Goal: Task Accomplishment & Management: Use online tool/utility

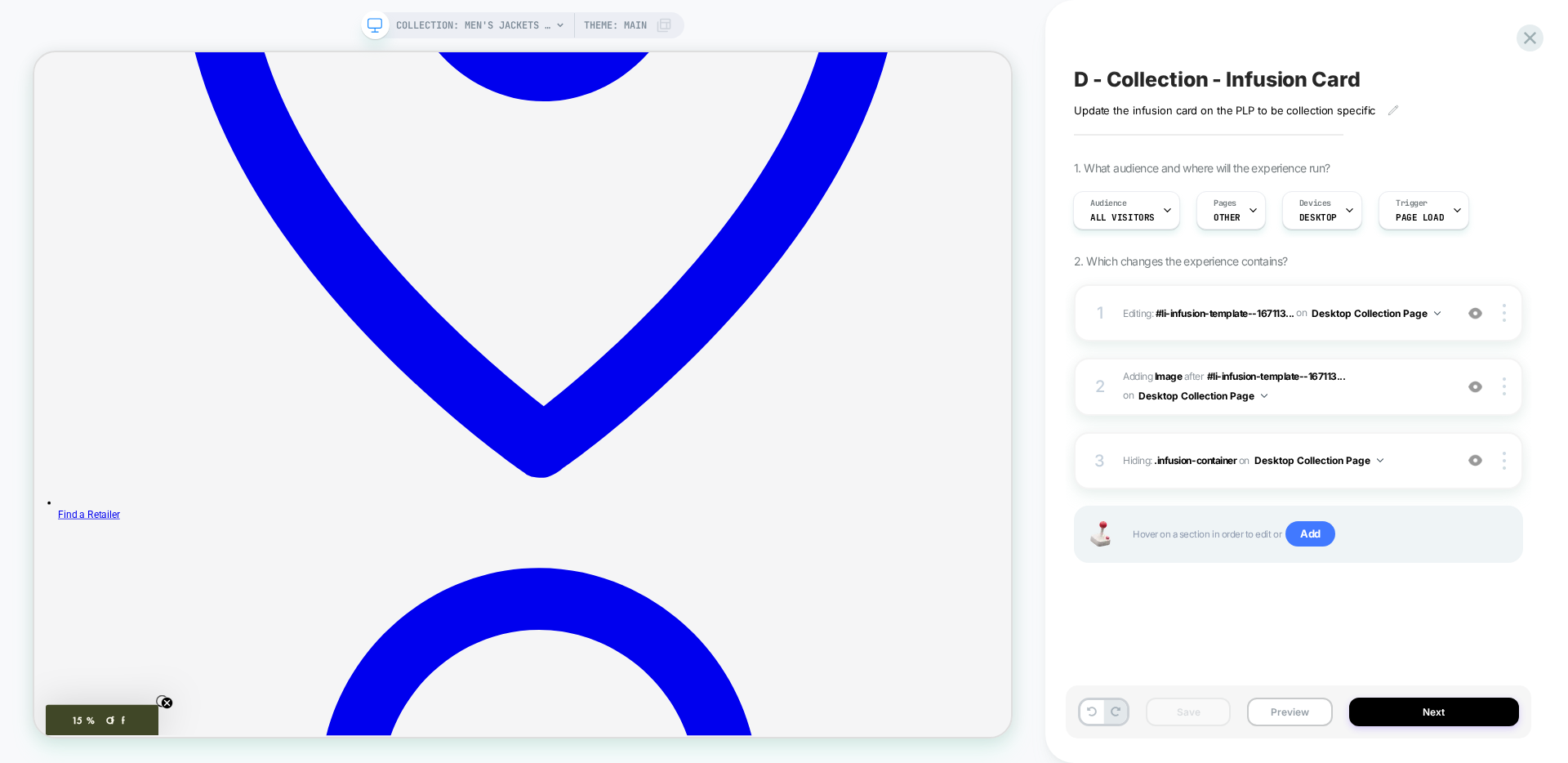
scroll to position [0, 1]
click at [1533, 34] on icon at bounding box center [1529, 38] width 13 height 13
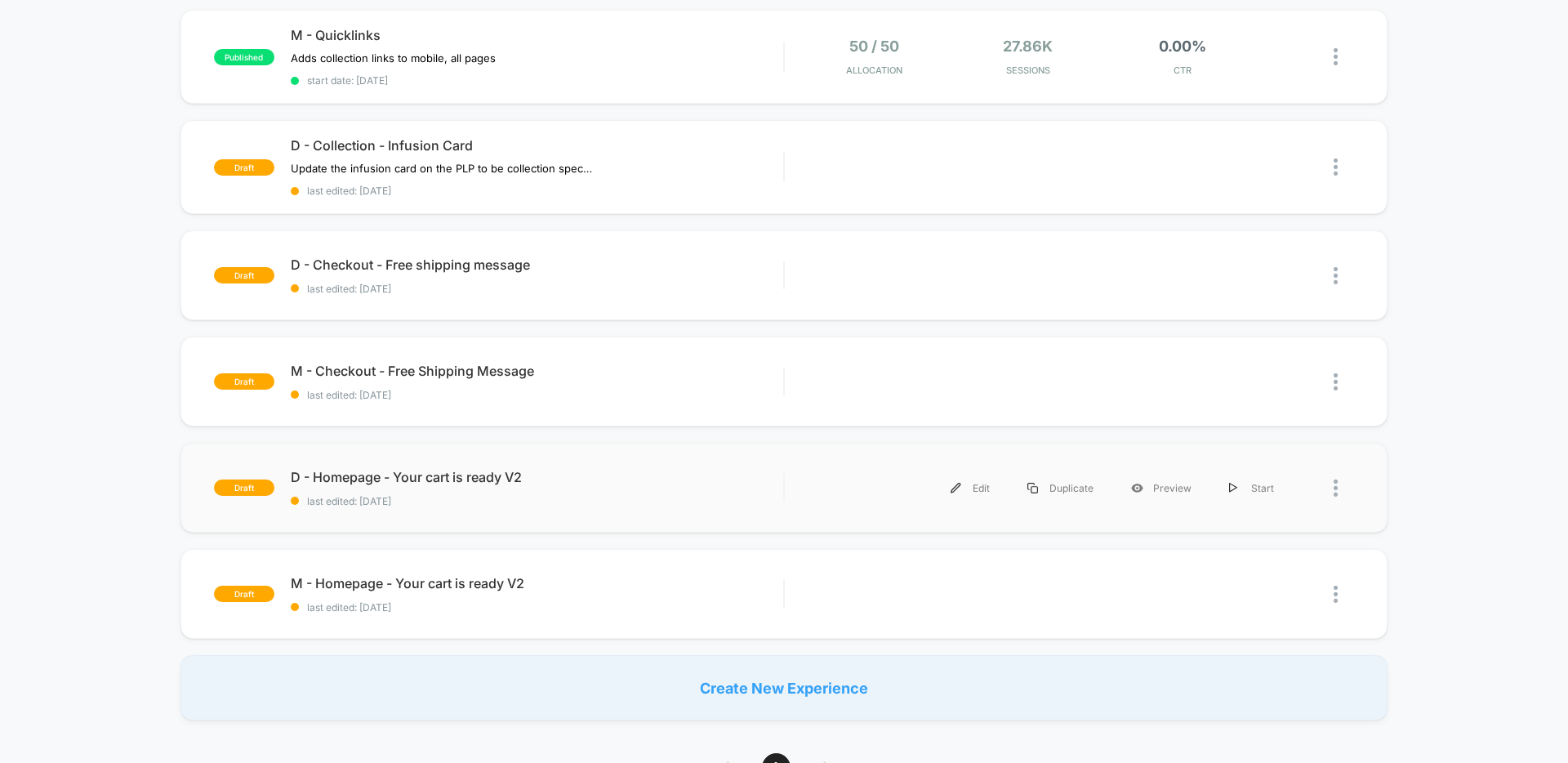
scroll to position [397, 0]
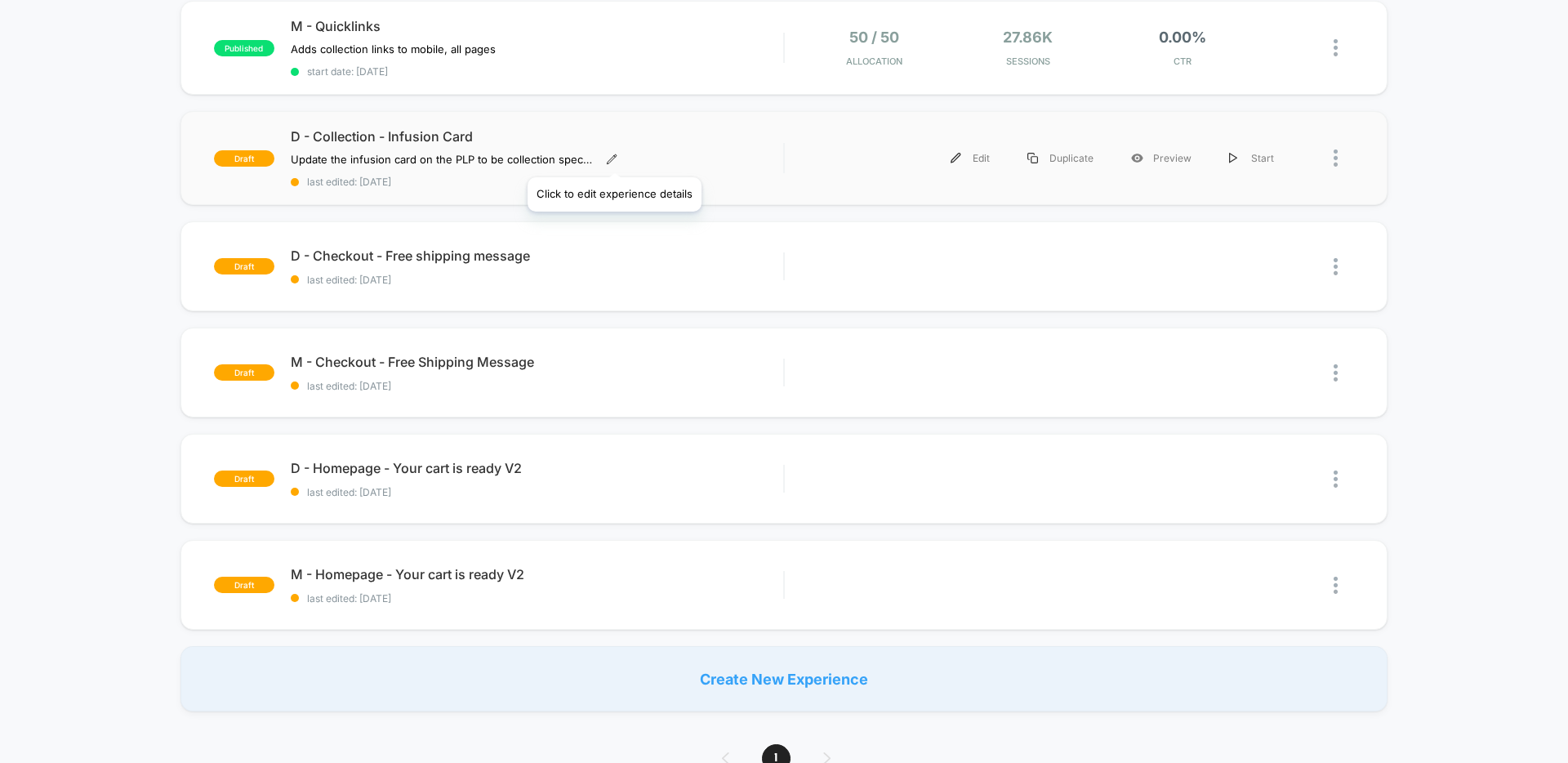
click at [613, 157] on icon at bounding box center [612, 159] width 12 height 12
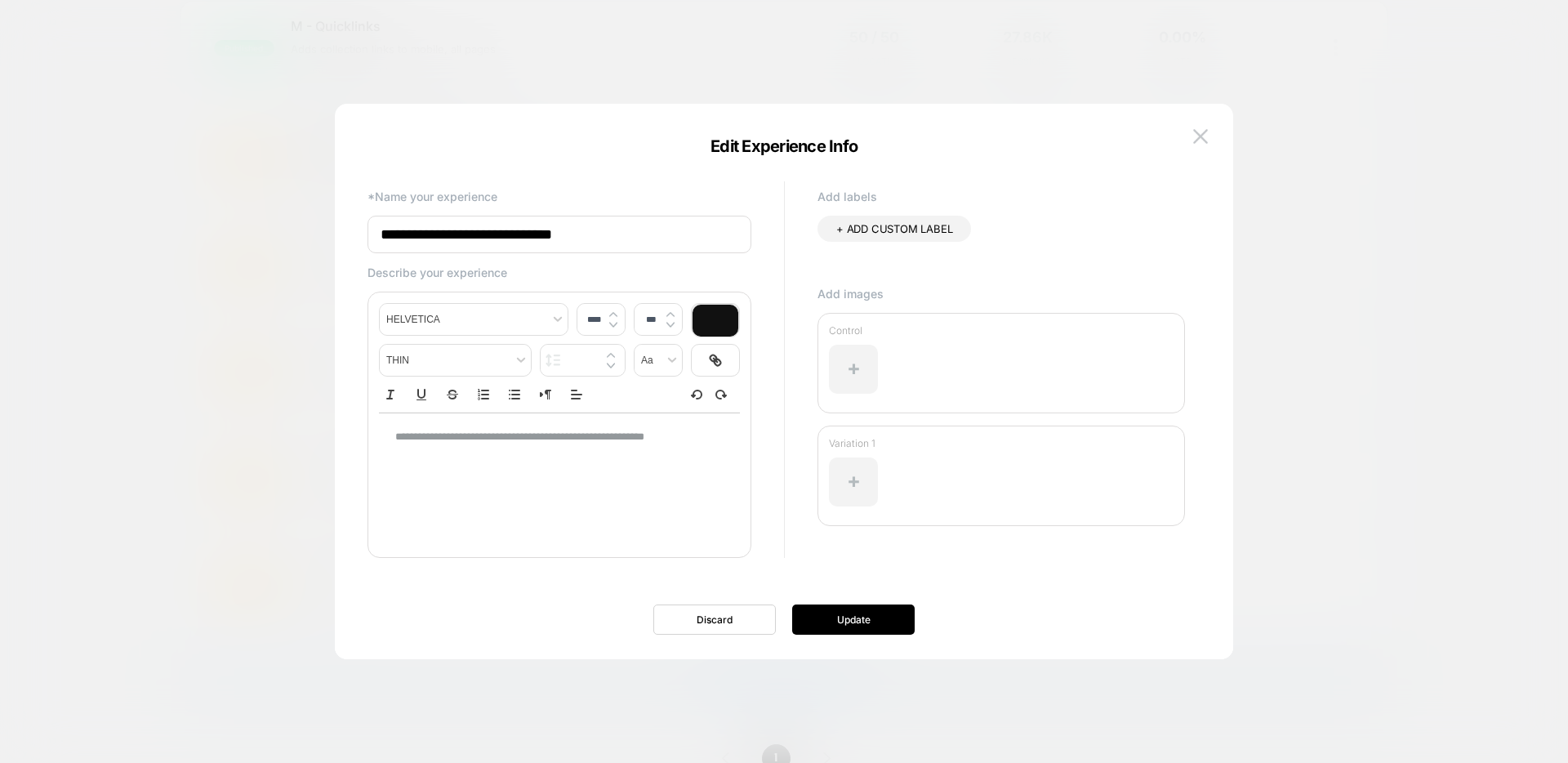
drag, startPoint x: 474, startPoint y: 234, endPoint x: 474, endPoint y: 249, distance: 15.0
click at [474, 234] on input "**********" at bounding box center [559, 234] width 384 height 38
type input "**********"
click at [816, 621] on button "Update" at bounding box center [853, 620] width 122 height 30
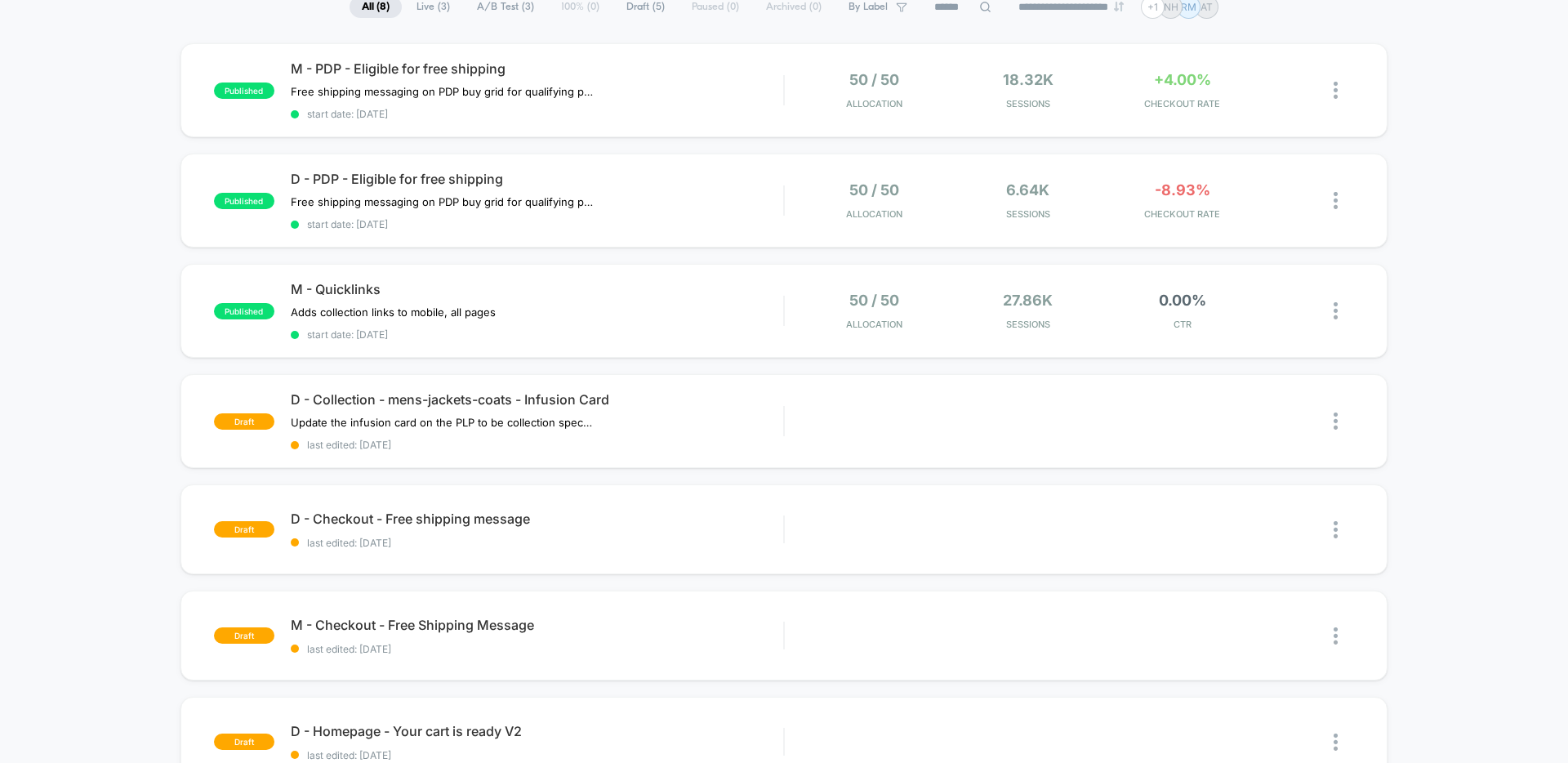
scroll to position [0, 0]
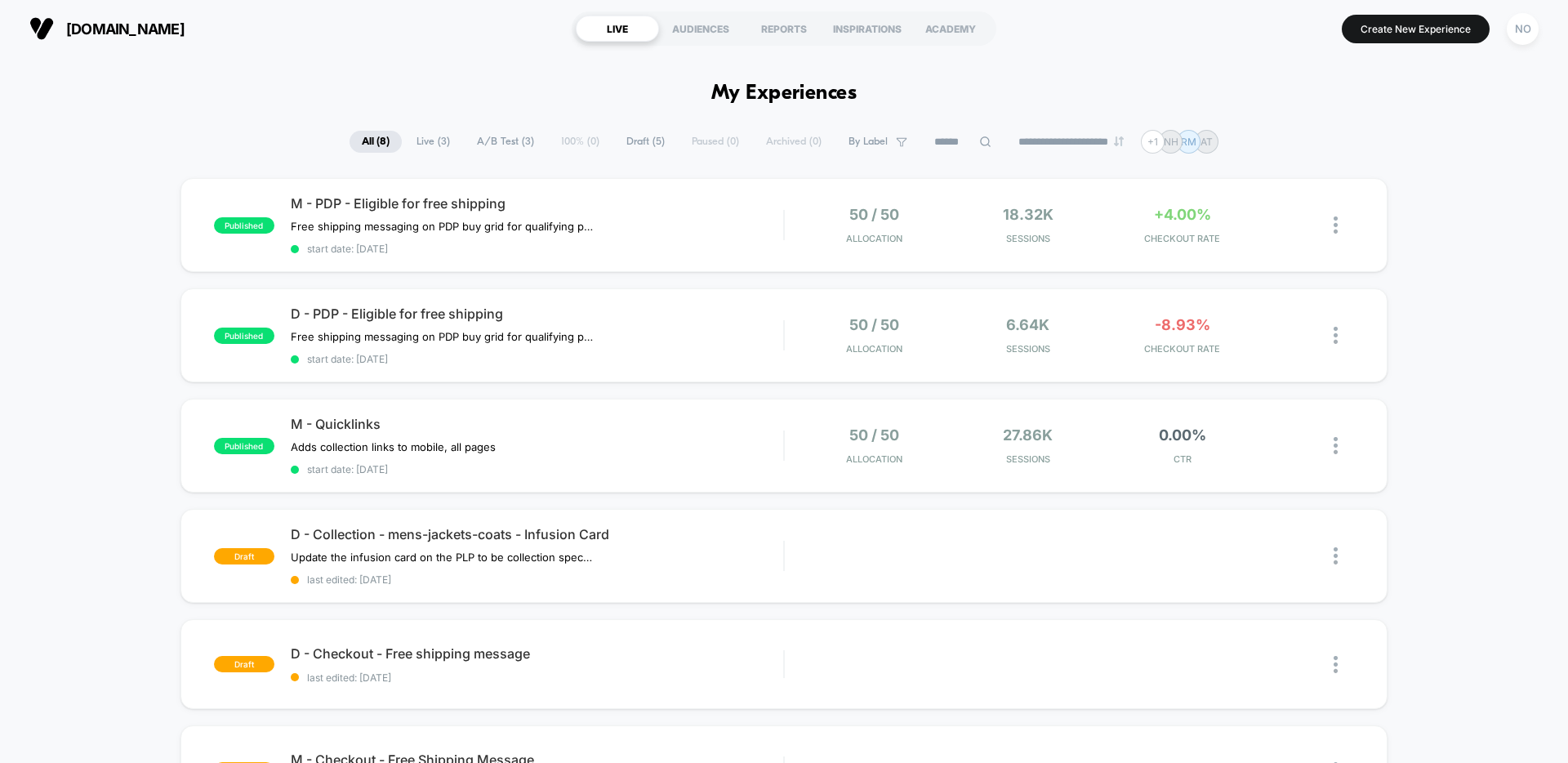
click at [1374, 34] on button "Create New Experience" at bounding box center [1415, 29] width 147 height 29
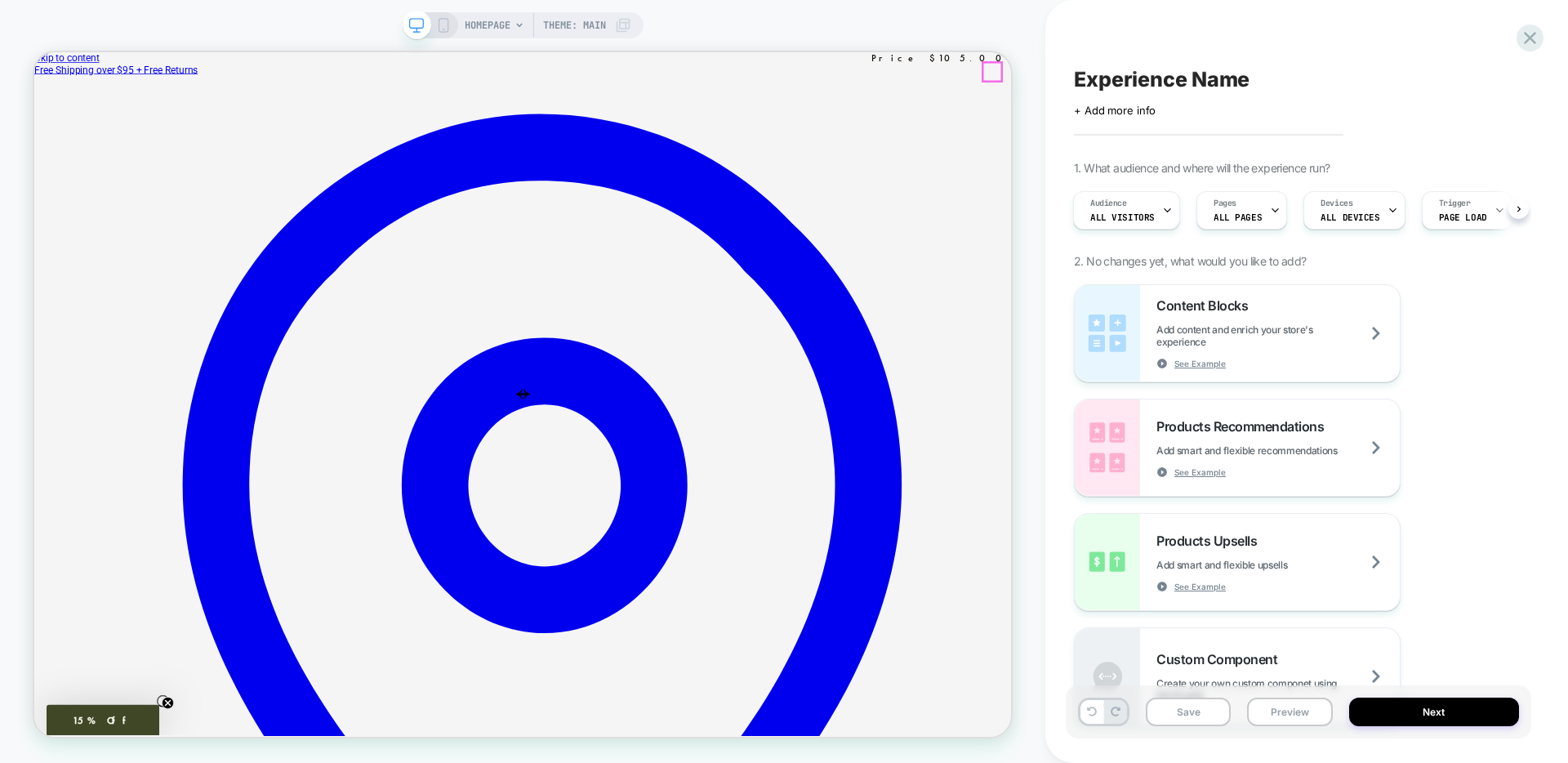
click at [1220, 203] on span "Pages" at bounding box center [1218, 204] width 23 height 12
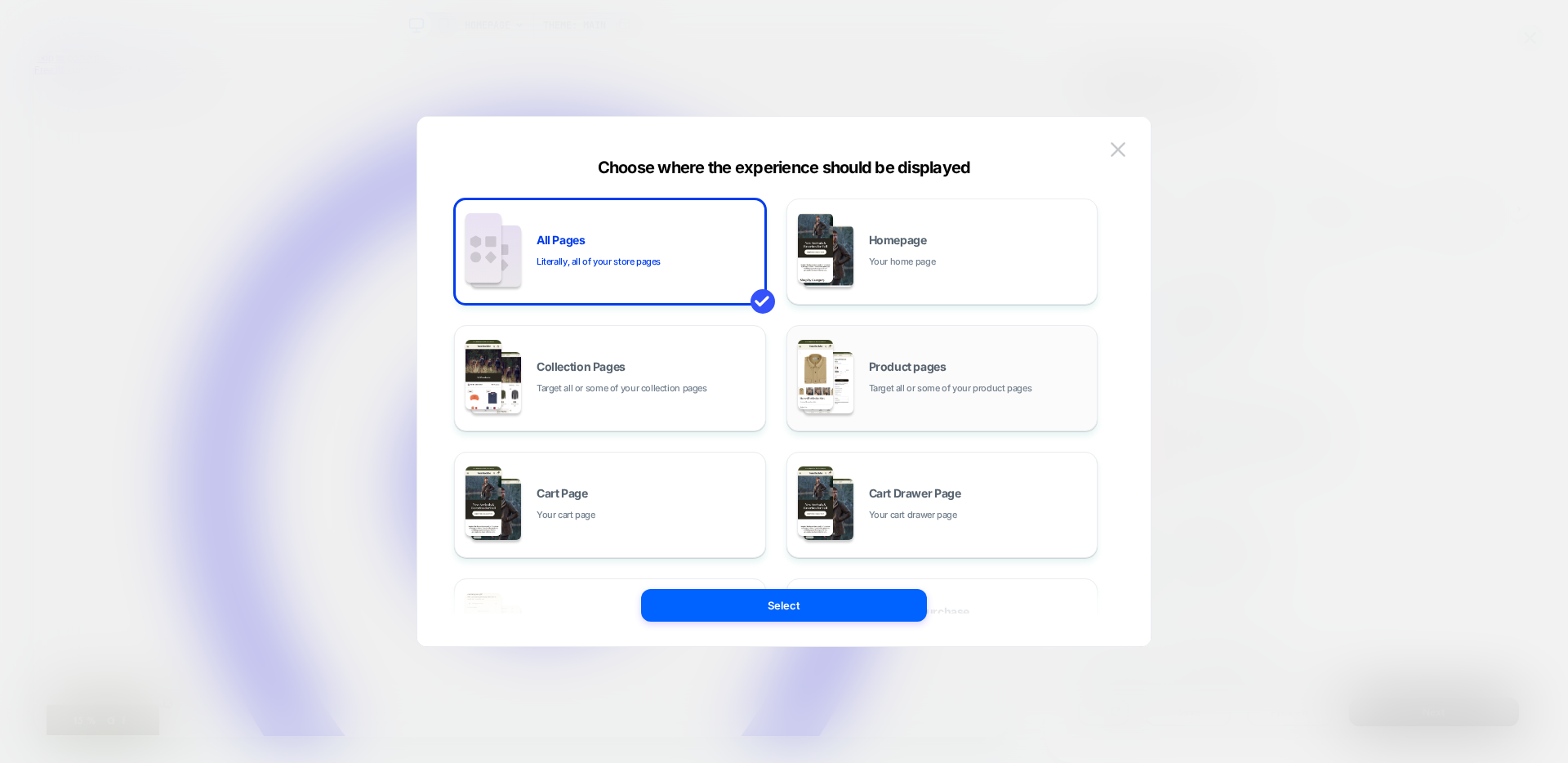
click at [872, 381] on span "Target all or some of your product pages" at bounding box center [950, 388] width 163 height 16
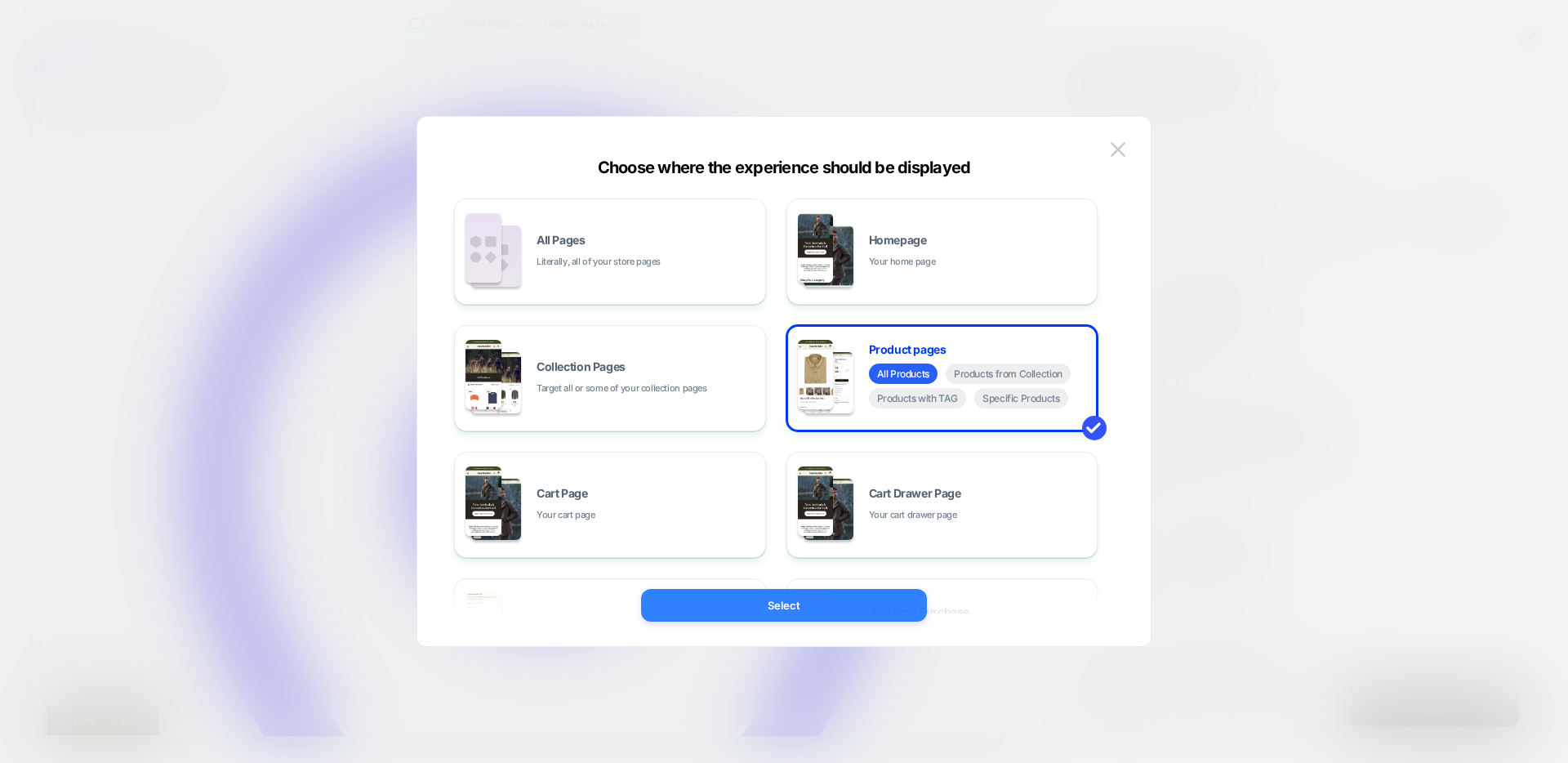
click at [825, 600] on button "Select" at bounding box center [784, 605] width 286 height 33
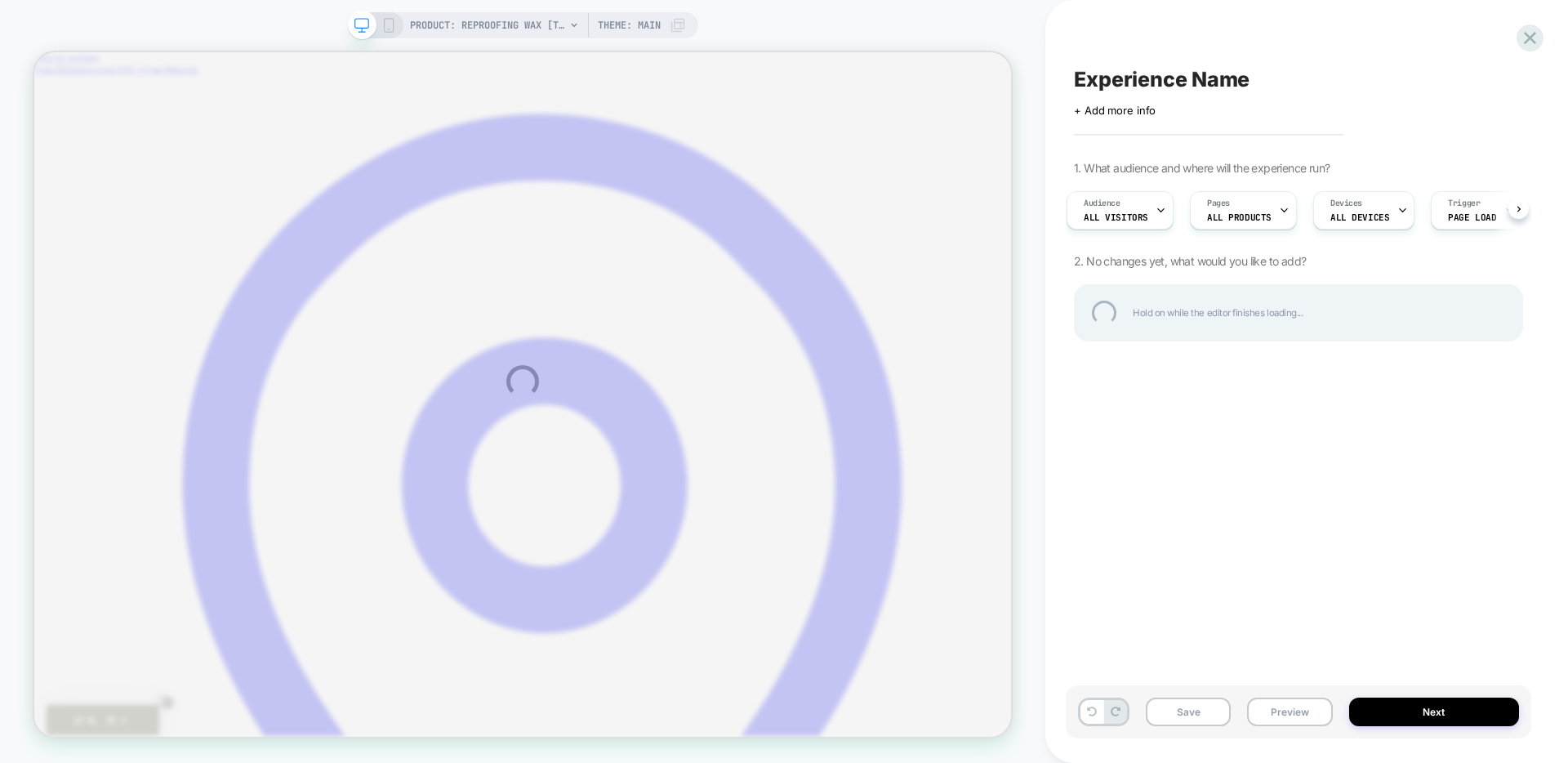
click at [1379, 214] on div "PRODUCT: Reproofing Wax [tin] PRODUCT: Reproofing Wax [tin] Theme: MAIN Experie…" at bounding box center [784, 382] width 1568 height 763
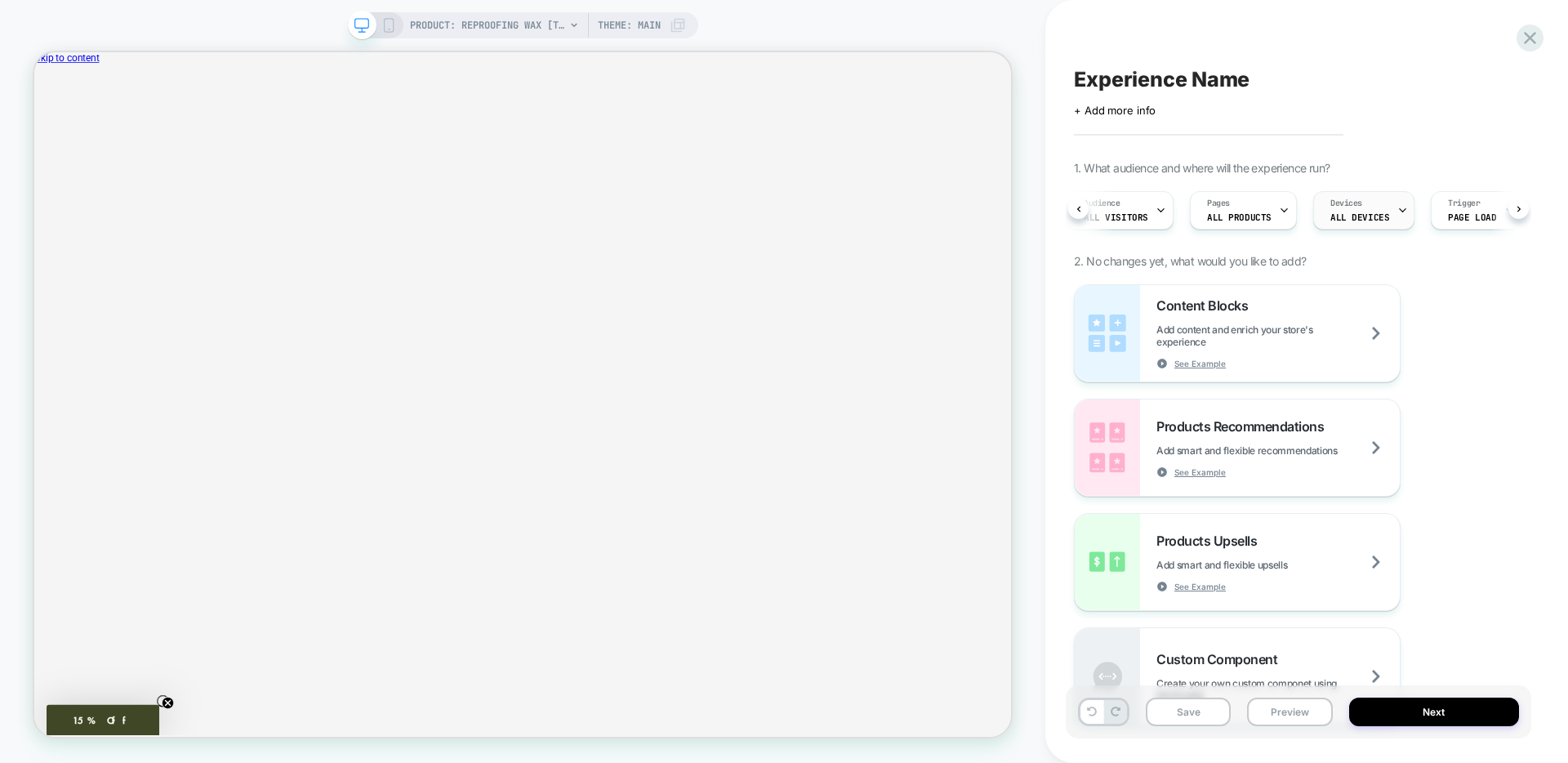
scroll to position [0, 8]
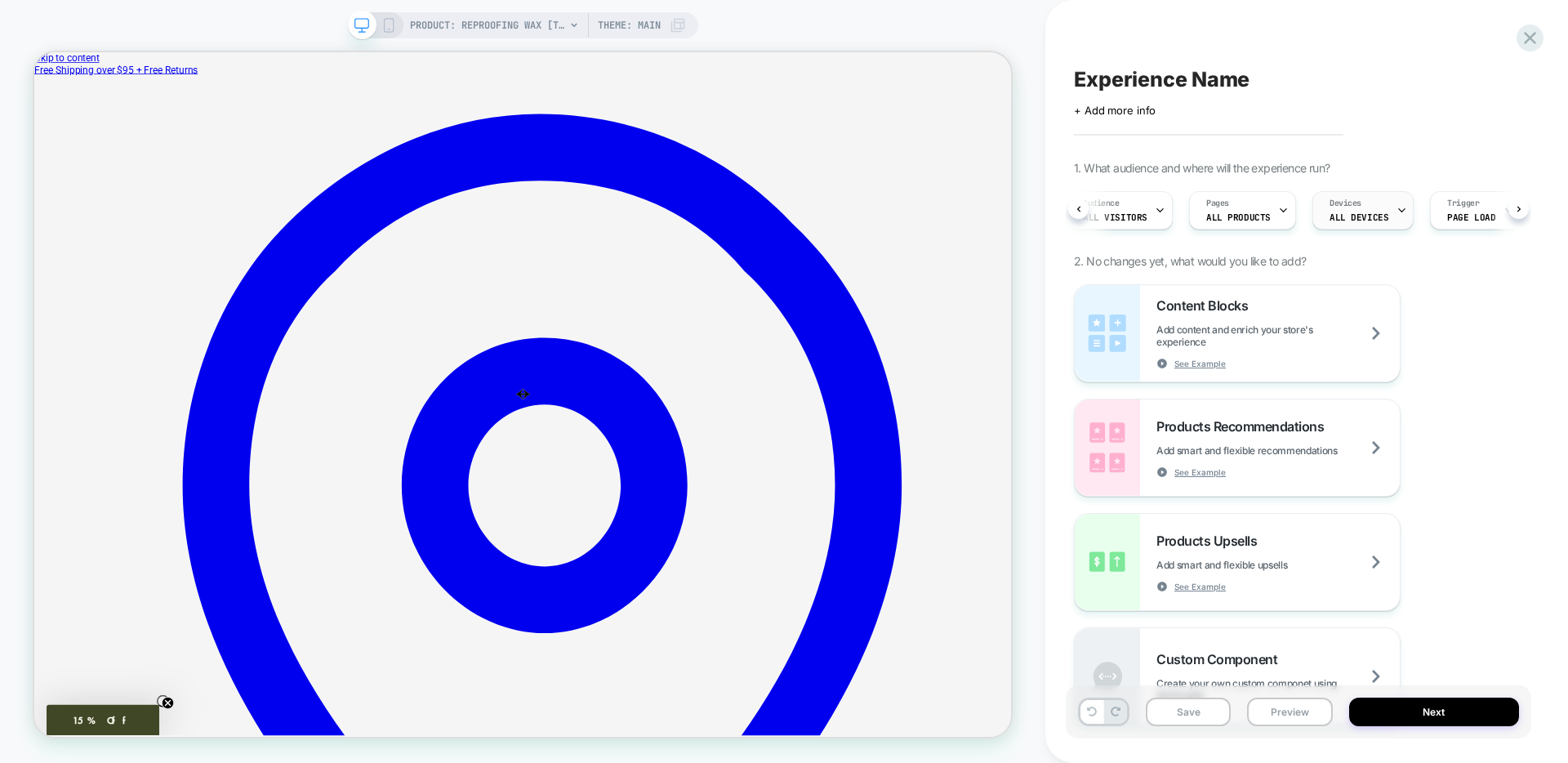
click at [1331, 215] on span "ALL DEVICES" at bounding box center [1358, 217] width 59 height 12
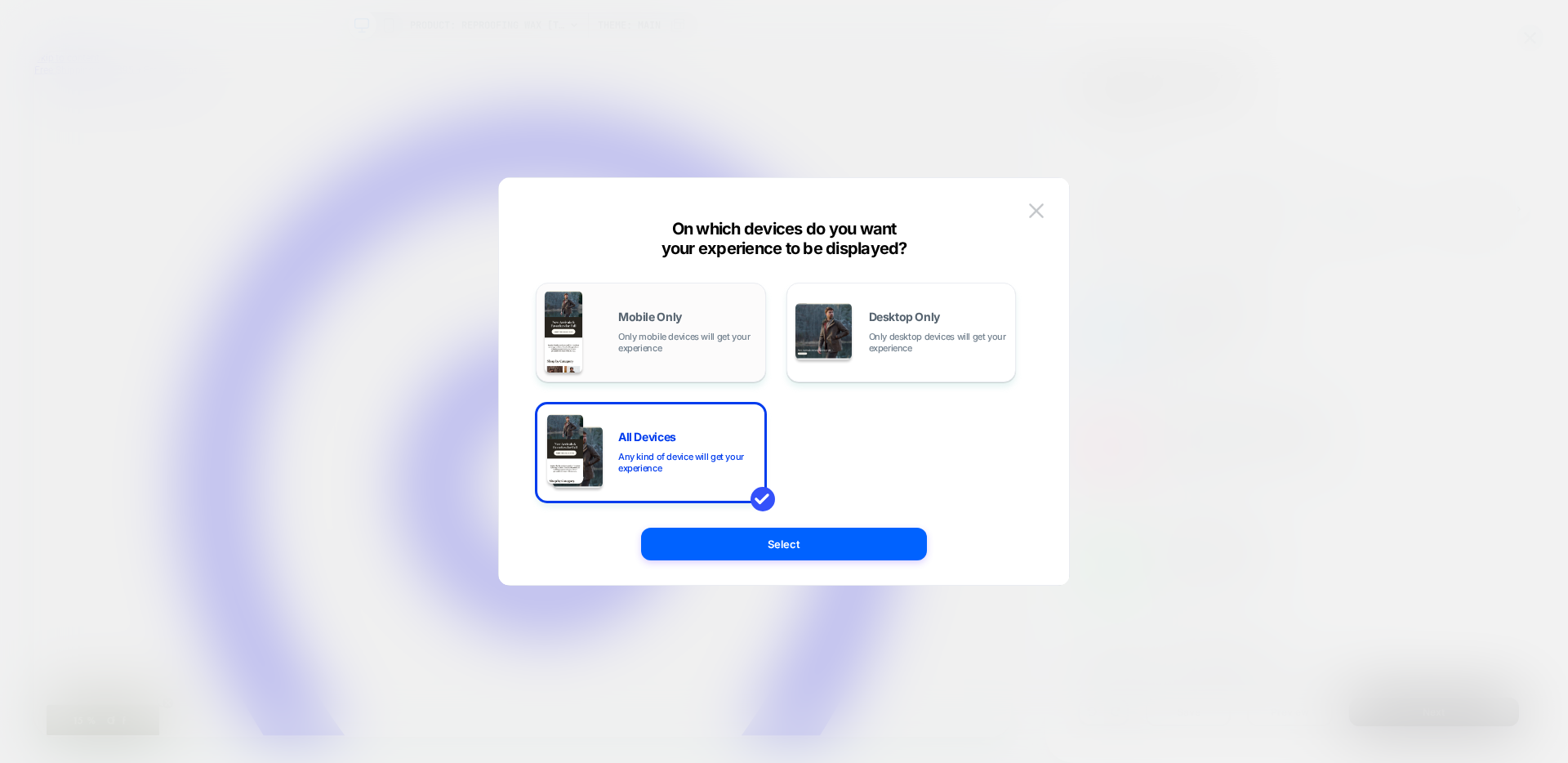
click at [681, 341] on span "Only mobile devices will get your experience" at bounding box center [688, 342] width 139 height 23
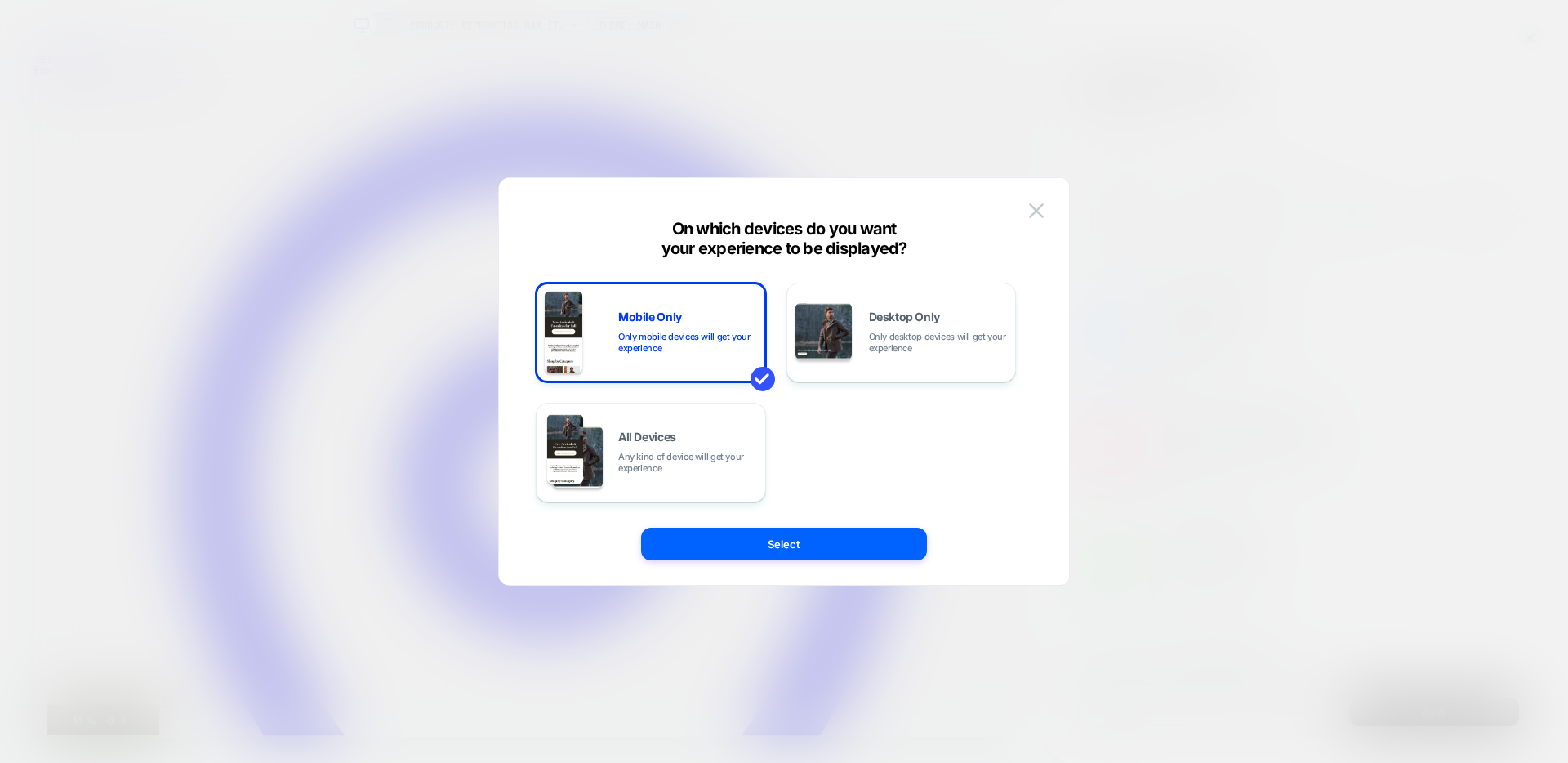
click at [792, 568] on div "Mobile Only Only mobile devices will get your experience Desktop Only Only desk…" at bounding box center [784, 390] width 521 height 391
click at [790, 555] on button "Select" at bounding box center [784, 543] width 286 height 33
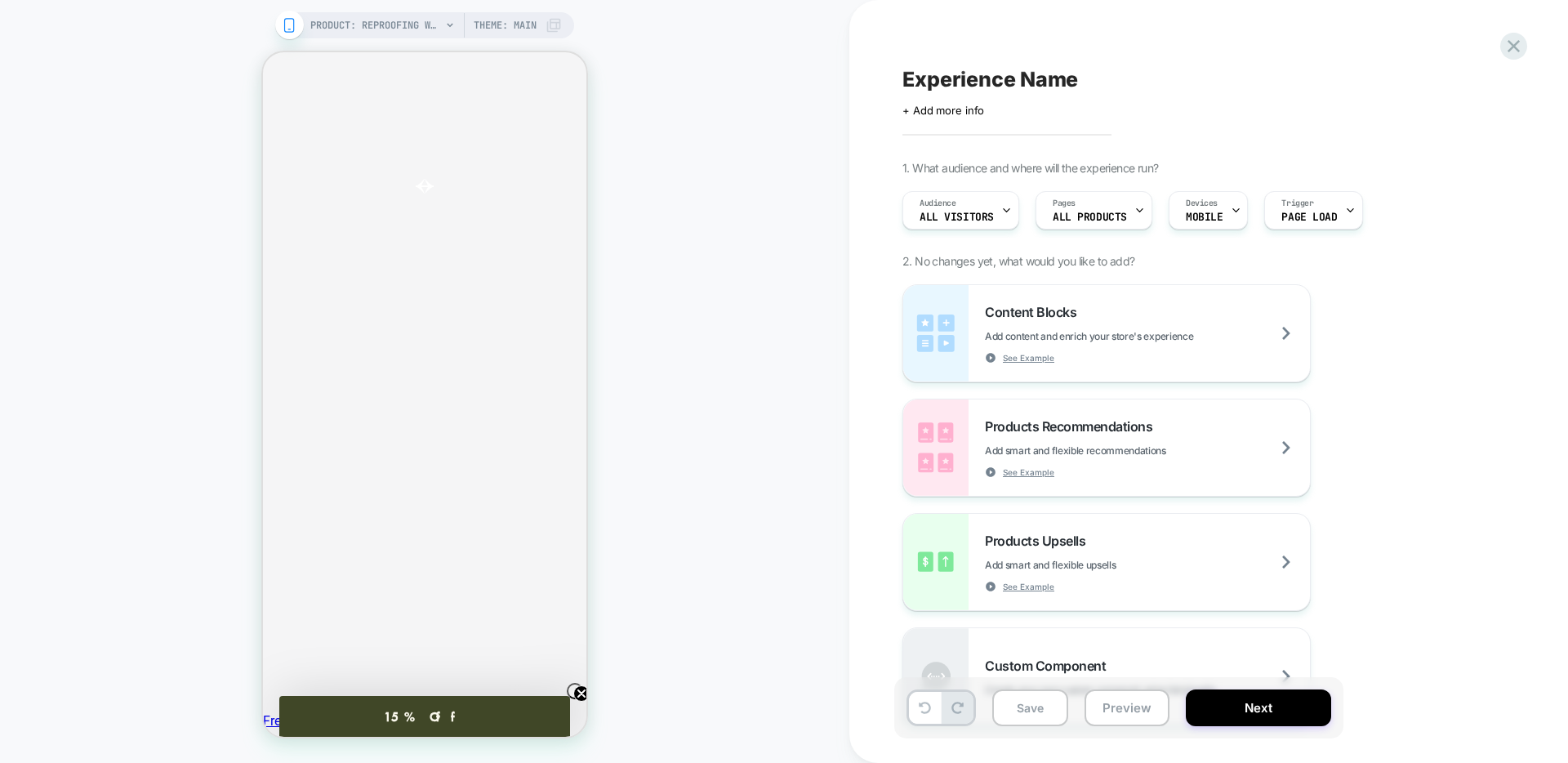
scroll to position [180, 0]
click at [424, 28] on span "PRODUCT: Reproofing Wax [tin]" at bounding box center [375, 25] width 131 height 26
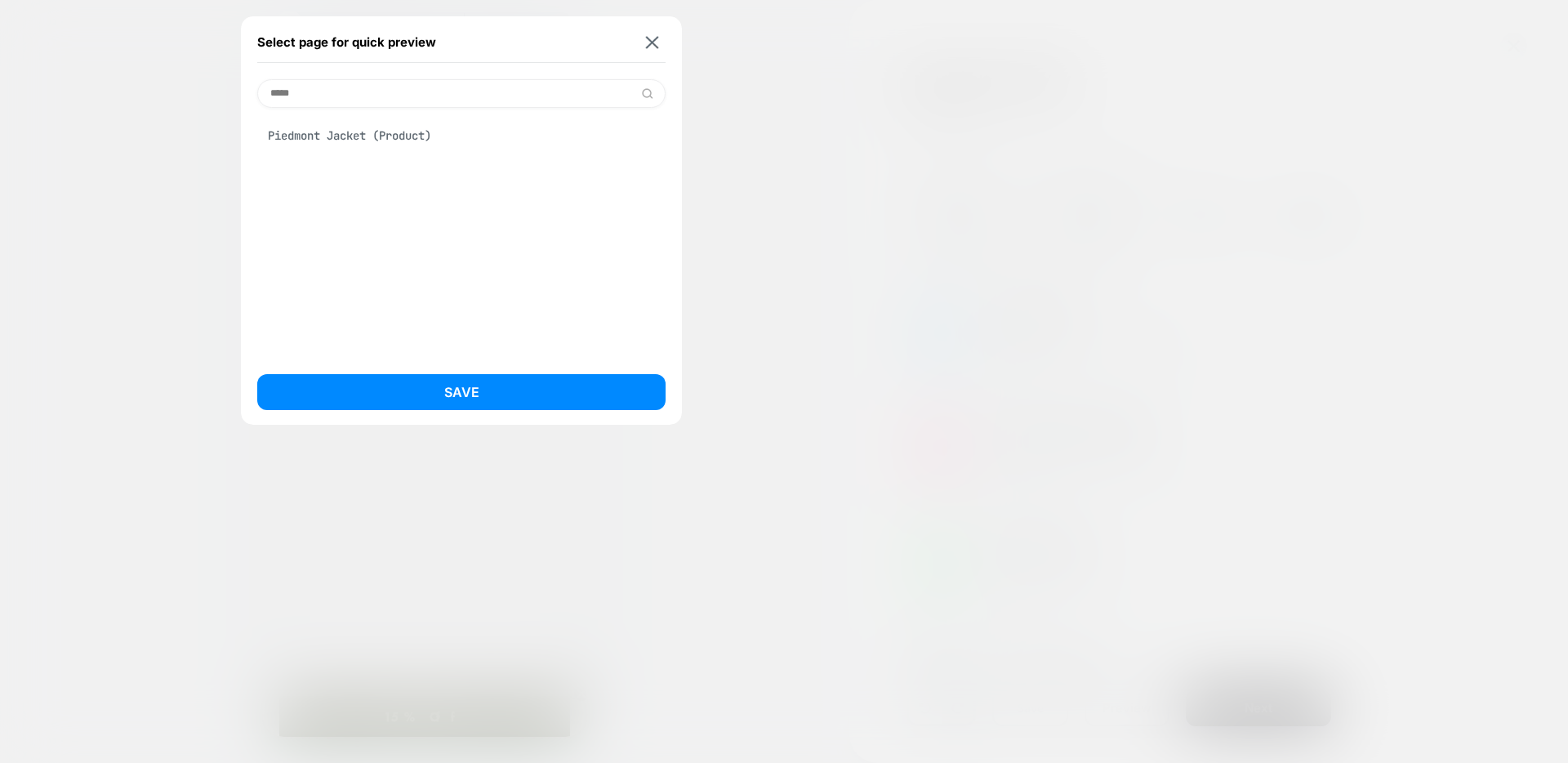
type input "*****"
click at [354, 134] on div "Piedmont Jacket (Product)" at bounding box center [461, 135] width 408 height 31
click at [298, 366] on div "Select page for quick preview ***** Piedmont Jacket (Product) Save" at bounding box center [461, 220] width 441 height 408
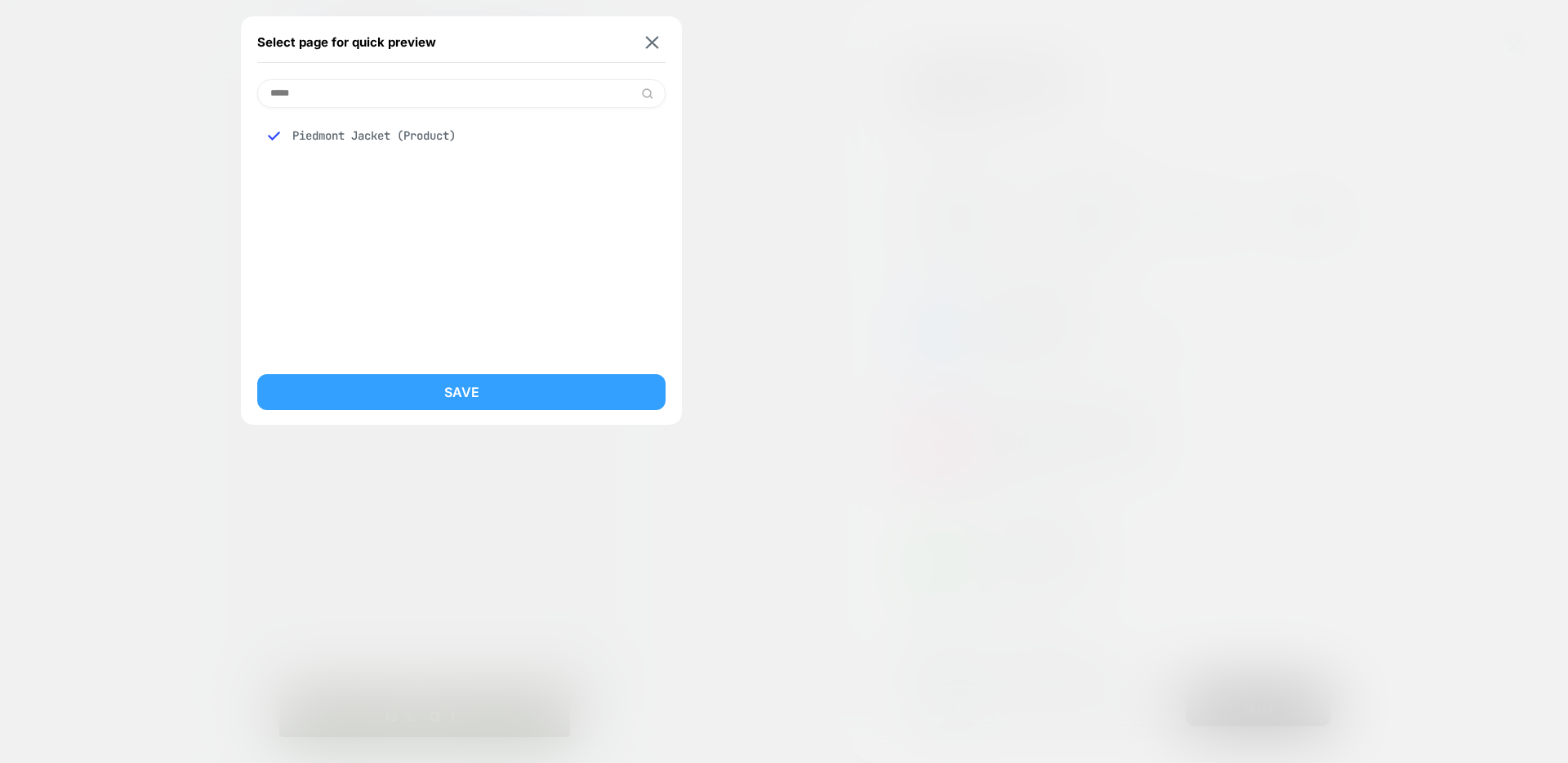
click at [294, 377] on button "Save" at bounding box center [461, 392] width 408 height 36
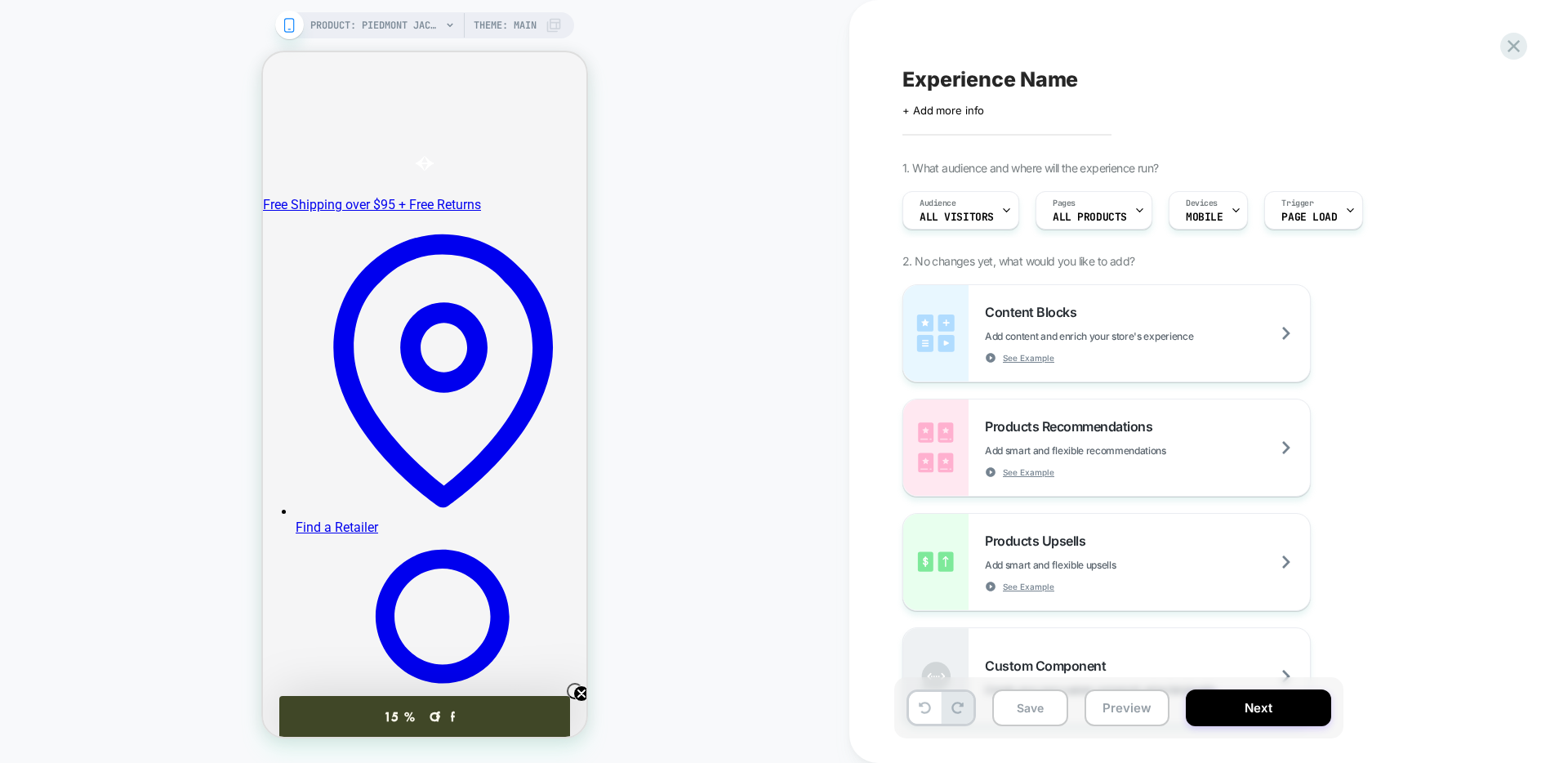
scroll to position [234, 0]
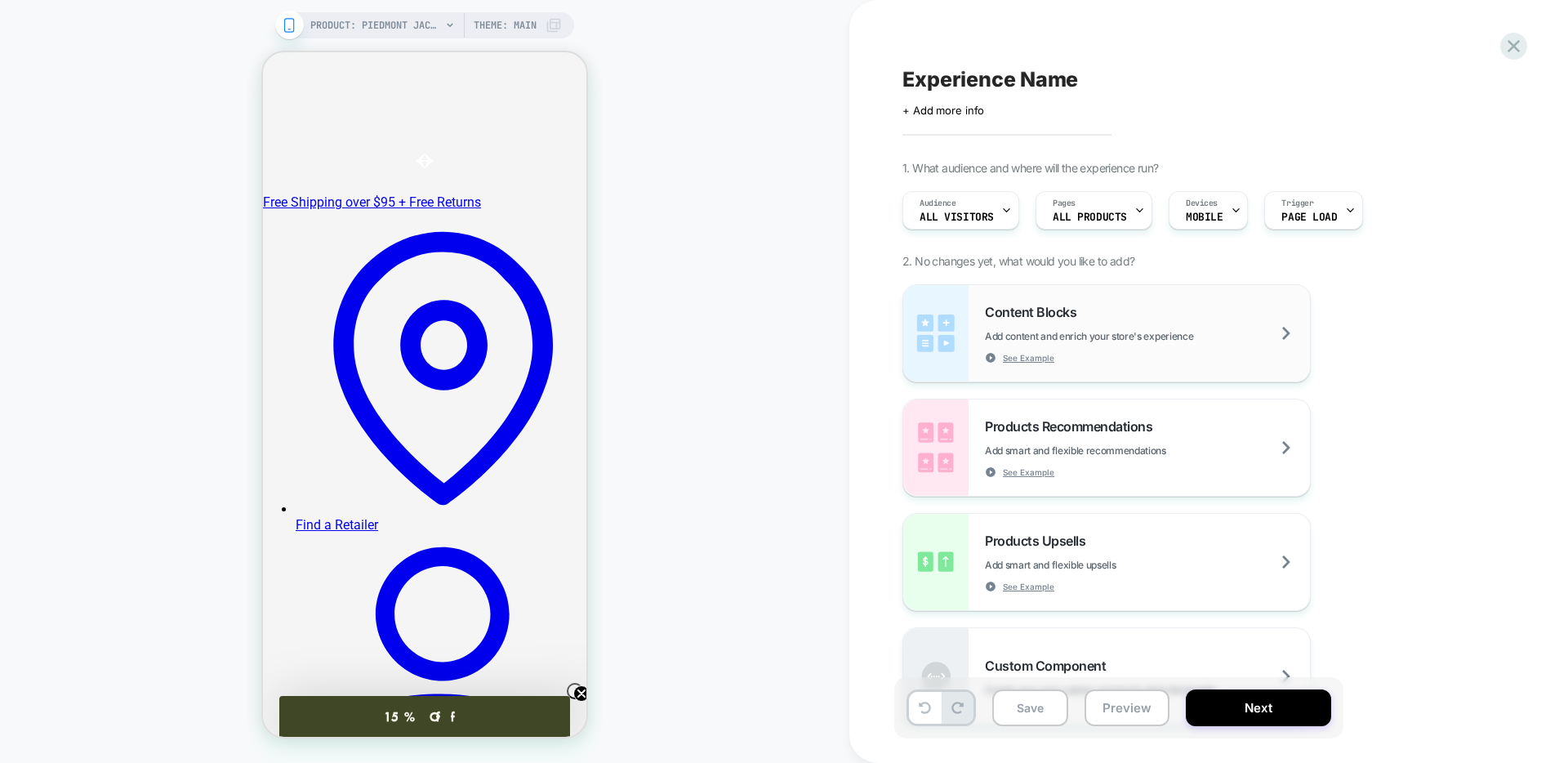
click at [1193, 365] on div "Content Blocks Add content and enrich your store's experience See Example" at bounding box center [1106, 333] width 406 height 96
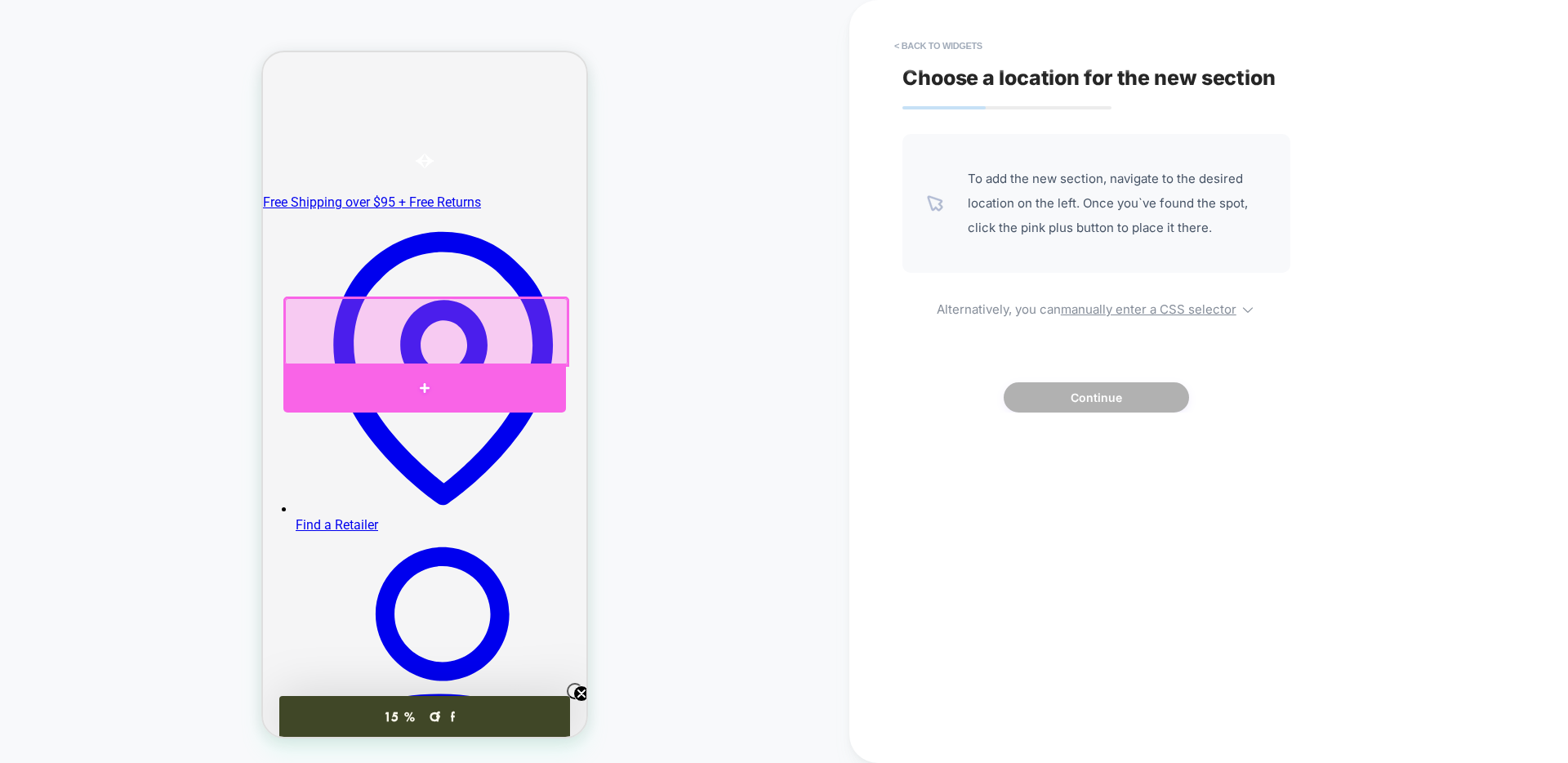
click at [486, 371] on div at bounding box center [424, 388] width 282 height 49
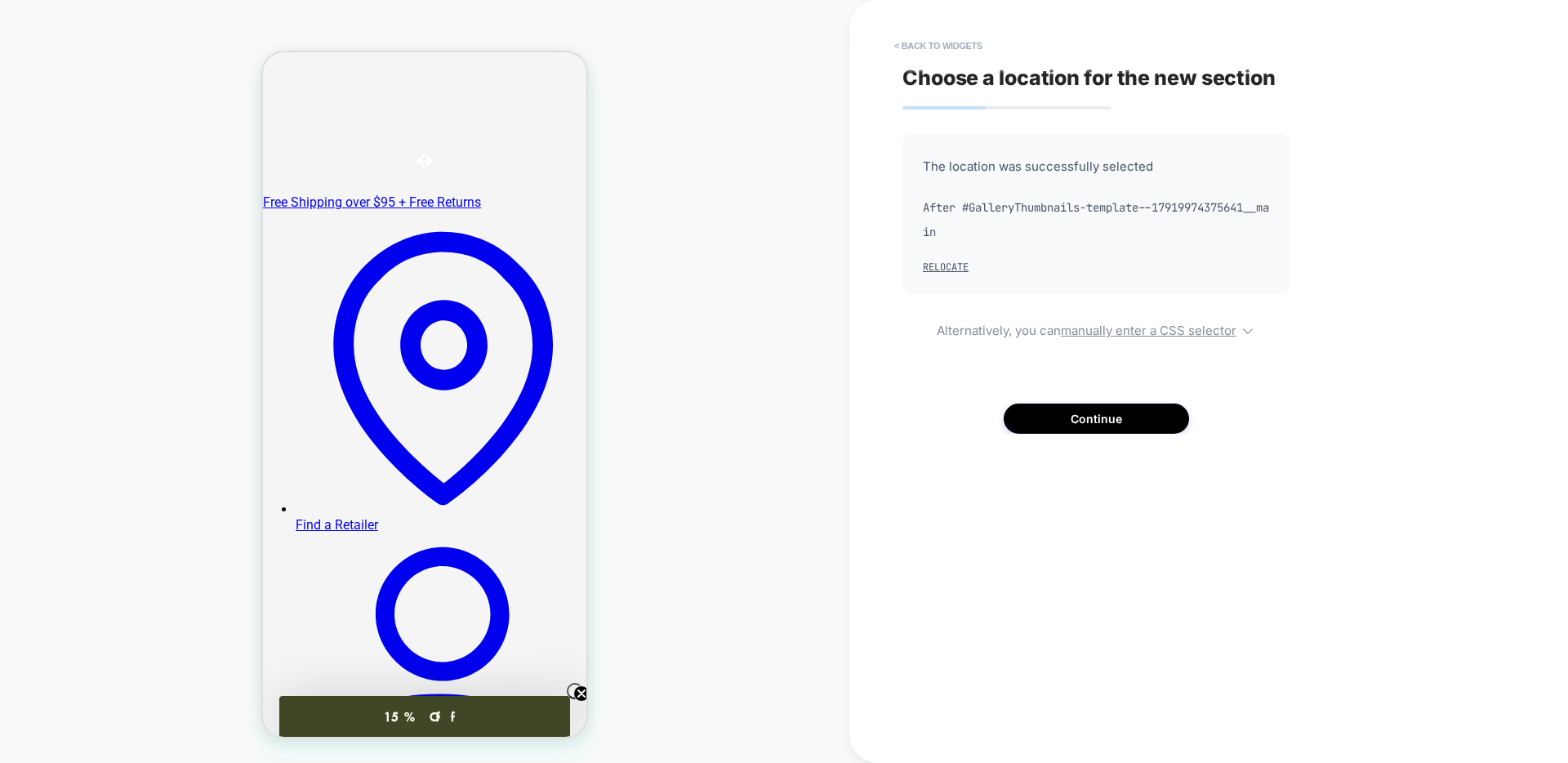
scroll to position [238, 0]
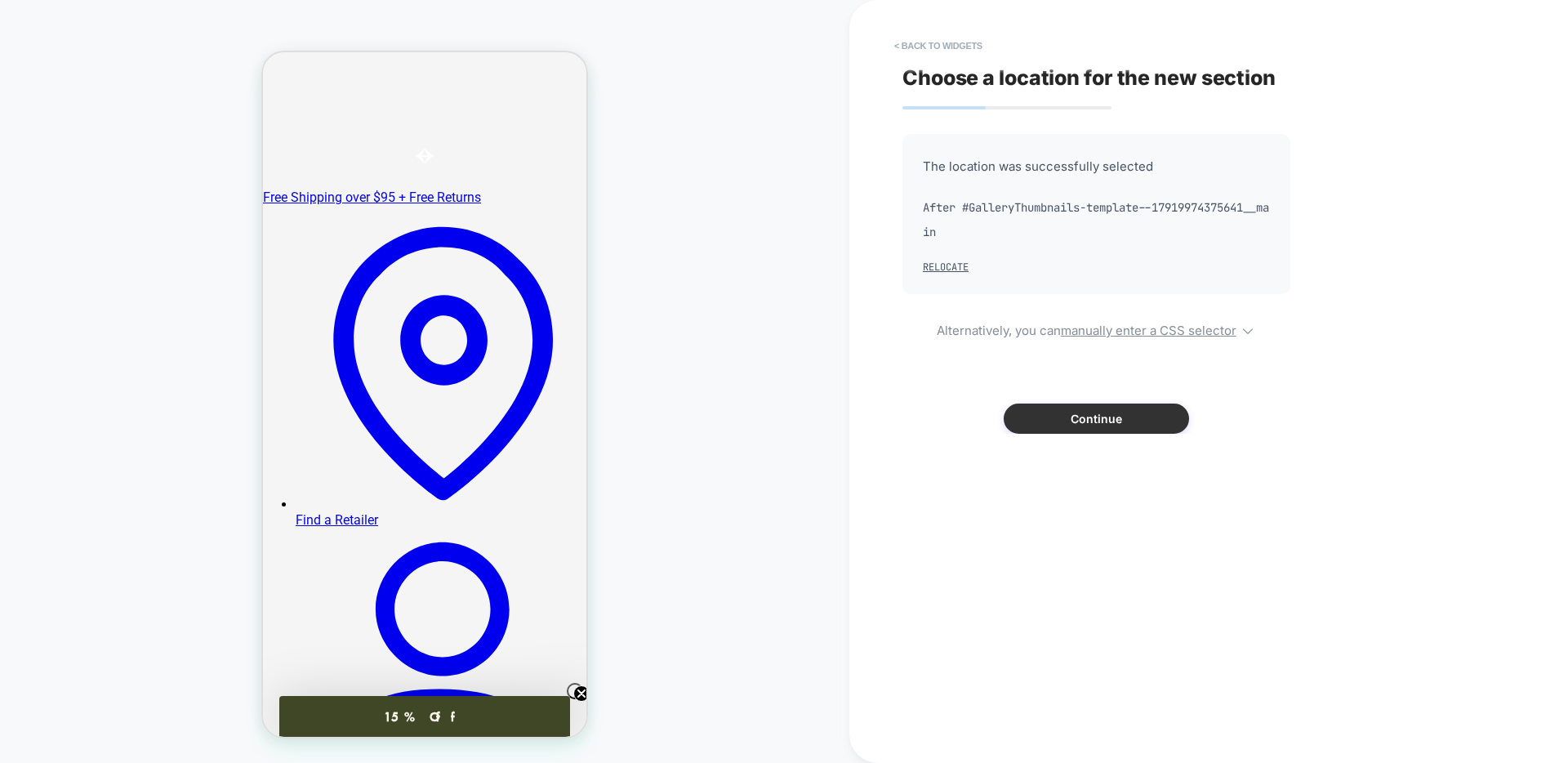
click at [1145, 423] on button "Continue" at bounding box center [1095, 418] width 185 height 30
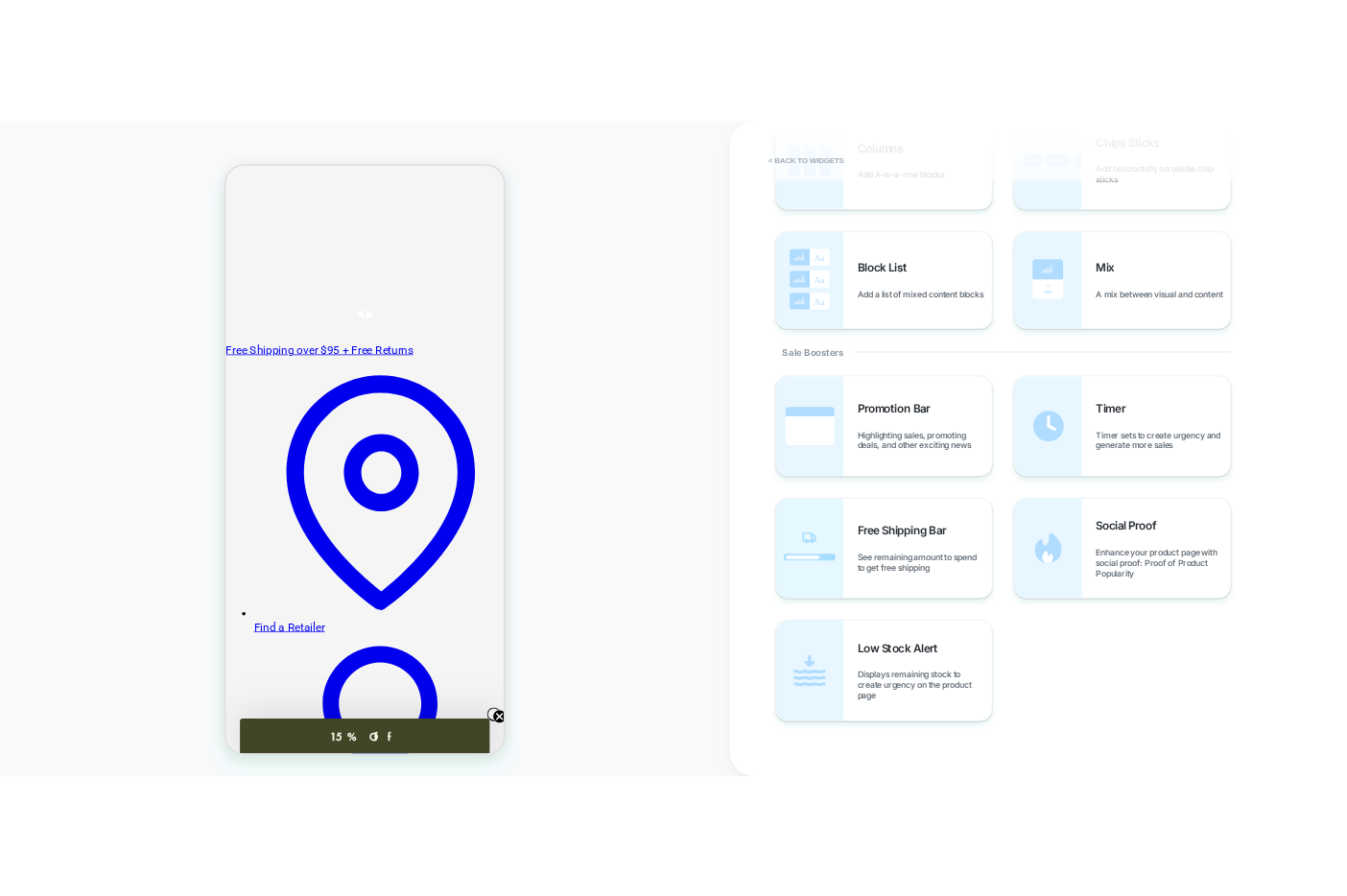
scroll to position [716, 0]
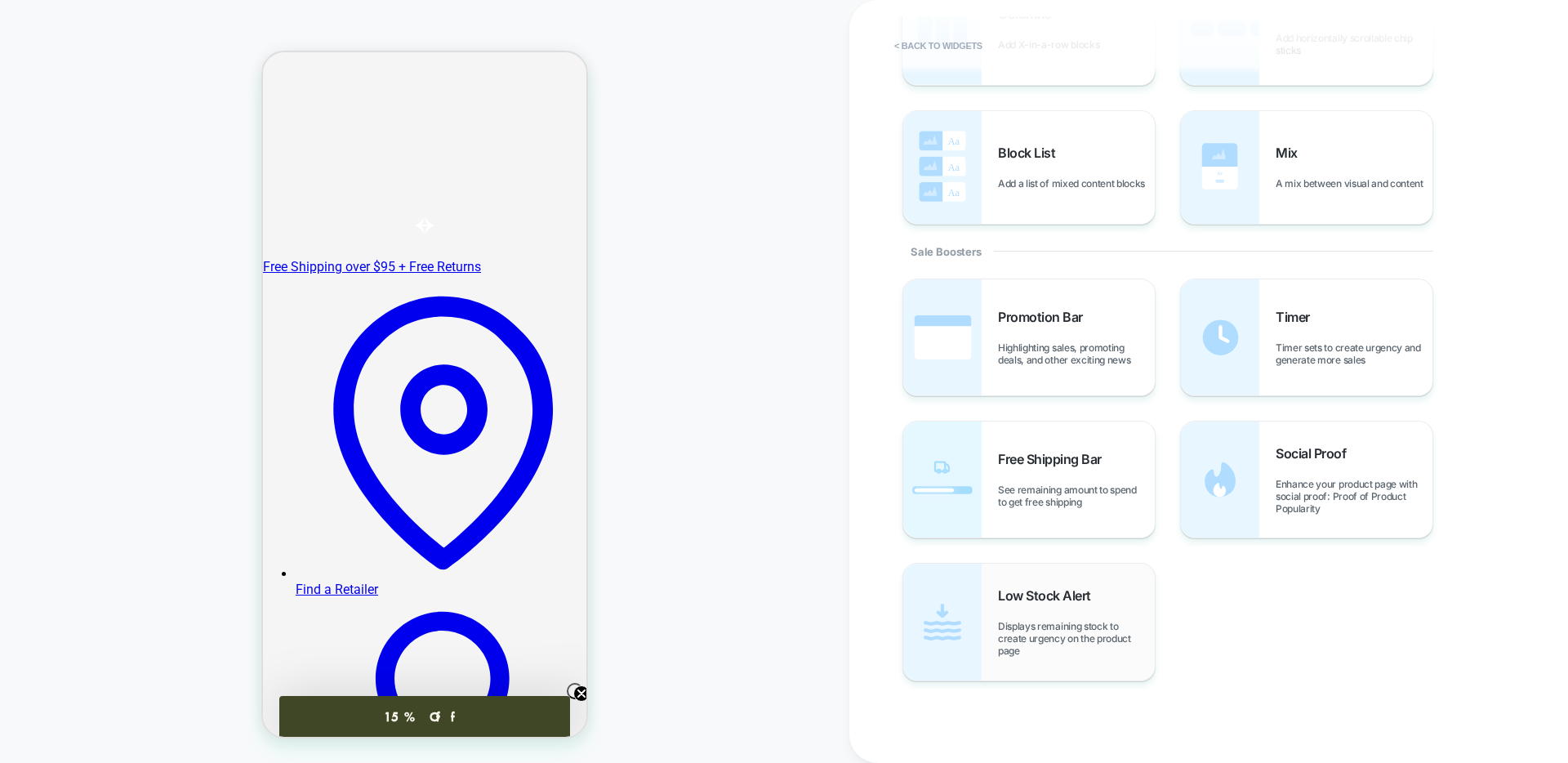
click at [1036, 586] on div "Low Stock Alert Displays remaining stock to create urgency on the product page" at bounding box center [1029, 621] width 251 height 116
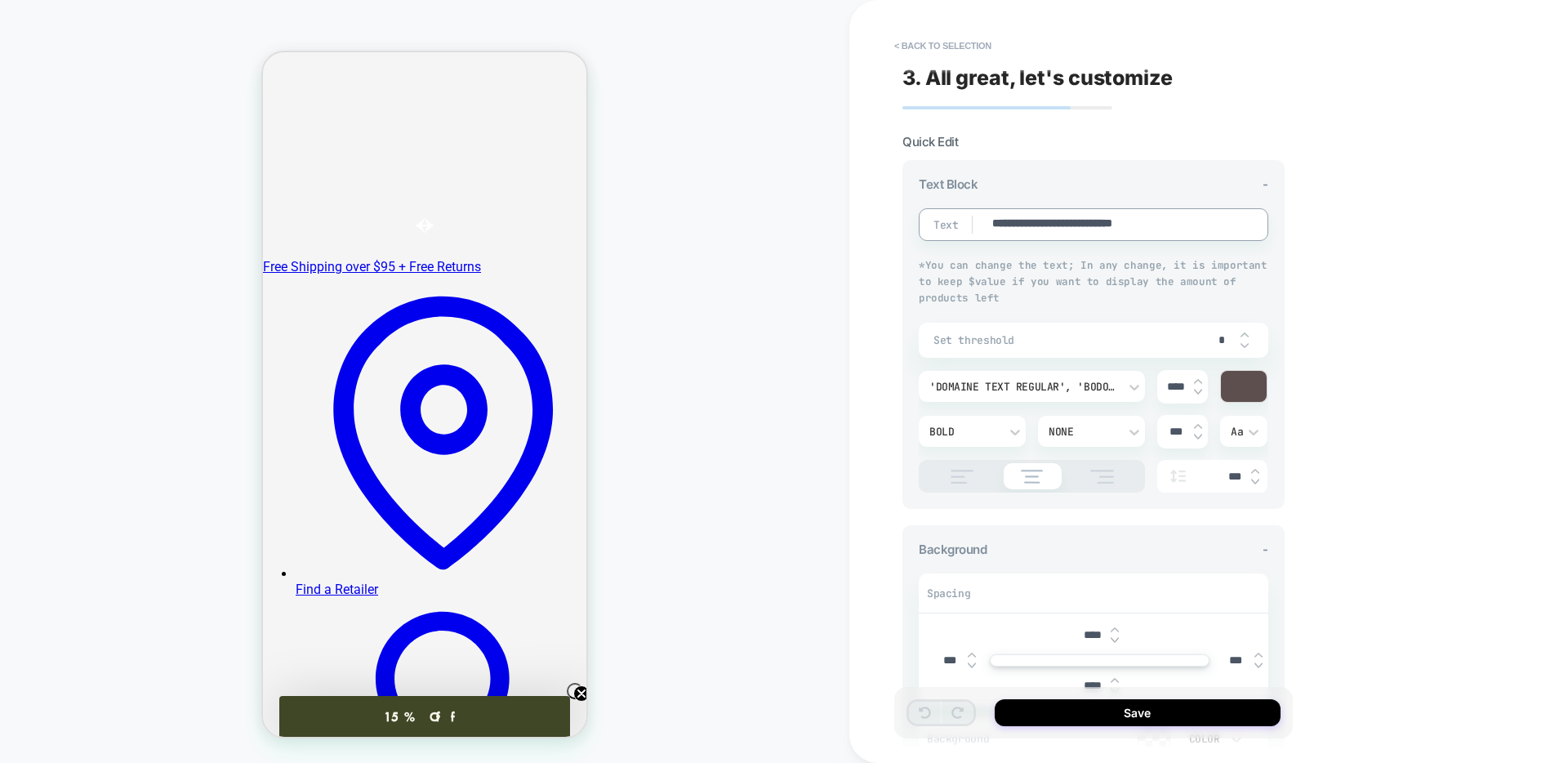
drag, startPoint x: 1043, startPoint y: 229, endPoint x: 972, endPoint y: 229, distance: 71.0
click at [981, 228] on div "**********" at bounding box center [1093, 224] width 349 height 33
type textarea "*"
type textarea "**********"
type textarea "*"
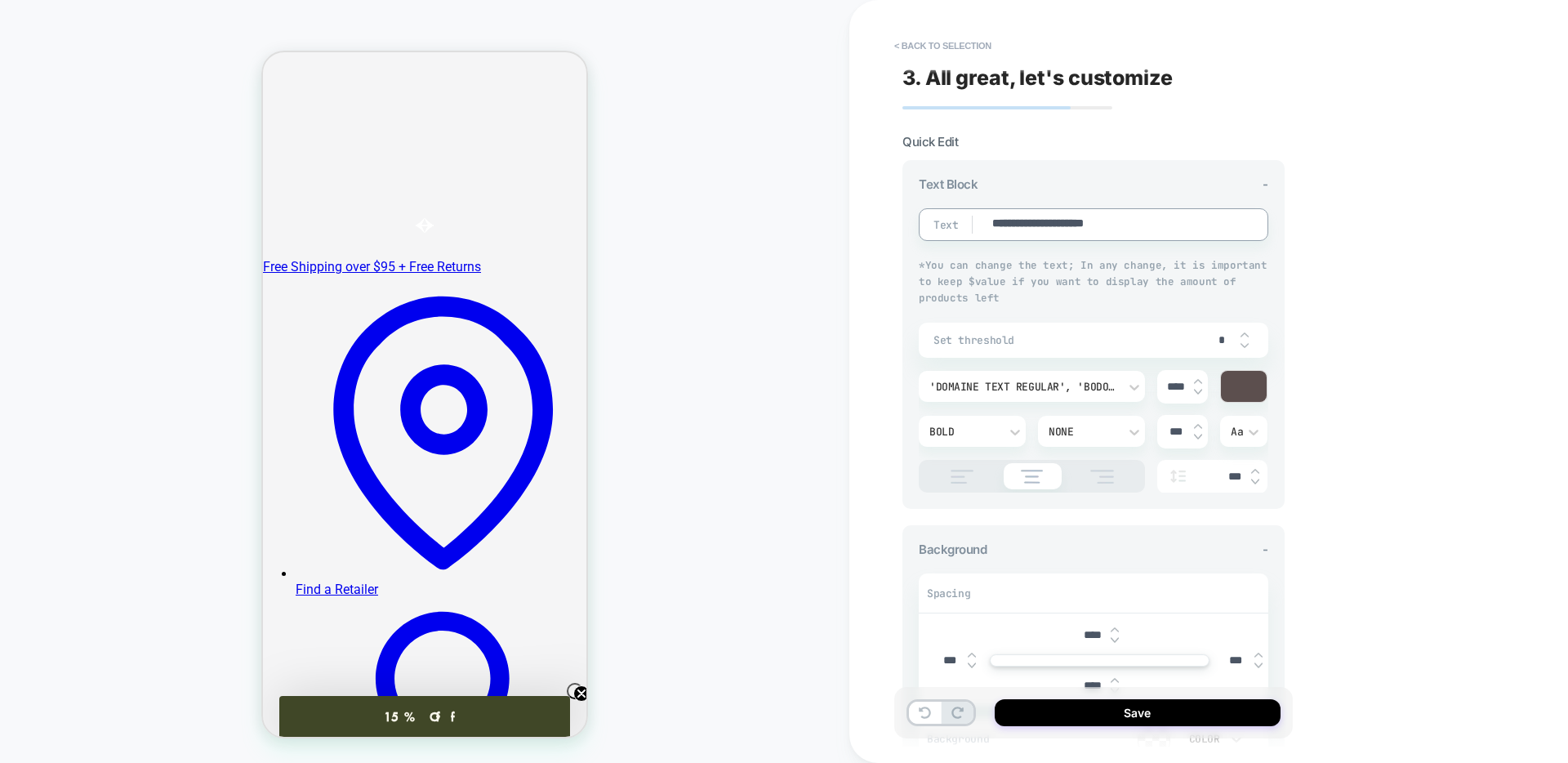
click at [1191, 222] on textarea "**********" at bounding box center [1110, 224] width 238 height 18
type textarea "**********"
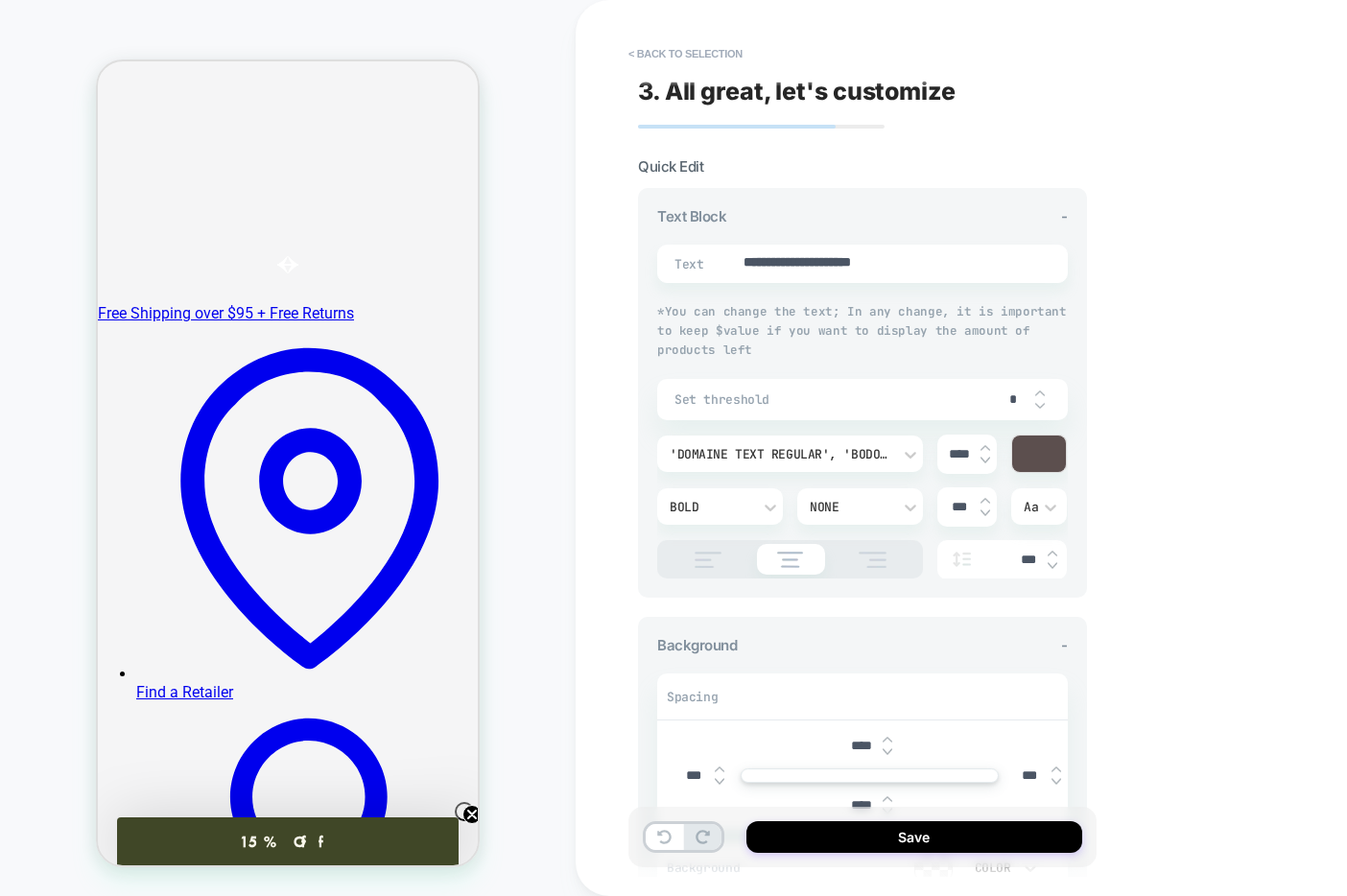
click at [1032, 462] on div at bounding box center [1039, 453] width 54 height 36
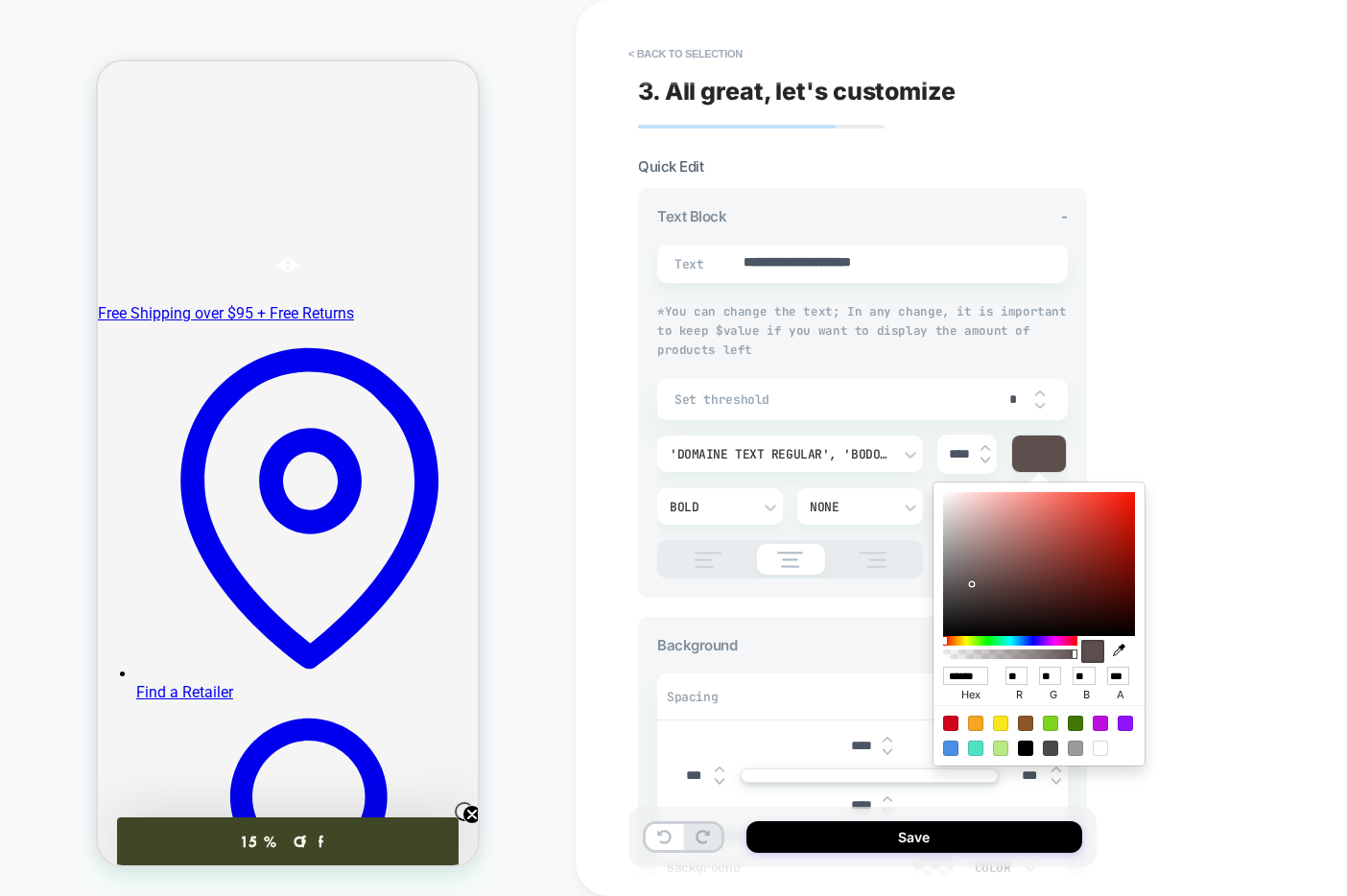
click at [967, 674] on input "******" at bounding box center [966, 675] width 45 height 19
paste input
type textarea "*"
type input "******"
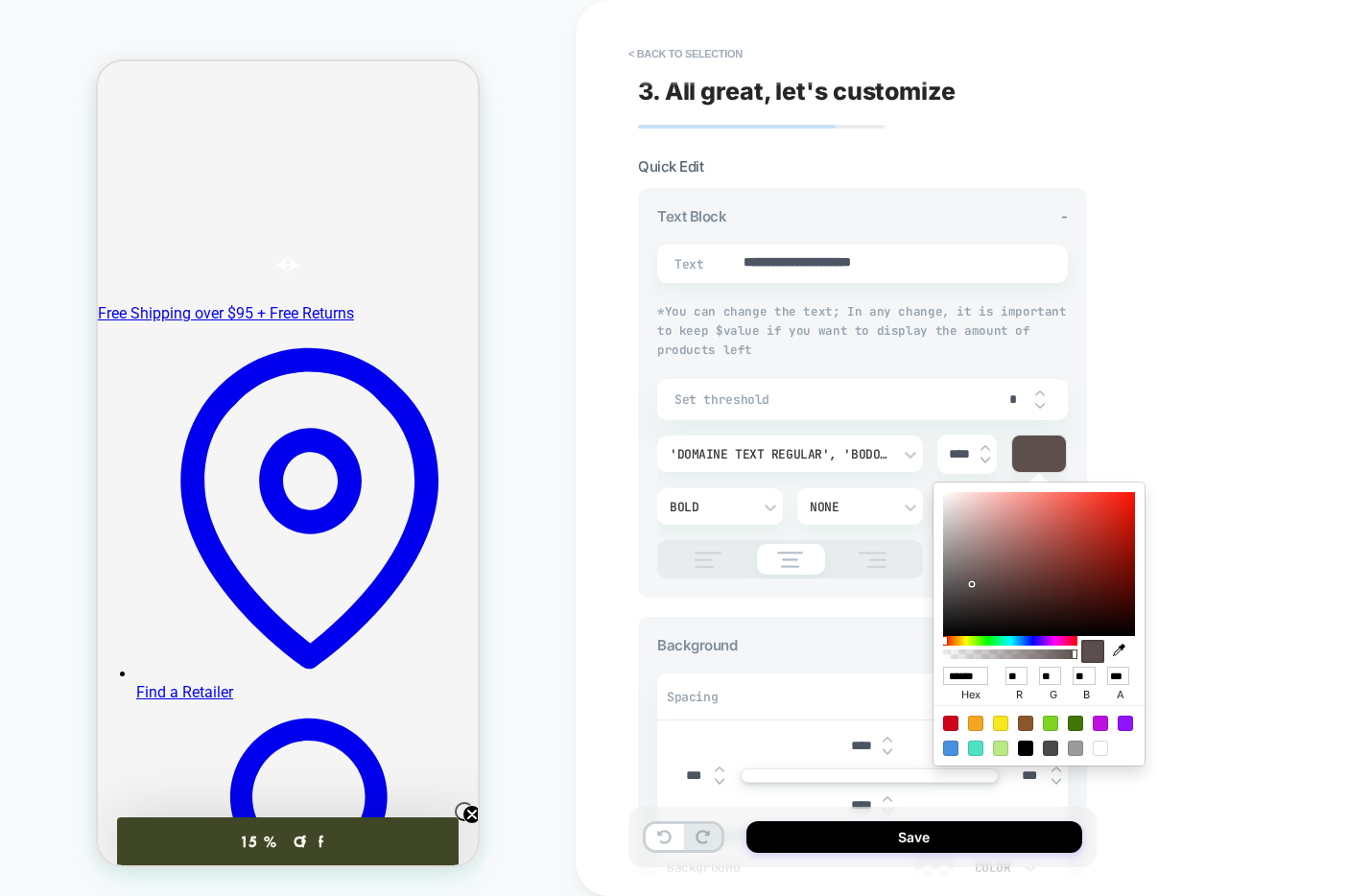
type input "**"
type input "*"
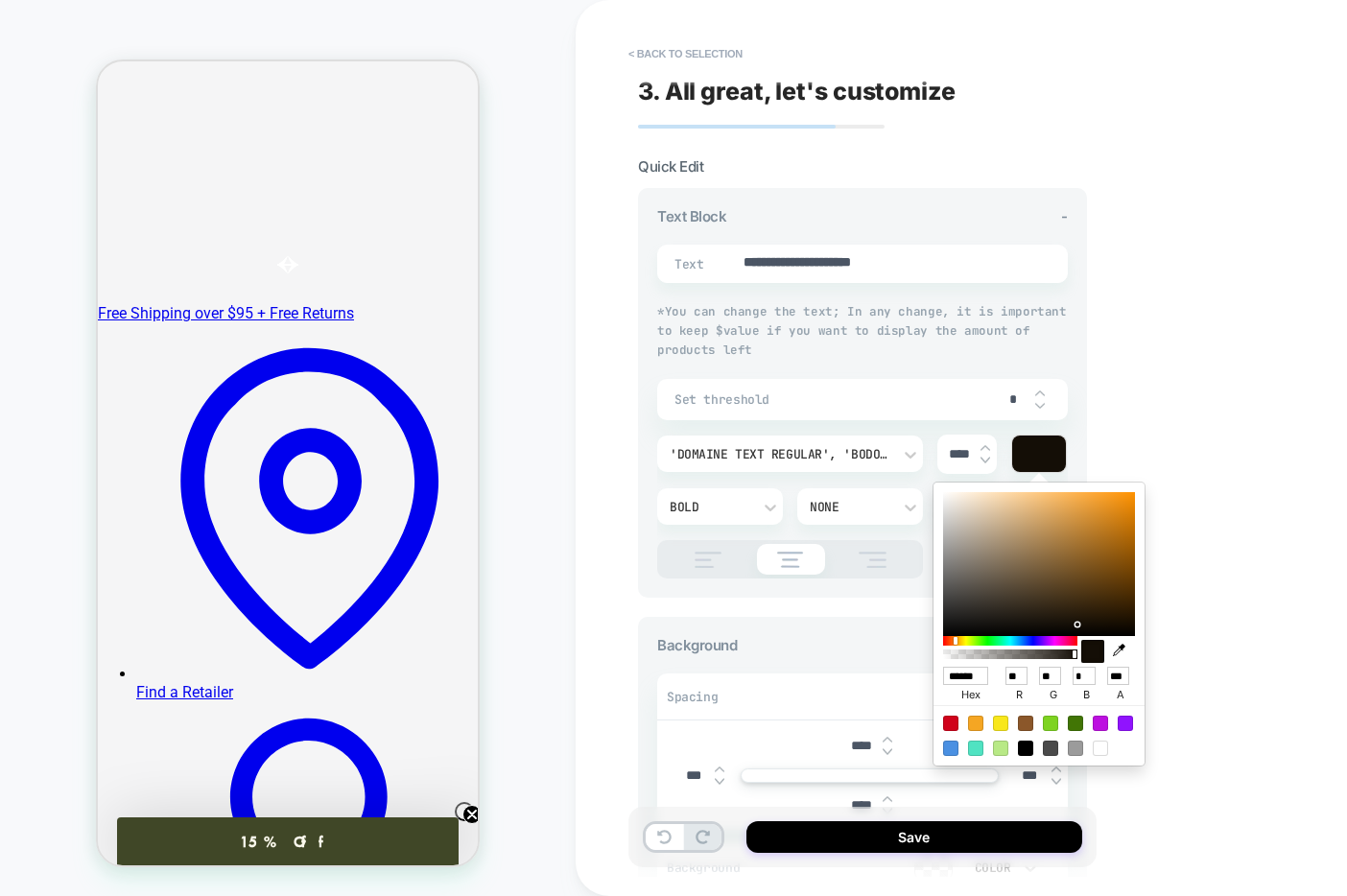
scroll to position [0, 1]
type textarea "*"
type input "******"
click at [1308, 614] on div "**********" at bounding box center [997, 448] width 844 height 896
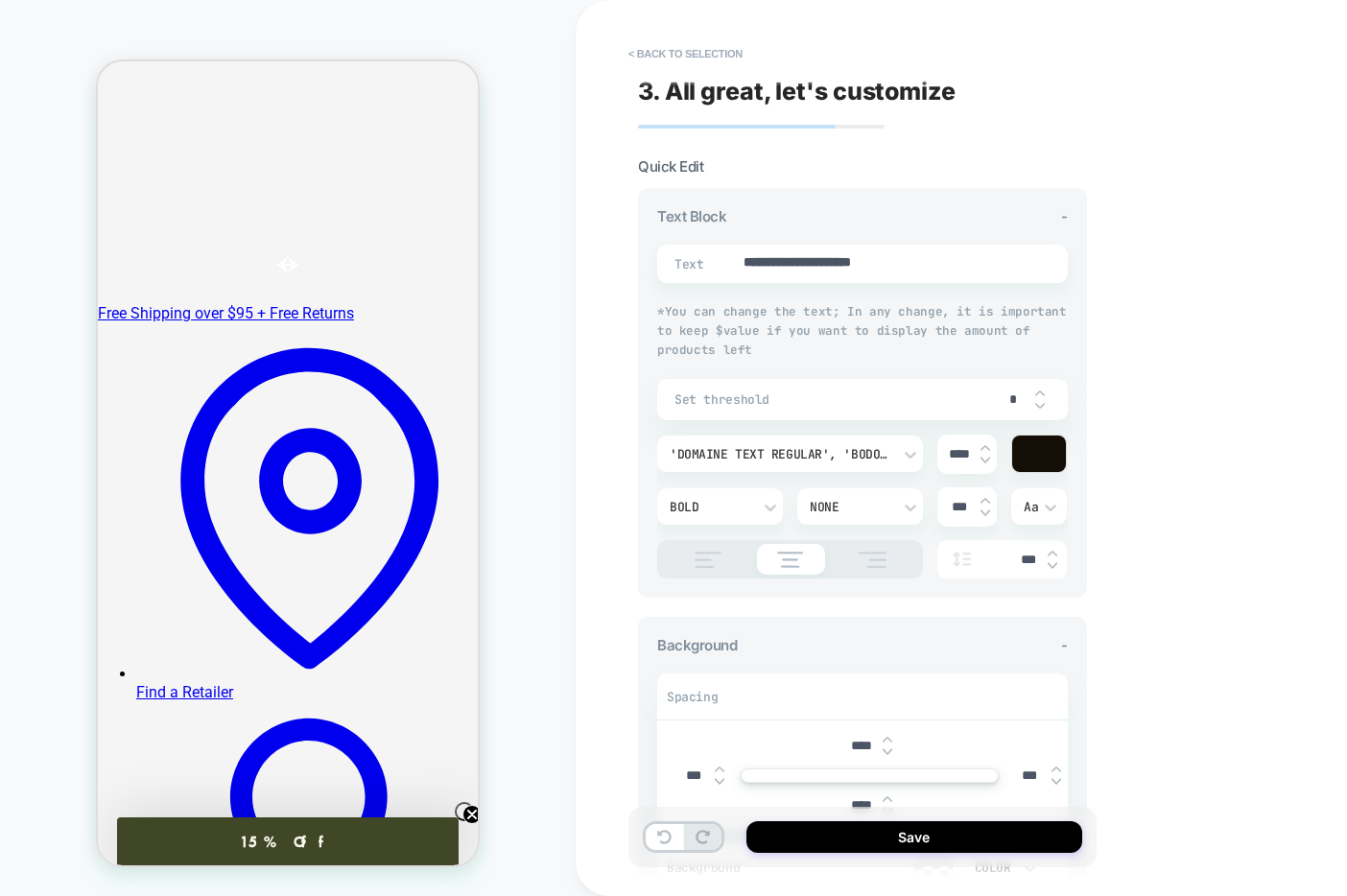
type textarea "*"
click at [844, 264] on textarea "**********" at bounding box center [881, 263] width 280 height 21
type textarea "**********"
type textarea "*"
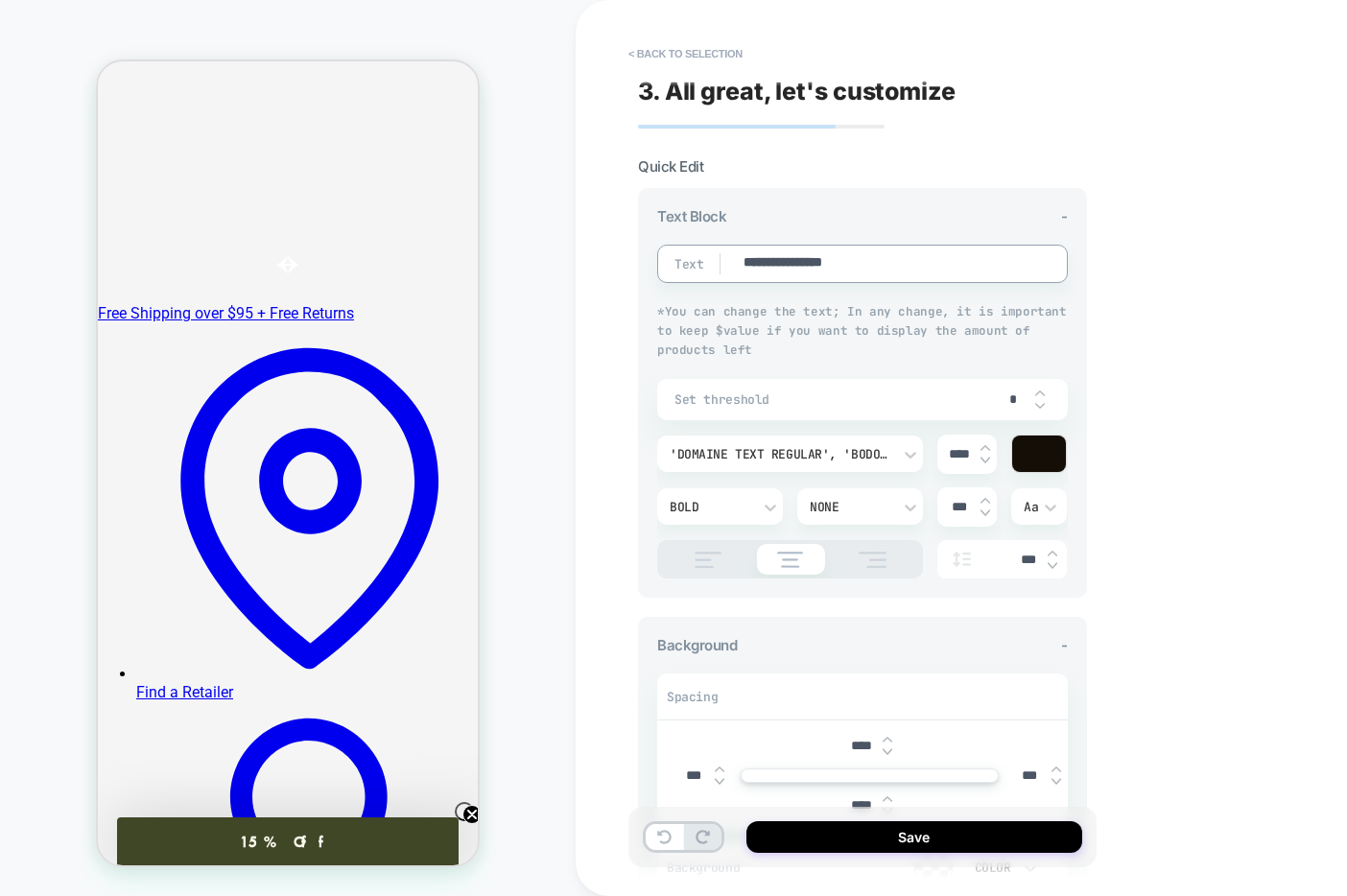
type textarea "**********"
type textarea "*"
type textarea "**********"
click at [908, 256] on textarea "**********" at bounding box center [881, 263] width 280 height 21
type textarea "*"
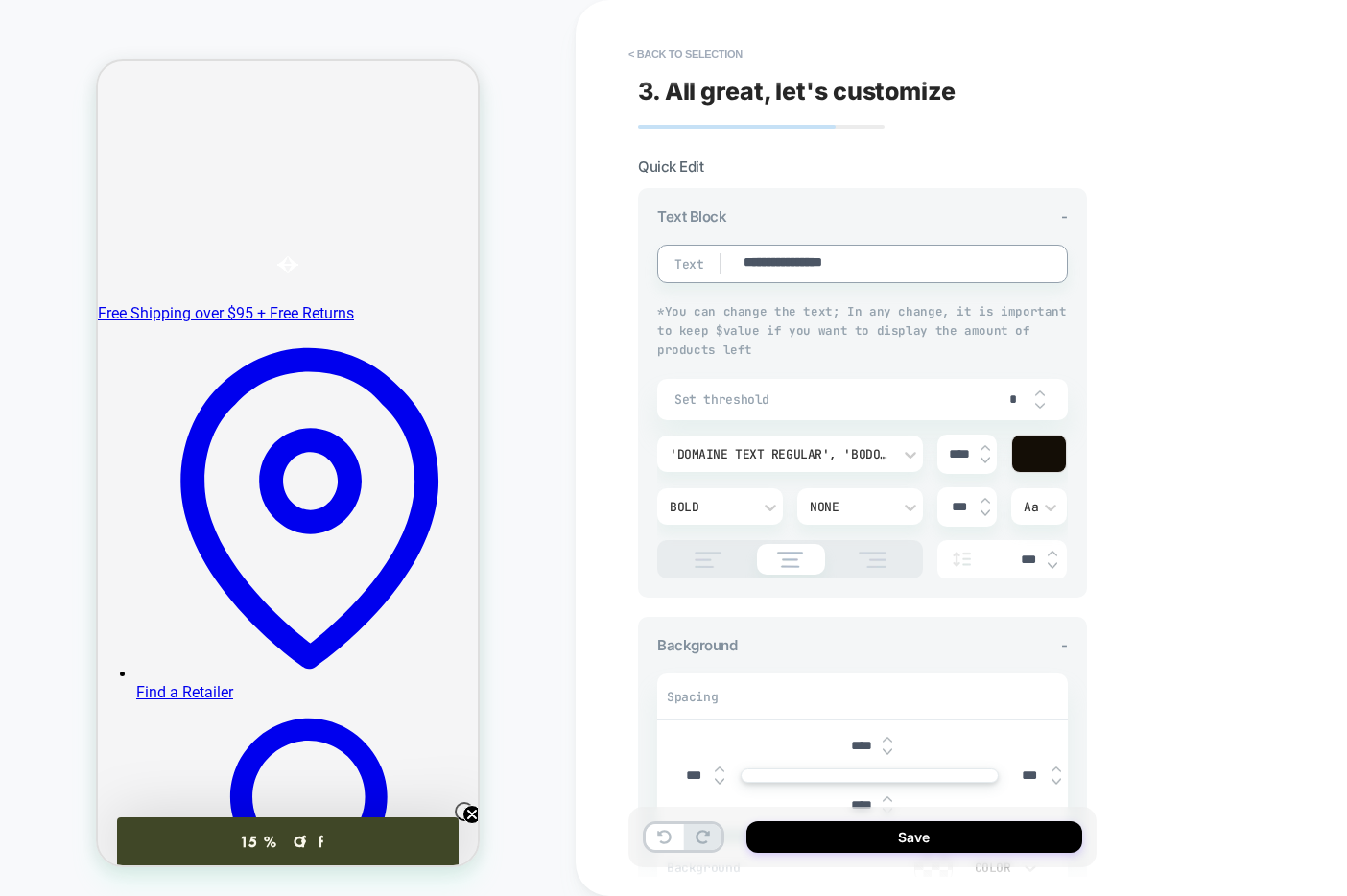
type textarea "**********"
type textarea "*"
type textarea "**********"
click at [739, 506] on div "Bold" at bounding box center [710, 507] width 82 height 17
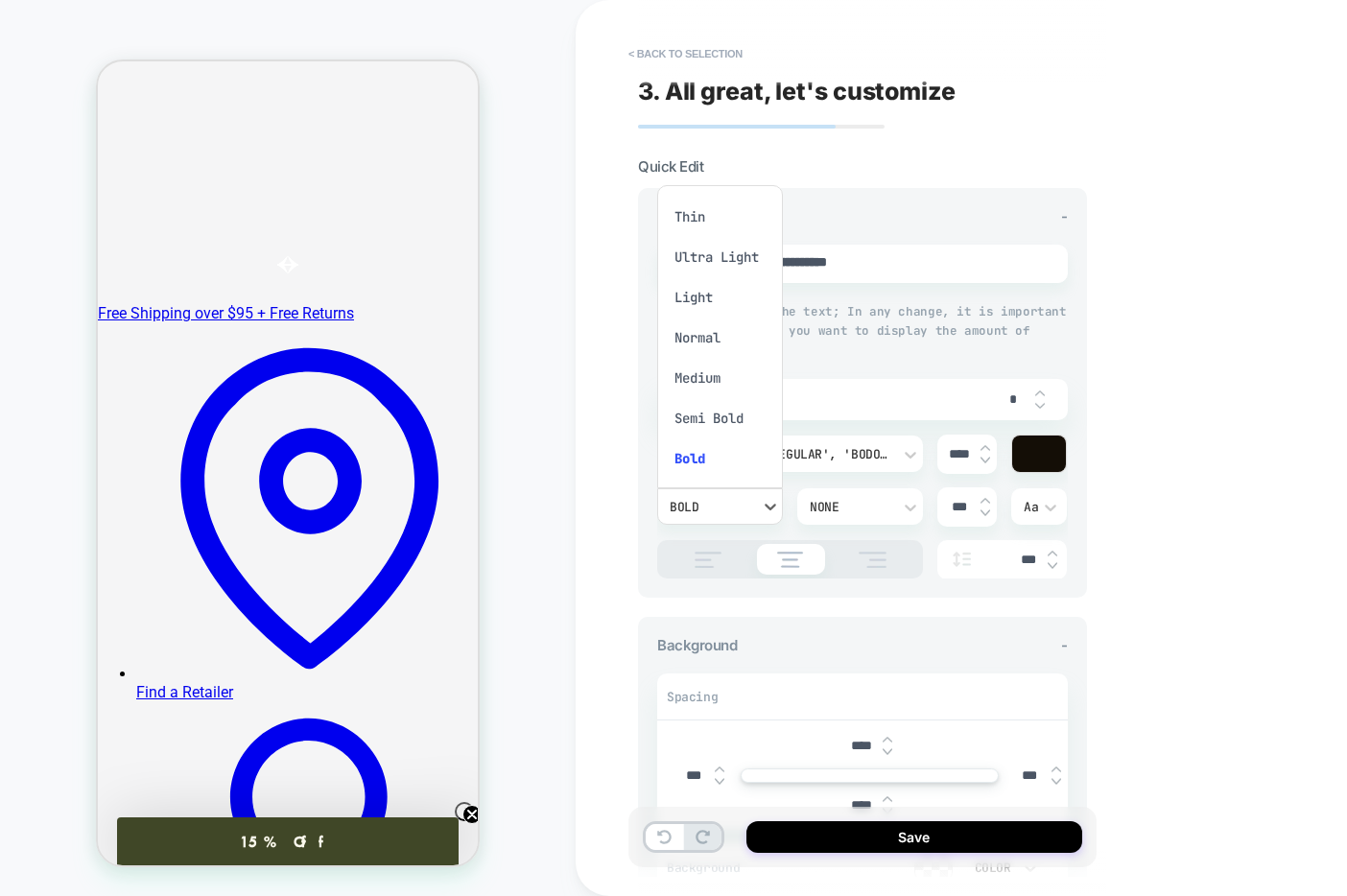
scroll to position [12, 0]
click at [713, 449] on div "Bold" at bounding box center [720, 447] width 110 height 40
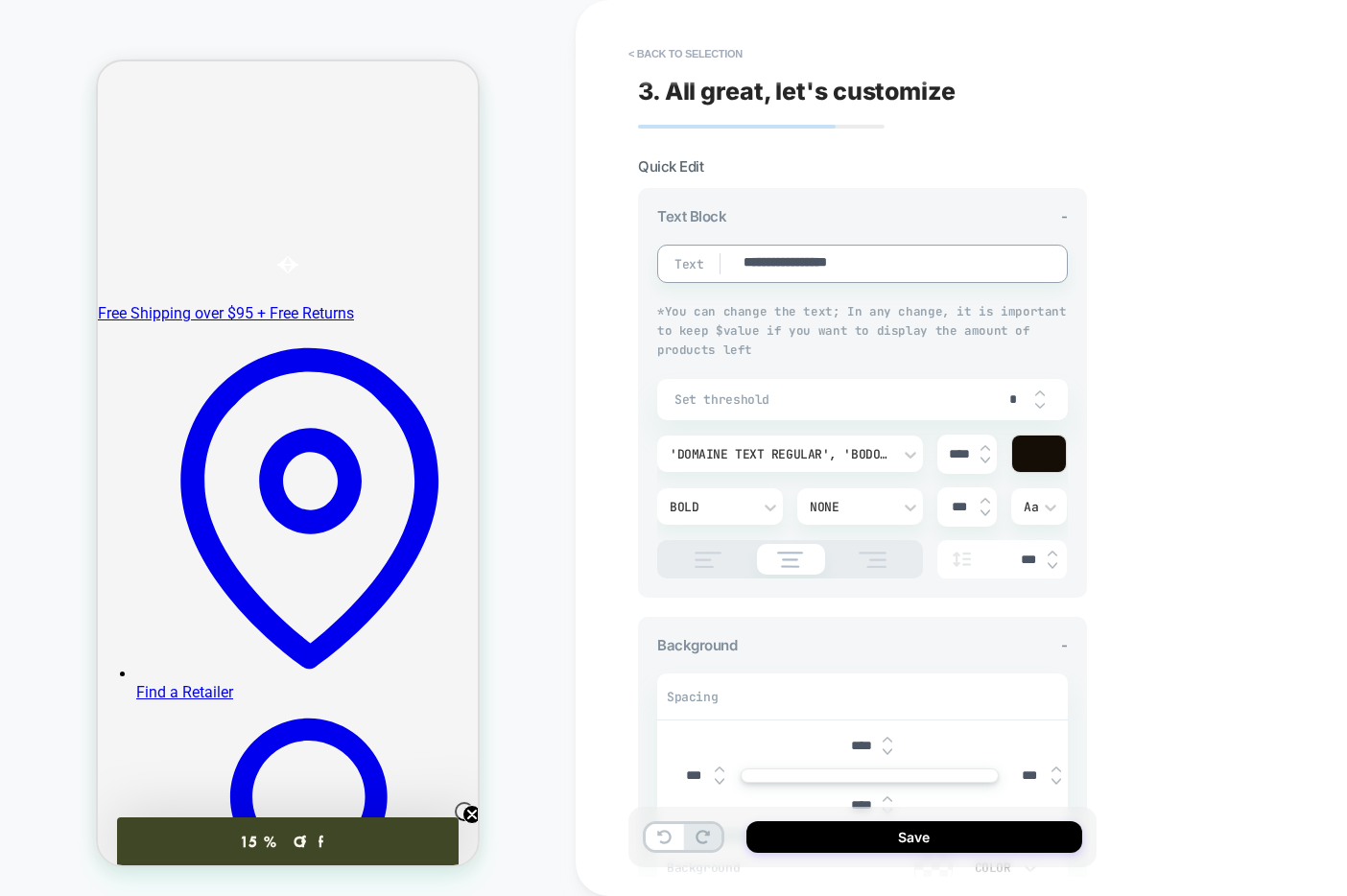
click at [791, 261] on textarea "**********" at bounding box center [881, 263] width 280 height 21
click at [704, 494] on div "Bold" at bounding box center [720, 506] width 126 height 36
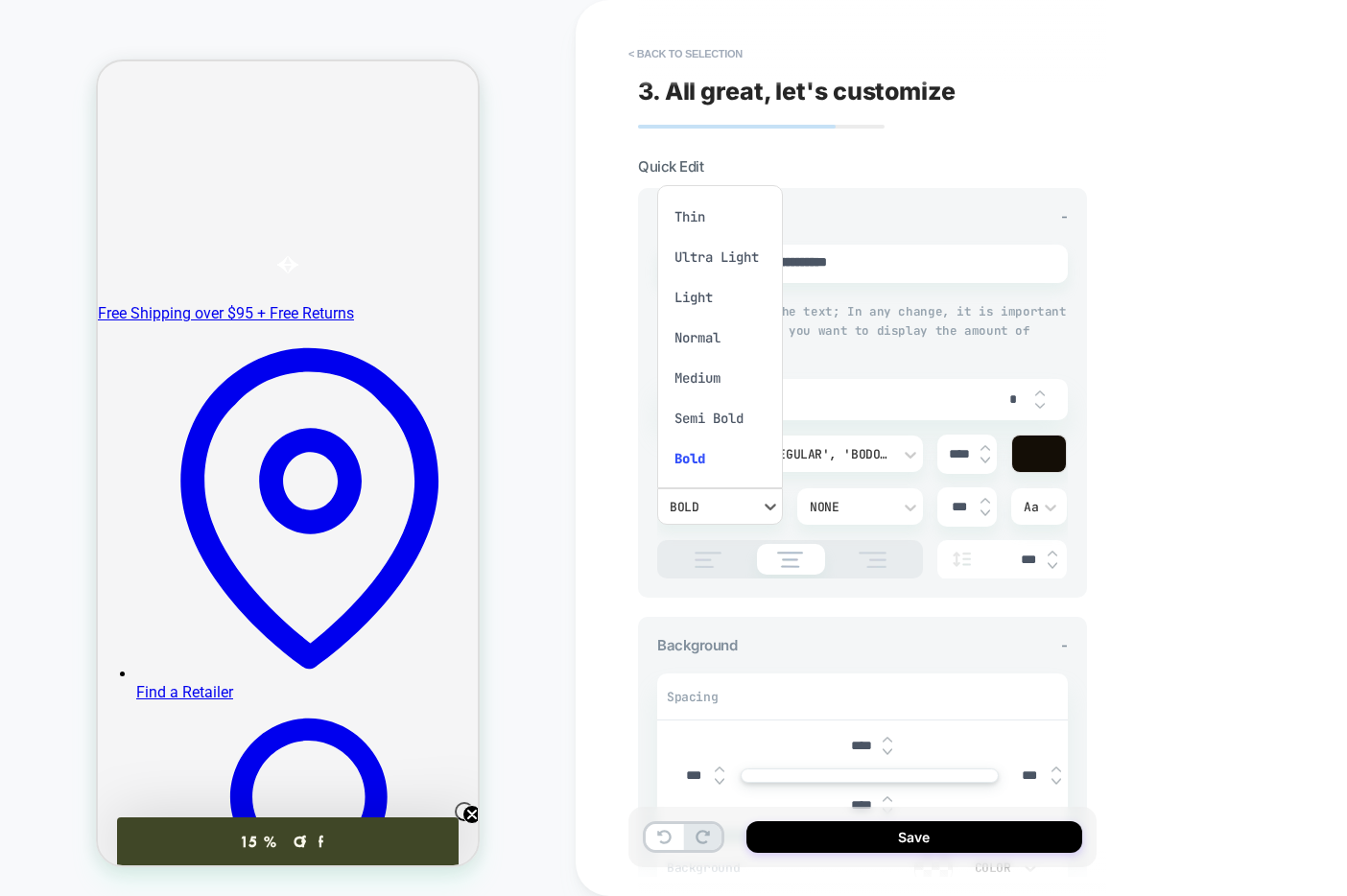
drag, startPoint x: 724, startPoint y: 467, endPoint x: 707, endPoint y: 480, distance: 21.4
click at [724, 467] on div "Bold" at bounding box center [720, 458] width 110 height 40
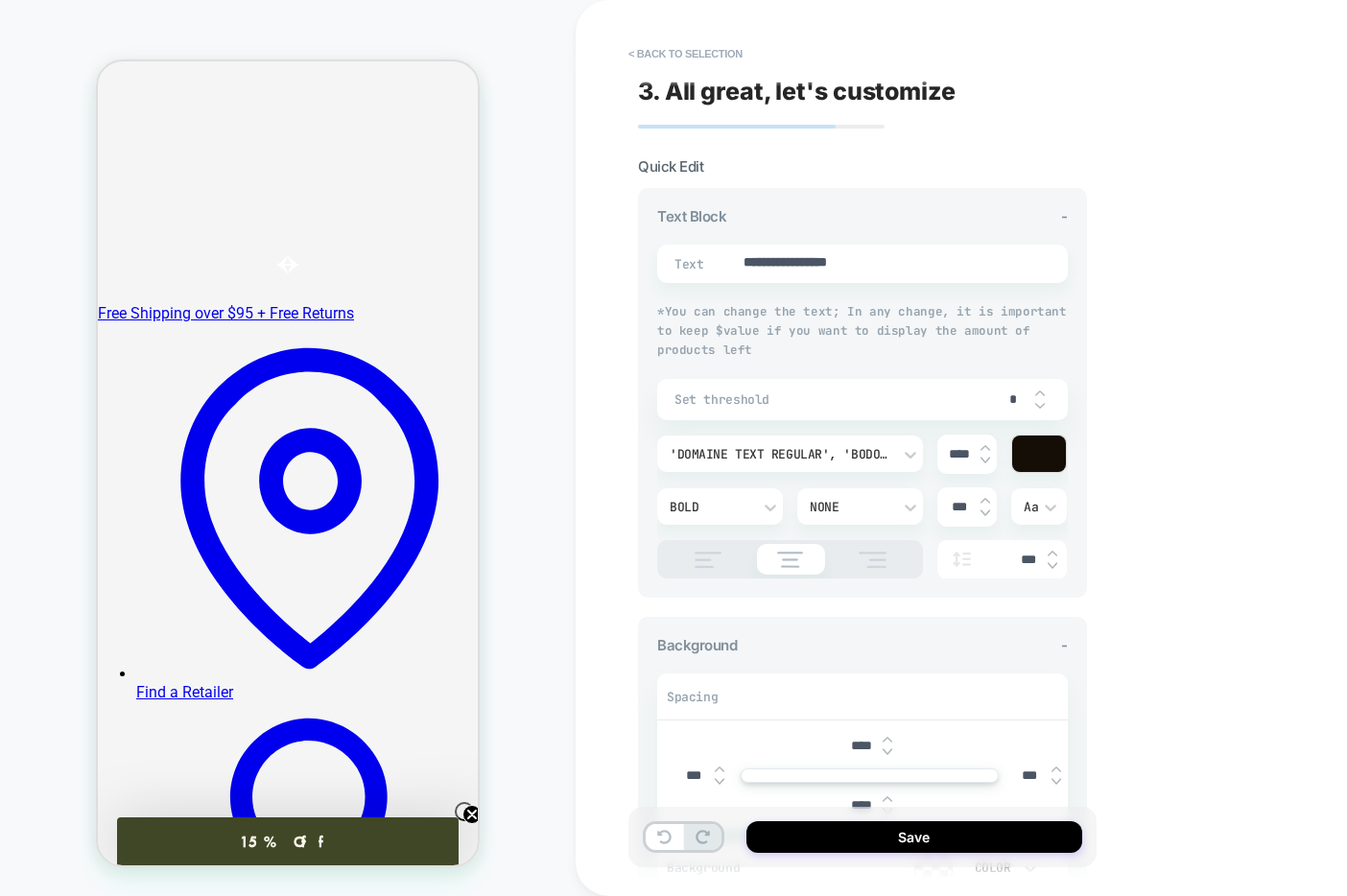
click at [986, 447] on img at bounding box center [986, 448] width 10 height 8
type textarea "*"
type input "****"
click at [986, 462] on img at bounding box center [986, 461] width 10 height 8
type textarea "*"
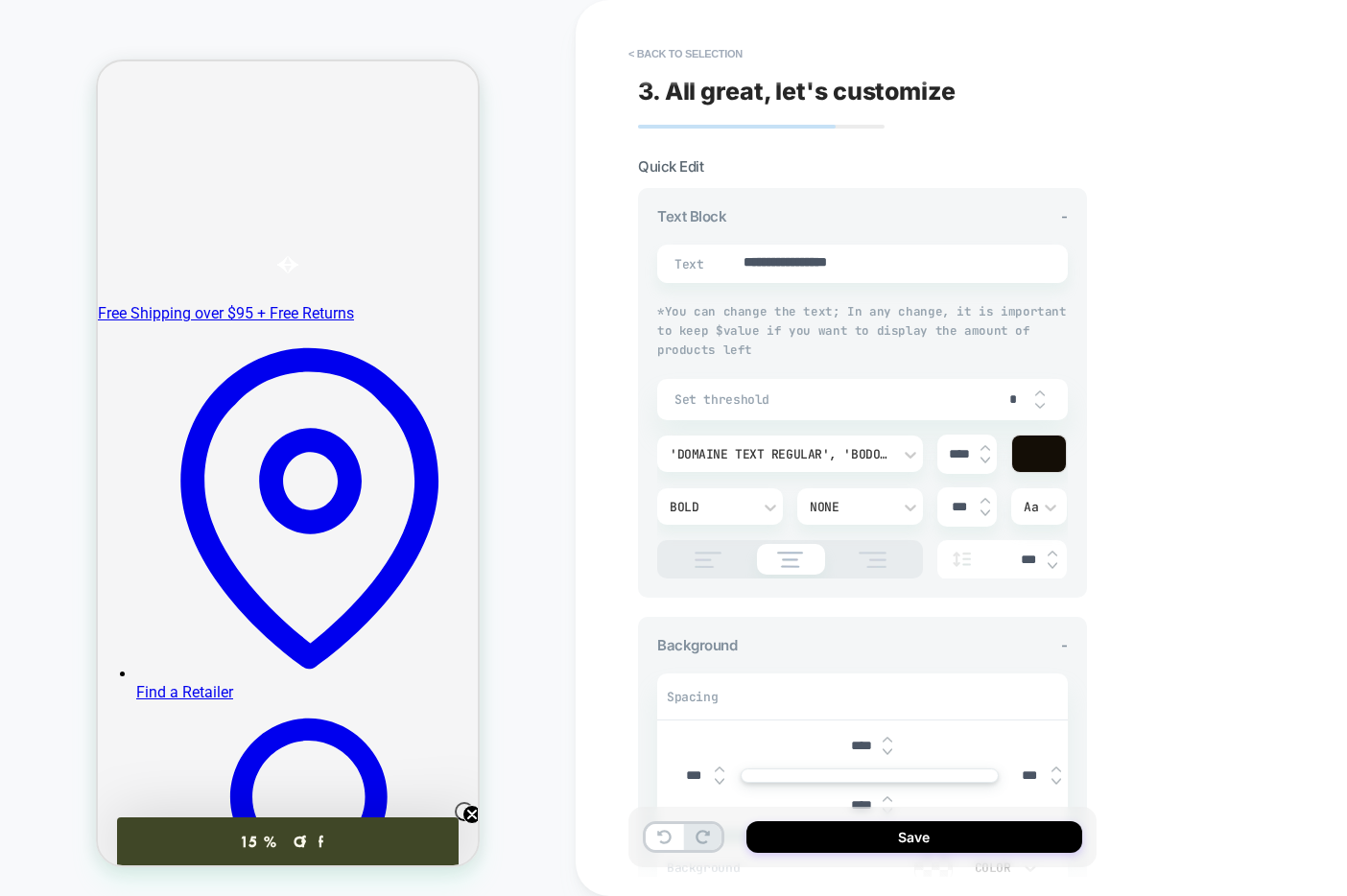
type input "****"
click at [585, 551] on div "**********" at bounding box center [997, 448] width 844 height 896
click at [987, 836] on button "Save" at bounding box center [914, 837] width 336 height 32
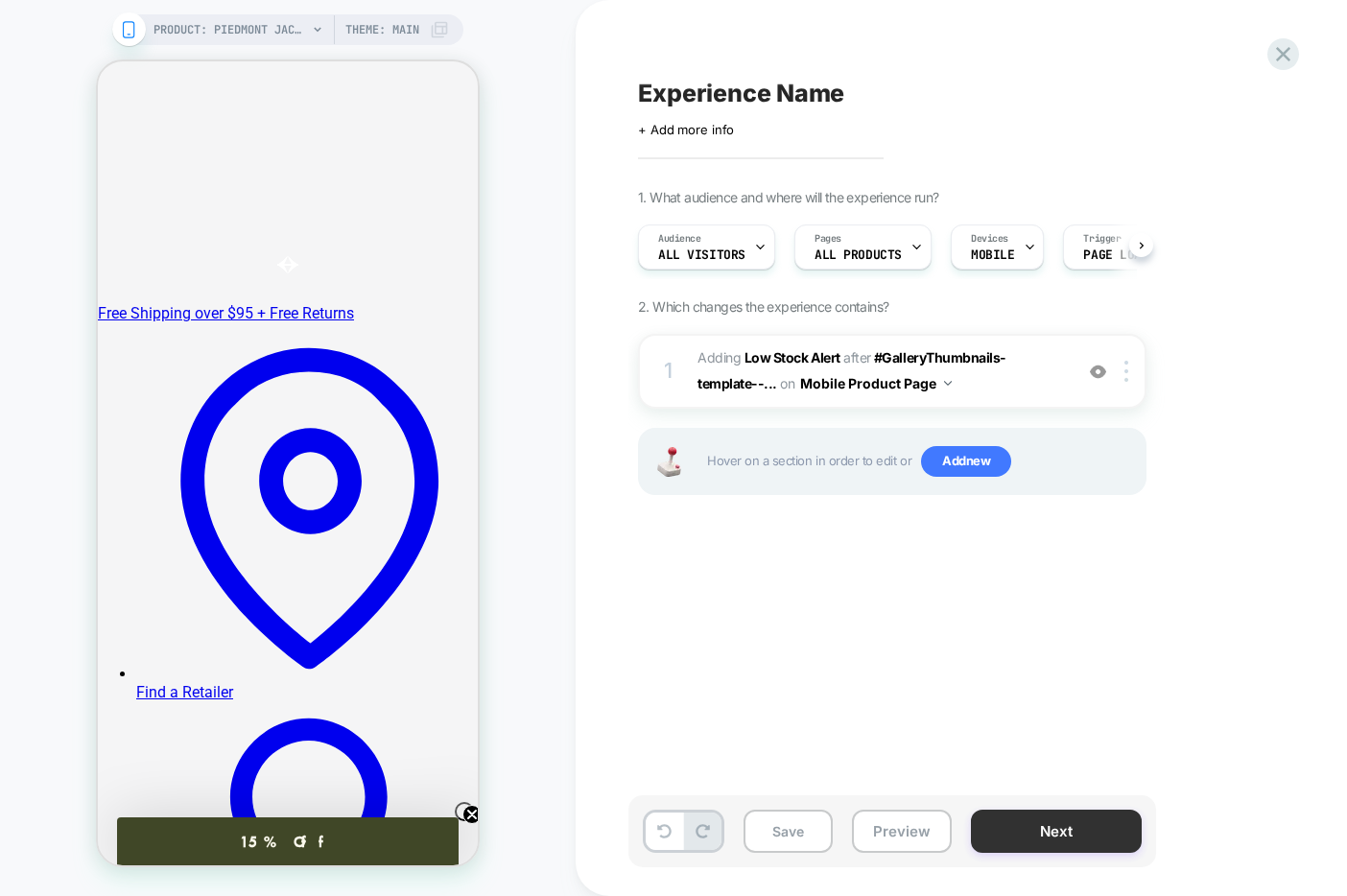
scroll to position [0, 1]
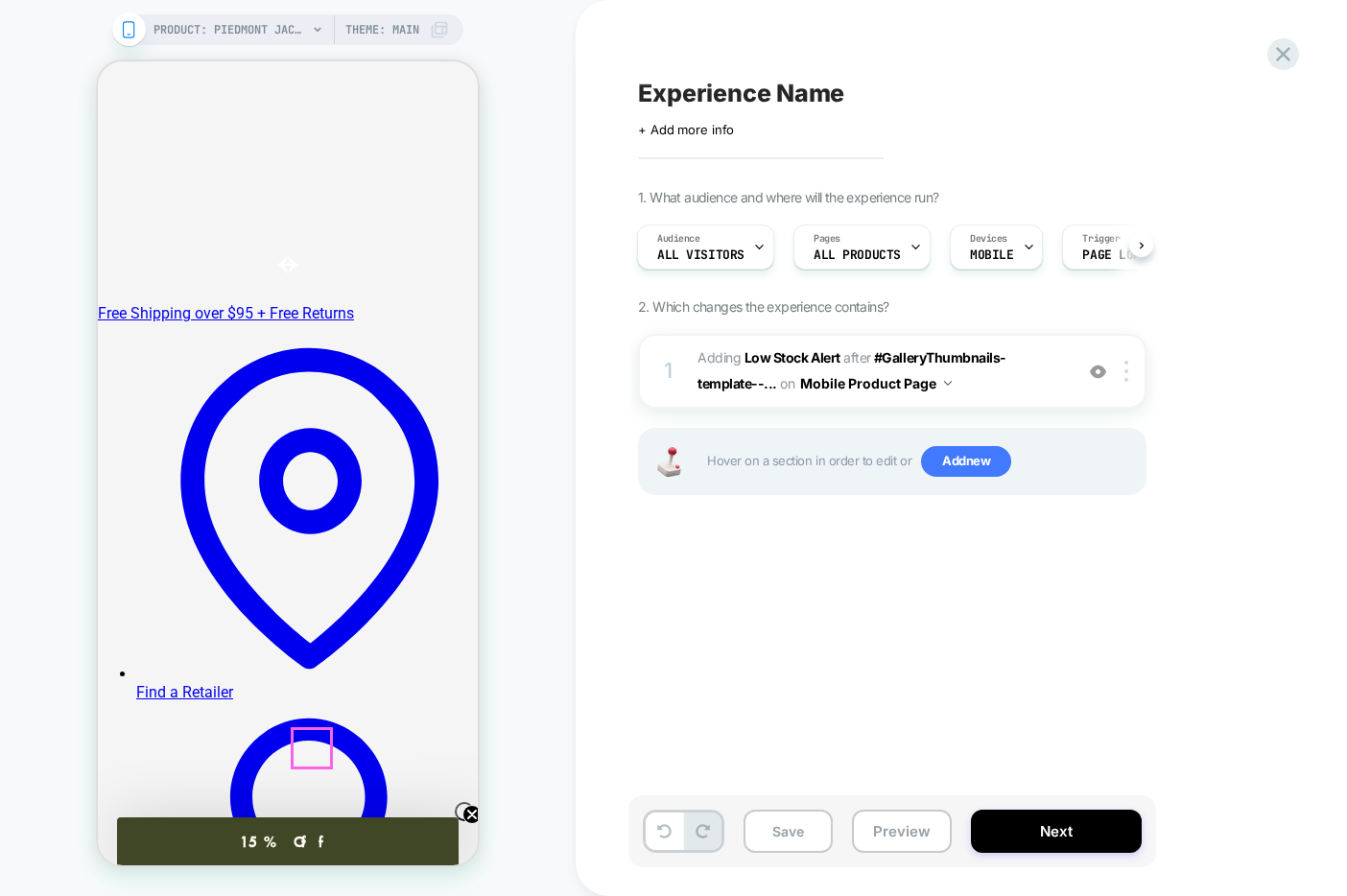
click at [1001, 382] on span "#_loomi_addon_1759174887497 Adding Low Stock Alert AFTER #GalleryThumbnails-tem…" at bounding box center [879, 371] width 365 height 52
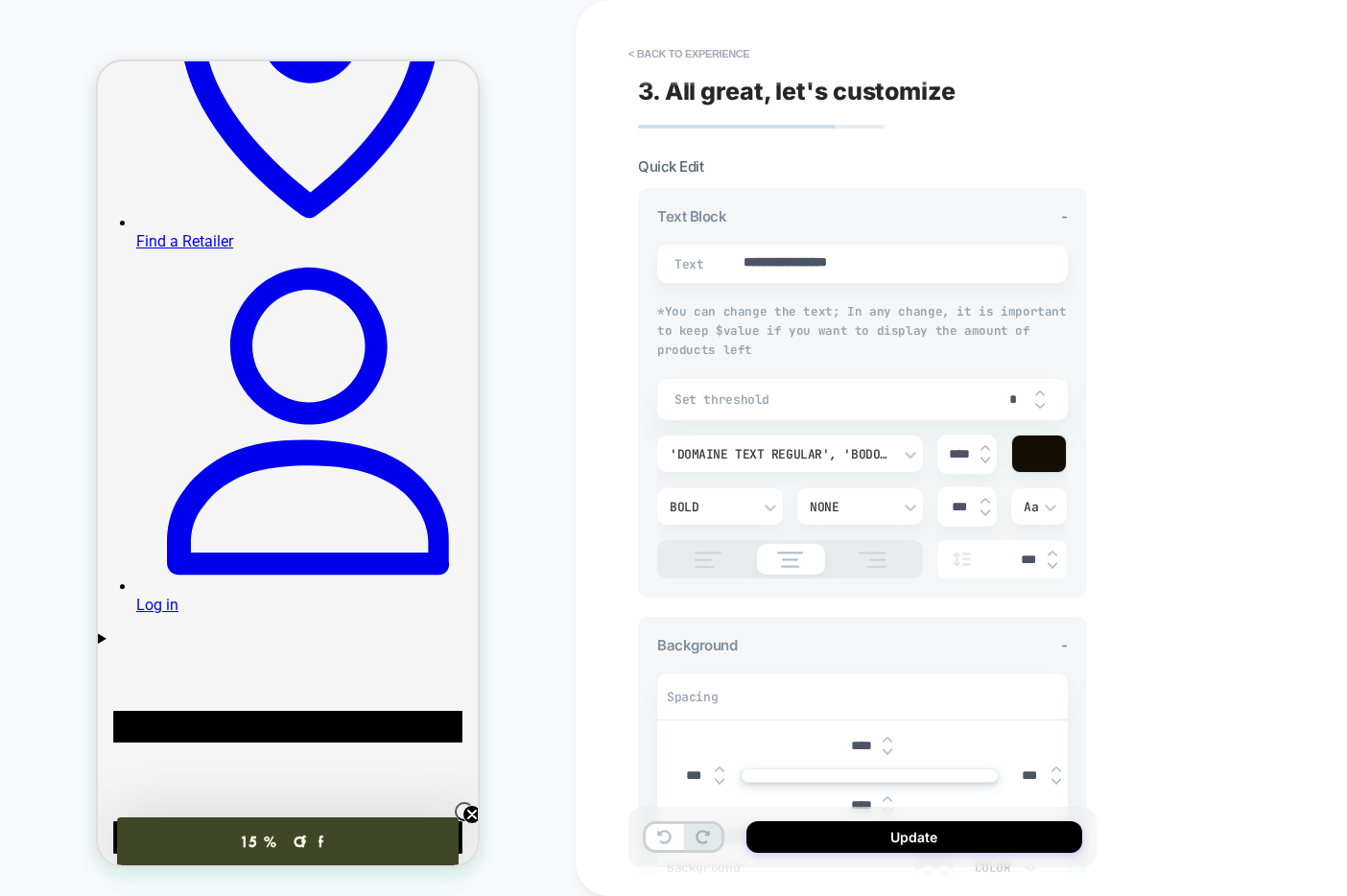
scroll to position [654, 0]
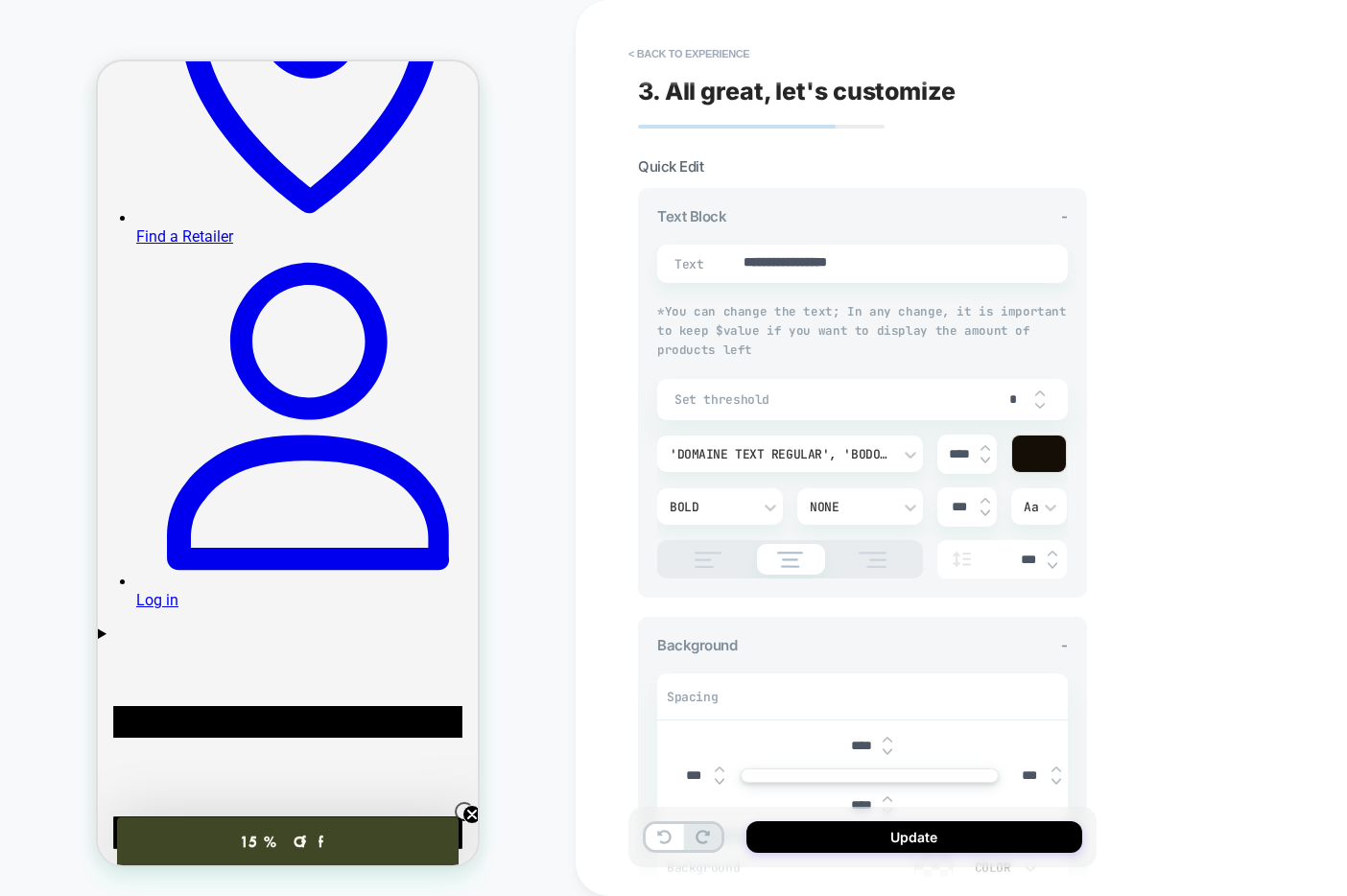
click at [797, 838] on button "Update" at bounding box center [914, 837] width 336 height 32
type textarea "*"
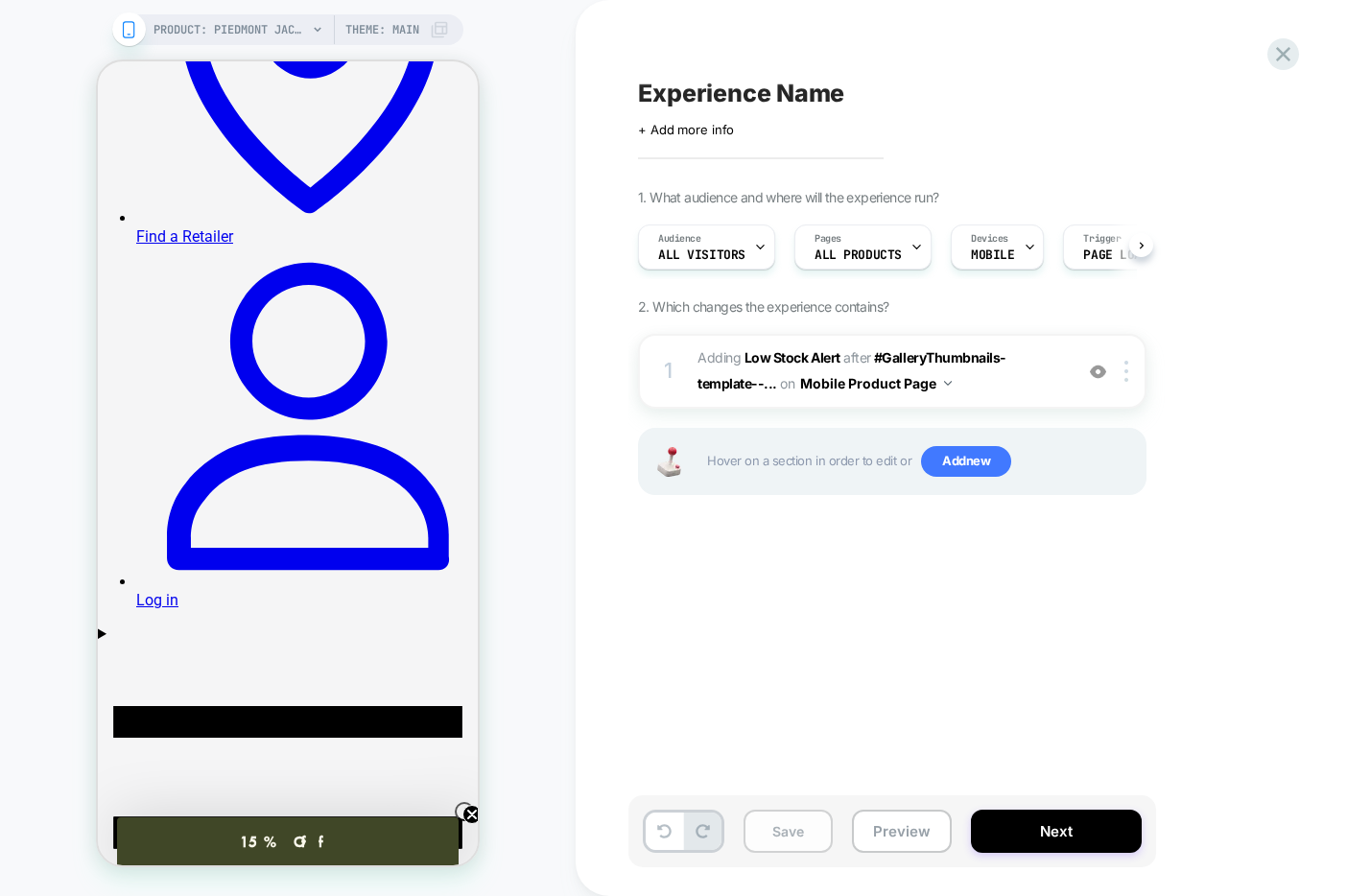
scroll to position [0, 1]
click at [783, 827] on button "Save" at bounding box center [788, 831] width 90 height 43
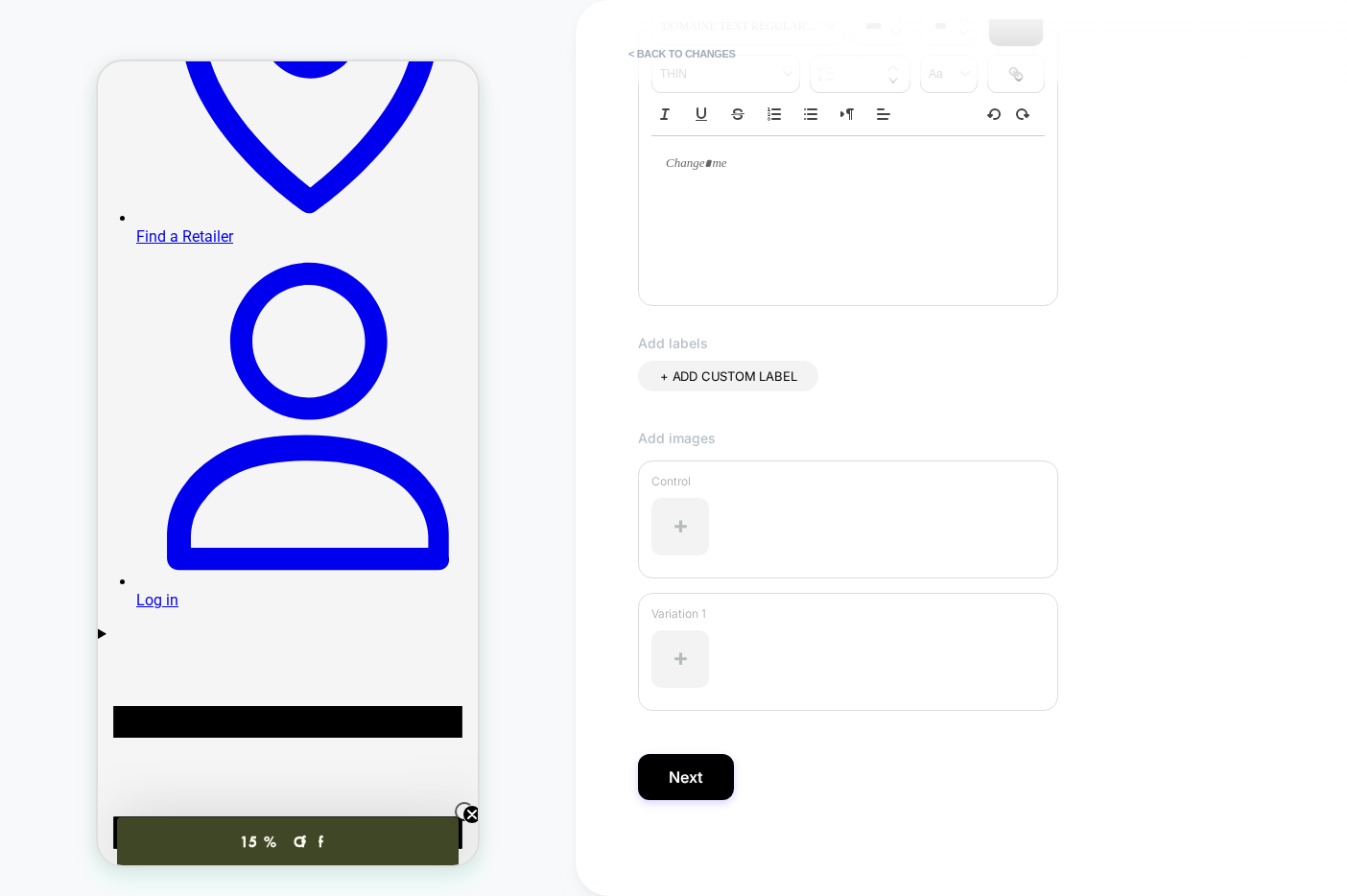
scroll to position [323, 0]
type input "**********"
click at [704, 782] on button "Next" at bounding box center [685, 780] width 96 height 46
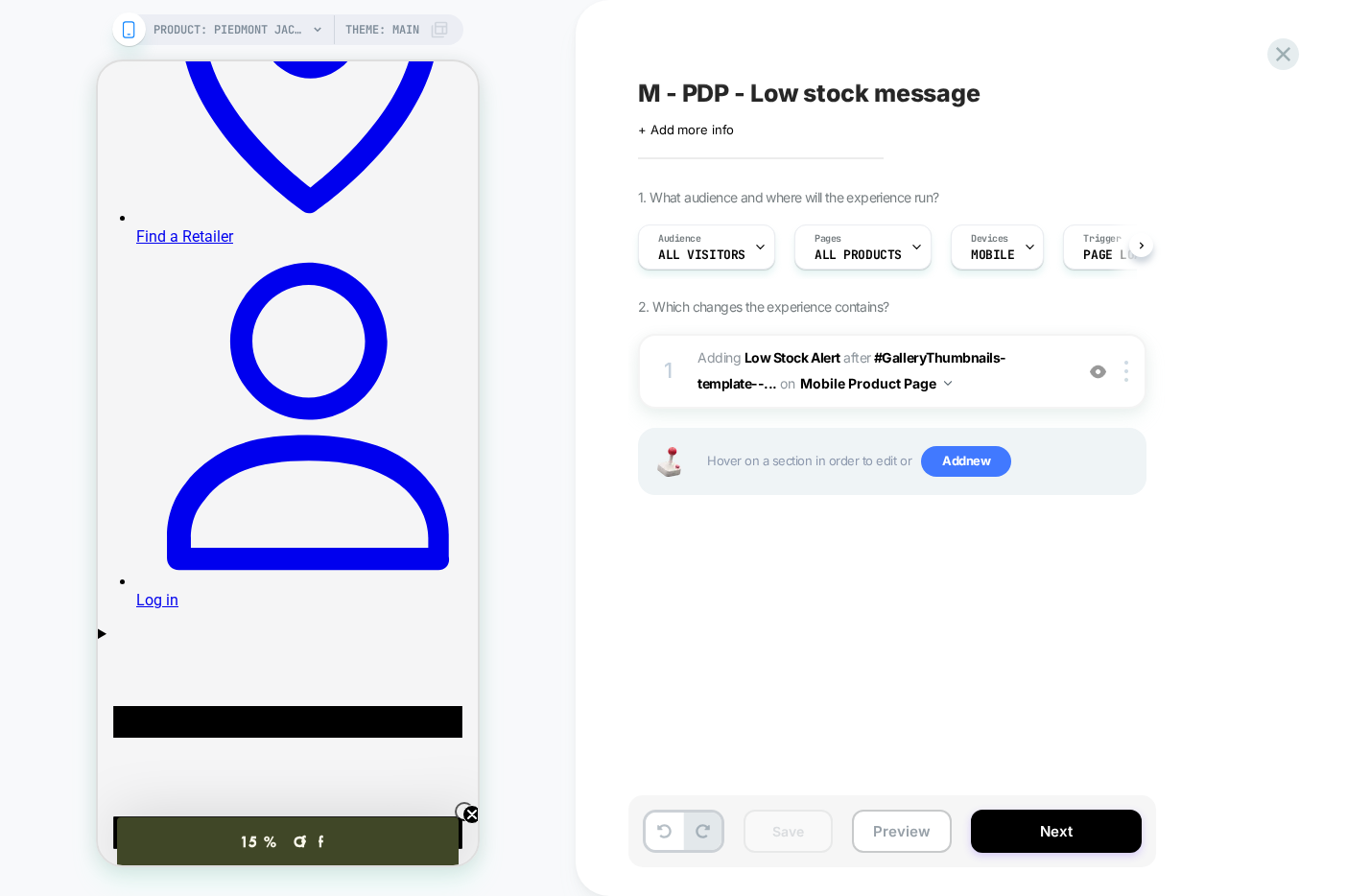
scroll to position [0, 1]
click at [870, 821] on button "Preview" at bounding box center [901, 831] width 99 height 43
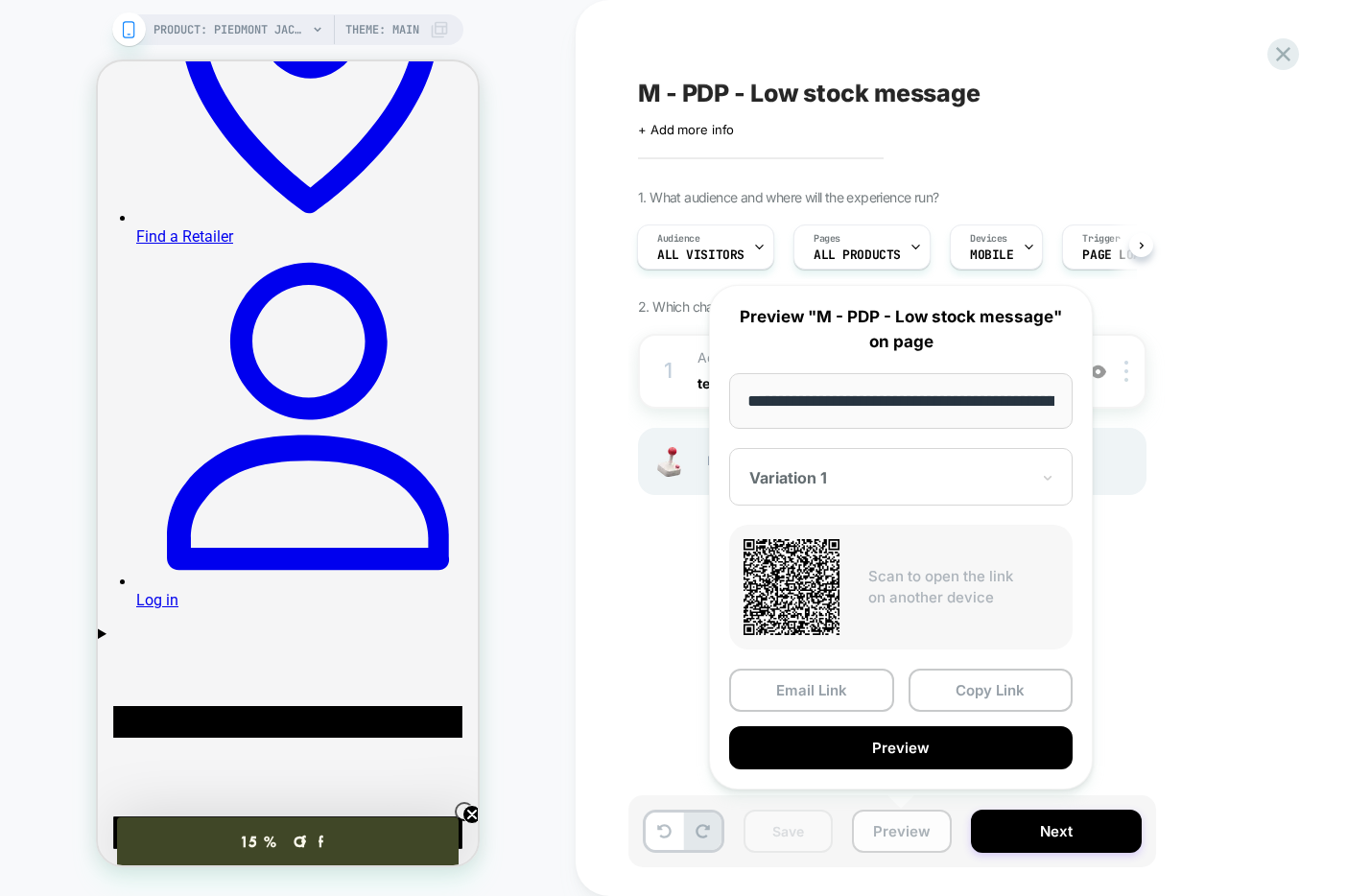
scroll to position [0, 224]
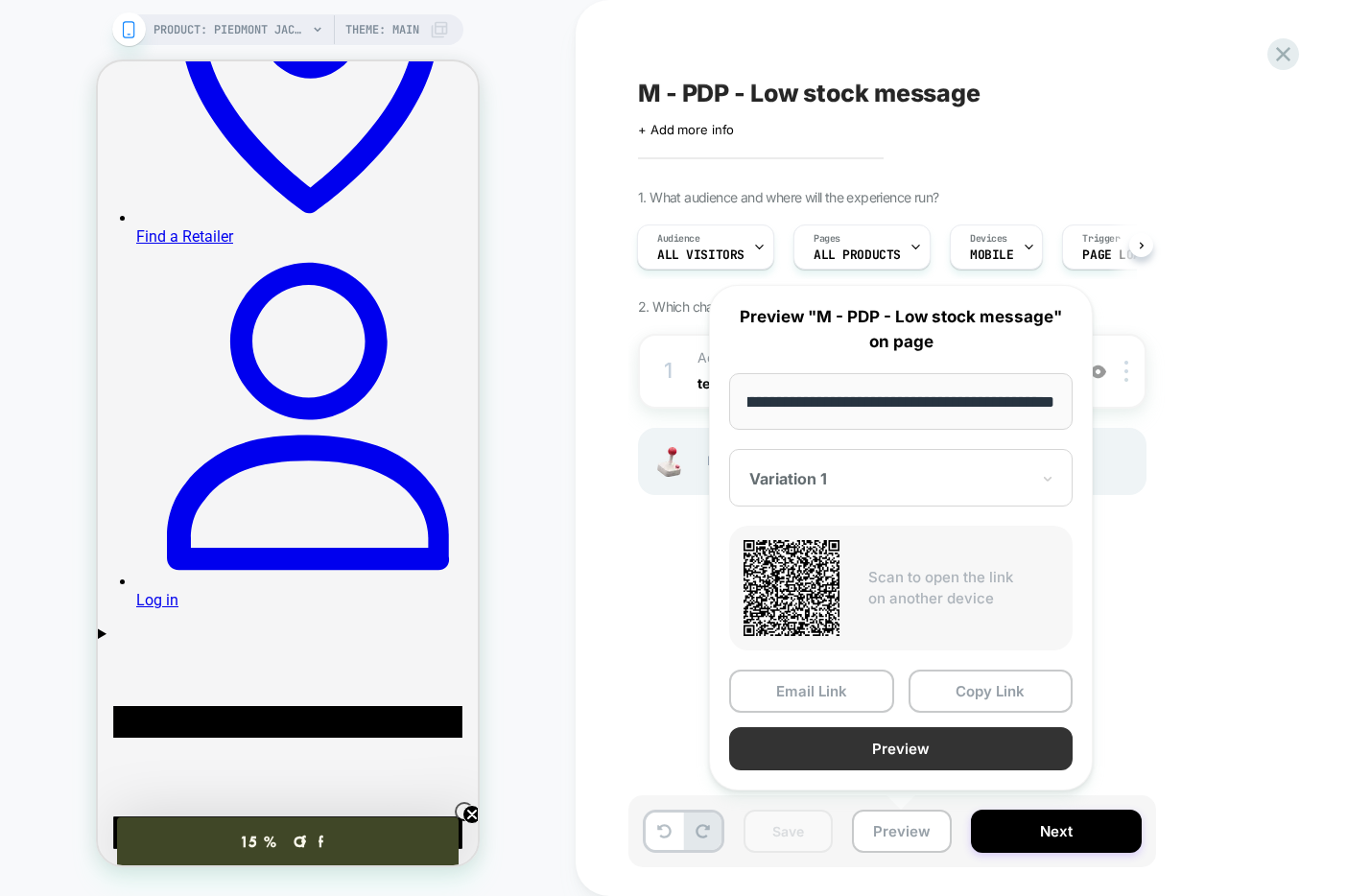
click at [833, 747] on button "Preview" at bounding box center [900, 749] width 344 height 43
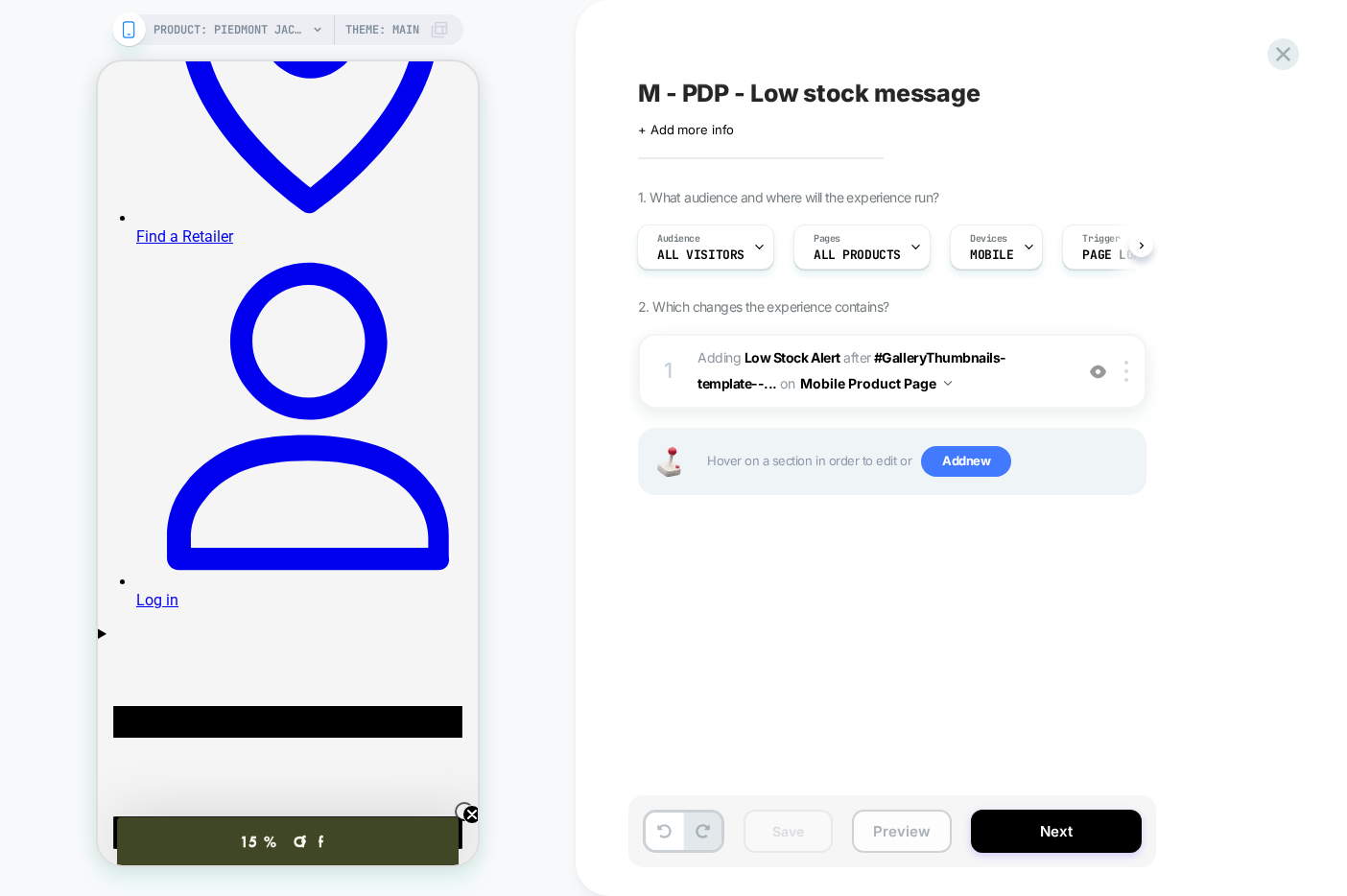
click at [904, 828] on button "Preview" at bounding box center [901, 831] width 99 height 43
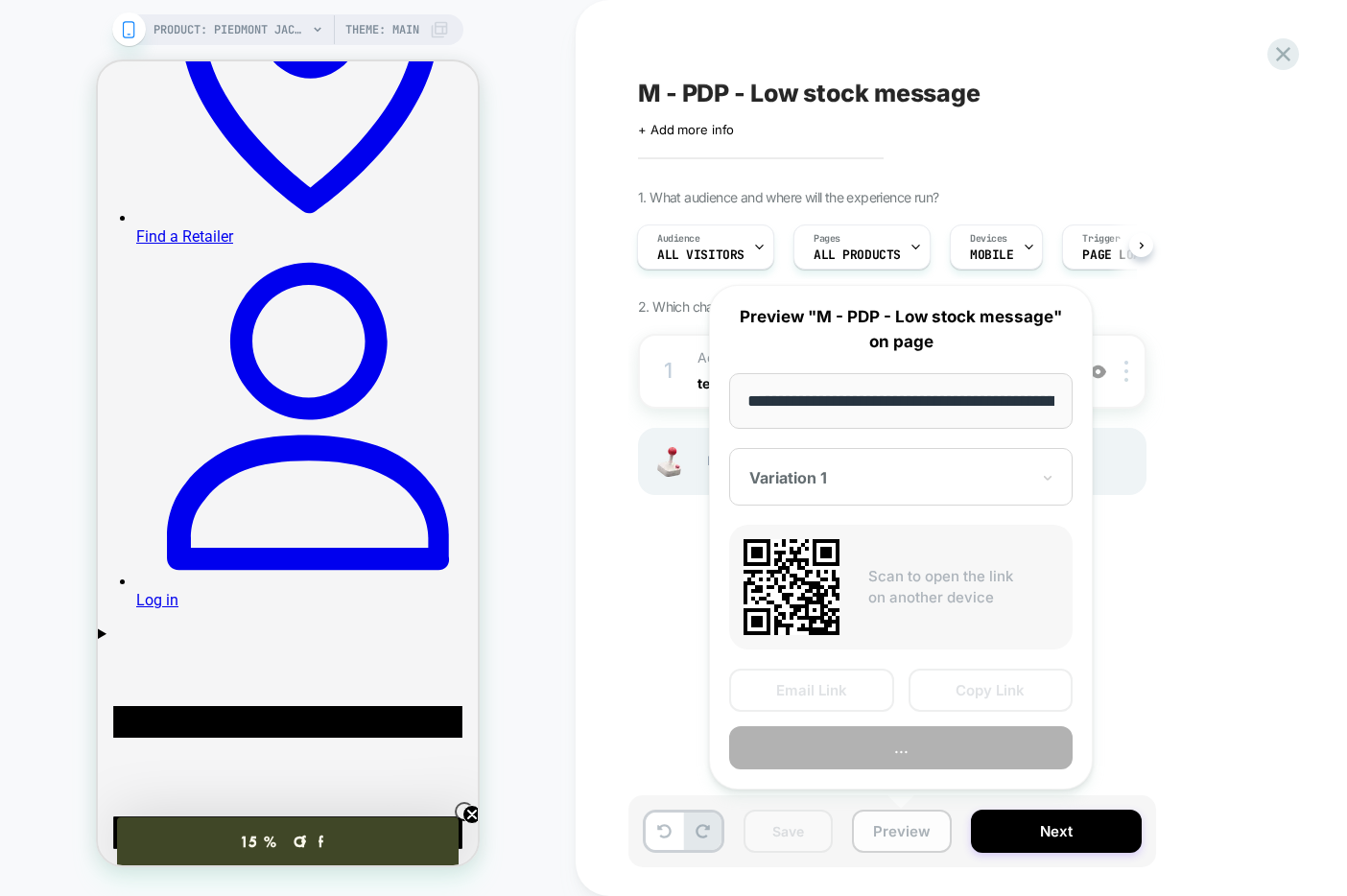
scroll to position [0, 224]
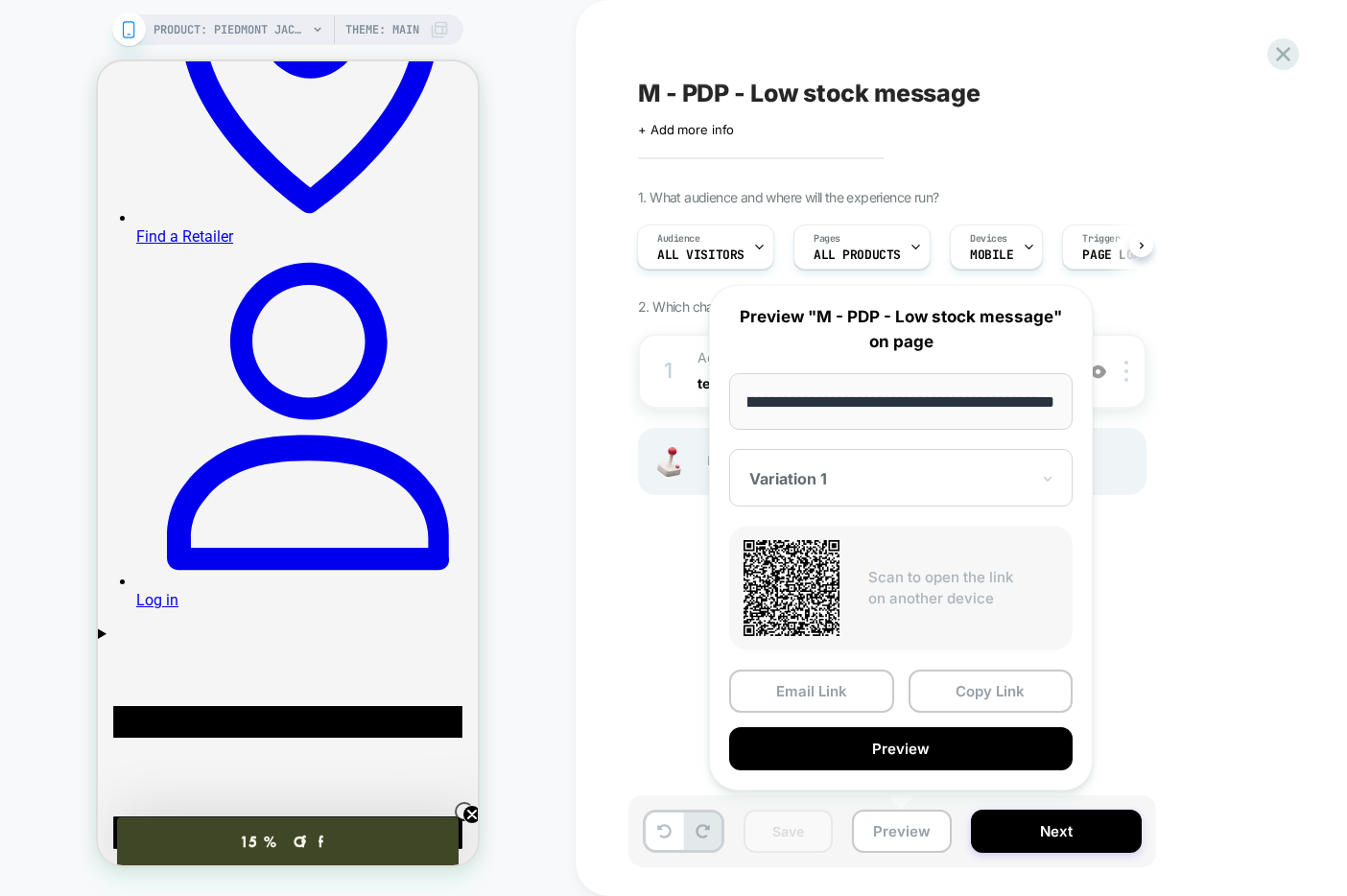
click at [1190, 582] on div "M - PDP - Low stock message Click to edit experience details + Add more info 1.…" at bounding box center [988, 447] width 720 height 858
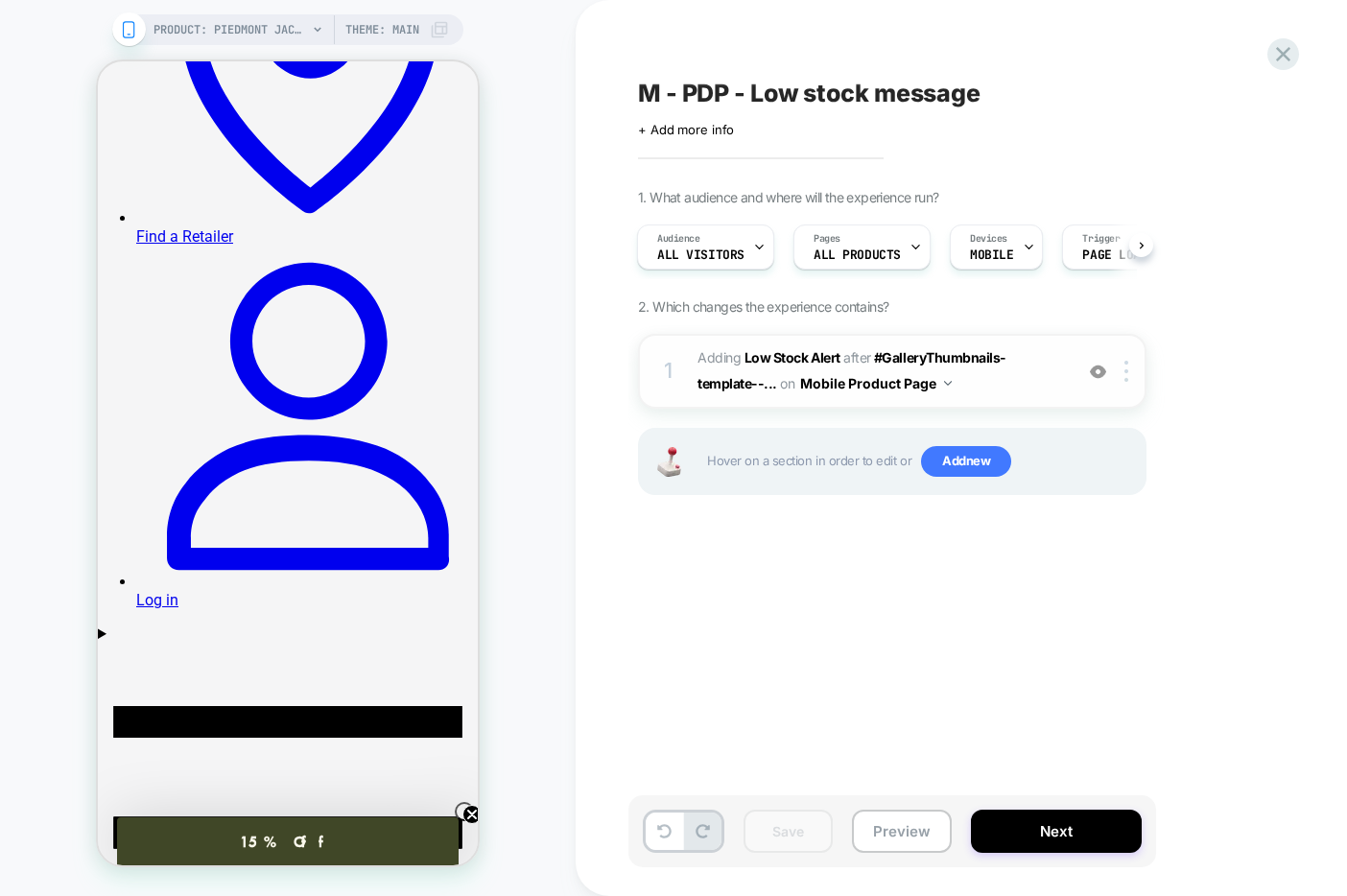
click at [1041, 374] on span "#_loomi_addon_1759174887497 Adding Low Stock Alert AFTER #GalleryThumbnails-tem…" at bounding box center [879, 371] width 365 height 52
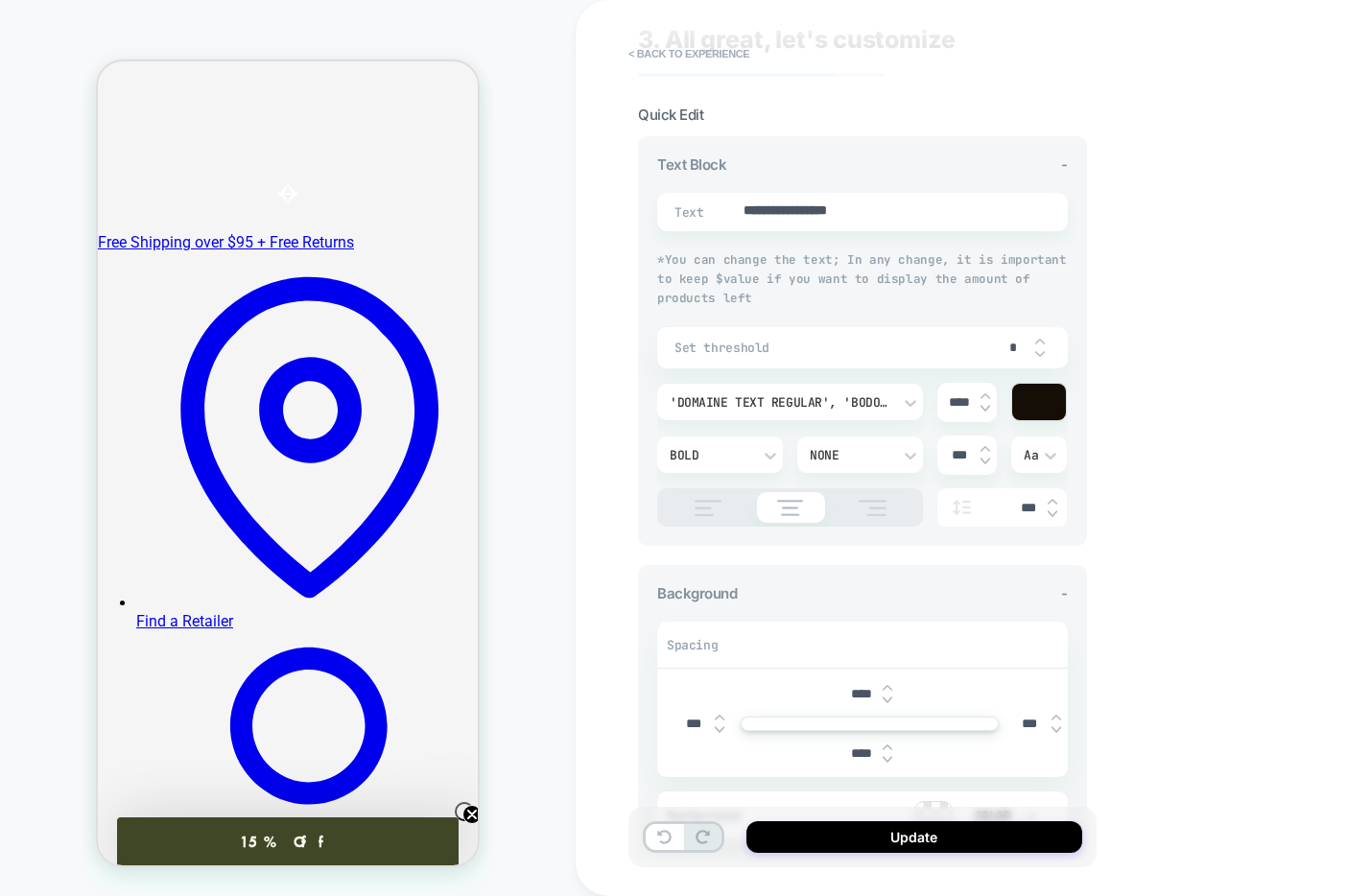
scroll to position [51, 0]
click at [753, 348] on span "Set threshold" at bounding box center [833, 349] width 318 height 17
click at [1044, 342] on div "*" at bounding box center [1021, 349] width 57 height 39
click at [1042, 345] on img at bounding box center [1040, 343] width 10 height 8
type textarea "*"
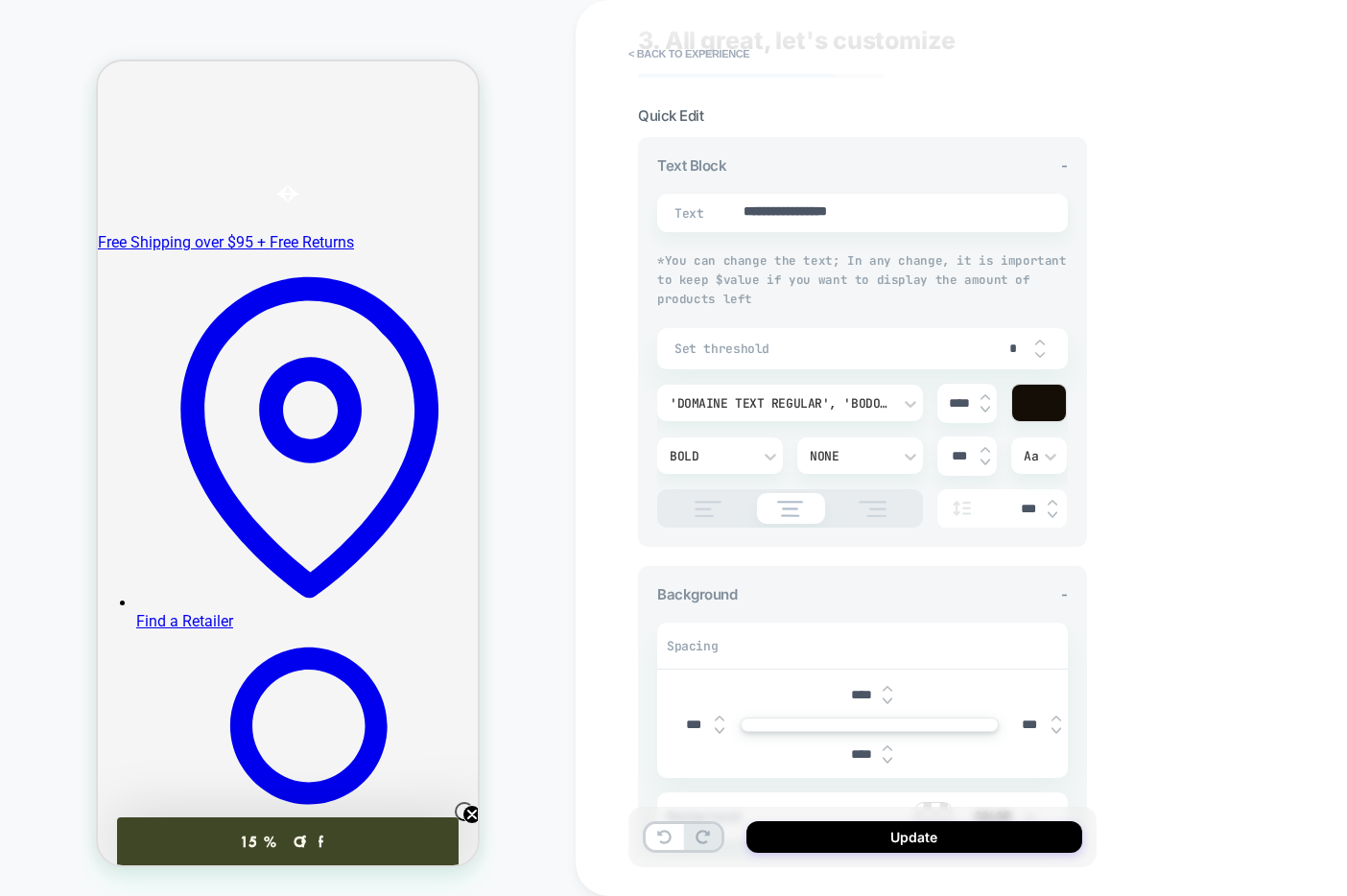
type input "*"
click at [1044, 341] on img at bounding box center [1040, 343] width 10 height 8
type textarea "*"
type input "*"
click at [1044, 341] on img at bounding box center [1040, 343] width 10 height 8
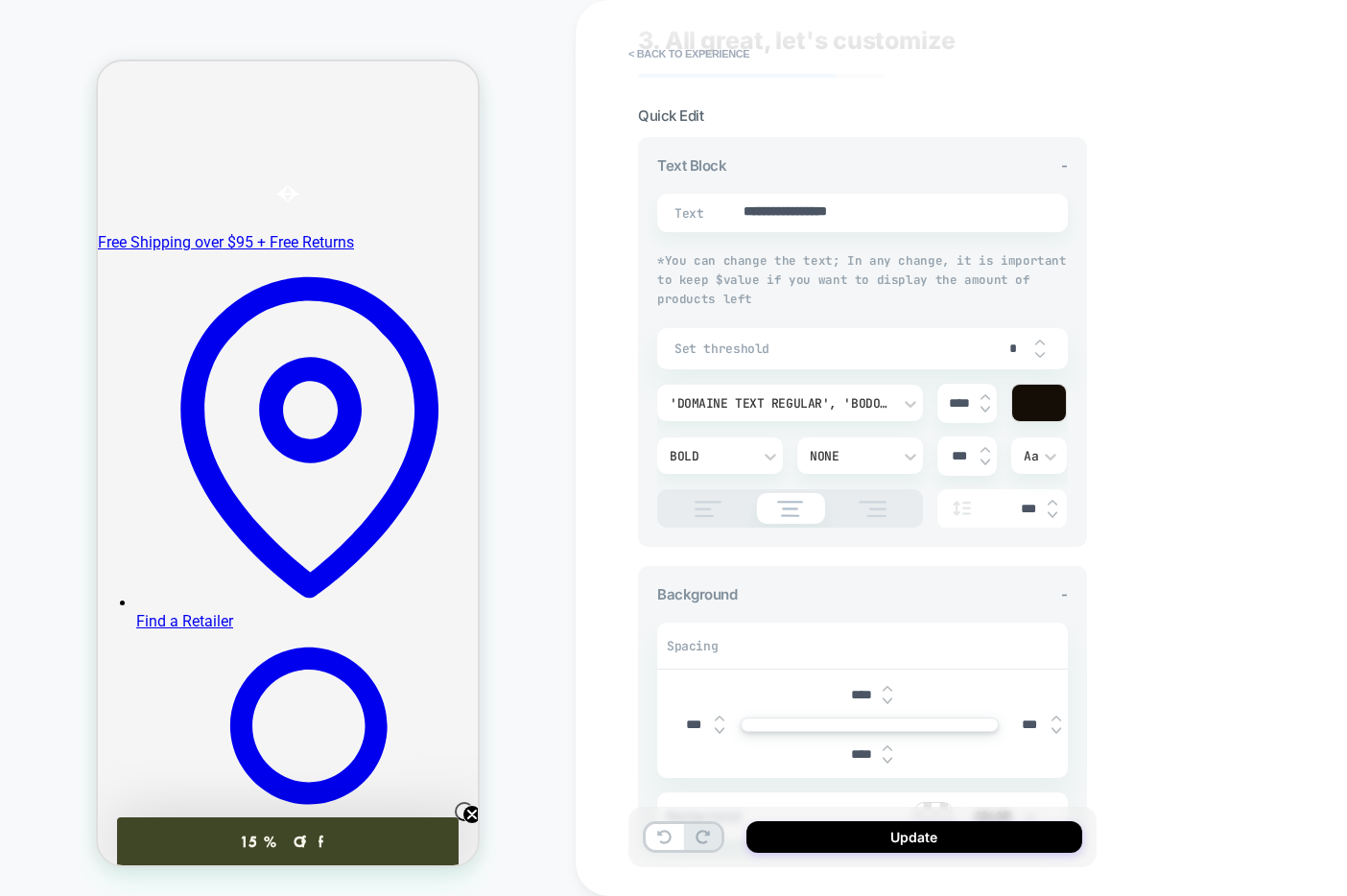
type textarea "*"
type input "*"
click at [1044, 340] on img at bounding box center [1040, 343] width 10 height 8
type textarea "*"
type input "*"
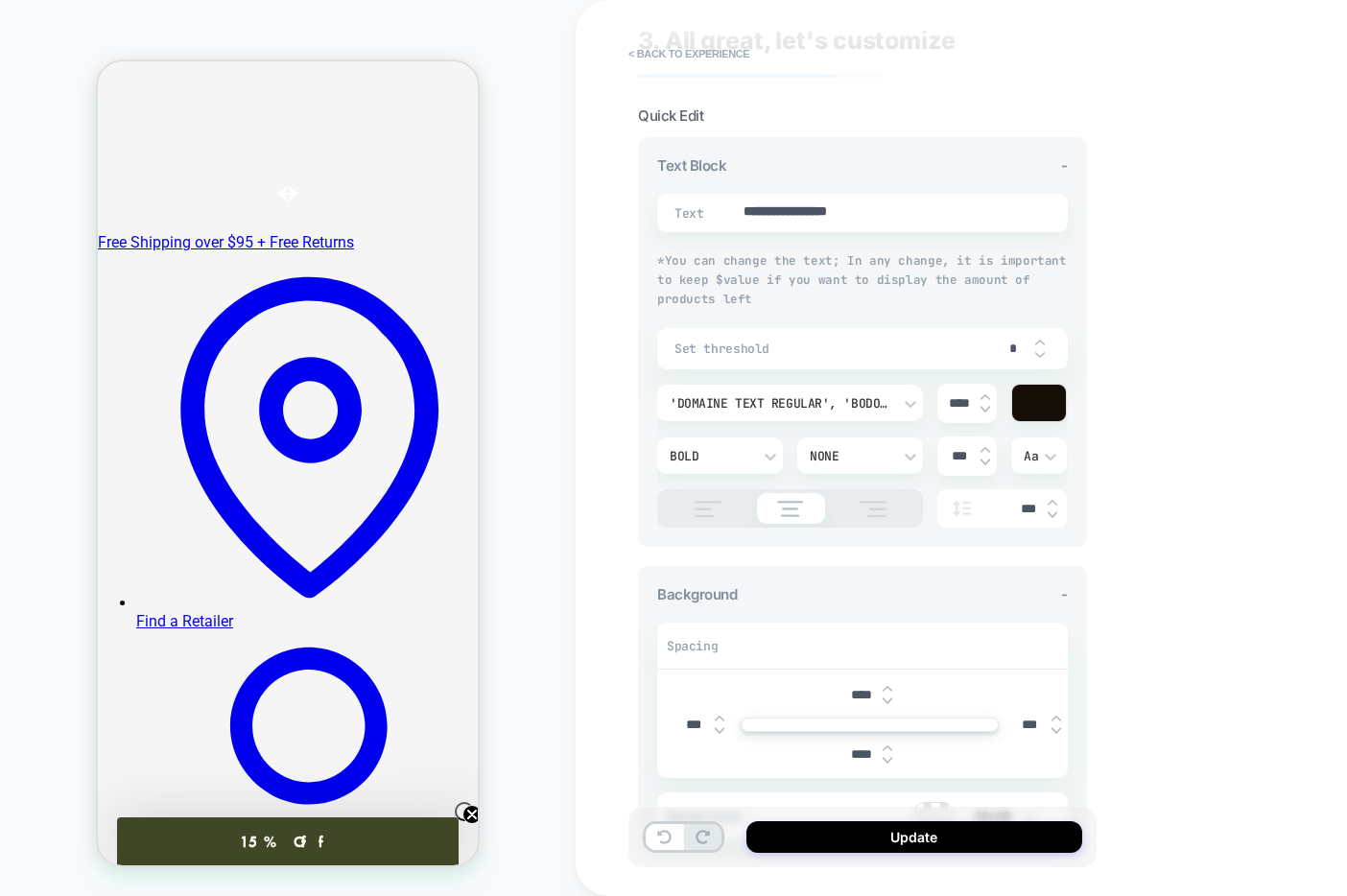
click at [1044, 340] on img at bounding box center [1040, 343] width 10 height 8
type textarea "*"
type input "*"
click at [1044, 340] on img at bounding box center [1040, 343] width 10 height 8
type textarea "*"
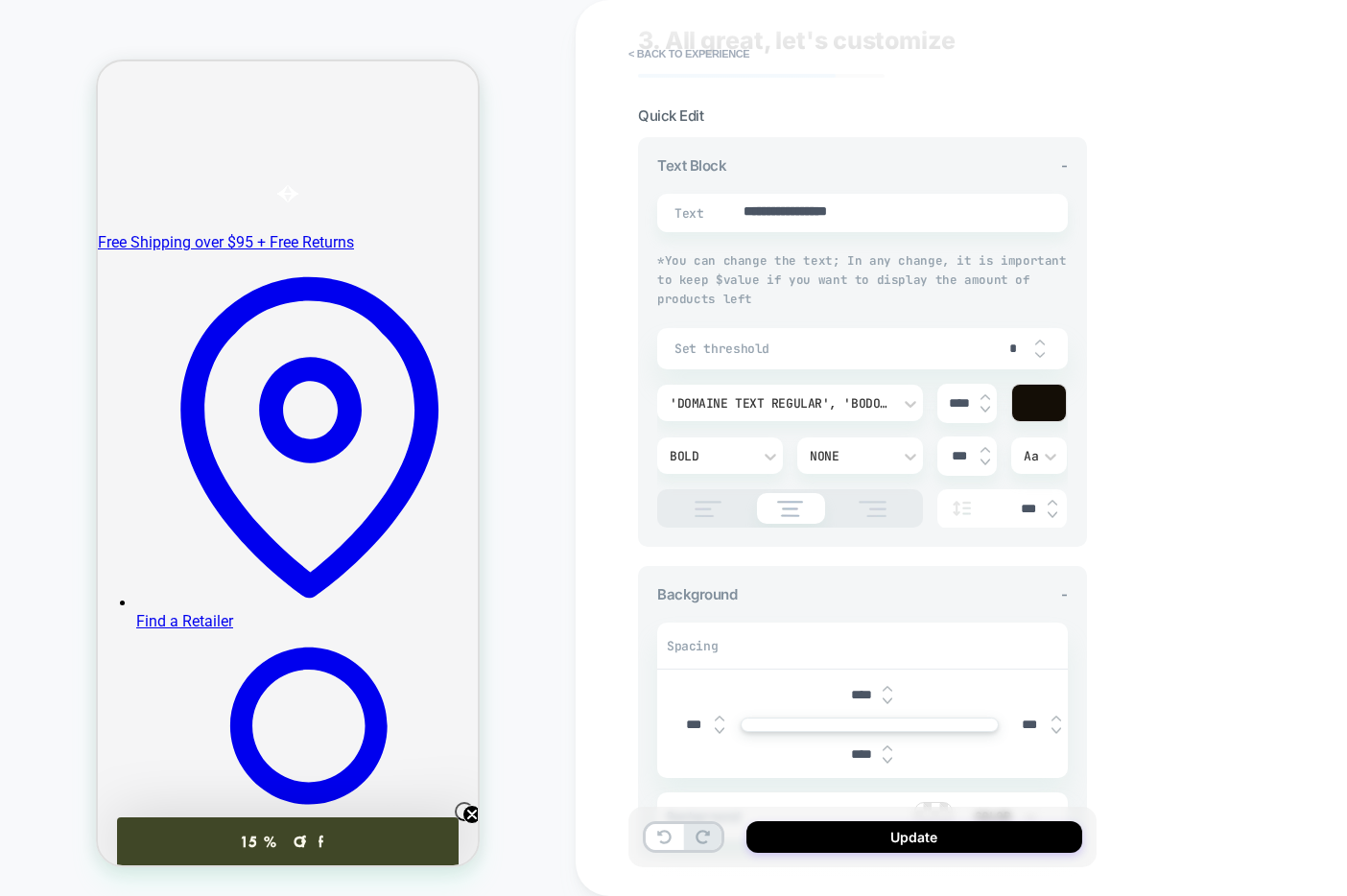
type input "*"
click at [1044, 340] on img at bounding box center [1040, 343] width 10 height 8
type textarea "*"
type input "*"
click at [1044, 340] on img at bounding box center [1040, 343] width 10 height 8
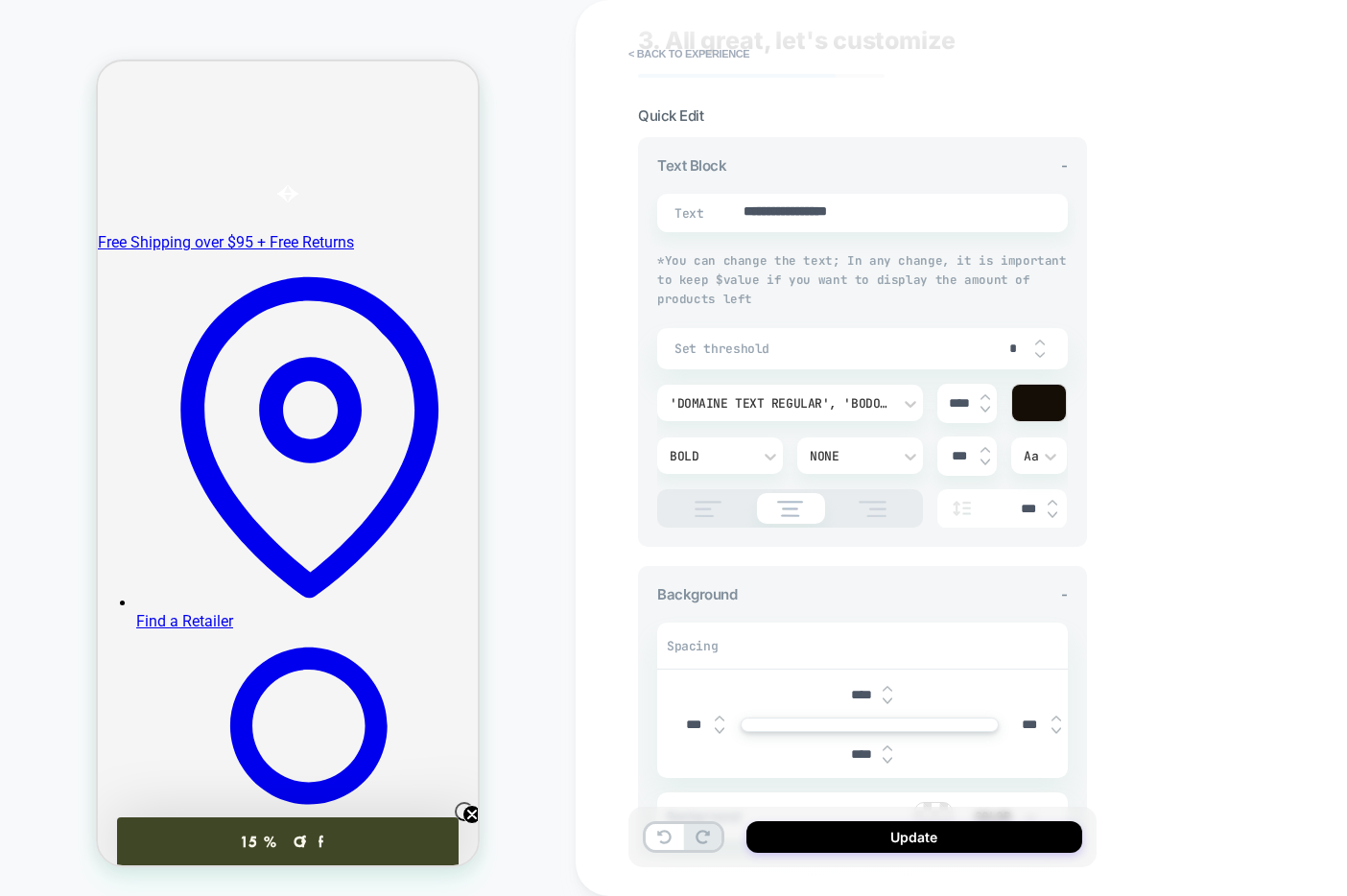
type textarea "*"
type input "*"
click at [1044, 340] on img at bounding box center [1040, 343] width 10 height 8
type textarea "*"
type input "*"
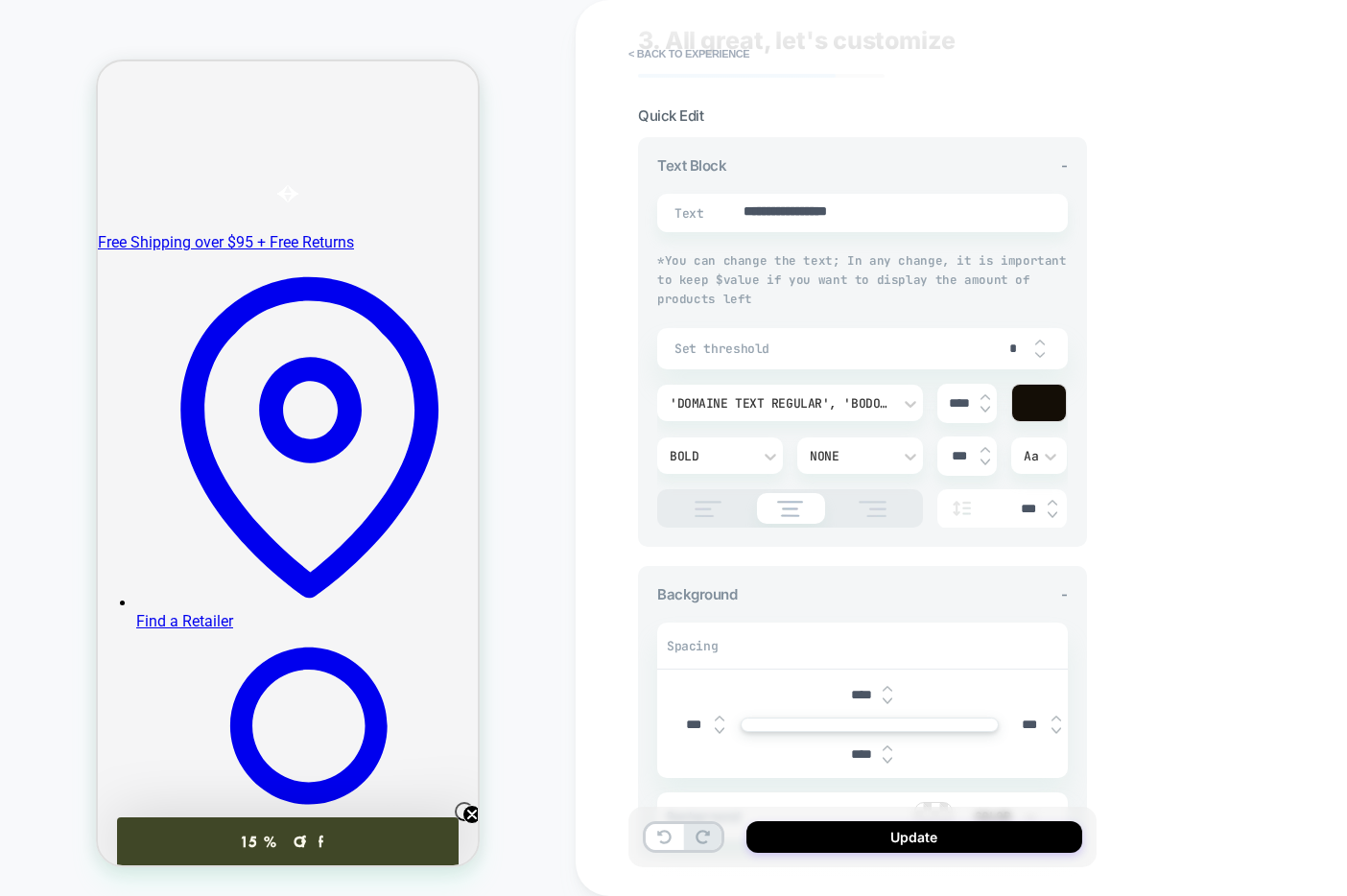
click at [1044, 340] on img at bounding box center [1040, 343] width 10 height 8
type textarea "*"
type input "**"
click at [1040, 345] on img at bounding box center [1040, 343] width 10 height 8
type textarea "*"
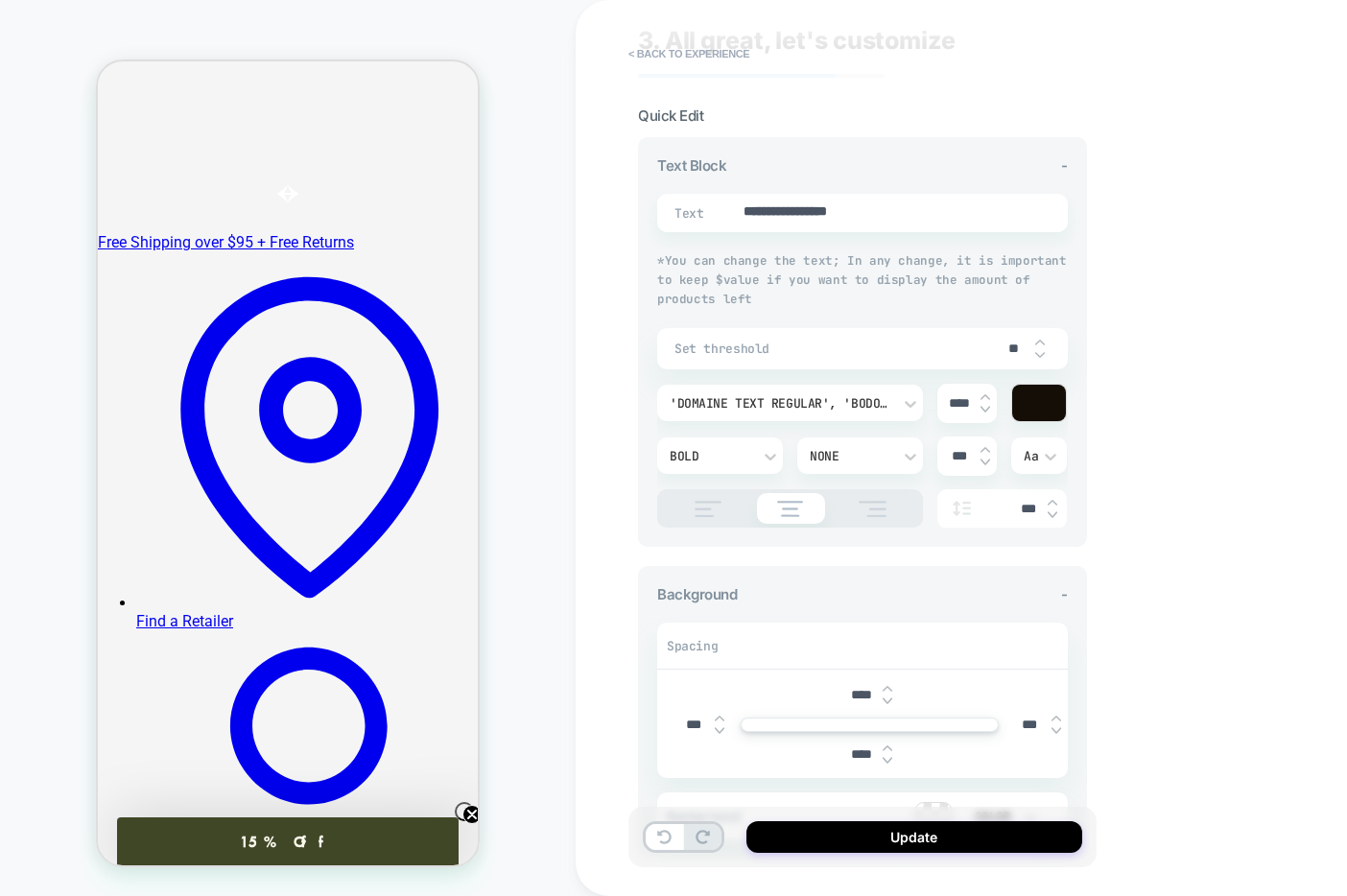
type input "**"
click at [1040, 353] on img at bounding box center [1040, 355] width 10 height 8
type textarea "*"
type input "**"
click at [974, 845] on button "Update" at bounding box center [914, 837] width 336 height 32
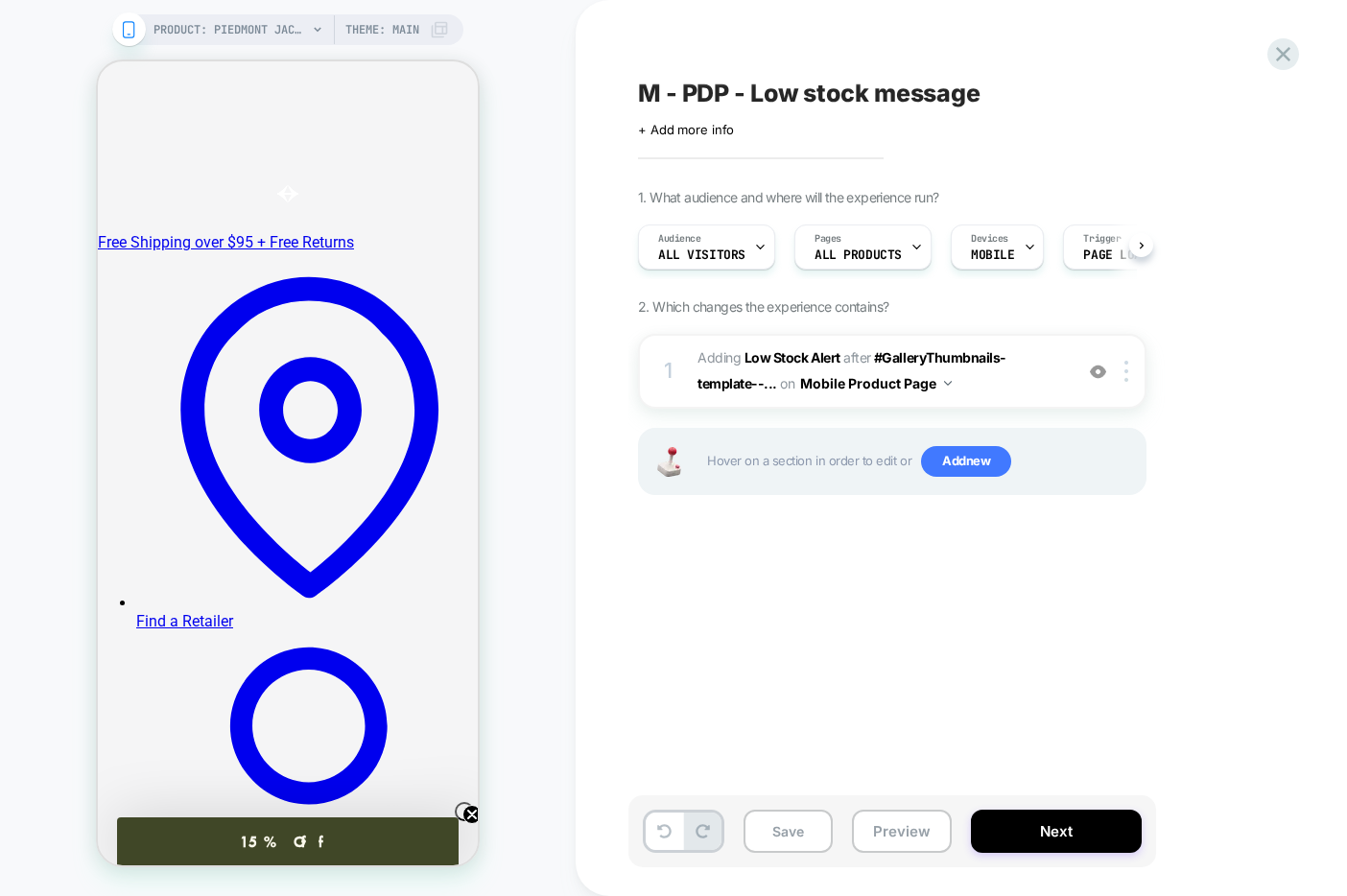
scroll to position [0, 1]
click at [788, 830] on button "Save" at bounding box center [788, 831] width 90 height 43
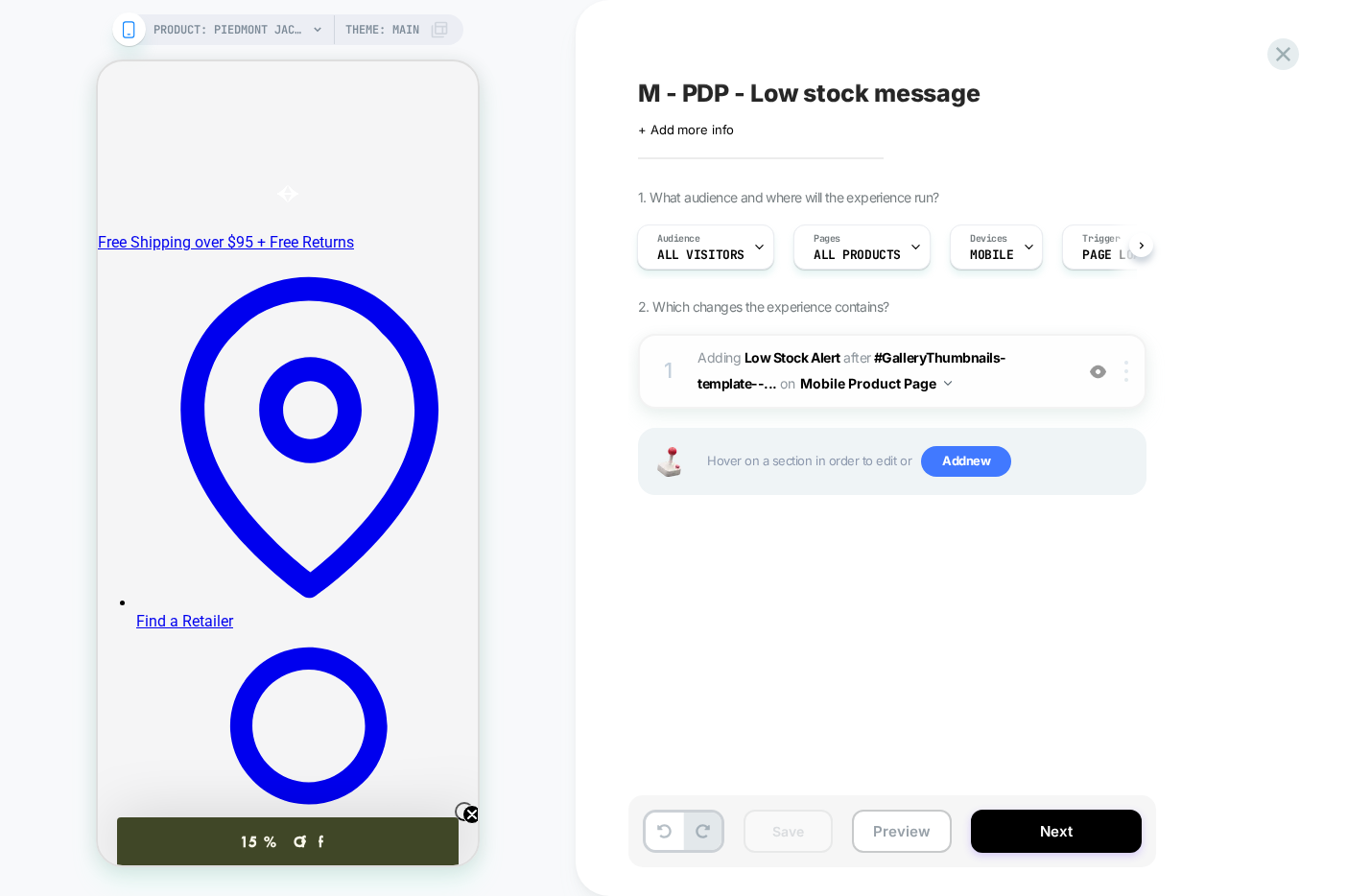
click at [1127, 378] on img at bounding box center [1126, 370] width 4 height 21
click at [680, 583] on div "M - PDP - Low stock message Click to edit experience details + Add more info 1.…" at bounding box center [988, 447] width 720 height 858
click at [1031, 386] on span "#_loomi_addon_1759174887497 Adding Low Stock Alert AFTER #GalleryThumbnails-tem…" at bounding box center [879, 371] width 365 height 52
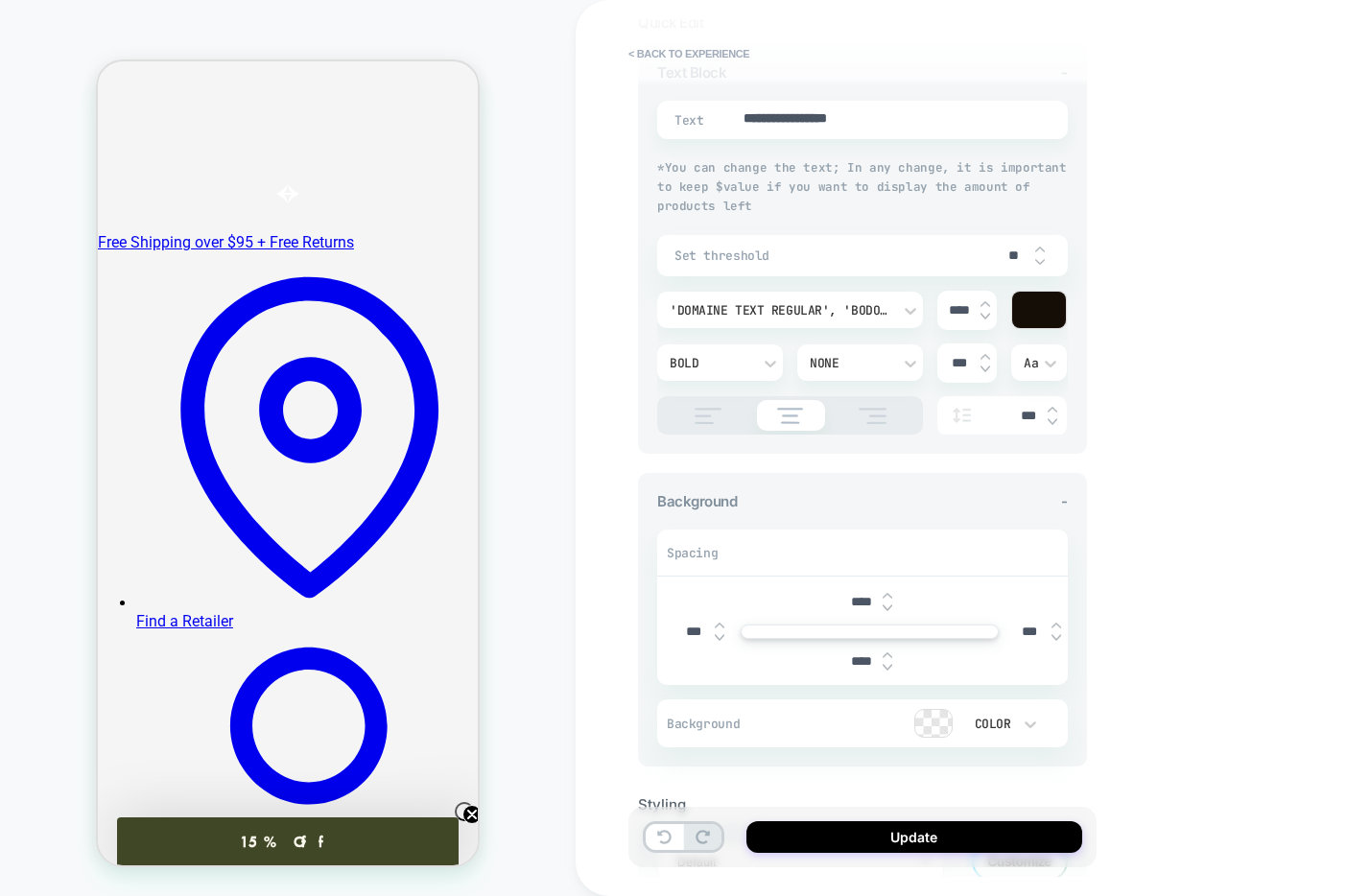
scroll to position [273, 0]
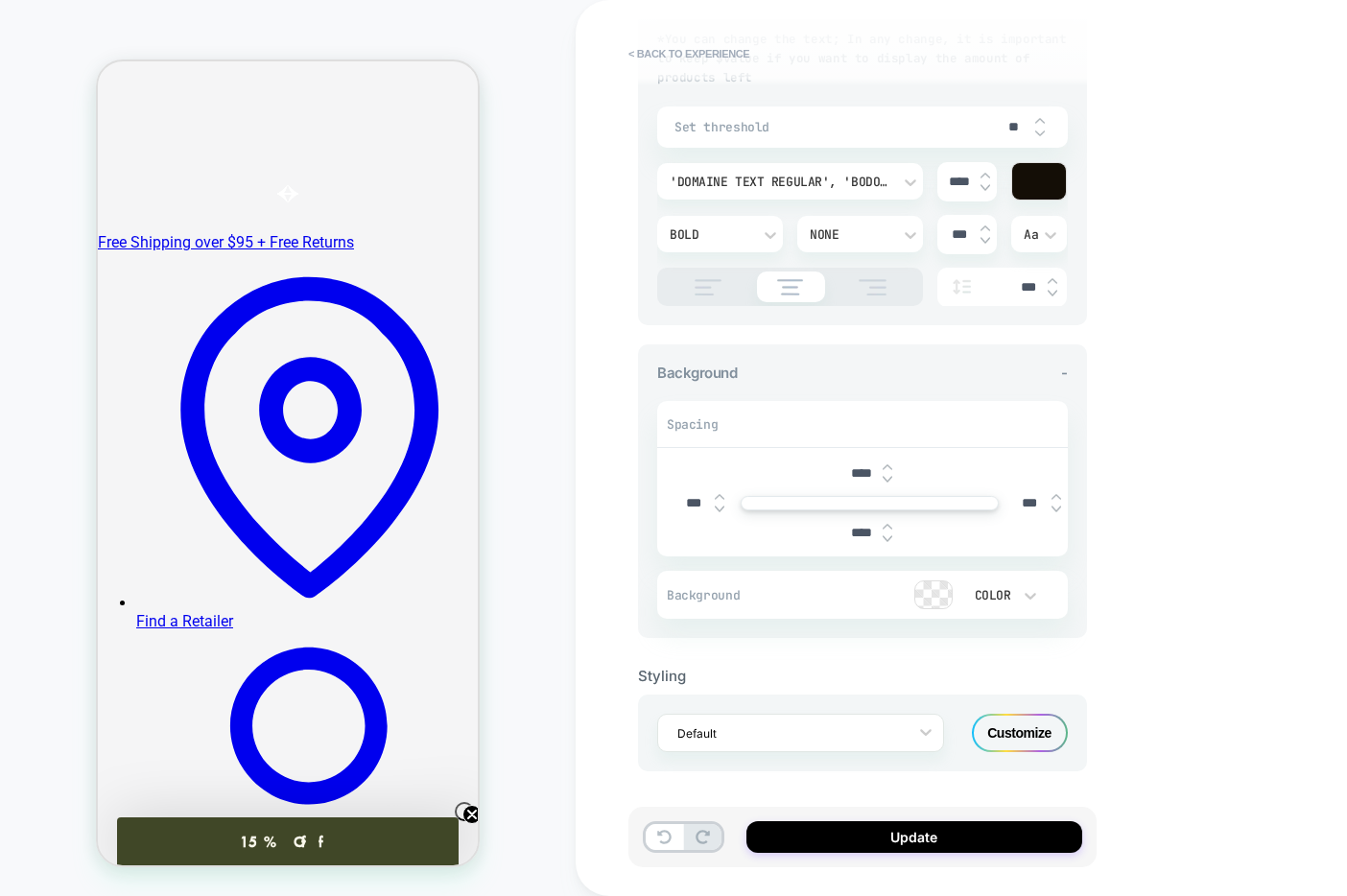
click at [1028, 736] on div "Customize" at bounding box center [1019, 733] width 96 height 38
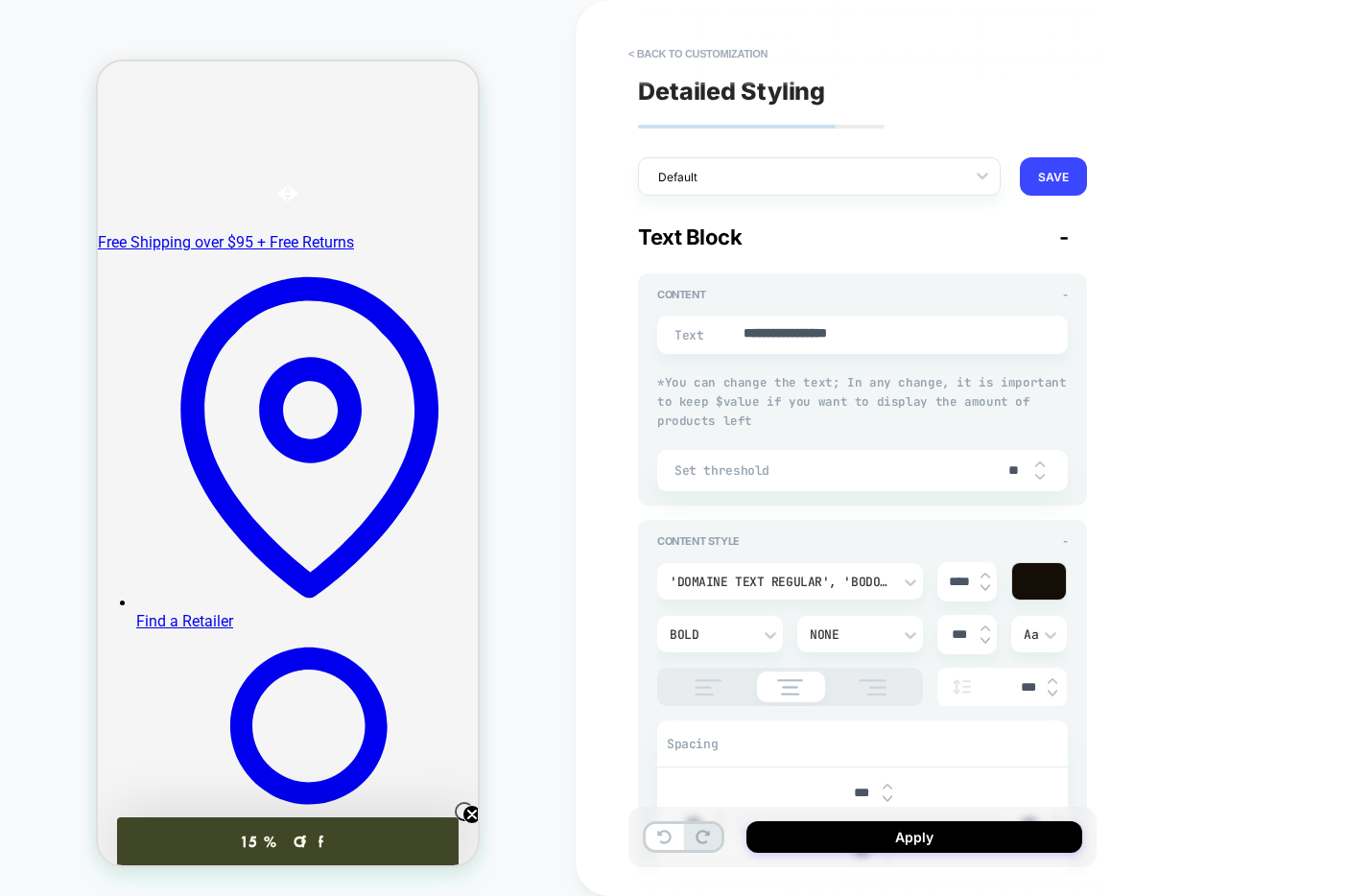
scroll to position [706, 0]
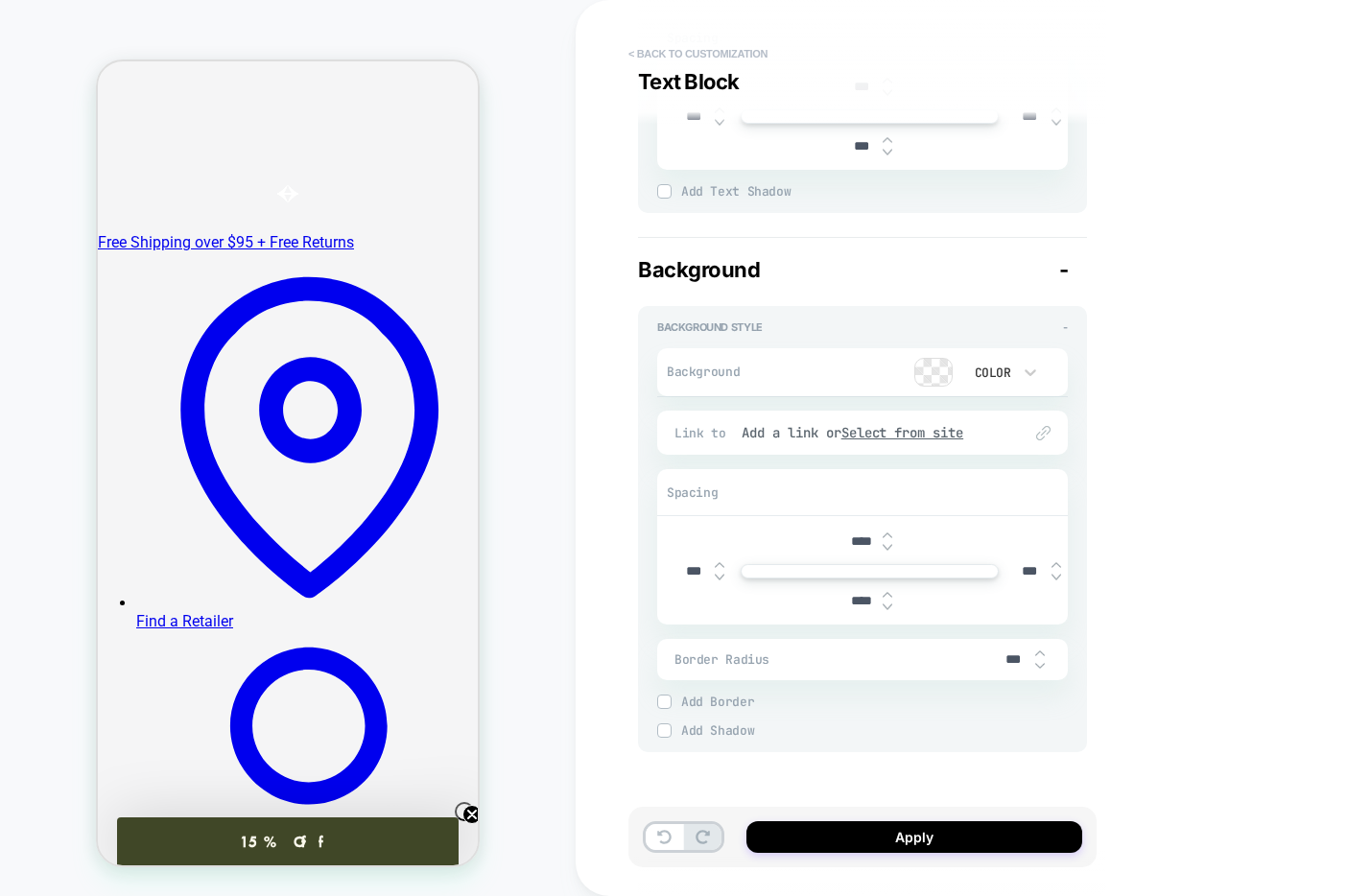
click at [663, 52] on button "< Back to customization" at bounding box center [697, 53] width 159 height 31
type textarea "*"
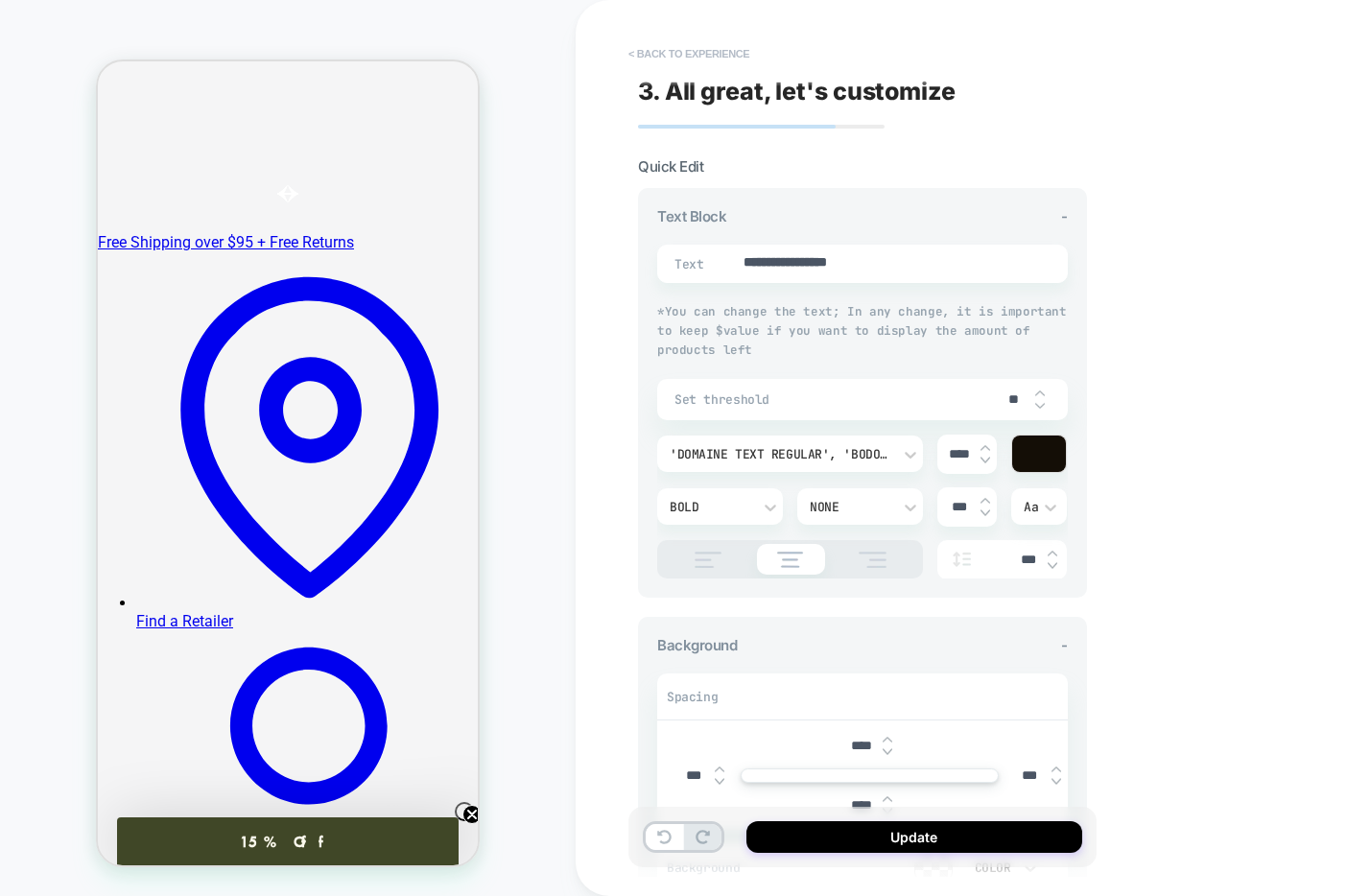
click at [646, 55] on button "< Back to experience" at bounding box center [688, 53] width 140 height 31
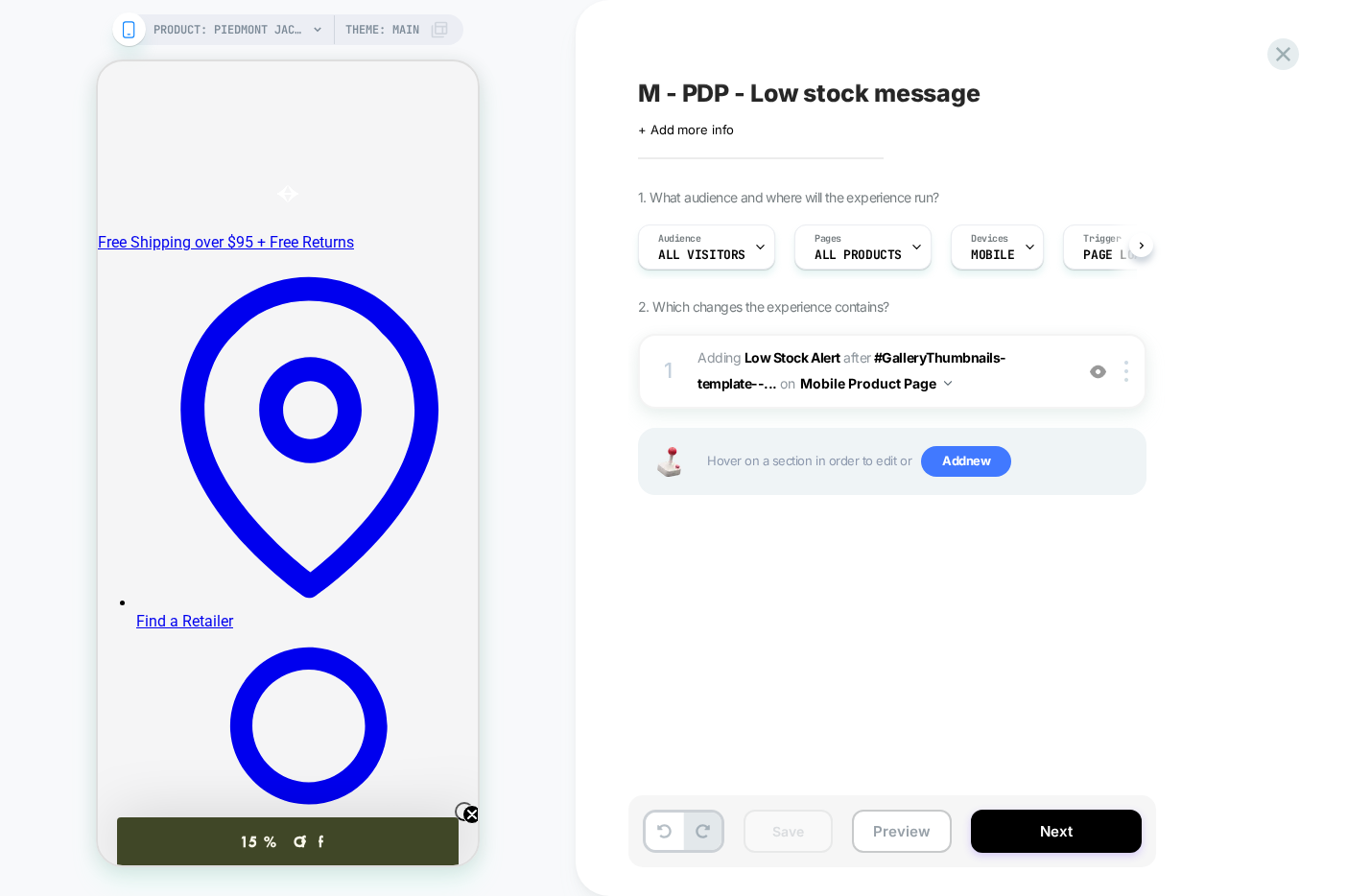
scroll to position [0, 1]
click at [975, 461] on span "Add new" at bounding box center [966, 461] width 91 height 31
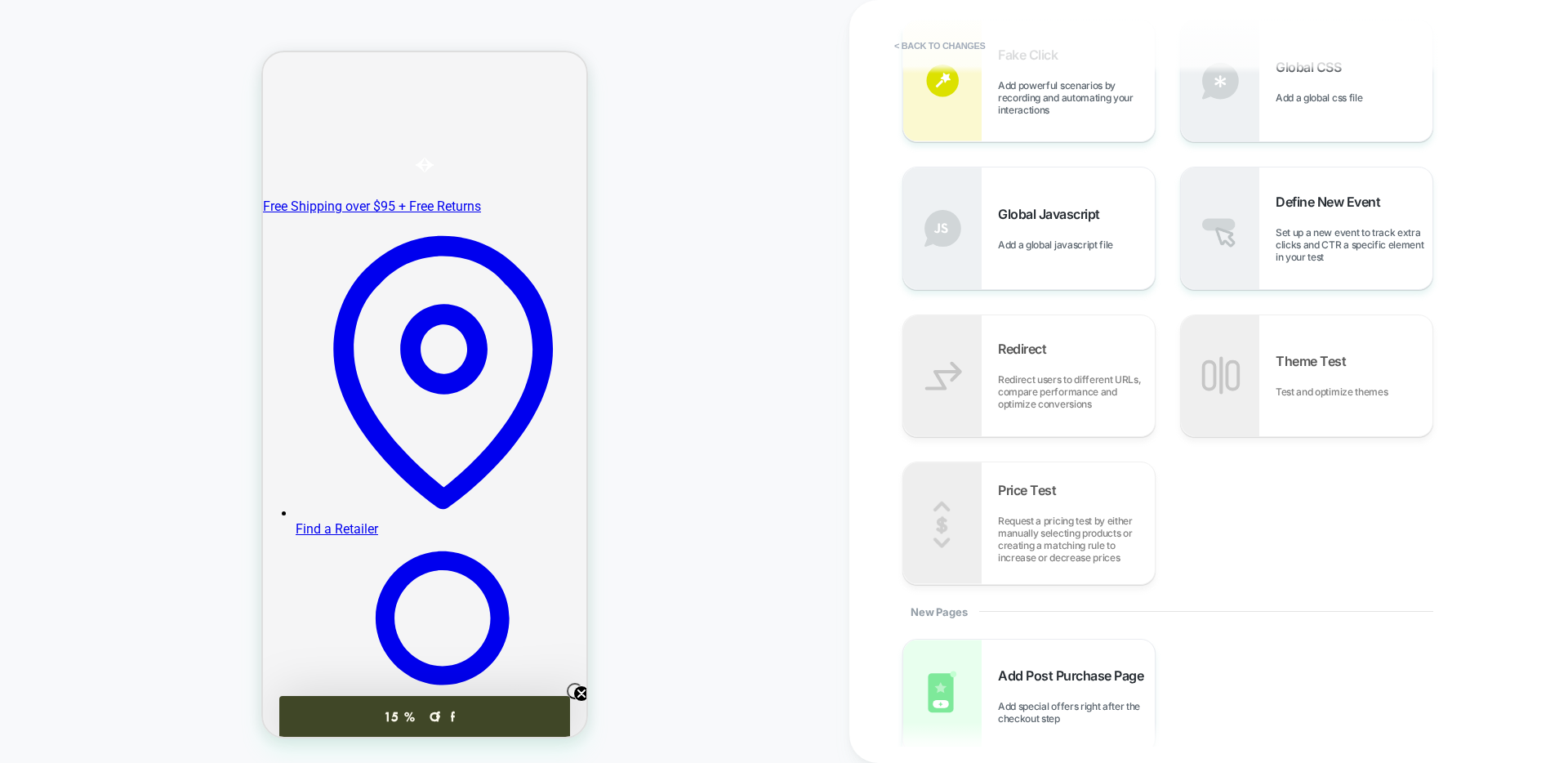
scroll to position [0, 0]
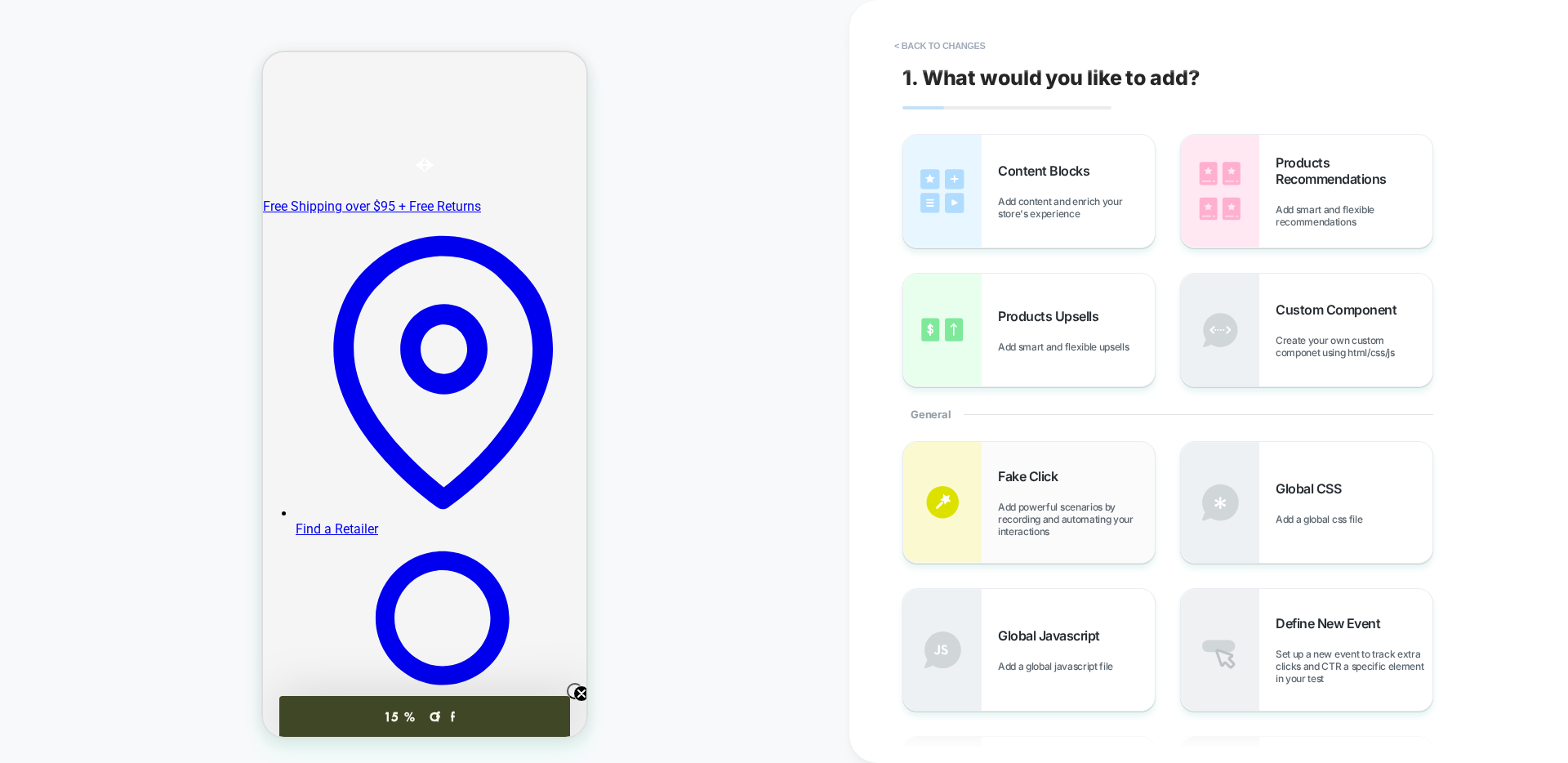
click at [1053, 535] on span "Add powerful scenarios by recording and automating your interactions" at bounding box center [1076, 519] width 157 height 37
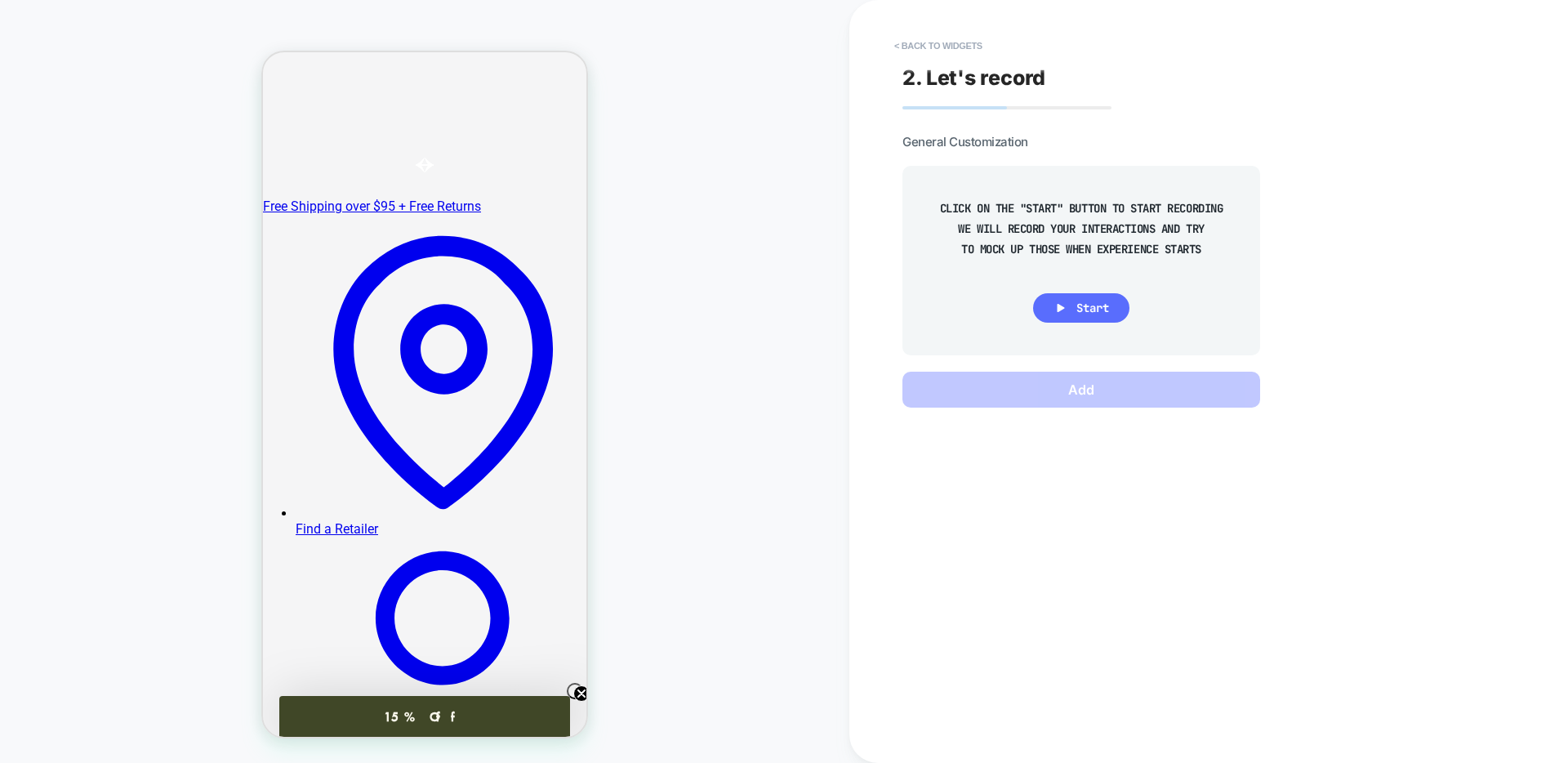
click at [1109, 309] on span "Start" at bounding box center [1092, 309] width 33 height 15
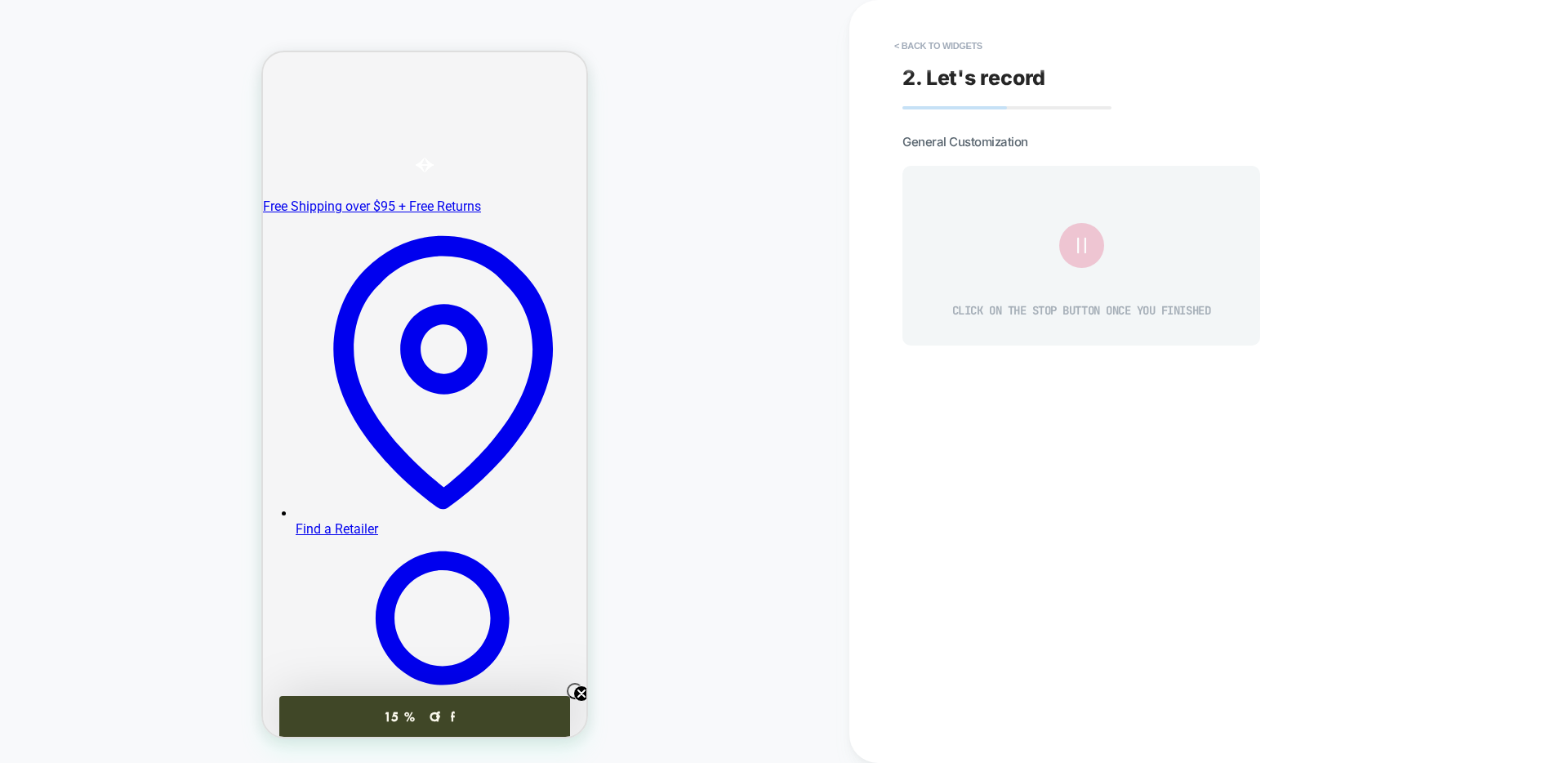
click at [1080, 240] on icon at bounding box center [1080, 246] width 28 height 28
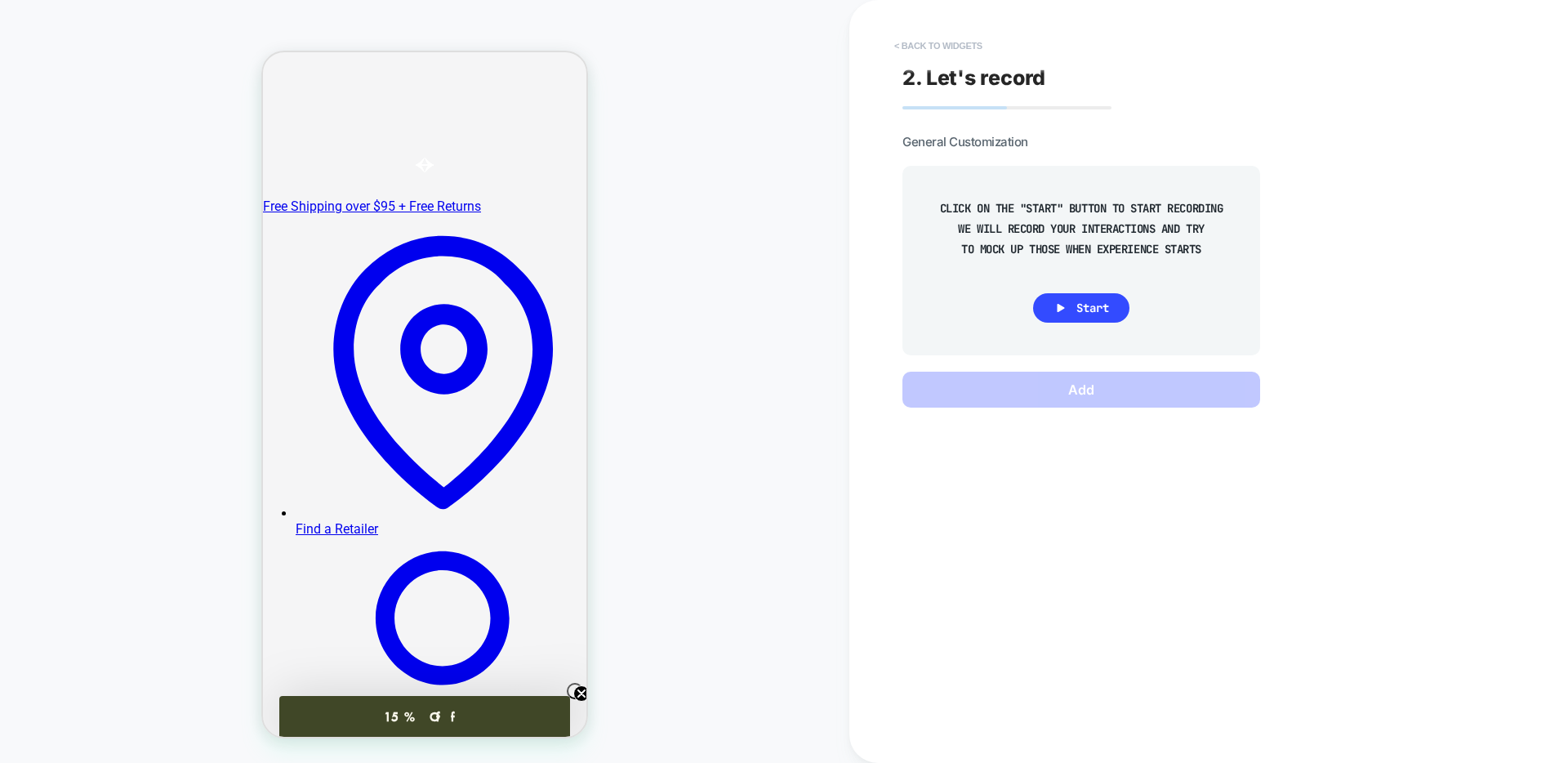
click at [952, 48] on button "< Back to widgets" at bounding box center [938, 45] width 105 height 26
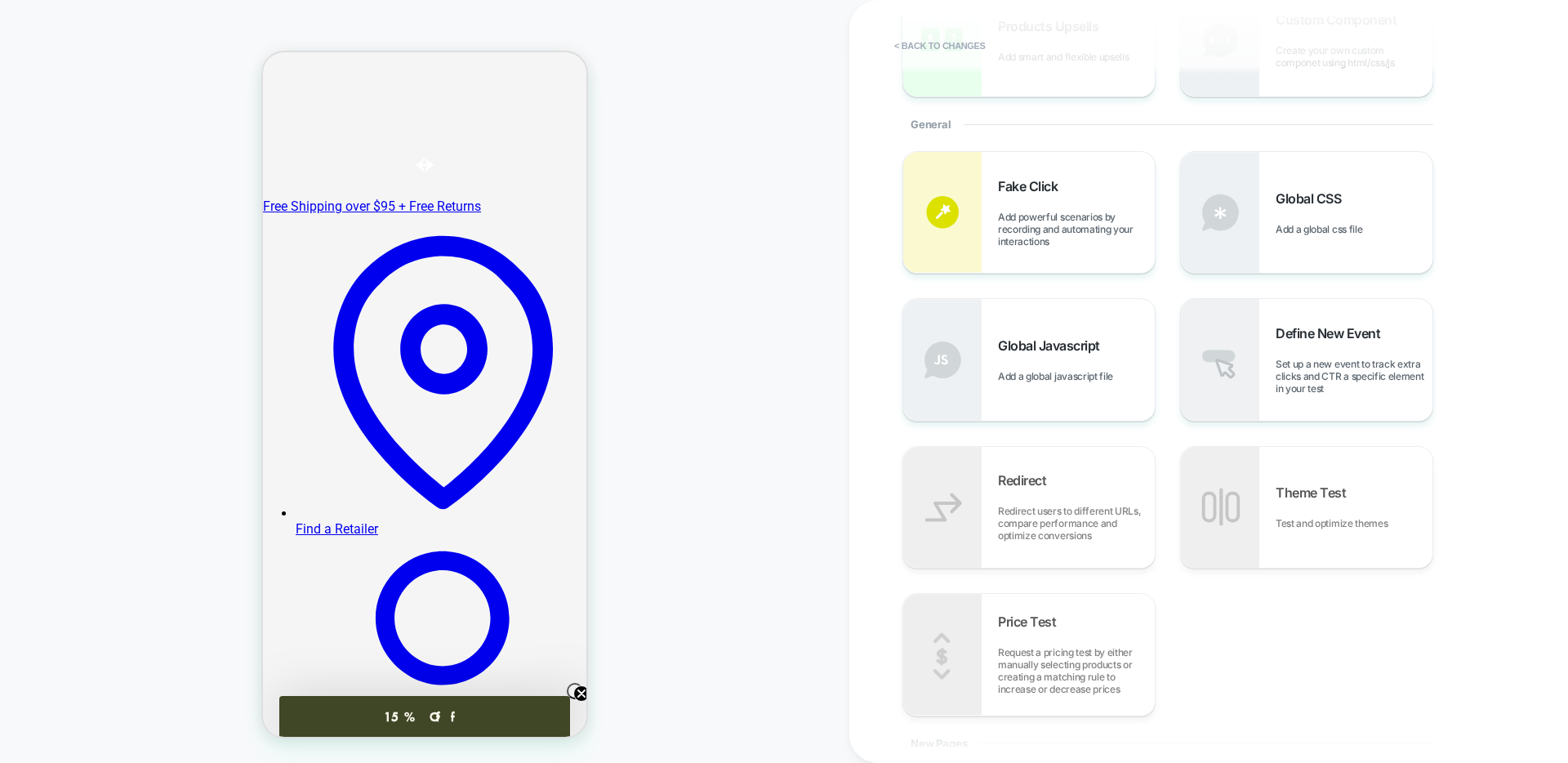
scroll to position [305, 0]
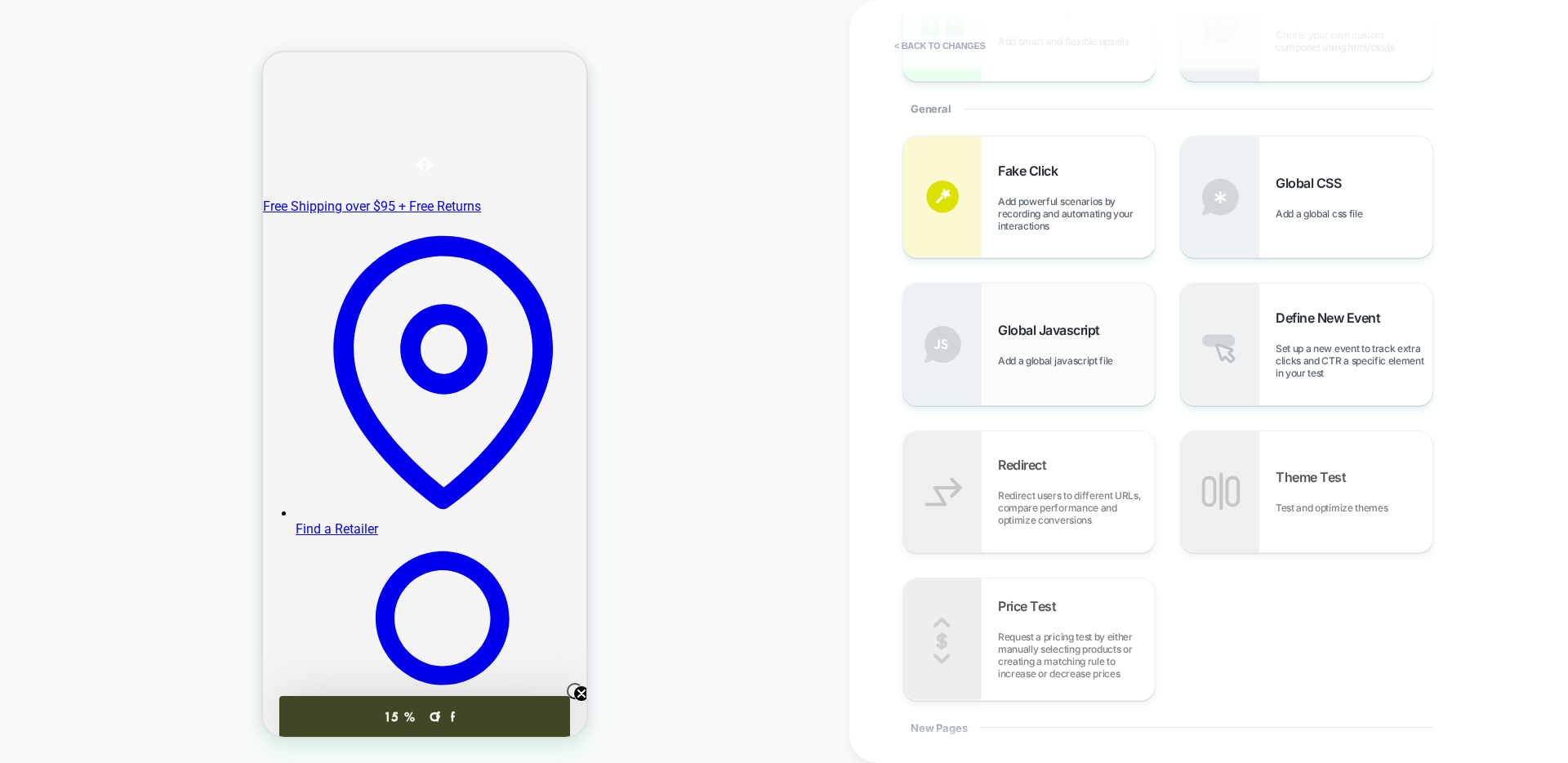
click at [1063, 382] on div "Global Javascript Add a global javascript file" at bounding box center [1029, 344] width 251 height 121
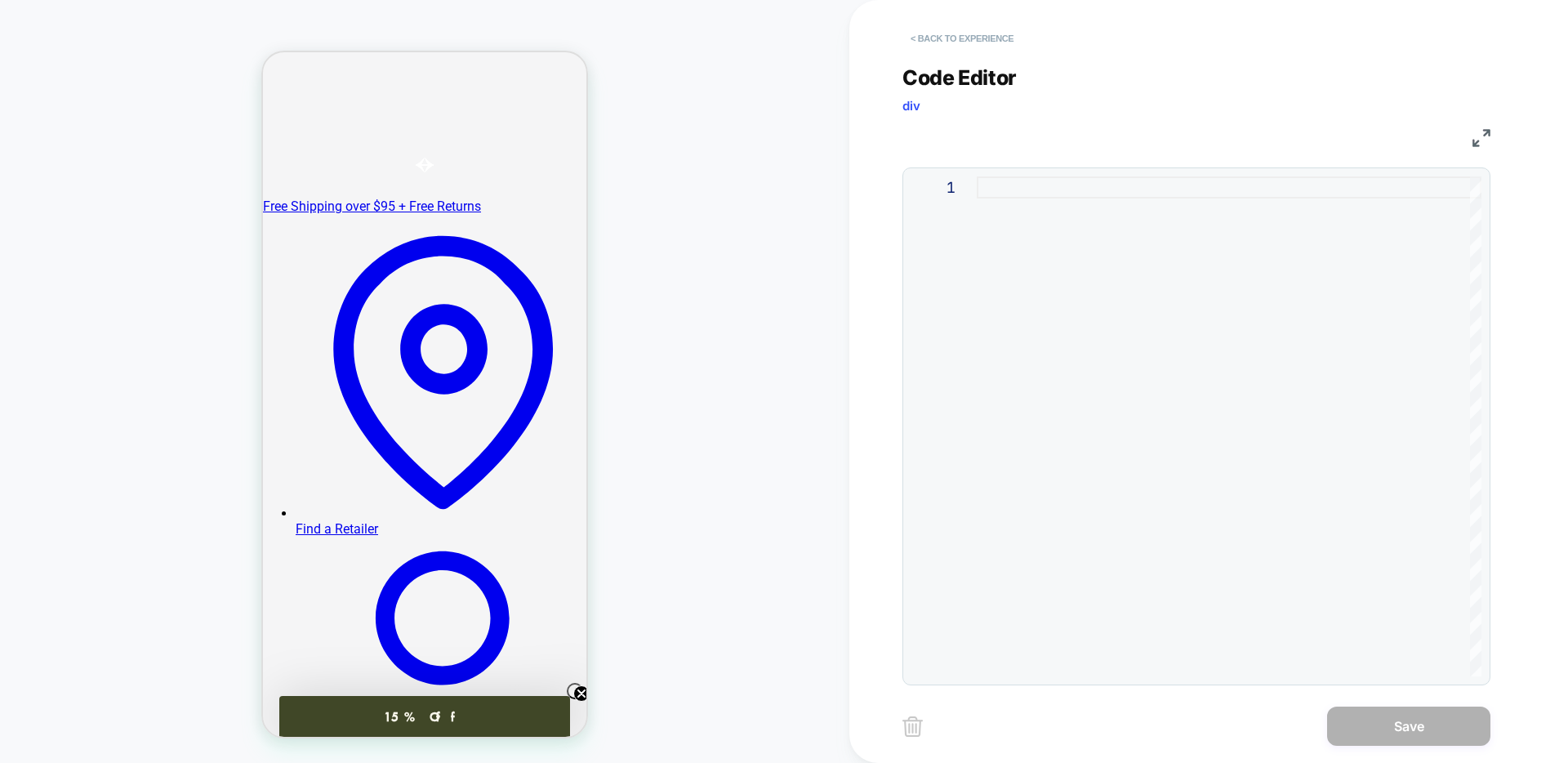
click at [959, 44] on button "< Back to experience" at bounding box center [962, 38] width 119 height 26
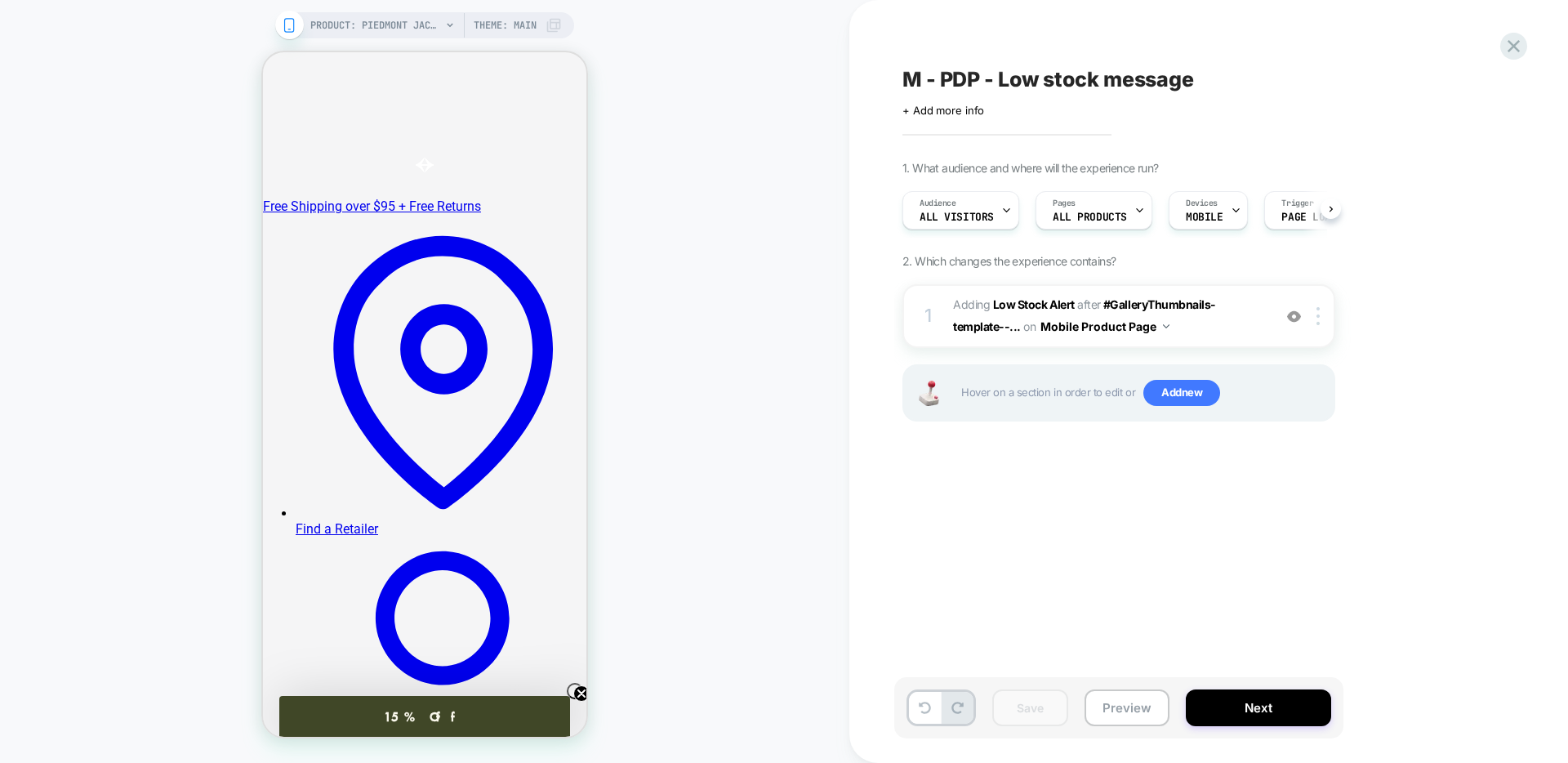
scroll to position [0, 1]
click at [1290, 412] on div "Hover on a section in order to edit or Add new" at bounding box center [1119, 393] width 432 height 57
click at [1173, 391] on span "Add new" at bounding box center [1182, 392] width 77 height 26
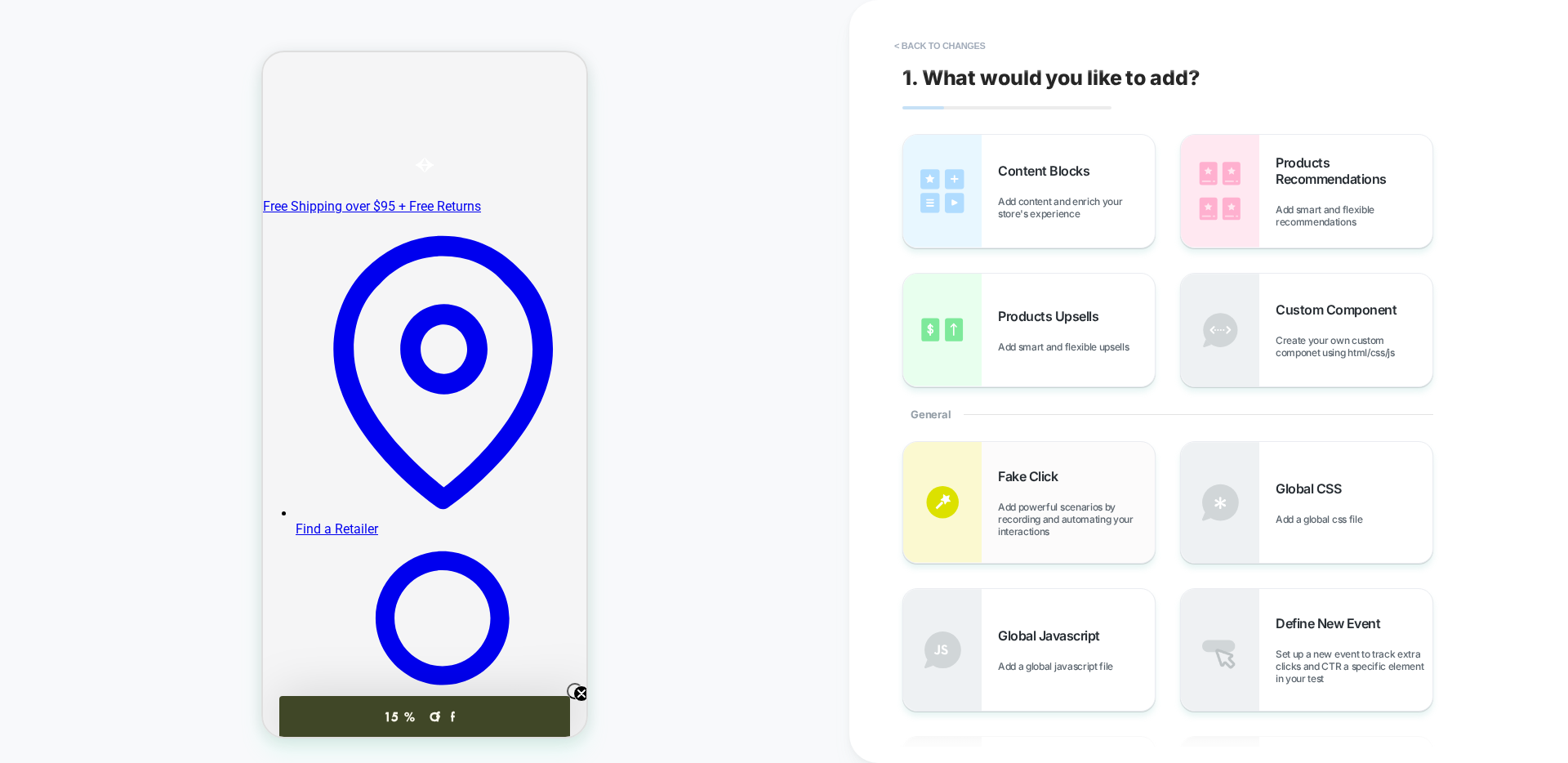
click at [1005, 486] on div "Fake Click Add powerful scenarios by recording and automating your interactions" at bounding box center [1076, 502] width 157 height 70
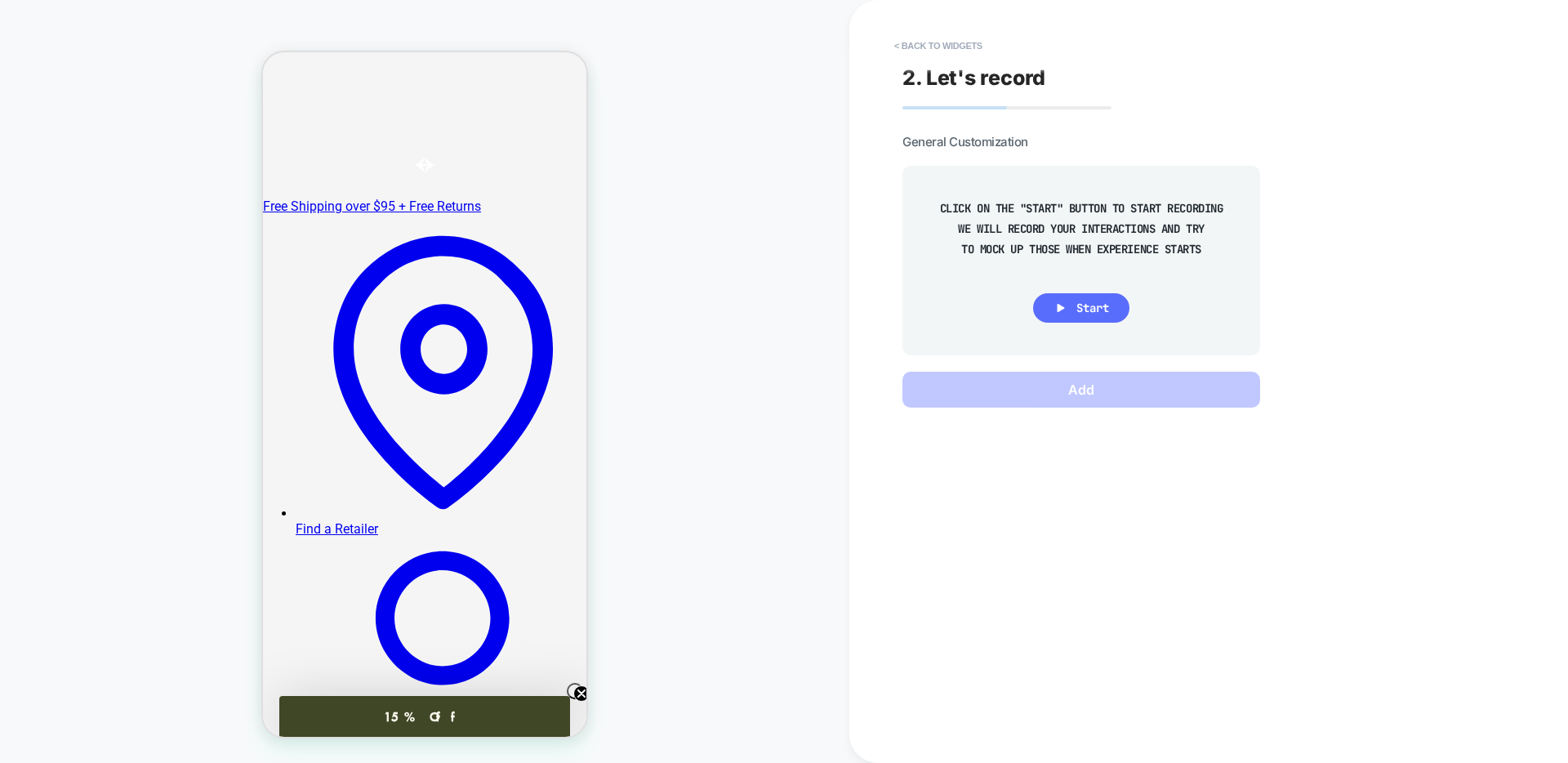
click at [1089, 314] on span "Start" at bounding box center [1092, 309] width 33 height 15
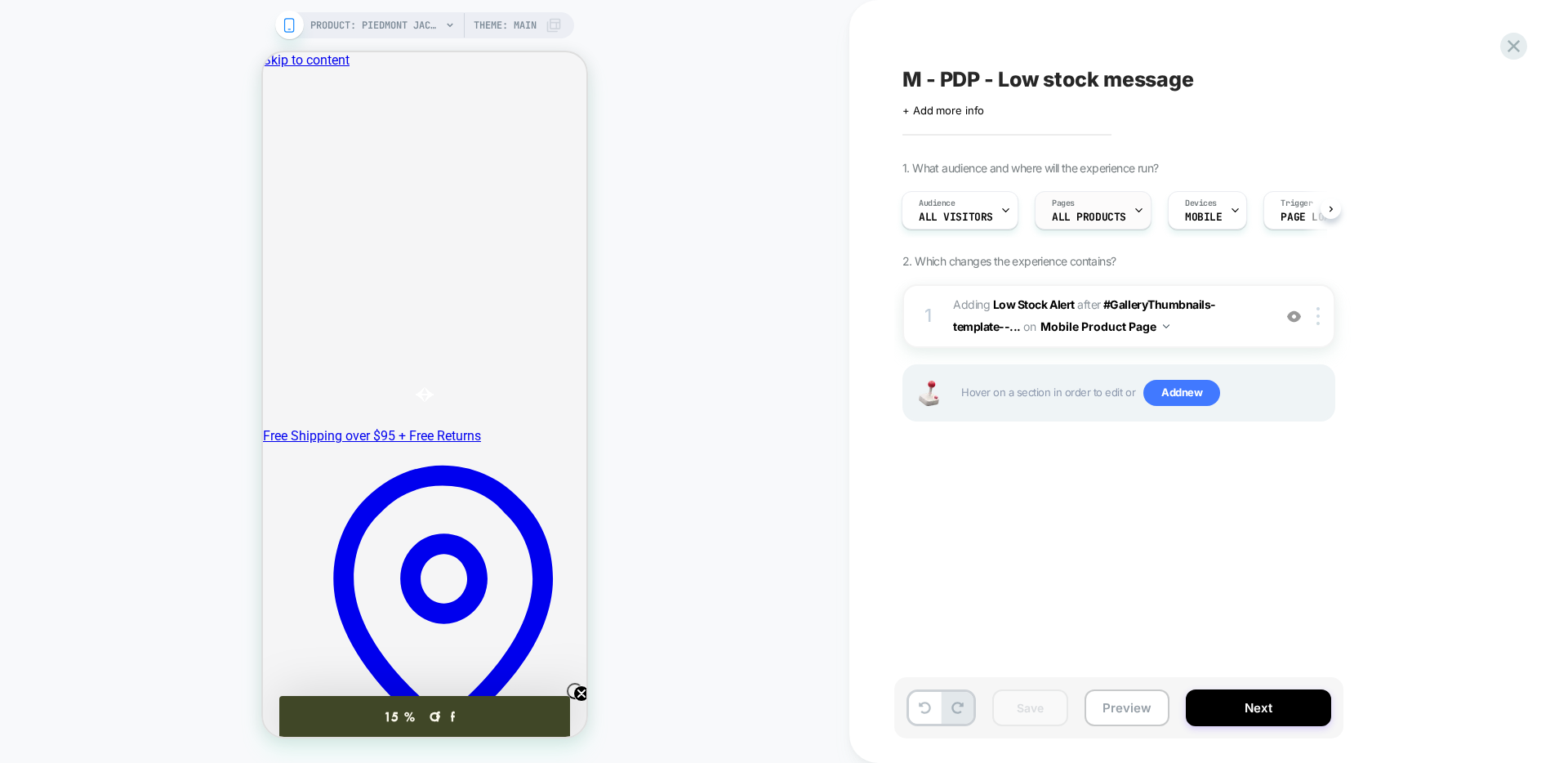
click at [1124, 207] on div "Pages ALL PRODUCTS" at bounding box center [1089, 210] width 107 height 37
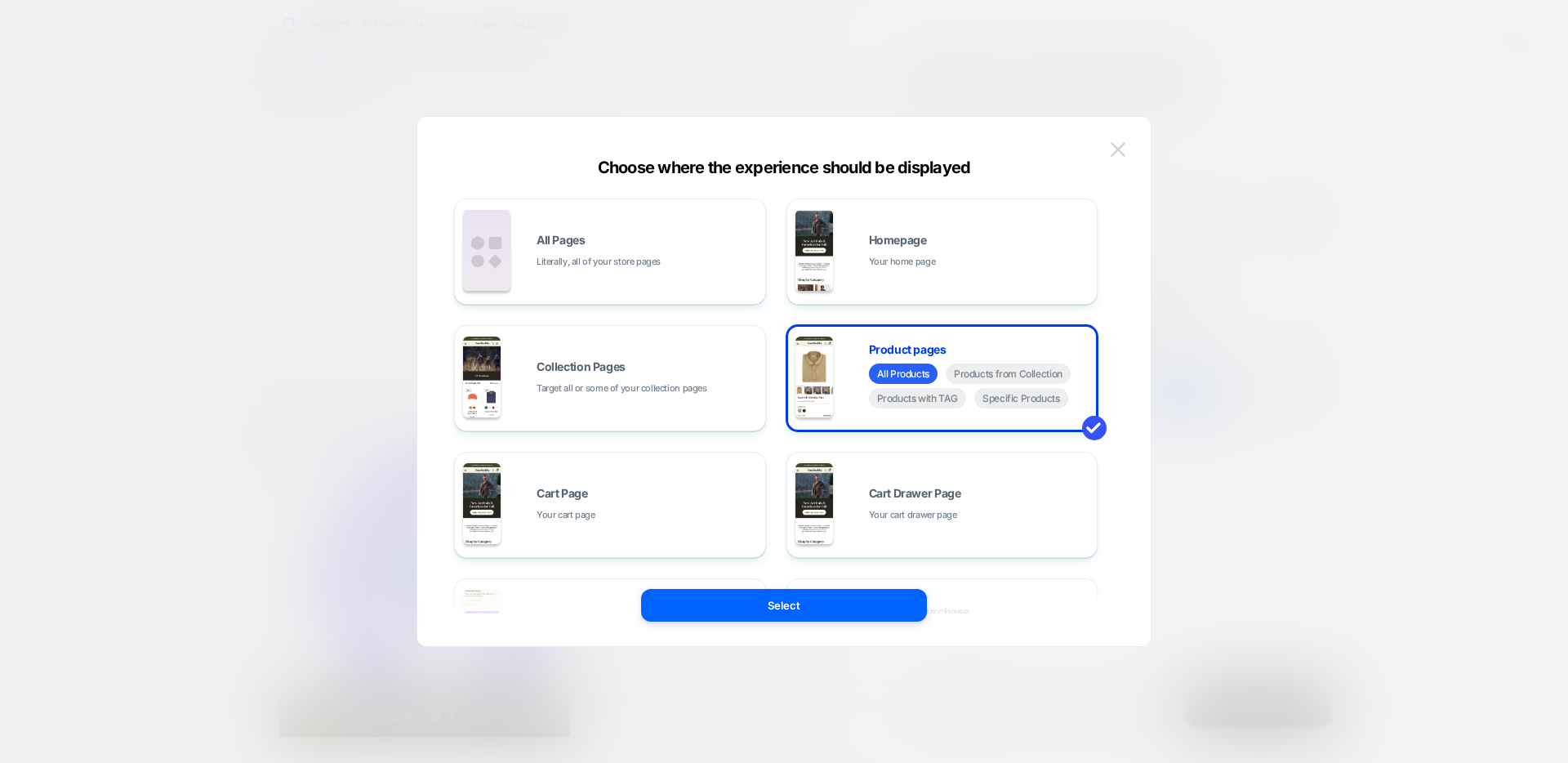
click at [1129, 145] on button at bounding box center [1117, 149] width 24 height 24
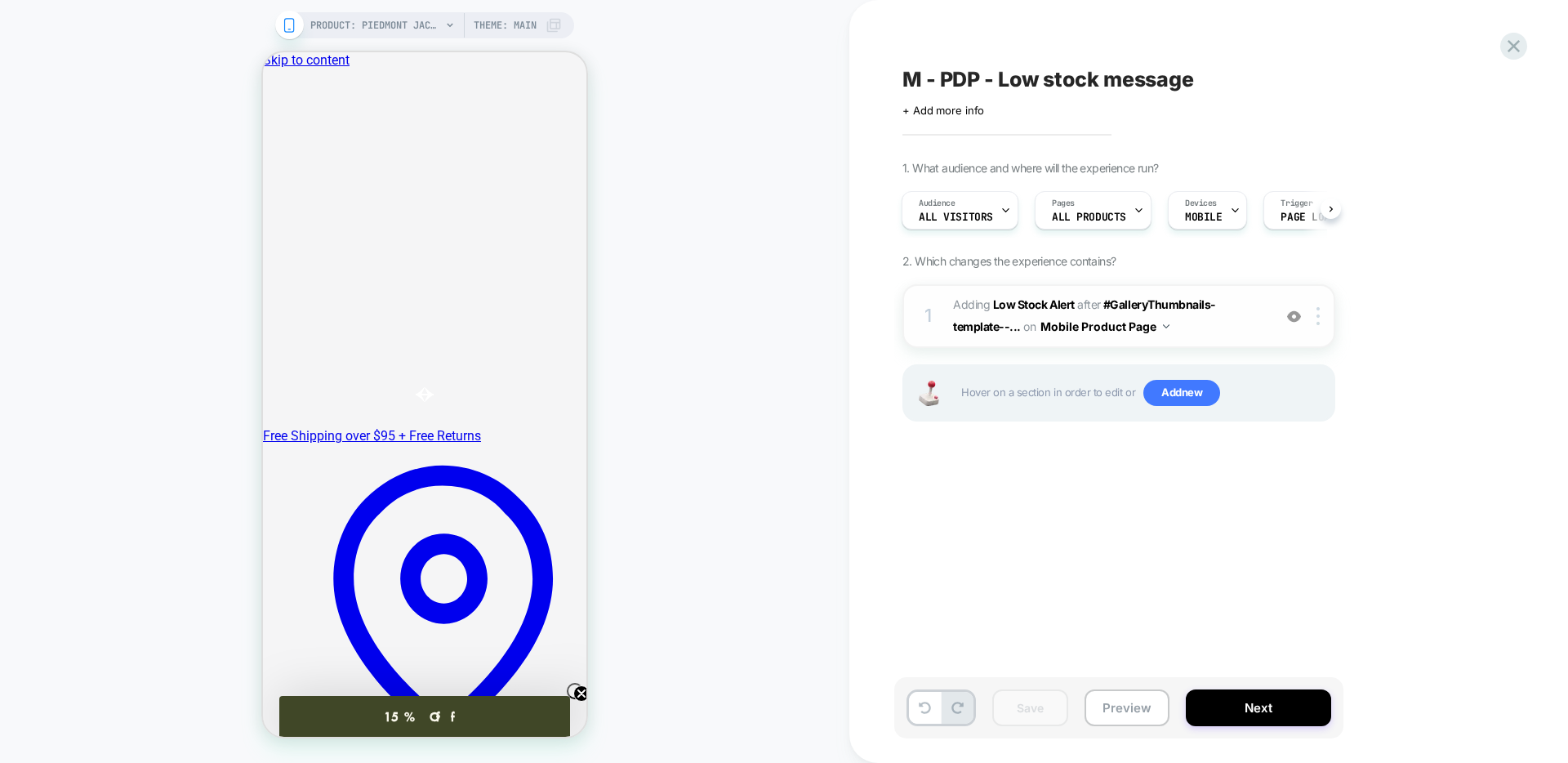
click at [1285, 325] on div "1 #_loomi_addon_1759174887497 Adding Low Stock Alert AFTER #GalleryThumbnails-t…" at bounding box center [1119, 316] width 432 height 64
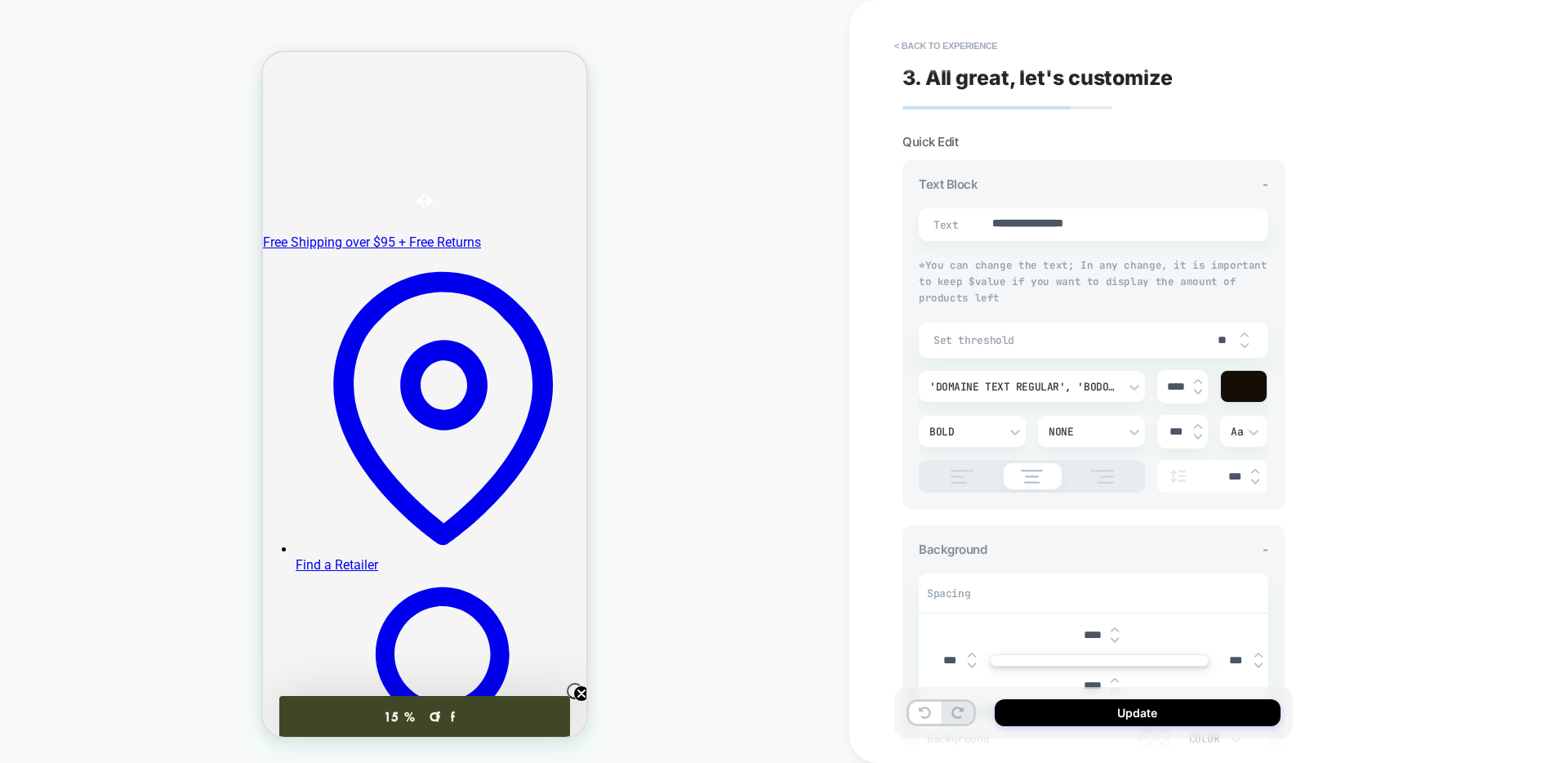
type textarea "*"
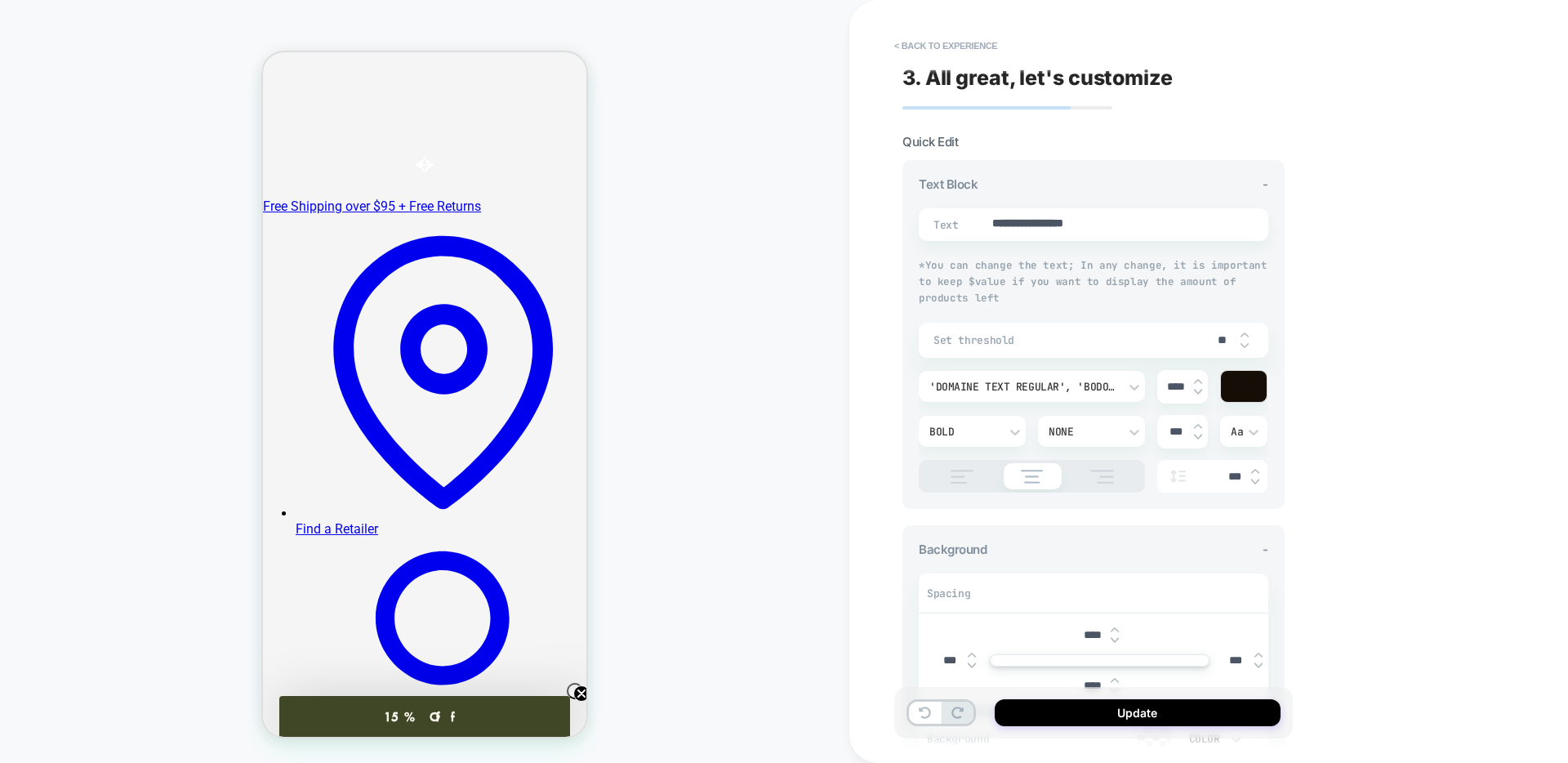
scroll to position [1, 0]
click at [963, 34] on div "**********" at bounding box center [1101, 382] width 398 height 763
click at [953, 49] on button "< Back to experience" at bounding box center [945, 45] width 119 height 26
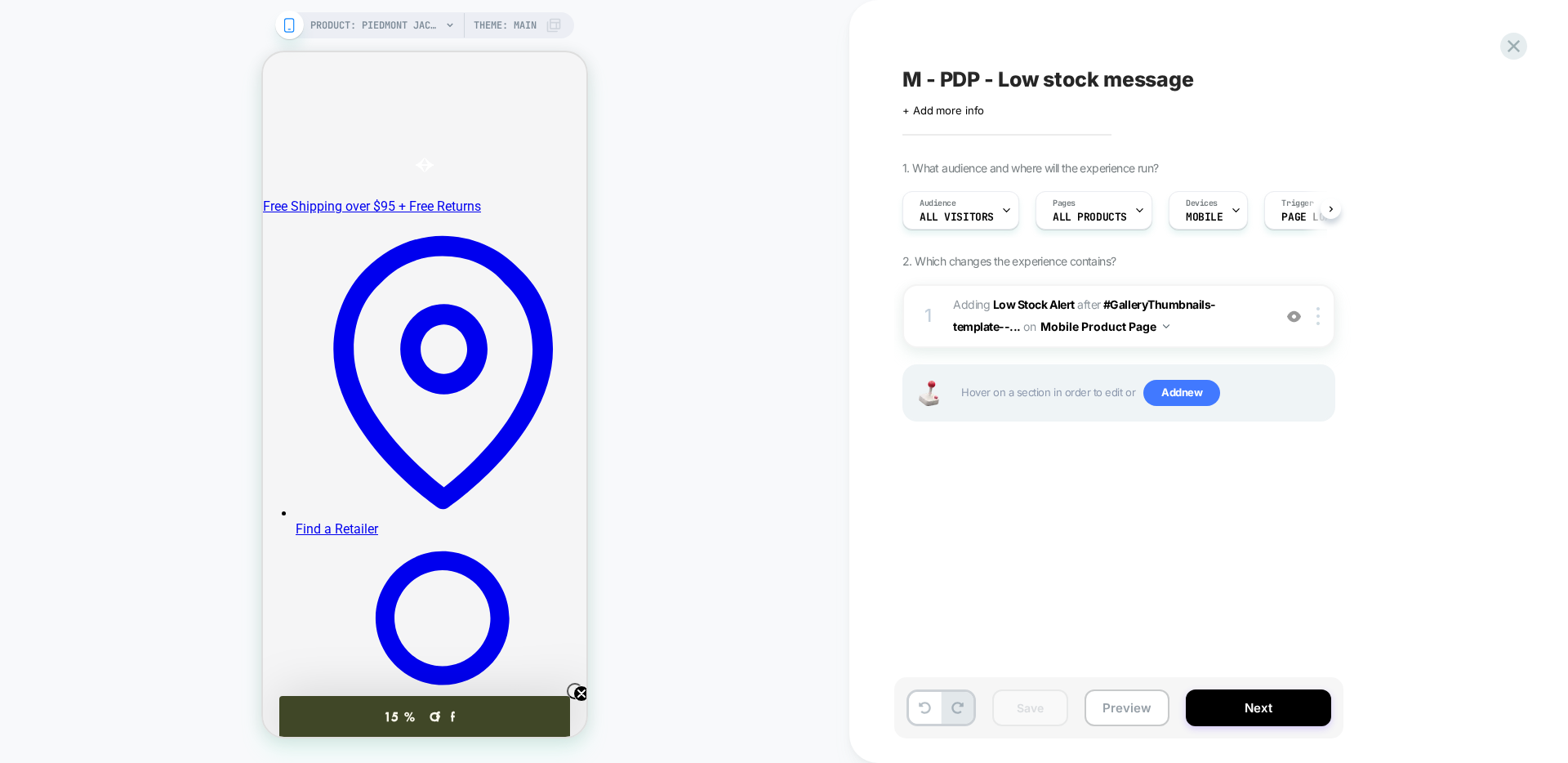
scroll to position [0, 1]
click at [1144, 708] on button "Preview" at bounding box center [1126, 708] width 85 height 37
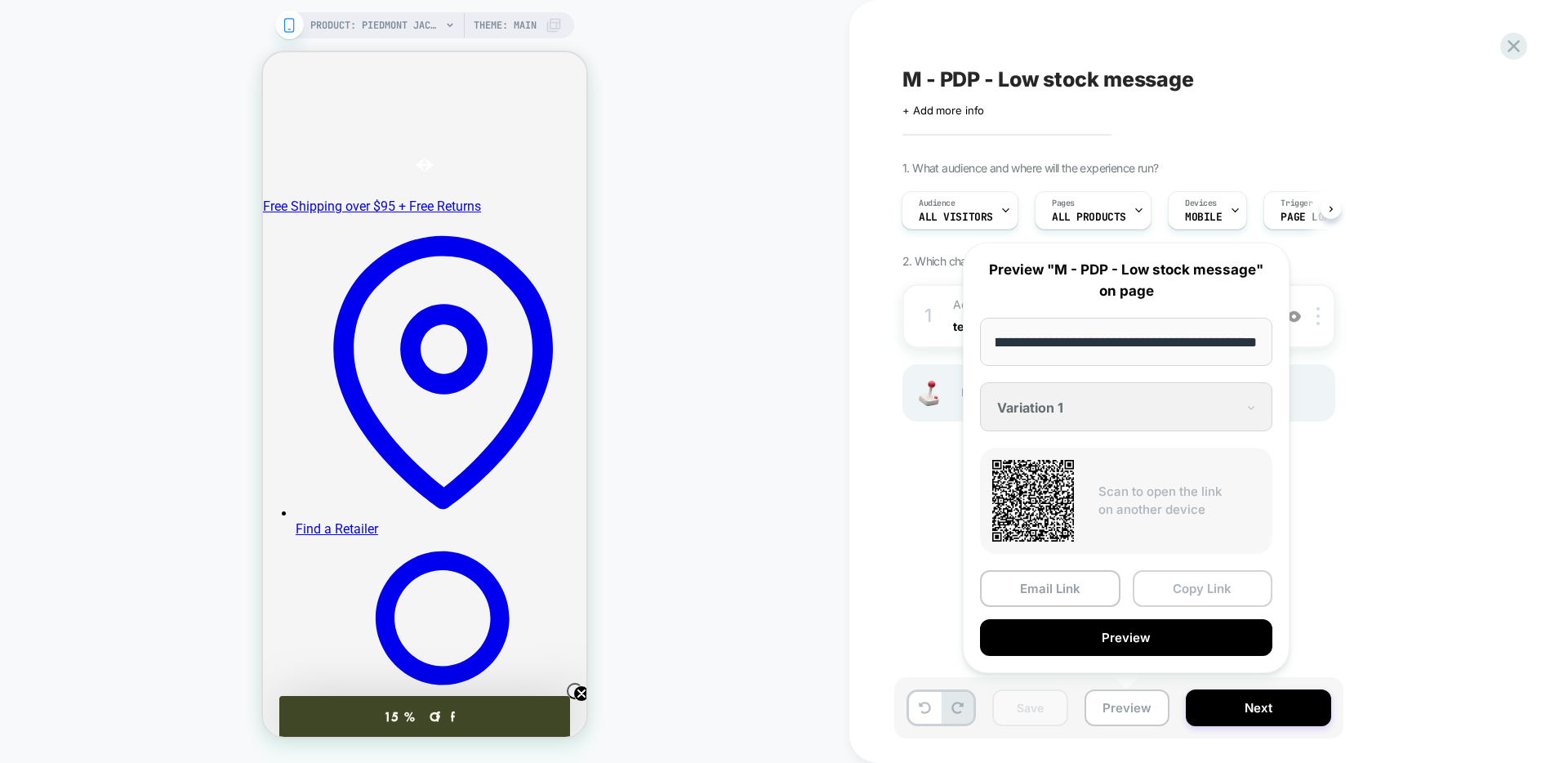
scroll to position [0, 0]
click at [1234, 585] on button "Copy Link" at bounding box center [1203, 589] width 141 height 37
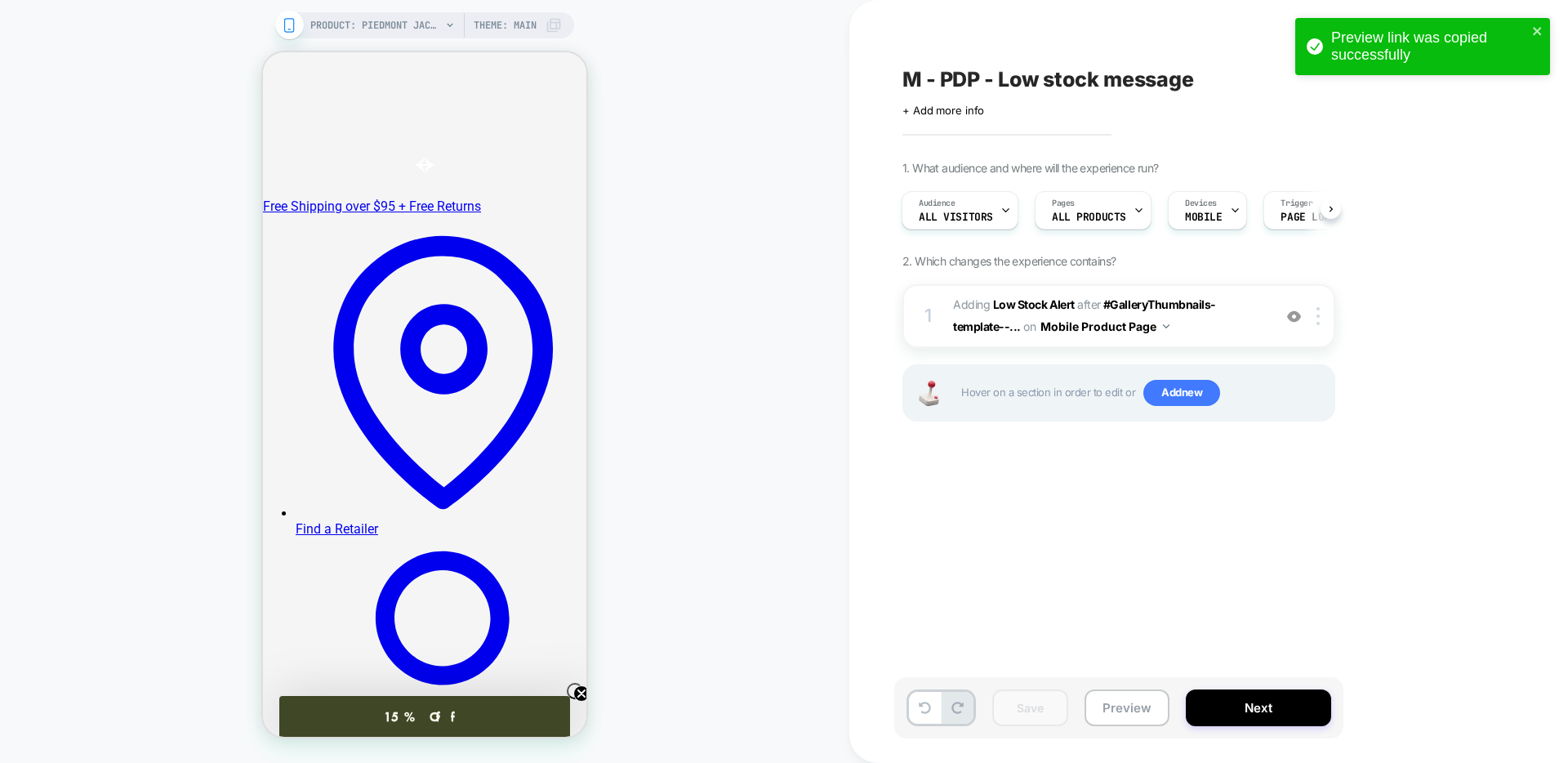
click at [1071, 408] on div "Hover on a section in order to edit or Add new" at bounding box center [1119, 393] width 432 height 57
click at [1540, 28] on icon "close" at bounding box center [1537, 31] width 12 height 13
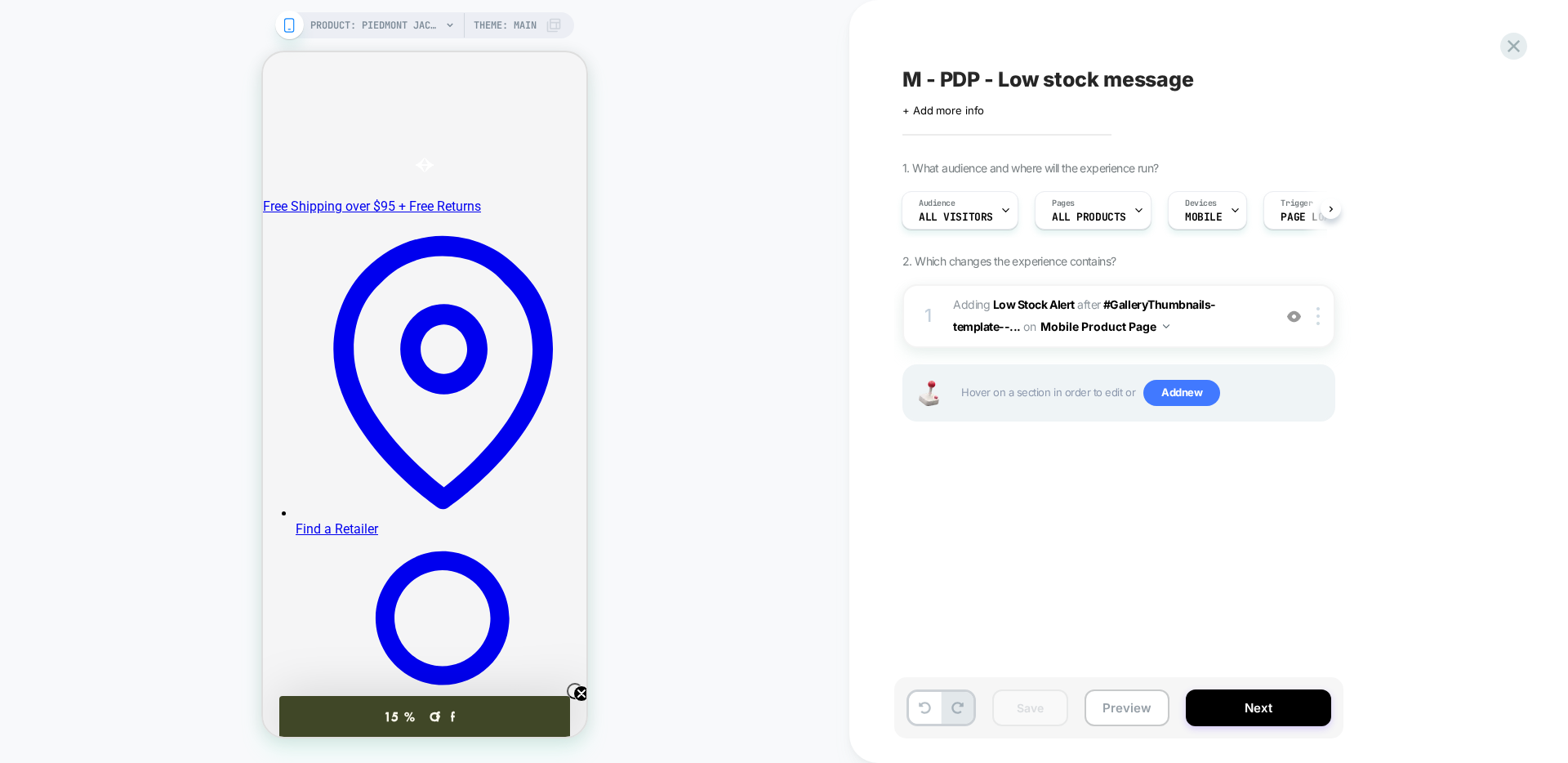
click at [1041, 387] on span "Hover on a section in order to edit or Add new" at bounding box center [1143, 392] width 365 height 26
click at [1196, 395] on span "Add new" at bounding box center [1182, 392] width 77 height 26
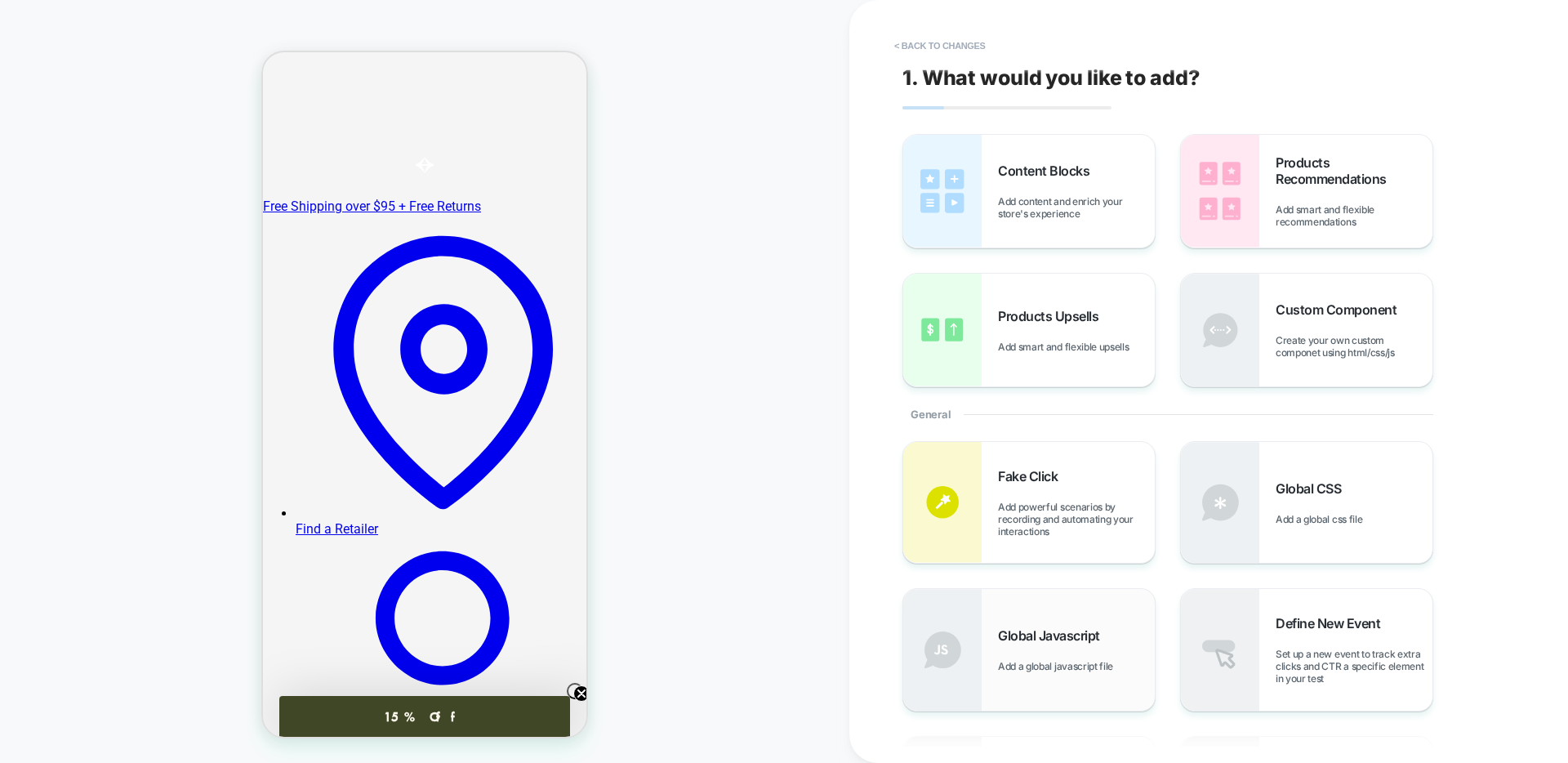
click at [1040, 617] on div "Global Javascript Add a global javascript file" at bounding box center [1029, 649] width 251 height 121
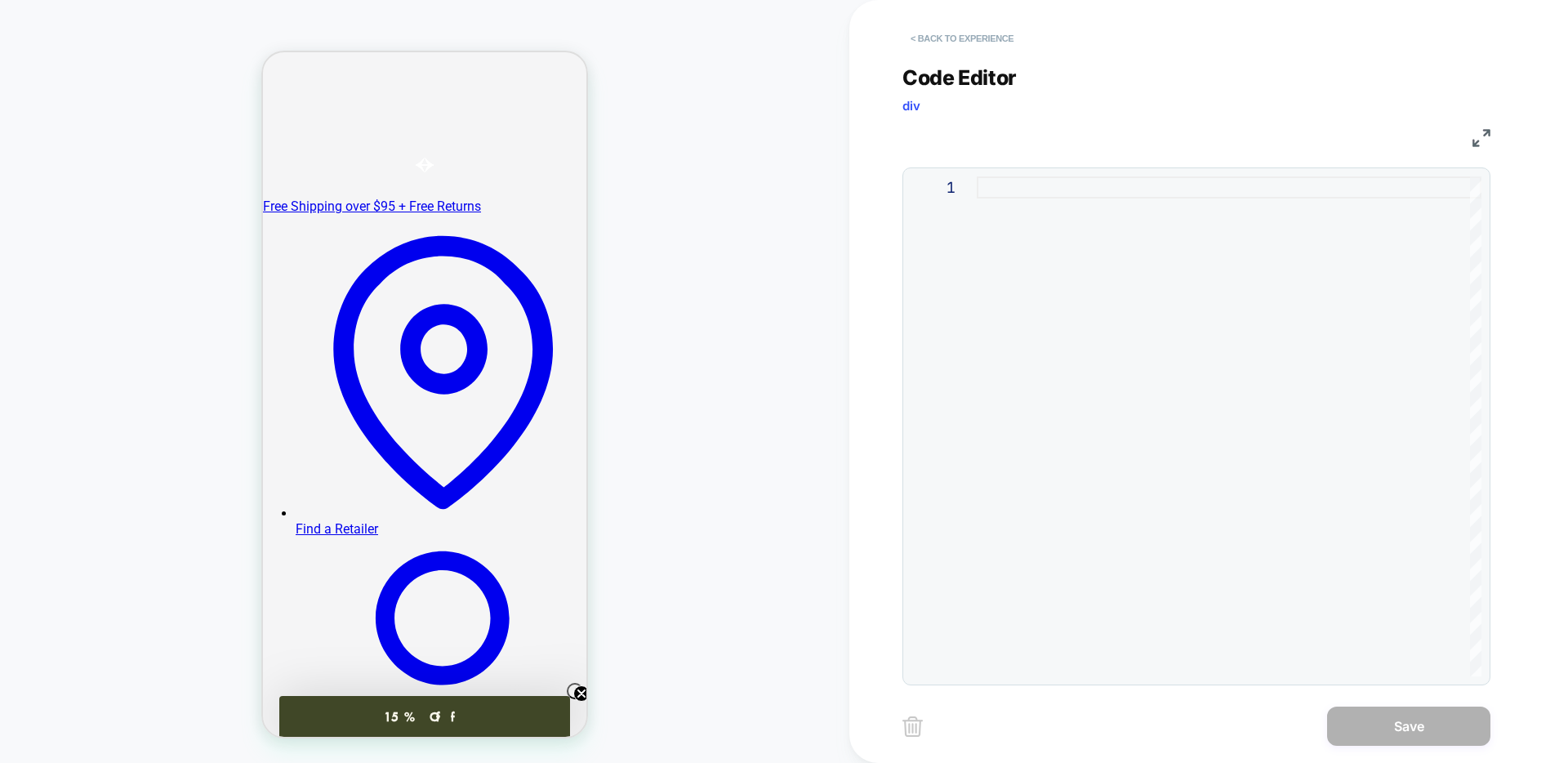
click at [924, 46] on button "< Back to experience" at bounding box center [962, 38] width 119 height 26
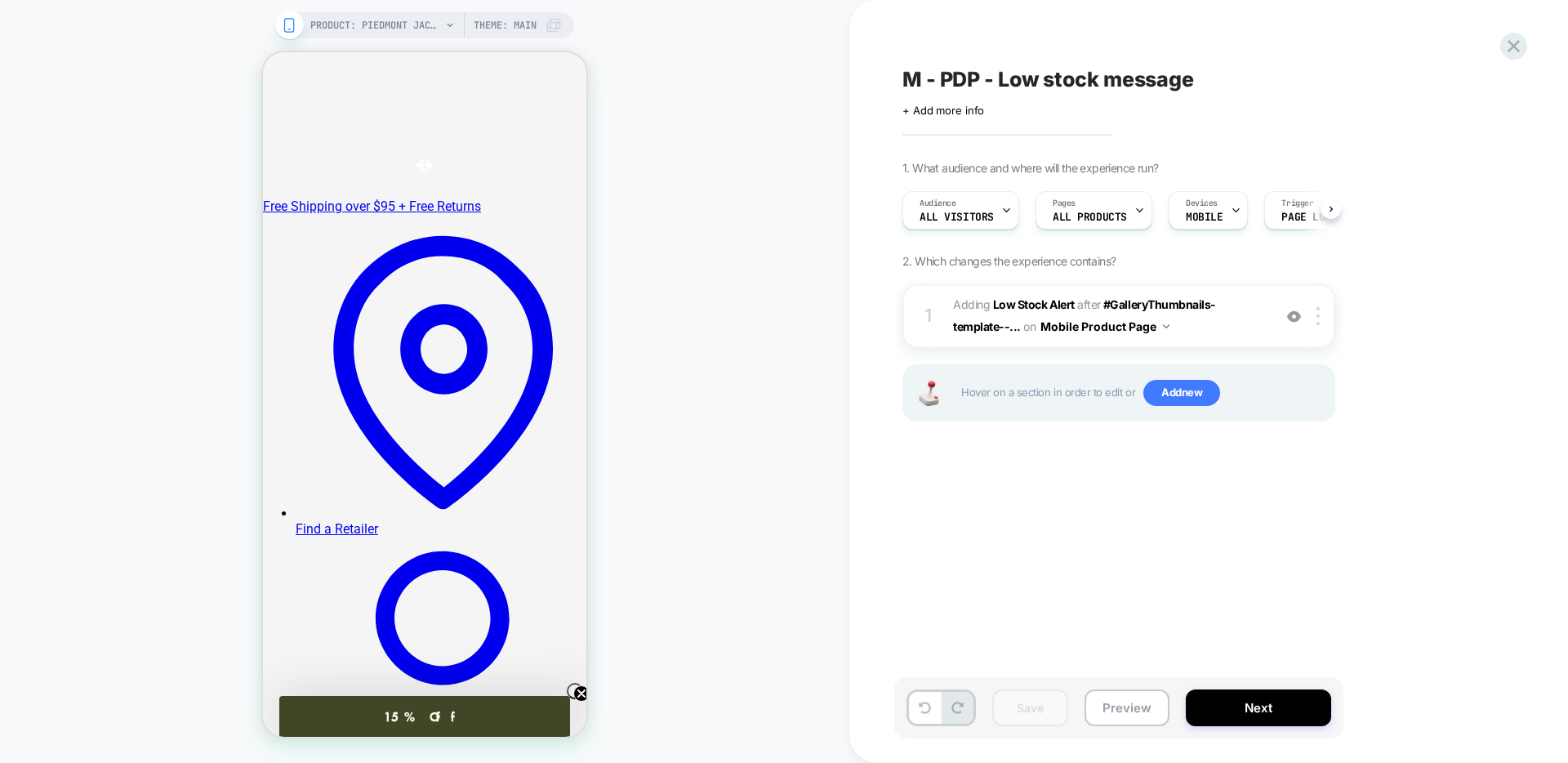
scroll to position [0, 1]
click at [696, 391] on div "PRODUCT: Piedmont Jacket PRODUCT: Piedmont Jacket Theme: MAIN" at bounding box center [424, 381] width 849 height 730
click at [1179, 397] on span "Add new" at bounding box center [1182, 392] width 77 height 26
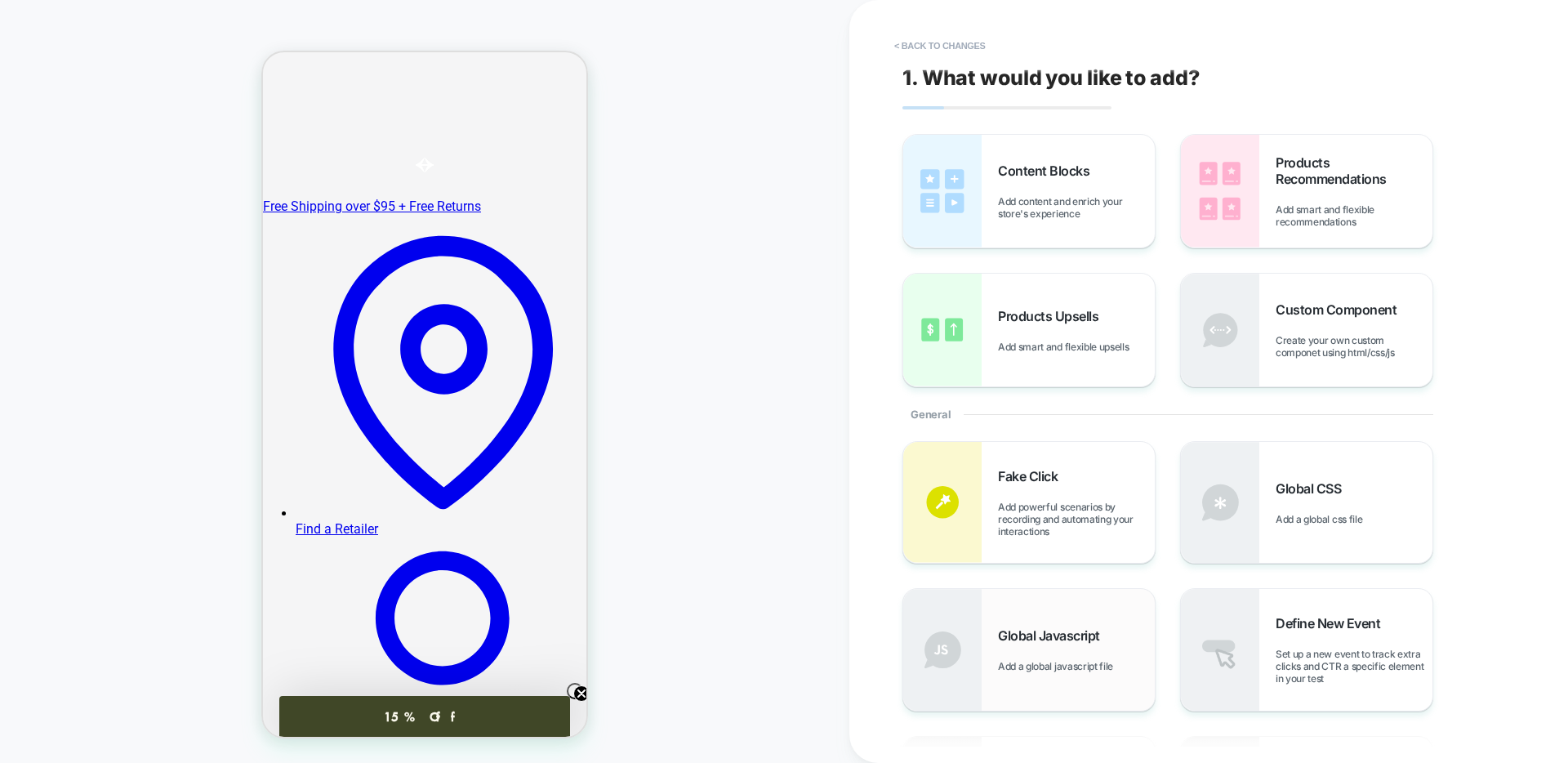
click at [1074, 619] on div "Global Javascript Add a global javascript file" at bounding box center [1029, 649] width 251 height 121
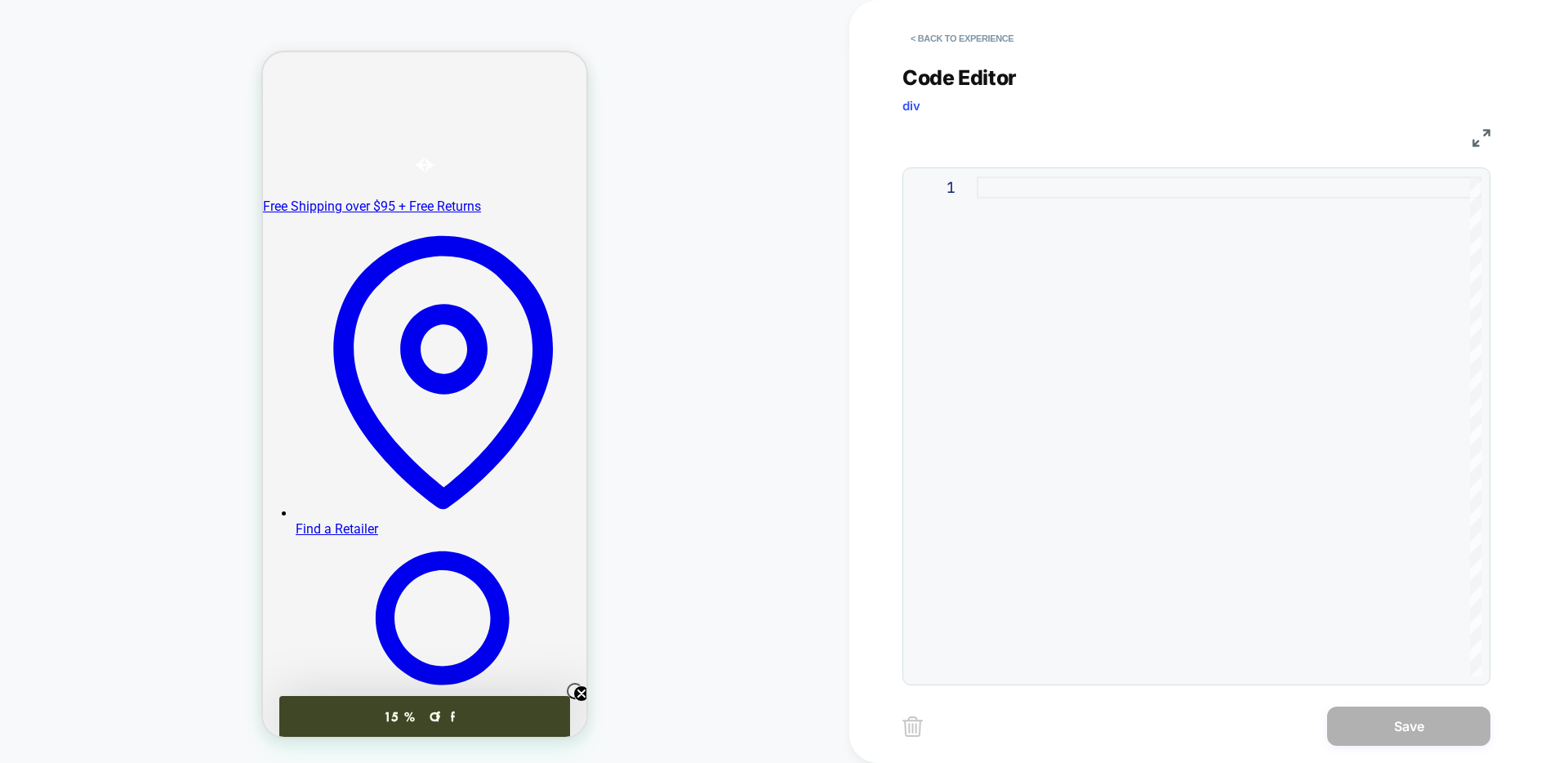
click at [1032, 190] on div at bounding box center [1229, 426] width 505 height 500
type textarea "**********"
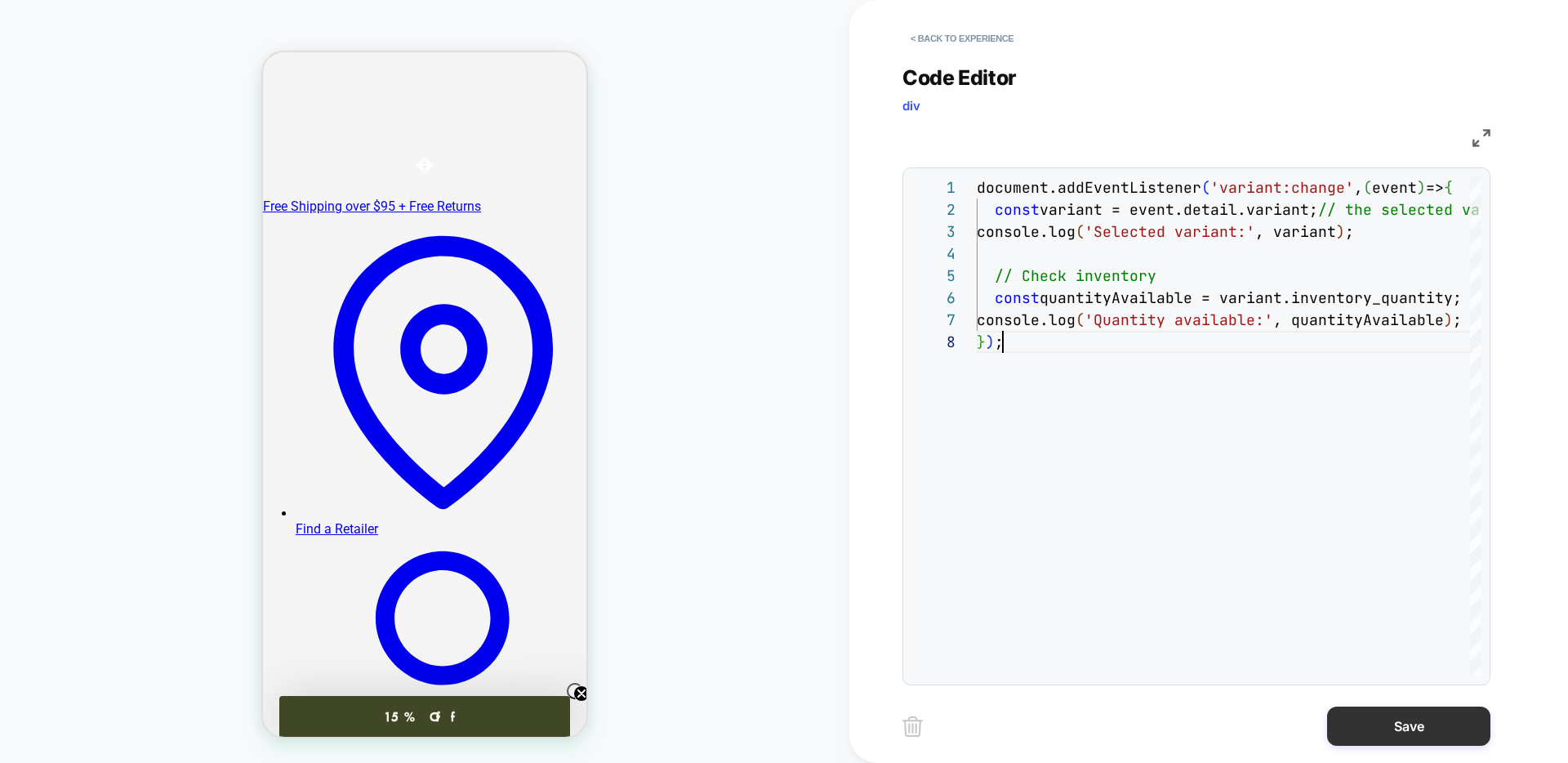
click at [1348, 724] on button "Save" at bounding box center [1408, 726] width 163 height 39
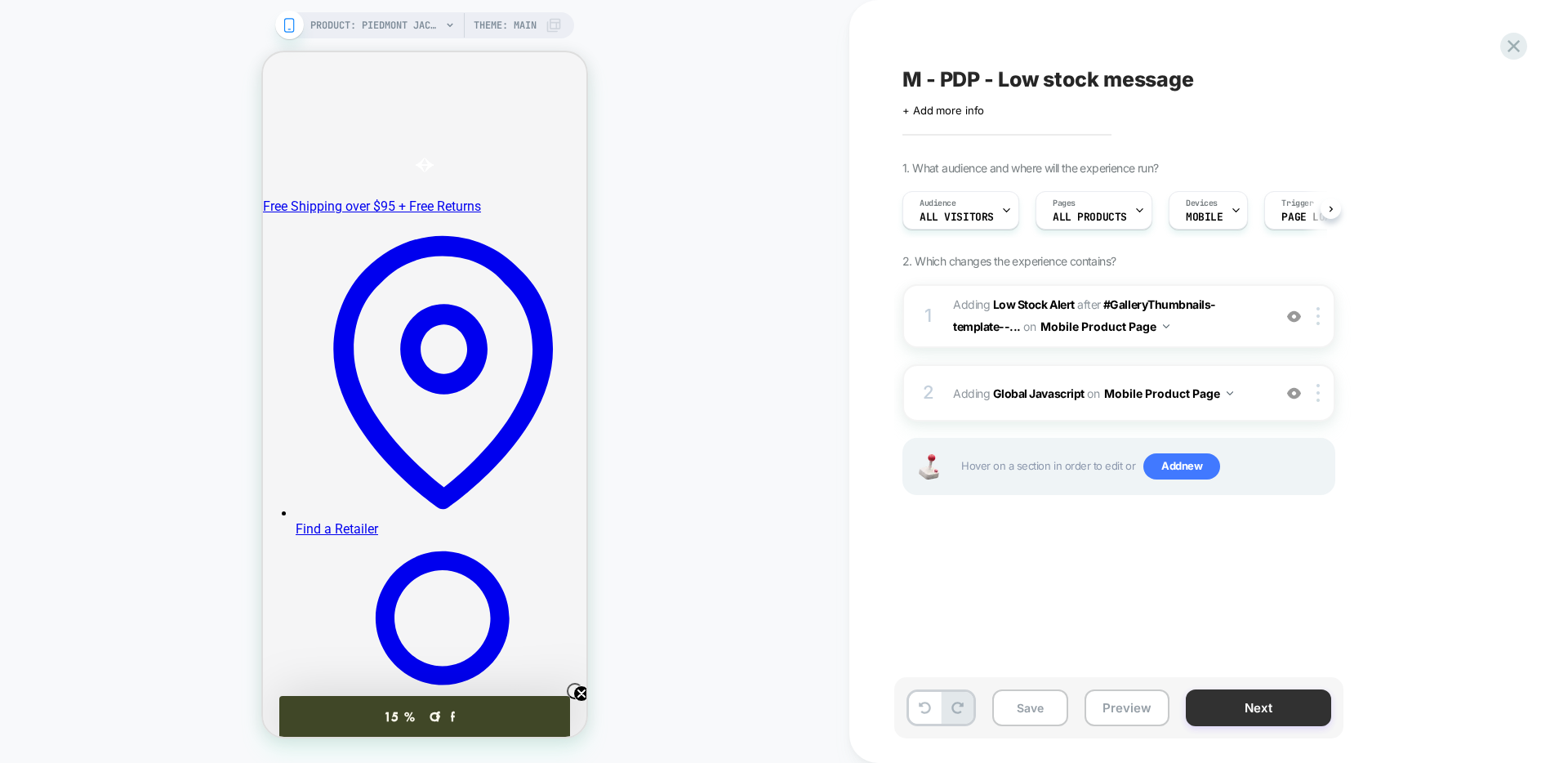
scroll to position [0, 1]
click at [991, 403] on span "Adding Global Javascript on Mobile Product Page" at bounding box center [1108, 393] width 311 height 23
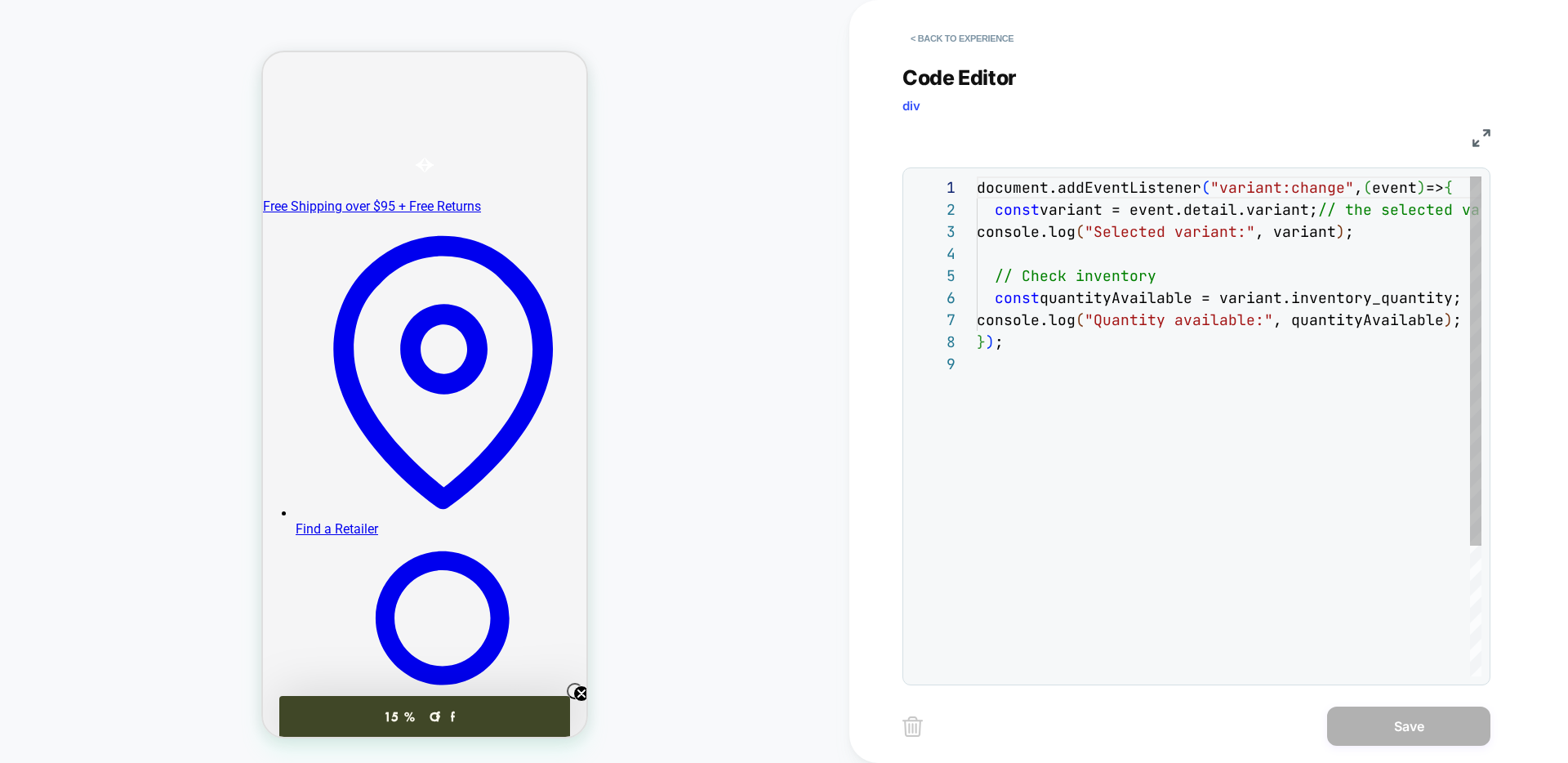
scroll to position [176, 0]
click at [929, 39] on button "< Back to experience" at bounding box center [962, 38] width 119 height 26
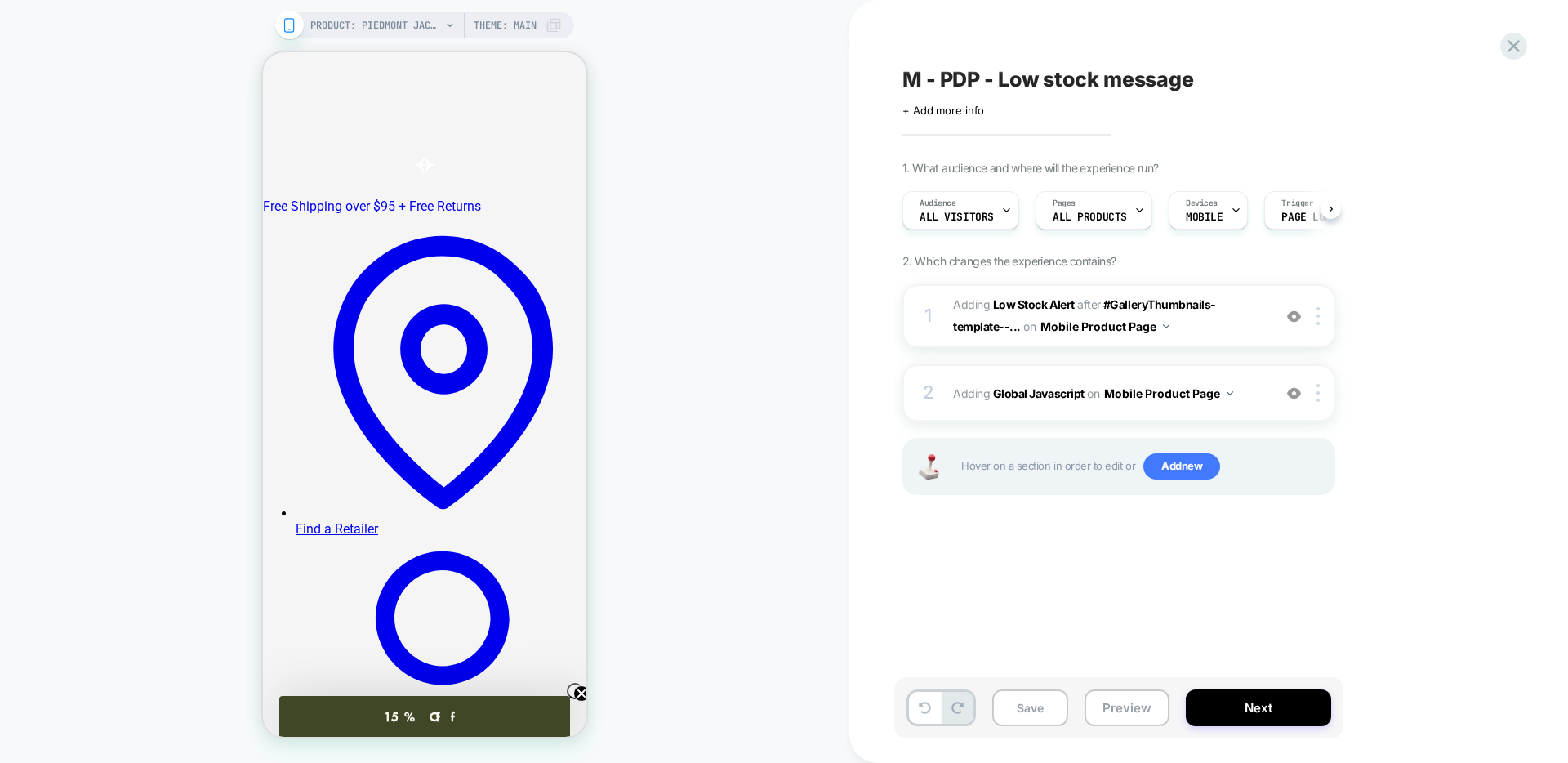
scroll to position [0, 1]
click at [1063, 413] on div "2 Adding Global Javascript on Mobile Product Page Add Before Add After Copy to …" at bounding box center [1119, 393] width 432 height 57
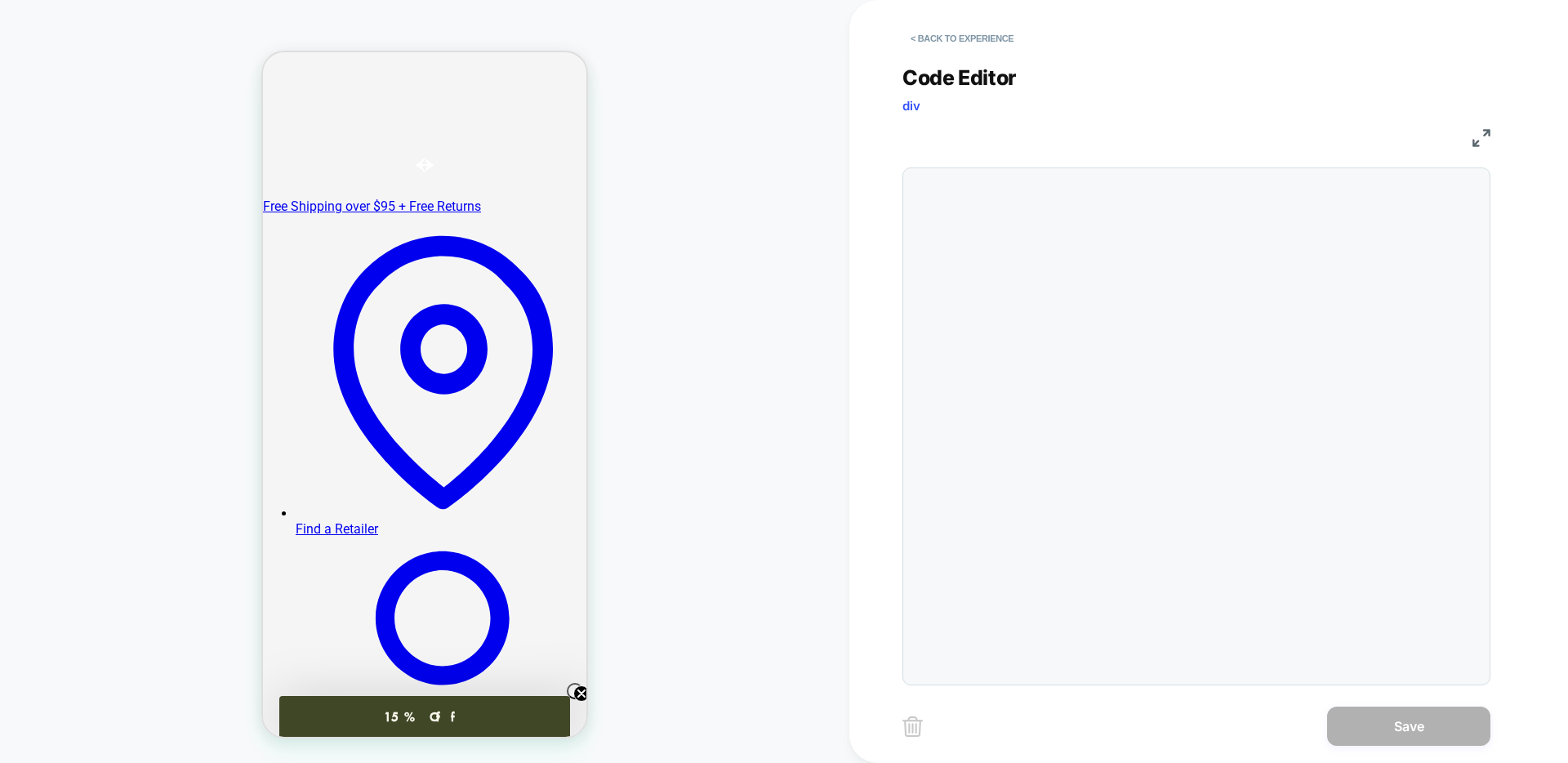
scroll to position [176, 0]
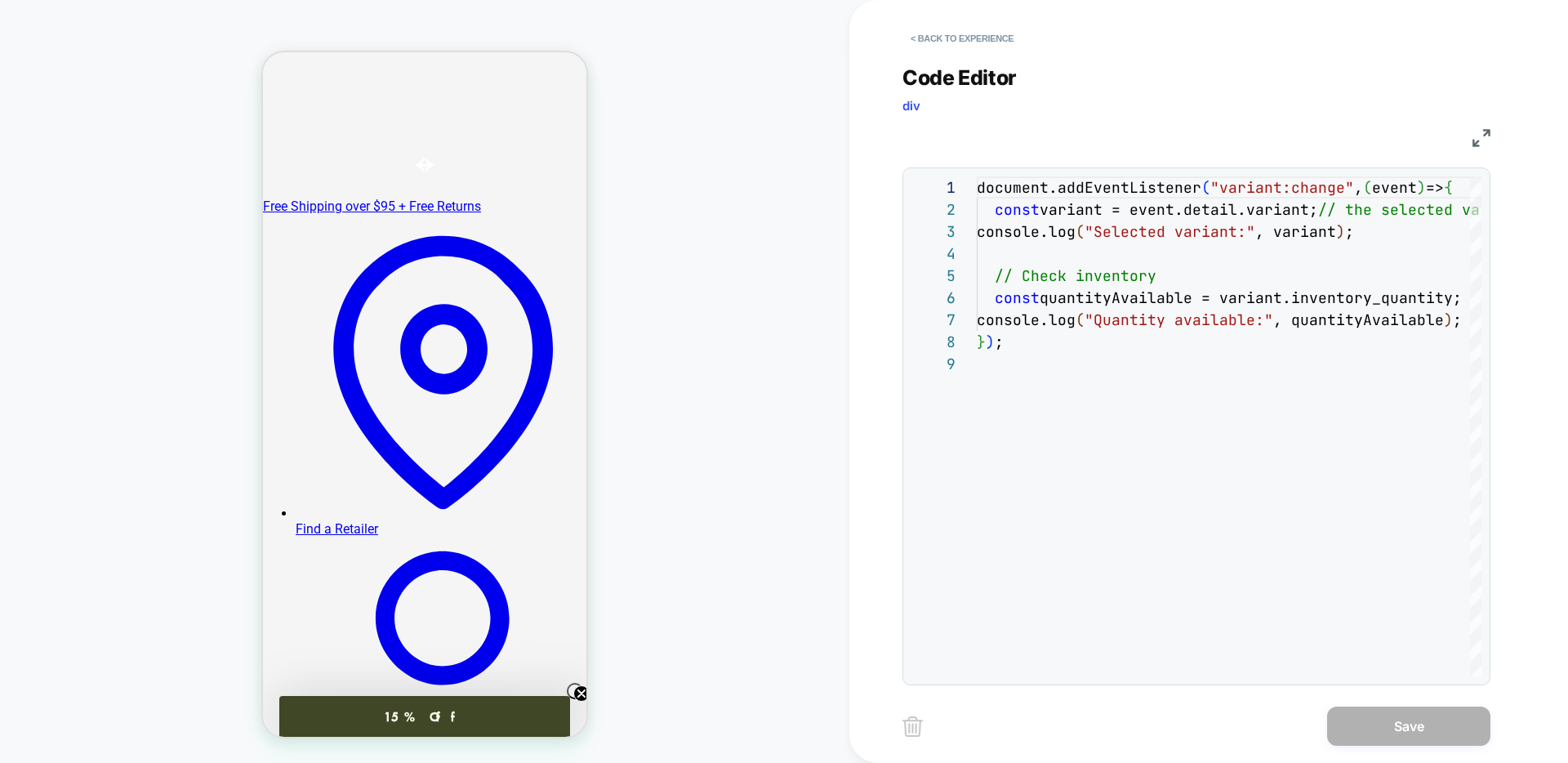
click at [908, 106] on span "div" at bounding box center [911, 106] width 18 height 16
click at [950, 38] on button "< Back to experience" at bounding box center [962, 38] width 119 height 26
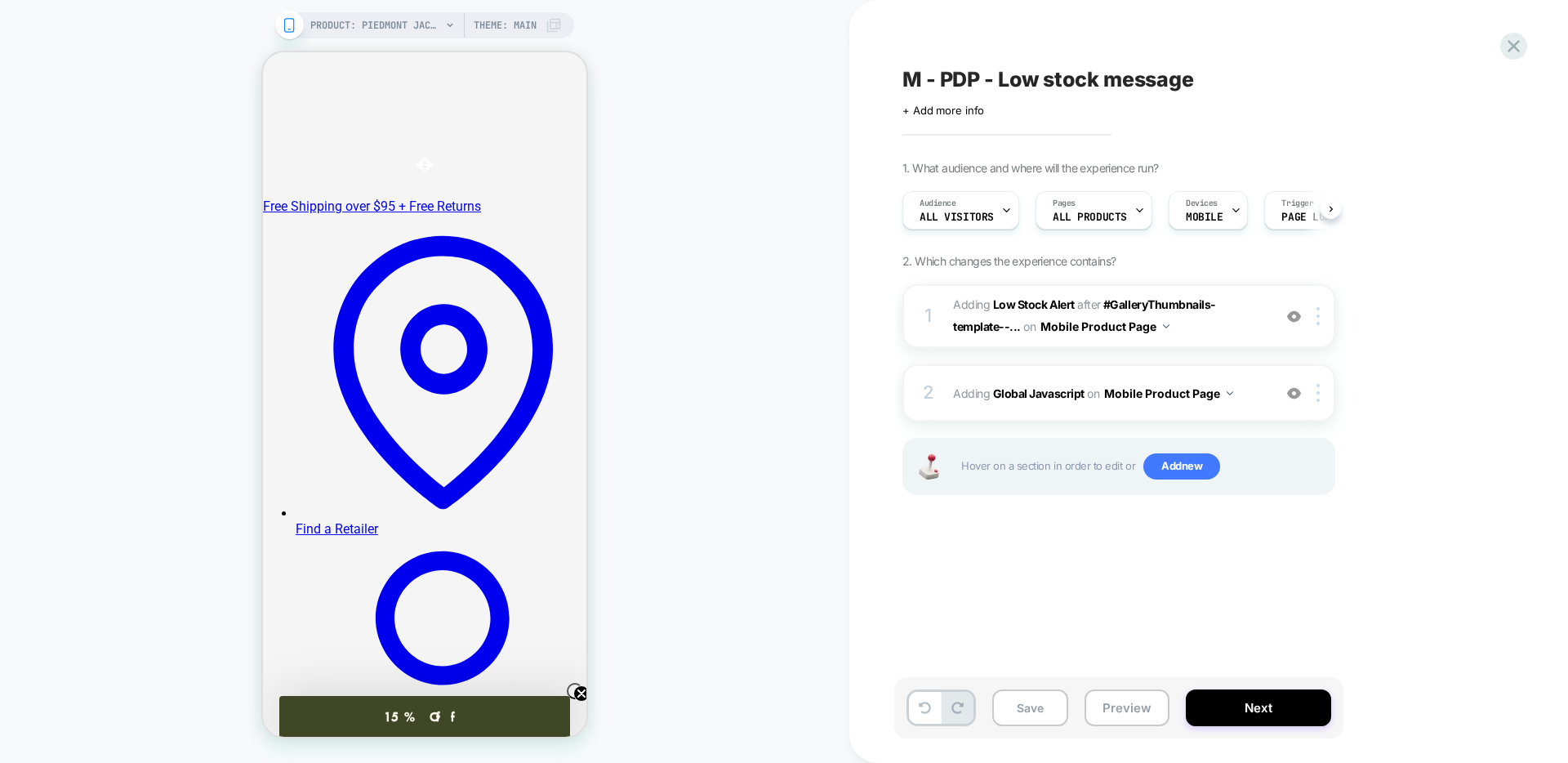
scroll to position [0, 1]
click at [1195, 466] on span "Add new" at bounding box center [1182, 466] width 77 height 26
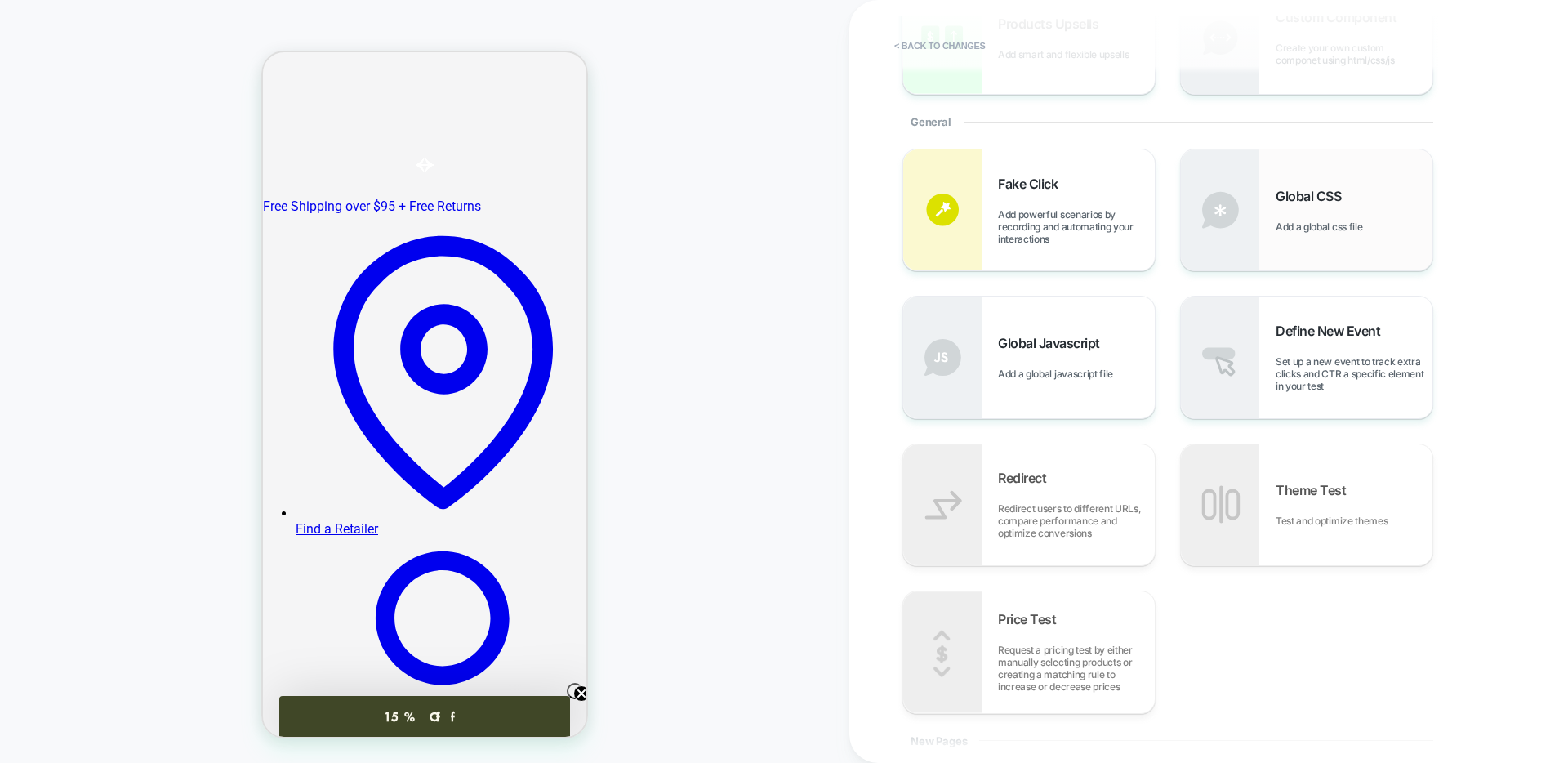
scroll to position [294, 0]
click at [1241, 247] on img at bounding box center [1220, 208] width 79 height 121
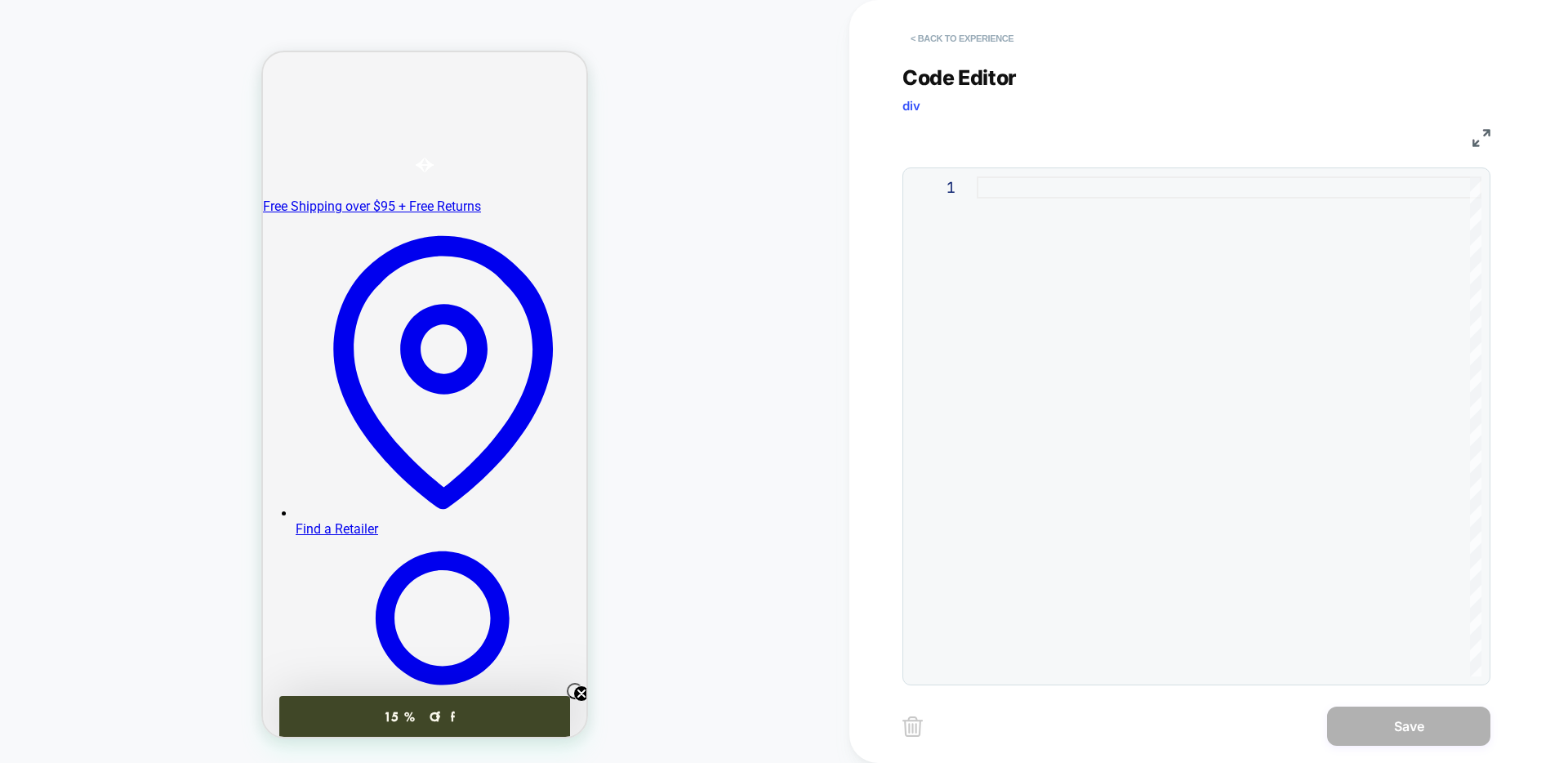
click at [966, 44] on button "< Back to experience" at bounding box center [962, 38] width 119 height 26
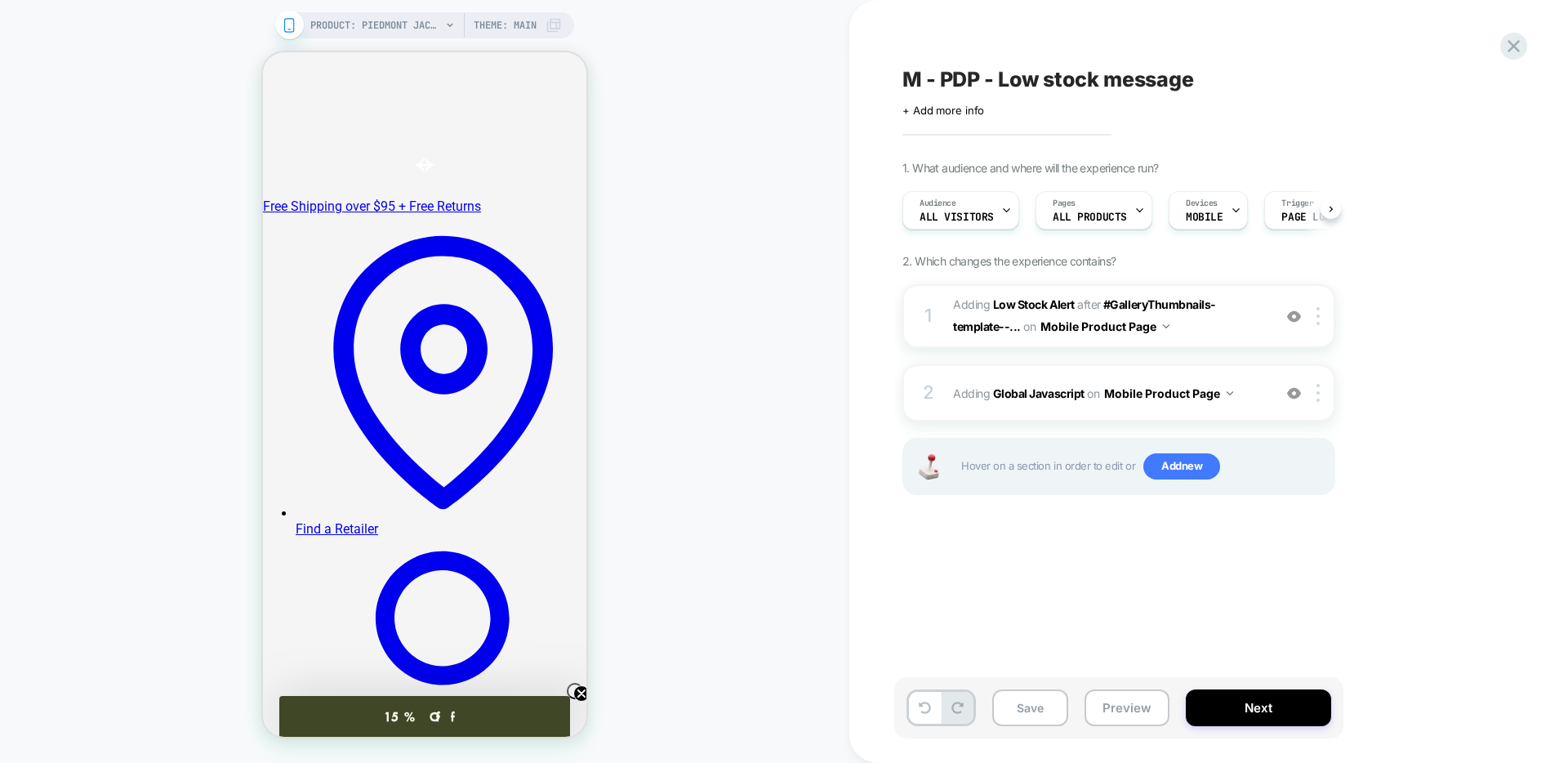
scroll to position [0, 1]
click at [1022, 716] on button "Save" at bounding box center [1030, 708] width 76 height 37
click at [1126, 710] on button "Preview" at bounding box center [1126, 708] width 85 height 37
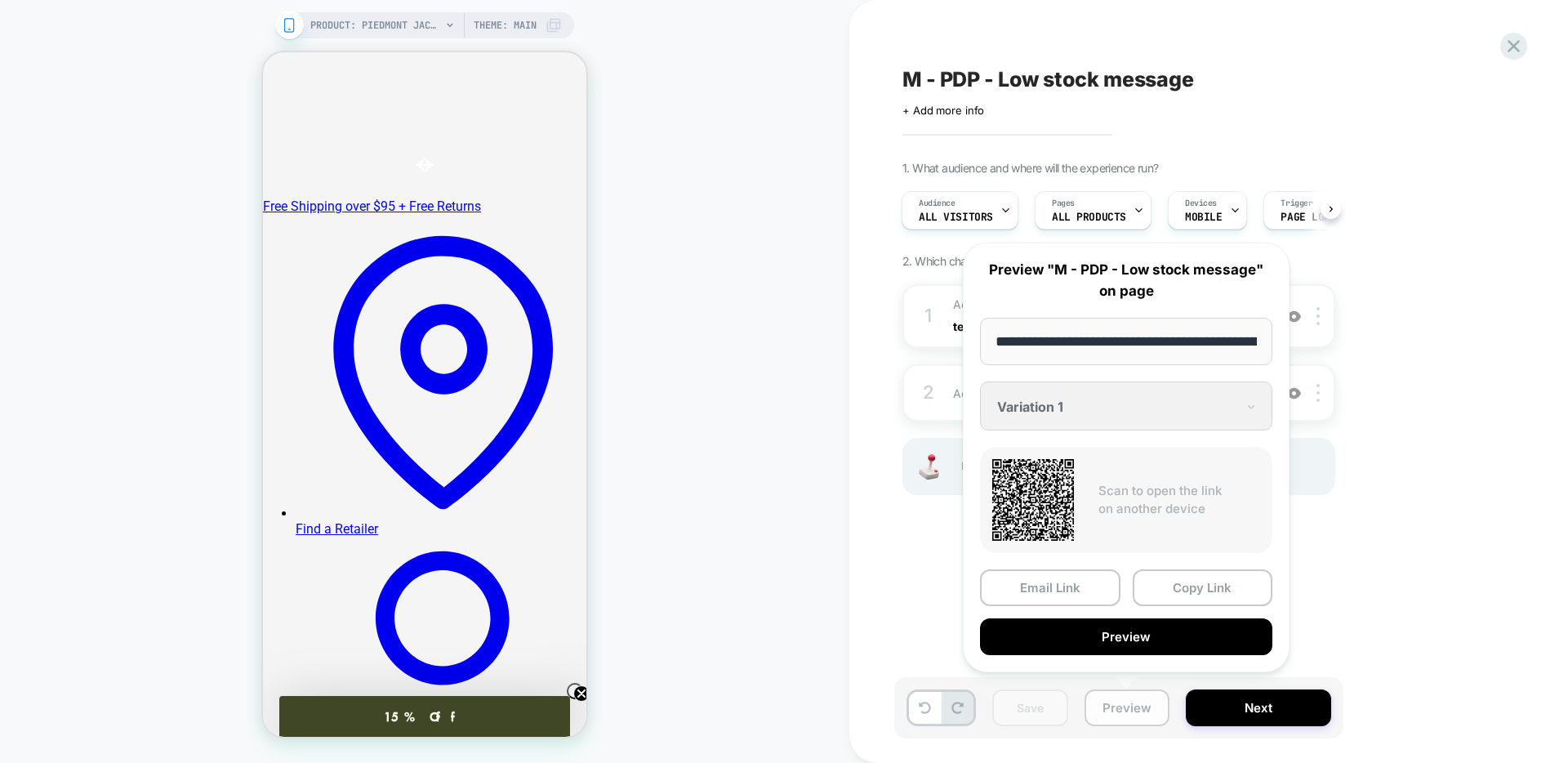
scroll to position [0, 191]
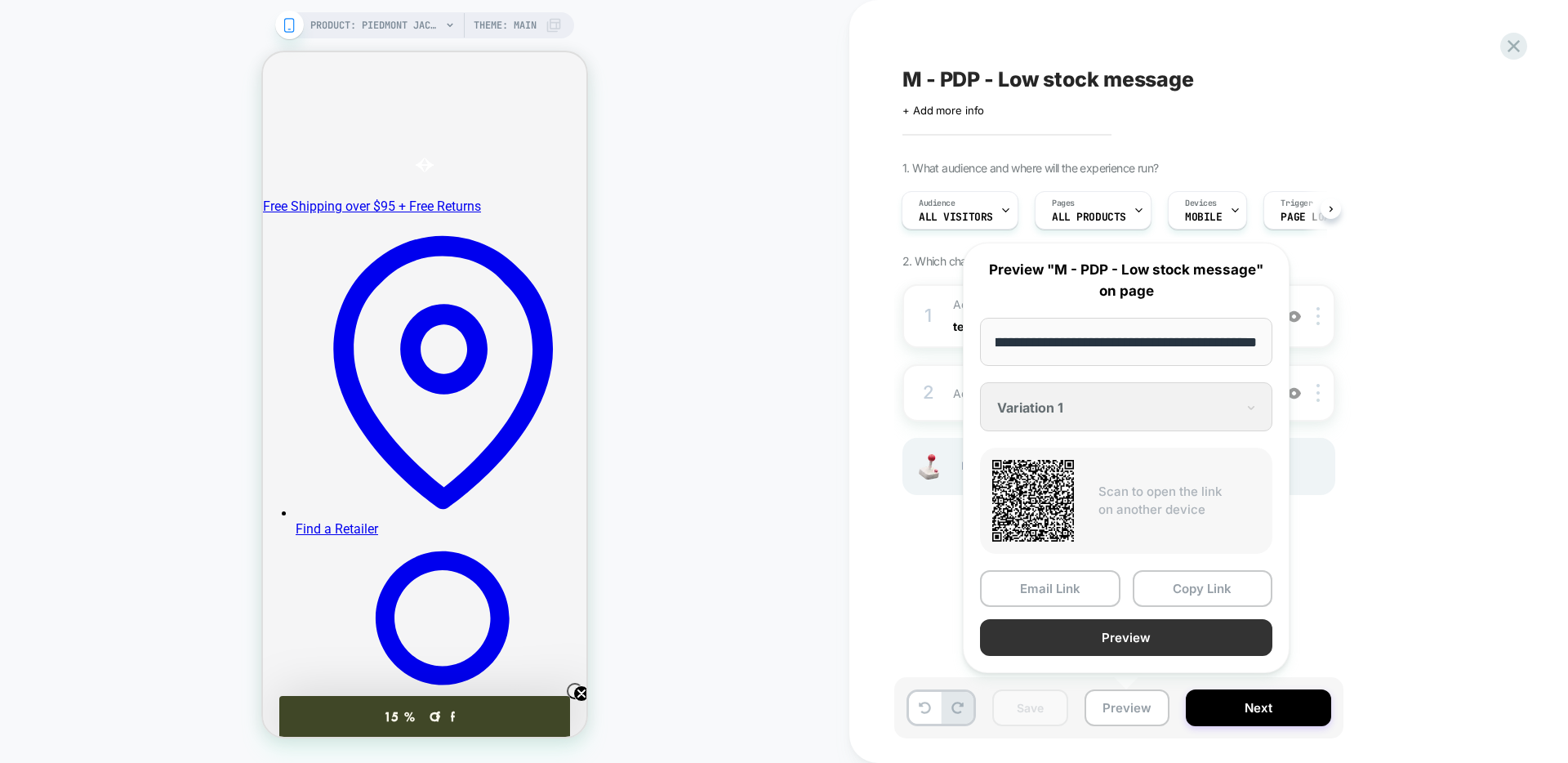
click at [1058, 636] on button "Preview" at bounding box center [1126, 638] width 292 height 37
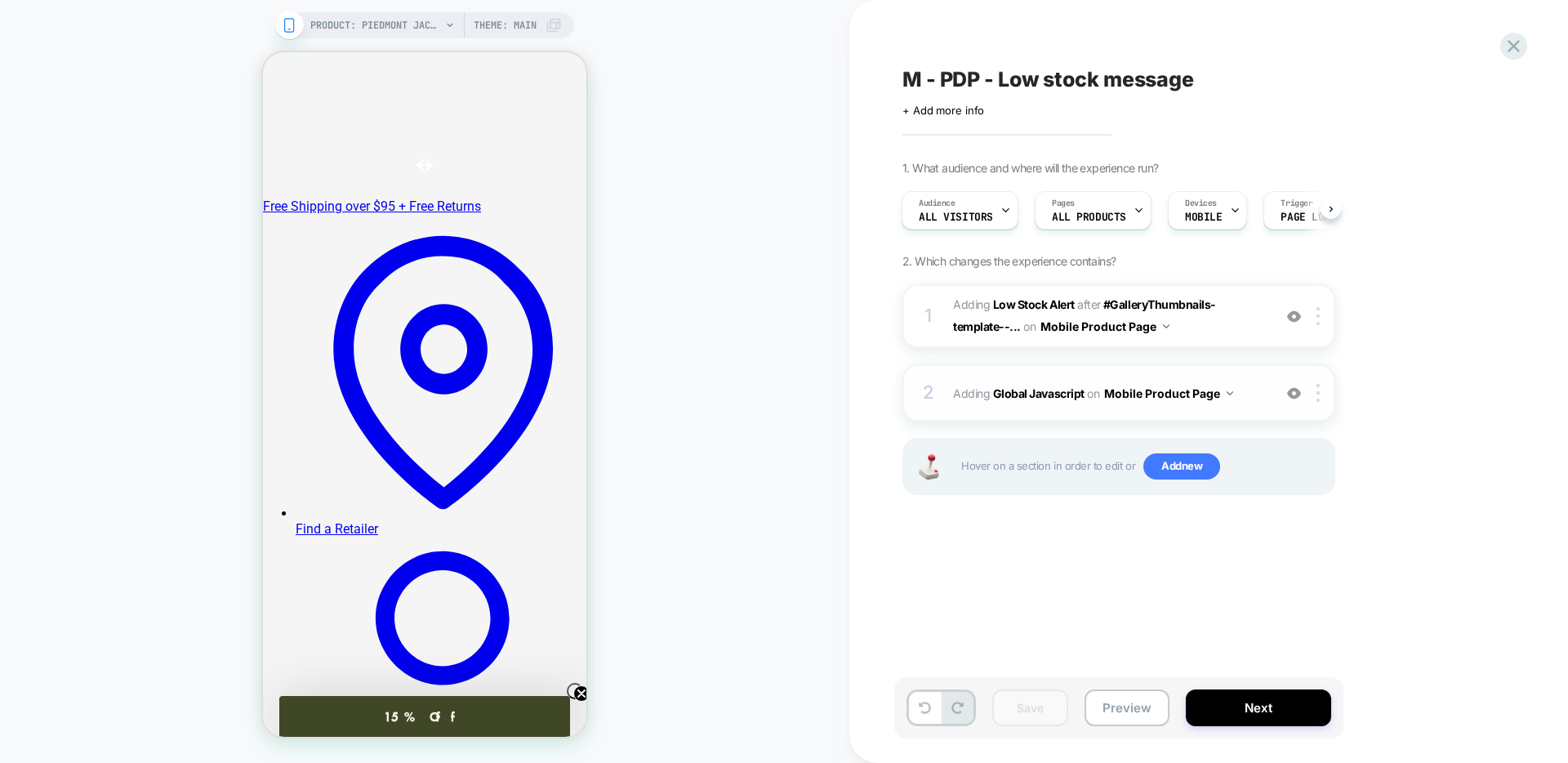
click at [1216, 384] on button "Mobile Product Page" at bounding box center [1168, 393] width 129 height 23
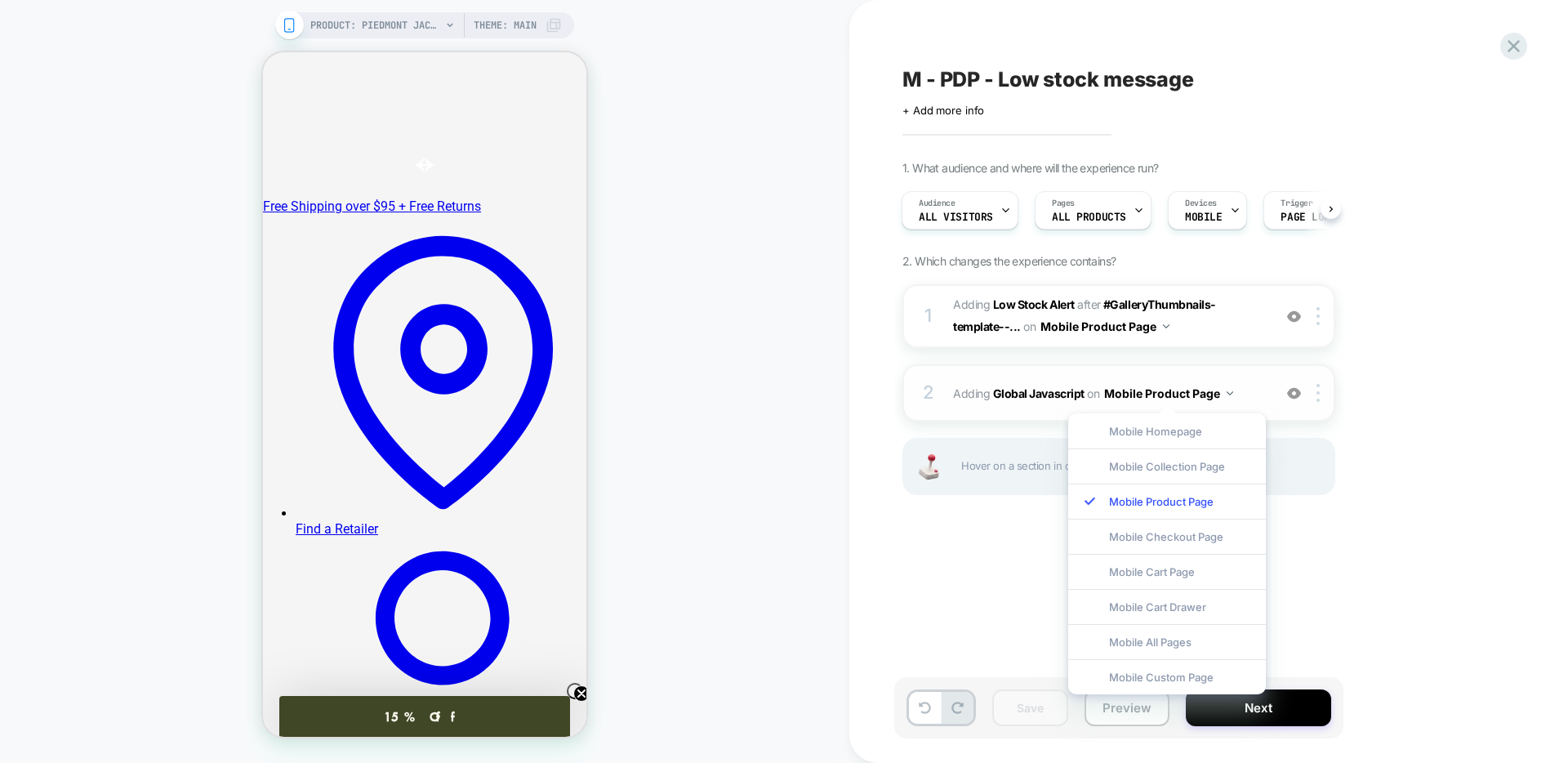
click at [1246, 378] on div "2 Adding Global Javascript on Mobile Product Page Add Before Add After Copy to …" at bounding box center [1119, 393] width 432 height 57
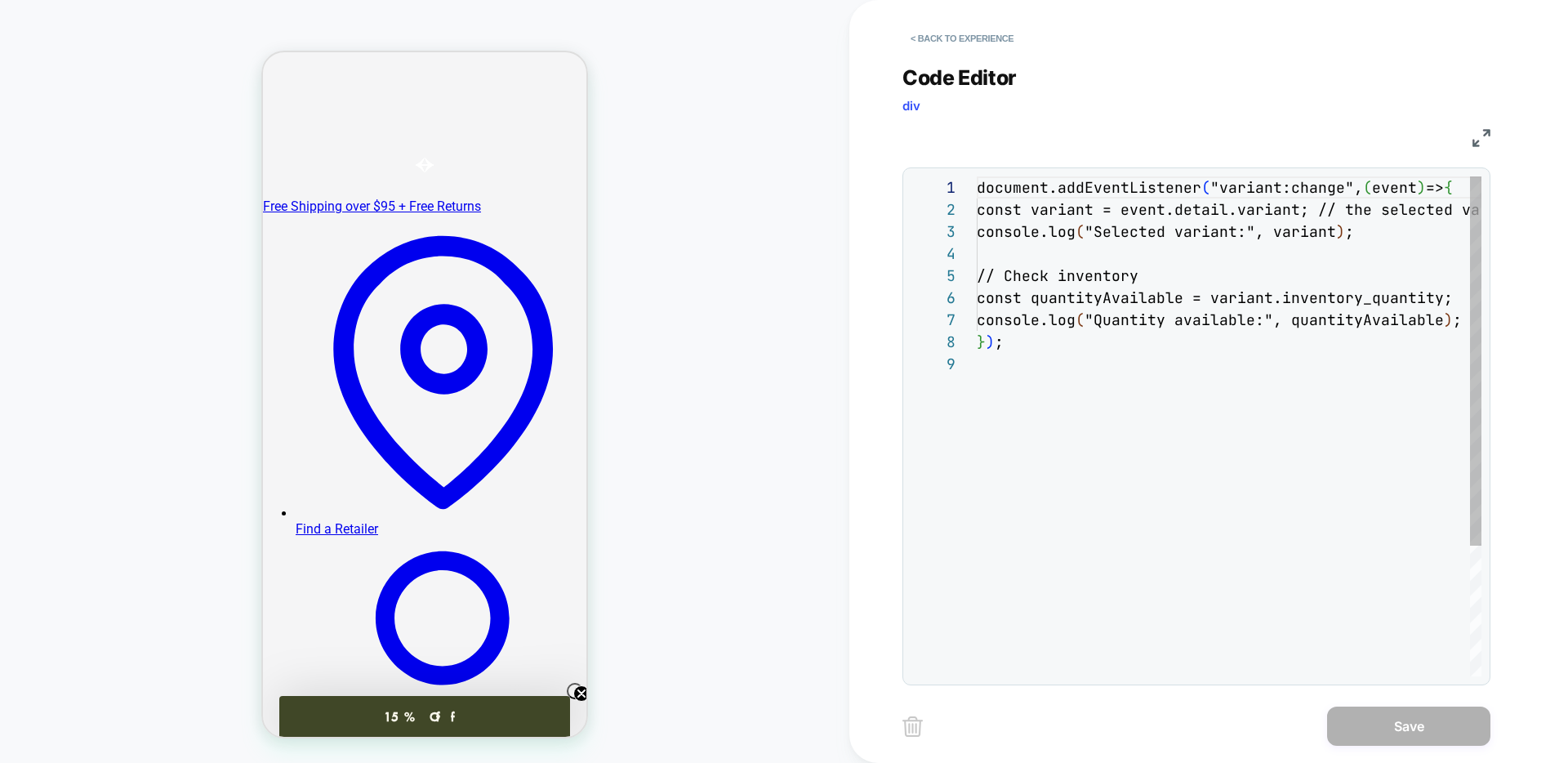
scroll to position [176, 0]
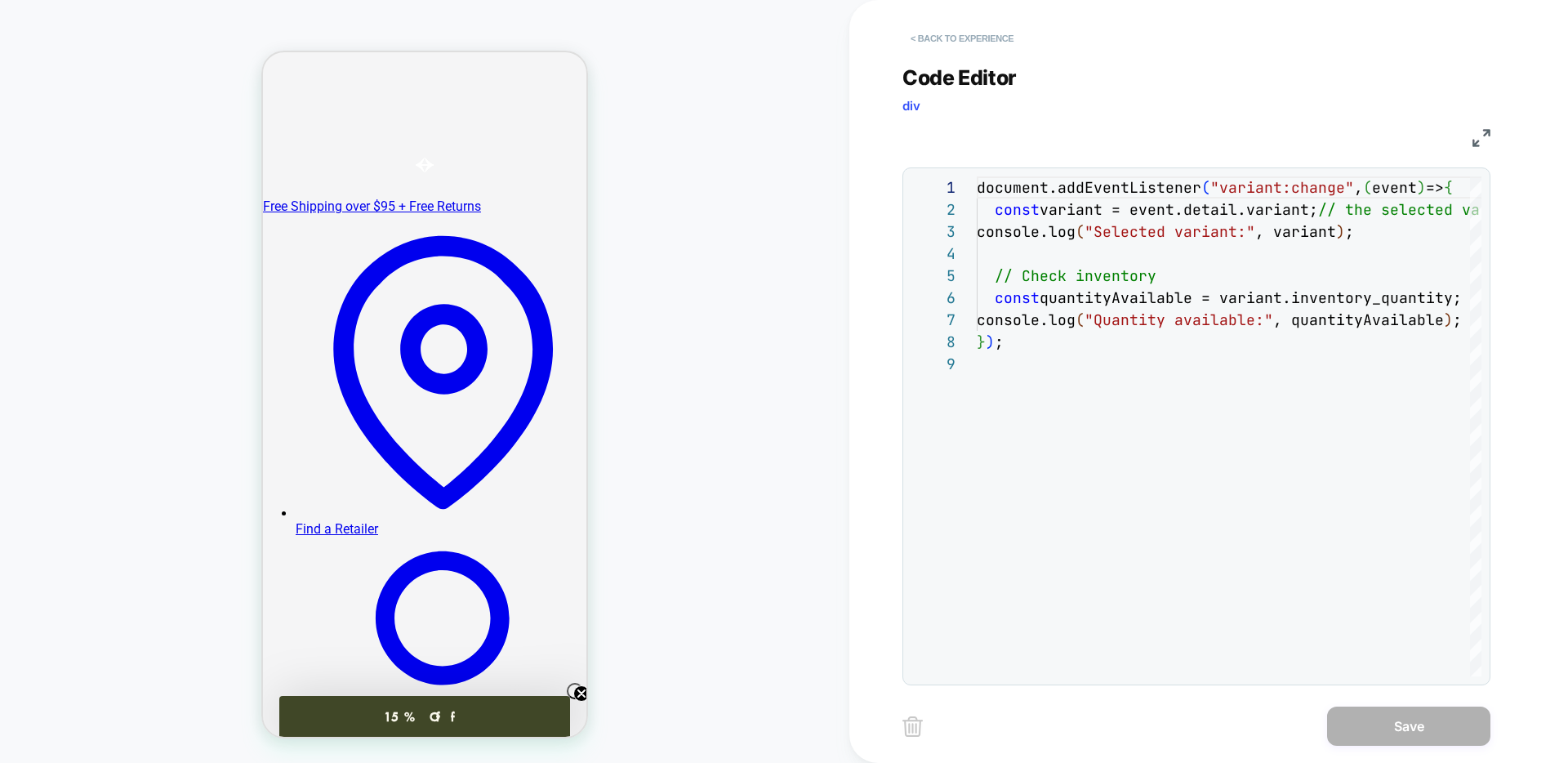
click at [939, 33] on button "< Back to experience" at bounding box center [962, 38] width 119 height 26
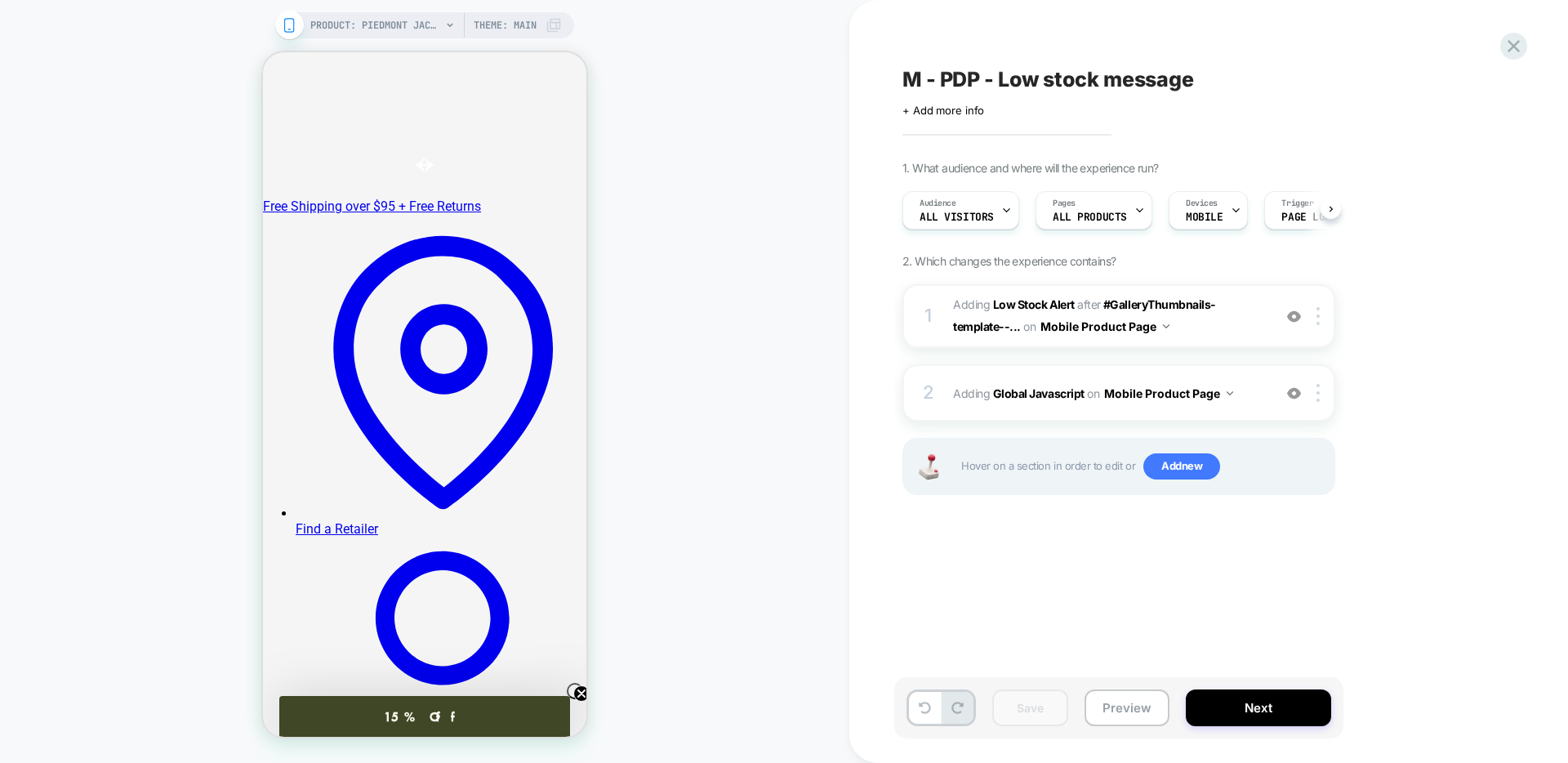
scroll to position [0, 1]
click at [1137, 716] on button "Preview" at bounding box center [1126, 708] width 85 height 37
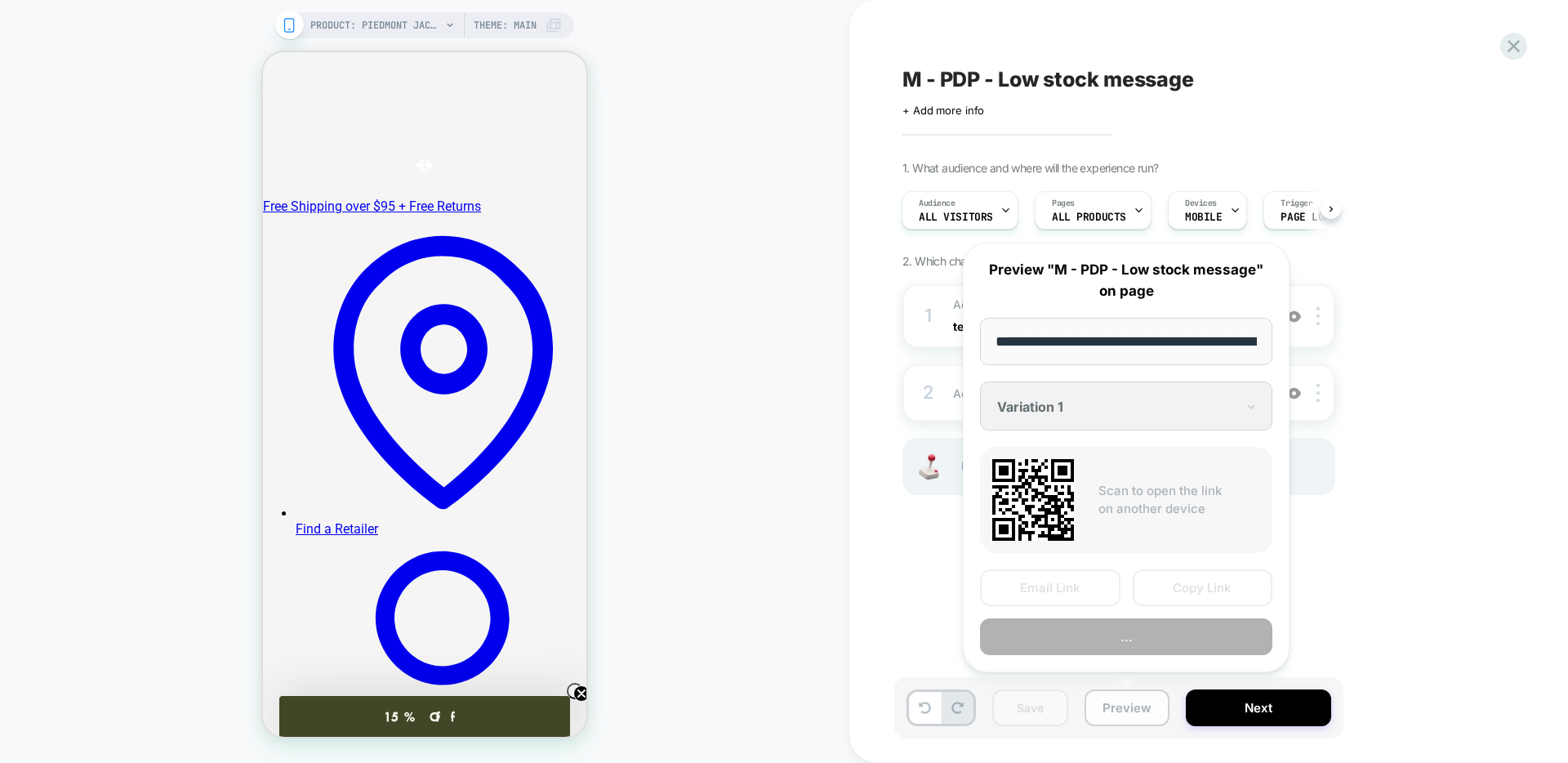
scroll to position [0, 191]
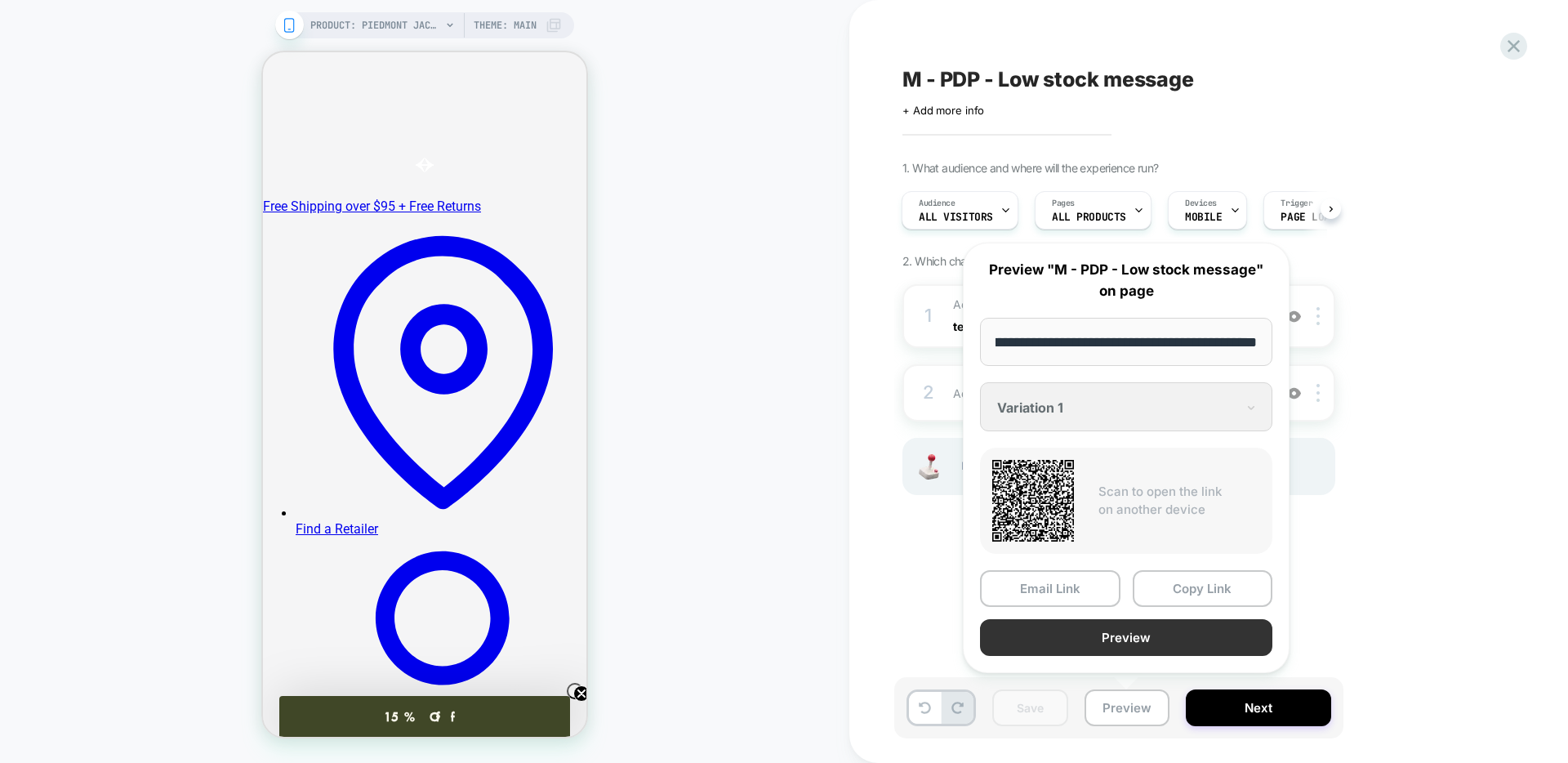
click at [1105, 631] on button "Preview" at bounding box center [1126, 638] width 292 height 37
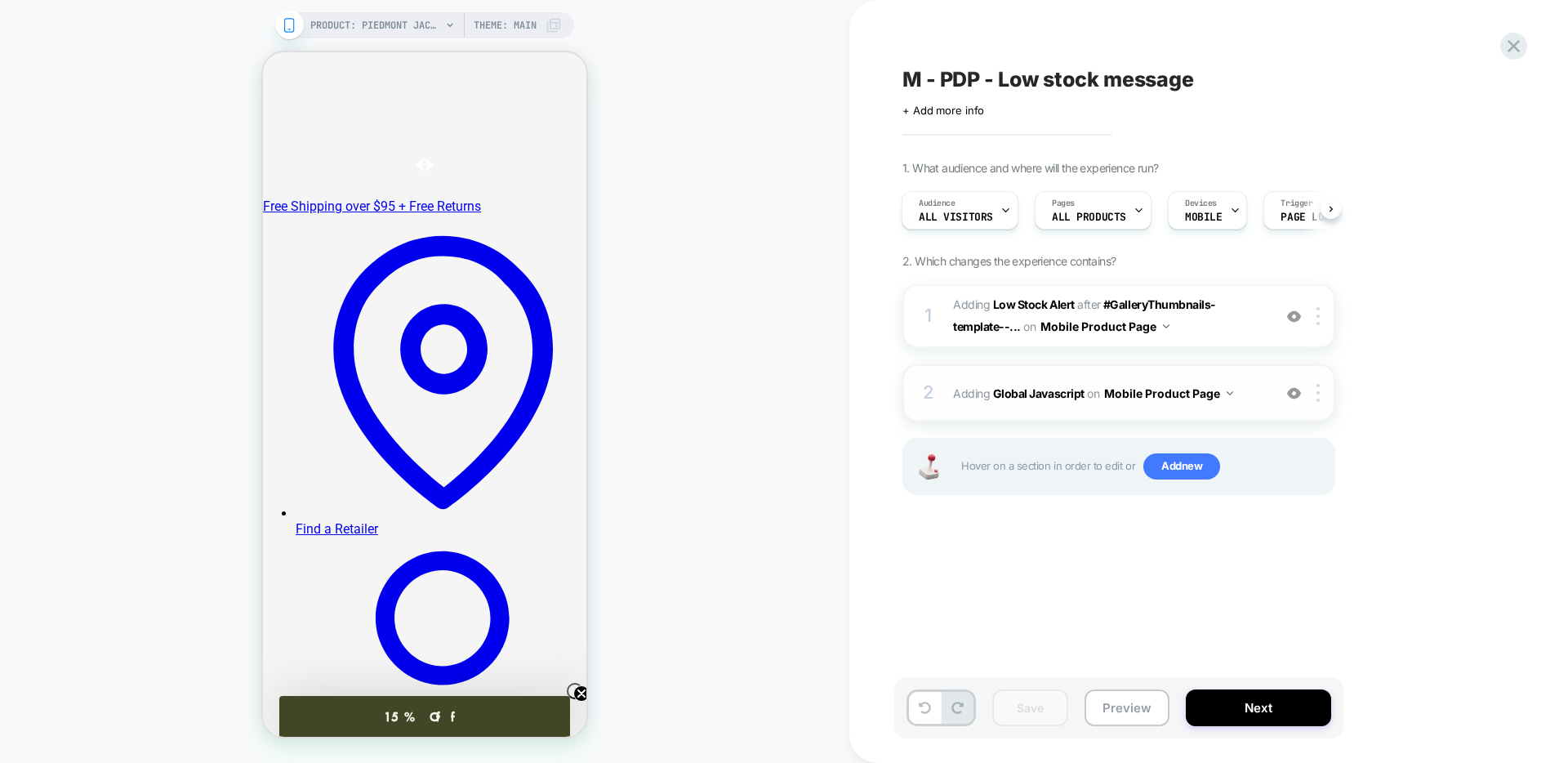
click at [1224, 407] on div "2 Adding Global Javascript on Mobile Product Page Add Before Add After Copy to …" at bounding box center [1119, 393] width 432 height 57
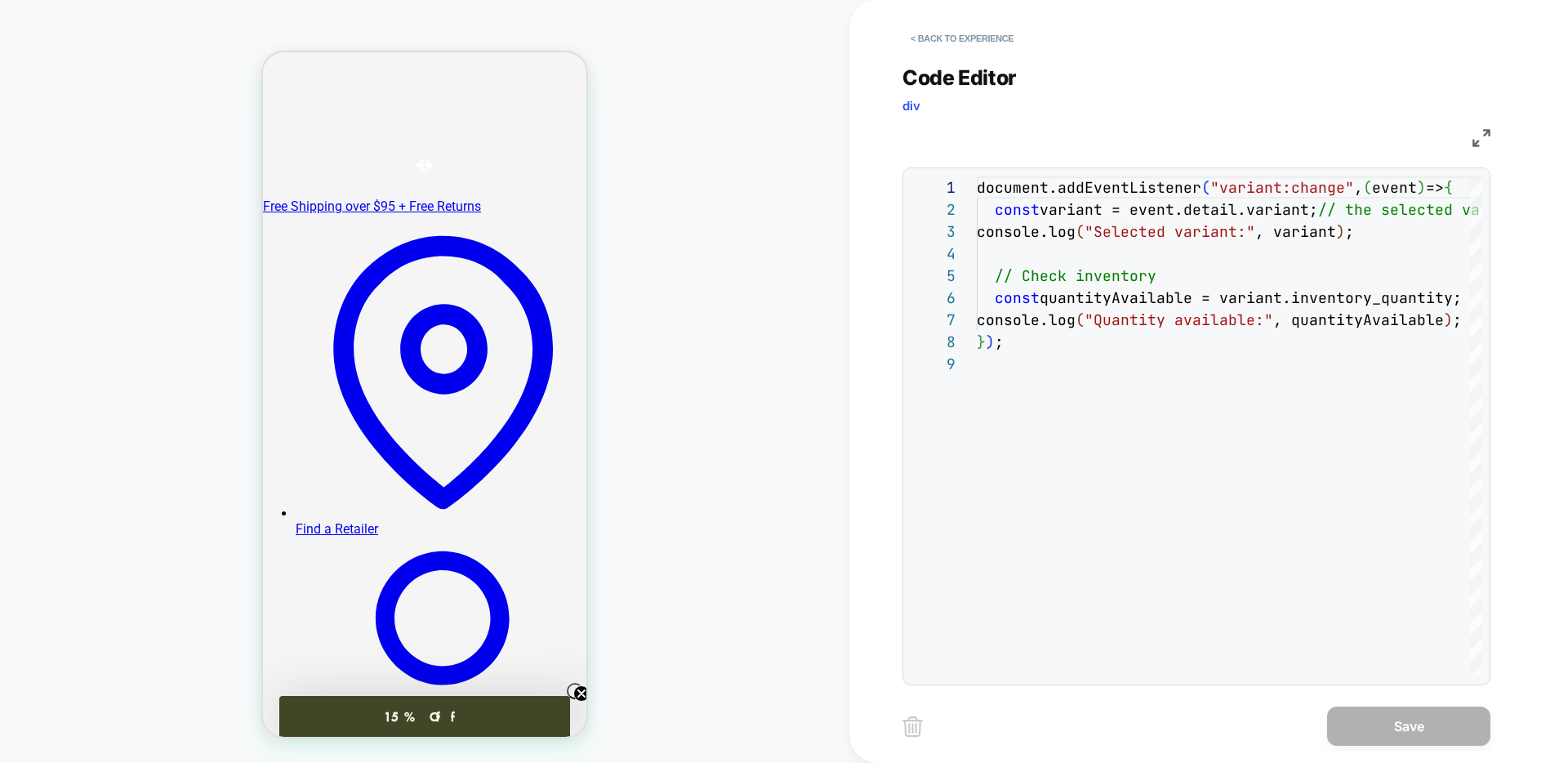
scroll to position [176, 0]
click at [943, 40] on button "< Back to experience" at bounding box center [962, 38] width 119 height 26
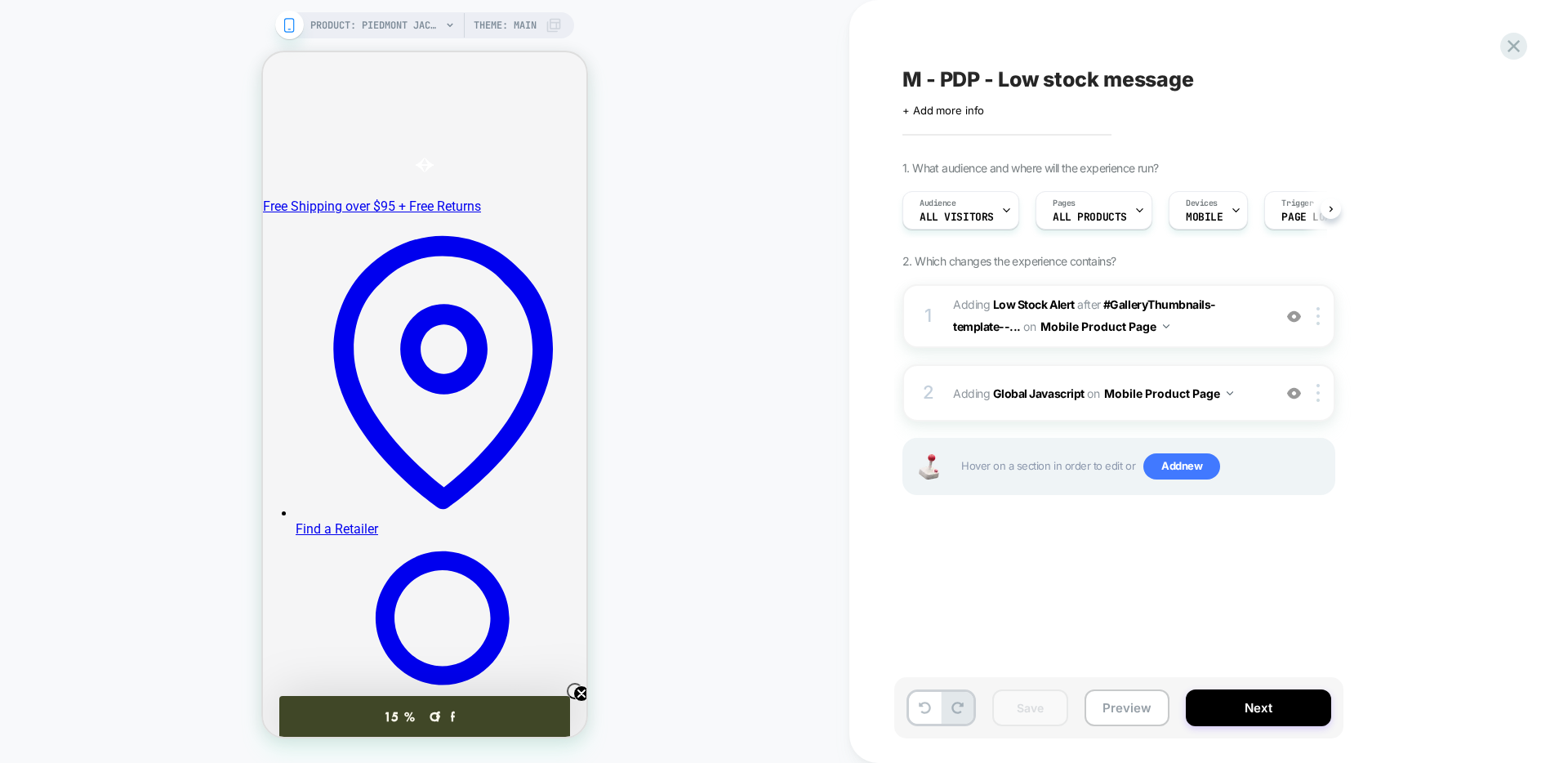
scroll to position [0, 1]
click at [1219, 409] on div "2 Adding Global Javascript on Mobile Product Page Add Before Add After Copy to …" at bounding box center [1119, 393] width 432 height 57
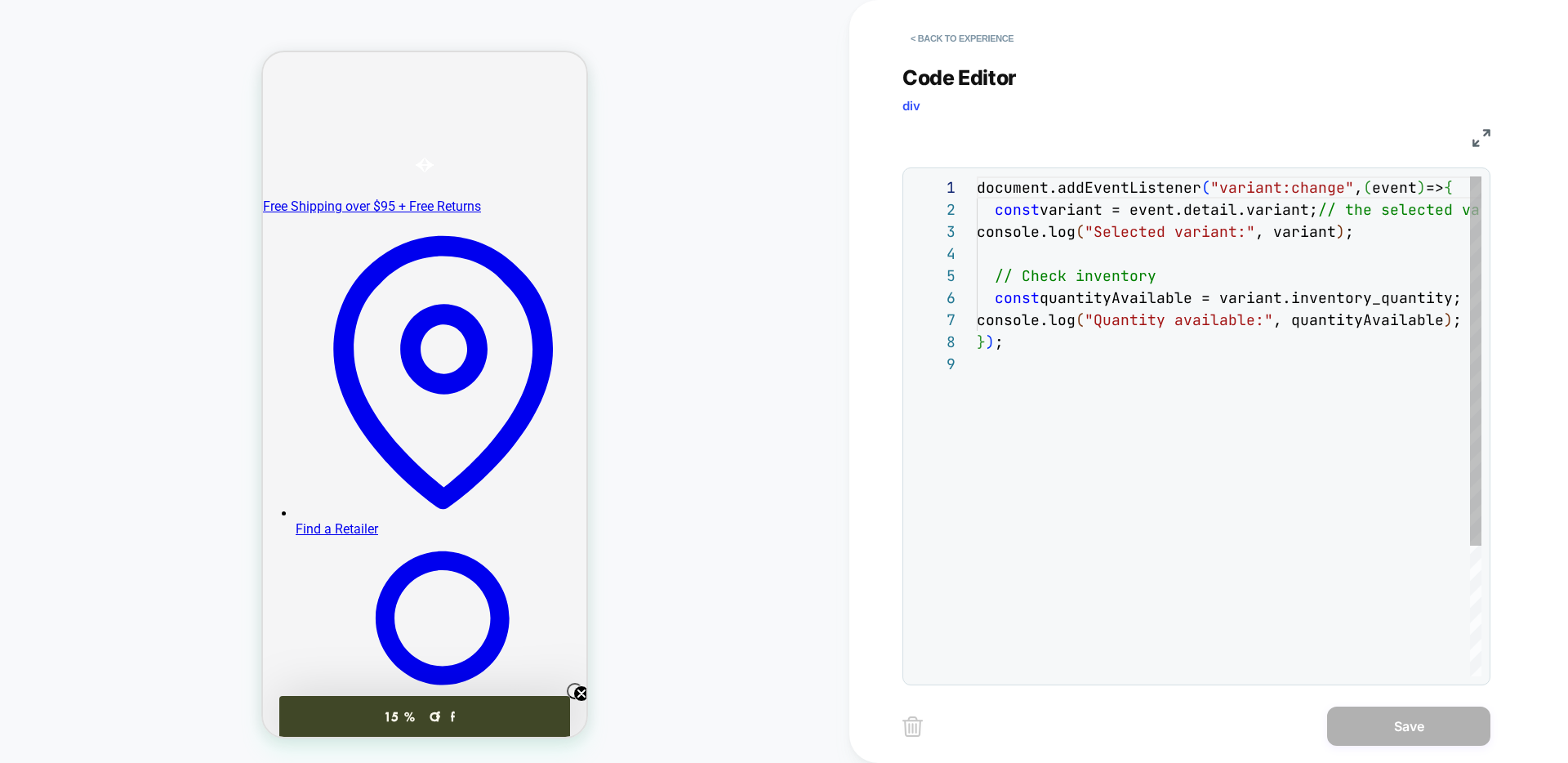
scroll to position [176, 0]
click at [913, 107] on span "div" at bounding box center [911, 106] width 18 height 16
click at [1065, 214] on div "document.addEventListener ( "variant:change" , ( event ) => { const variant = e…" at bounding box center [1308, 514] width 664 height 677
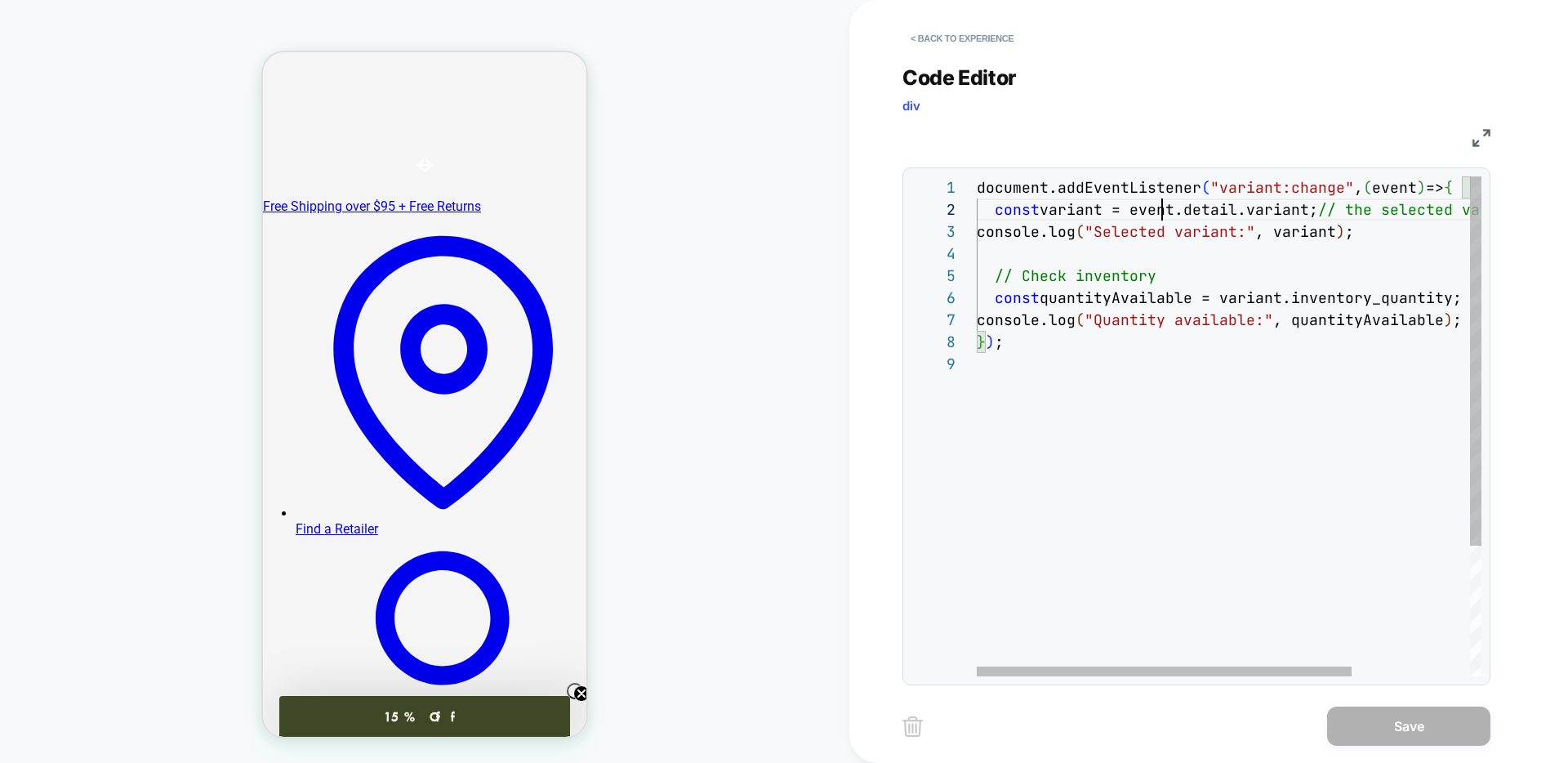
click at [1162, 213] on div "document.addEventListener ( "variant:change" , ( event ) => { const variant = e…" at bounding box center [1308, 514] width 664 height 677
click at [1018, 349] on div "document.addEventListener ( "variant:change" , ( event ) => { const variant = e…" at bounding box center [1295, 514] width 664 height 677
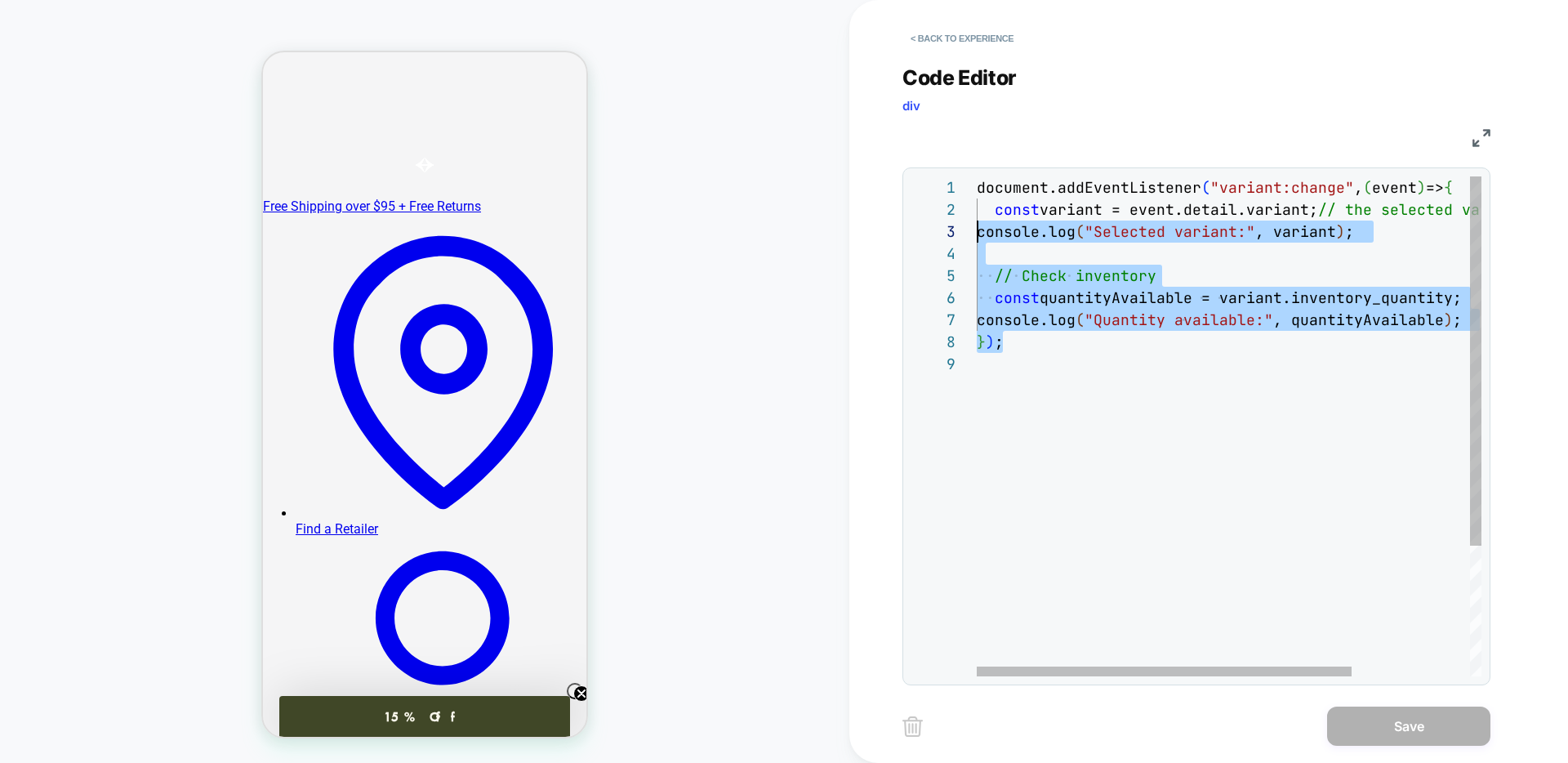
scroll to position [0, 0]
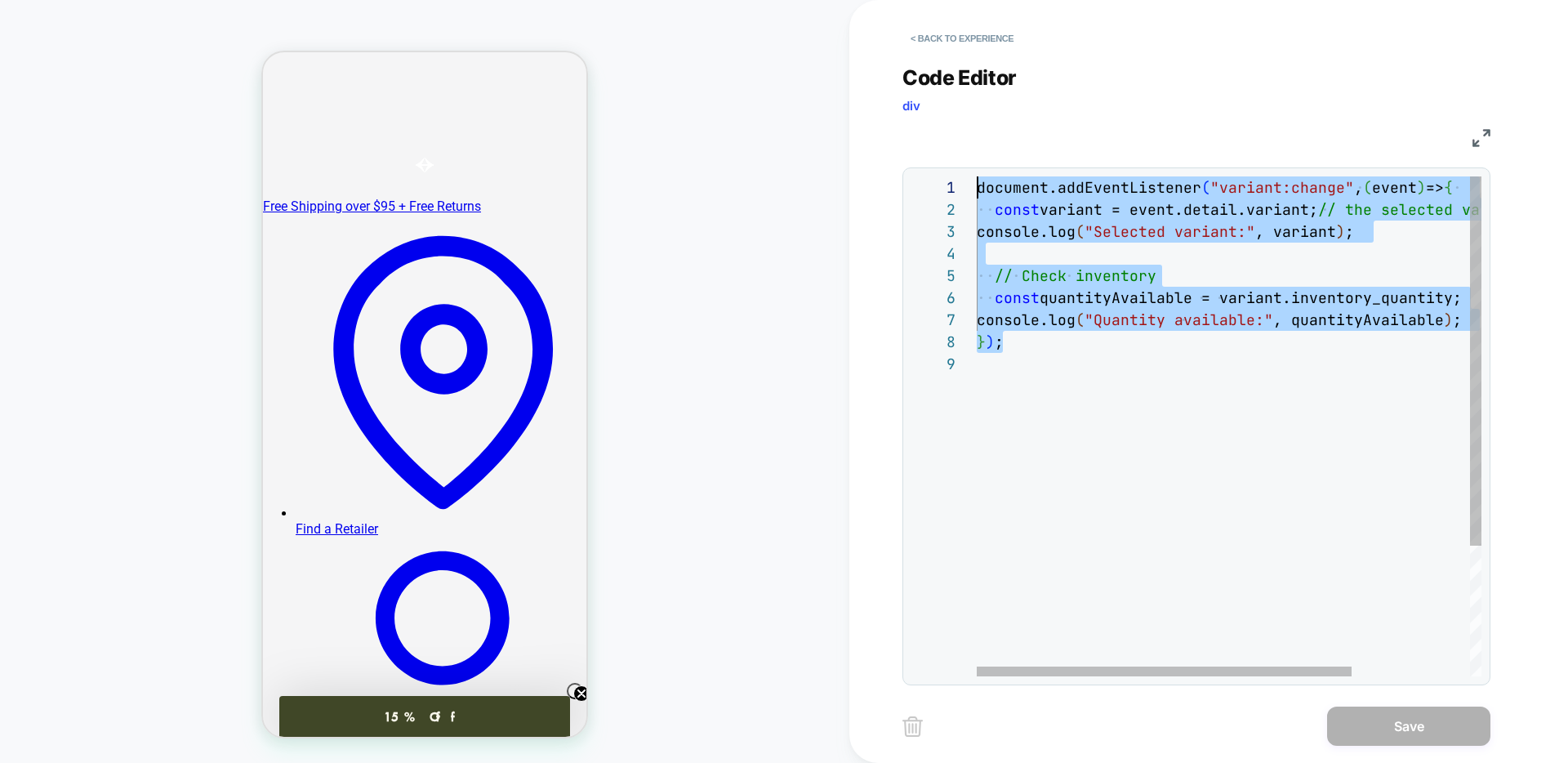
drag, startPoint x: 1005, startPoint y: 345, endPoint x: 873, endPoint y: 153, distance: 233.0
click at [873, 153] on div "**********" at bounding box center [1208, 382] width 718 height 763
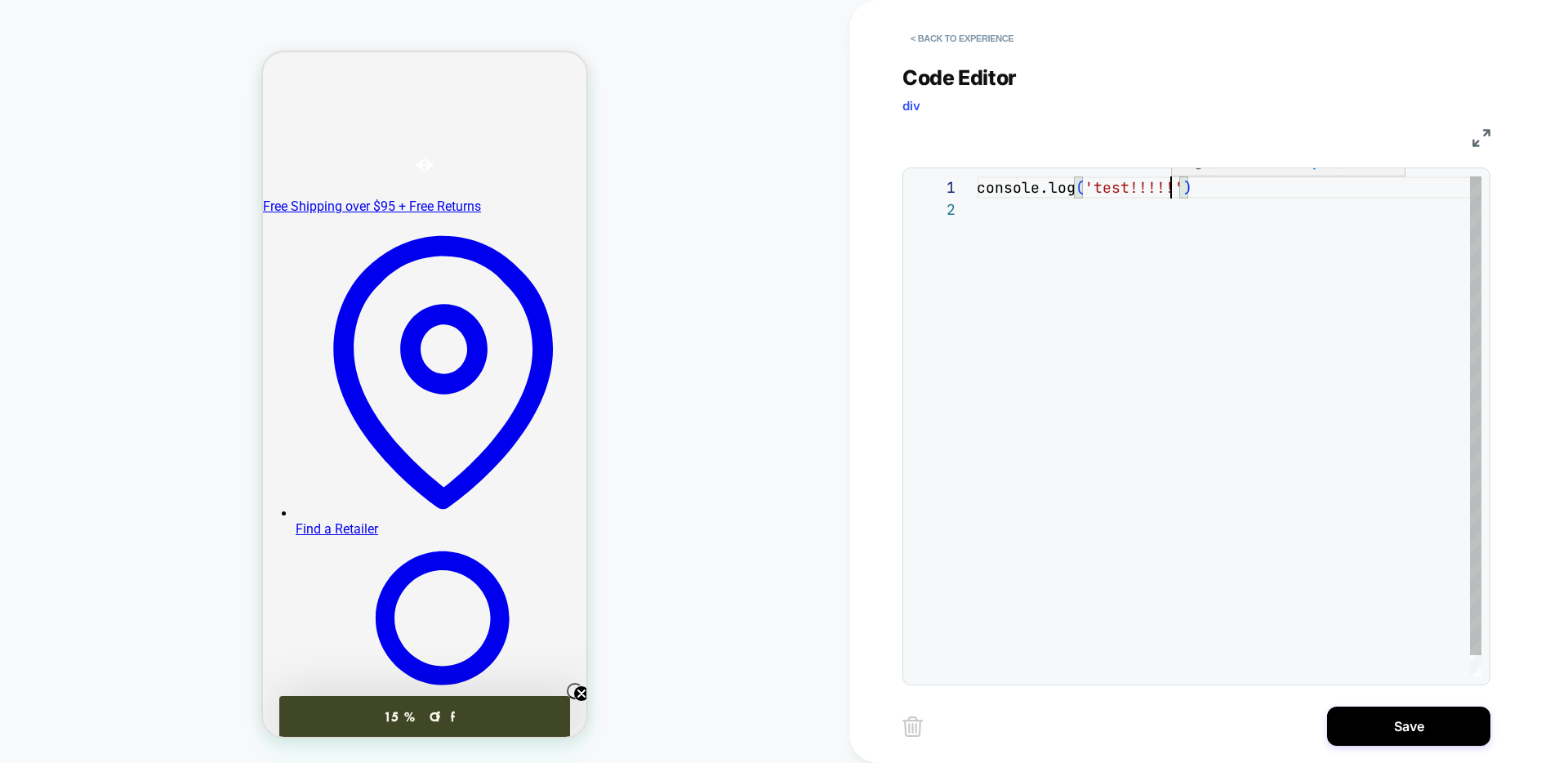
scroll to position [0, 194]
type textarea "**********"
click at [1373, 723] on button "Save" at bounding box center [1408, 726] width 163 height 39
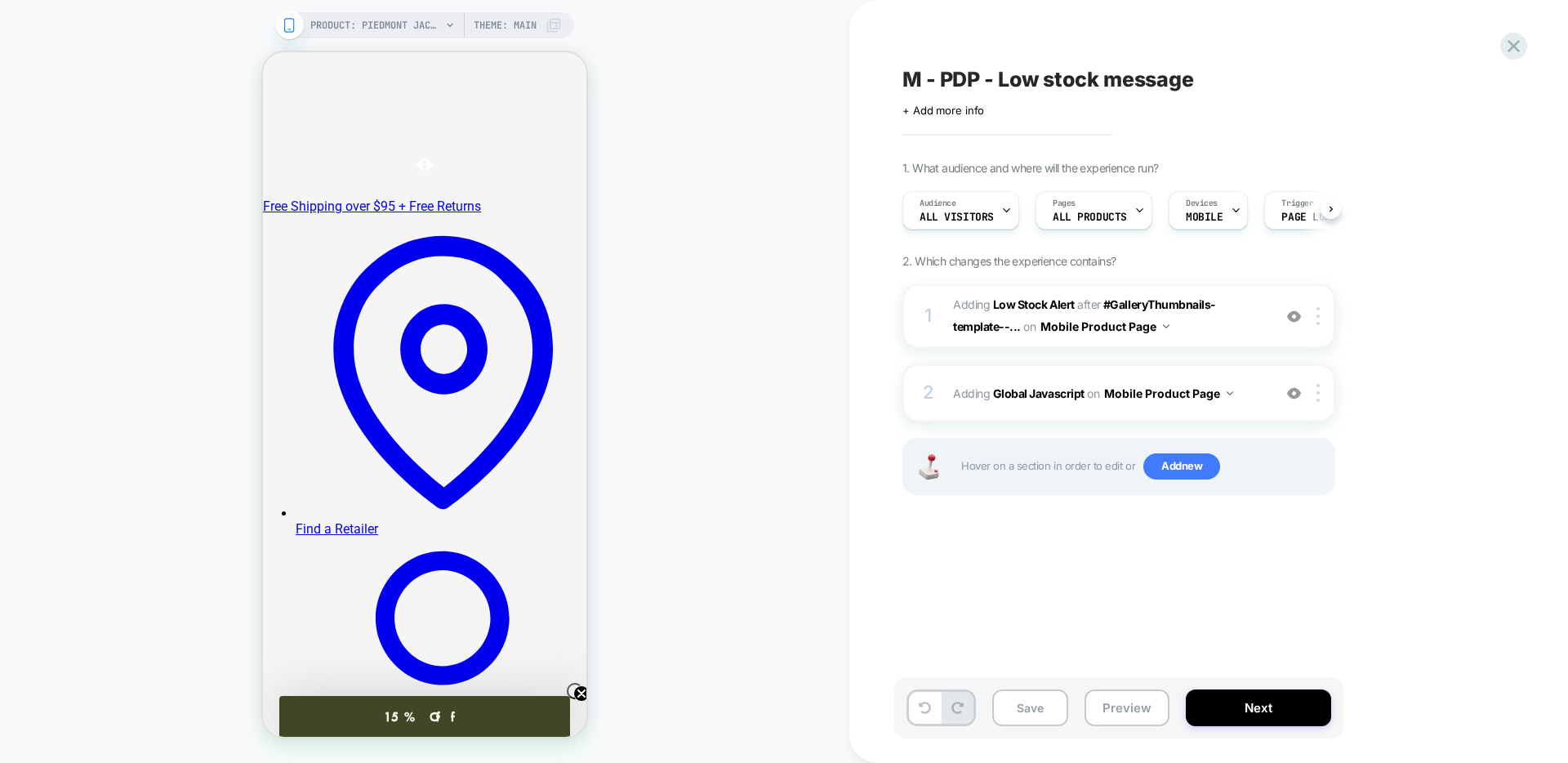
scroll to position [0, 1]
click at [1020, 707] on button "Save" at bounding box center [1030, 708] width 76 height 37
click at [1109, 715] on button "Preview" at bounding box center [1126, 708] width 85 height 37
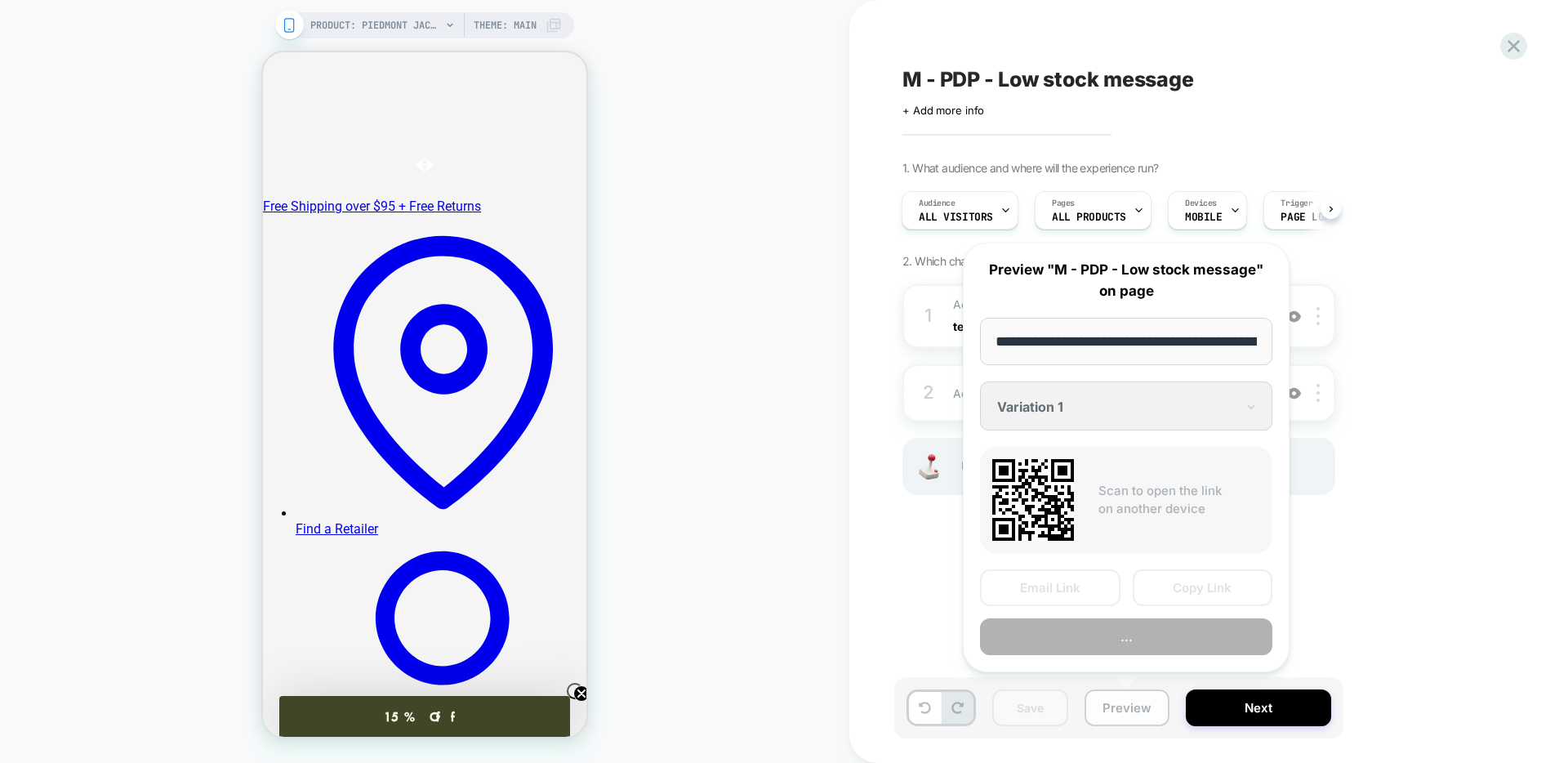
scroll to position [0, 191]
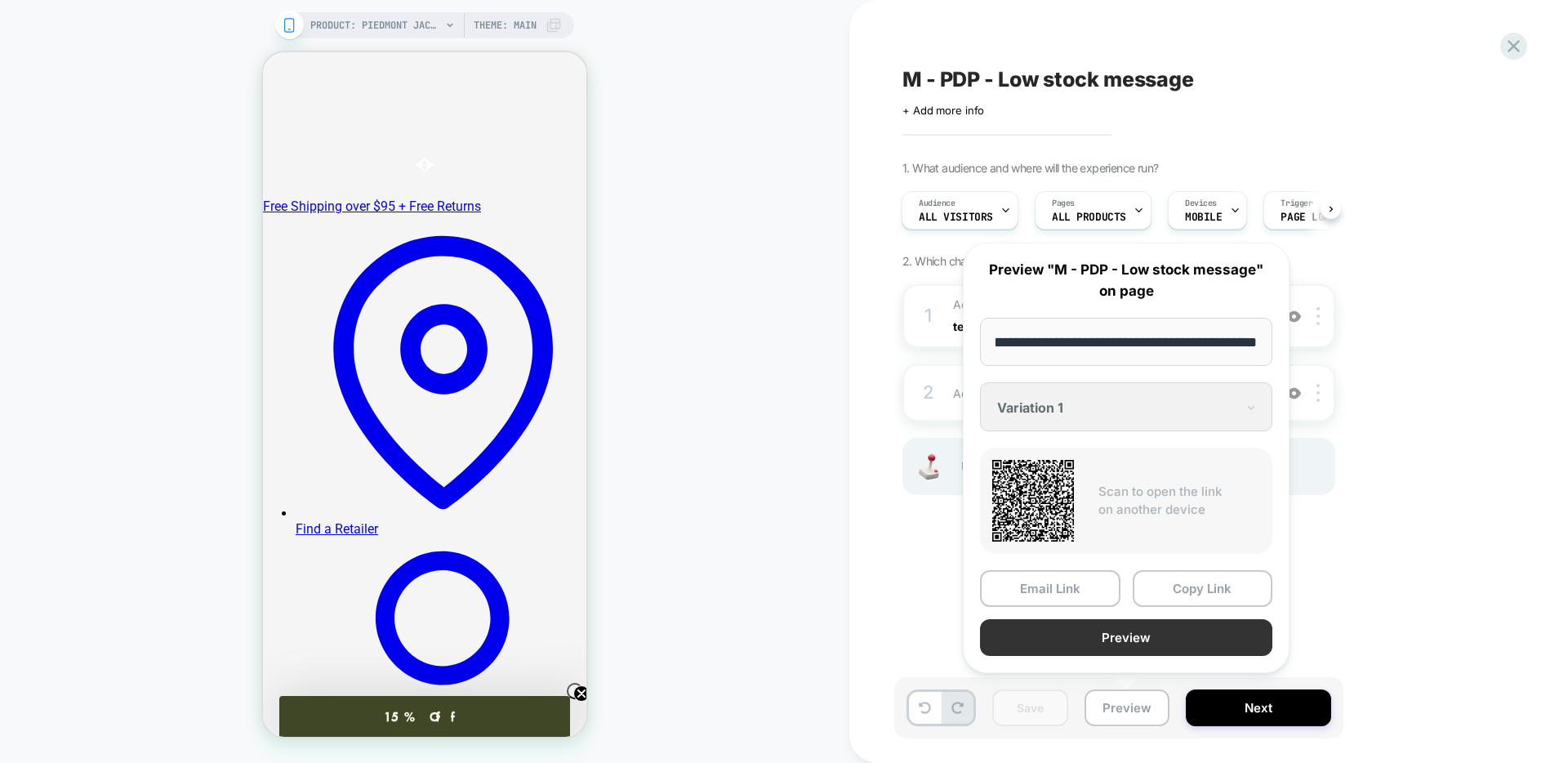
click at [1043, 636] on button "Preview" at bounding box center [1126, 638] width 292 height 37
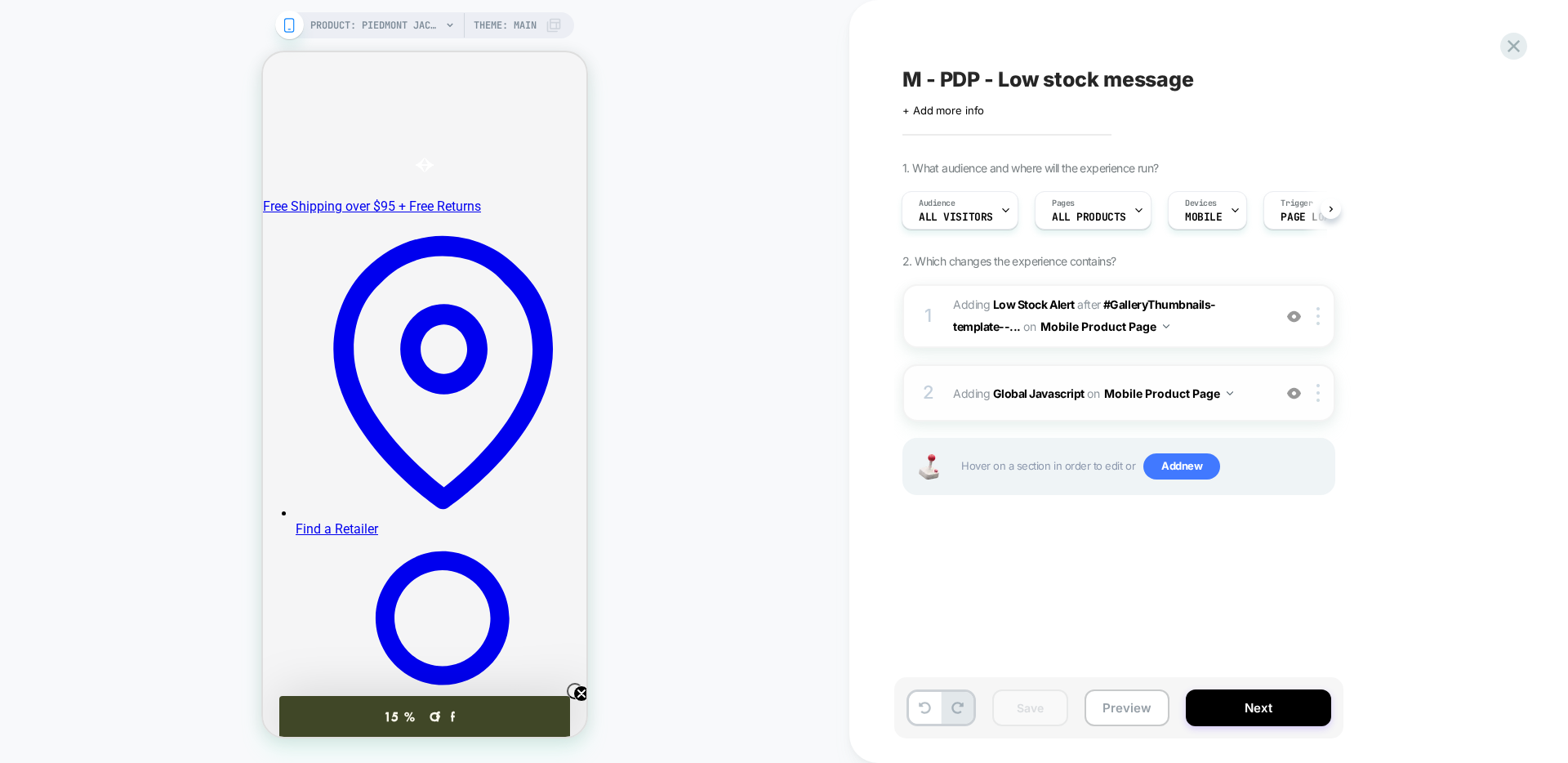
click at [1128, 403] on button "Mobile Product Page" at bounding box center [1168, 393] width 129 height 23
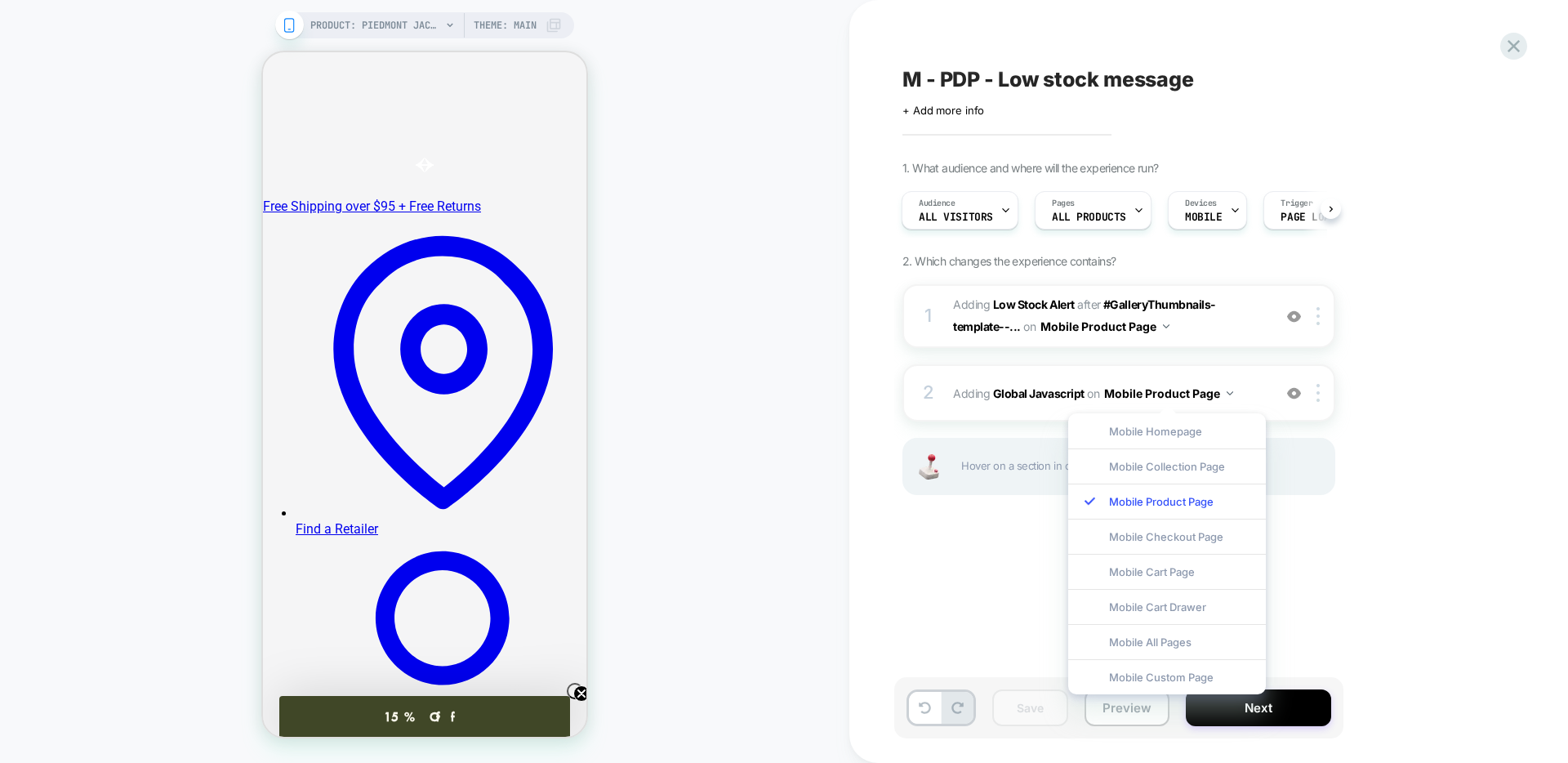
click at [1426, 349] on div "1. What audience and where will the experience run? Audience All Visitors Pages…" at bounding box center [1200, 348] width 596 height 375
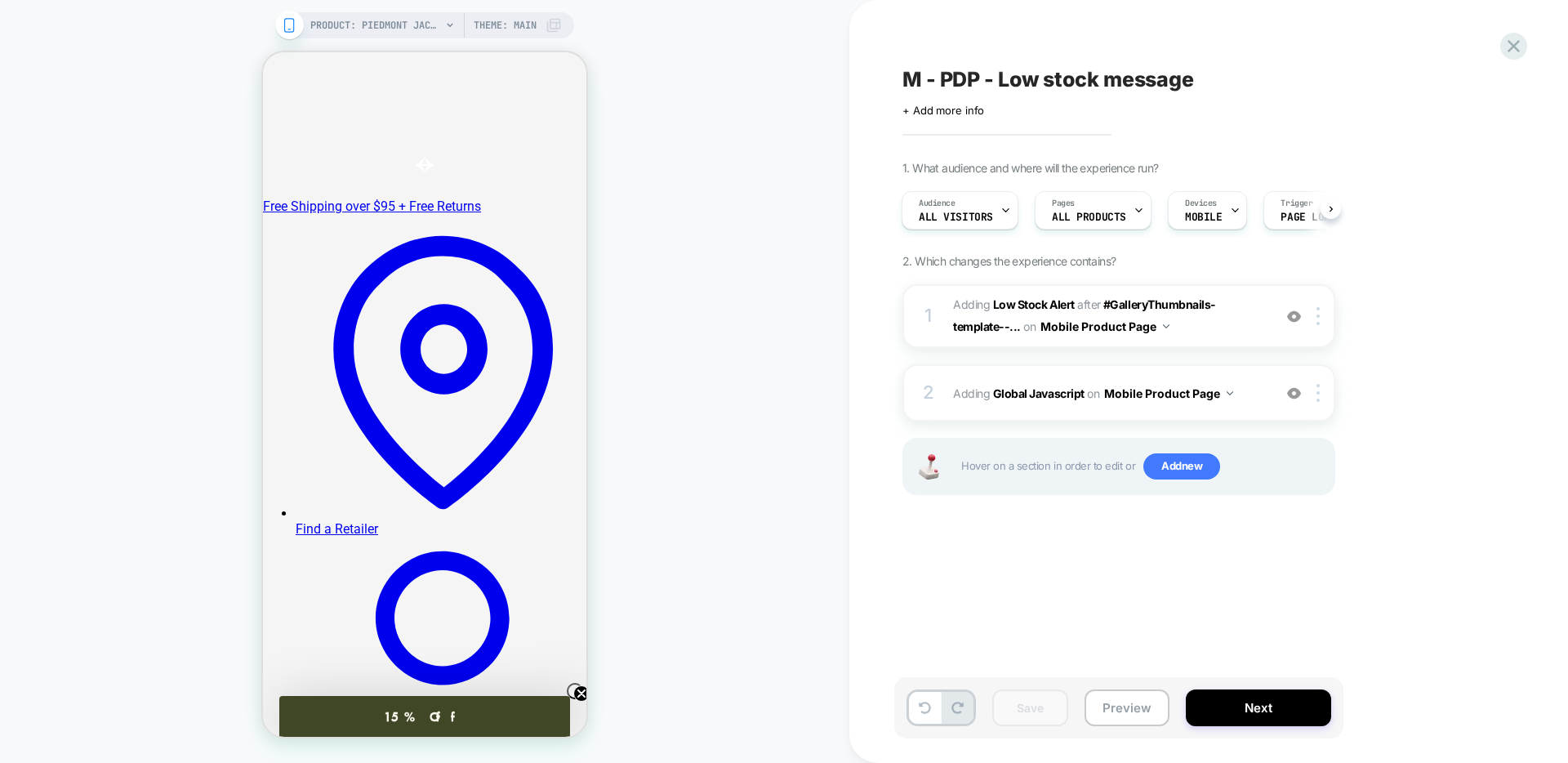
scroll to position [0, 1]
click at [1226, 413] on div "2 Adding Global Javascript on Mobile Product Page Add Before Add After Copy to …" at bounding box center [1119, 393] width 432 height 57
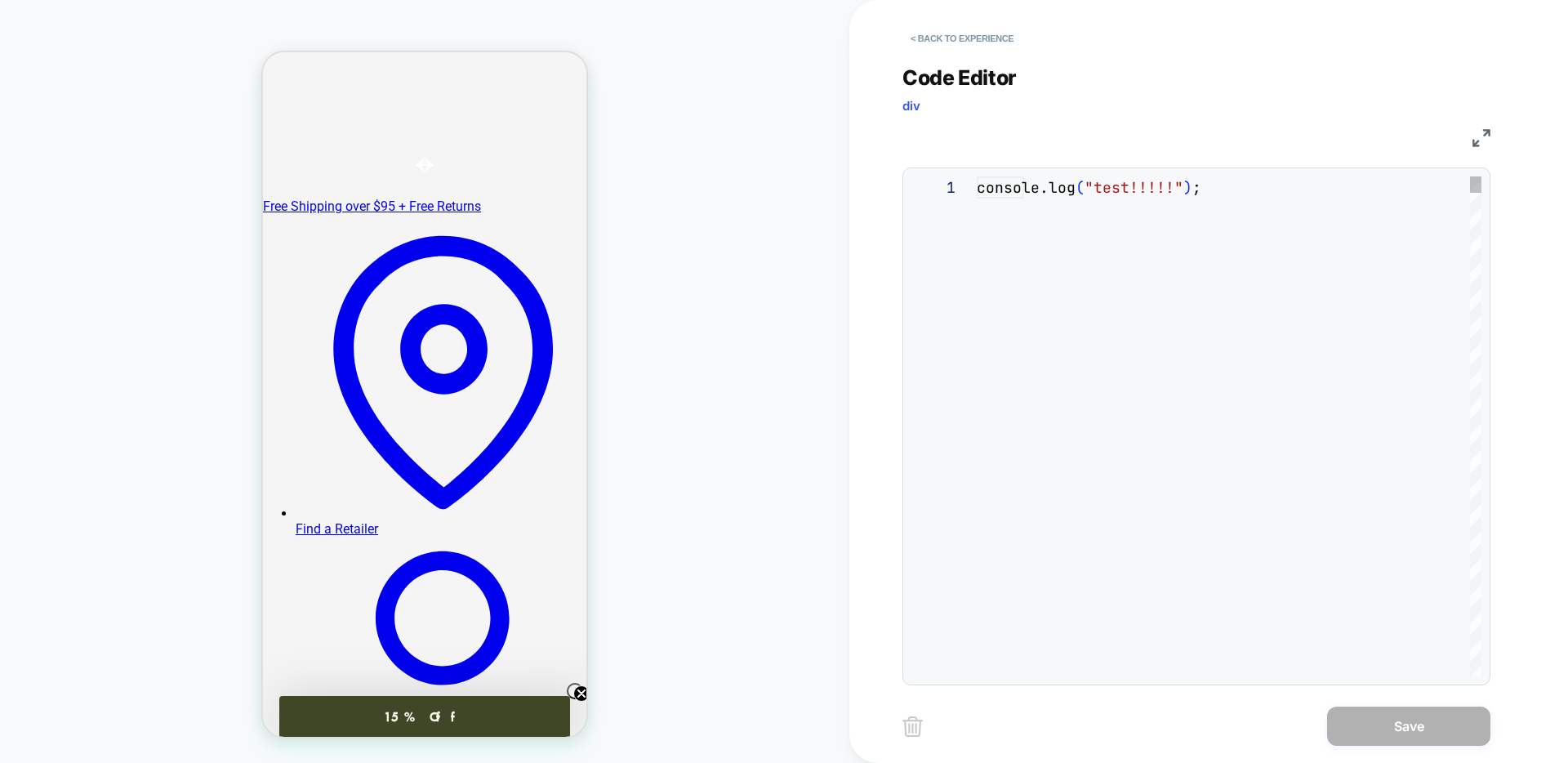
scroll to position [22, 0]
click at [1244, 193] on div "console.log ( "test!!!!!" ) ;" at bounding box center [1229, 437] width 505 height 522
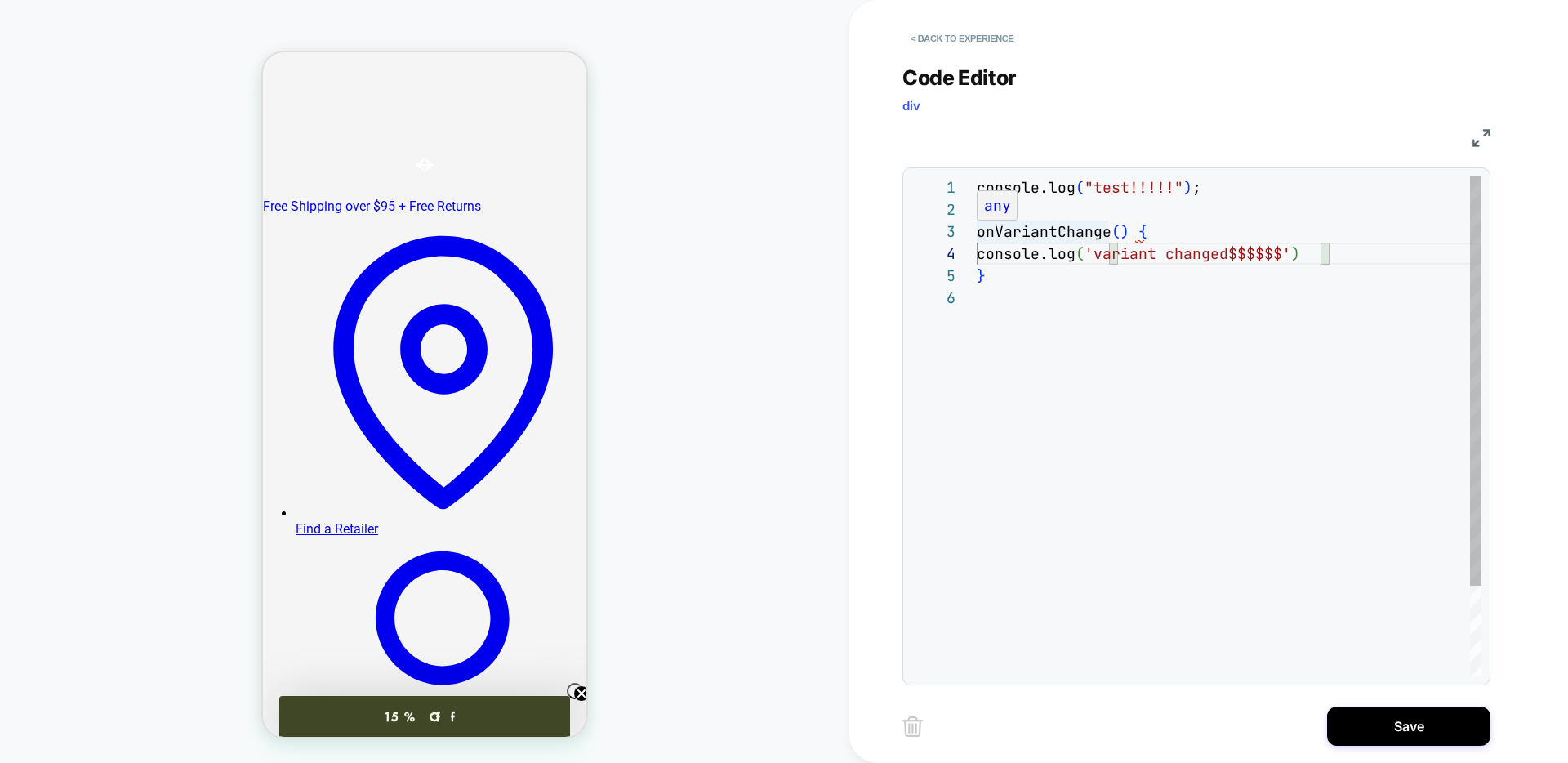
scroll to position [44, 9]
click at [981, 231] on div "console.log ( "test!!!!!" ) ; onVariantChange ( ) { console.log ( 'variant chan…" at bounding box center [1229, 481] width 505 height 610
click at [975, 236] on div "**********" at bounding box center [1196, 426] width 570 height 500
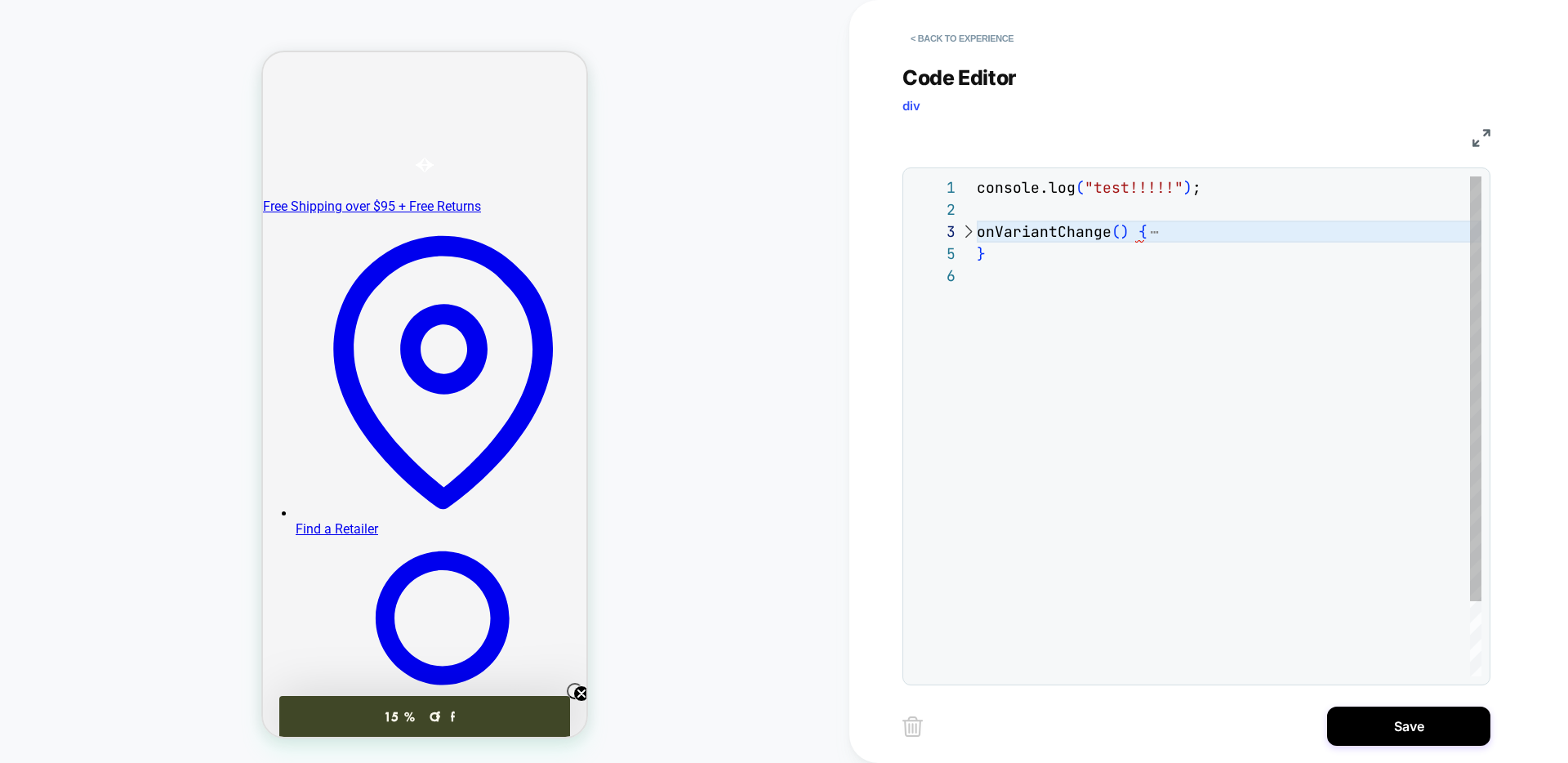
click at [1165, 238] on div "console.log ( "test!!!!!" ) ; onVariantChange ( ) { }" at bounding box center [1229, 470] width 505 height 588
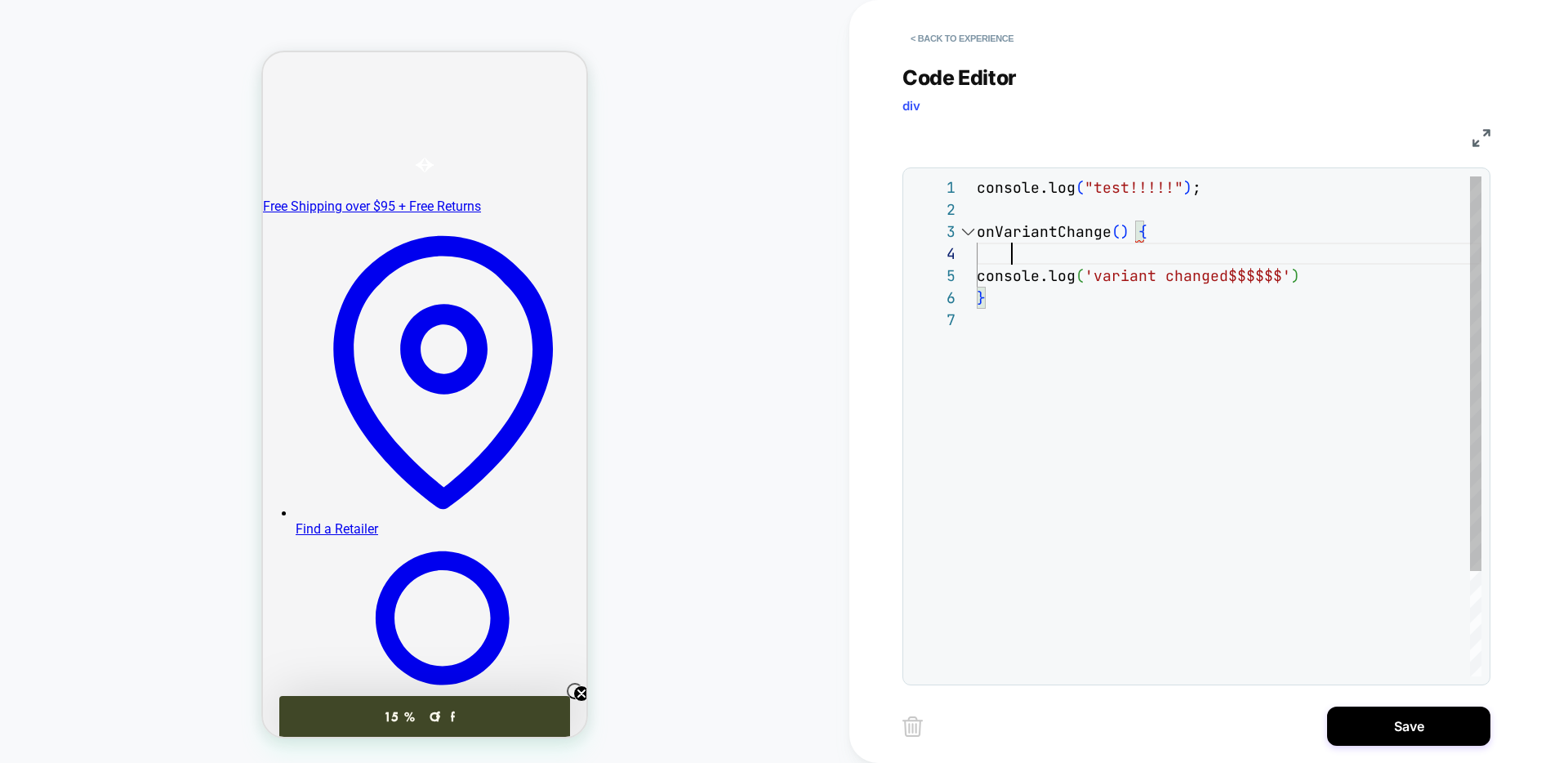
click at [1084, 258] on div "console.log ( "test!!!!!" ) ; onVariantChange ( ) { console.log ( 'variant chan…" at bounding box center [1229, 492] width 505 height 632
click at [975, 236] on div at bounding box center [967, 231] width 21 height 22
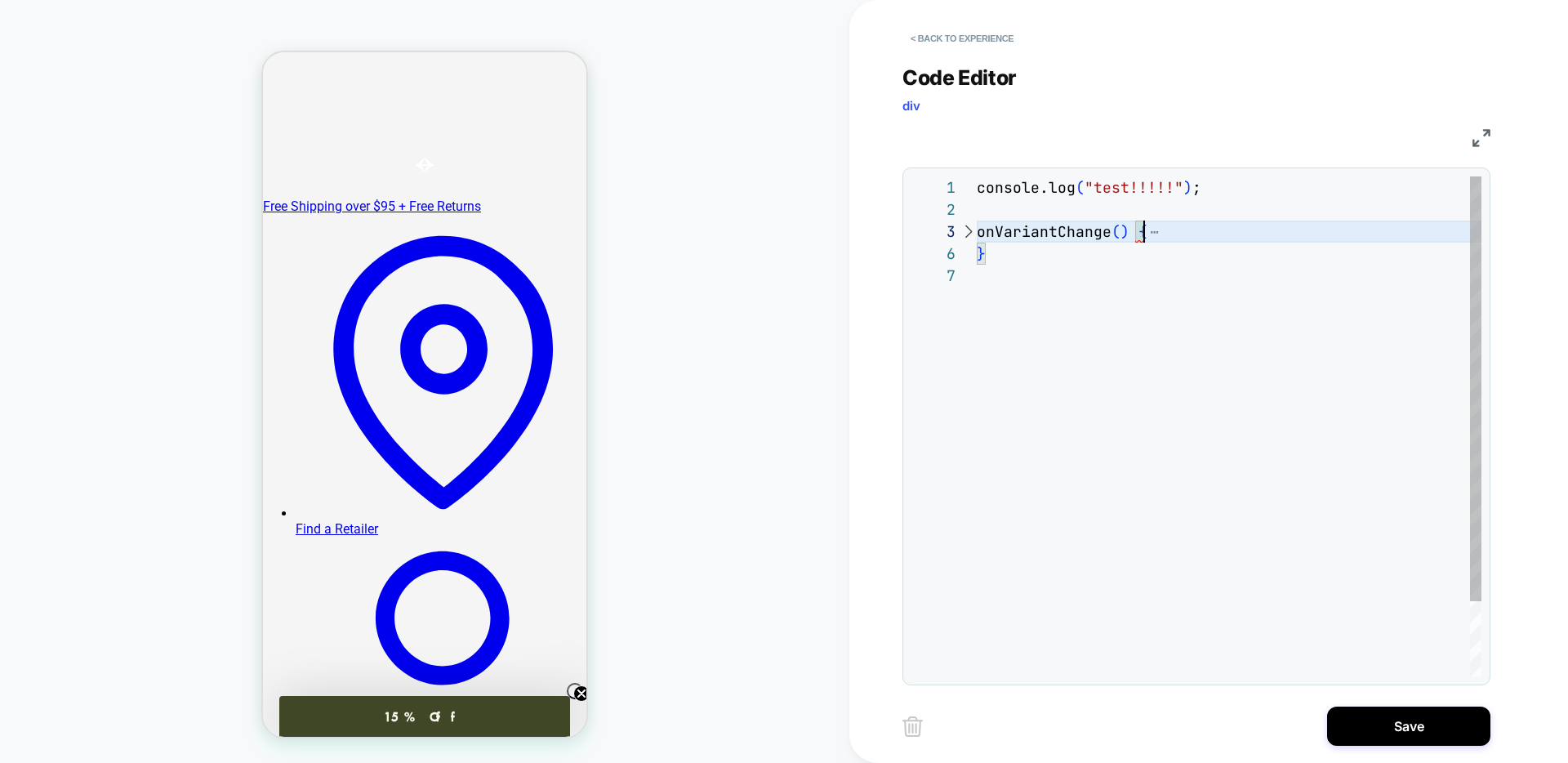
scroll to position [44, 168]
click at [1157, 236] on div "console.log ( "test!!!!!" ) ; onVariantChange ( ) { }" at bounding box center [1229, 470] width 505 height 588
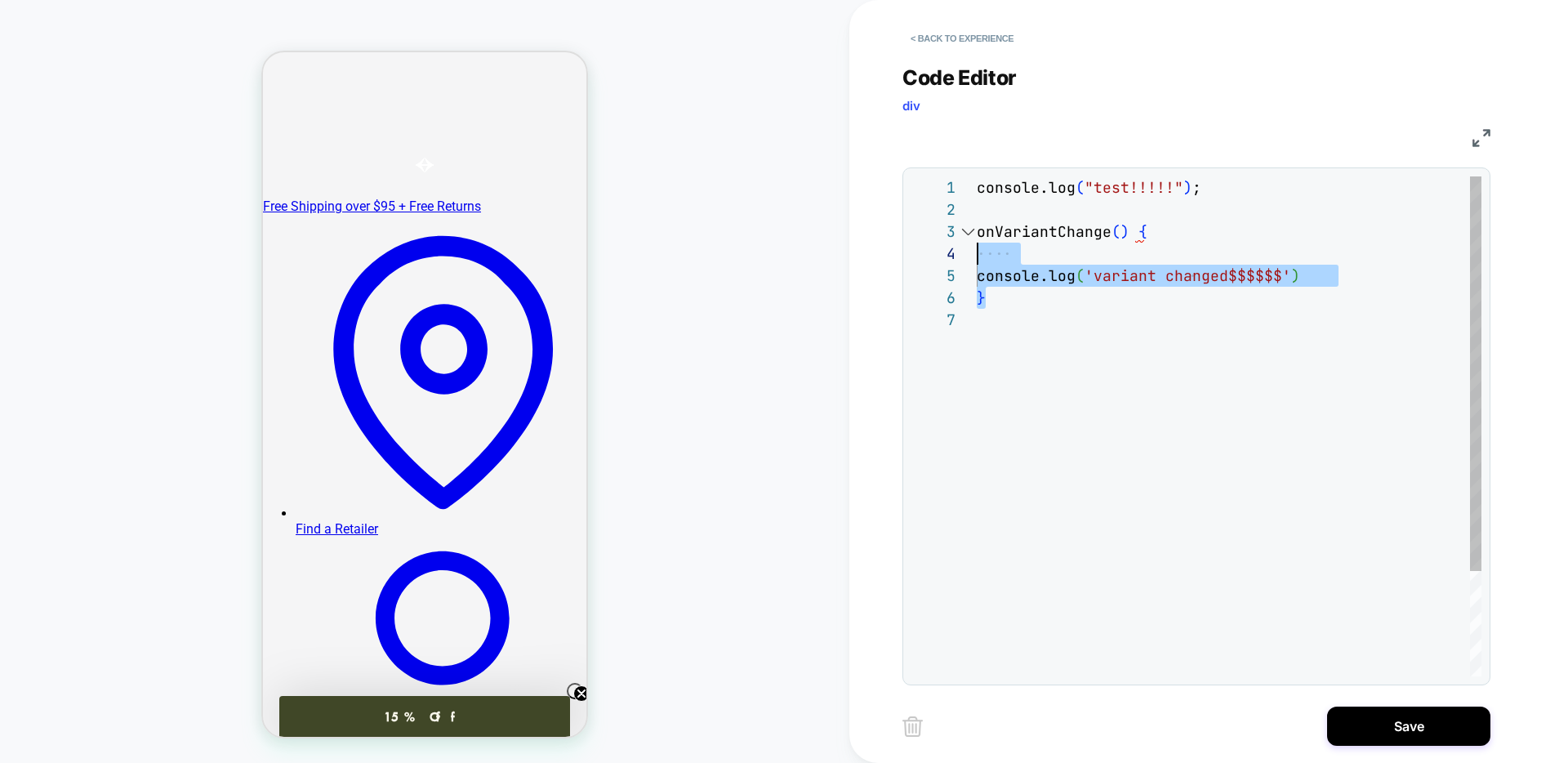
scroll to position [44, 0]
drag, startPoint x: 1001, startPoint y: 302, endPoint x: 963, endPoint y: 239, distance: 73.6
click at [976, 239] on div "console.log ( "test!!!!!" ) ; onVariantChange ( ) { console.log ( 'variant chan…" at bounding box center [1229, 492] width 505 height 632
type textarea "**********"
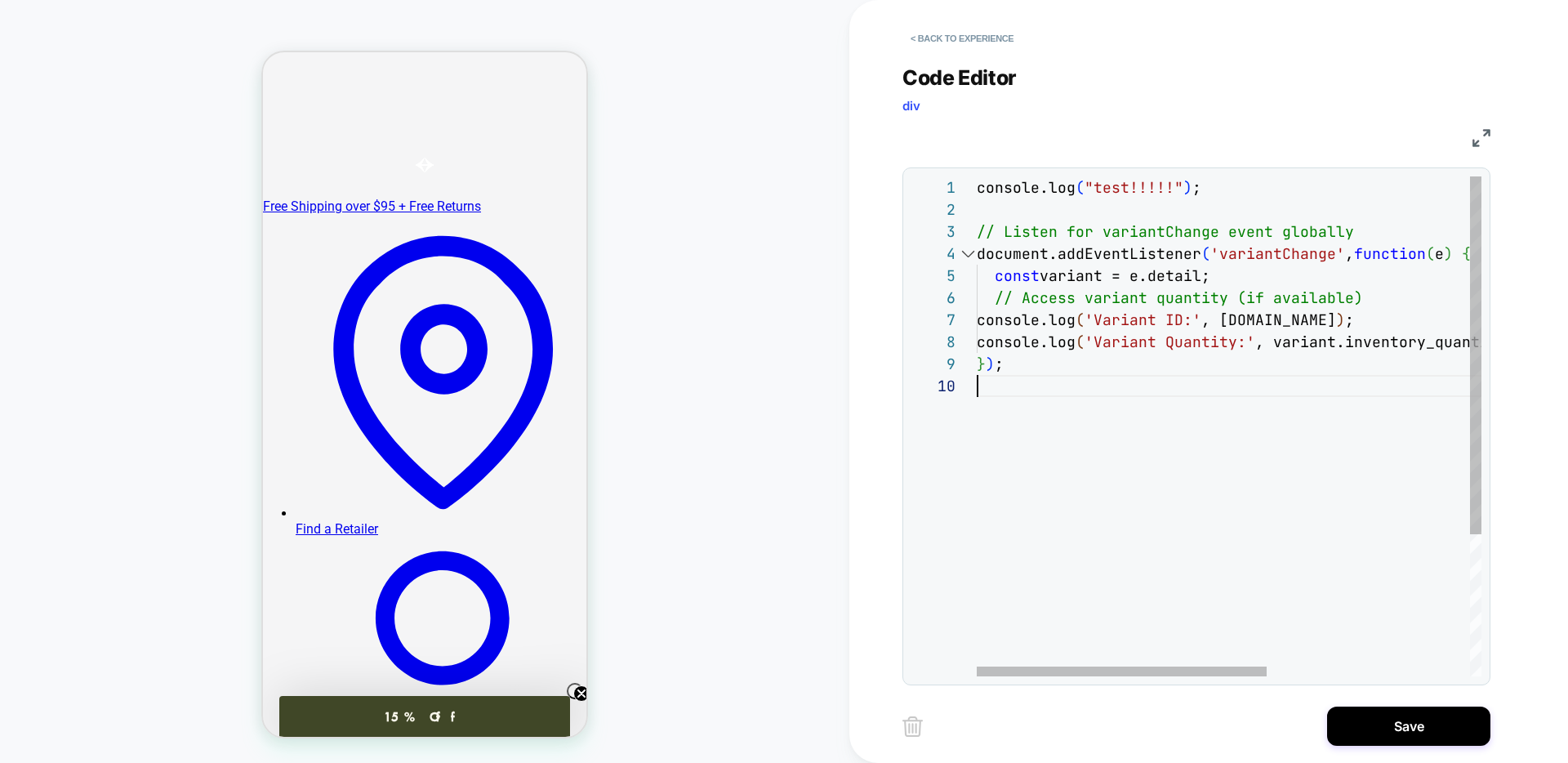
click at [1102, 380] on div "console.log ( "test!!!!!" ) ; // Listen for variantChange event globally docume…" at bounding box center [1405, 525] width 858 height 698
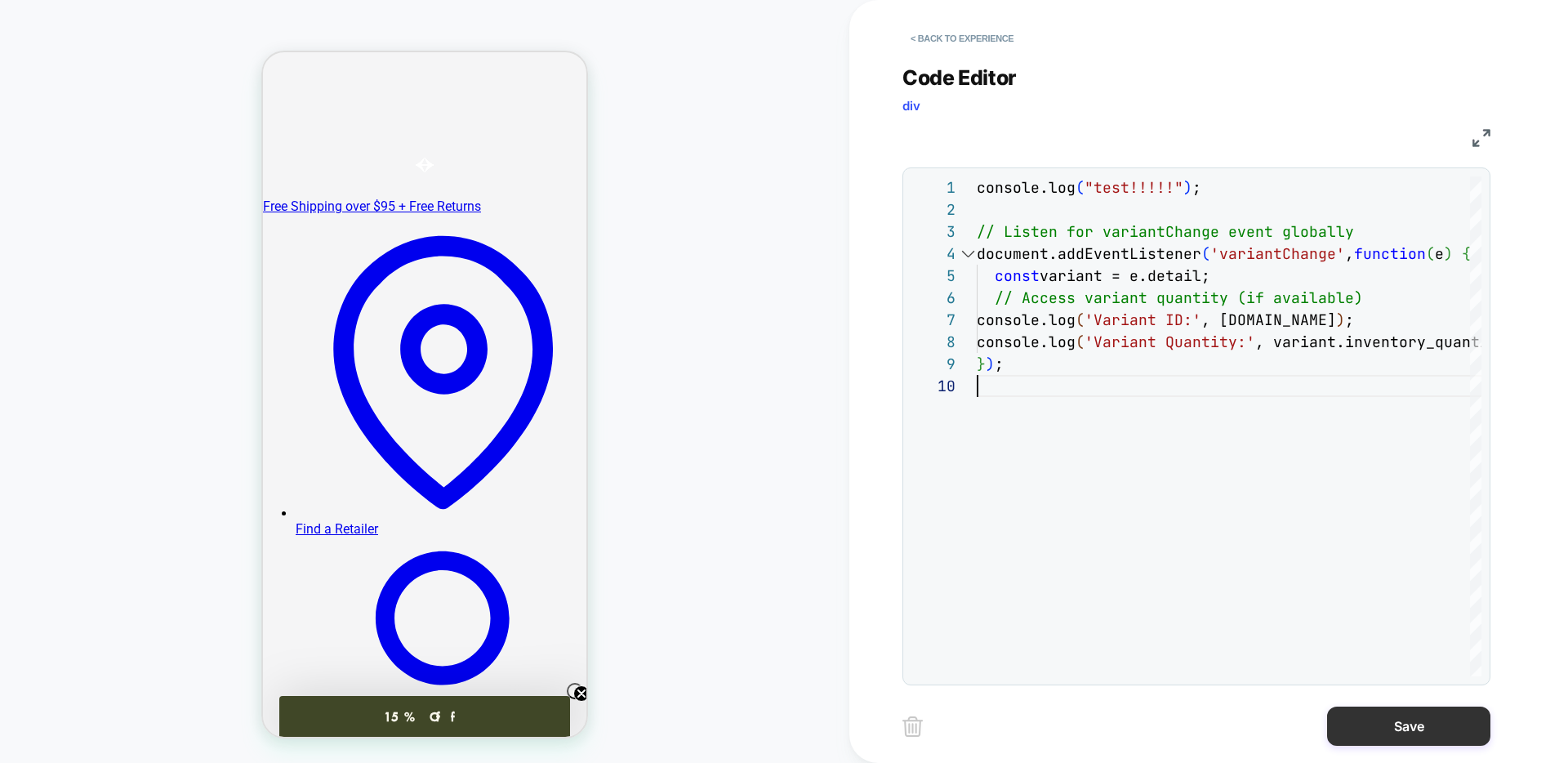
click at [1343, 727] on button "Save" at bounding box center [1408, 726] width 163 height 39
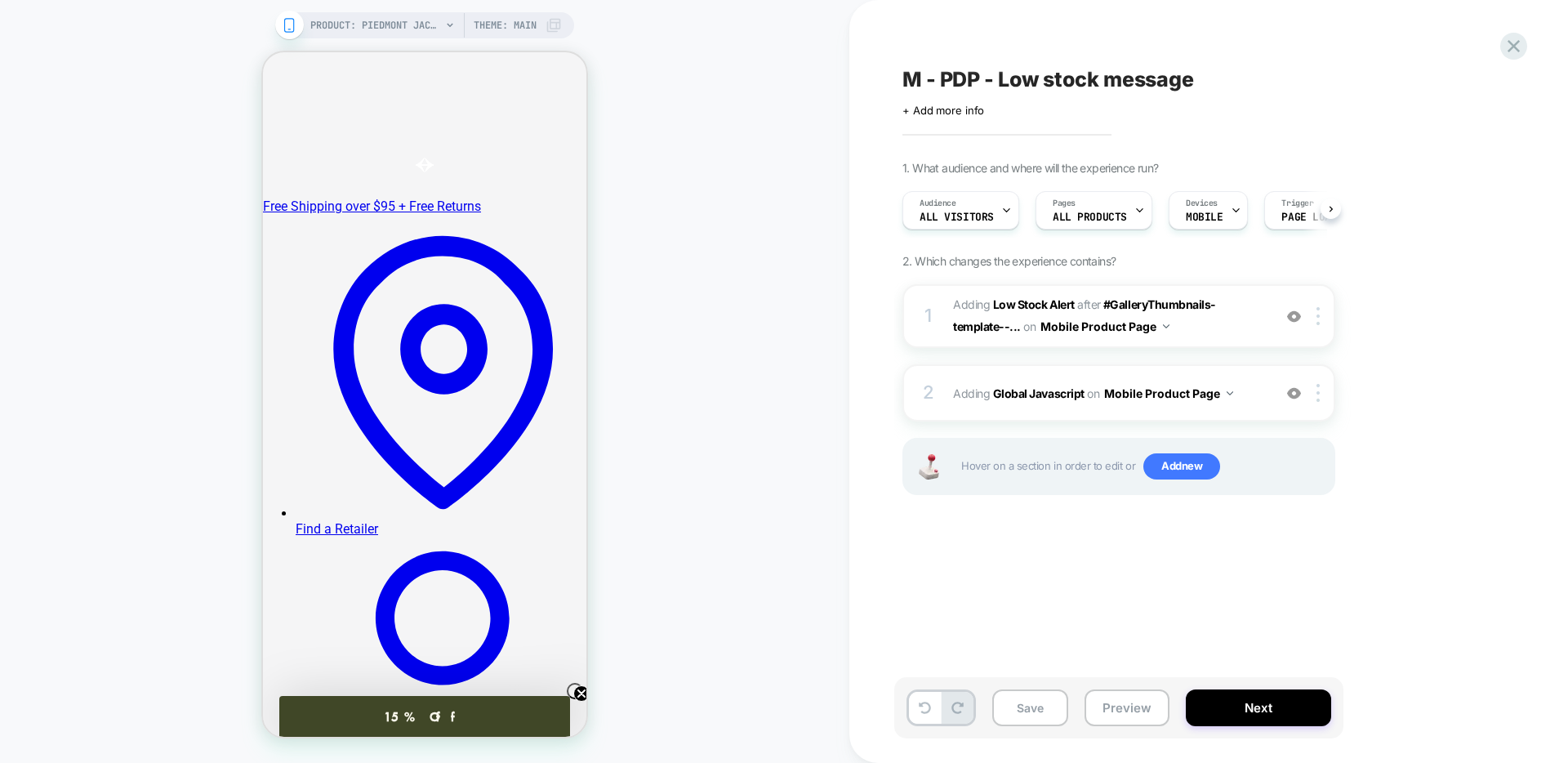
scroll to position [0, 1]
click at [1010, 703] on button "Save" at bounding box center [1030, 708] width 76 height 37
click at [1100, 699] on button "Preview" at bounding box center [1126, 708] width 85 height 37
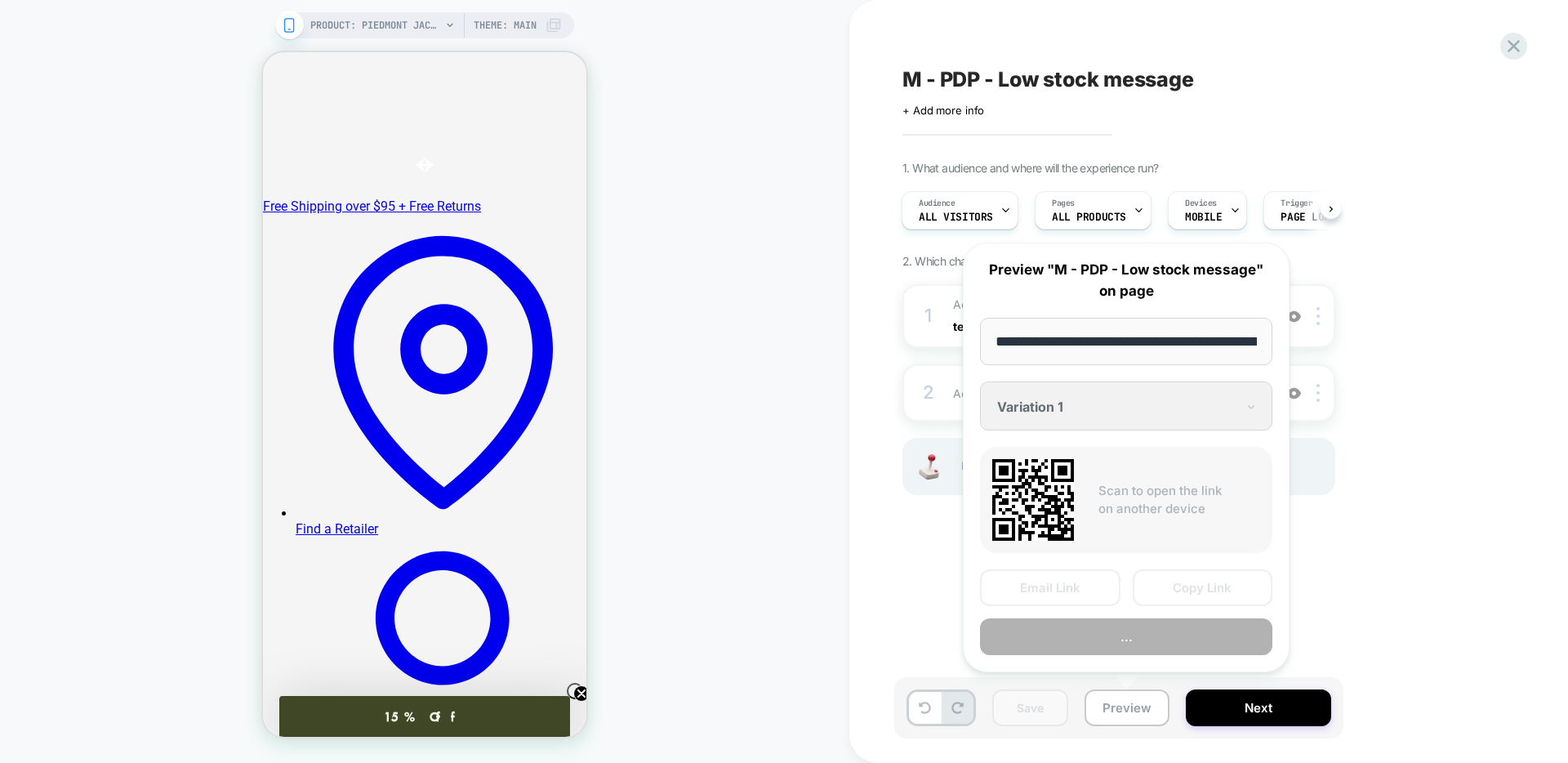
scroll to position [0, 191]
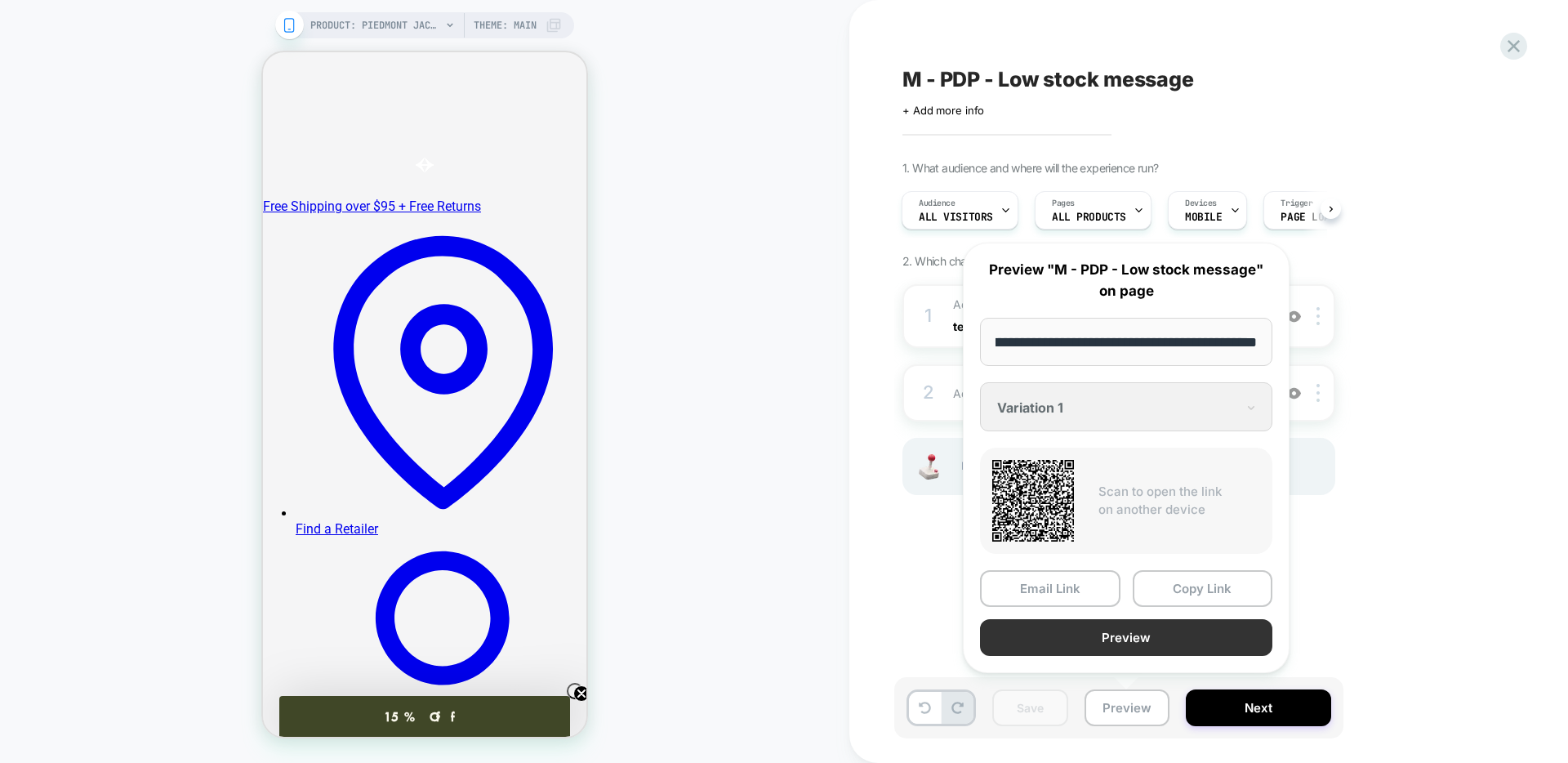
click at [1047, 633] on button "Preview" at bounding box center [1126, 638] width 292 height 37
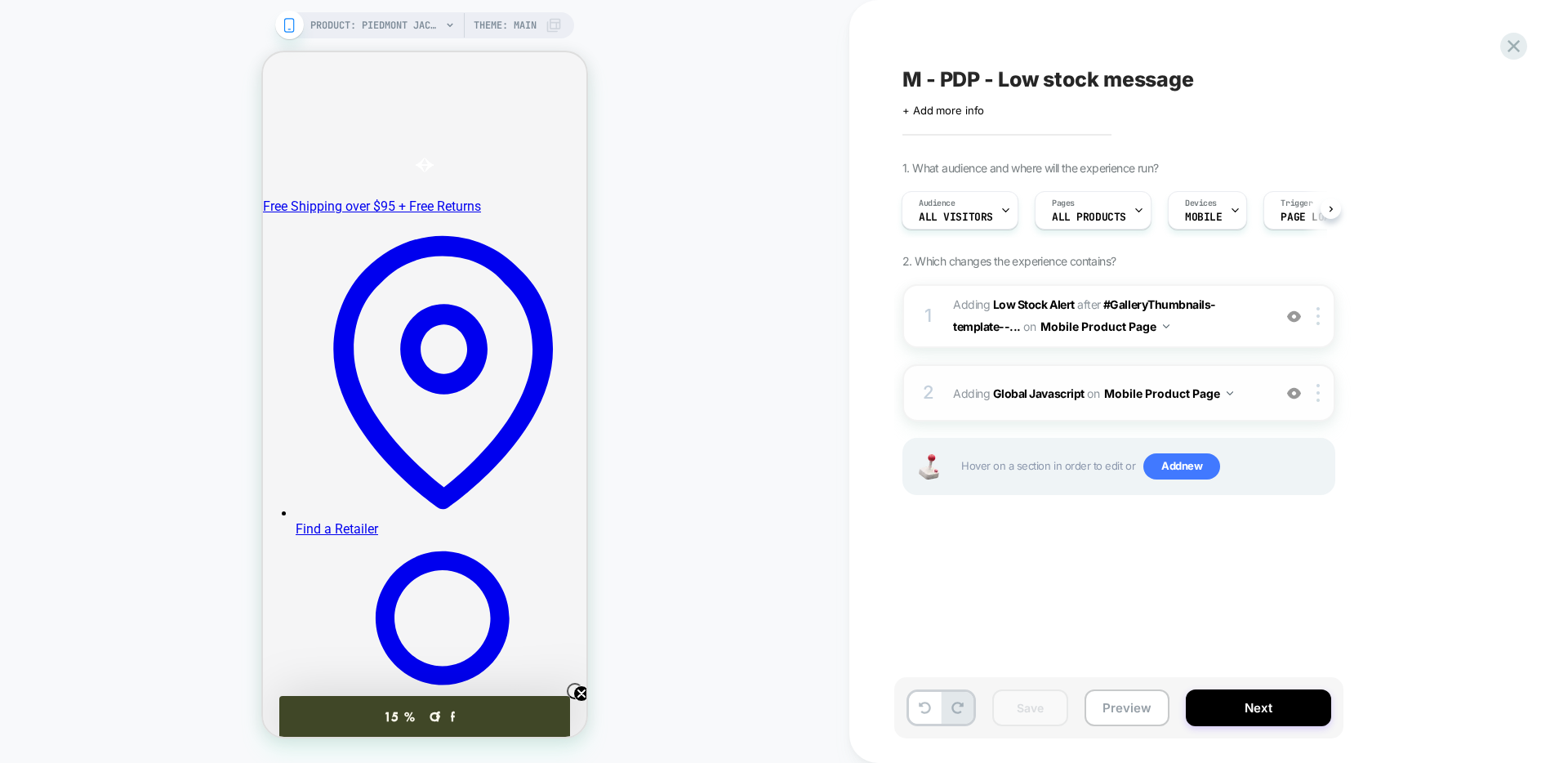
click at [1096, 412] on div "2 Adding Global Javascript on Mobile Product Page Add Before Add After Copy to …" at bounding box center [1119, 393] width 432 height 57
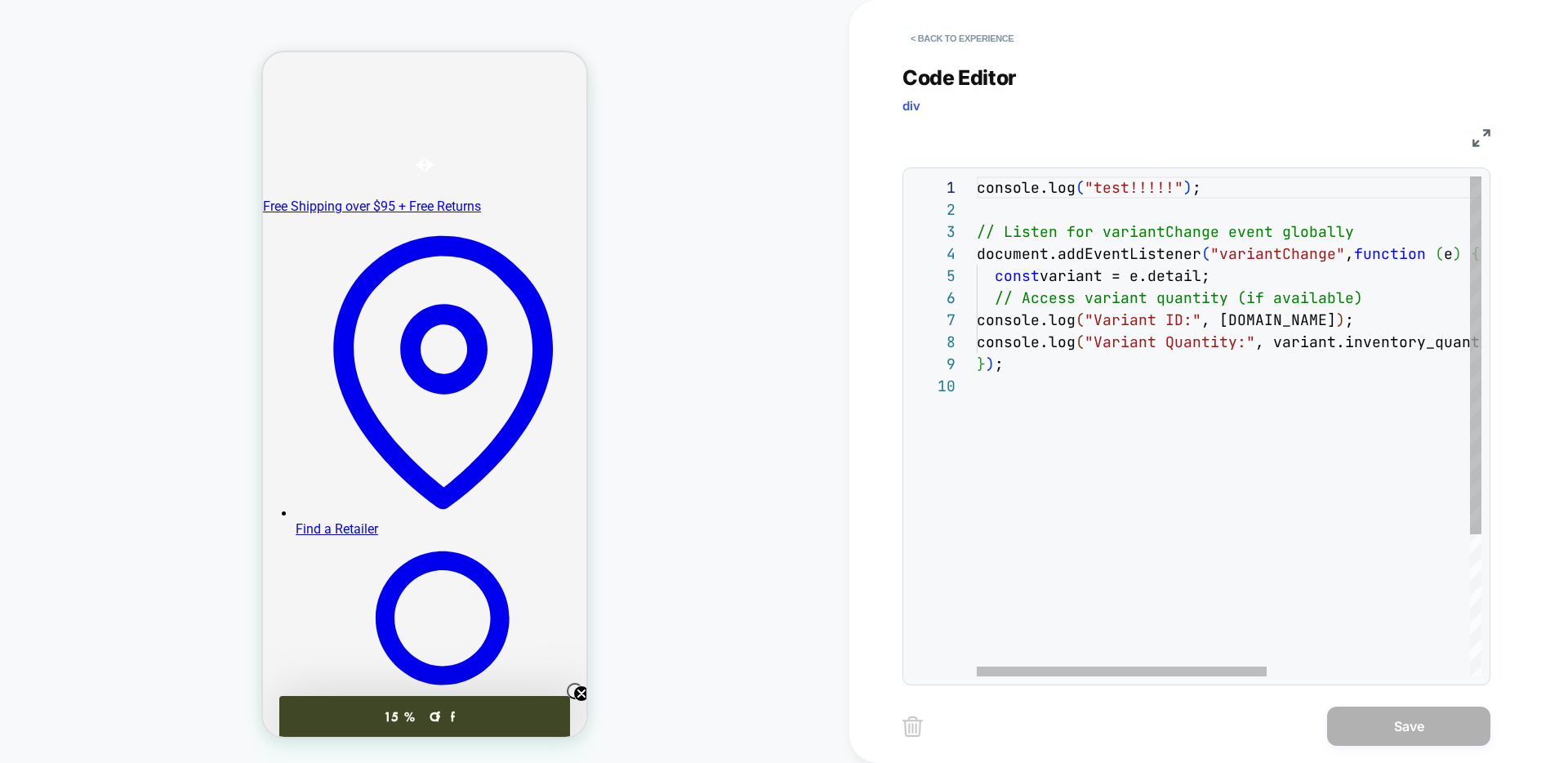
scroll to position [88, 114]
click at [1094, 280] on div "console.log ( "test!!!!!" ) ; // Listen for variantChange event globally docume…" at bounding box center [1405, 525] width 858 height 698
click at [1129, 314] on div "console.log ( "test!!!!!" ) ; // Listen for variantChange event globally docume…" at bounding box center [1405, 525] width 858 height 698
click at [1125, 277] on div "console.log ( "test!!!!!" ) ; // Listen for variantChange event globally docume…" at bounding box center [1405, 525] width 858 height 698
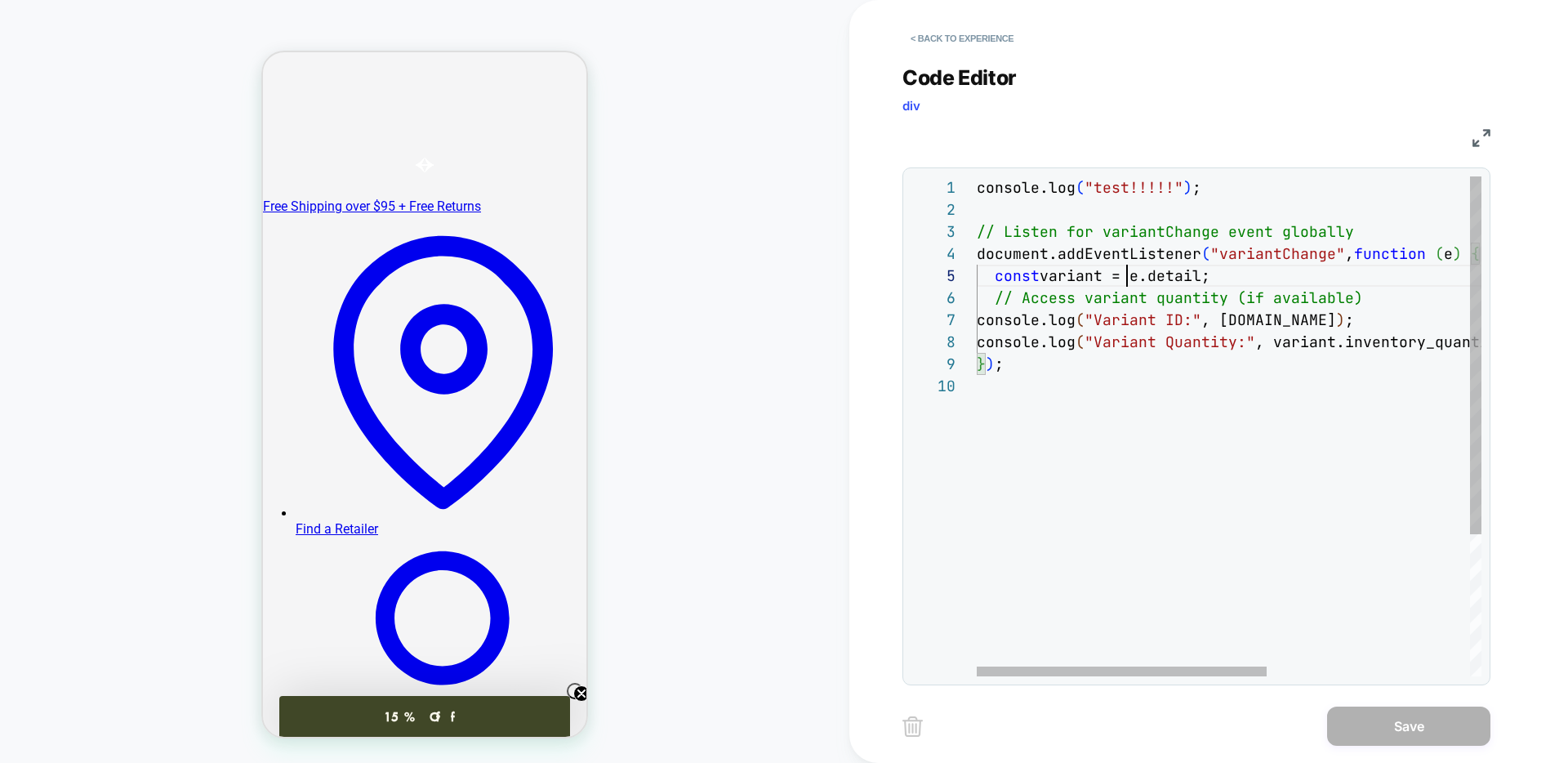
click at [991, 276] on div "console.log ( "test!!!!!" ) ; // Listen for variantChange event globally docume…" at bounding box center [1405, 525] width 858 height 698
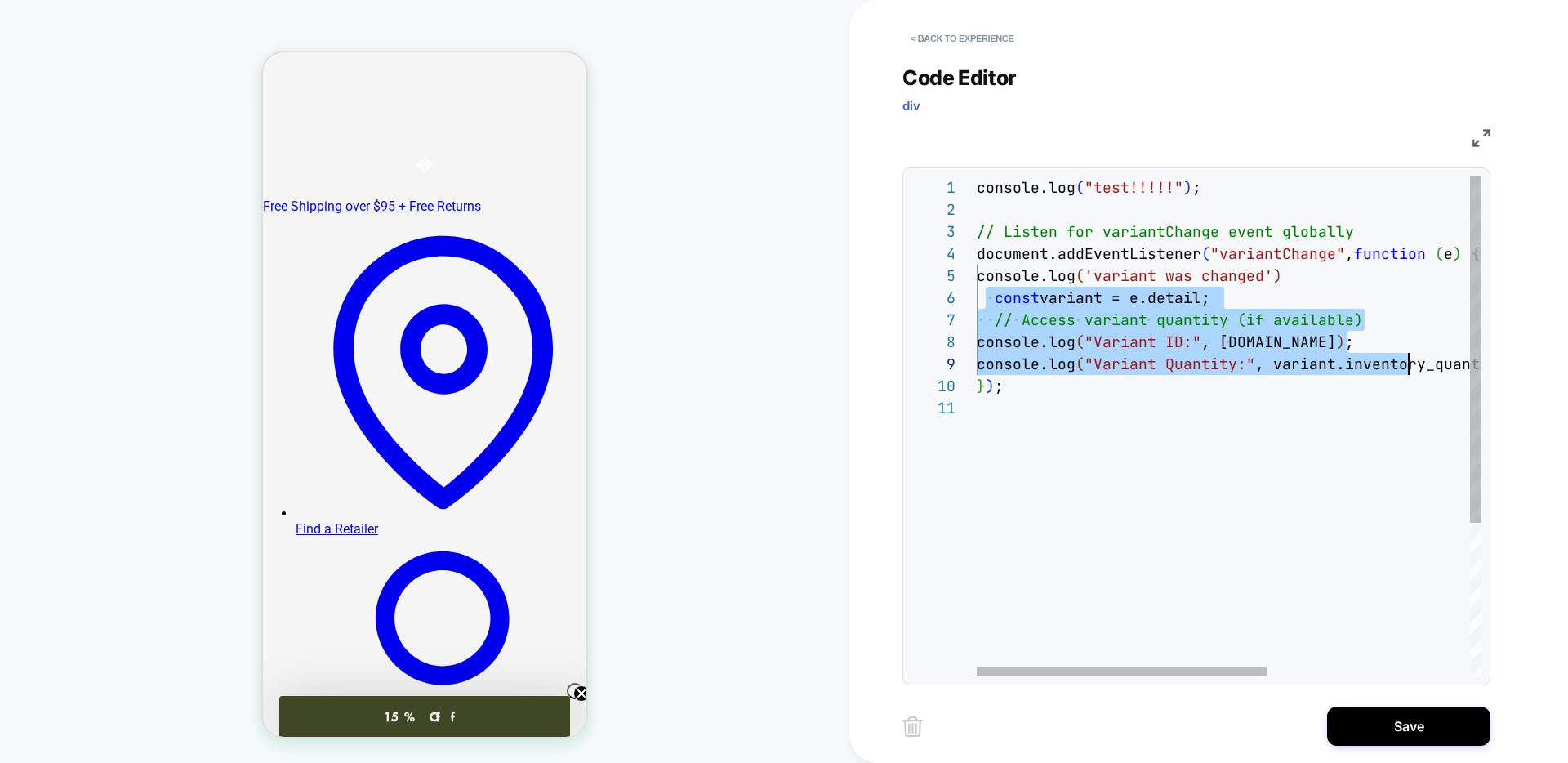
scroll to position [111, 810]
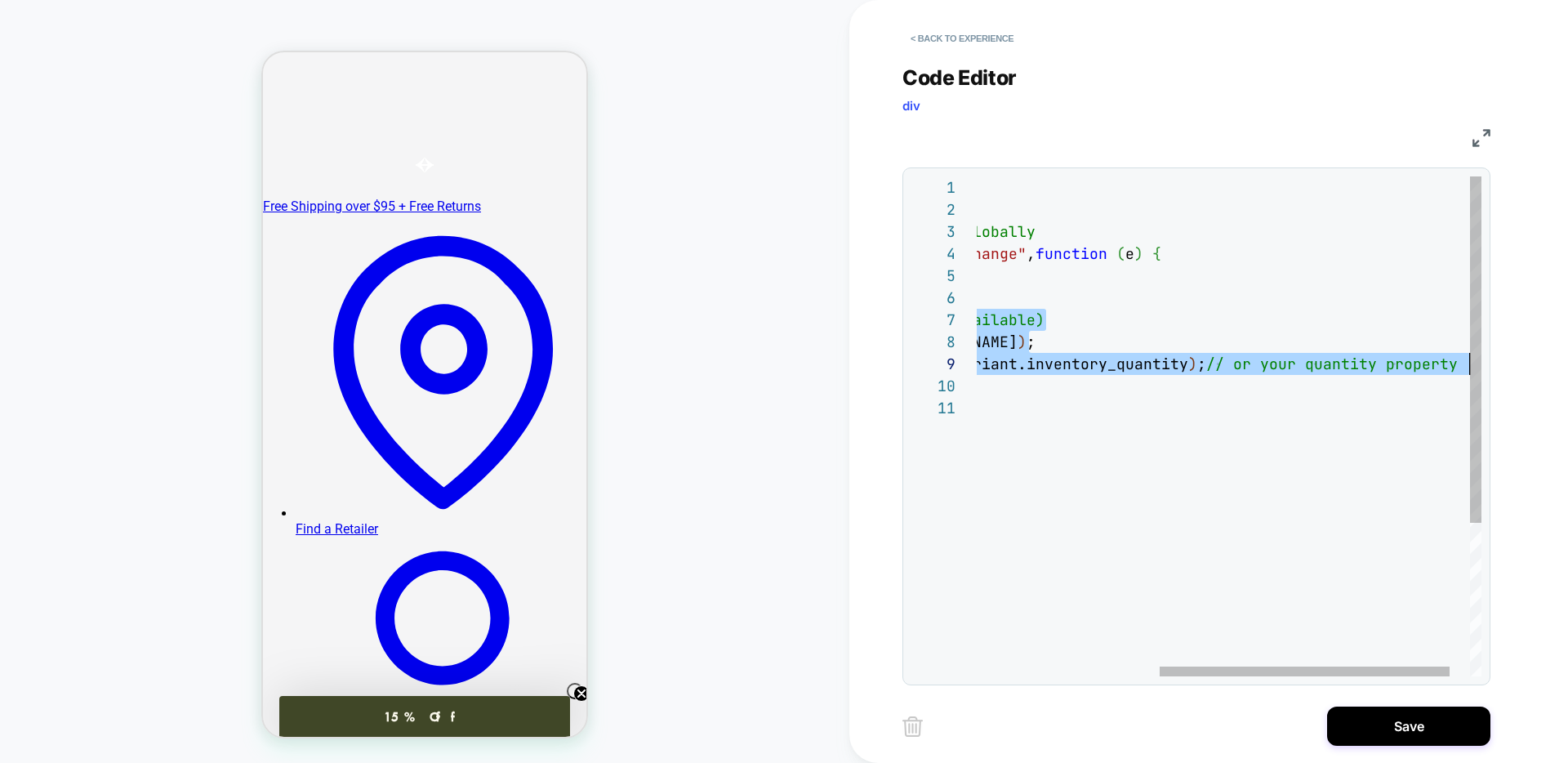
drag, startPoint x: 1001, startPoint y: 299, endPoint x: 1520, endPoint y: 362, distance: 522.8
click at [1516, 362] on div "console.log ( "test!!!!!" ) ; // Listen for variantChange event globally docume…" at bounding box center [1087, 536] width 858 height 720
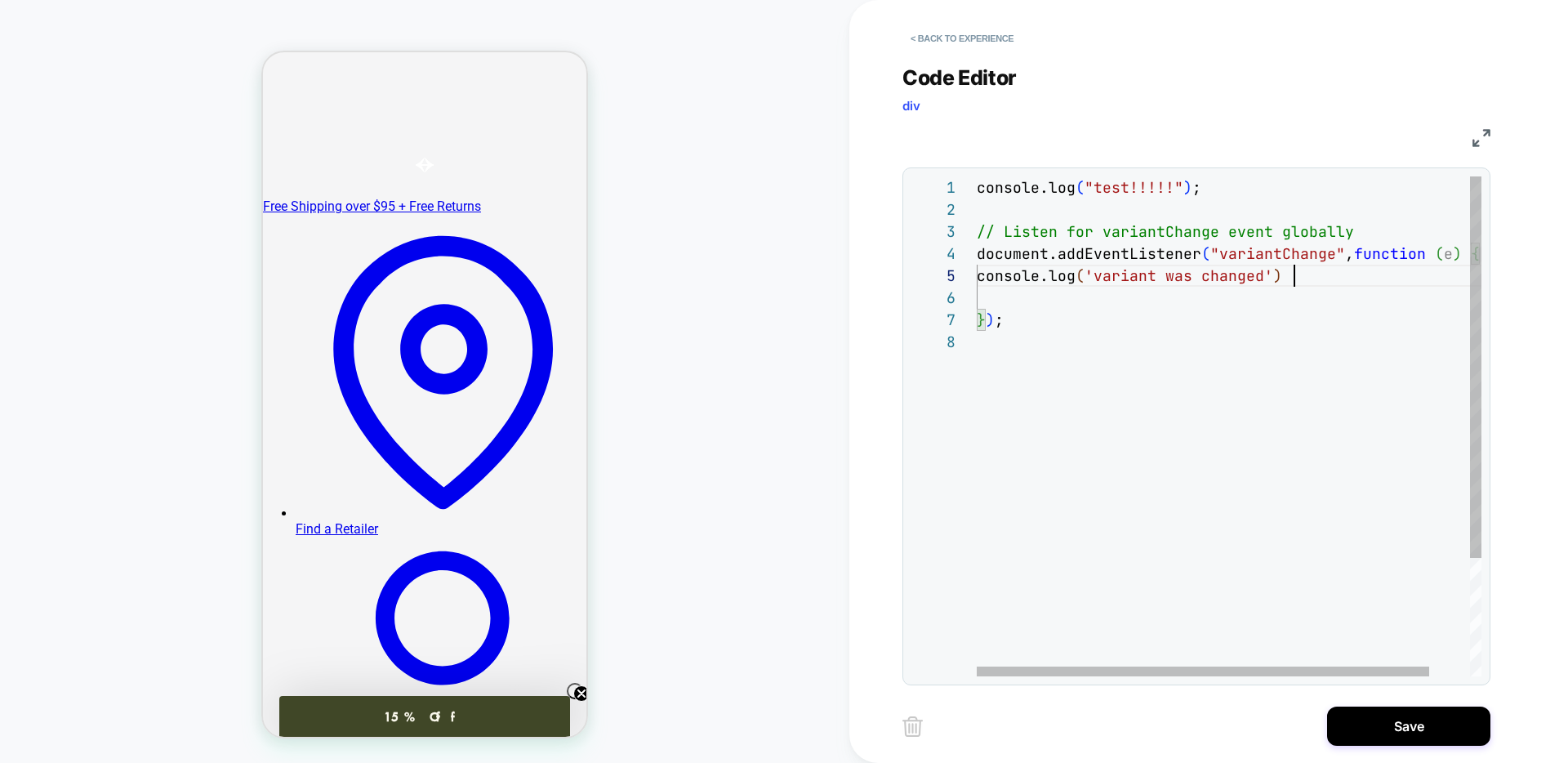
click at [1325, 275] on div "console.log ( 'variant was changed' )" at bounding box center [1251, 276] width 550 height 22
click at [1109, 276] on div "console.log ( "test!!!!!" ) ; // Listen for variantChange event globally docume…" at bounding box center [1251, 503] width 550 height 654
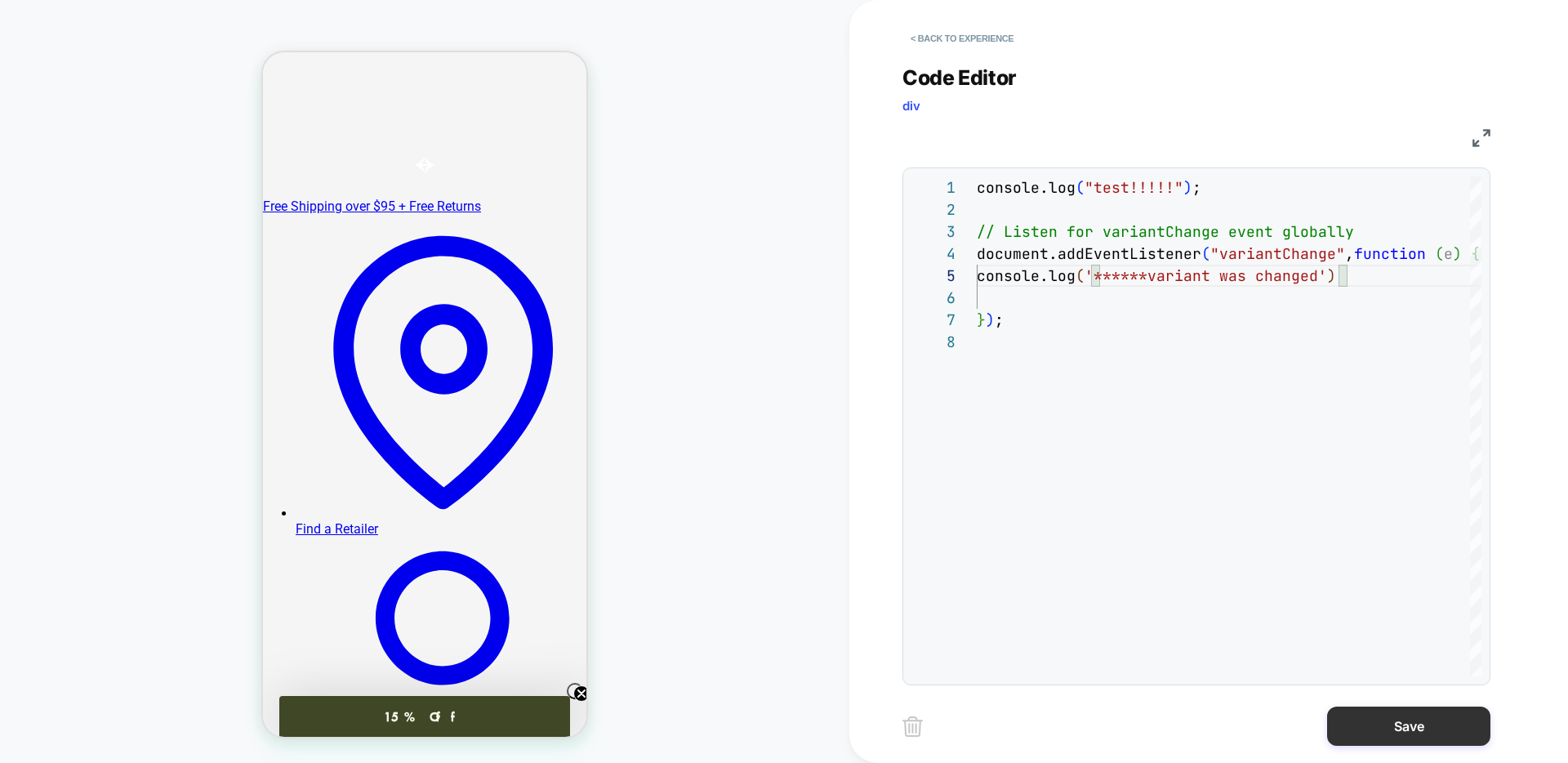
type textarea "**********"
click at [1429, 745] on button "Save" at bounding box center [1408, 726] width 163 height 39
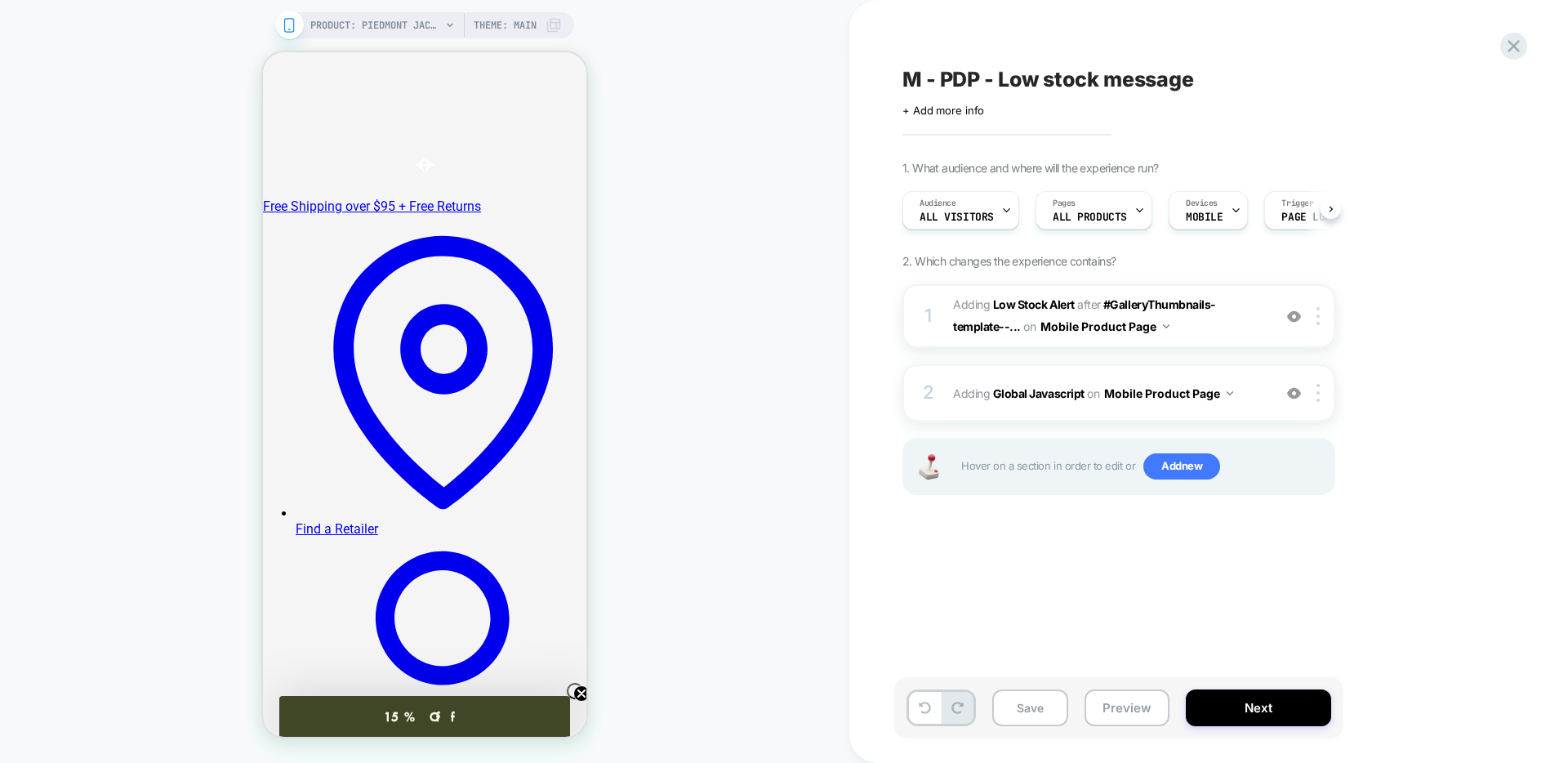
scroll to position [0, 1]
click at [1012, 708] on button "Save" at bounding box center [1030, 708] width 76 height 37
click at [1129, 703] on button "Preview" at bounding box center [1126, 708] width 85 height 37
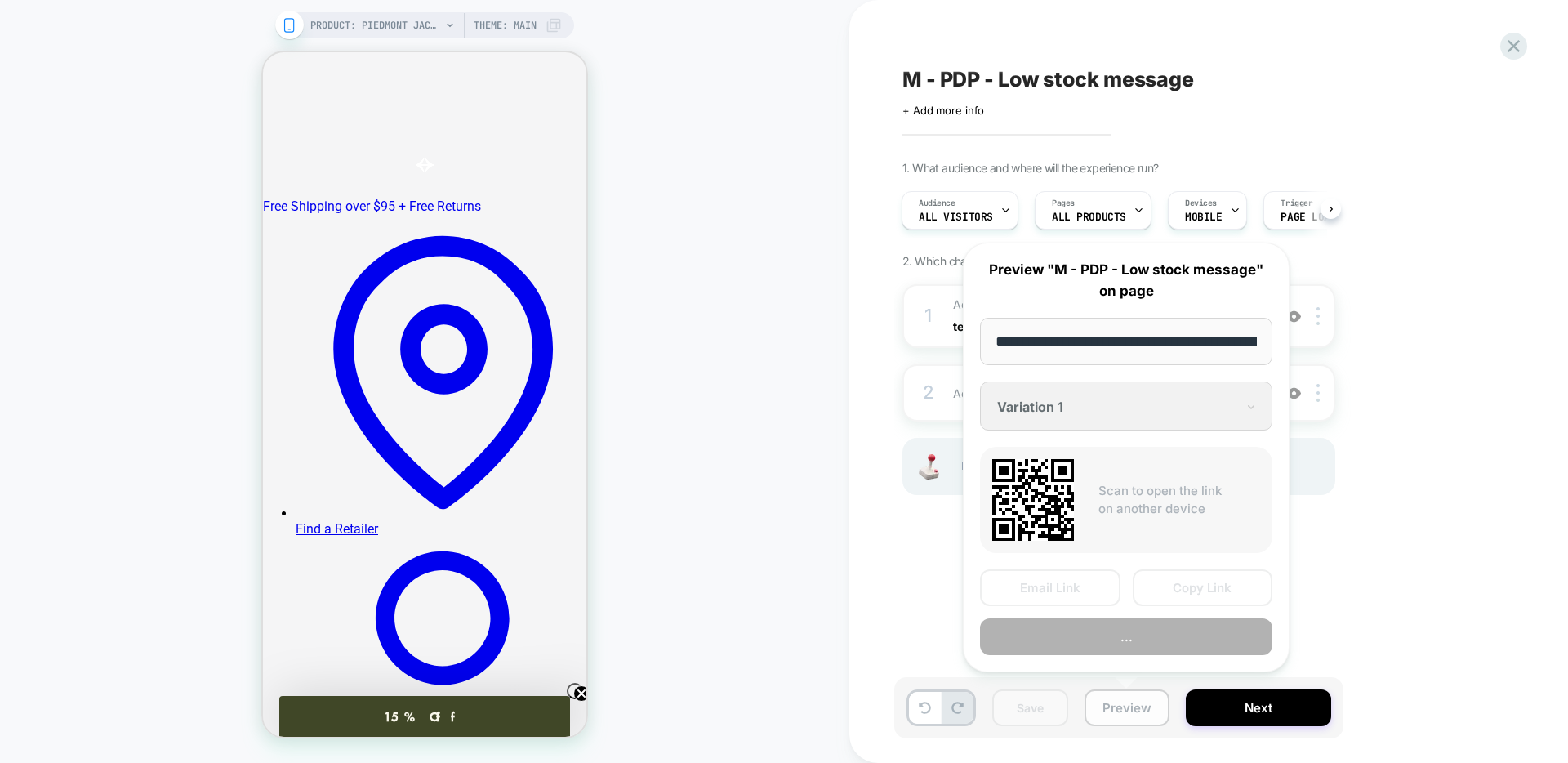
scroll to position [0, 191]
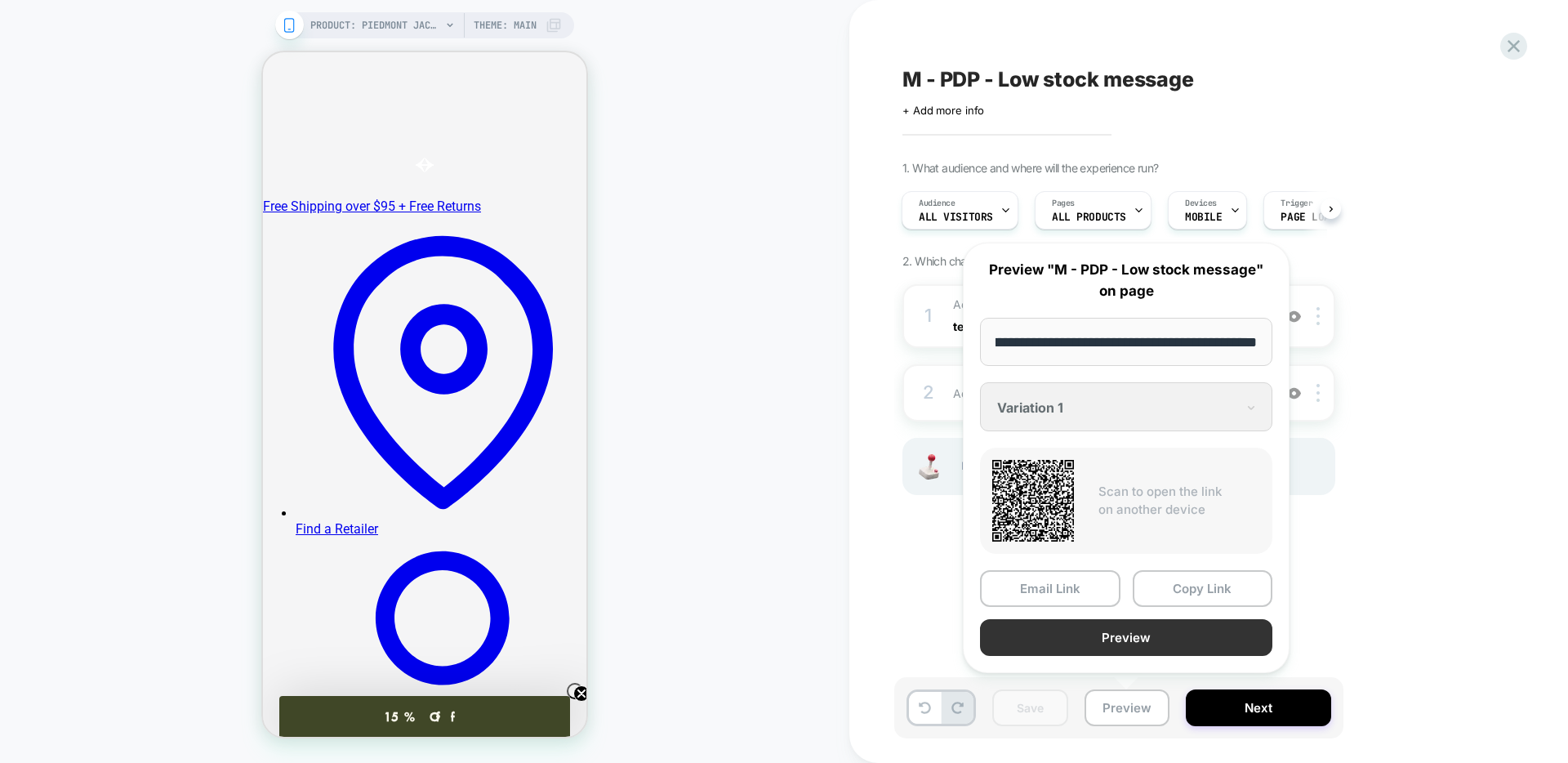
click at [1074, 645] on button "Preview" at bounding box center [1126, 638] width 292 height 37
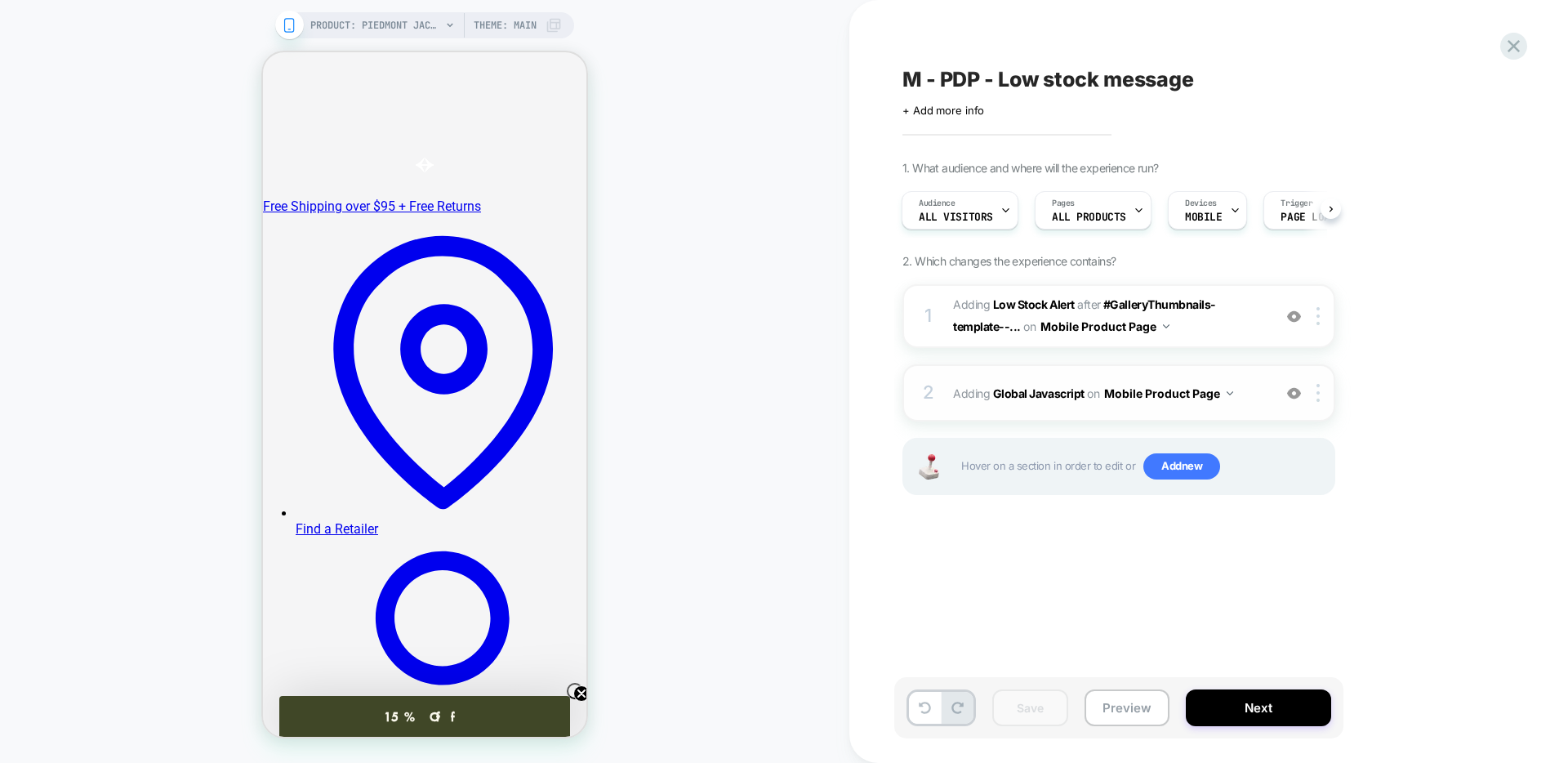
click at [1260, 397] on span "Adding Global Javascript on Mobile Product Page" at bounding box center [1108, 393] width 311 height 23
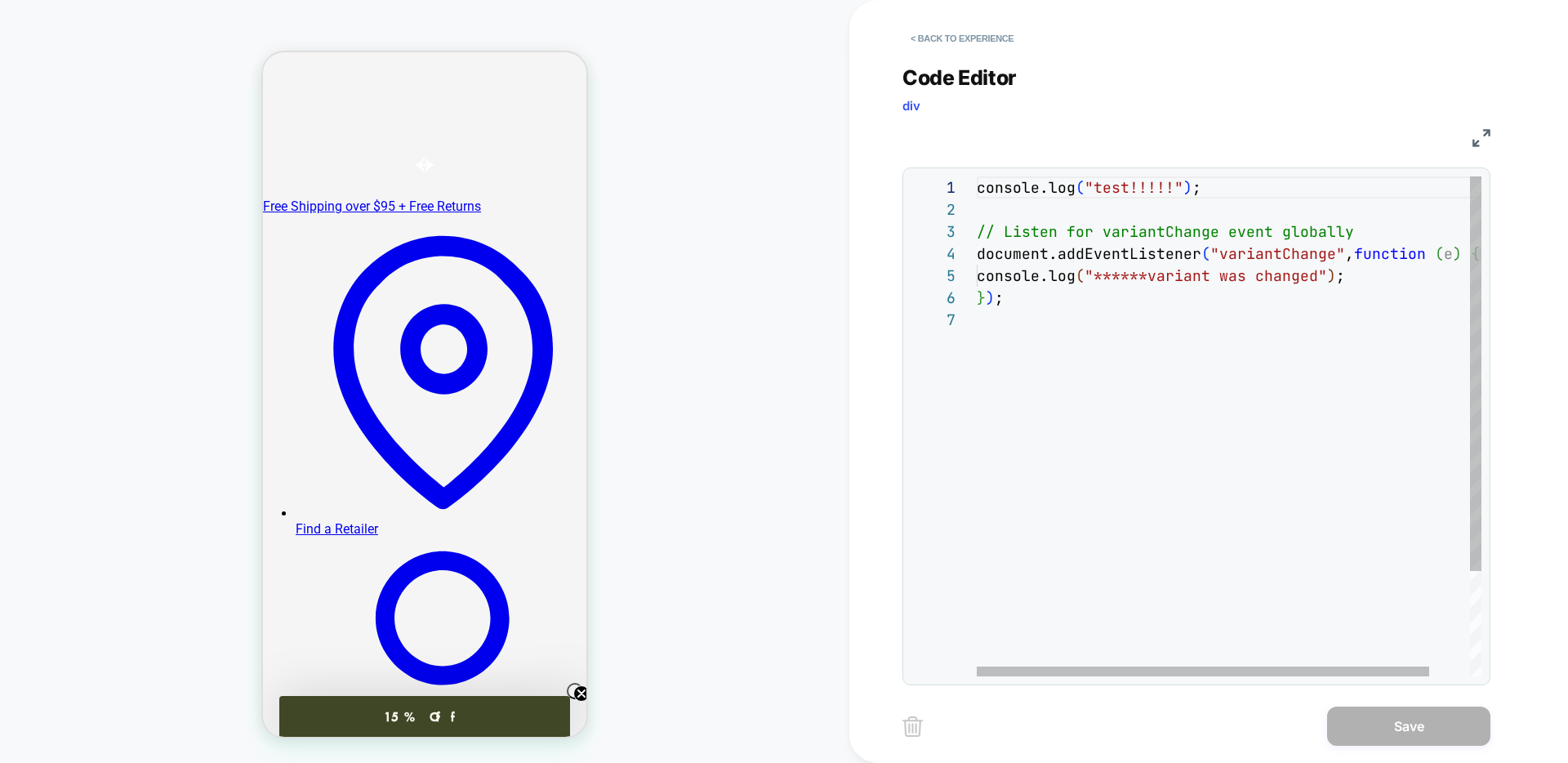
scroll to position [66, 150]
click at [1128, 259] on div "console.log ( "test!!!!!" ) ; // Listen for variantChange event globally docume…" at bounding box center [1251, 492] width 550 height 632
click at [963, 252] on div at bounding box center [967, 253] width 21 height 22
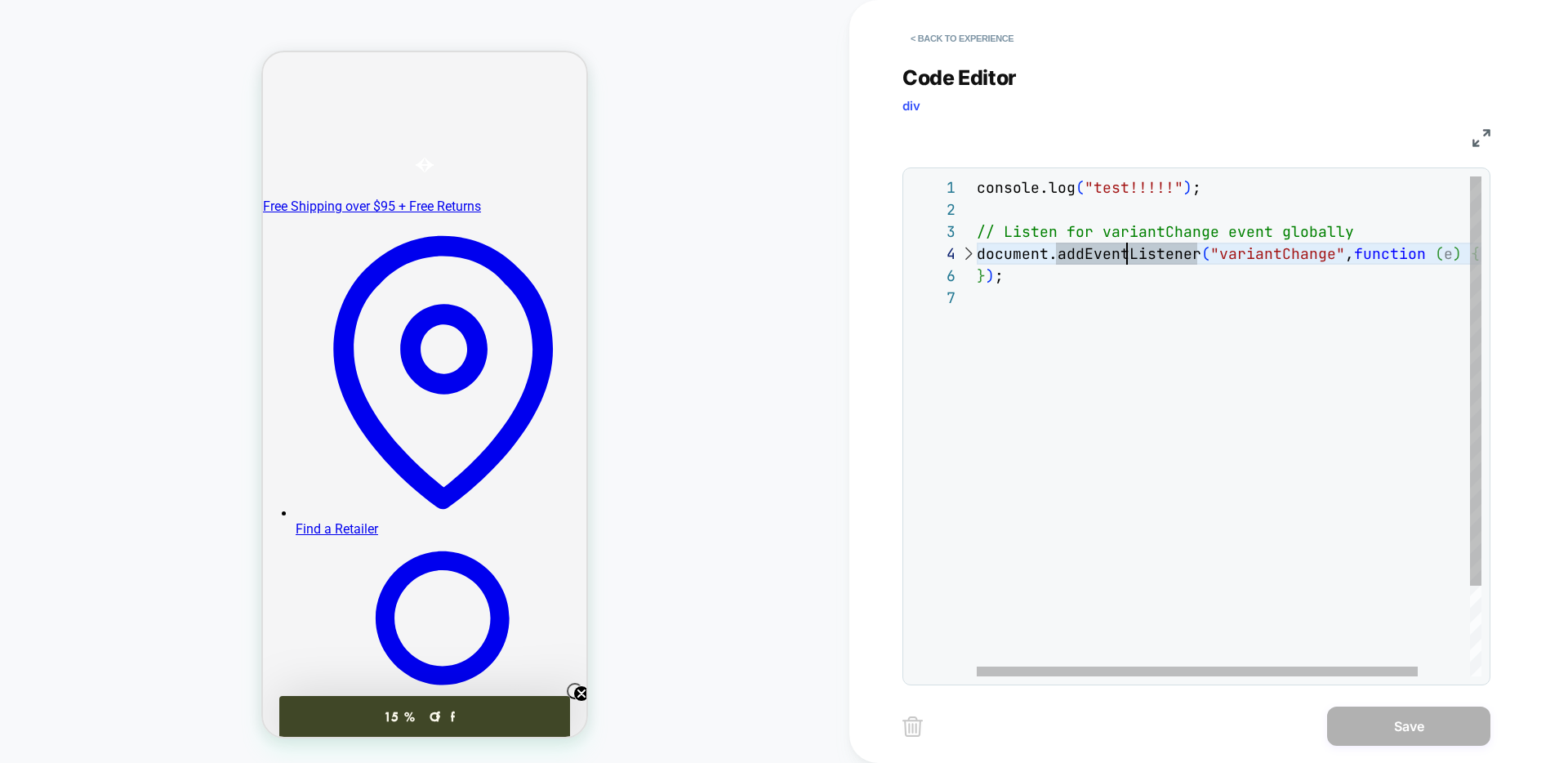
click at [1032, 270] on div "console.log ( "test!!!!!" ) ; // Listen for variantChange event globally docume…" at bounding box center [1258, 481] width 564 height 610
click at [1039, 259] on div "console.log ( "test!!!!!" ) ; // Listen for variantChange event globally docume…" at bounding box center [1258, 481] width 564 height 610
click at [967, 252] on div at bounding box center [967, 253] width 21 height 22
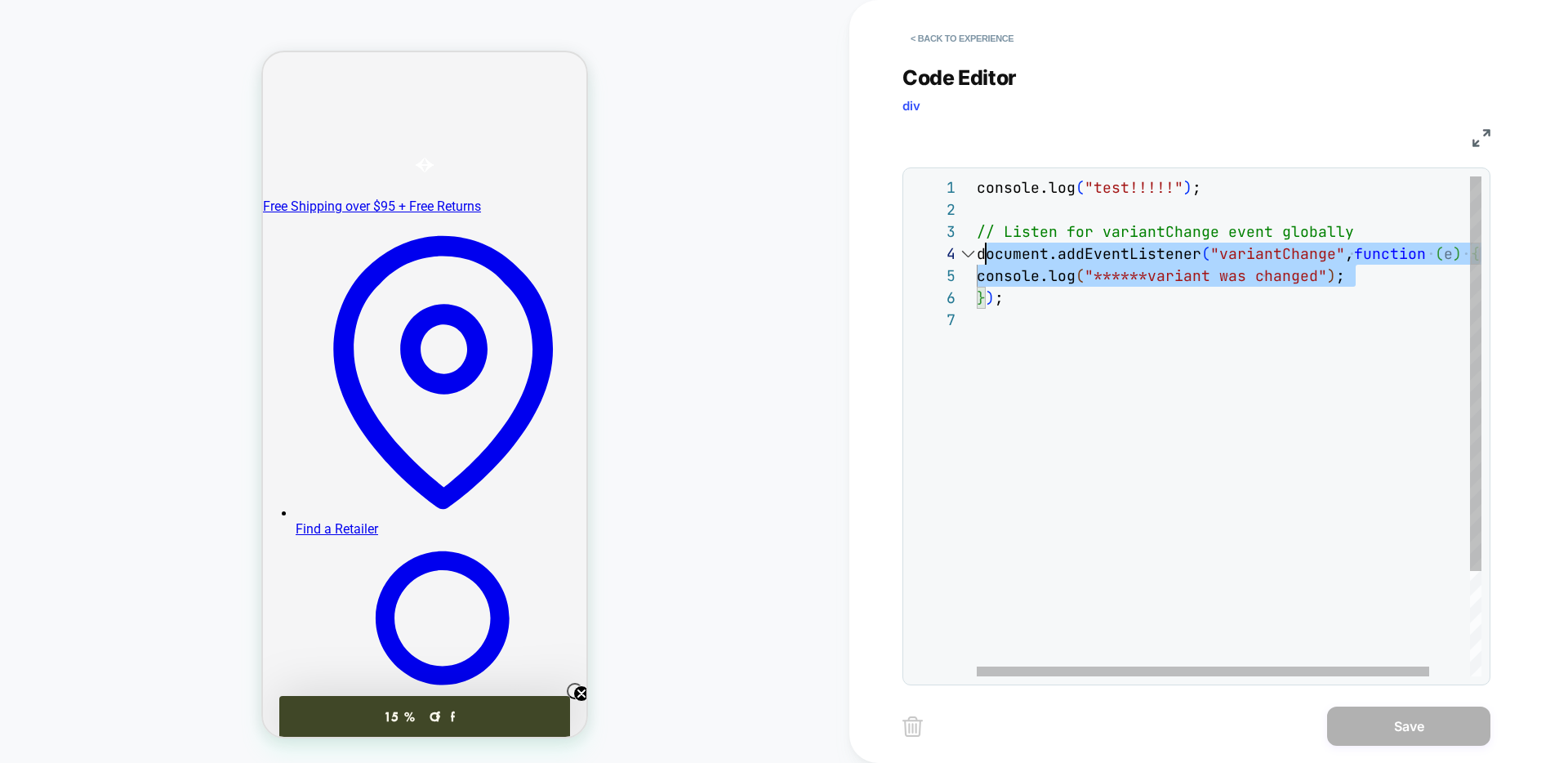
scroll to position [66, 0]
drag, startPoint x: 1375, startPoint y: 285, endPoint x: 937, endPoint y: 253, distance: 439.2
click at [937, 253] on div "**********" at bounding box center [1196, 426] width 570 height 500
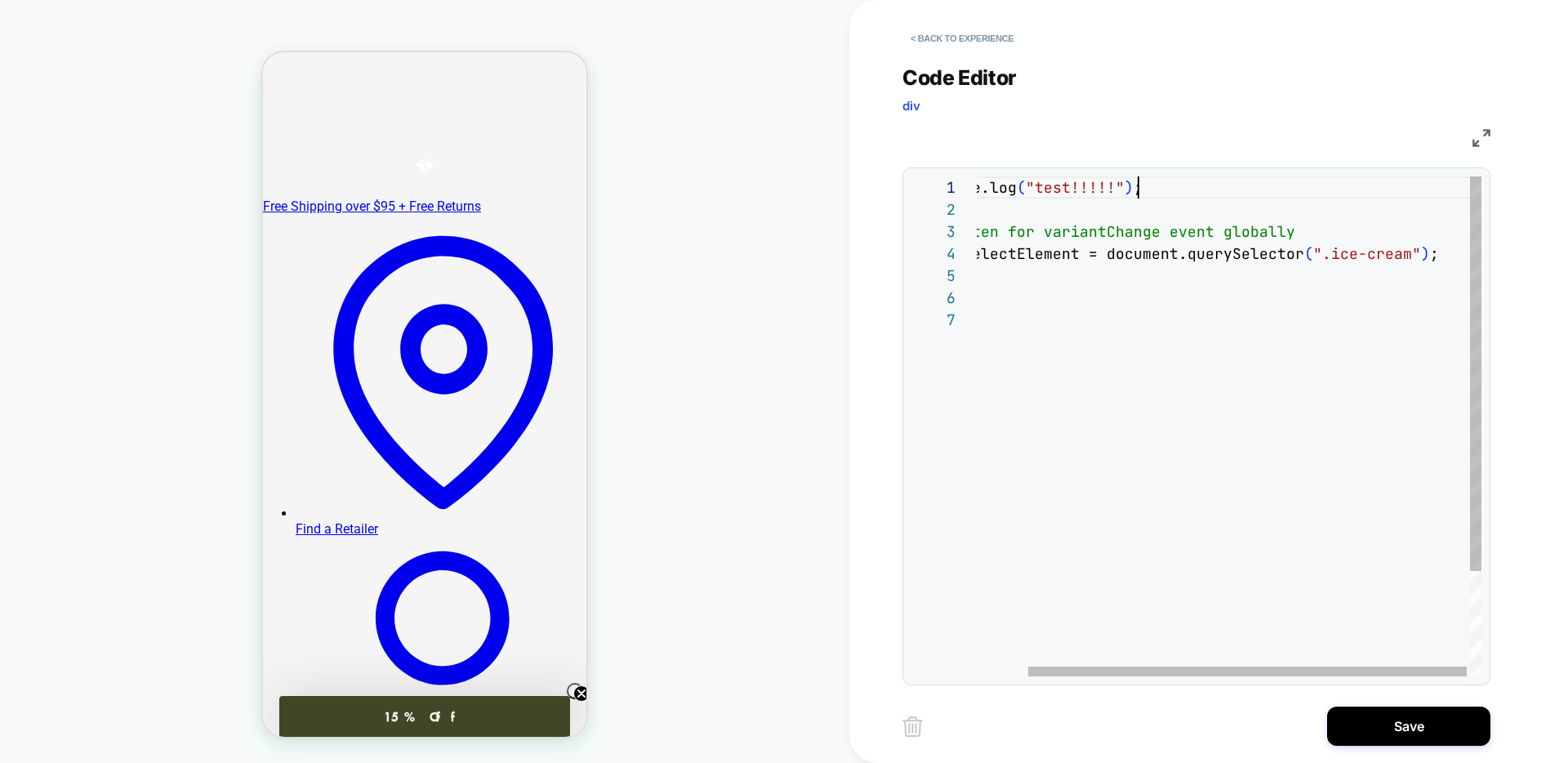
scroll to position [0, 220]
click at [1163, 184] on div "console.log ( "test!!!!!" ) ; // Listen for variantChange event globally const …" at bounding box center [1201, 492] width 567 height 632
click at [1074, 259] on div "console.log ( "test!!!!!" ) ; // Listen for variantChange event globally const …" at bounding box center [1201, 492] width 567 height 632
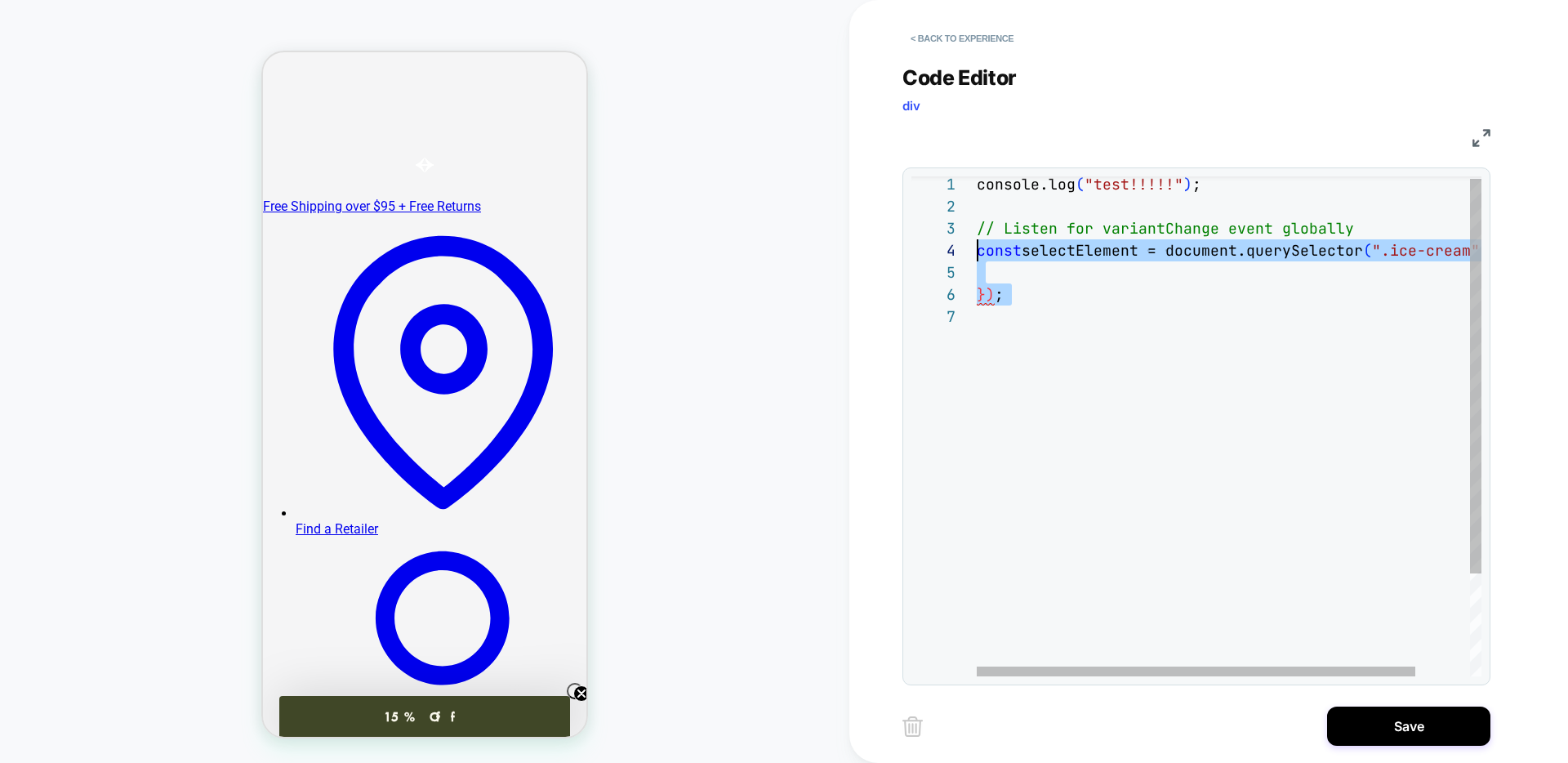
scroll to position [44, 0]
drag, startPoint x: 1021, startPoint y: 326, endPoint x: 937, endPoint y: 230, distance: 127.6
click at [976, 230] on div "console.log ( "test!!!!!" ) ; // Listen for variantChange event globally const …" at bounding box center [1260, 490] width 567 height 632
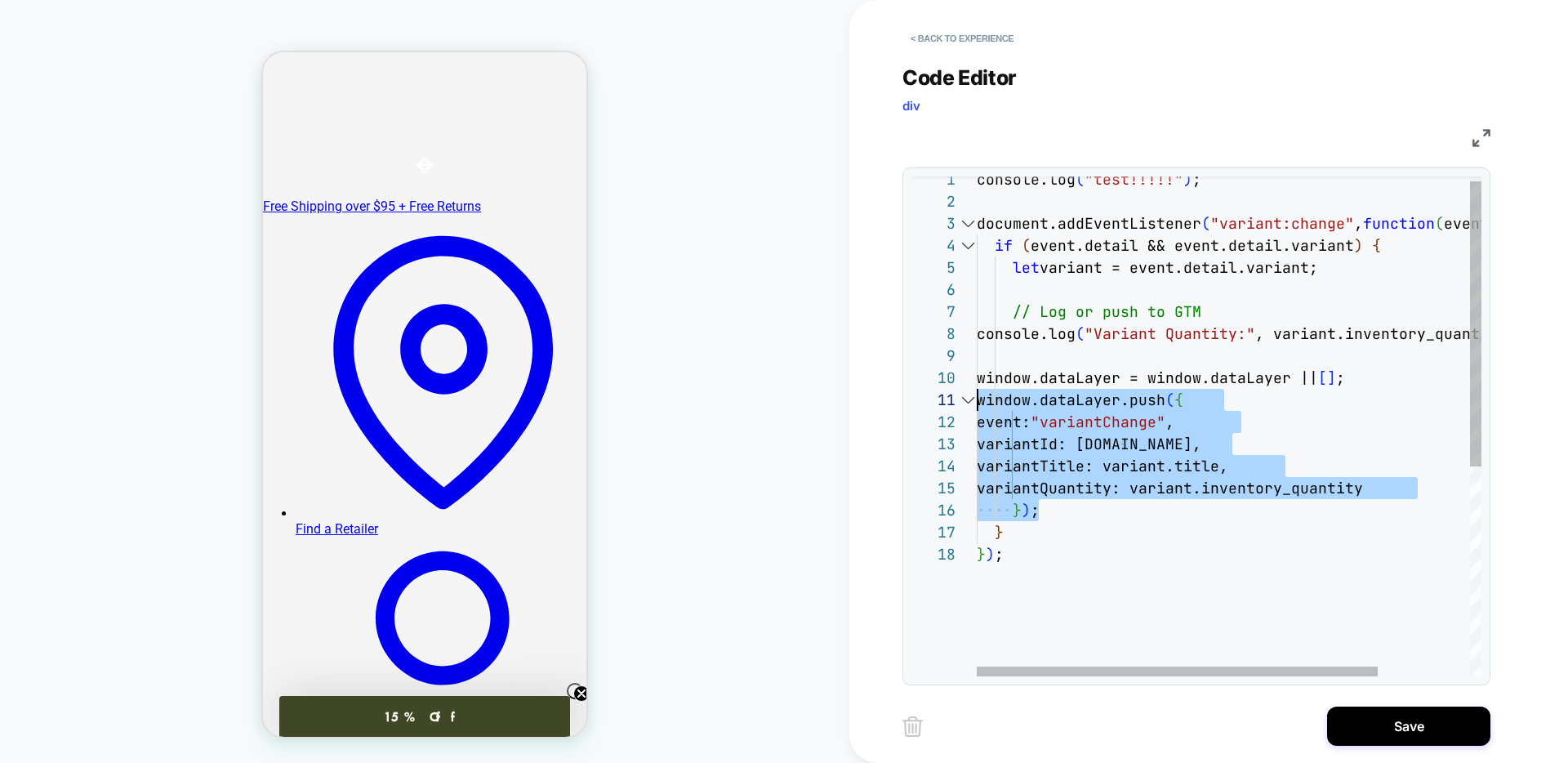
scroll to position [199, 0]
drag, startPoint x: 1043, startPoint y: 510, endPoint x: 964, endPoint y: 387, distance: 146.2
click at [976, 387] on div "console.log ( "test!!!!!" ) ; document.addEventListener ( "variant:change" , fu…" at bounding box center [1286, 605] width 619 height 875
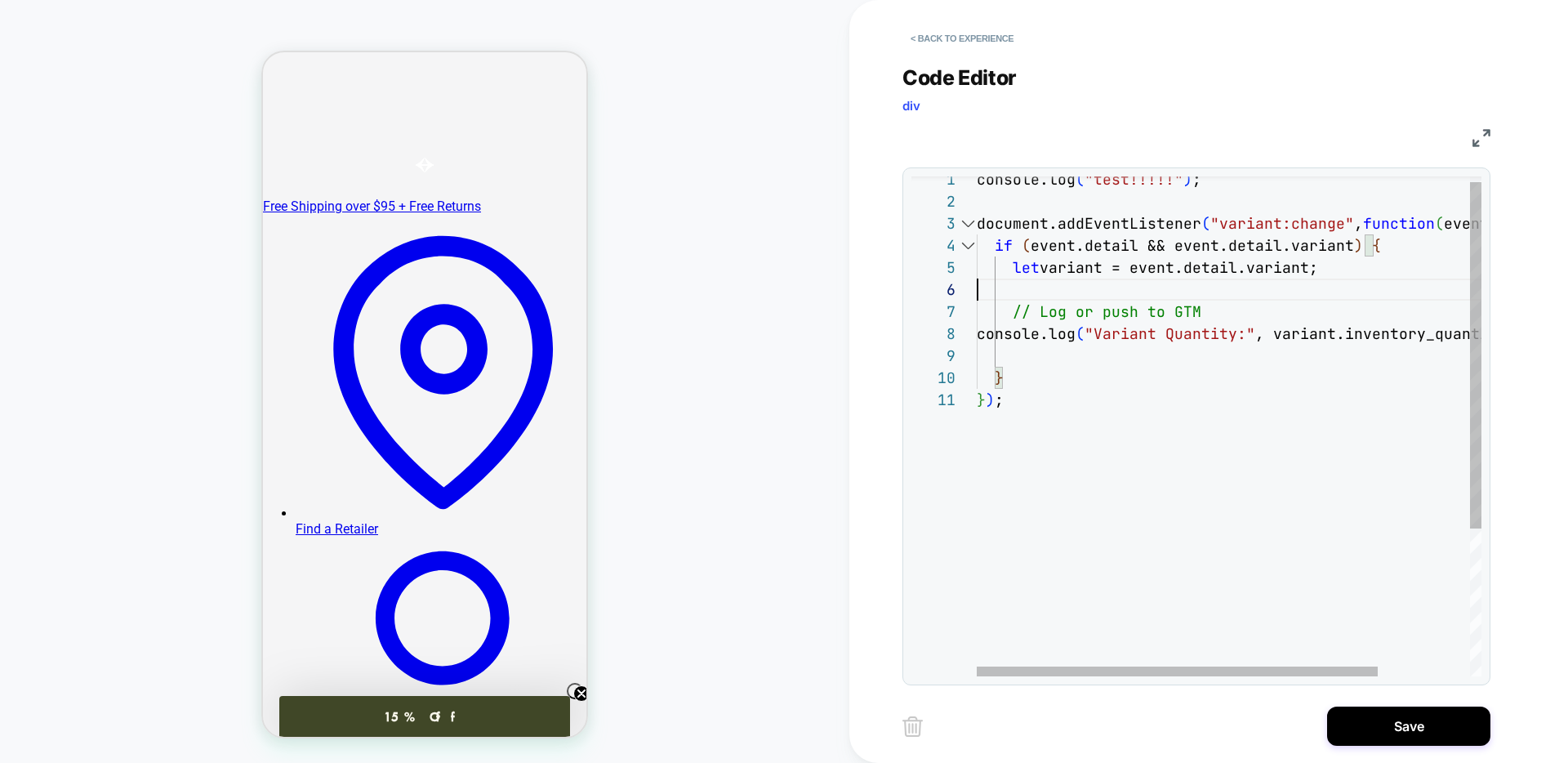
scroll to position [111, 0]
drag, startPoint x: 1237, startPoint y: 295, endPoint x: 1118, endPoint y: 305, distance: 119.4
click at [1118, 305] on div "console.log ( "test!!!!!" ) ; document.addEventListener ( "variant:change" , fu…" at bounding box center [1286, 528] width 619 height 720
click at [1182, 309] on div "console.log ( "test!!!!!" ) ; document.addEventListener ( "variant:change" , fu…" at bounding box center [1286, 528] width 619 height 720
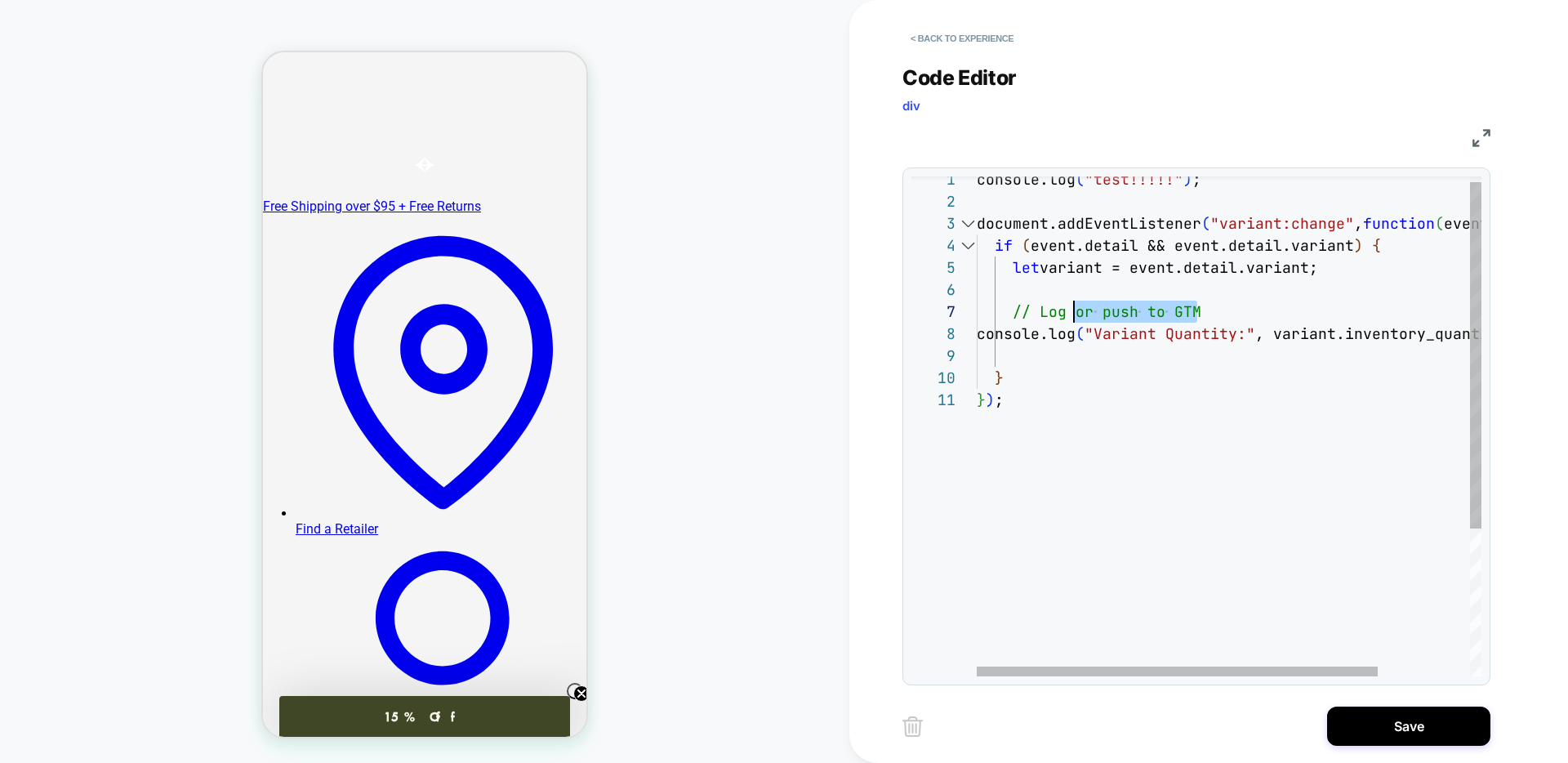
drag, startPoint x: 1220, startPoint y: 313, endPoint x: 1070, endPoint y: 317, distance: 150.1
click at [1070, 317] on div "// Log or push to GTM" at bounding box center [1286, 312] width 619 height 22
type textarea "**********"
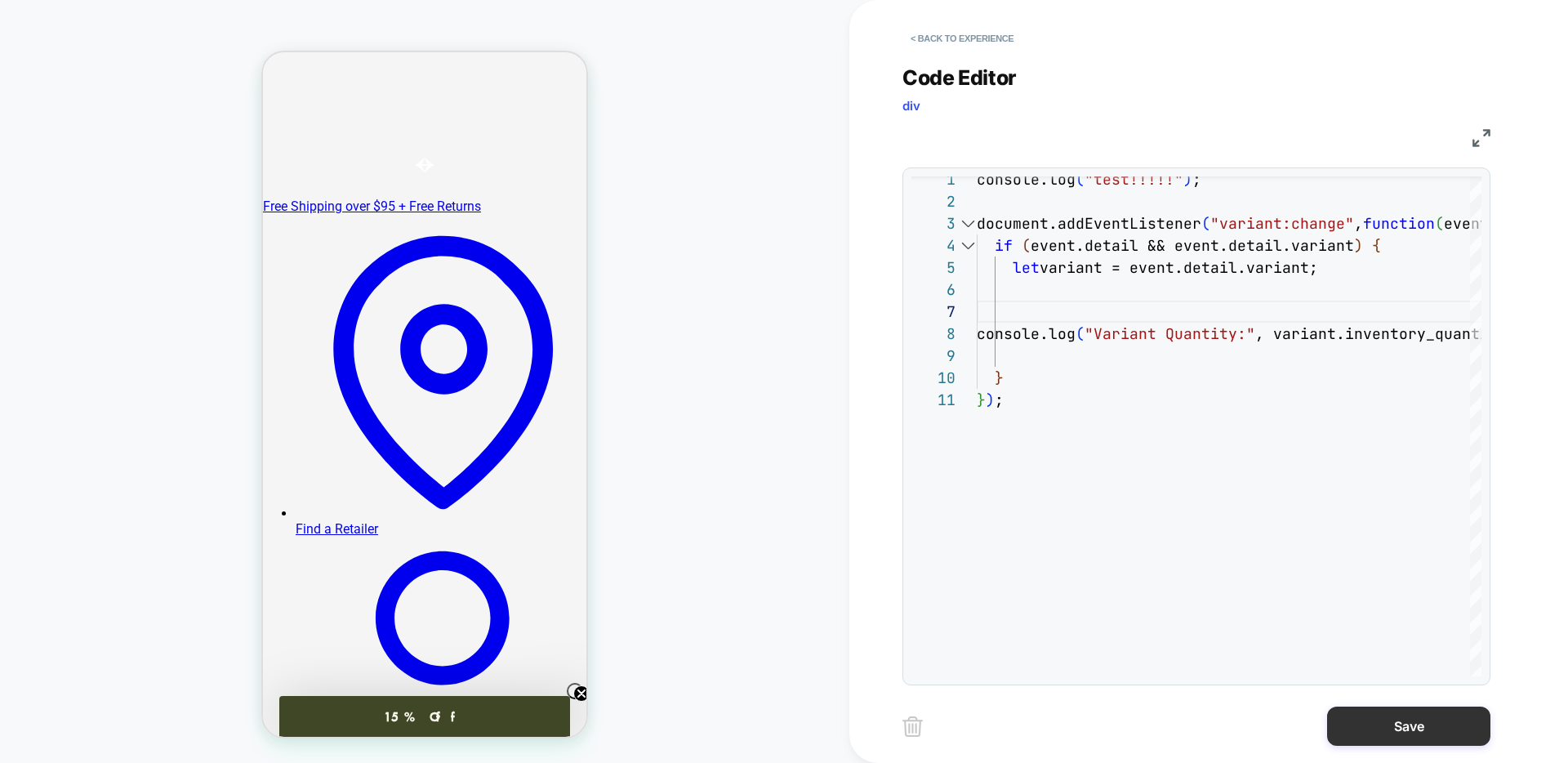
click at [1379, 725] on button "Save" at bounding box center [1408, 726] width 163 height 39
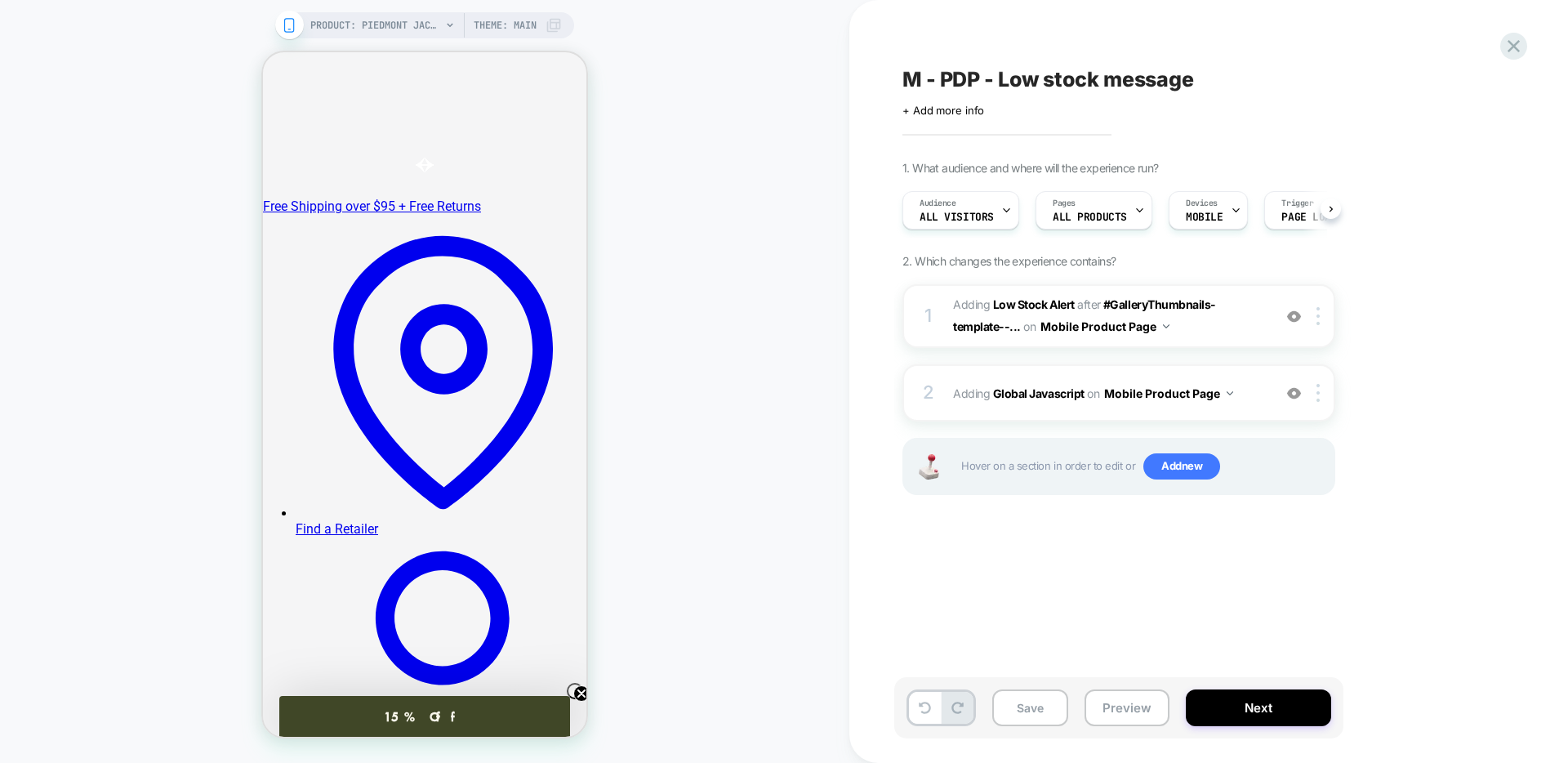
scroll to position [0, 1]
click at [1026, 708] on button "Save" at bounding box center [1030, 708] width 76 height 37
click at [1118, 712] on button "Preview" at bounding box center [1126, 708] width 85 height 37
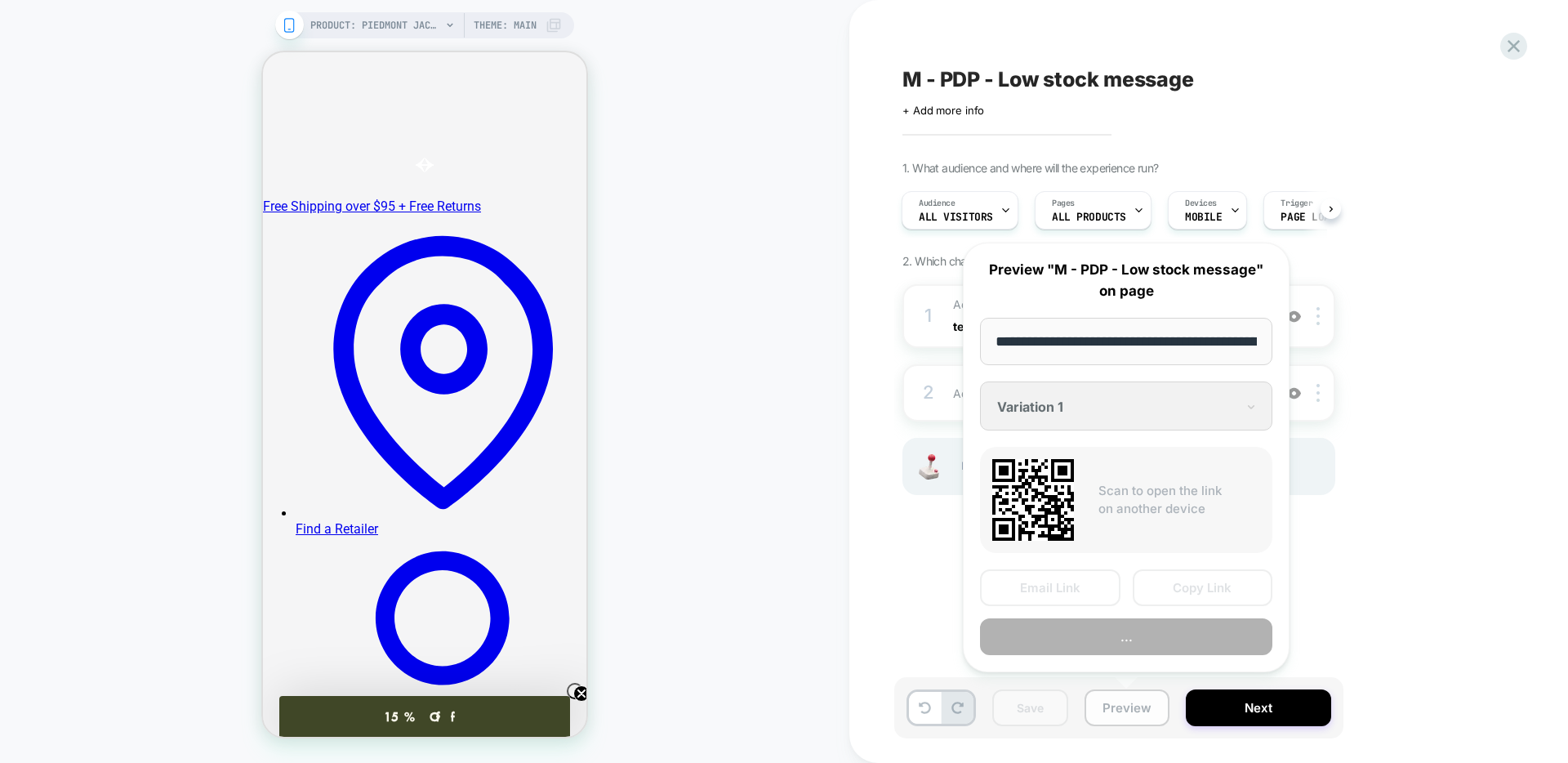
scroll to position [0, 191]
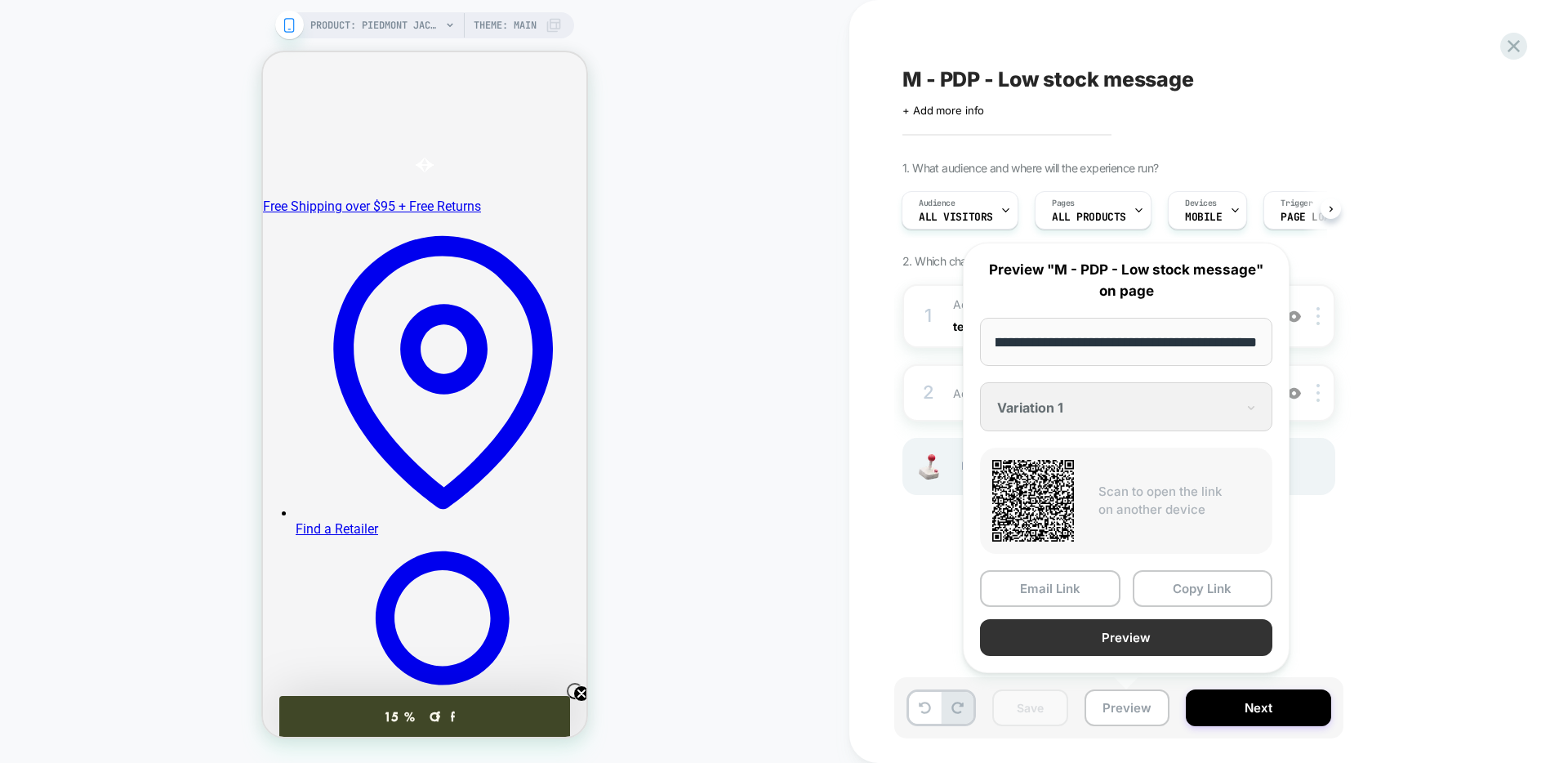
click at [1115, 642] on button "Preview" at bounding box center [1126, 638] width 292 height 37
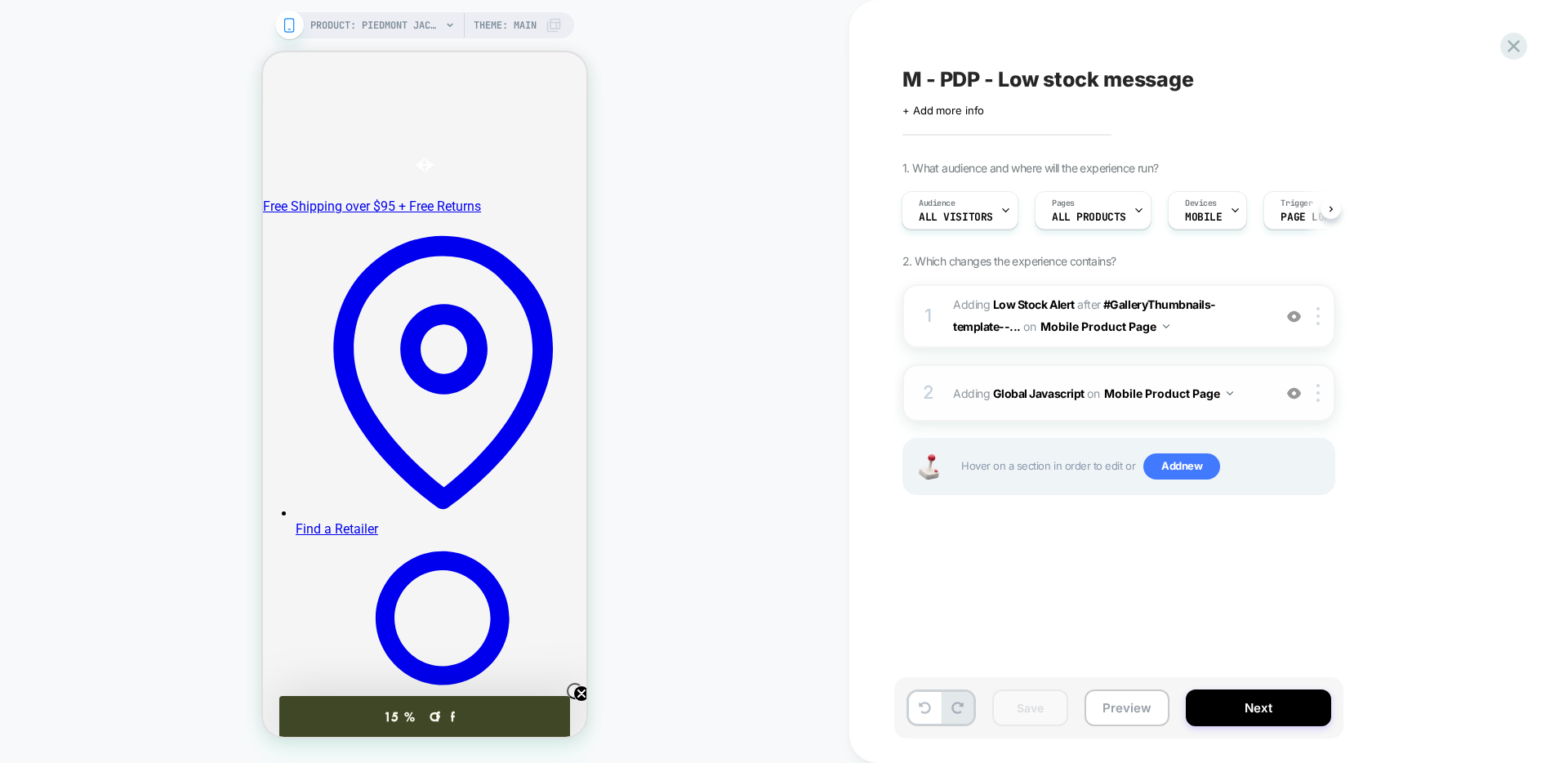
click at [1015, 408] on div "2 Adding Global Javascript on Mobile Product Page Add Before Add After Copy to …" at bounding box center [1119, 393] width 432 height 57
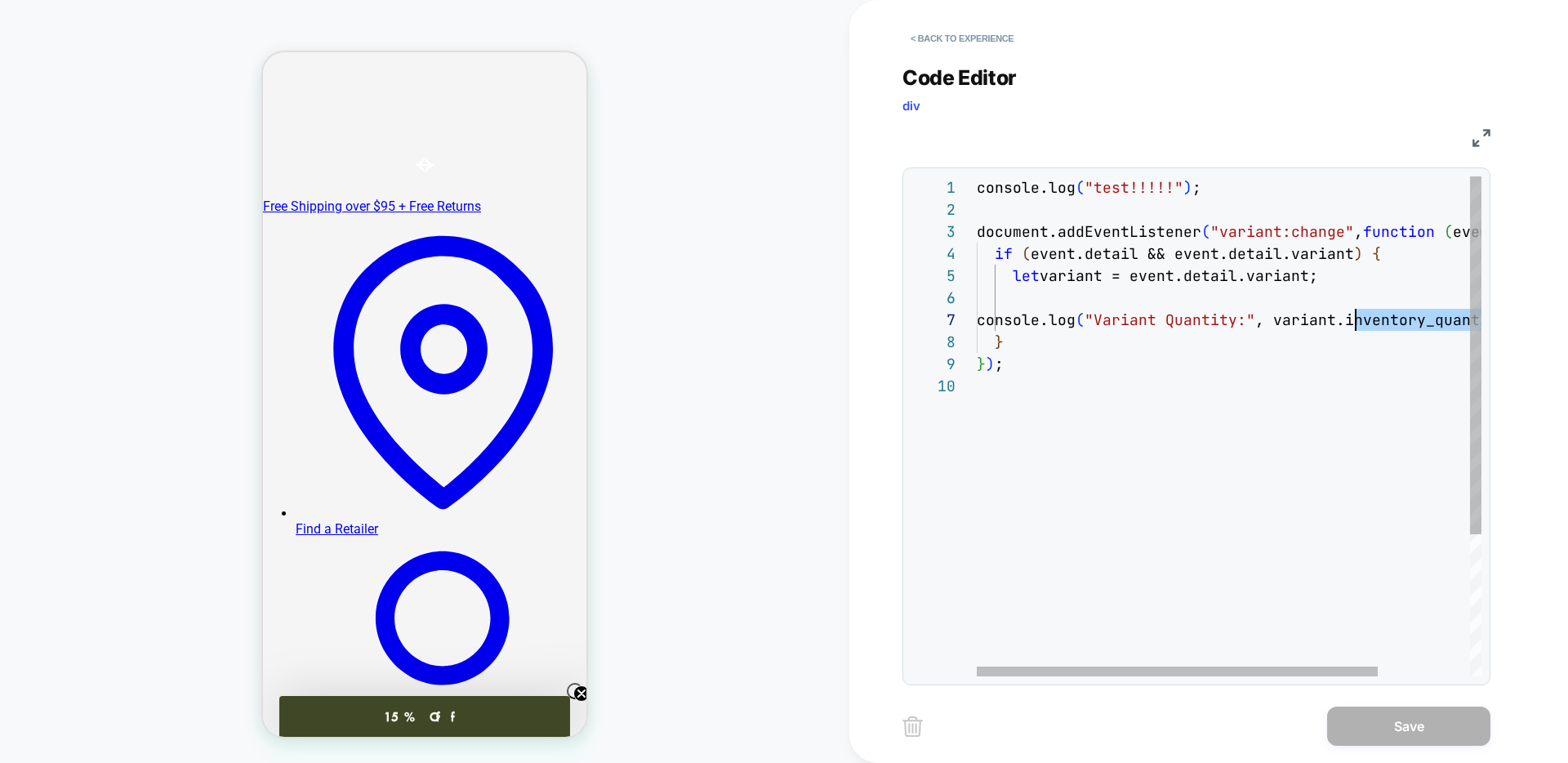
scroll to position [132, 397]
drag, startPoint x: 1415, startPoint y: 318, endPoint x: 1367, endPoint y: 312, distance: 48.4
click at [1369, 313] on span "console.log ( "Variant Quantity:" , variant.inventory_quantity ) ;" at bounding box center [1250, 319] width 548 height 18
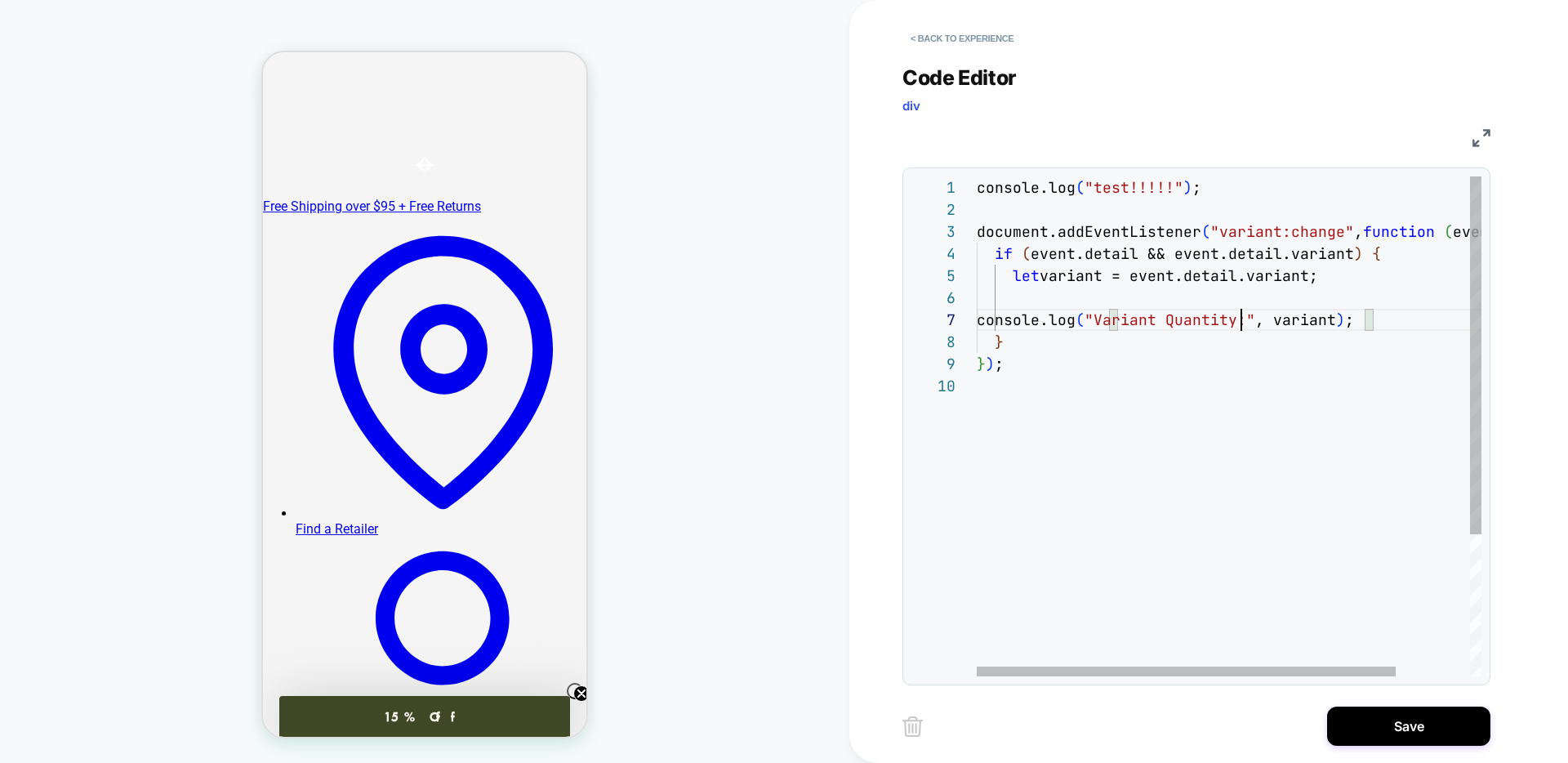
scroll to position [132, 265]
click at [1244, 329] on div "console.log ( "test!!!!!" ) ; document.addEventListener ( "variant:change" , fu…" at bounding box center [1273, 525] width 593 height 698
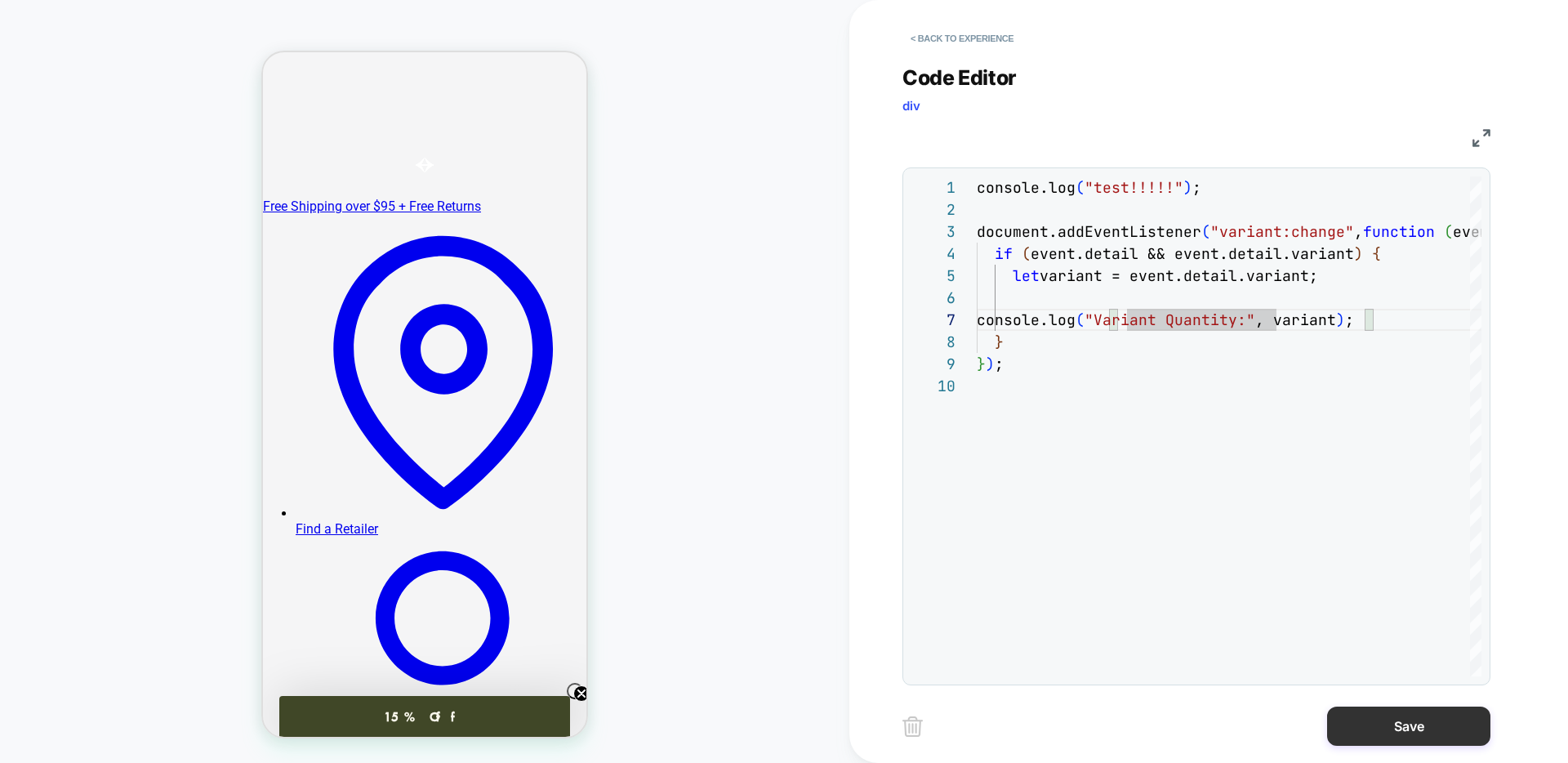
type textarea "**********"
click at [1467, 740] on button "Save" at bounding box center [1408, 726] width 163 height 39
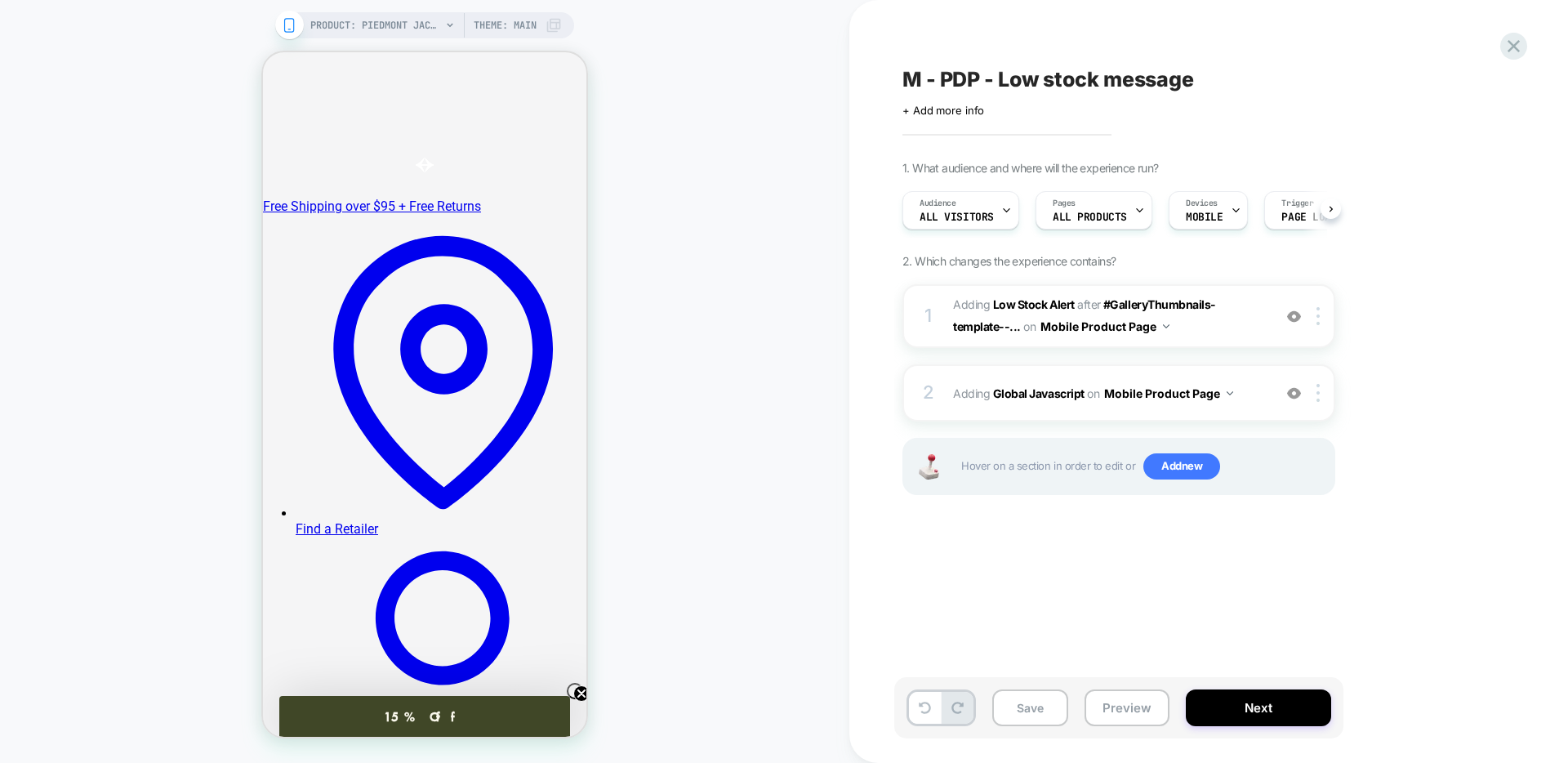
scroll to position [0, 1]
click at [1033, 707] on button "Save" at bounding box center [1030, 708] width 76 height 37
click at [1102, 709] on button "Preview" at bounding box center [1126, 708] width 85 height 37
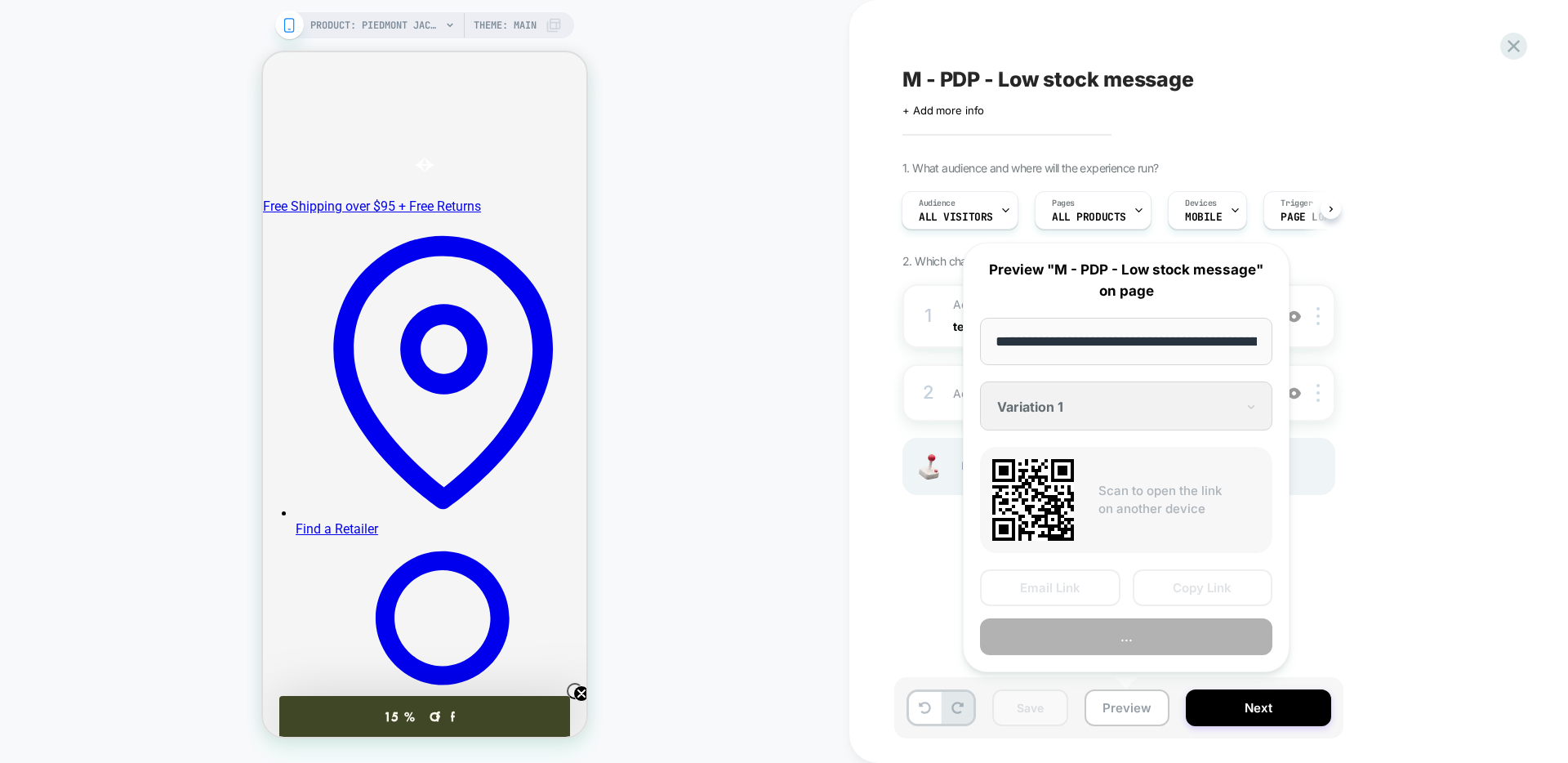
scroll to position [0, 191]
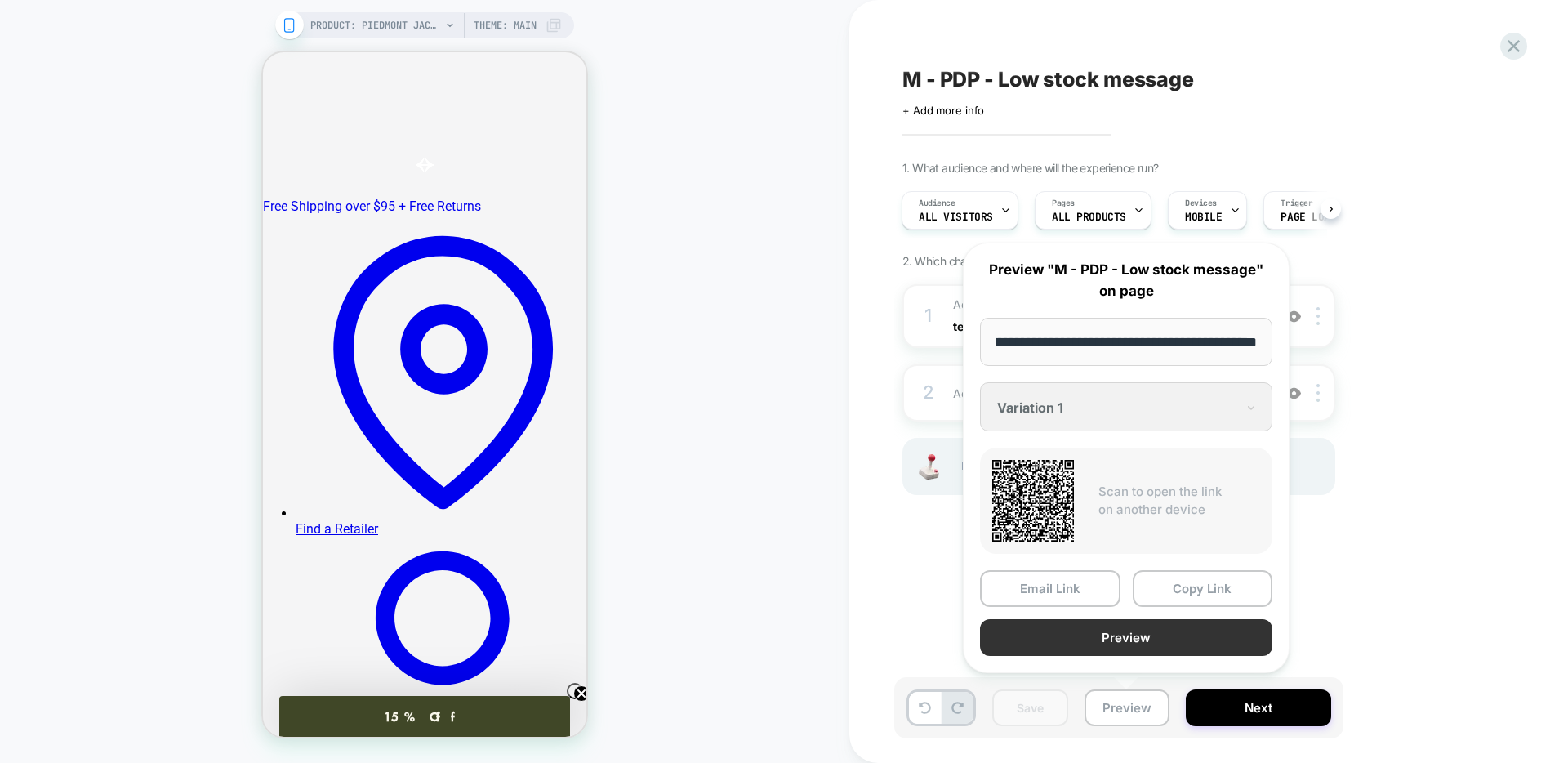
click at [1032, 639] on button "Preview" at bounding box center [1126, 638] width 292 height 37
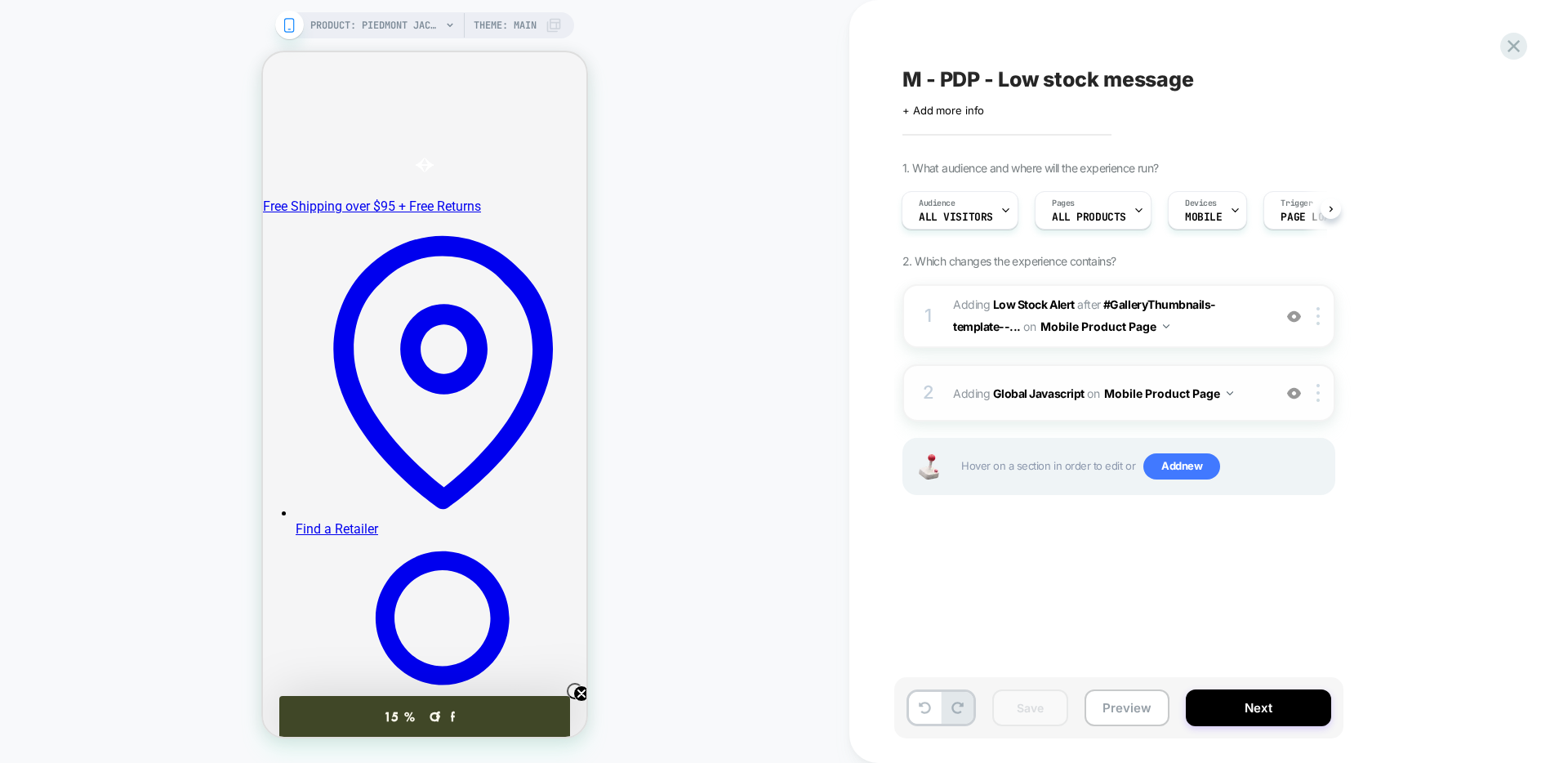
click at [1041, 413] on div "2 Adding Global Javascript on Mobile Product Page Add Before Add After Copy to …" at bounding box center [1119, 393] width 432 height 57
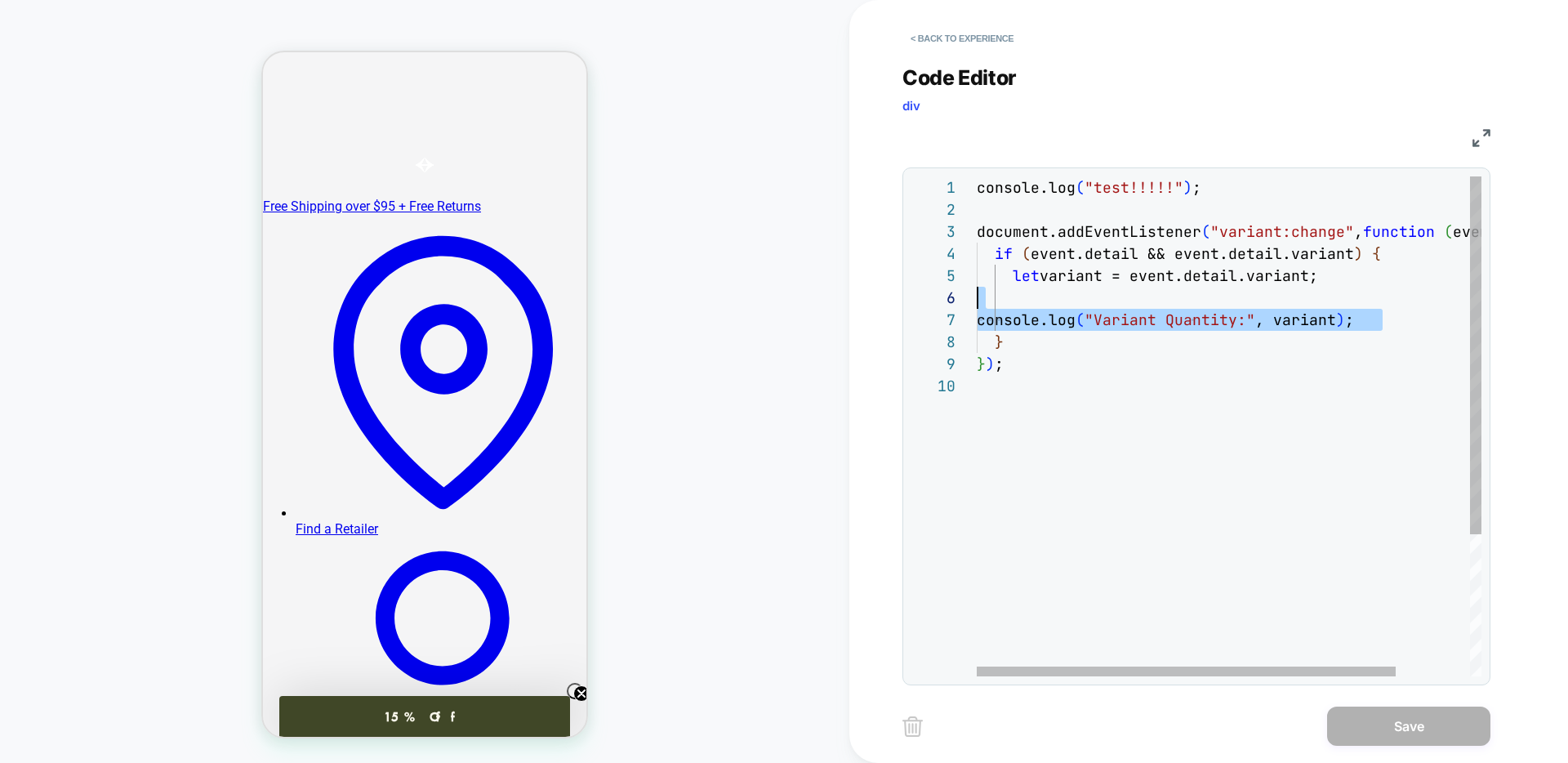
scroll to position [88, 0]
drag, startPoint x: 1393, startPoint y: 322, endPoint x: 883, endPoint y: 278, distance: 511.9
click at [976, 278] on div "console.log ( "test!!!!!" ) ; document.addEventListener ( "variant:change" , fu…" at bounding box center [1273, 525] width 593 height 698
click at [1172, 267] on div "console.log ( "test!!!!!" ) ; document.addEventListener ( "variant:change" , fu…" at bounding box center [1273, 525] width 593 height 698
click at [996, 249] on div "console.log ( "test!!!!!" ) ; document.addEventListener ( "variant:change" , fu…" at bounding box center [1273, 525] width 593 height 698
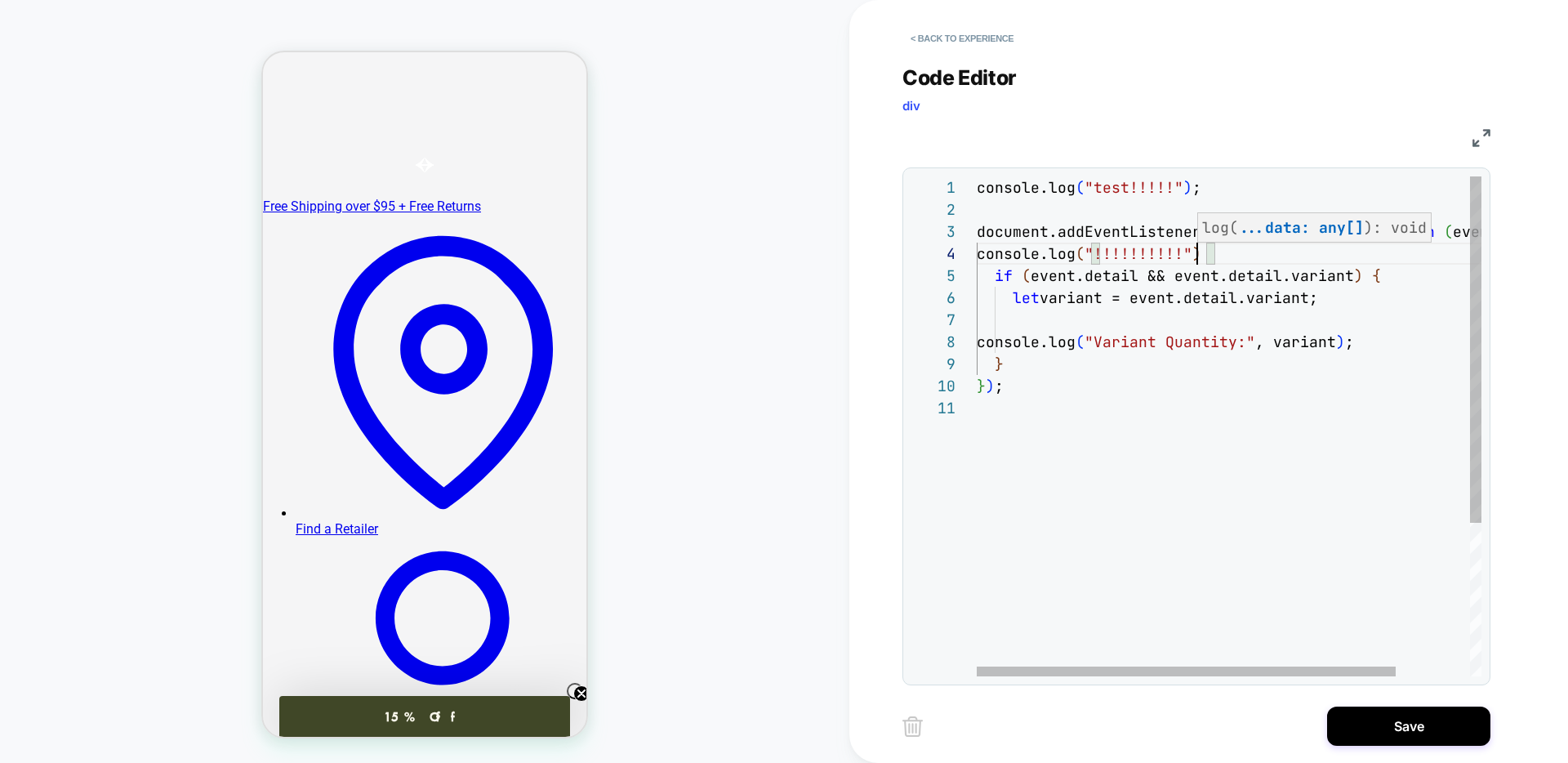
scroll to position [66, 246]
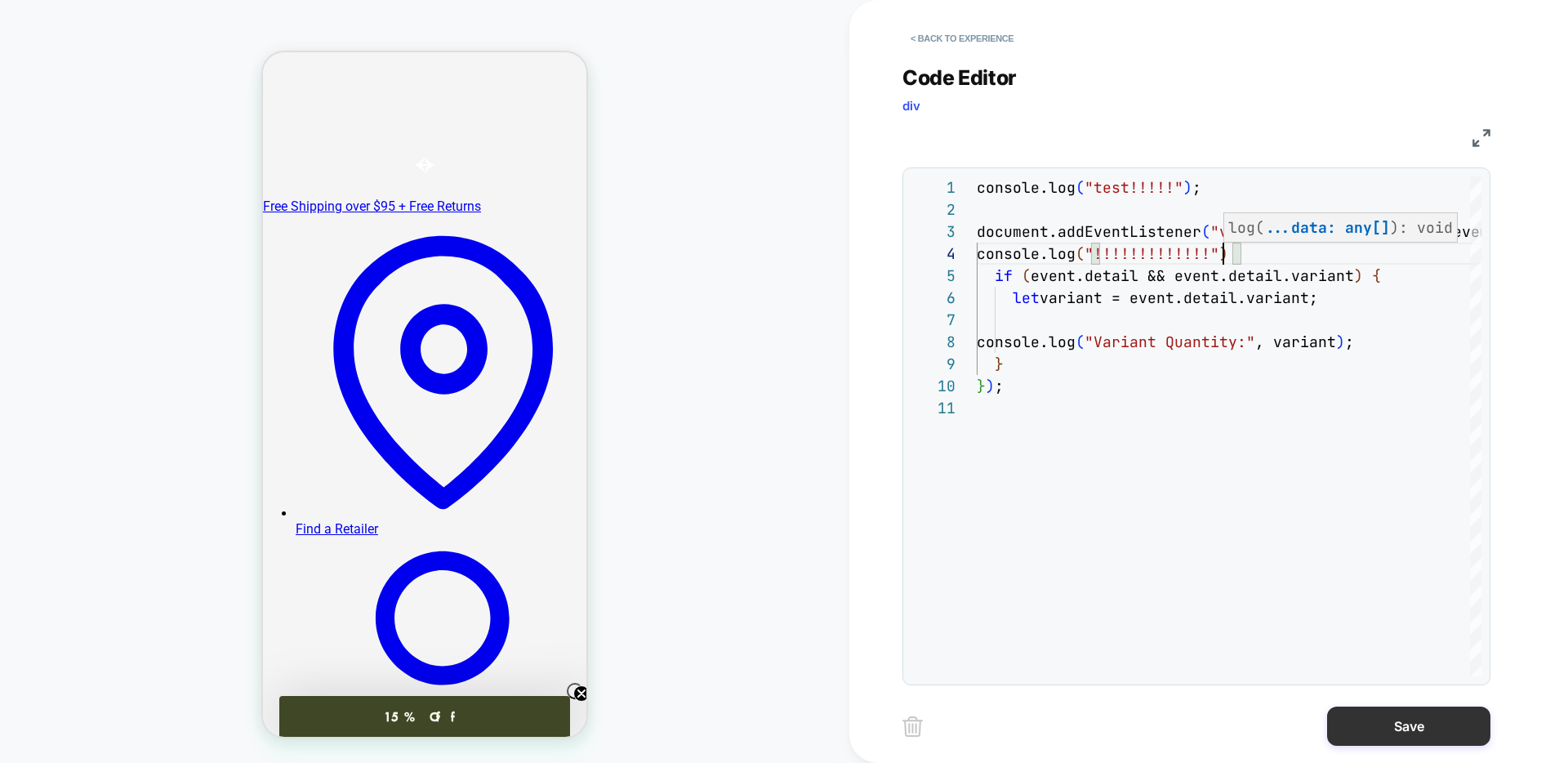
type textarea "**********"
click at [1392, 723] on button "Save" at bounding box center [1408, 726] width 163 height 39
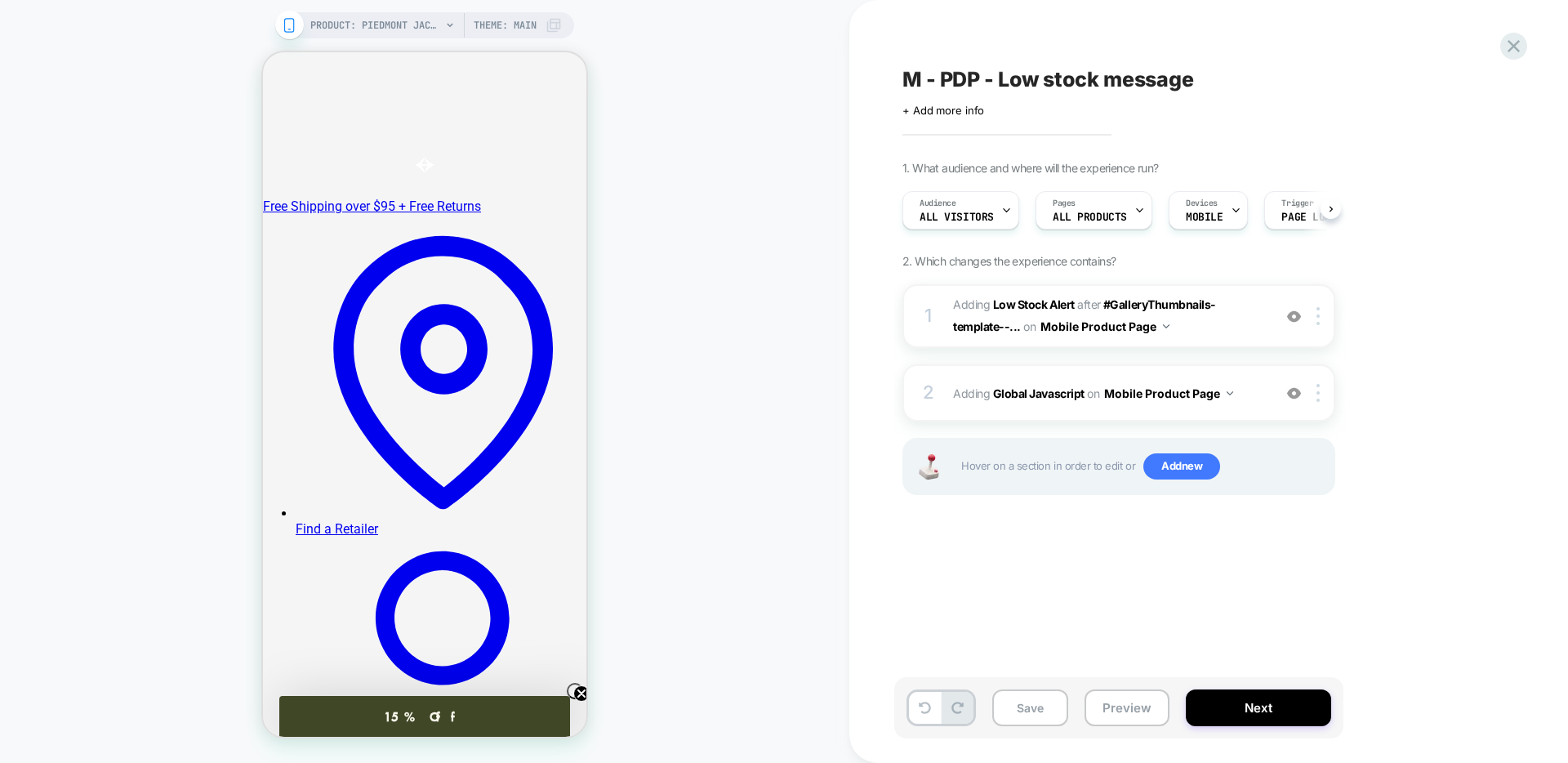
scroll to position [0, 1]
click at [1014, 713] on button "Save" at bounding box center [1030, 708] width 76 height 37
click at [1119, 706] on button "Preview" at bounding box center [1126, 708] width 85 height 37
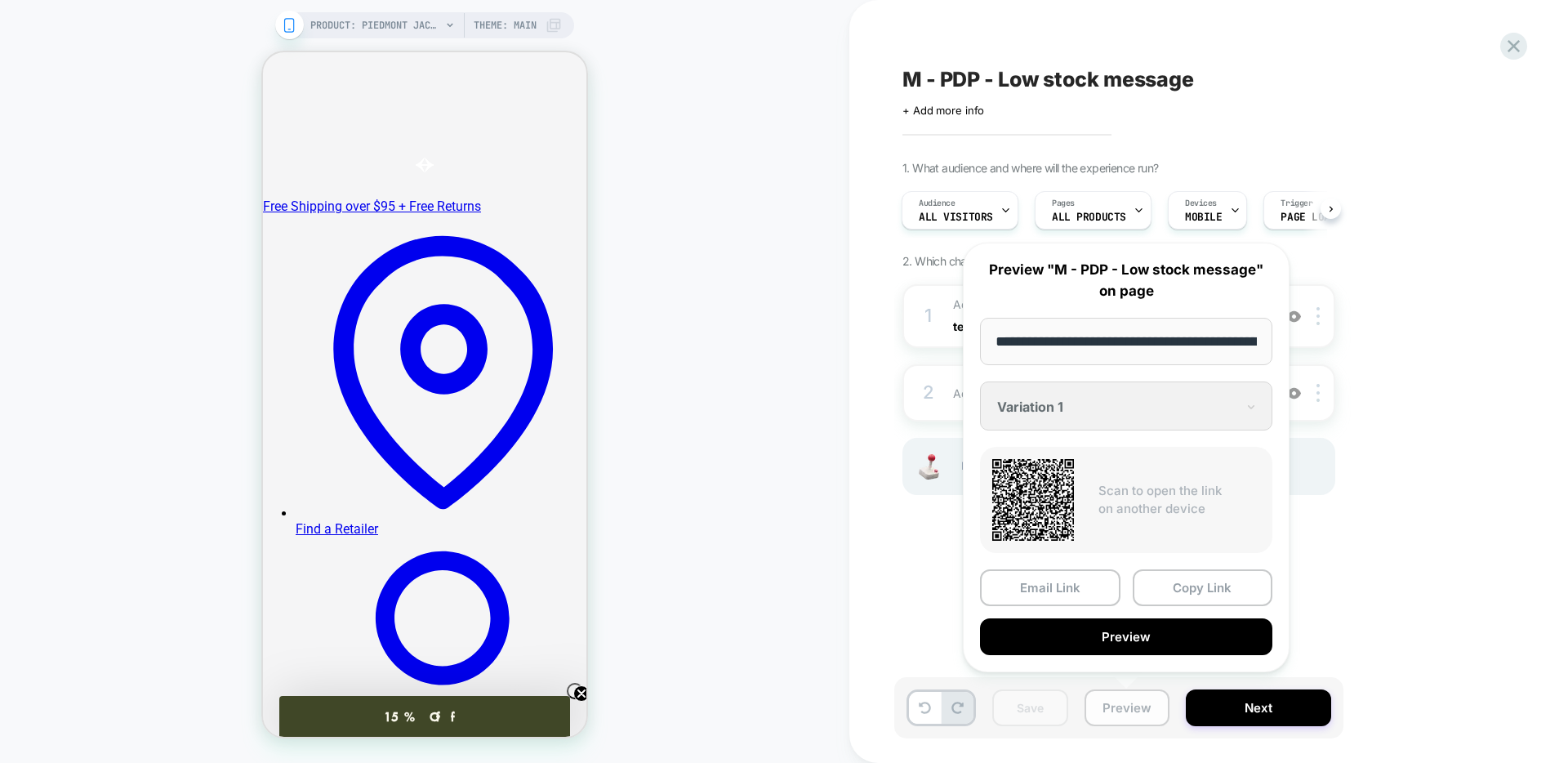
scroll to position [0, 191]
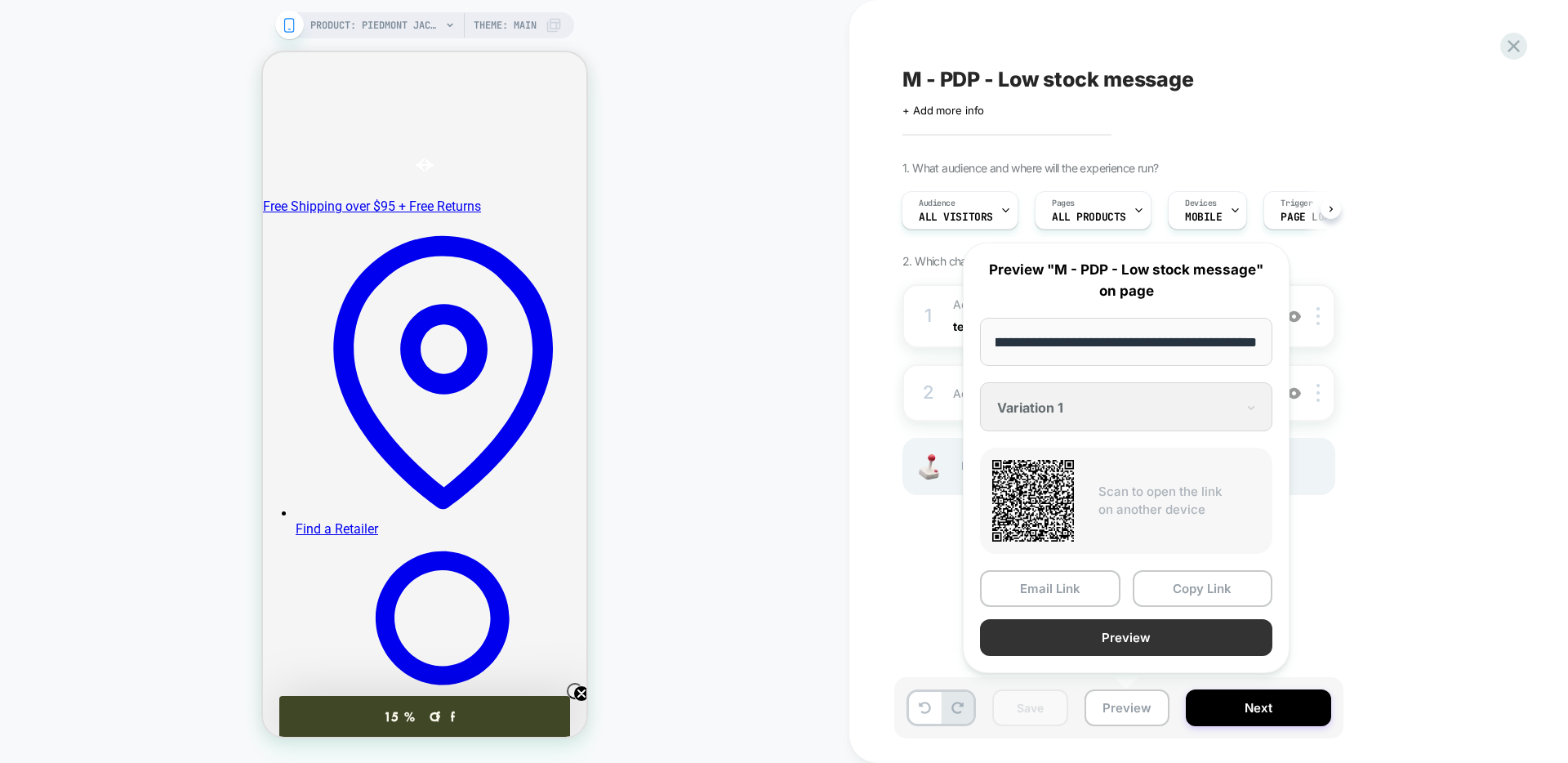
click at [1069, 639] on button "Preview" at bounding box center [1126, 638] width 292 height 37
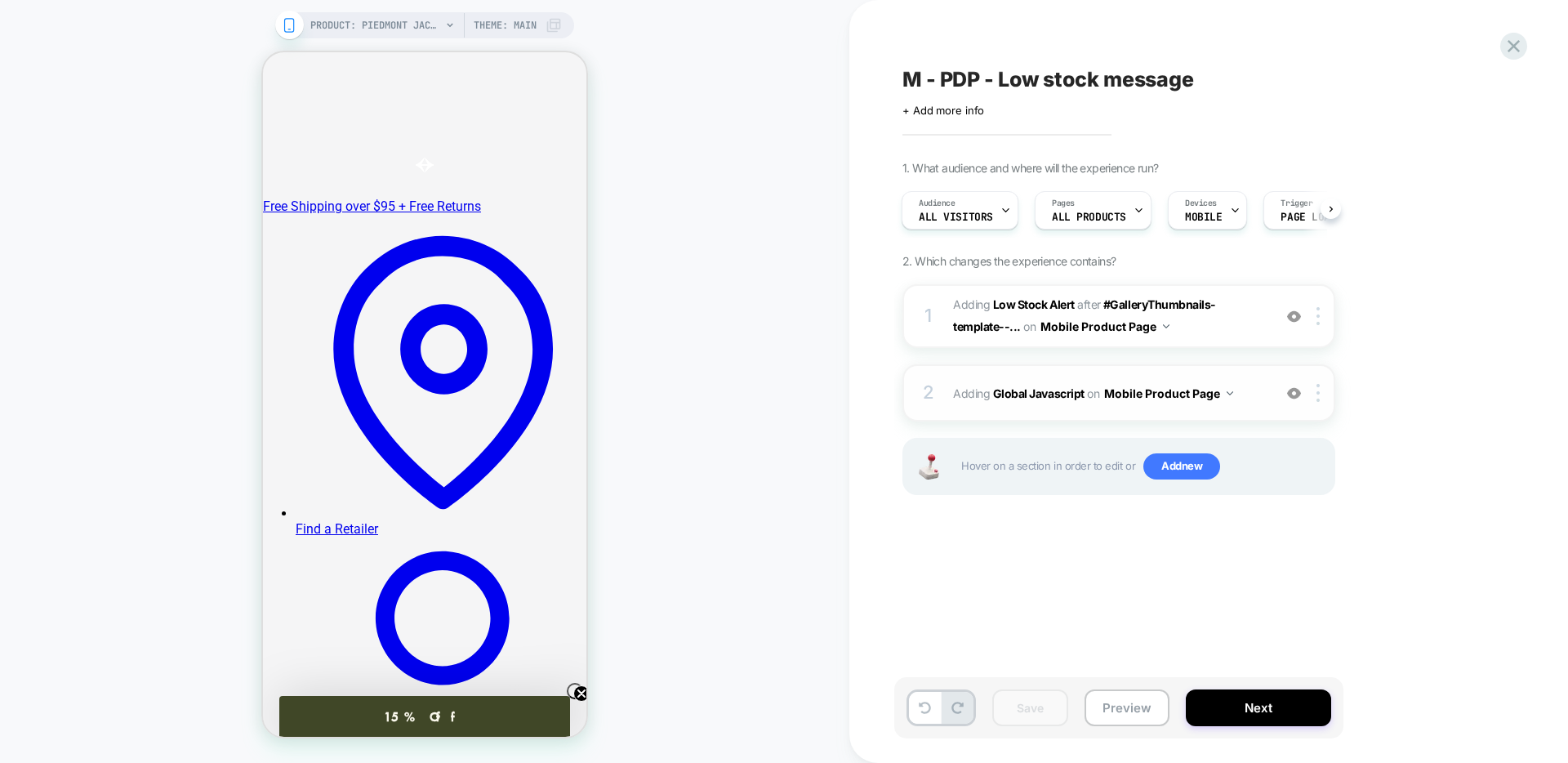
click at [1194, 413] on div "2 Adding Global Javascript on Mobile Product Page Add Before Add After Copy to …" at bounding box center [1119, 393] width 432 height 57
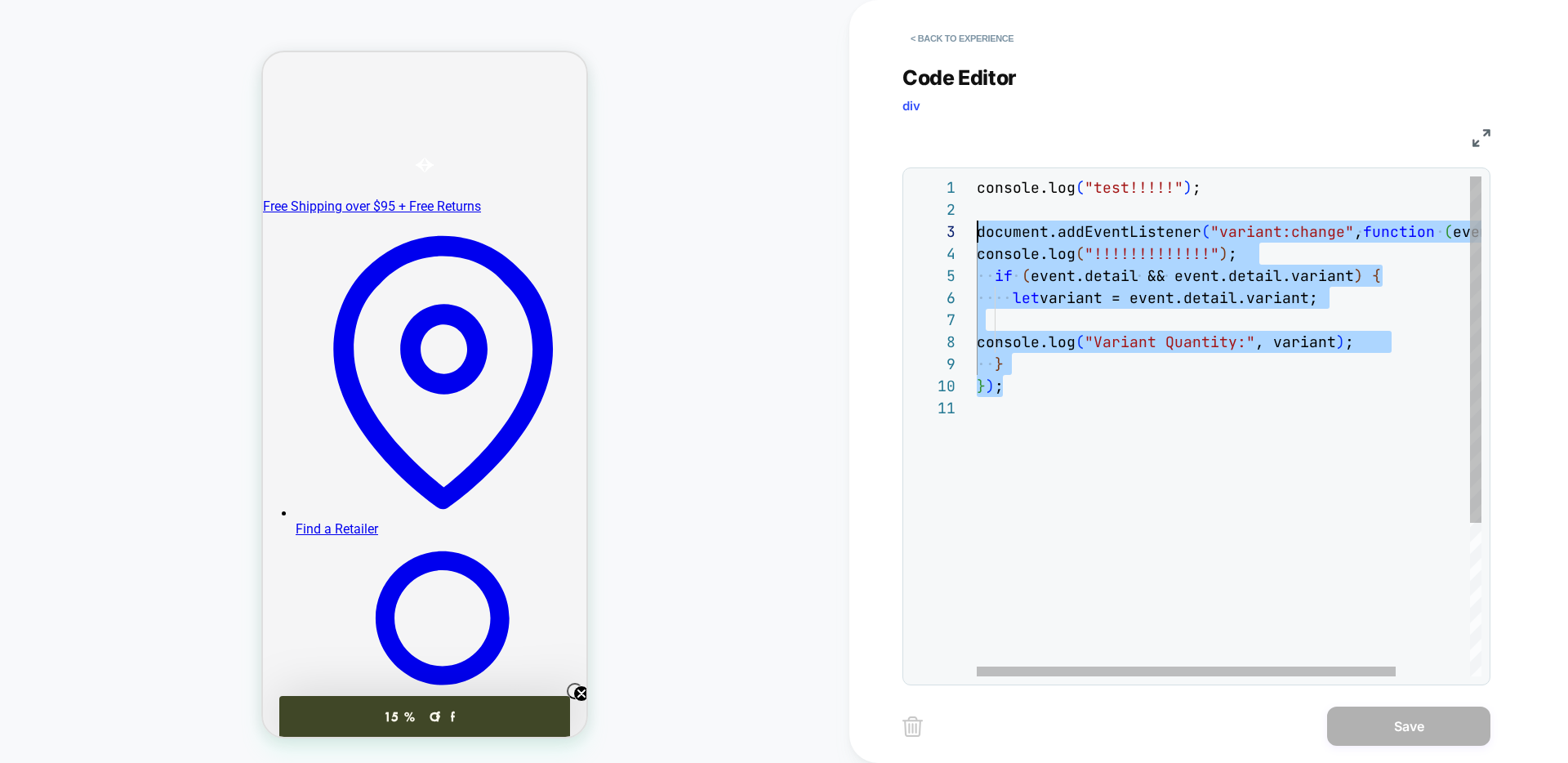
scroll to position [44, 0]
drag, startPoint x: 992, startPoint y: 384, endPoint x: 943, endPoint y: 233, distance: 158.8
click at [976, 233] on div "console.log ( "test!!!!!" ) ; document.addEventListener ( "variant:change" , fu…" at bounding box center [1273, 536] width 593 height 720
click at [996, 396] on div "console.log ( "test!!!!!" ) ; document.addEventListener ( "variant:change" , fu…" at bounding box center [1273, 536] width 593 height 720
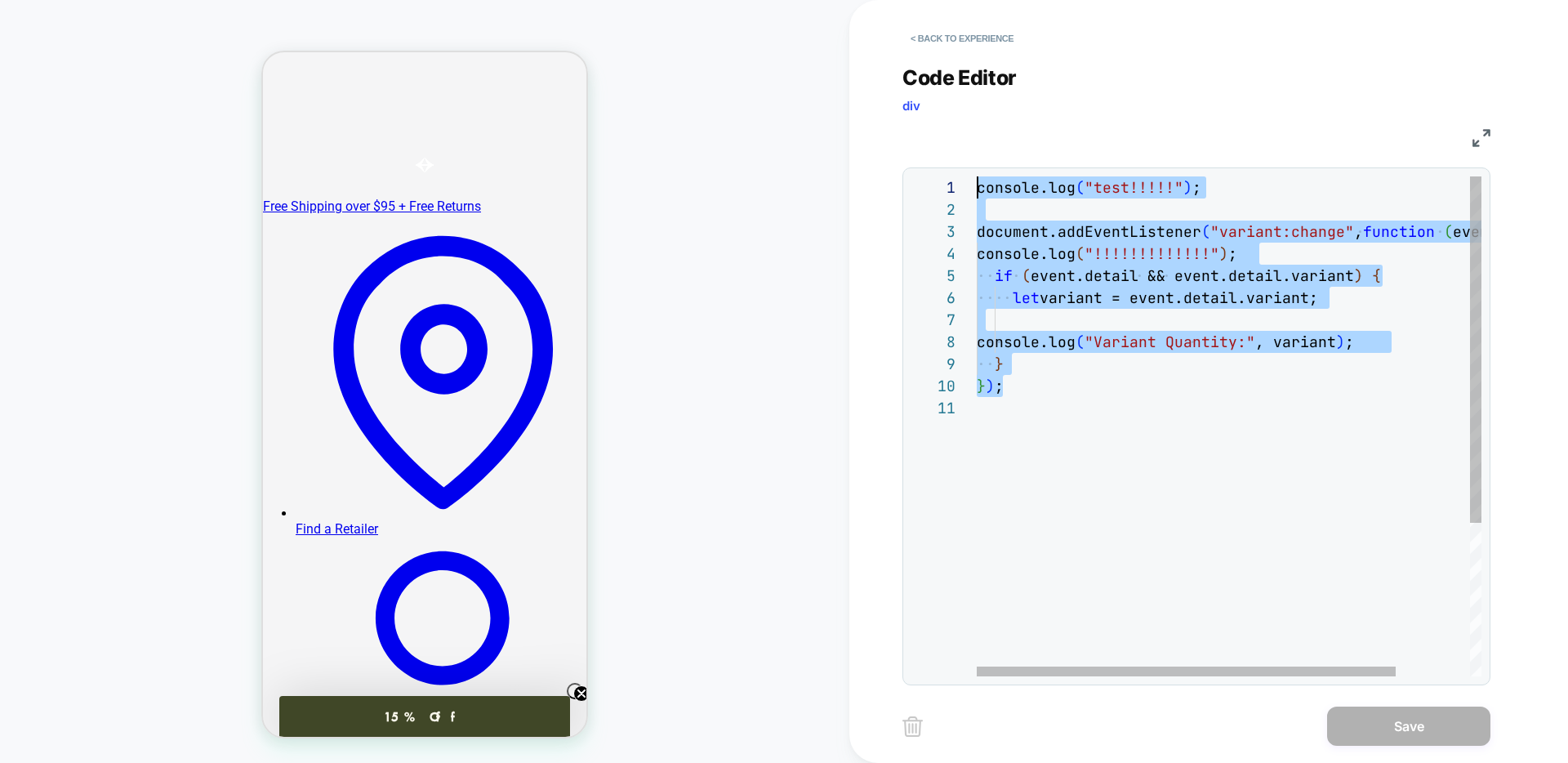
drag, startPoint x: 1035, startPoint y: 395, endPoint x: 908, endPoint y: 147, distance: 278.6
click at [976, 176] on div "console.log ( "test!!!!!" ) ; document.addEventListener ( "variant:change" , fu…" at bounding box center [1273, 536] width 593 height 720
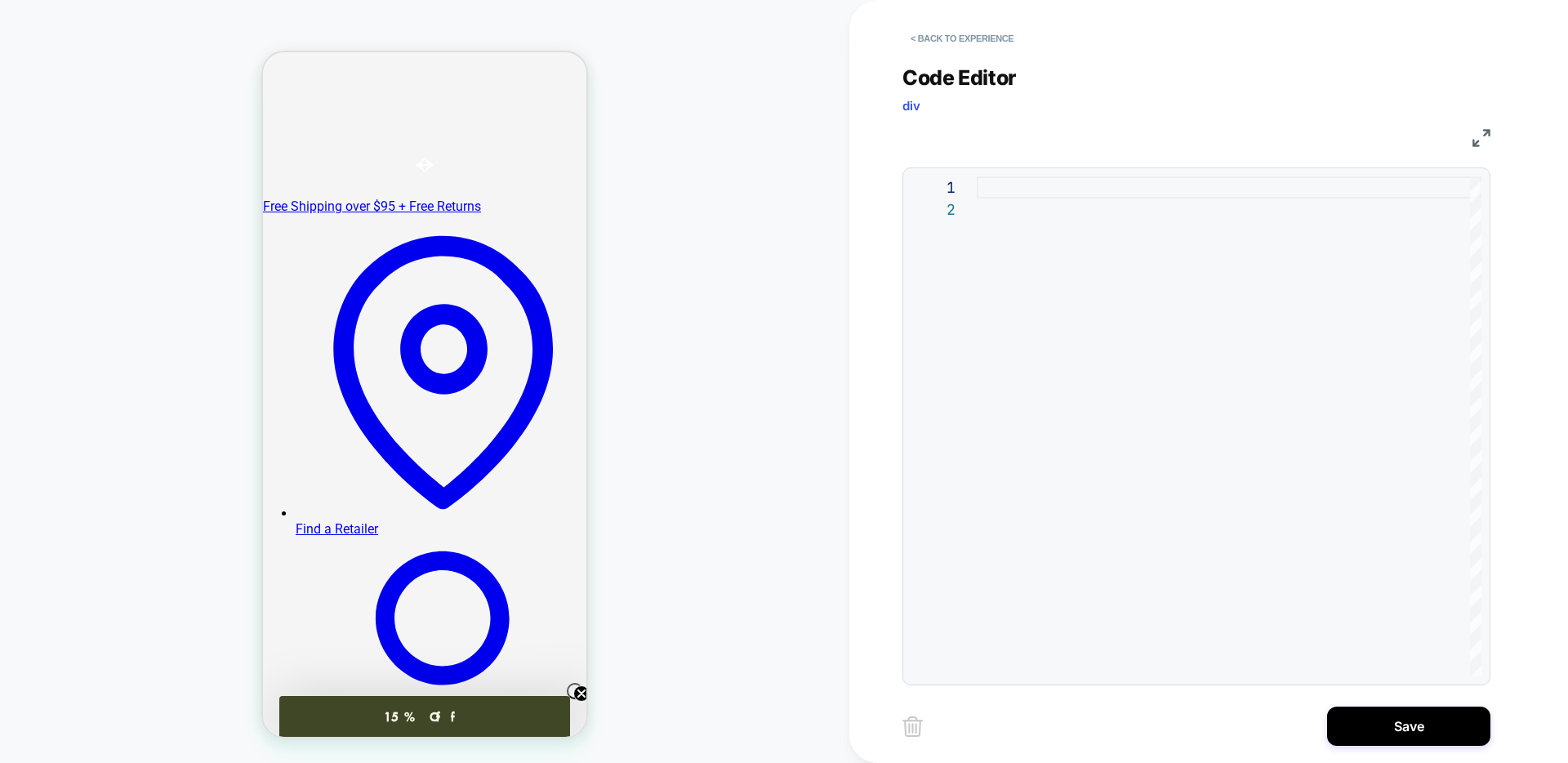
click at [1169, 98] on div "Code Editor div" at bounding box center [1196, 93] width 587 height 56
click at [957, 44] on button "< Back to experience" at bounding box center [962, 38] width 119 height 26
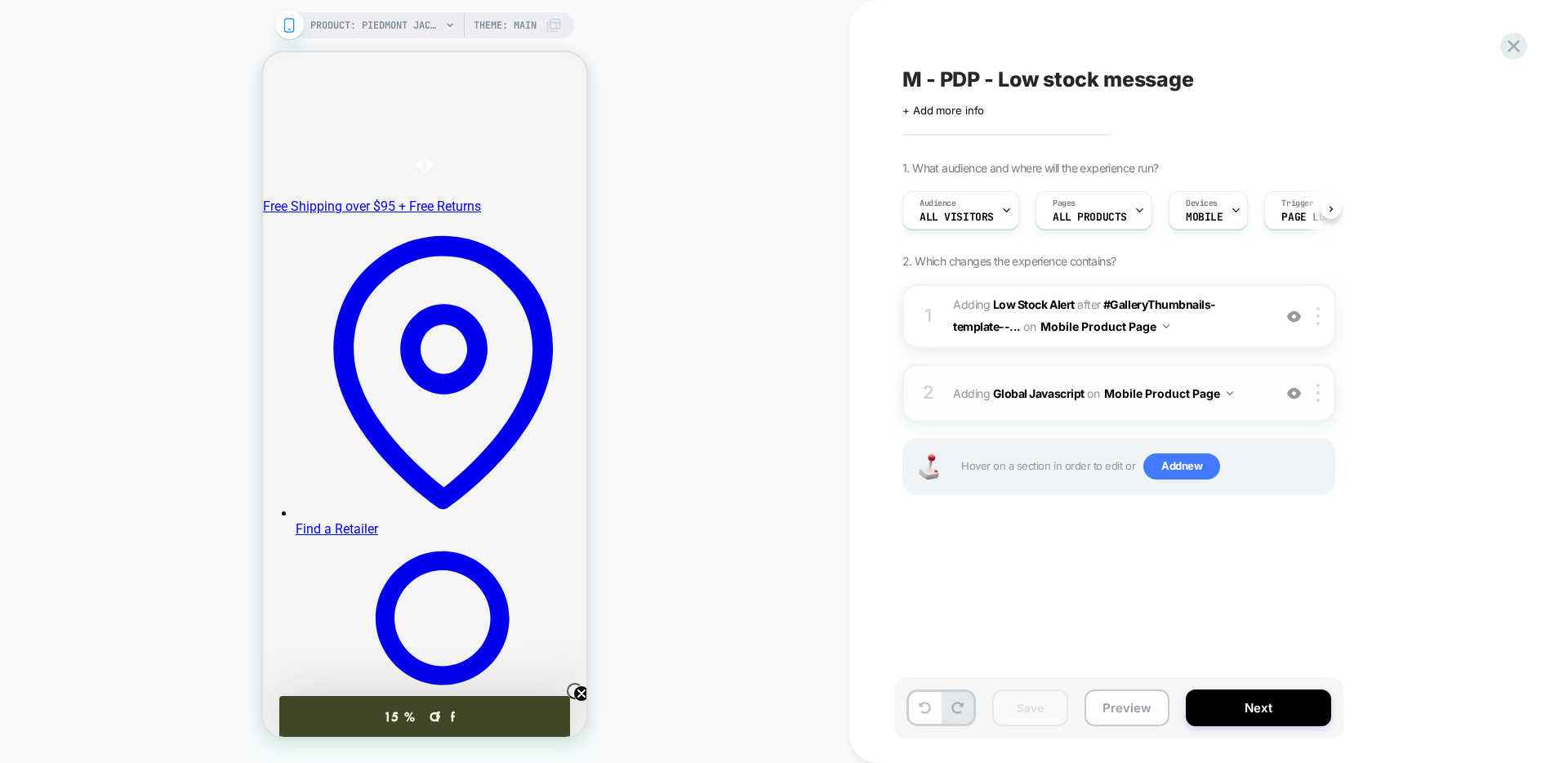
scroll to position [0, 1]
click at [1321, 392] on div at bounding box center [1321, 392] width 27 height 18
click at [1321, 397] on div at bounding box center [1321, 392] width 27 height 18
click at [1317, 397] on img at bounding box center [1318, 392] width 3 height 18
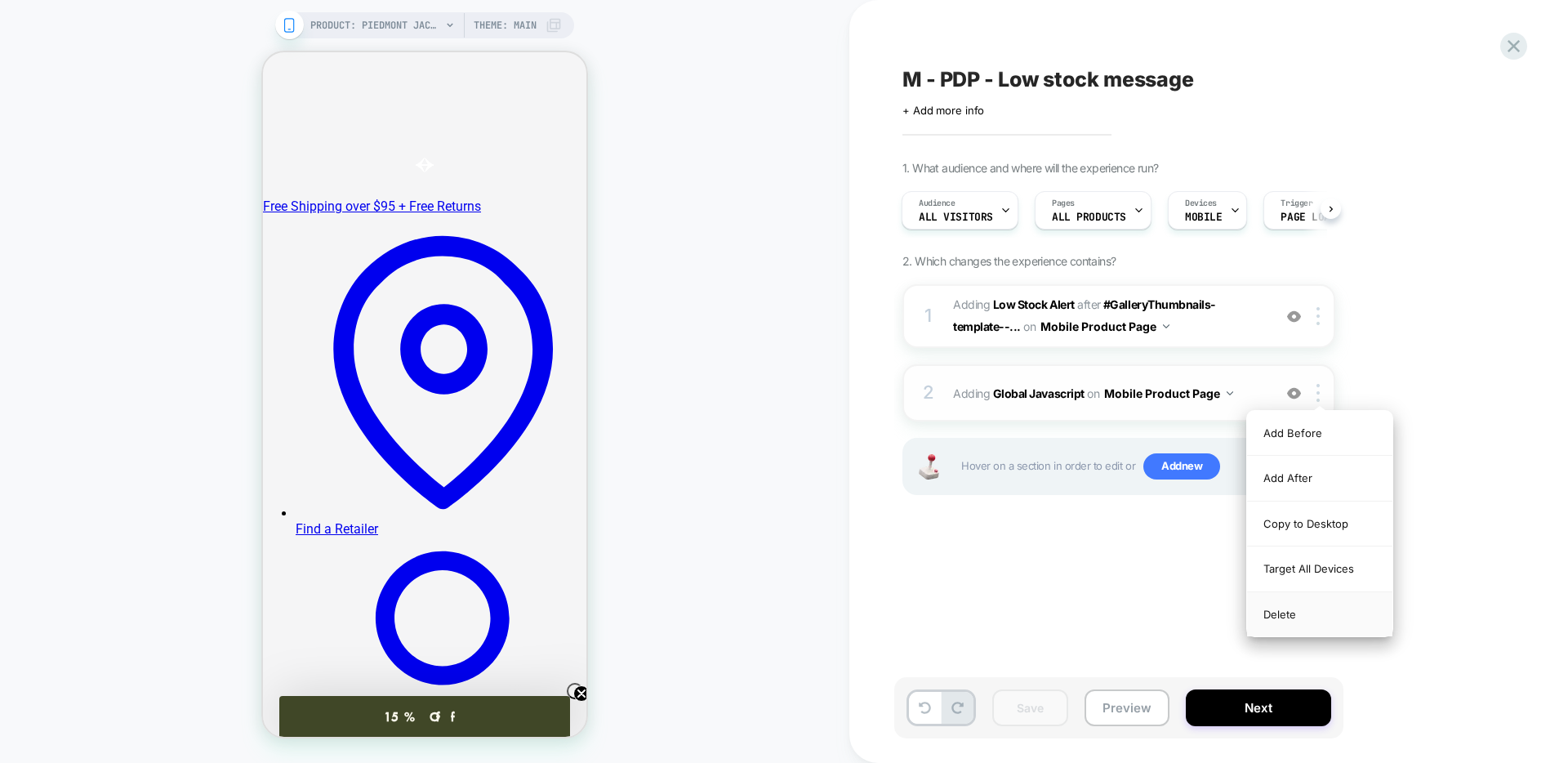
click at [1290, 614] on div "Delete" at bounding box center [1319, 614] width 145 height 44
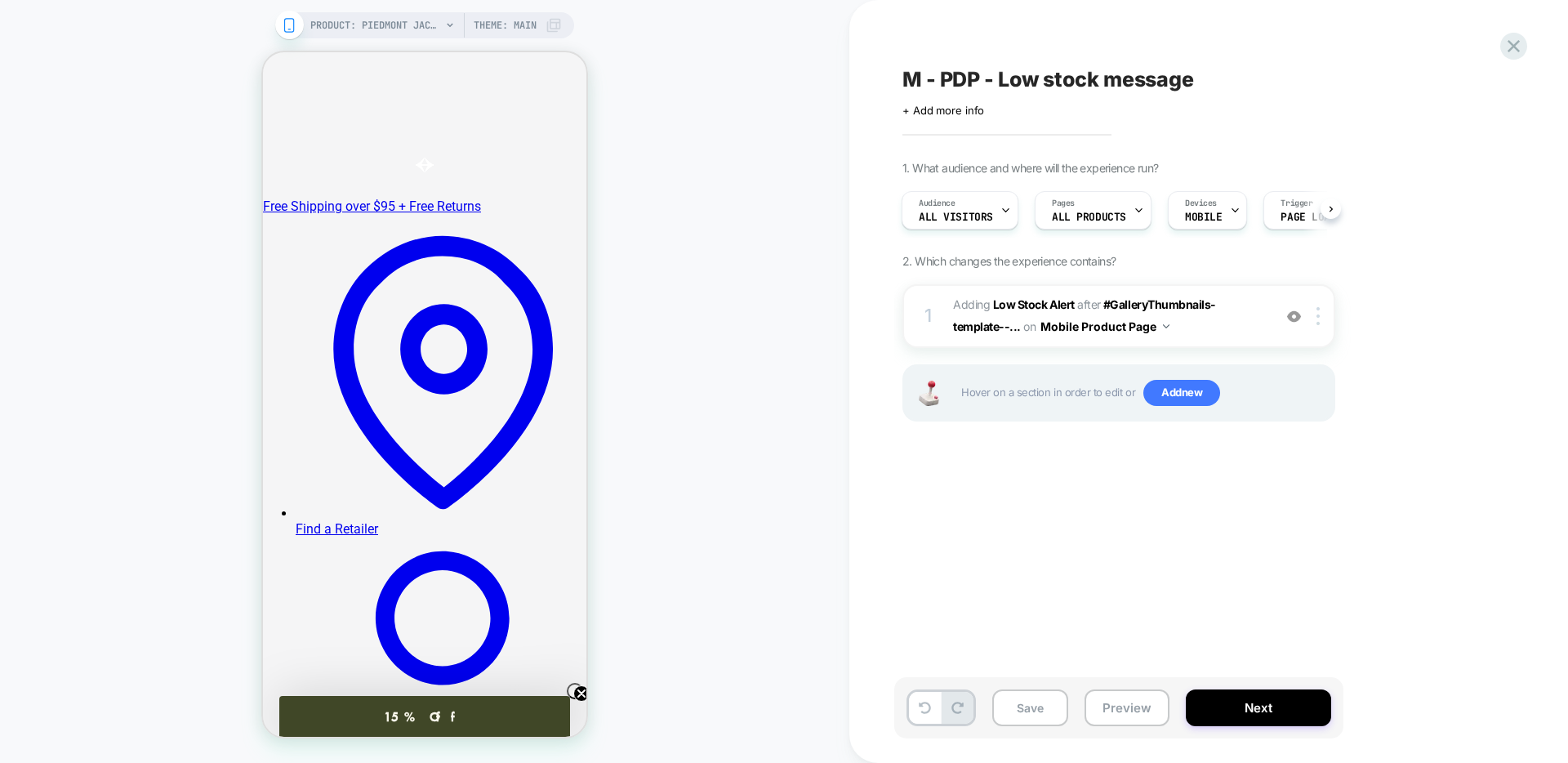
click at [649, 86] on div "PRODUCT: Piedmont Jacket PRODUCT: Piedmont Jacket Theme: MAIN" at bounding box center [424, 381] width 849 height 730
click at [1507, 54] on icon at bounding box center [1514, 46] width 22 height 22
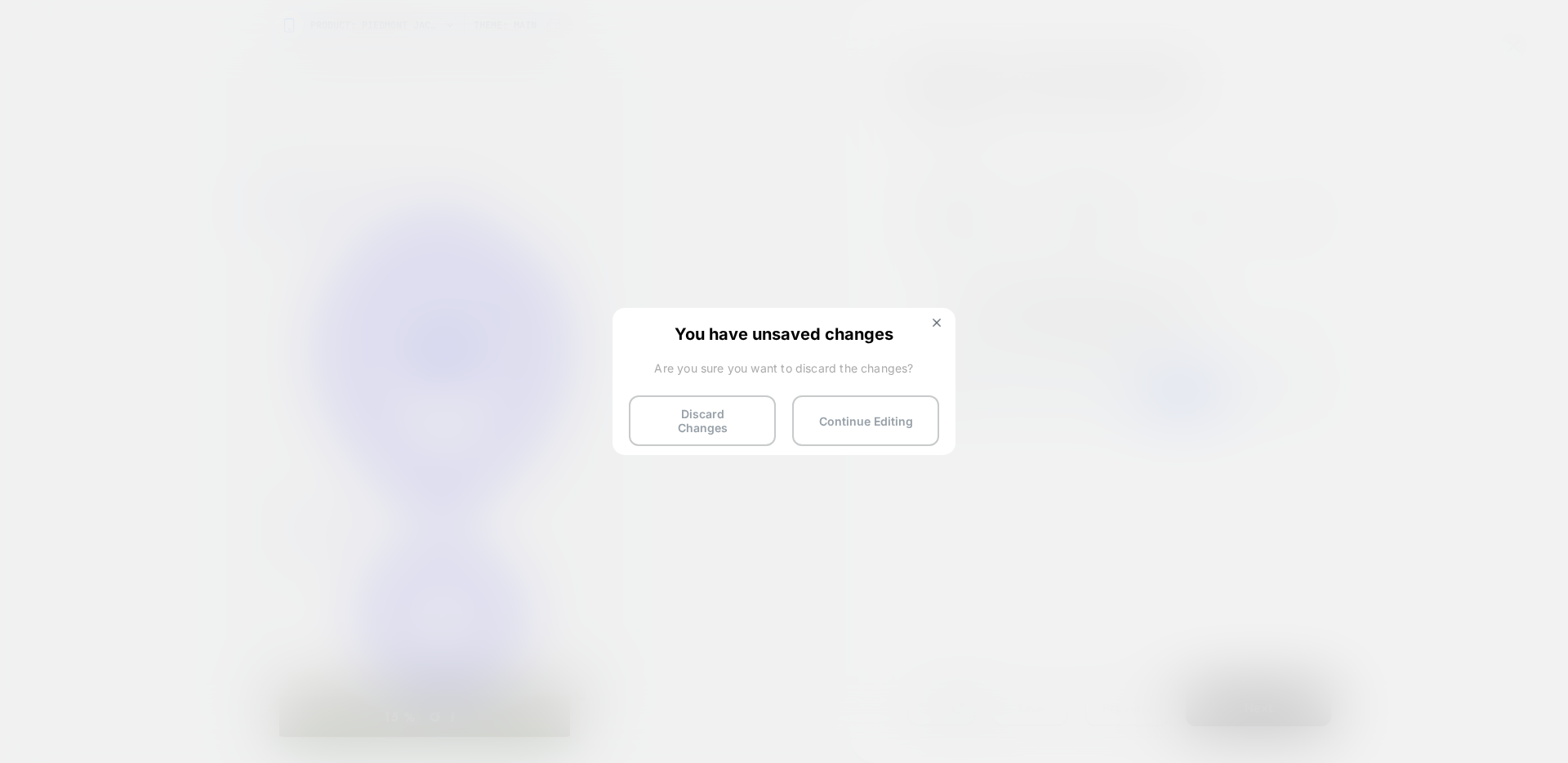
click at [934, 323] on img at bounding box center [937, 323] width 8 height 8
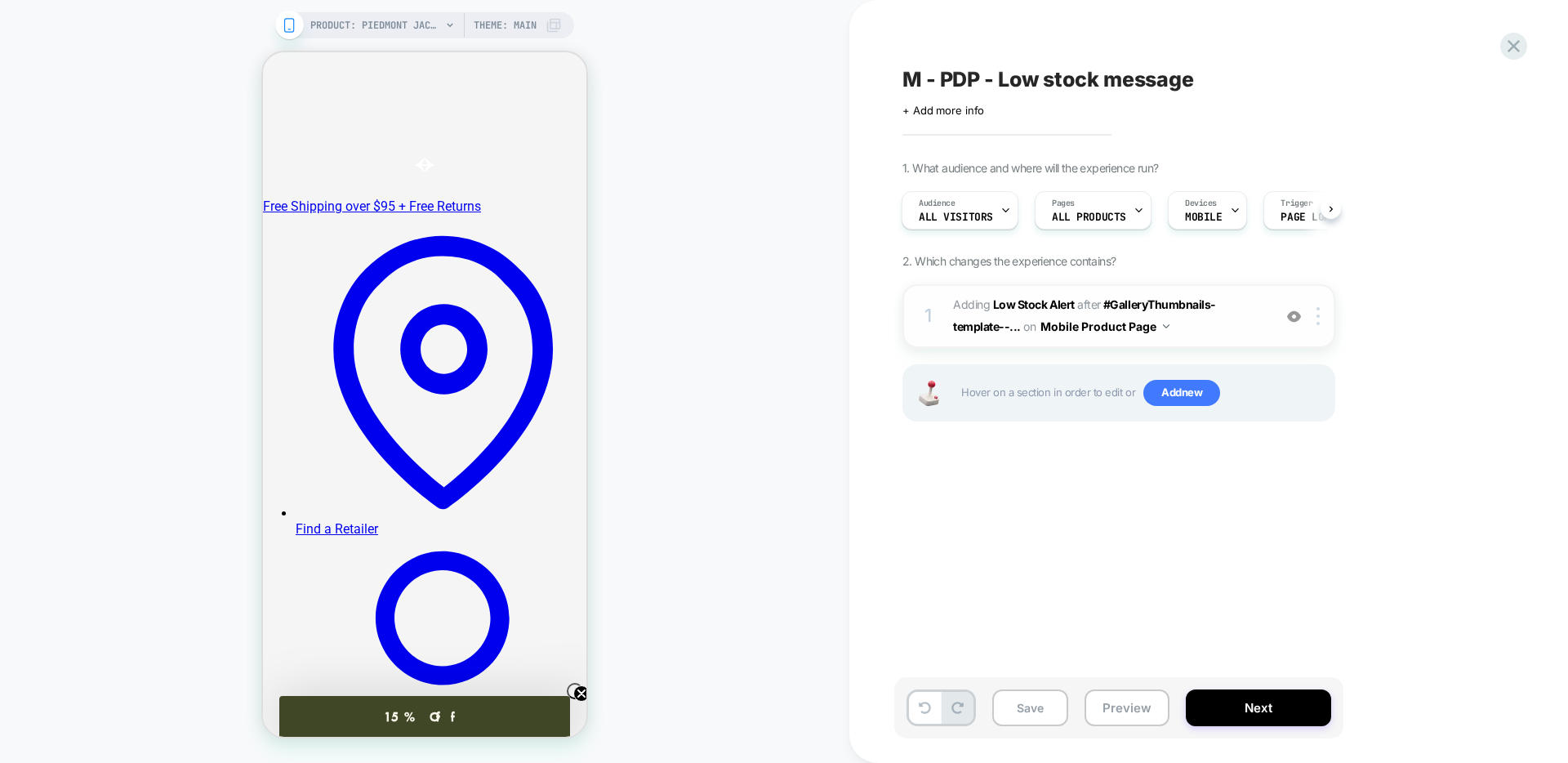
click at [1241, 329] on span "#_loomi_addon_1759174887497 Adding Low Stock Alert AFTER #GalleryThumbnails-tem…" at bounding box center [1108, 316] width 311 height 44
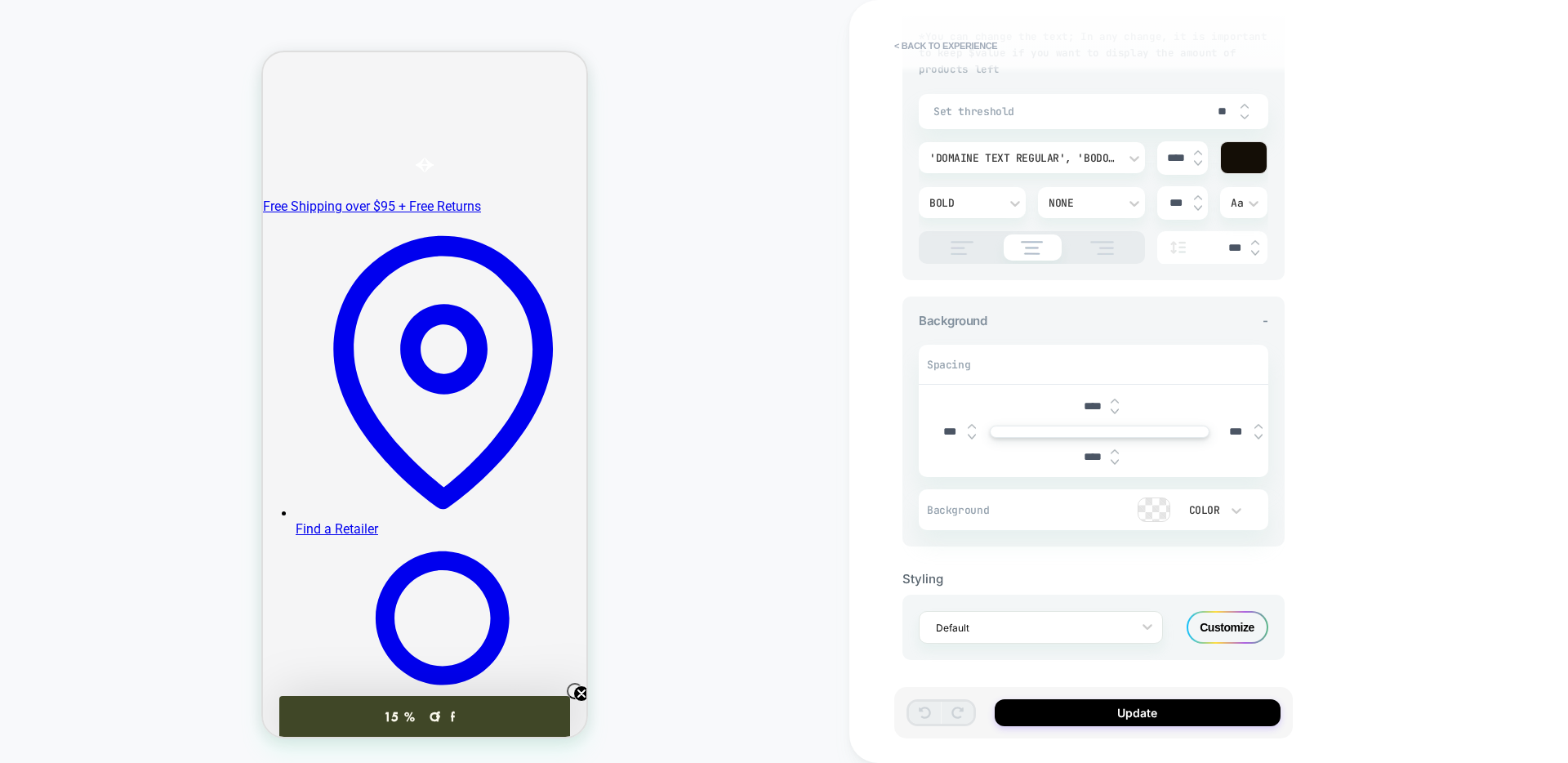
scroll to position [224, 0]
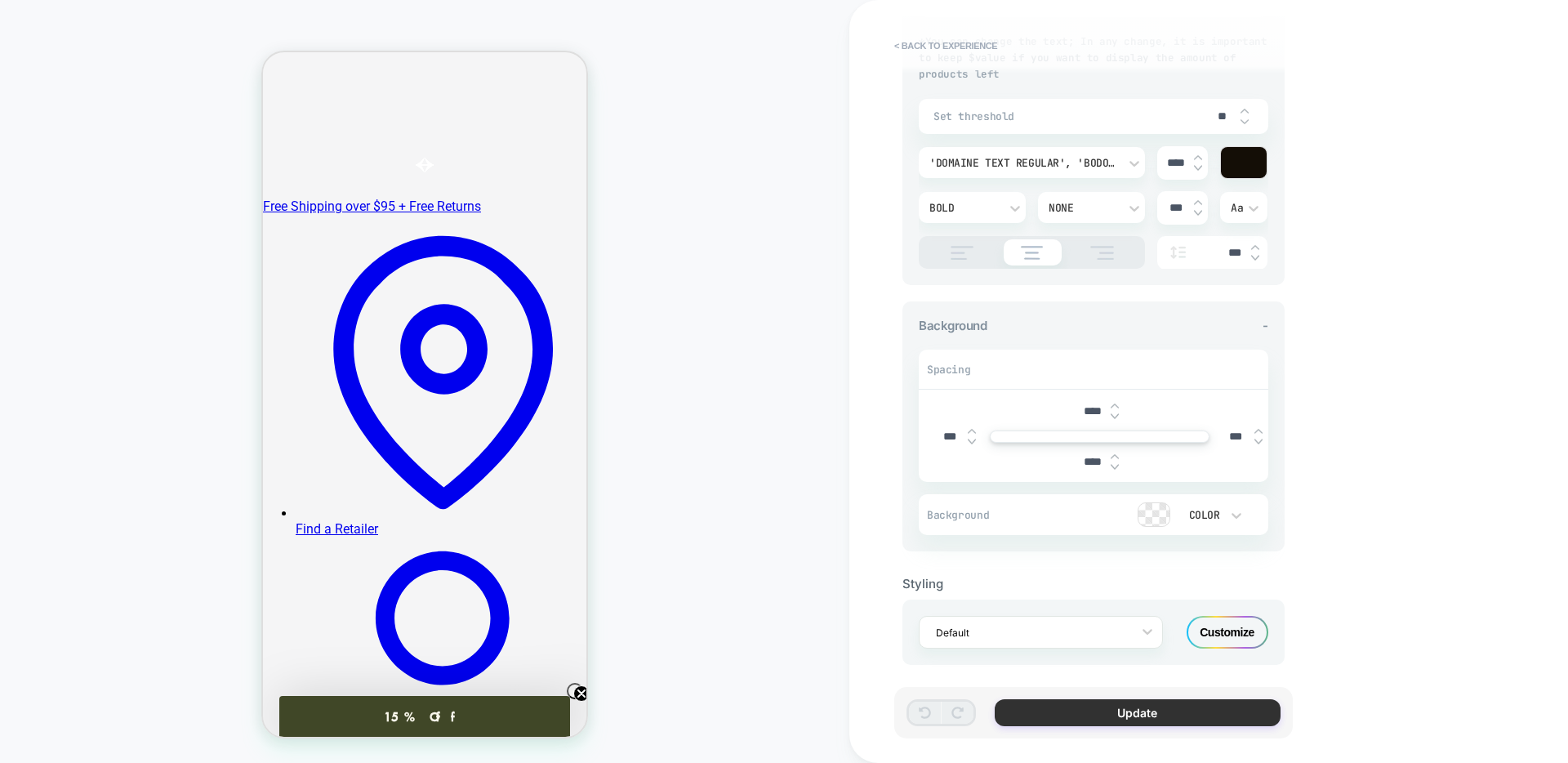
click at [1087, 719] on button "Update" at bounding box center [1137, 713] width 286 height 27
type textarea "*"
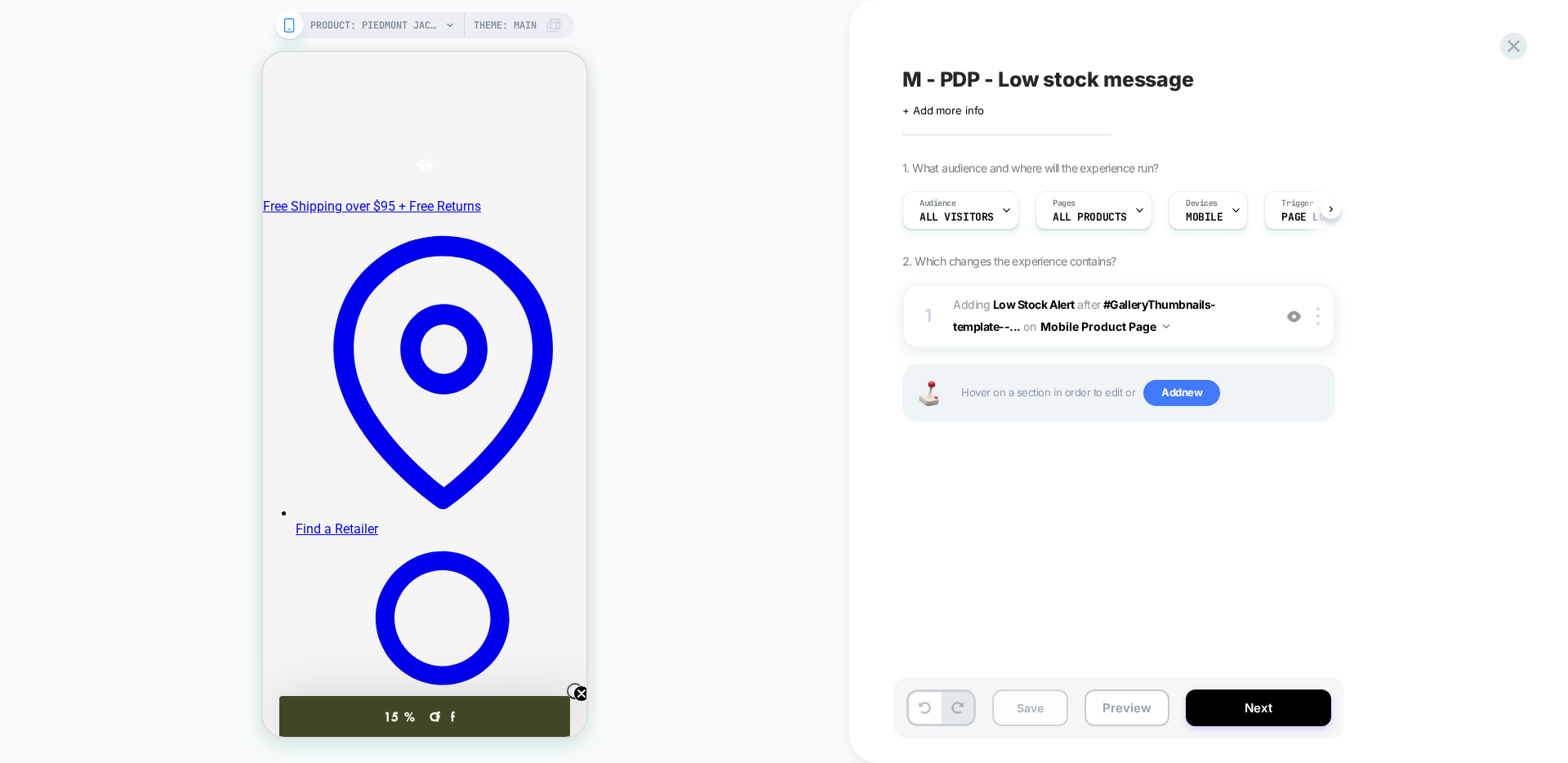
scroll to position [0, 1]
click at [1006, 712] on button "Save" at bounding box center [1030, 708] width 76 height 37
click at [1519, 45] on icon at bounding box center [1514, 46] width 22 height 22
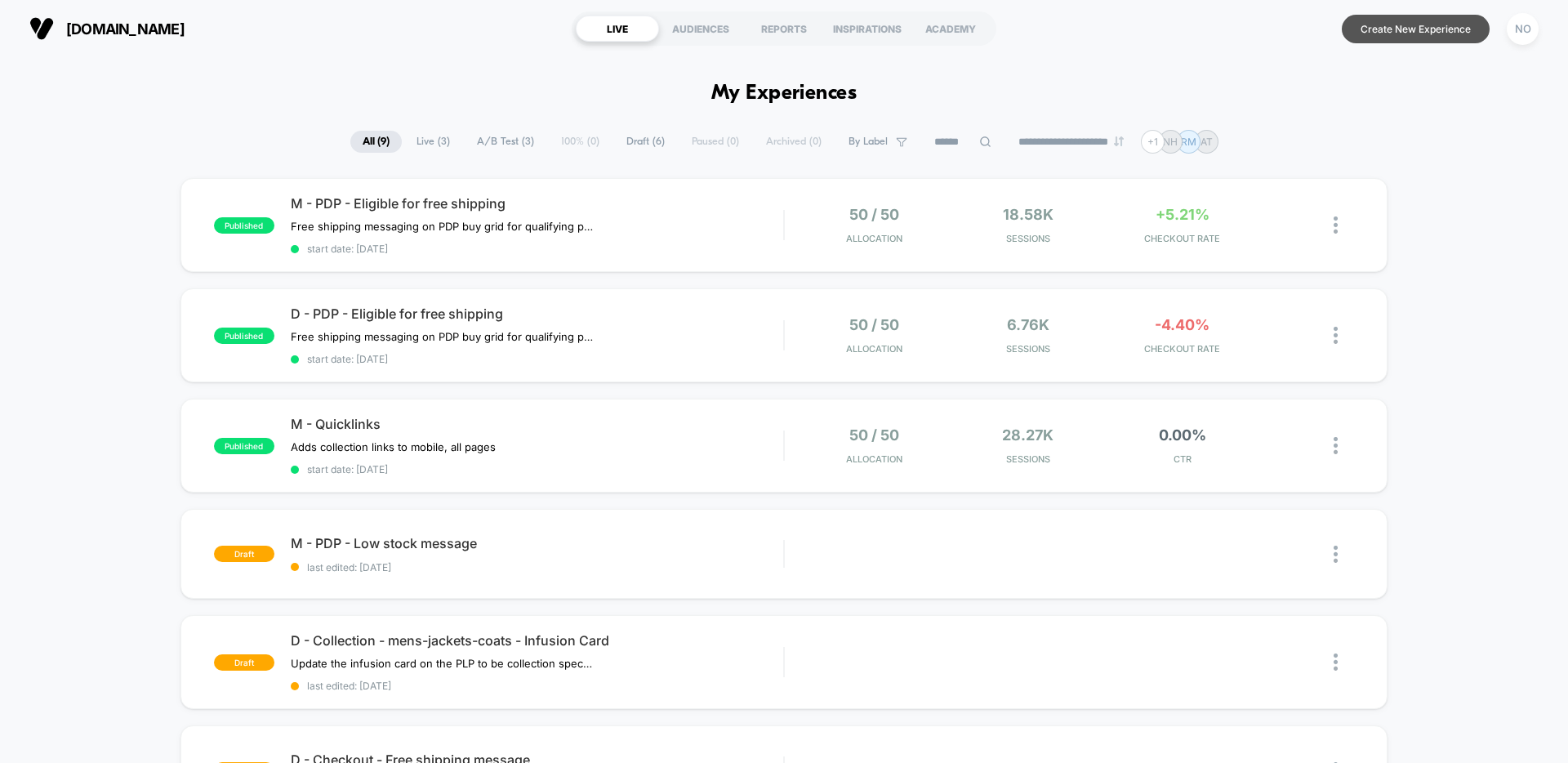
click at [1416, 28] on button "Create New Experience" at bounding box center [1415, 29] width 147 height 29
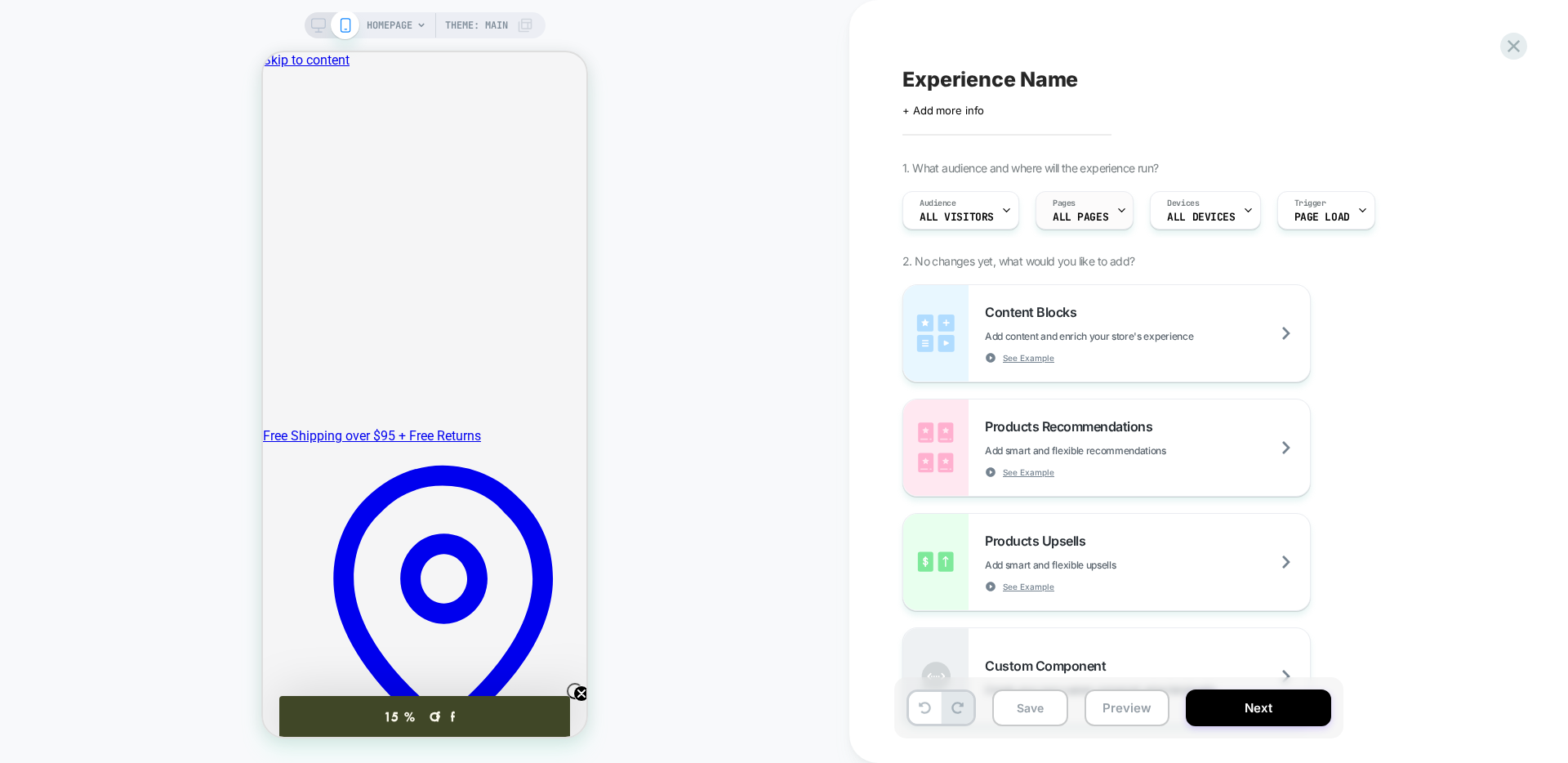
click at [1086, 211] on span "ALL PAGES" at bounding box center [1080, 217] width 55 height 12
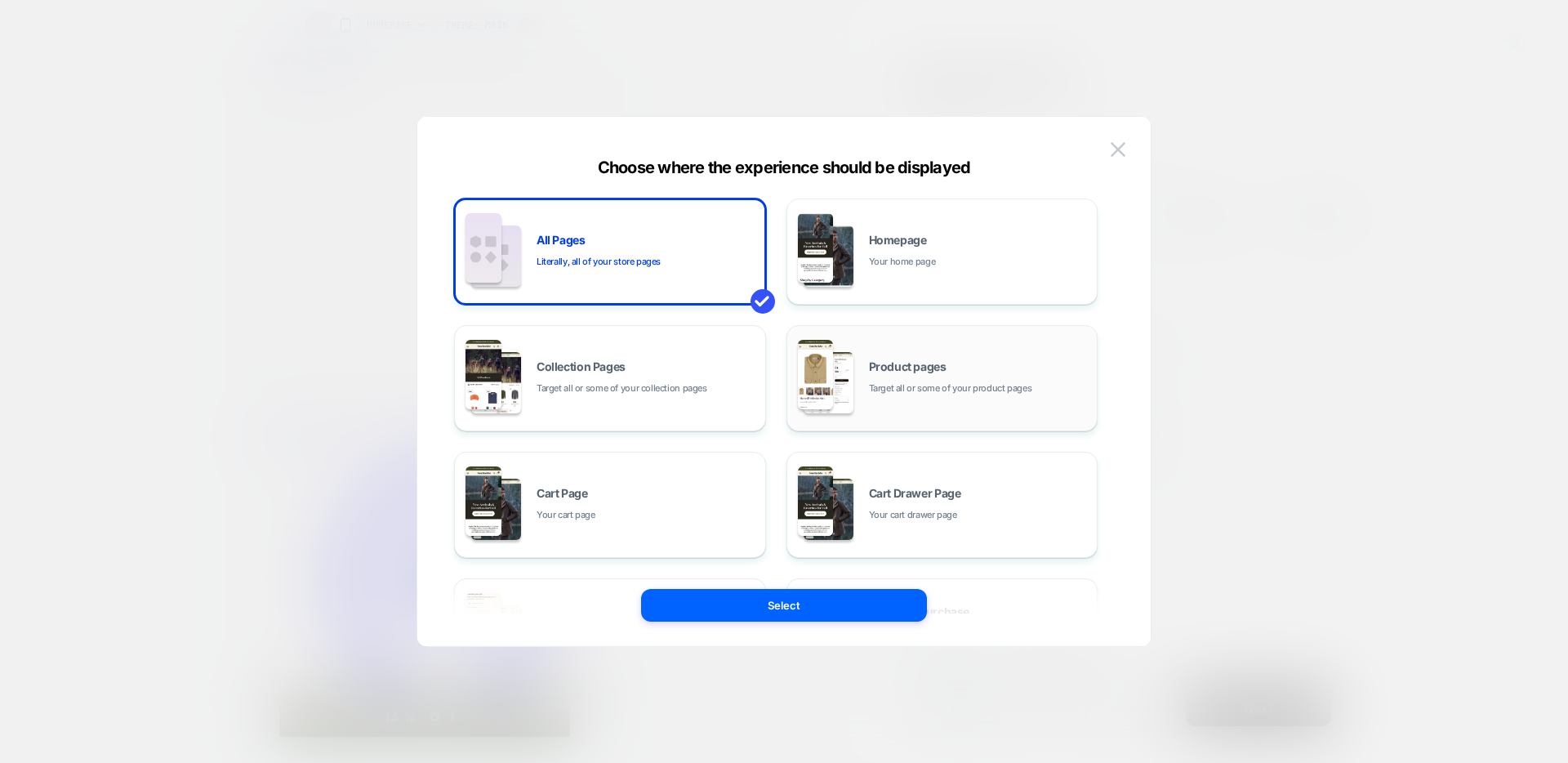
click at [982, 387] on span "Target all or some of your product pages" at bounding box center [950, 388] width 163 height 16
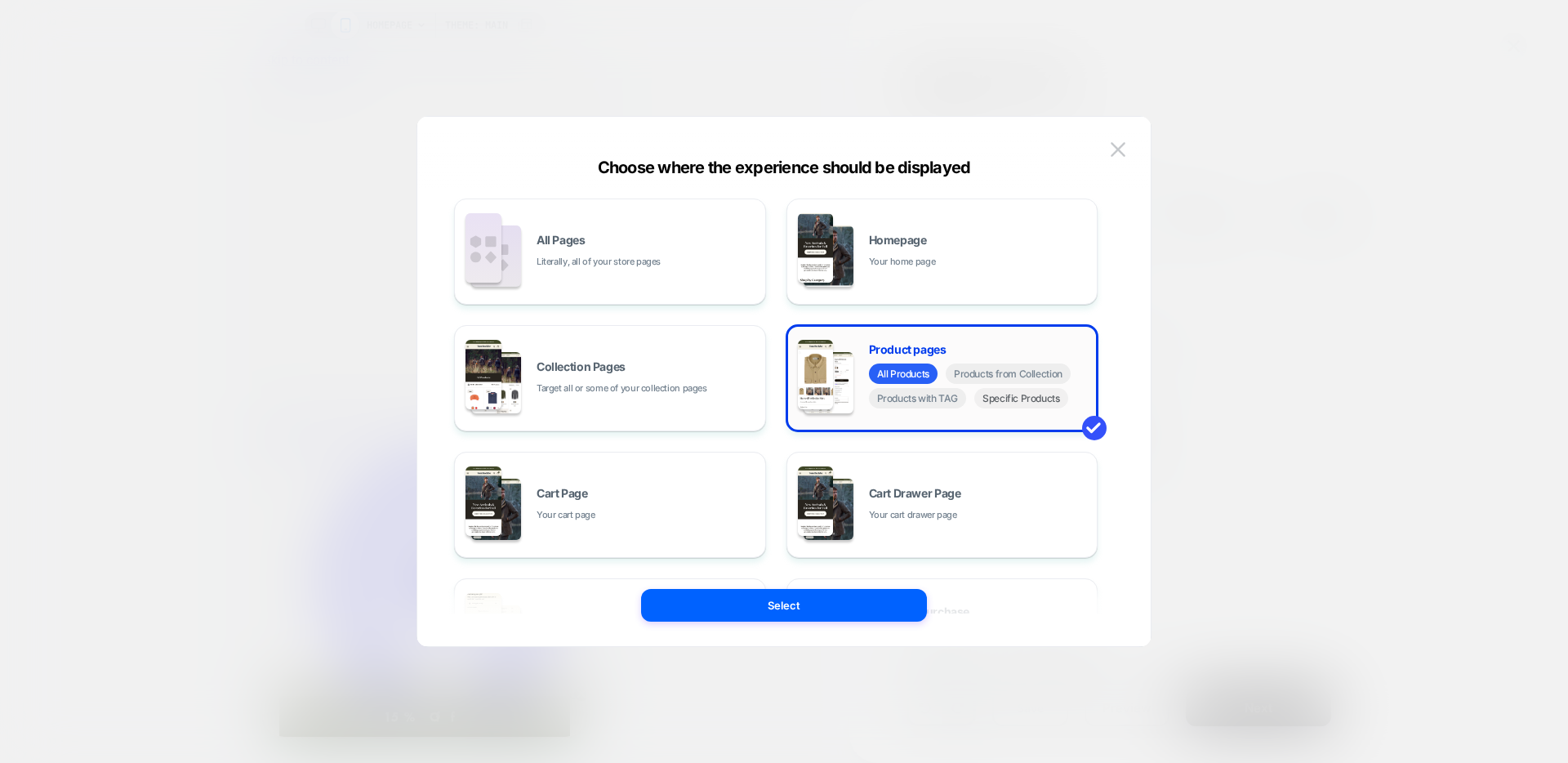
click at [1032, 407] on span "Specific Products" at bounding box center [1021, 398] width 94 height 20
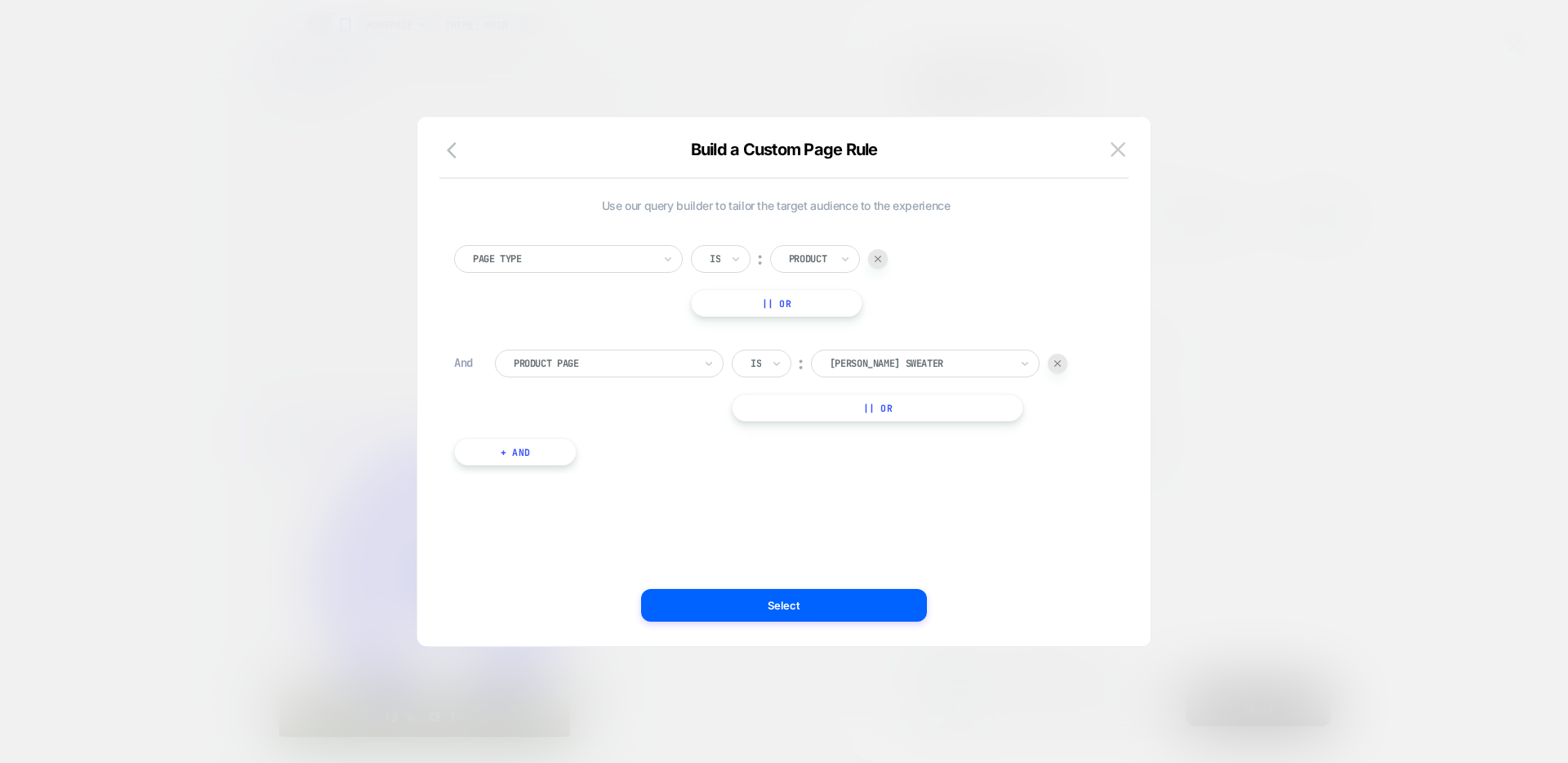
click at [465, 361] on div "And" at bounding box center [466, 363] width 24 height 15
click at [533, 367] on div at bounding box center [603, 364] width 179 height 15
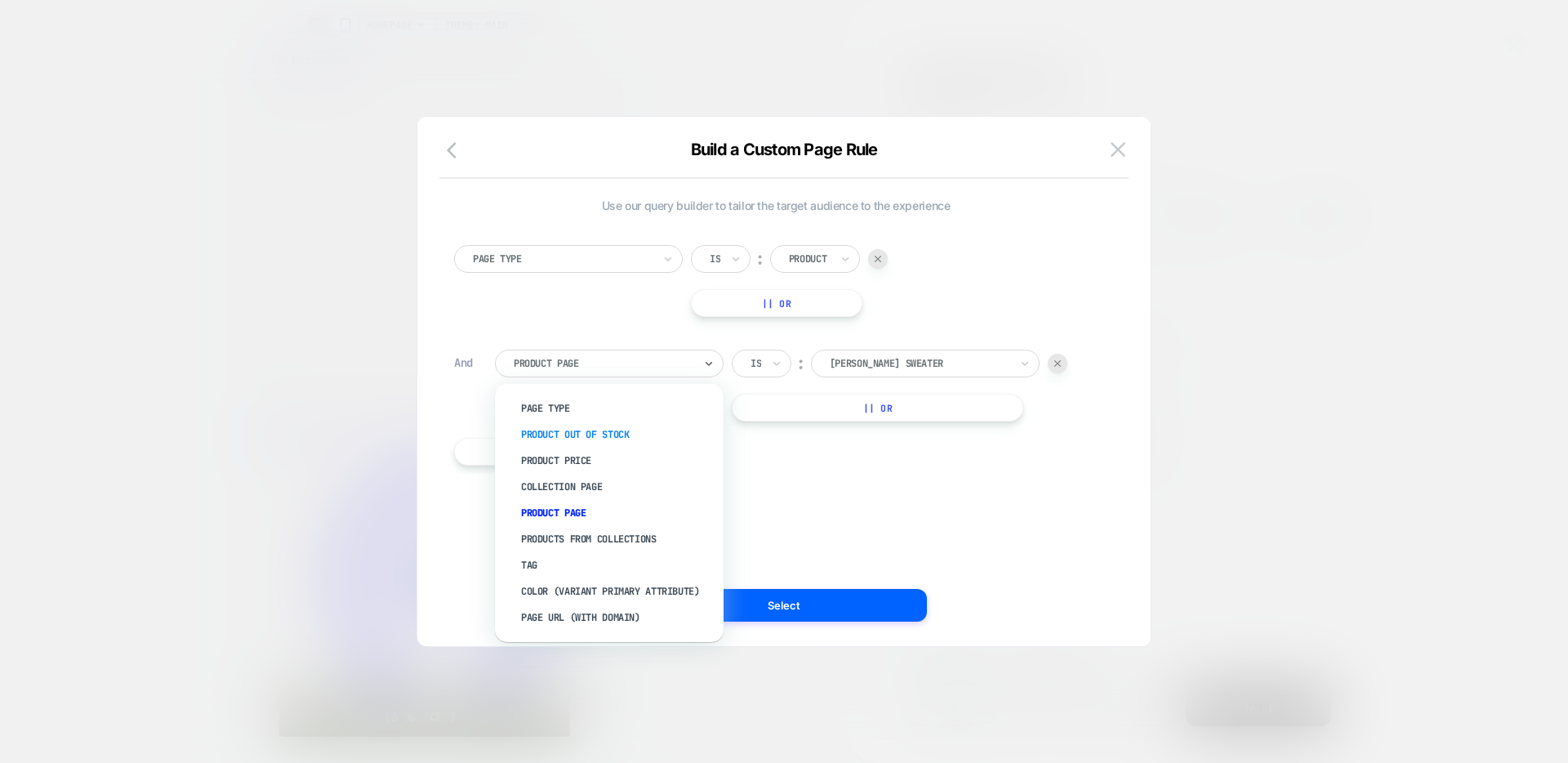
click at [577, 429] on div "Product Out Of Stock" at bounding box center [617, 434] width 212 height 26
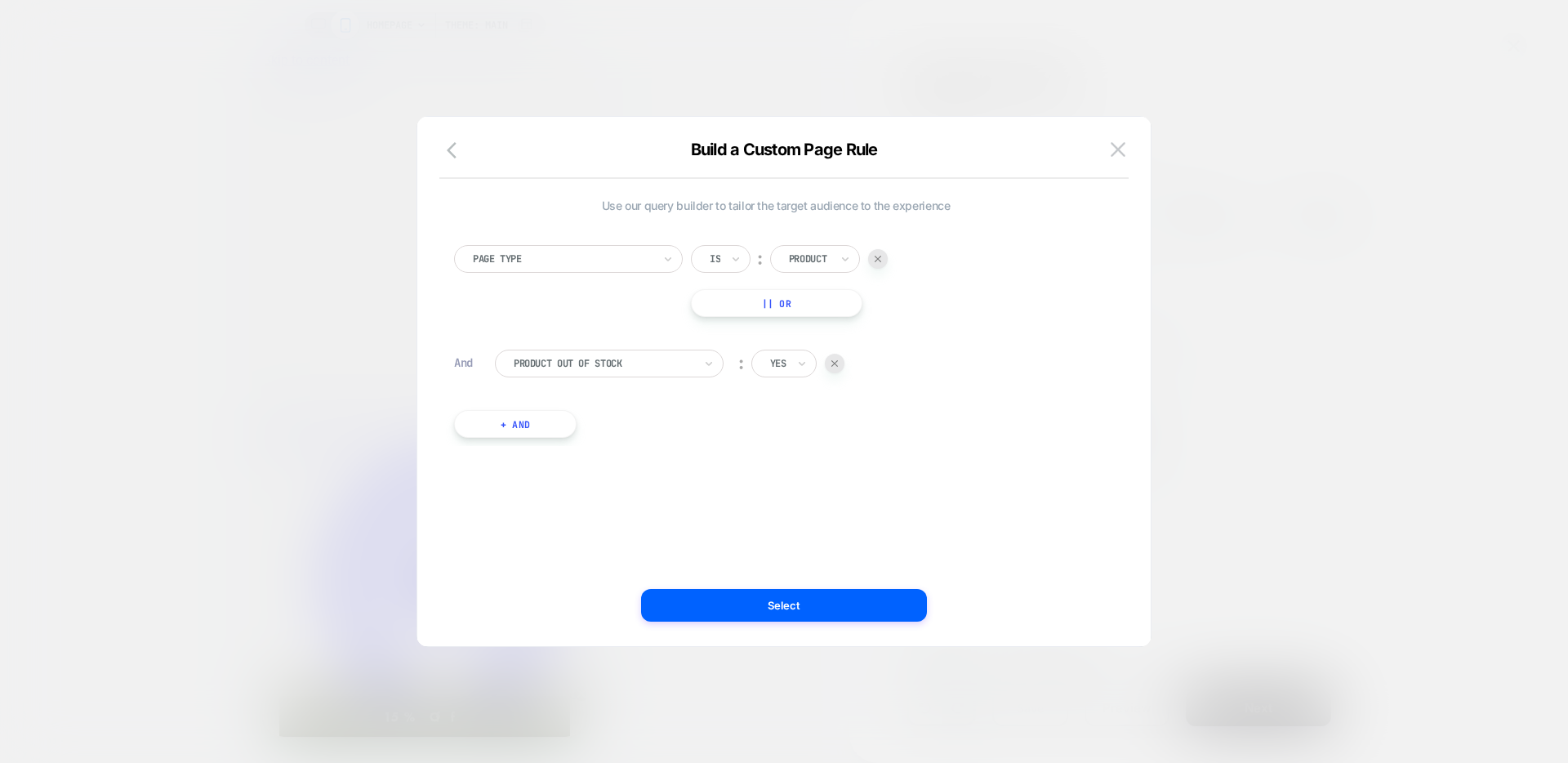
click at [501, 424] on button "+ And" at bounding box center [515, 423] width 122 height 28
click at [524, 444] on div at bounding box center [603, 440] width 179 height 15
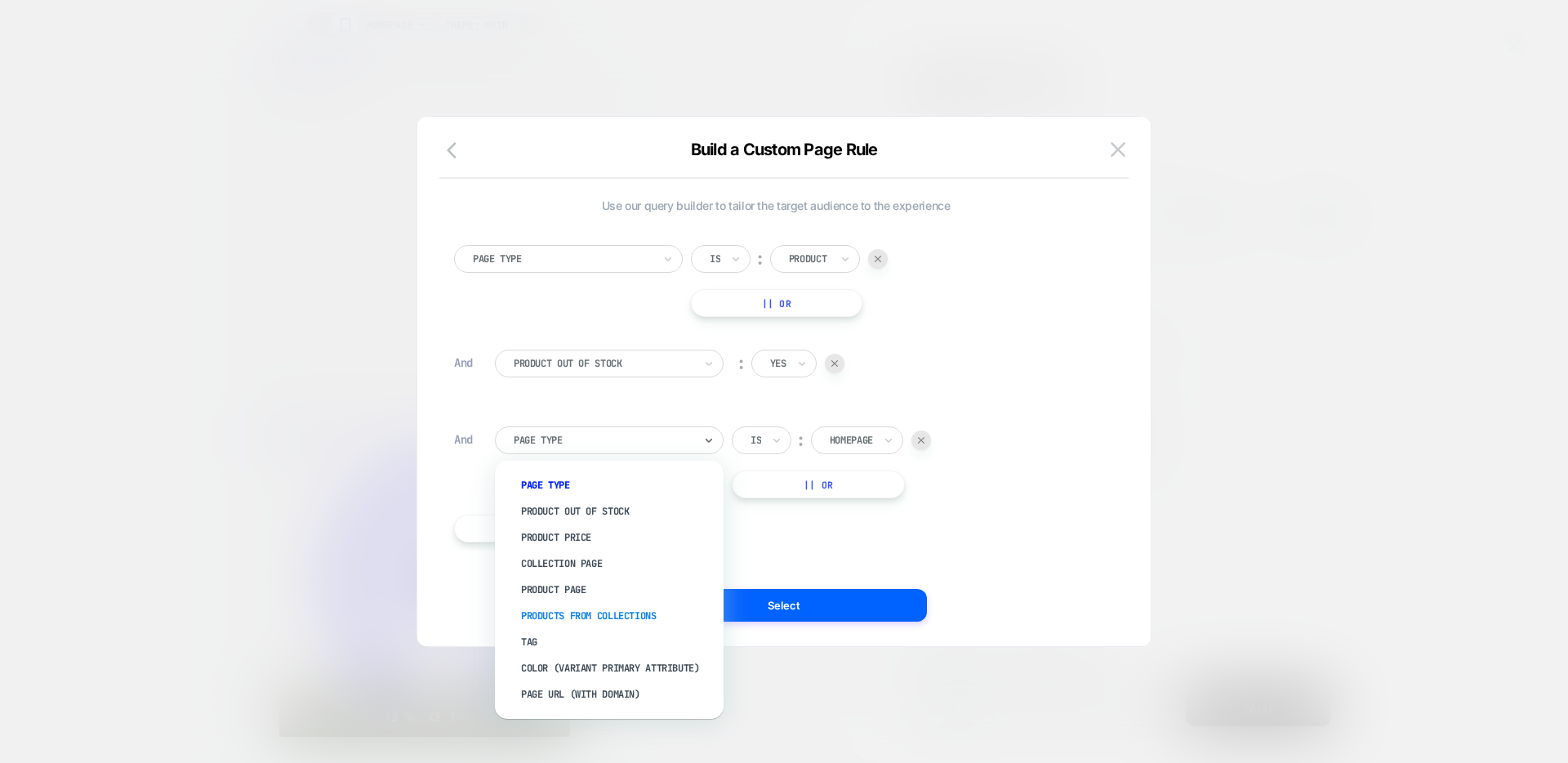
click at [608, 610] on div "Products From Collections" at bounding box center [617, 615] width 212 height 26
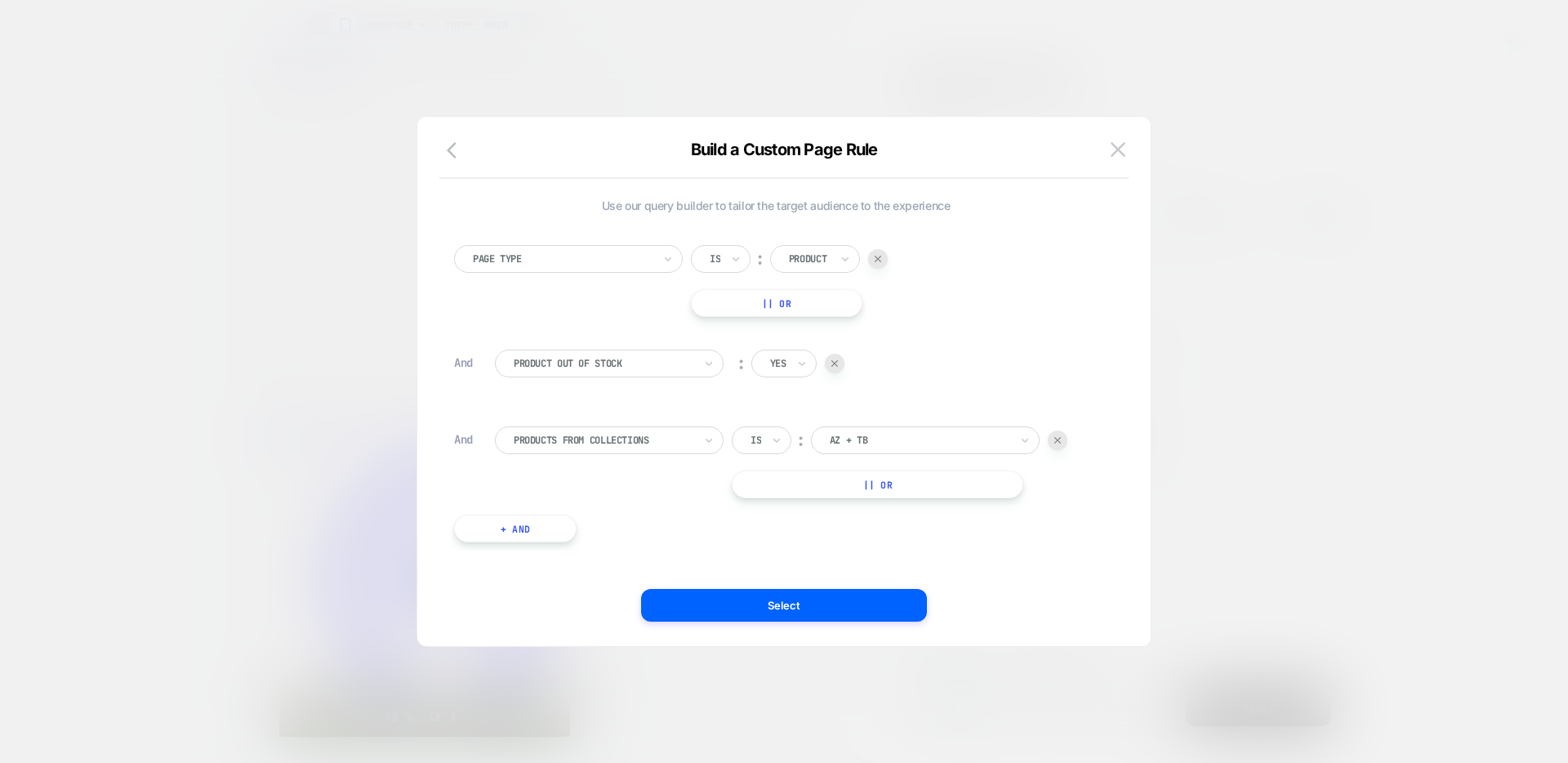
click at [906, 437] on div at bounding box center [919, 440] width 179 height 15
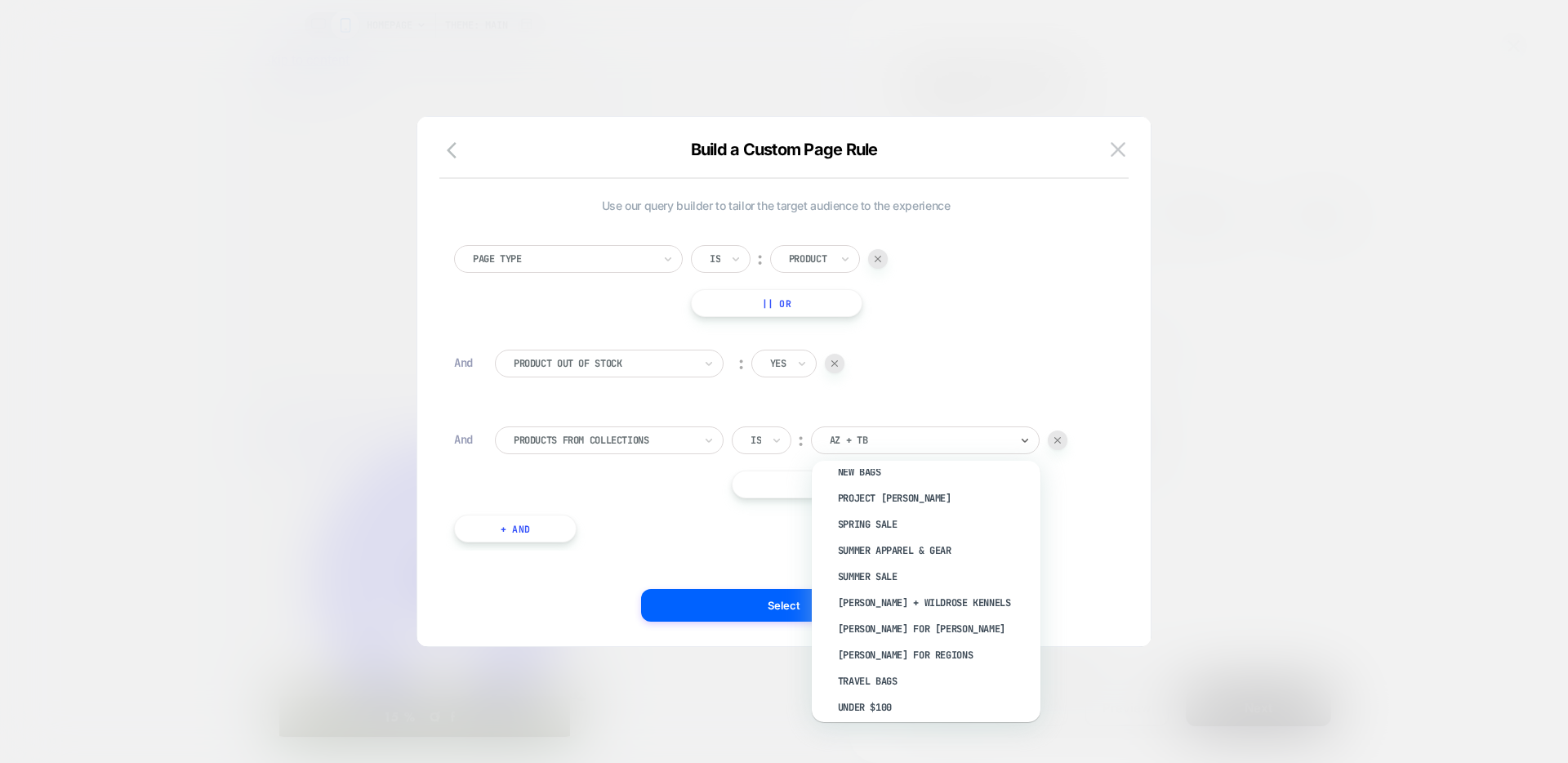
scroll to position [1316, 0]
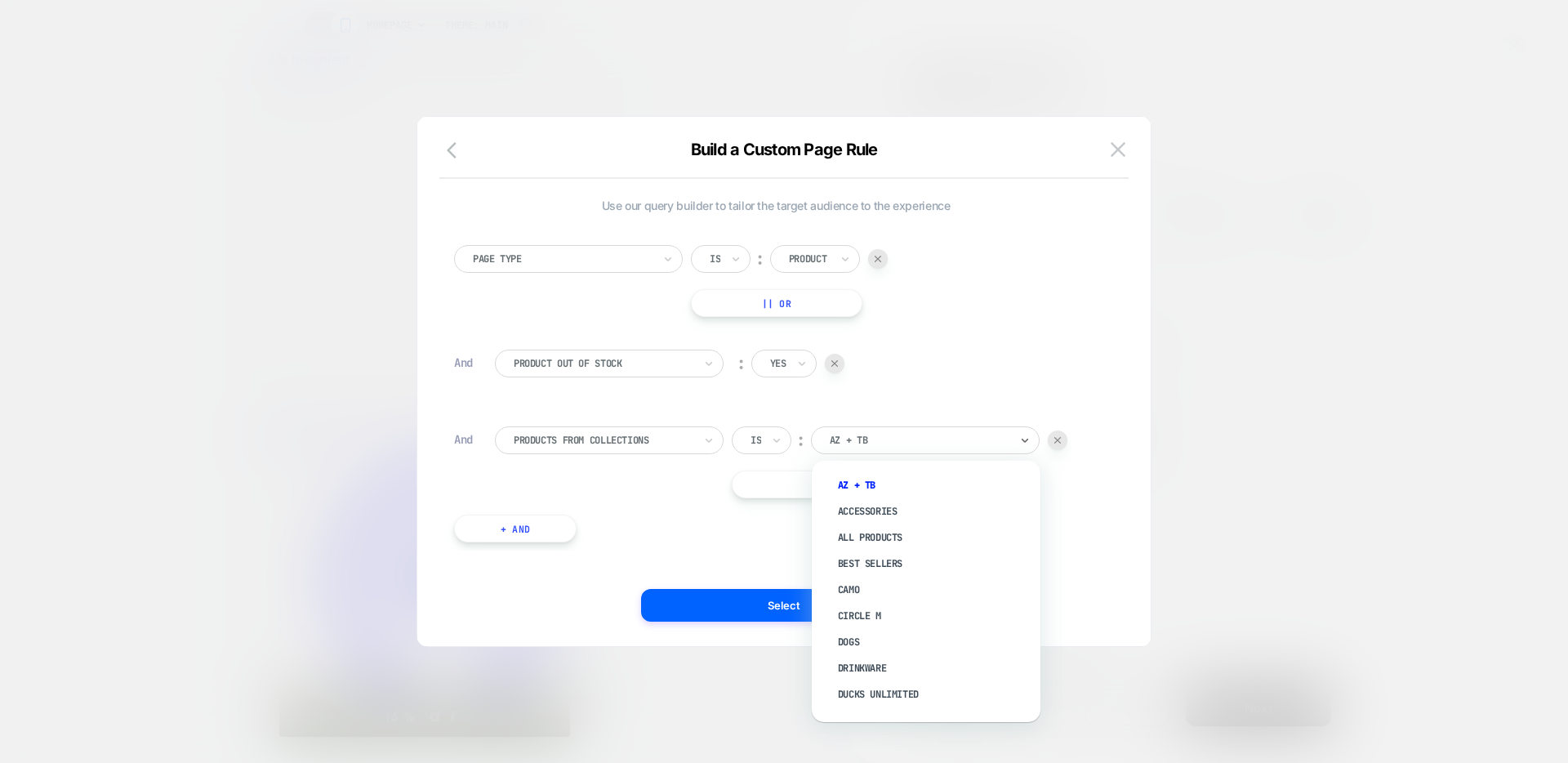
click at [891, 443] on div at bounding box center [919, 440] width 179 height 15
click at [896, 584] on div "Men's Jackets & Coats" at bounding box center [934, 589] width 212 height 26
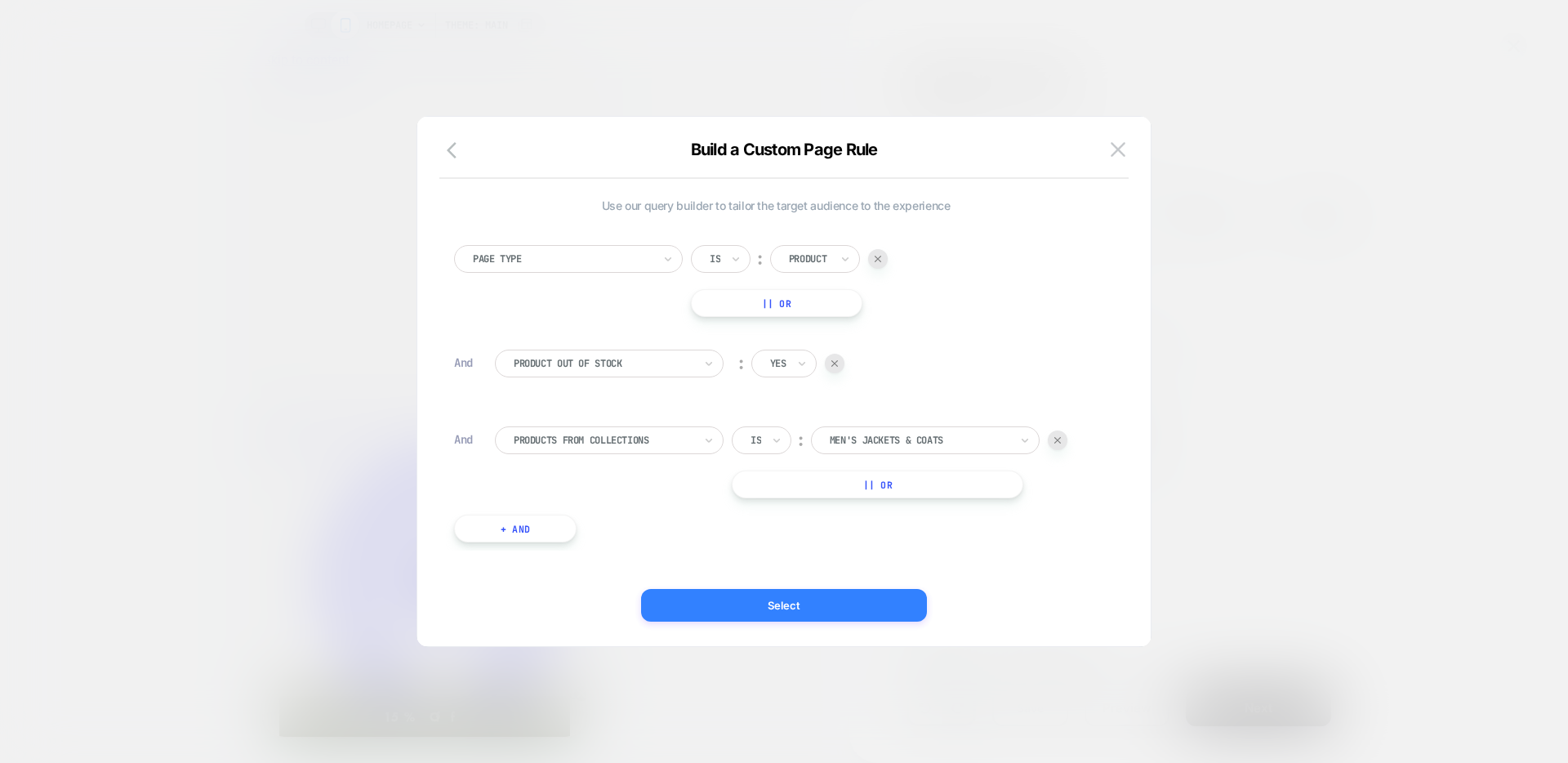
click at [838, 596] on button "Select" at bounding box center [784, 605] width 286 height 33
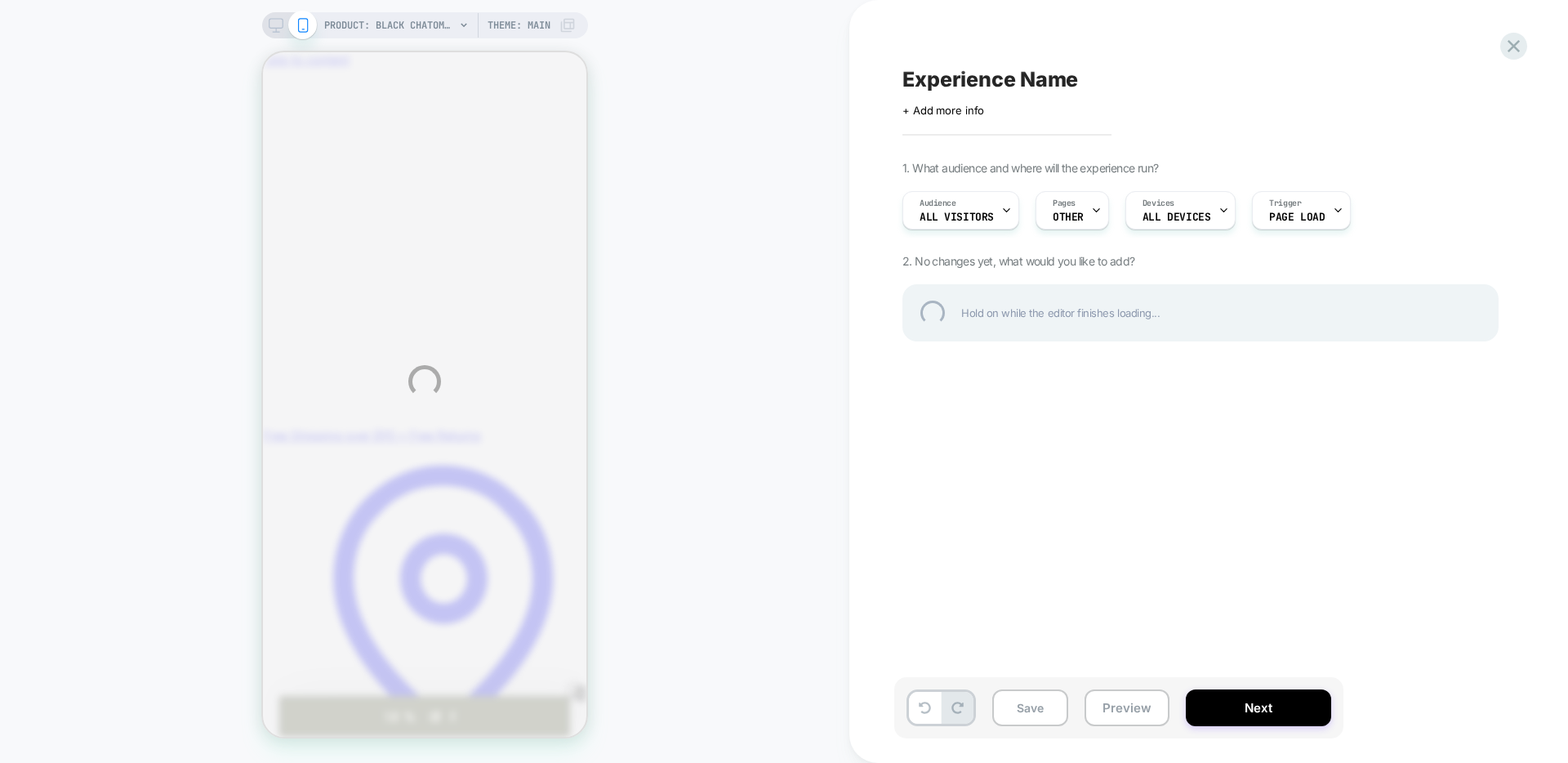
click at [1170, 205] on div "PRODUCT: Black Chatom Jacket PRODUCT: Black Chatom Jacket Theme: MAIN Experienc…" at bounding box center [784, 382] width 1568 height 763
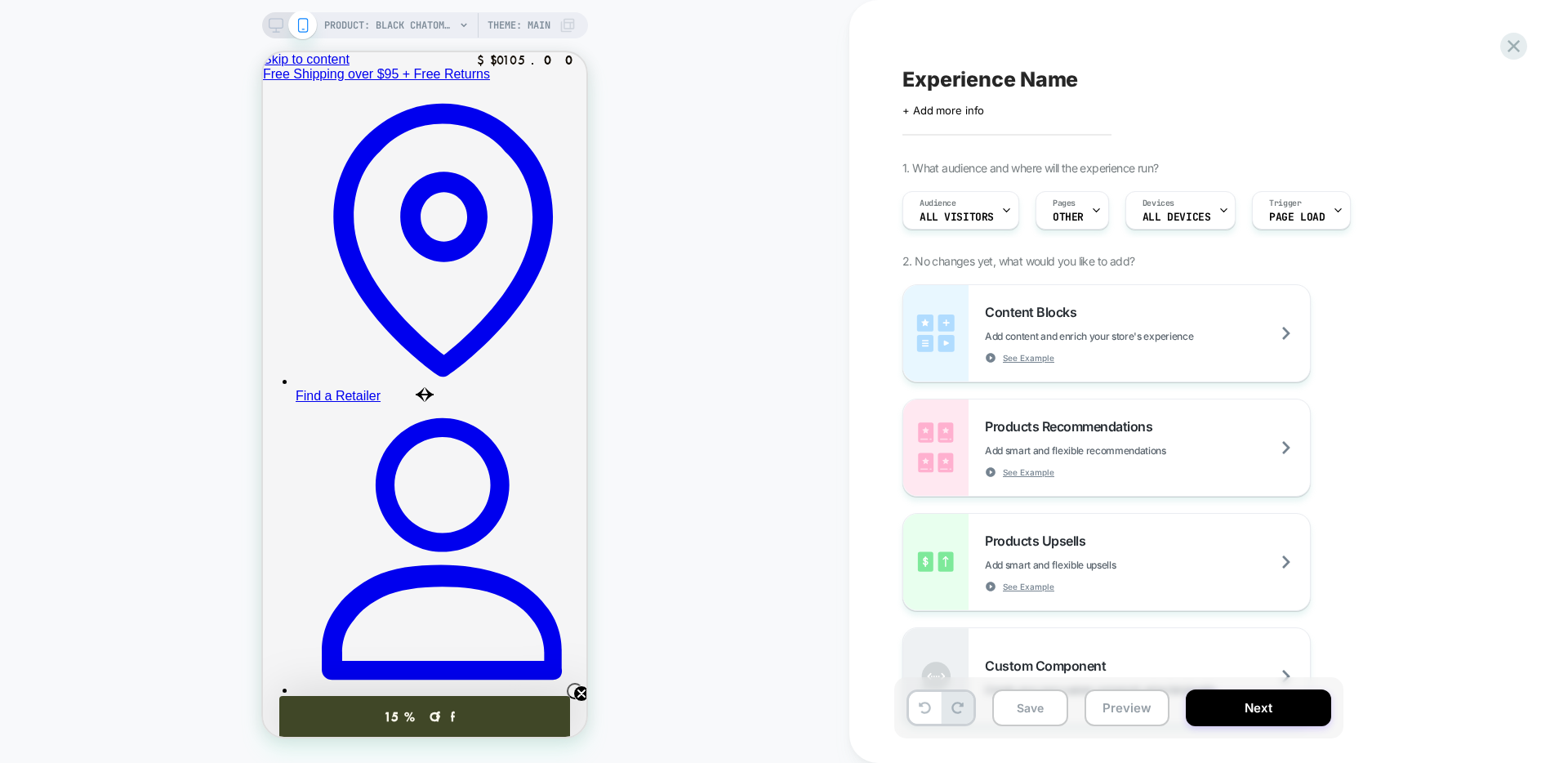
scroll to position [0, 0]
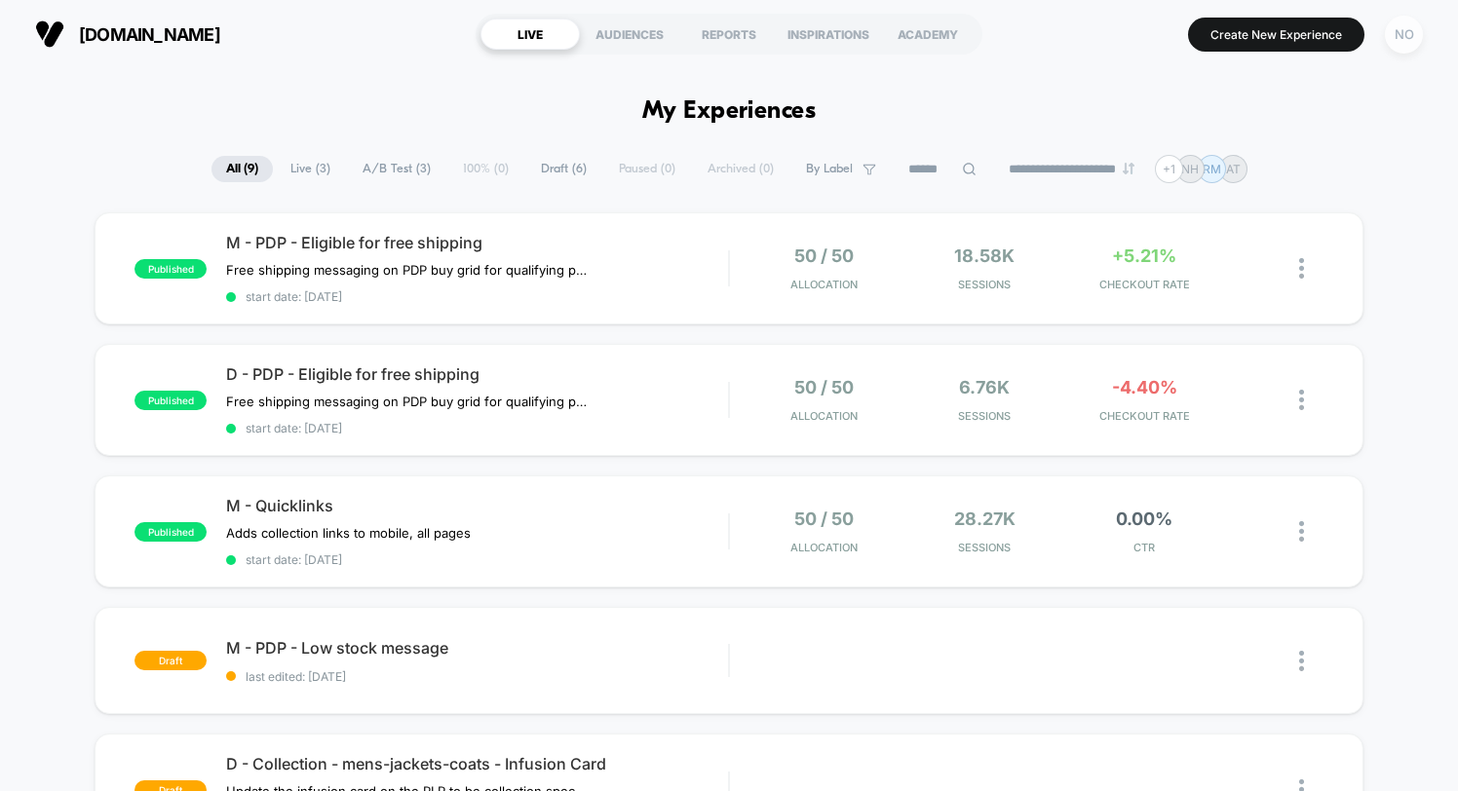
click at [1415, 42] on div "NO" at bounding box center [1403, 35] width 38 height 38
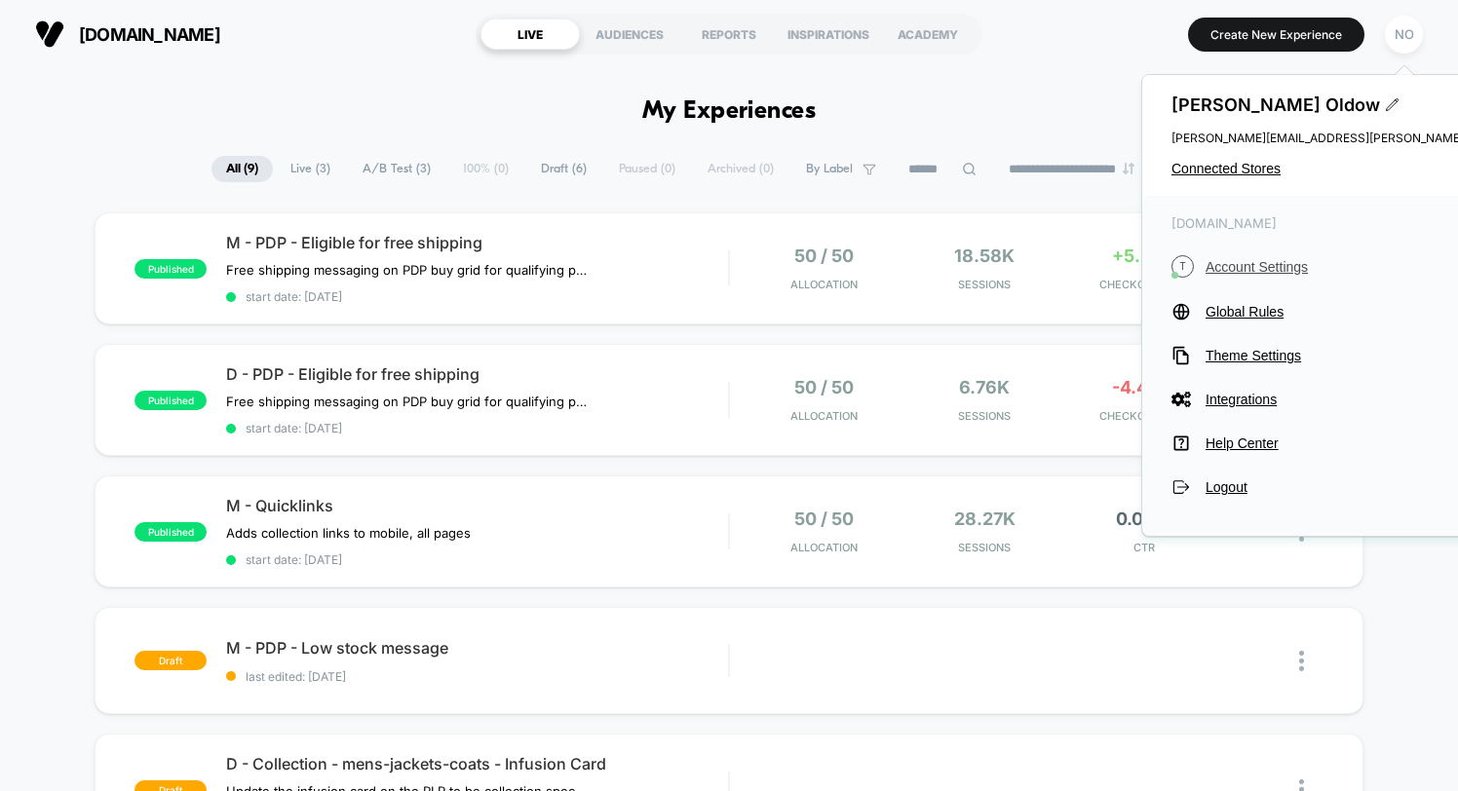
click at [1246, 261] on span "Account Settings" at bounding box center [1381, 267] width 353 height 16
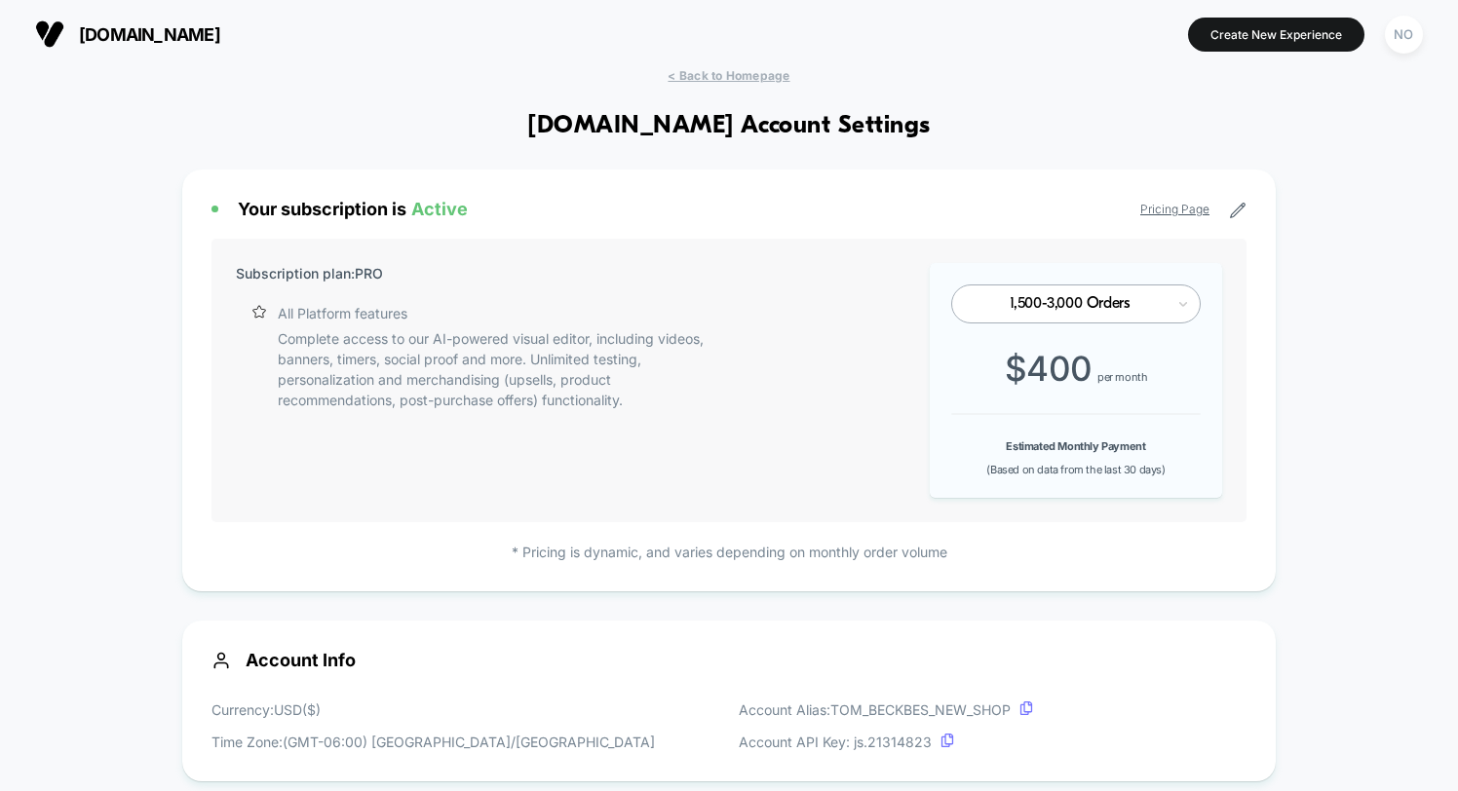
scroll to position [263, 0]
click at [1269, 33] on button "Create New Experience" at bounding box center [1276, 35] width 176 height 34
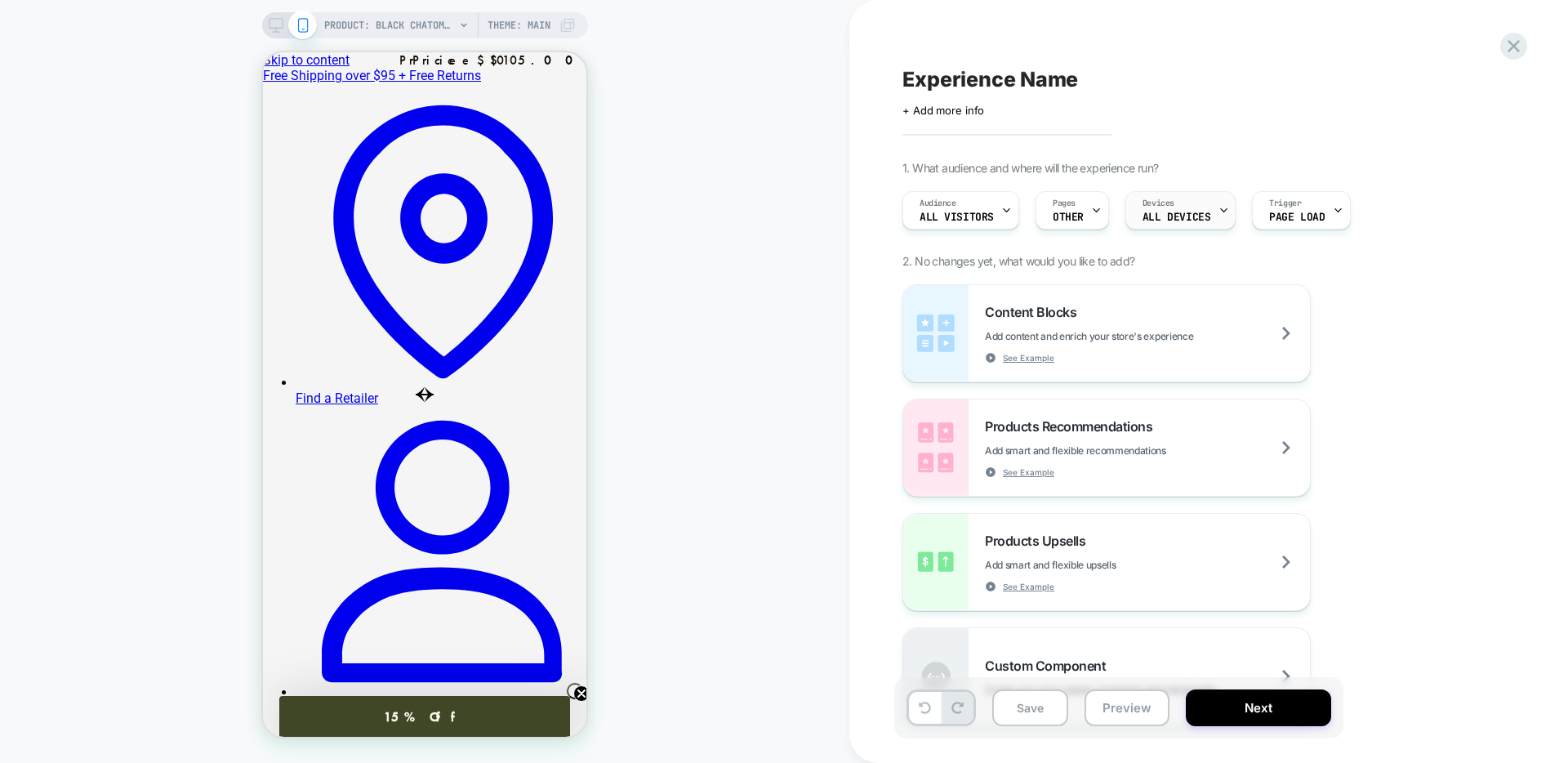
click at [1196, 218] on span "ALL DEVICES" at bounding box center [1176, 217] width 68 height 12
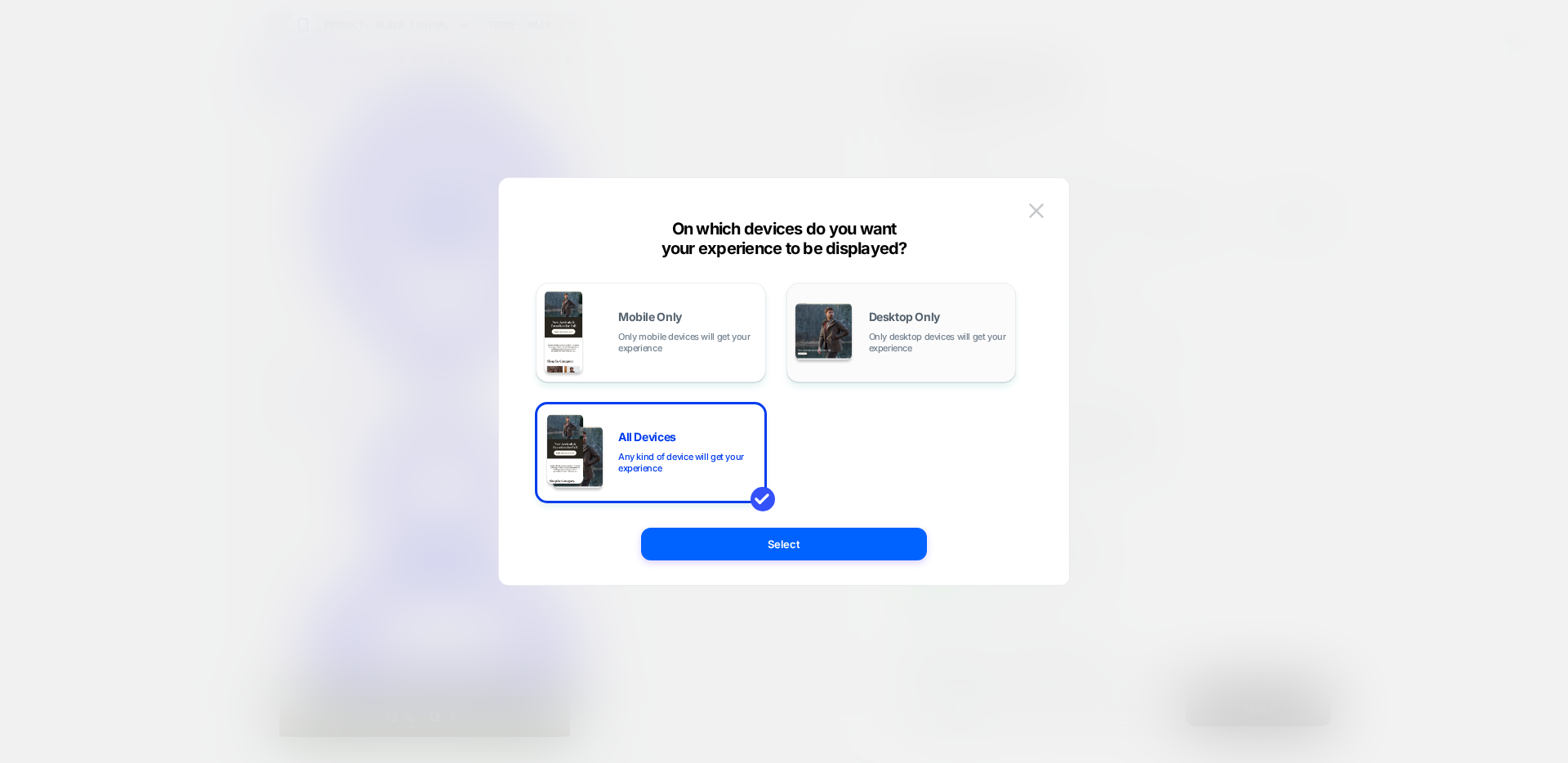
click at [929, 311] on span "Desktop Only" at bounding box center [904, 317] width 71 height 12
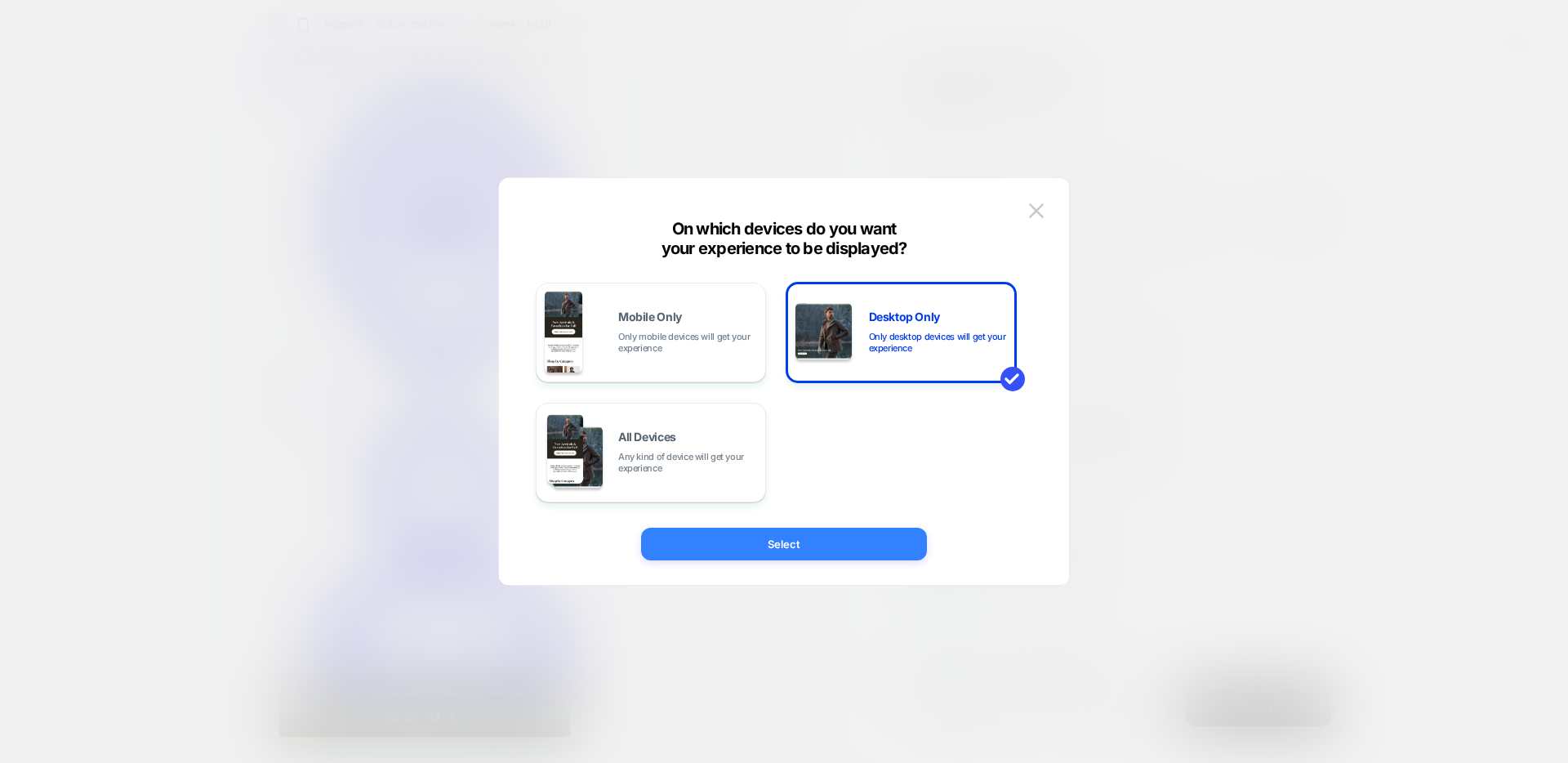
click at [854, 545] on button "Select" at bounding box center [784, 543] width 286 height 33
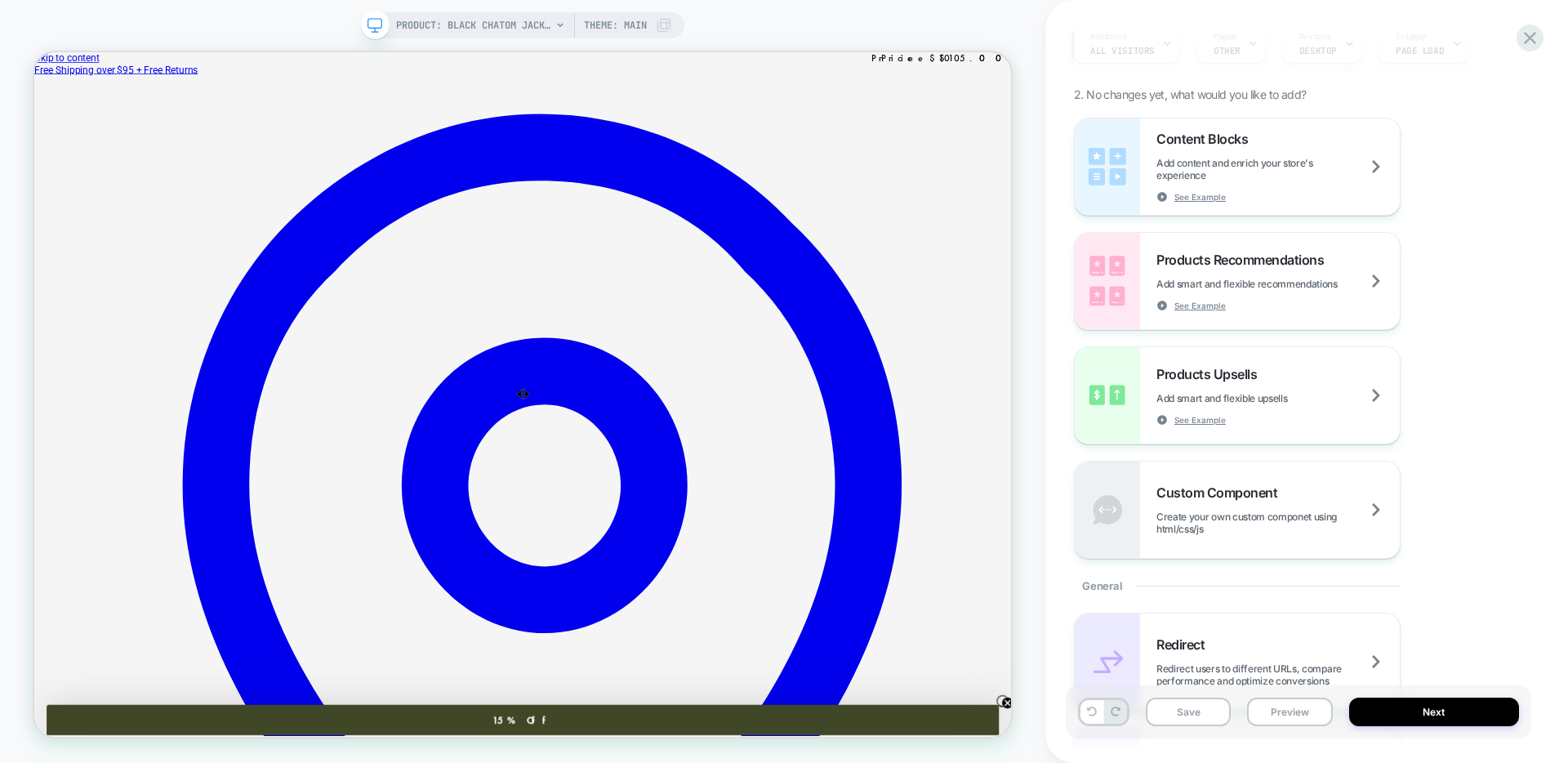
scroll to position [168, 0]
click at [1307, 310] on div "Products Recommendations Add smart and flexible recommendations See Example" at bounding box center [1237, 280] width 325 height 96
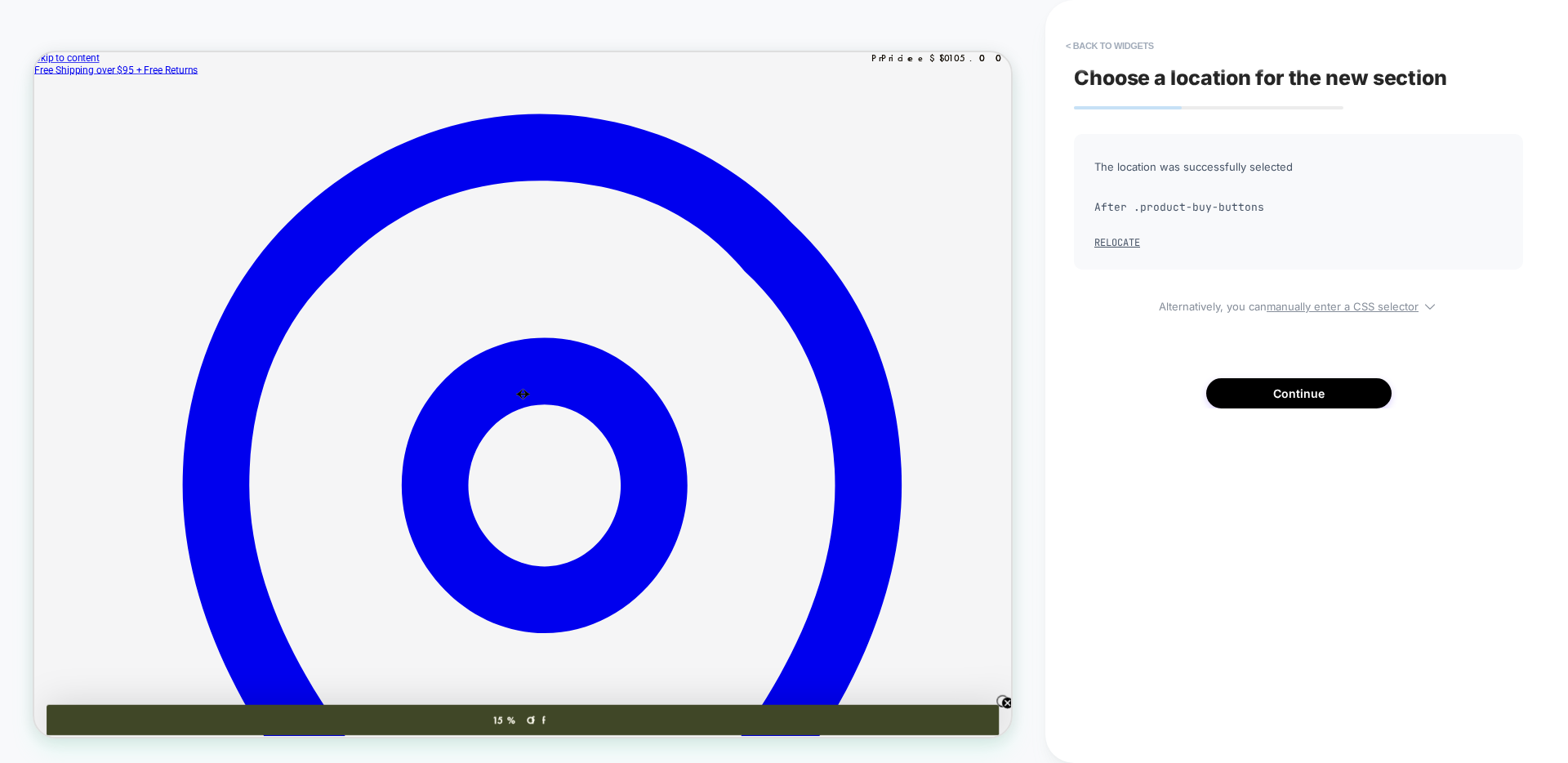
scroll to position [0, 1]
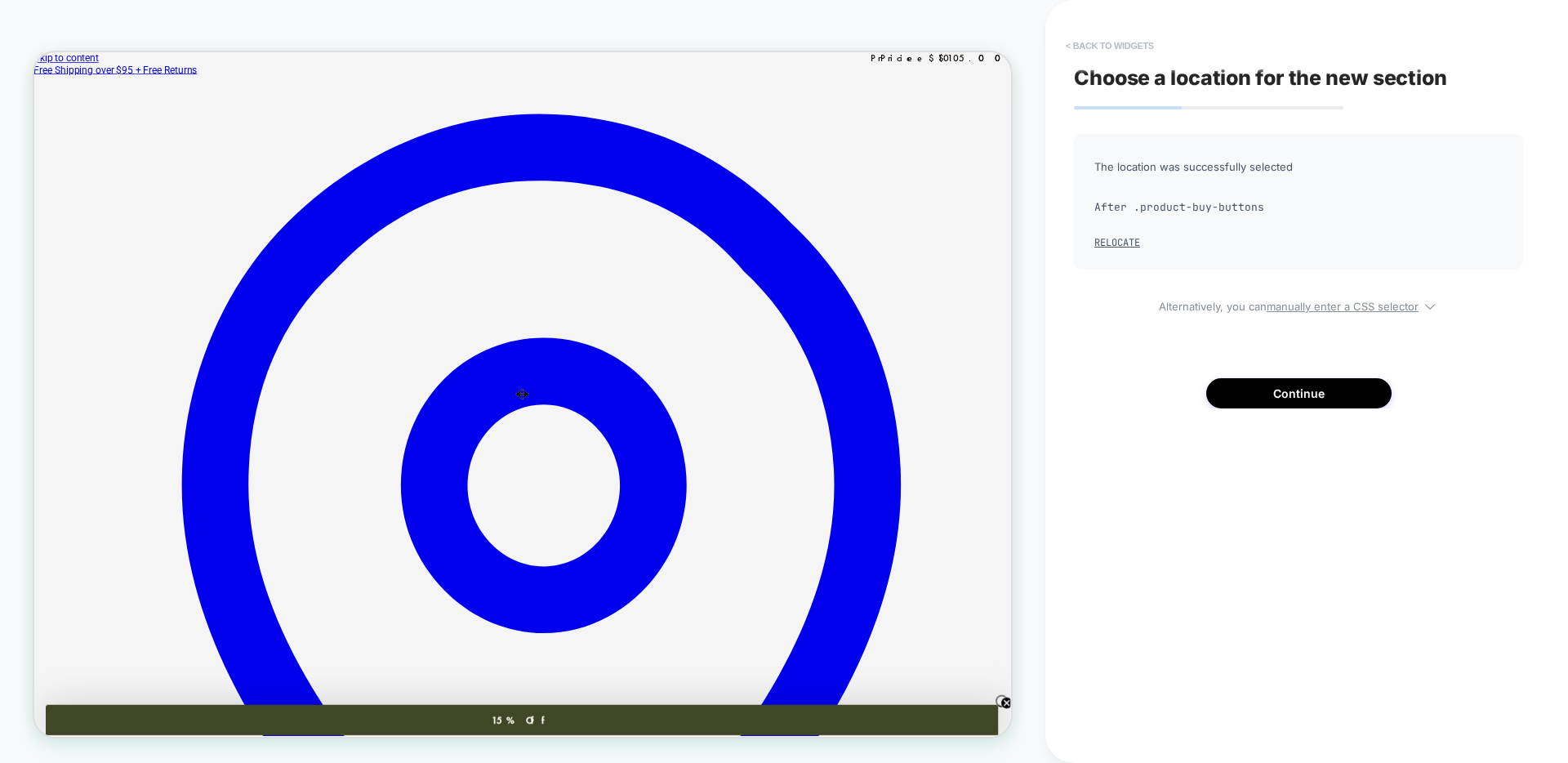
click at [1101, 45] on button "< Back to widgets" at bounding box center [1110, 45] width 105 height 26
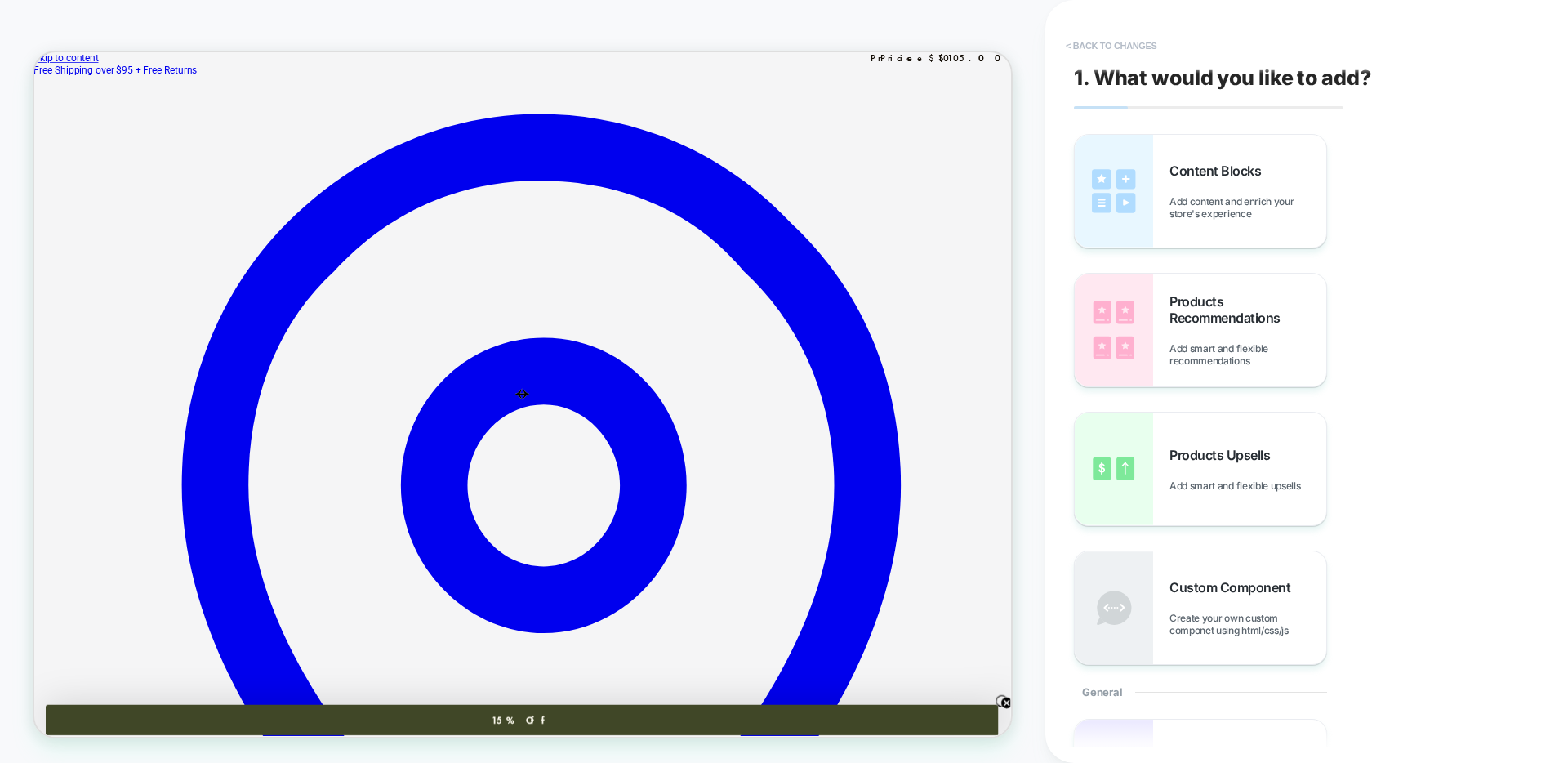
click at [1091, 48] on button "< Back to changes" at bounding box center [1111, 45] width 108 height 26
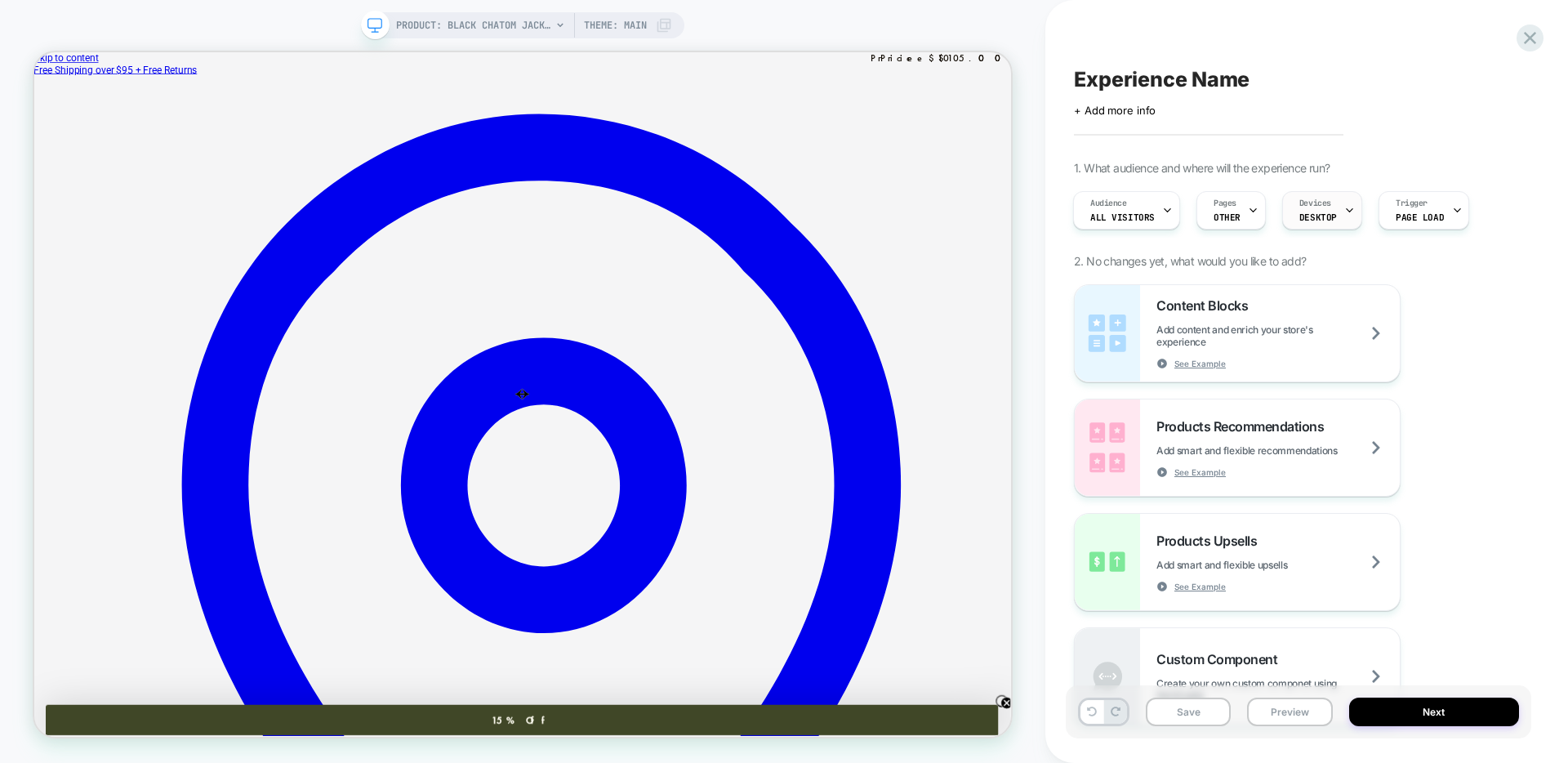
click at [1326, 213] on span "DESKTOP" at bounding box center [1317, 217] width 38 height 12
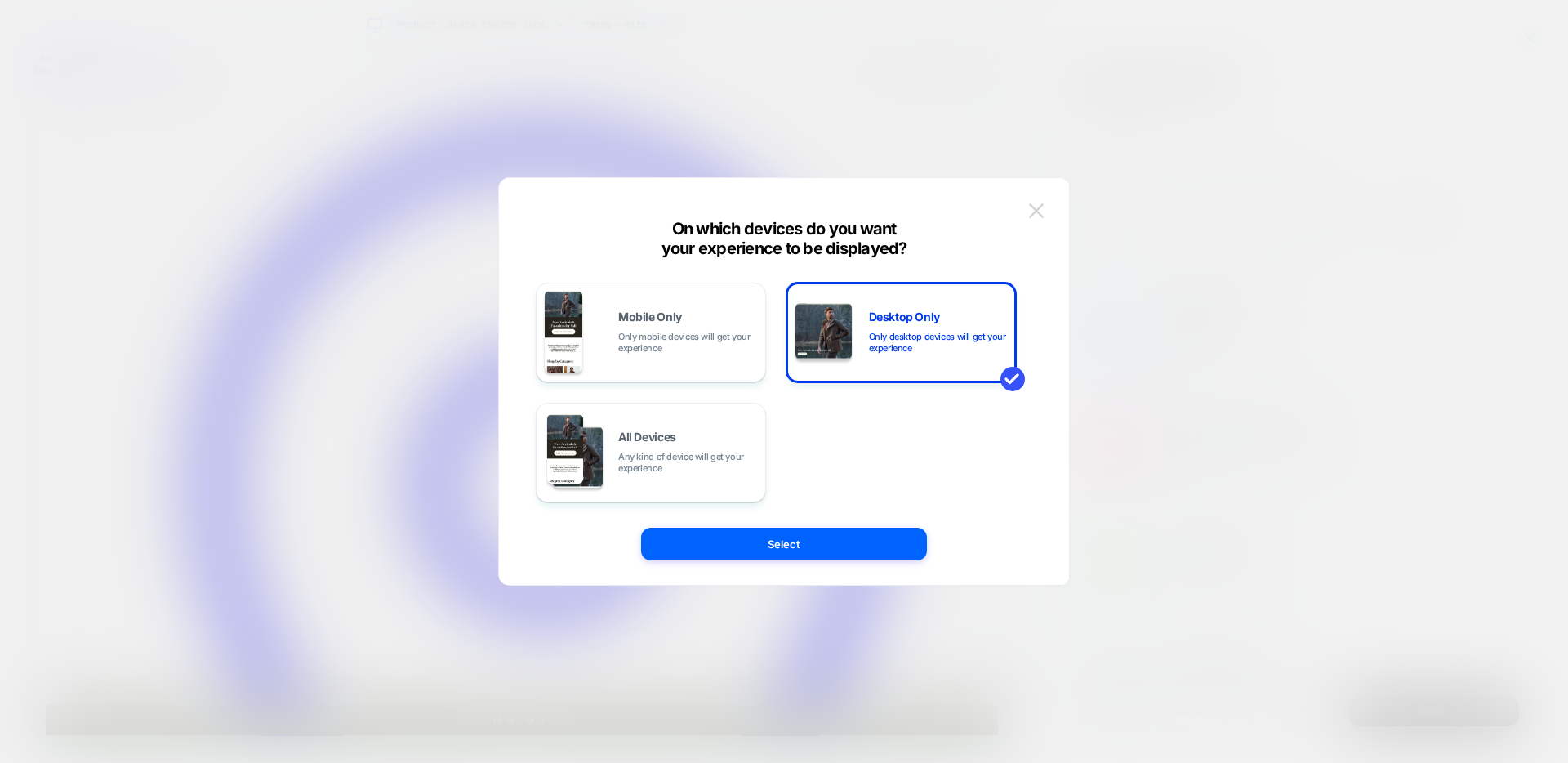
click at [1041, 208] on img at bounding box center [1037, 210] width 15 height 14
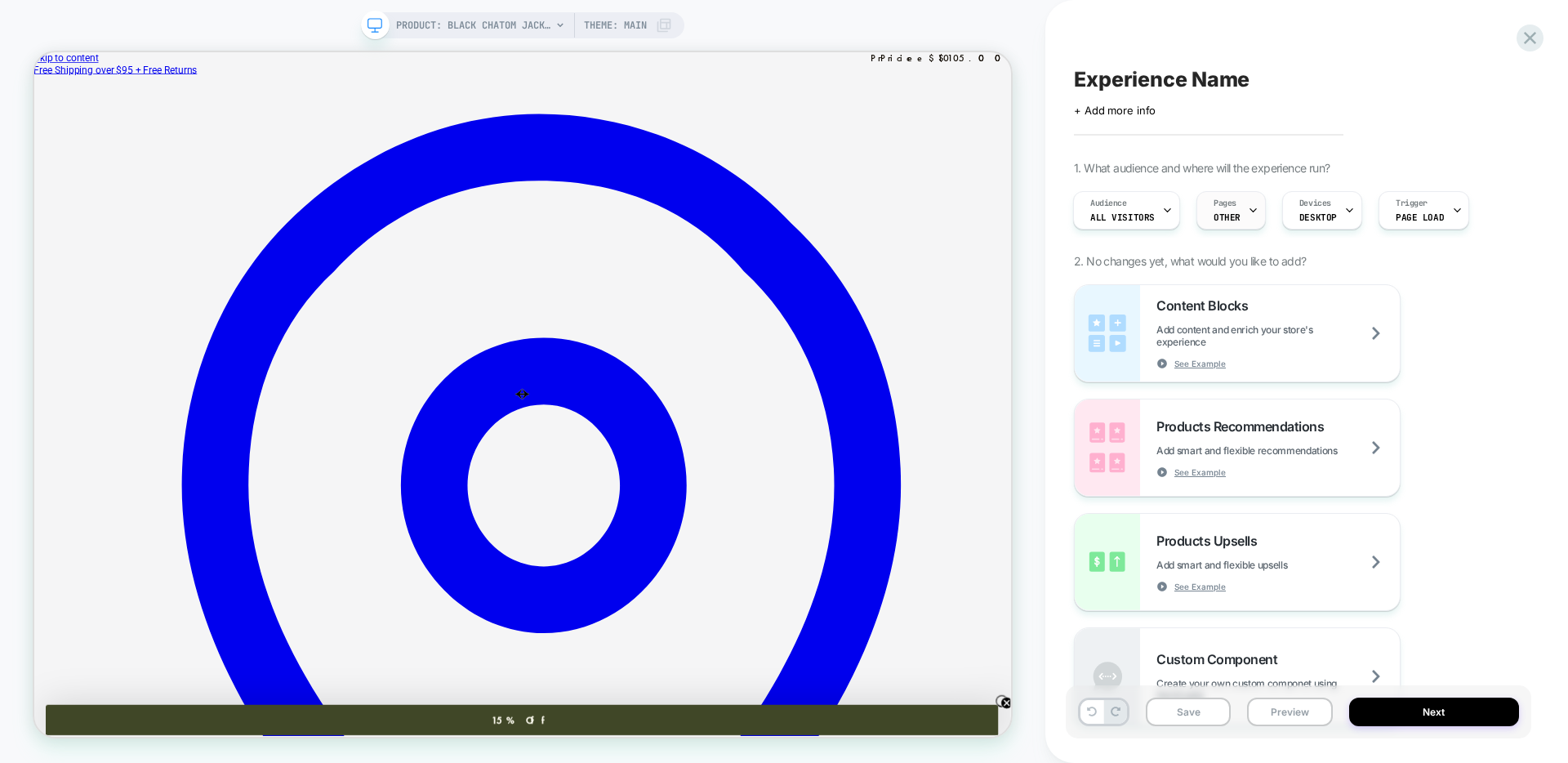
click at [1220, 221] on span "OTHER" at bounding box center [1227, 217] width 27 height 12
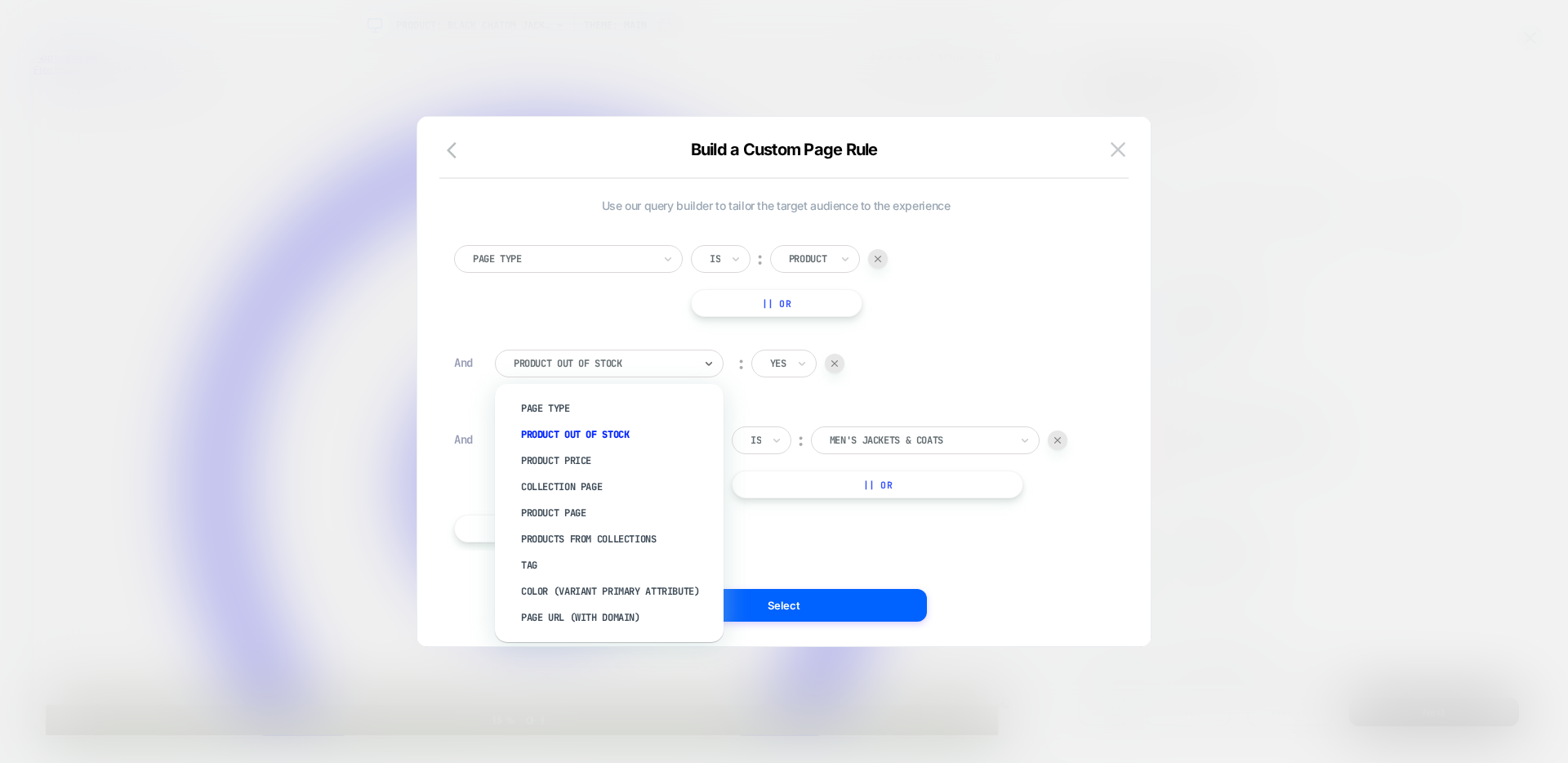
click at [568, 366] on div at bounding box center [603, 364] width 179 height 15
click at [605, 588] on div "color (VARIANT PRIMARY ATTRIBUTE)" at bounding box center [617, 591] width 212 height 26
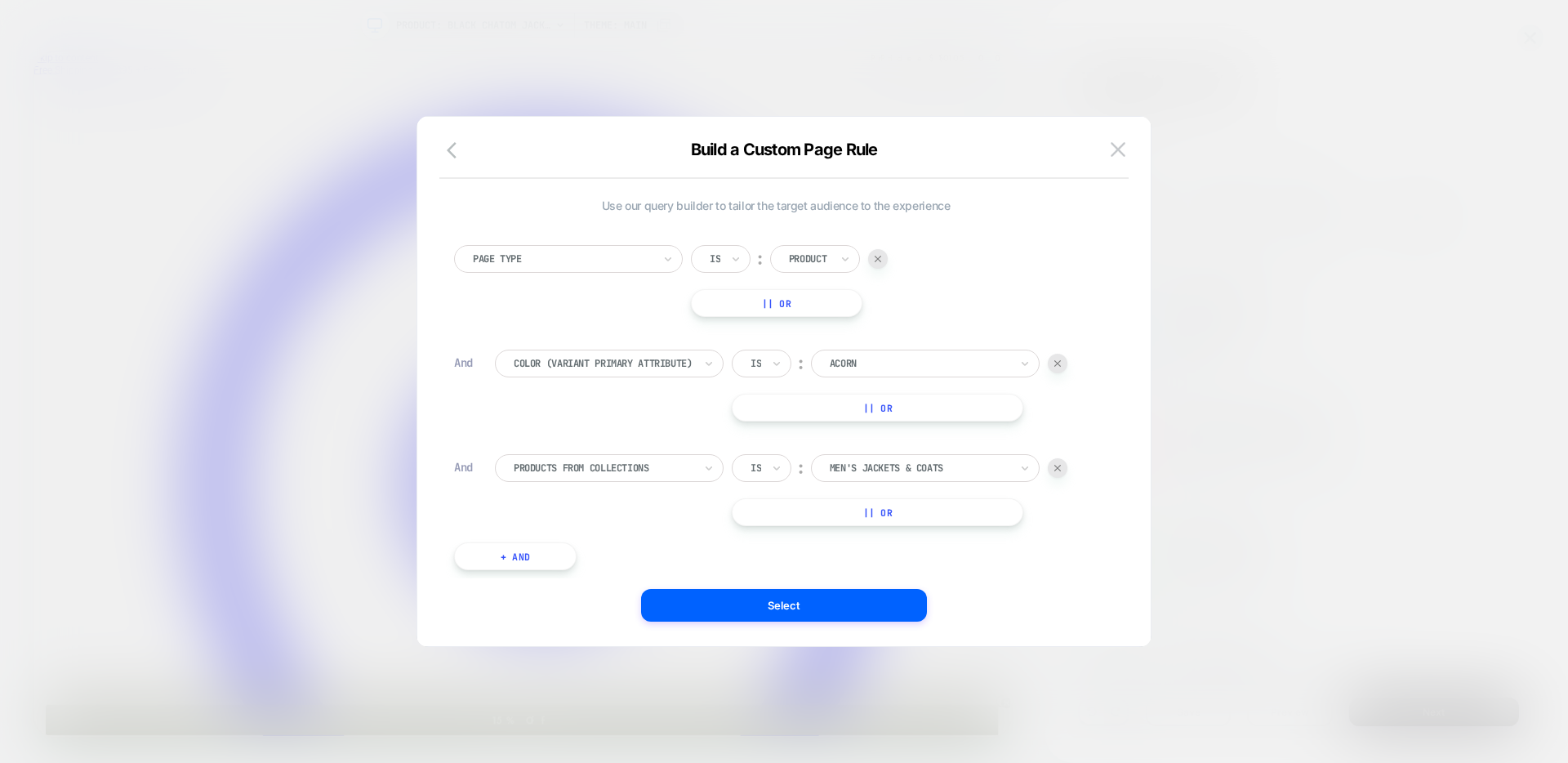
drag, startPoint x: 611, startPoint y: 508, endPoint x: 635, endPoint y: 387, distance: 123.4
click at [634, 404] on div "Use our query builder to tailor the target audience to the experience Page Type…" at bounding box center [776, 392] width 644 height 388
click at [667, 364] on div at bounding box center [603, 364] width 179 height 15
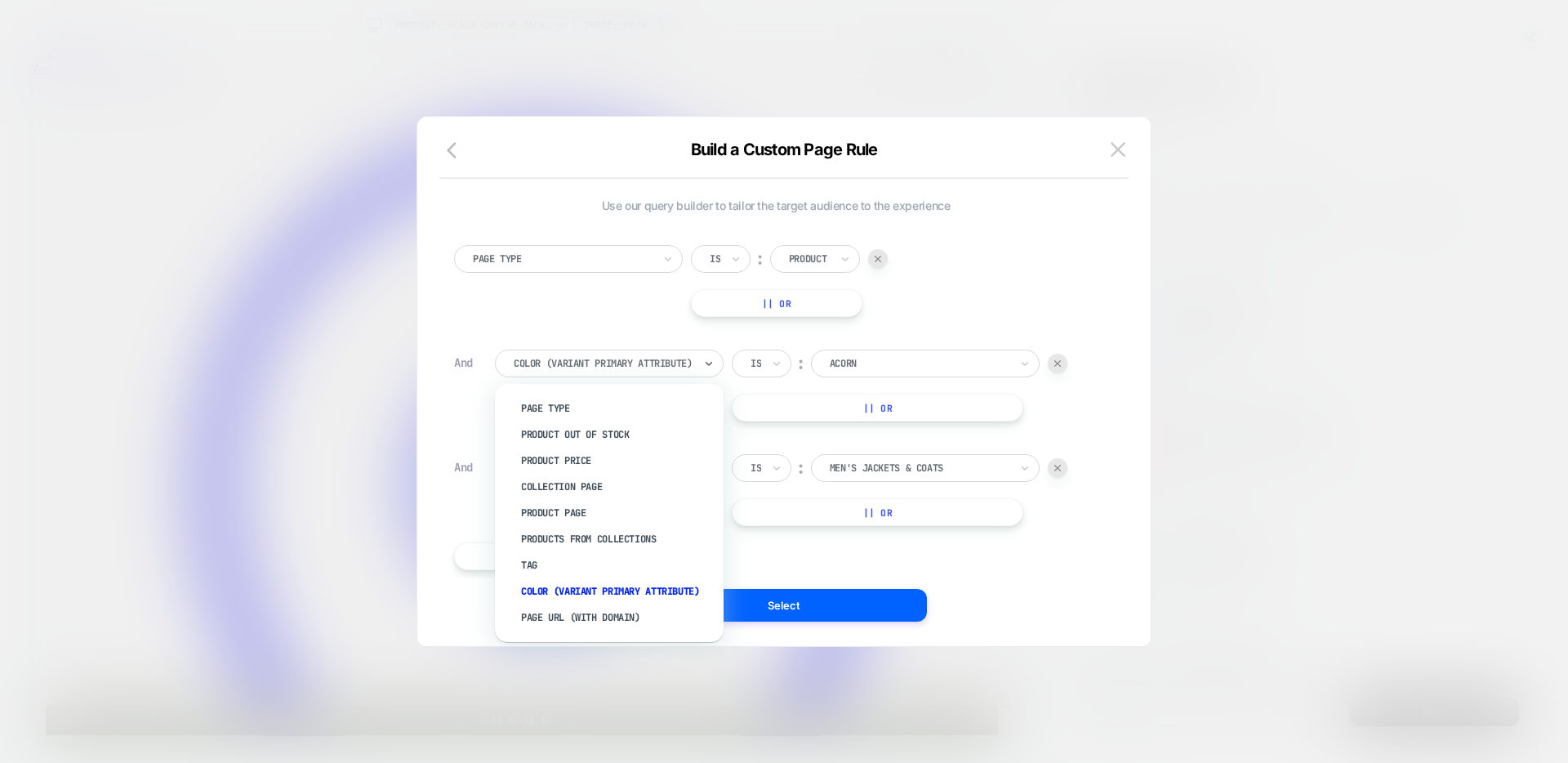
click at [857, 361] on div at bounding box center [919, 364] width 179 height 15
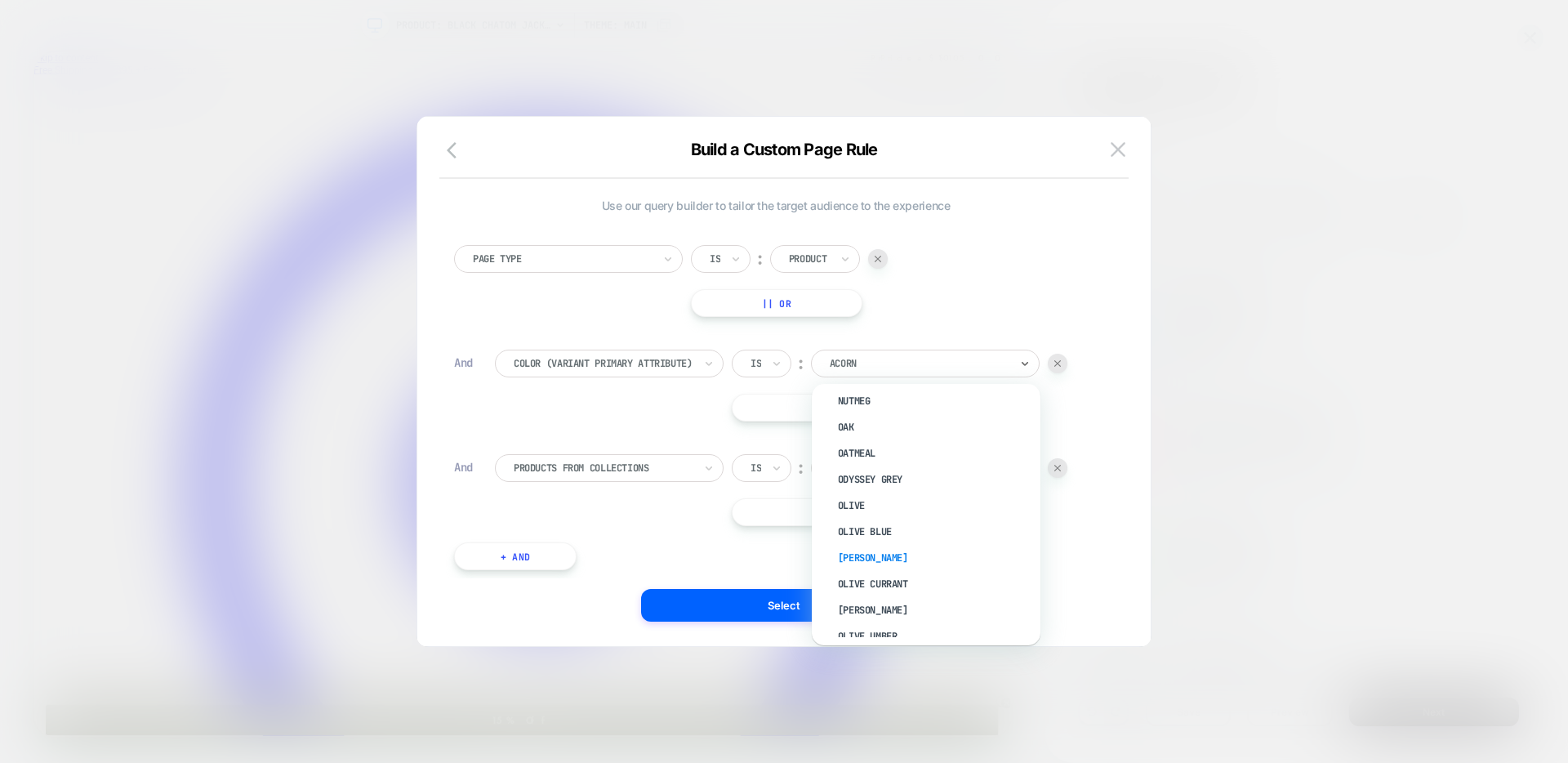
scroll to position [2759, 0]
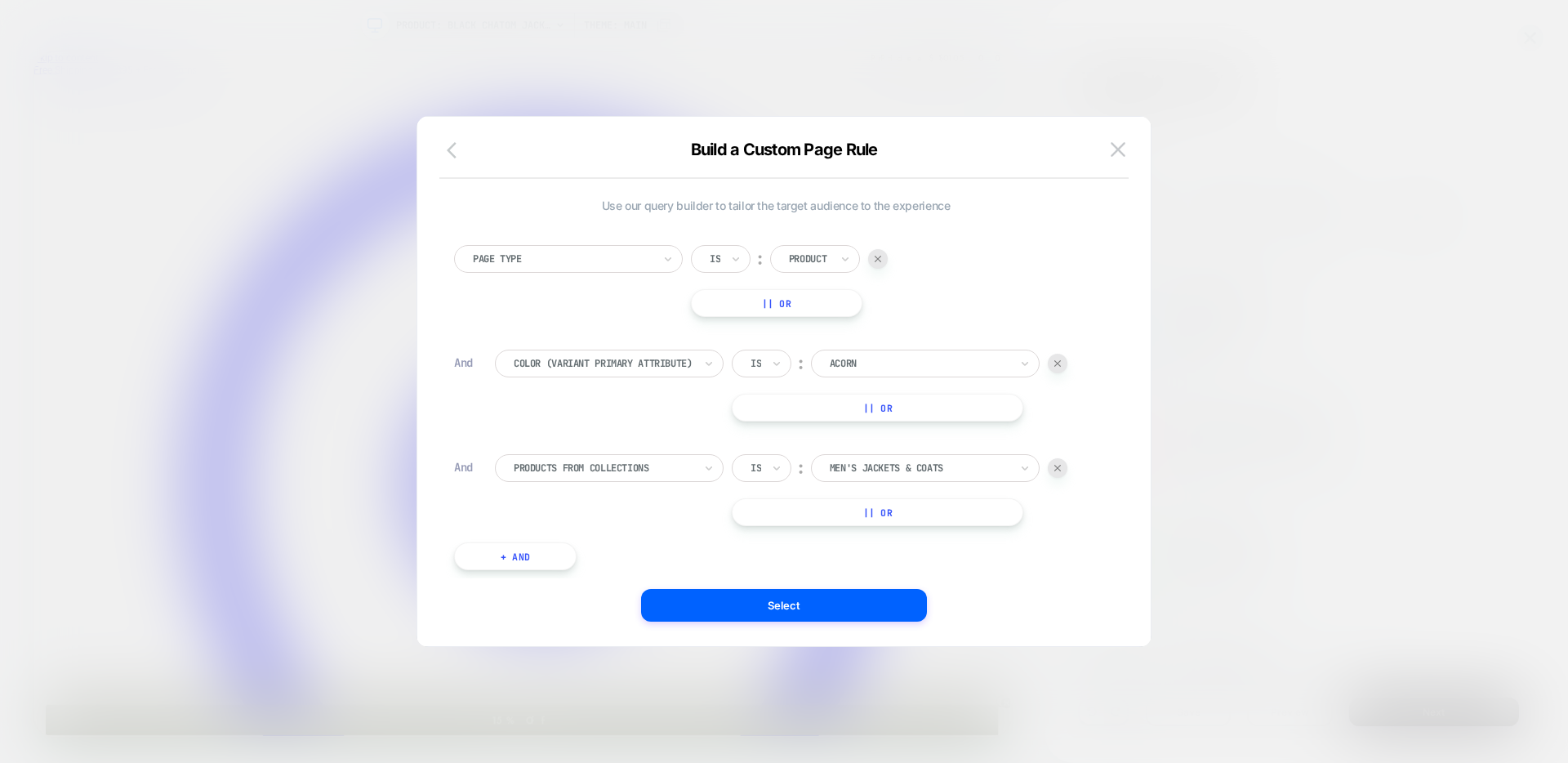
click at [455, 152] on icon "button" at bounding box center [456, 150] width 19 height 19
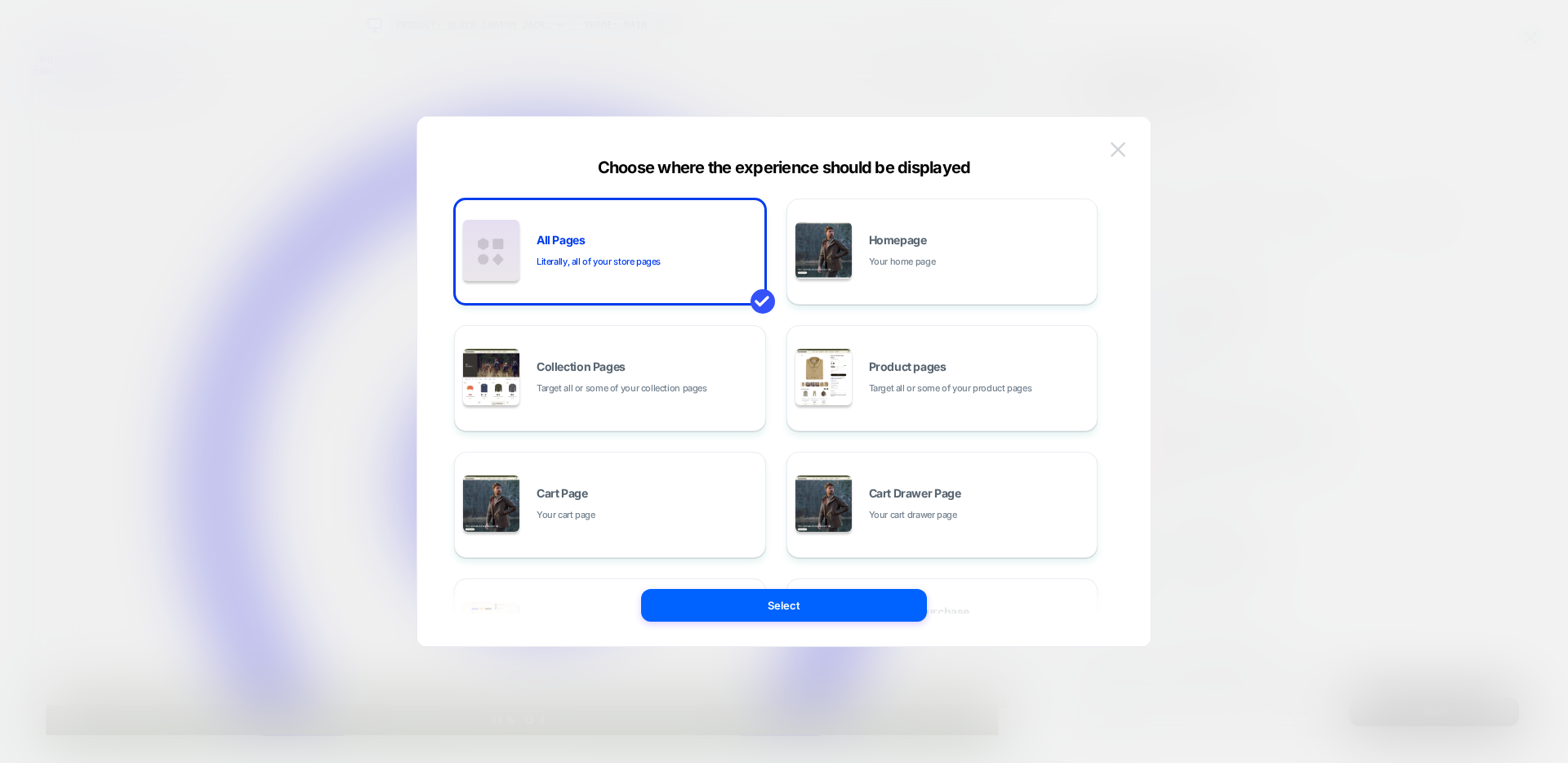
click at [1120, 146] on img at bounding box center [1118, 149] width 15 height 14
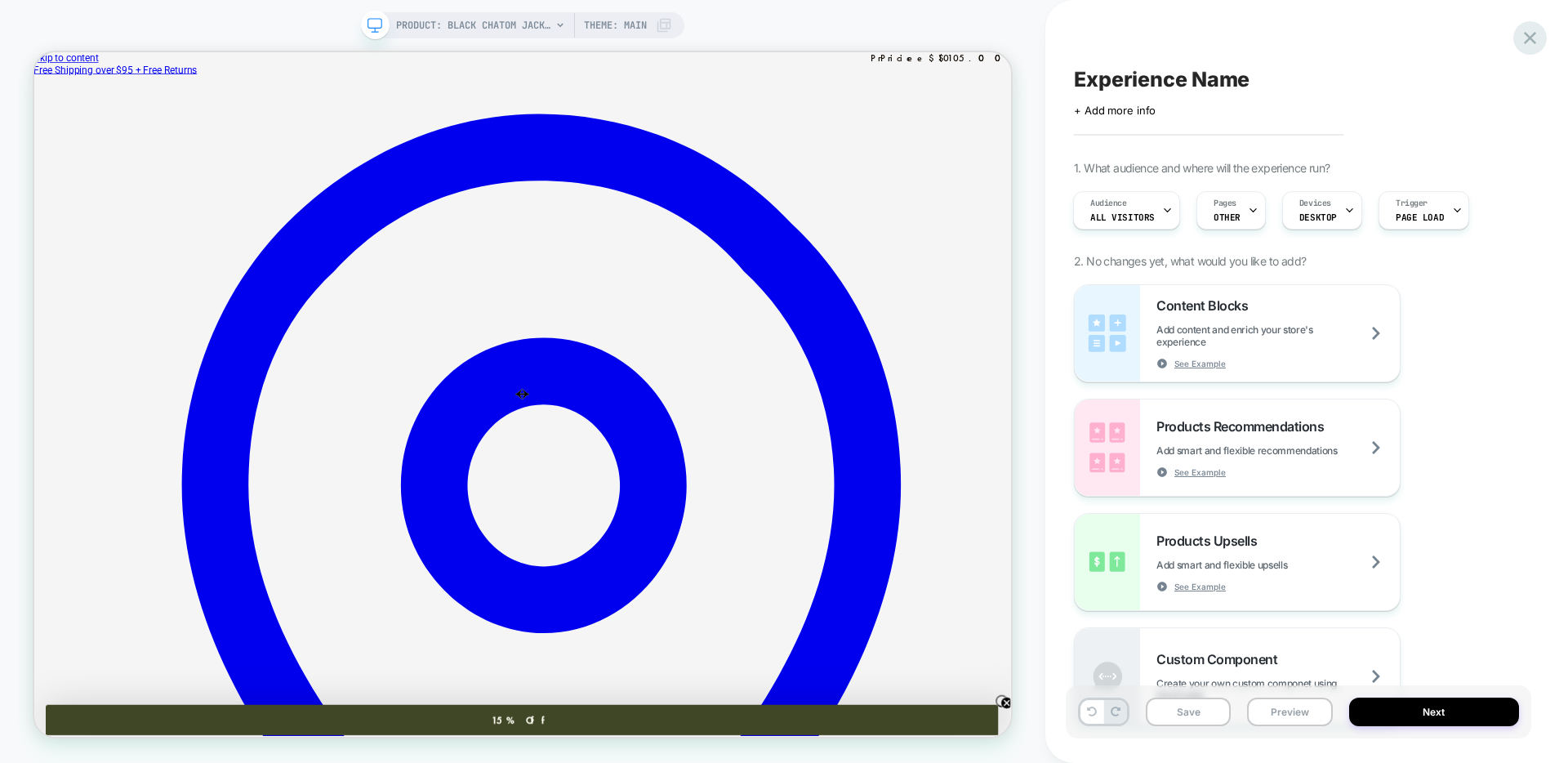
click at [1531, 36] on icon at bounding box center [1529, 38] width 13 height 13
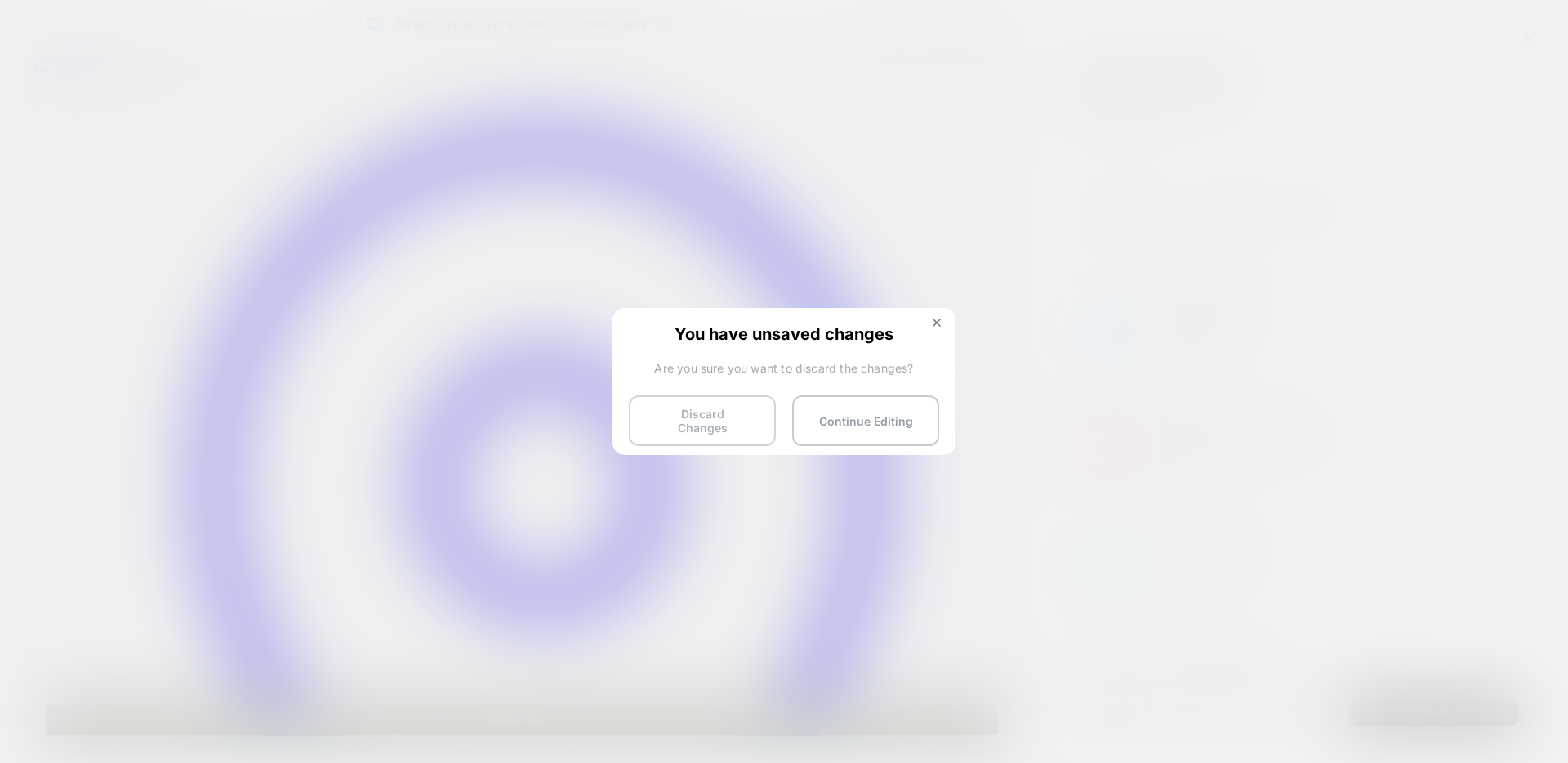
click at [743, 419] on button "Discard Changes" at bounding box center [701, 421] width 147 height 50
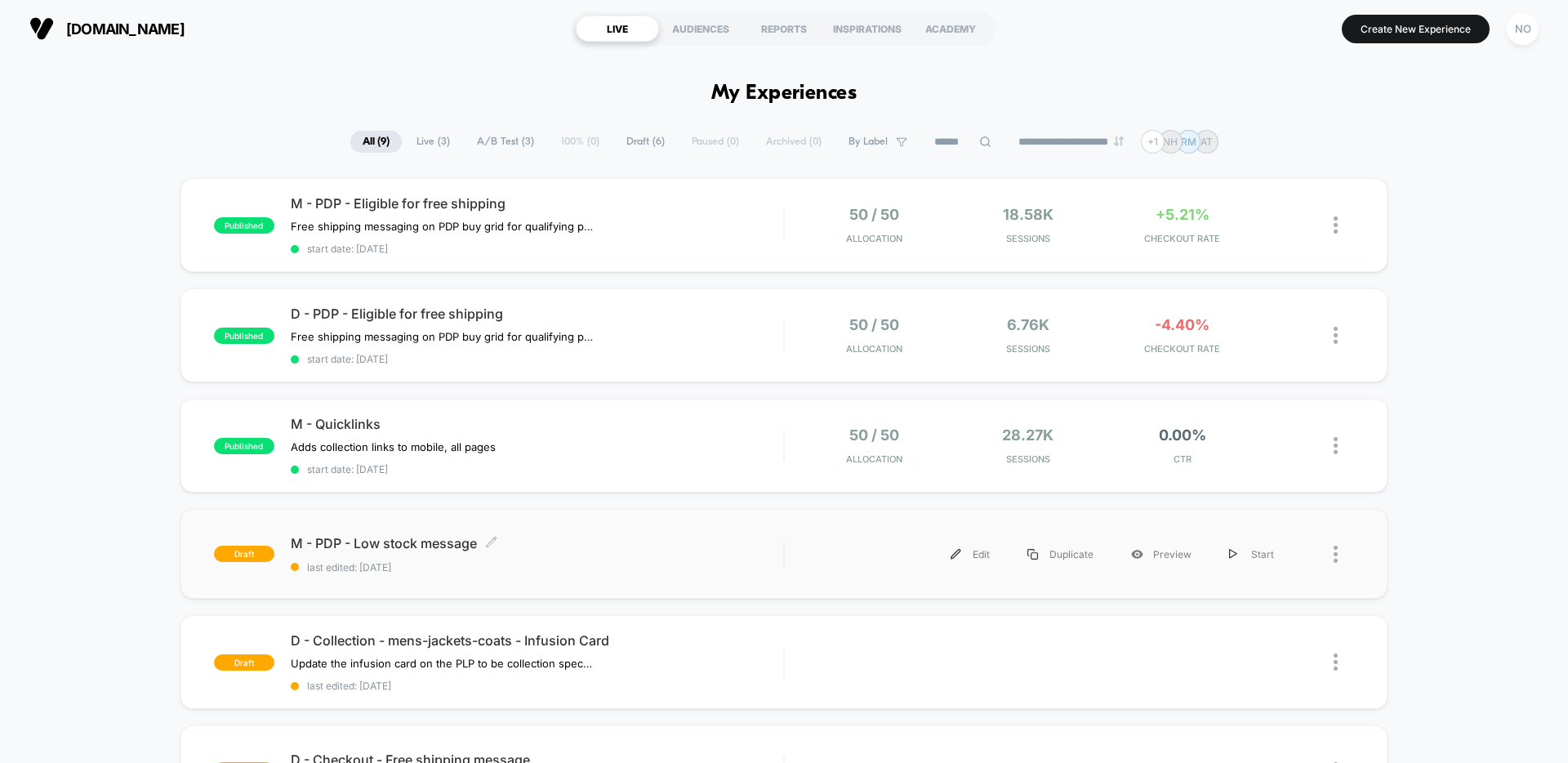
click at [567, 546] on span "M - PDP - Low stock message Click to edit experience details" at bounding box center [536, 542] width 492 height 16
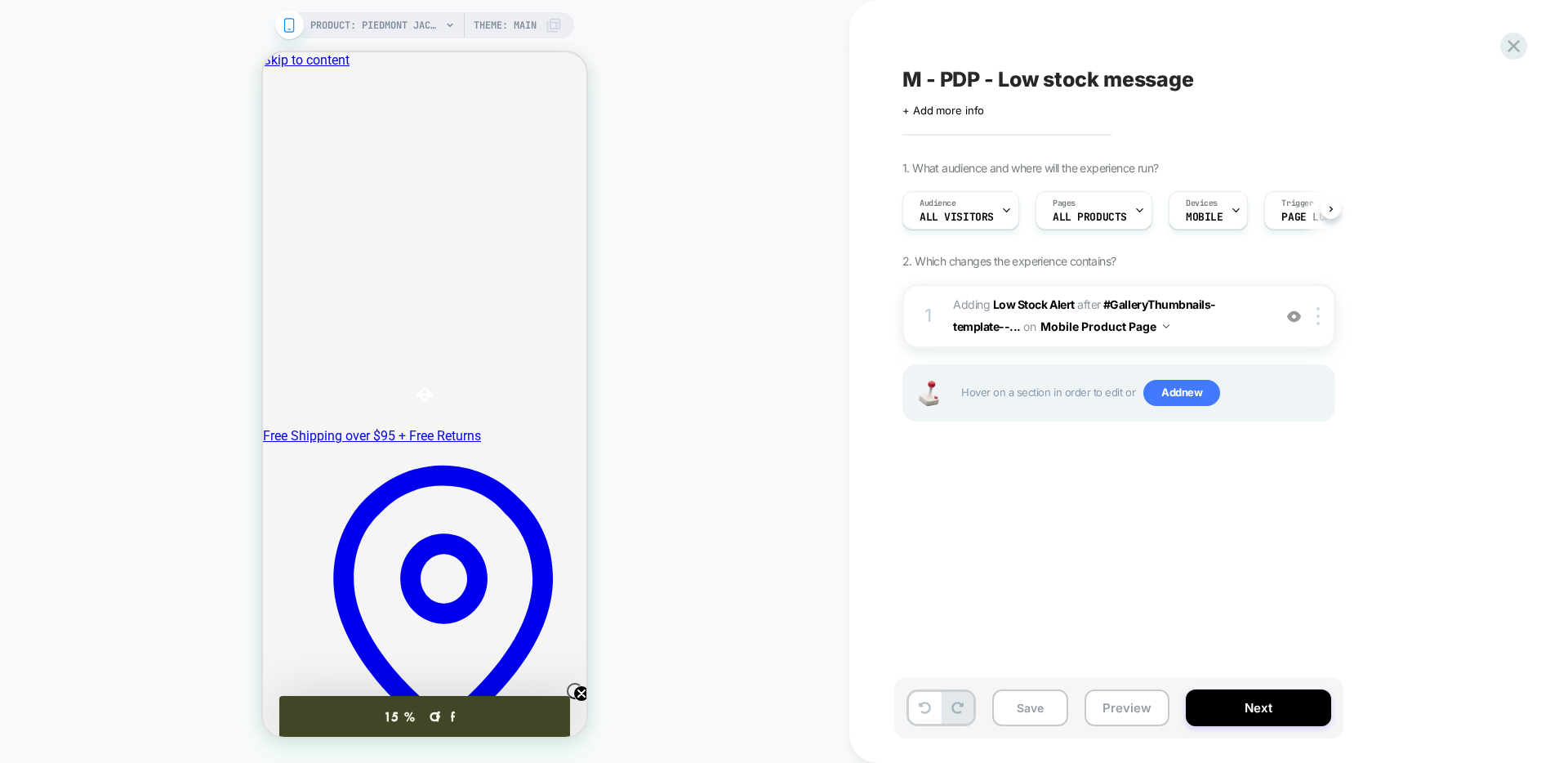
scroll to position [0, 1]
click at [1120, 225] on div "Pages ALL PRODUCTS" at bounding box center [1089, 210] width 107 height 37
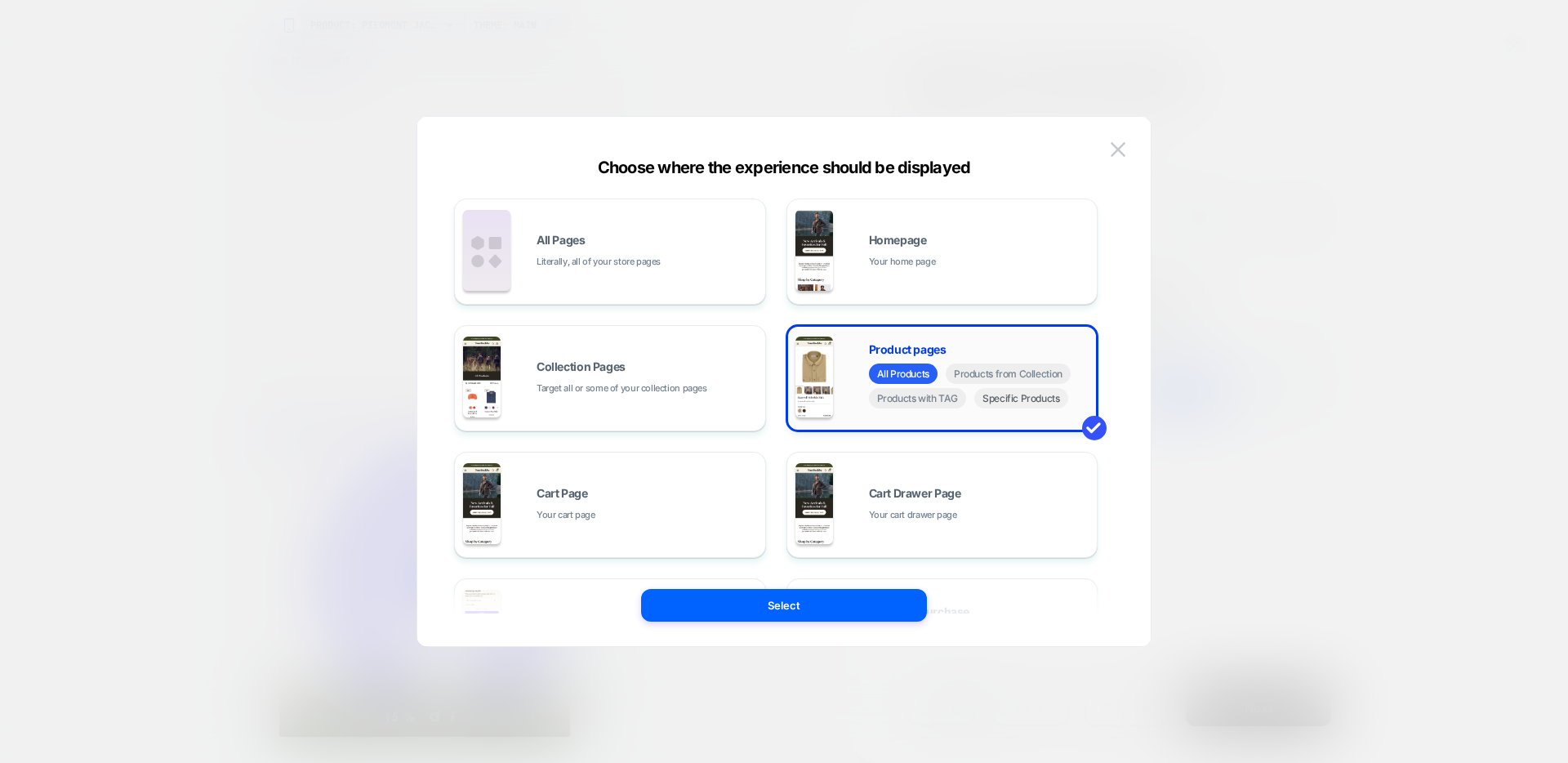
click at [1027, 399] on span "Specific Products" at bounding box center [1021, 398] width 94 height 20
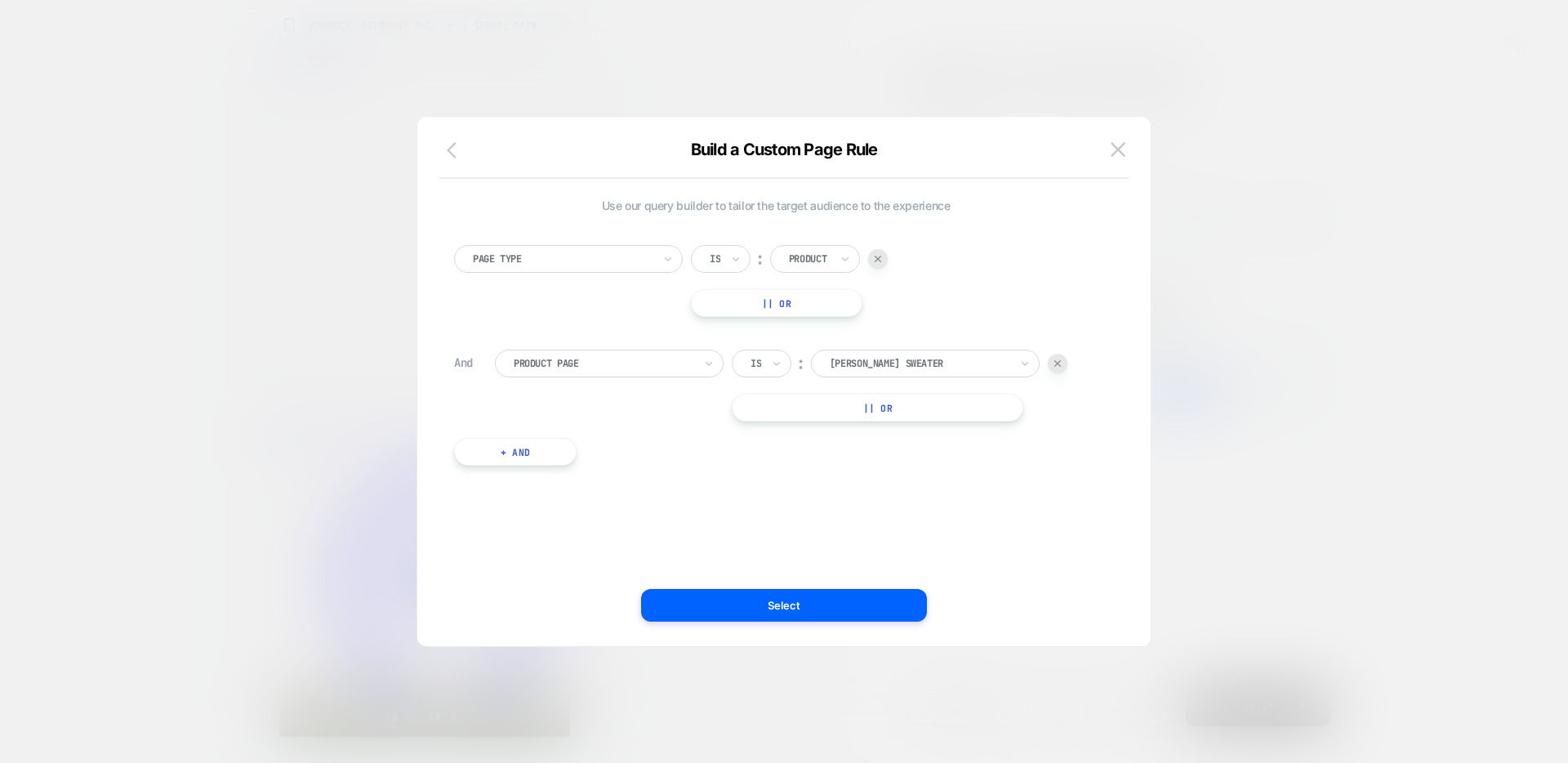
click at [459, 156] on icon "button" at bounding box center [456, 150] width 19 height 19
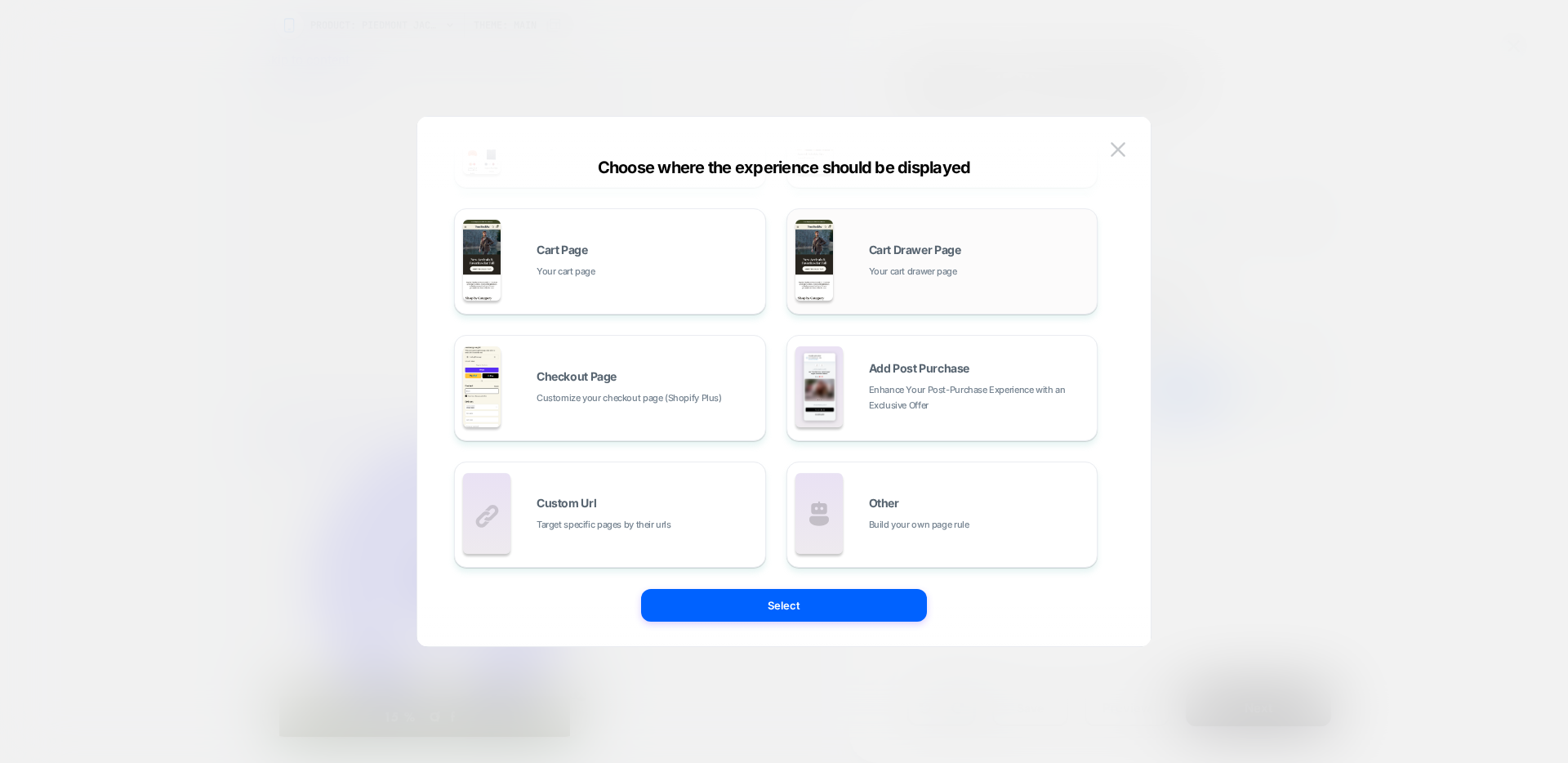
scroll to position [246, 0]
click at [981, 505] on div "Other Build your own page rule" at bounding box center [979, 512] width 220 height 35
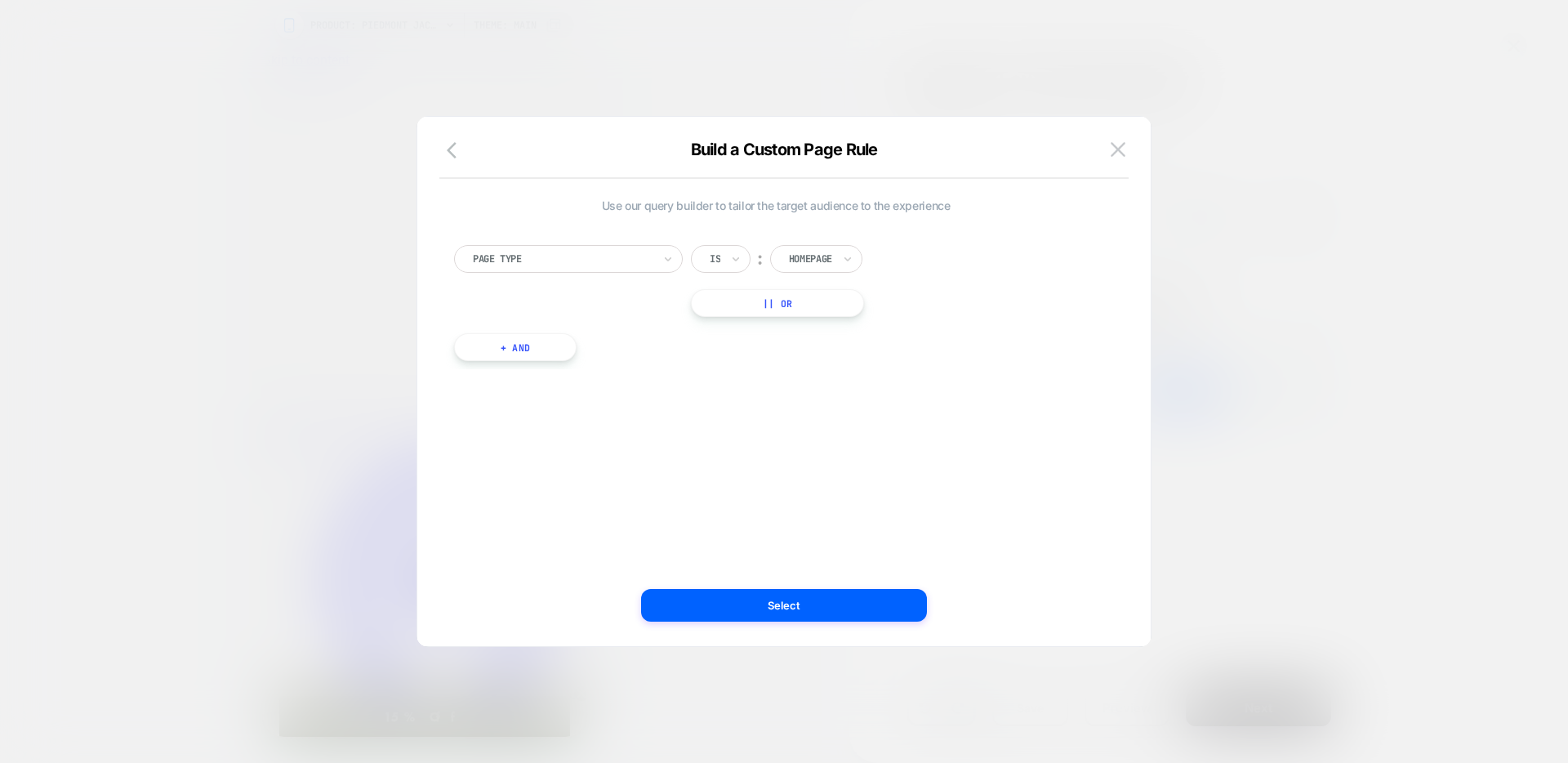
scroll to position [0, 0]
click at [800, 262] on div at bounding box center [810, 259] width 44 height 15
click at [819, 408] on div "Product" at bounding box center [840, 408] width 106 height 26
click at [504, 345] on button "+ And" at bounding box center [515, 347] width 122 height 28
click at [564, 361] on div at bounding box center [603, 364] width 179 height 15
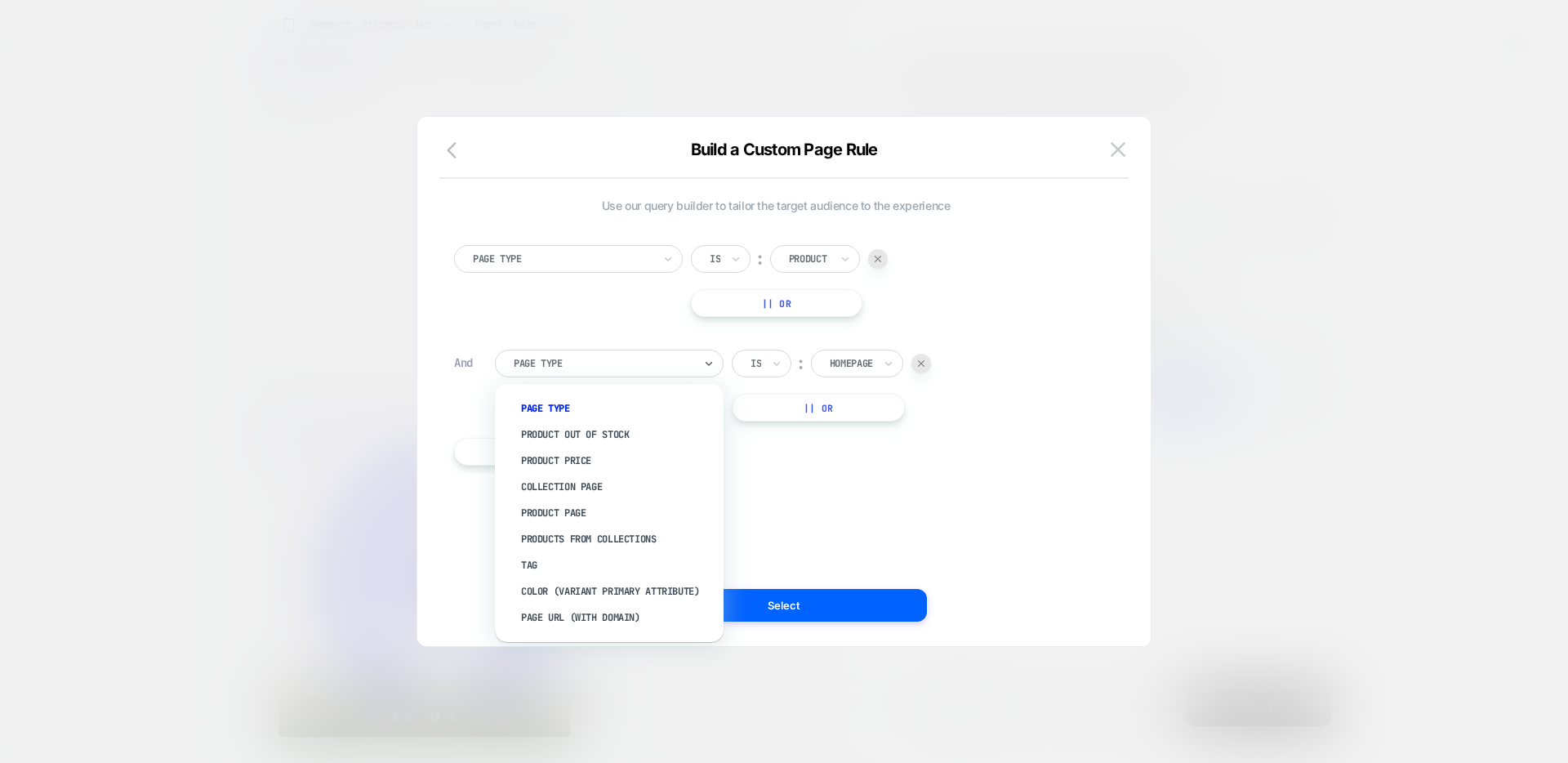
drag, startPoint x: 570, startPoint y: 594, endPoint x: 547, endPoint y: 586, distance: 24.4
click at [569, 593] on div "color (VARIANT PRIMARY ATTRIBUTE)" at bounding box center [617, 591] width 212 height 26
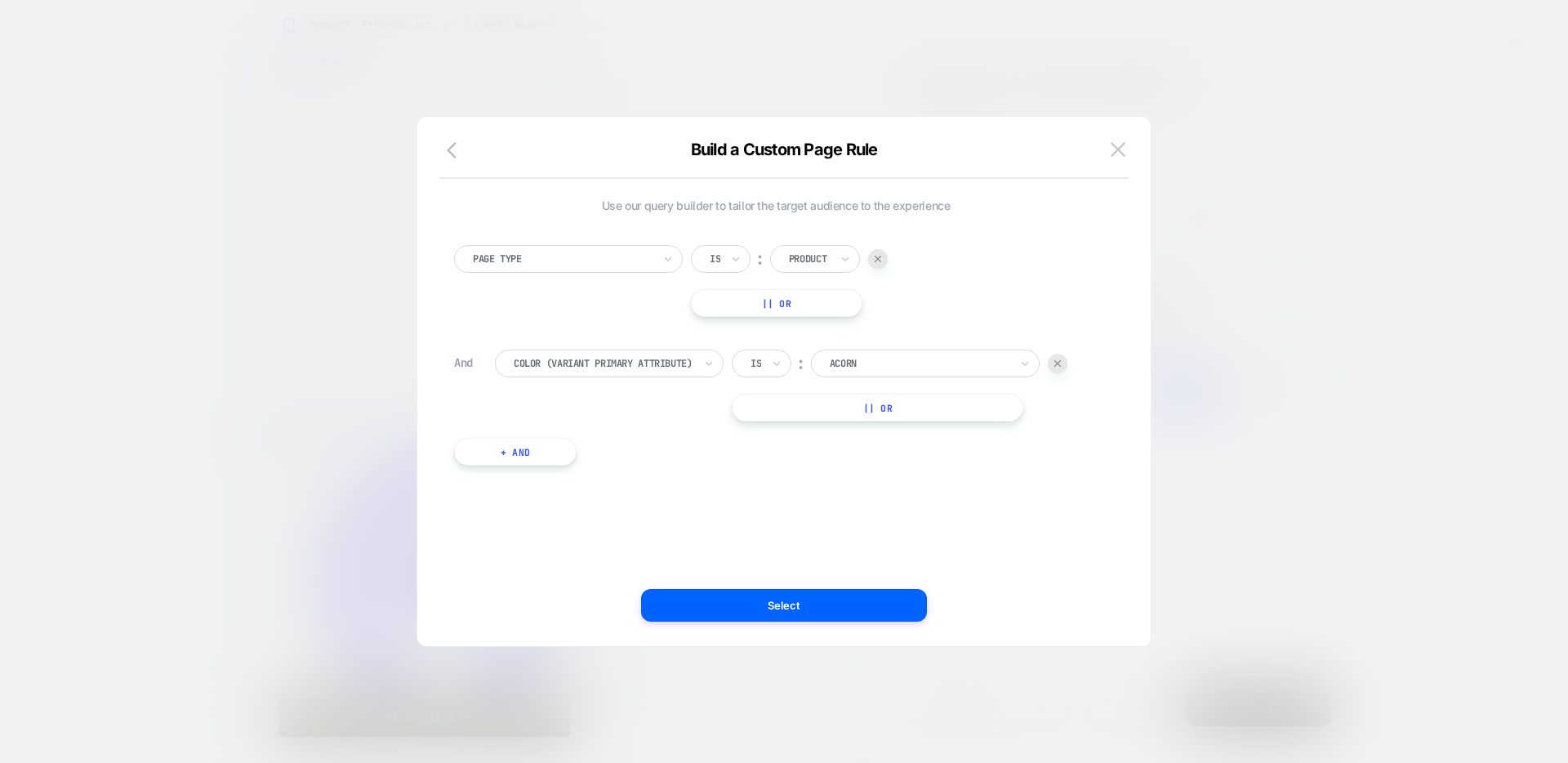
click at [950, 358] on div at bounding box center [919, 364] width 179 height 15
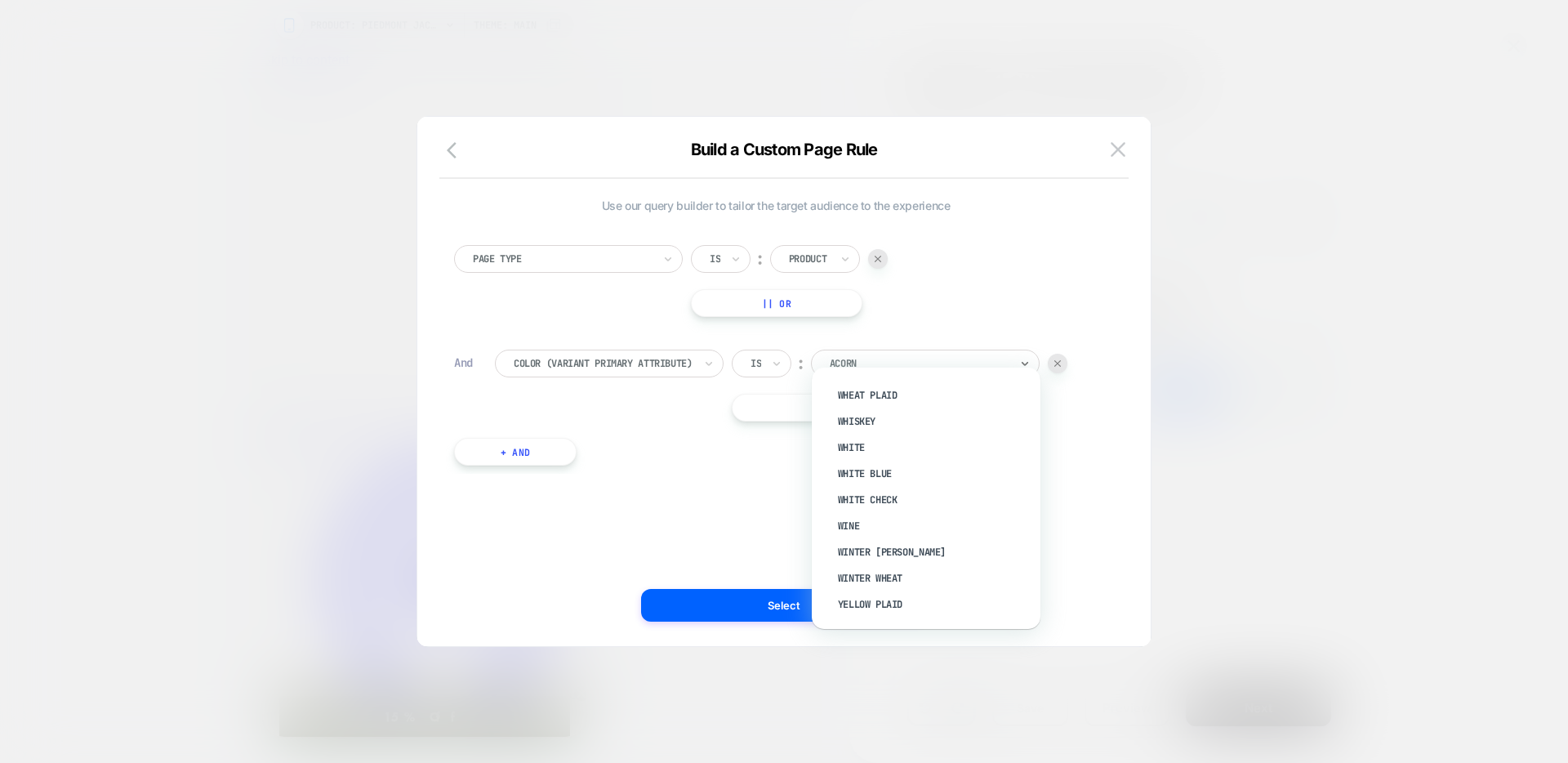
scroll to position [16, 0]
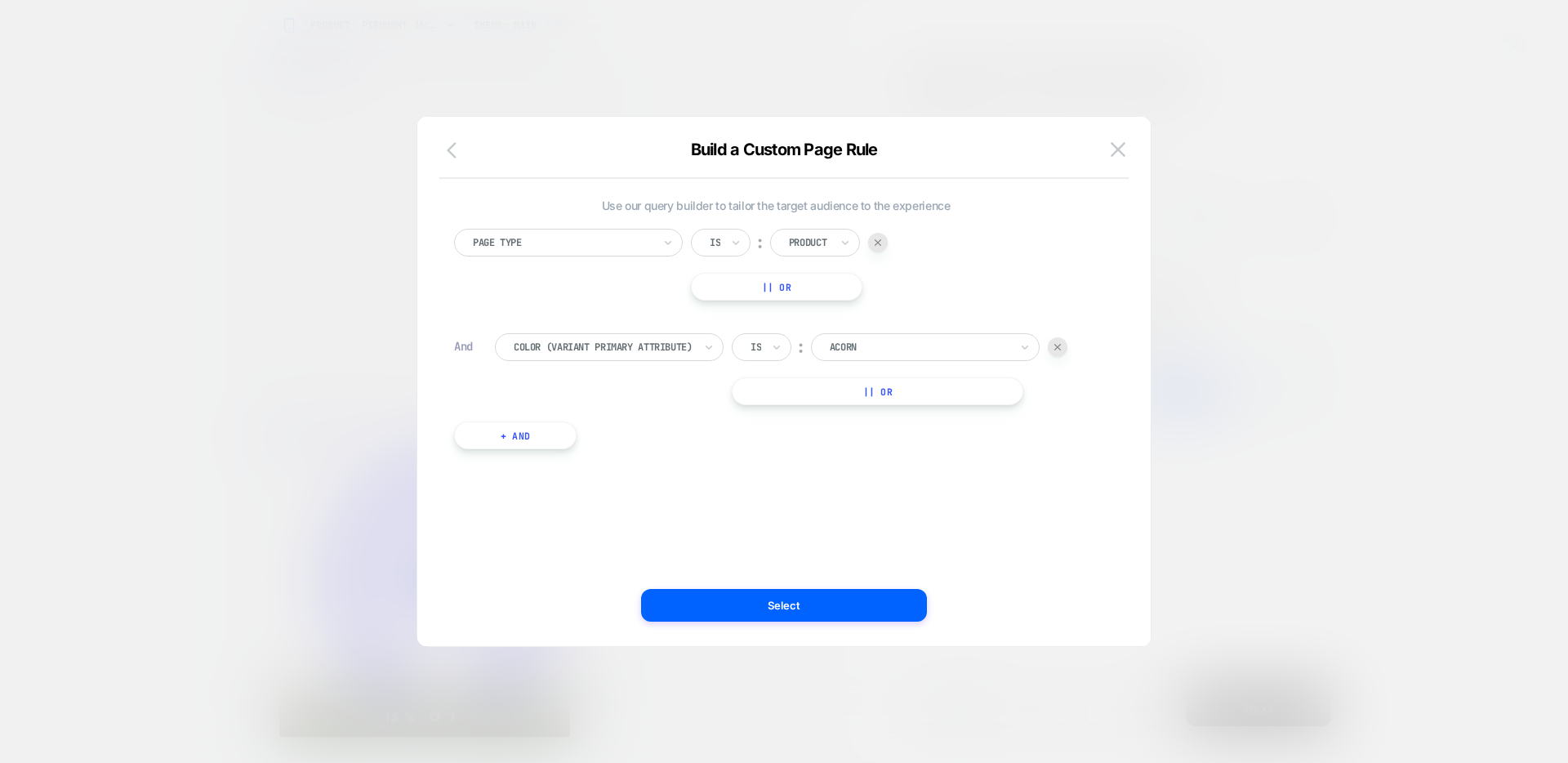
drag, startPoint x: 462, startPoint y: 150, endPoint x: 451, endPoint y: 157, distance: 13.0
click at [461, 150] on icon "button" at bounding box center [456, 150] width 19 height 19
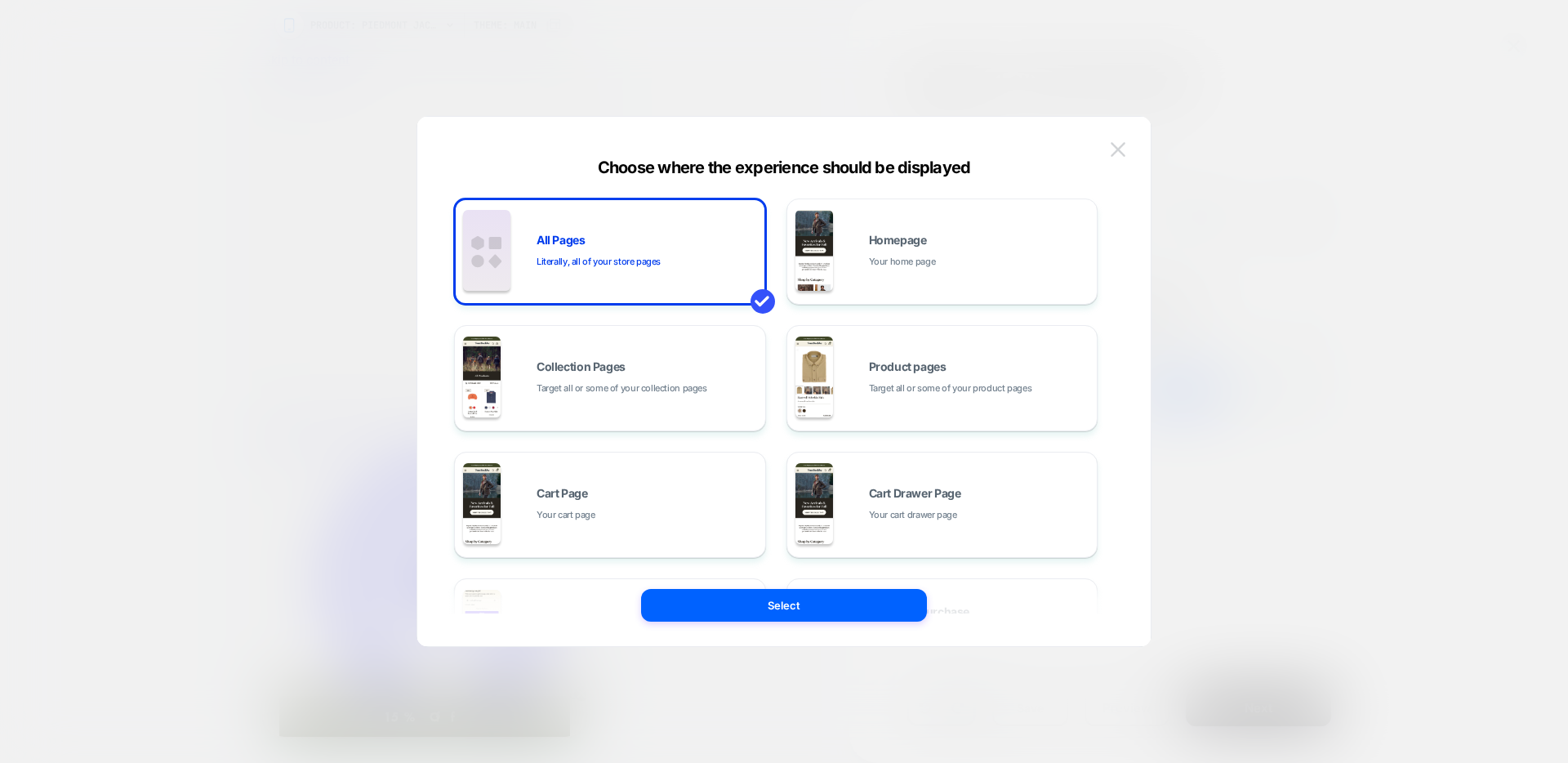
click at [1130, 148] on div "Choose where the experience should be displayed All Pages Literally, all of you…" at bounding box center [784, 390] width 733 height 513
click at [1118, 149] on img at bounding box center [1118, 149] width 15 height 14
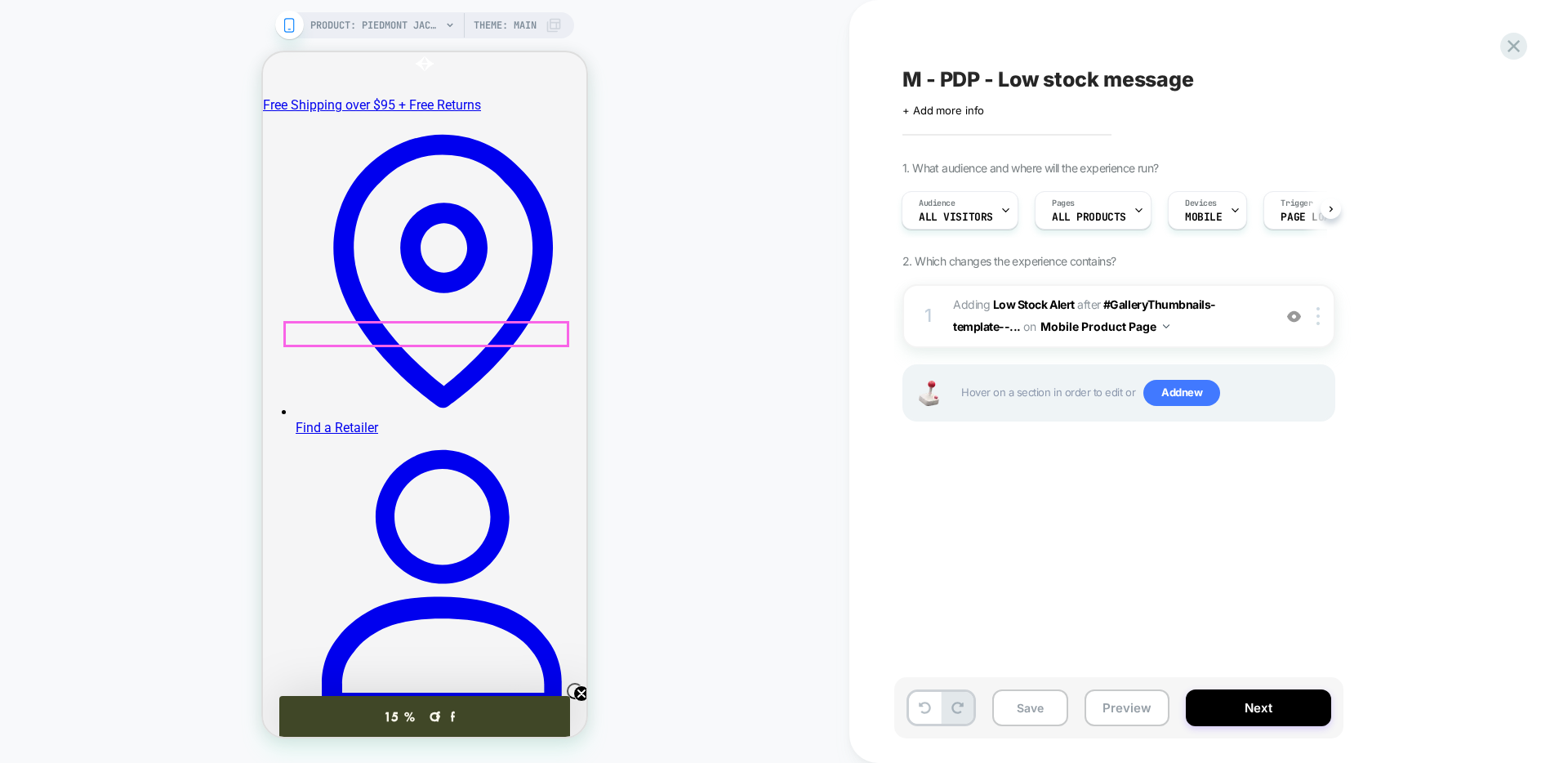
scroll to position [330, 0]
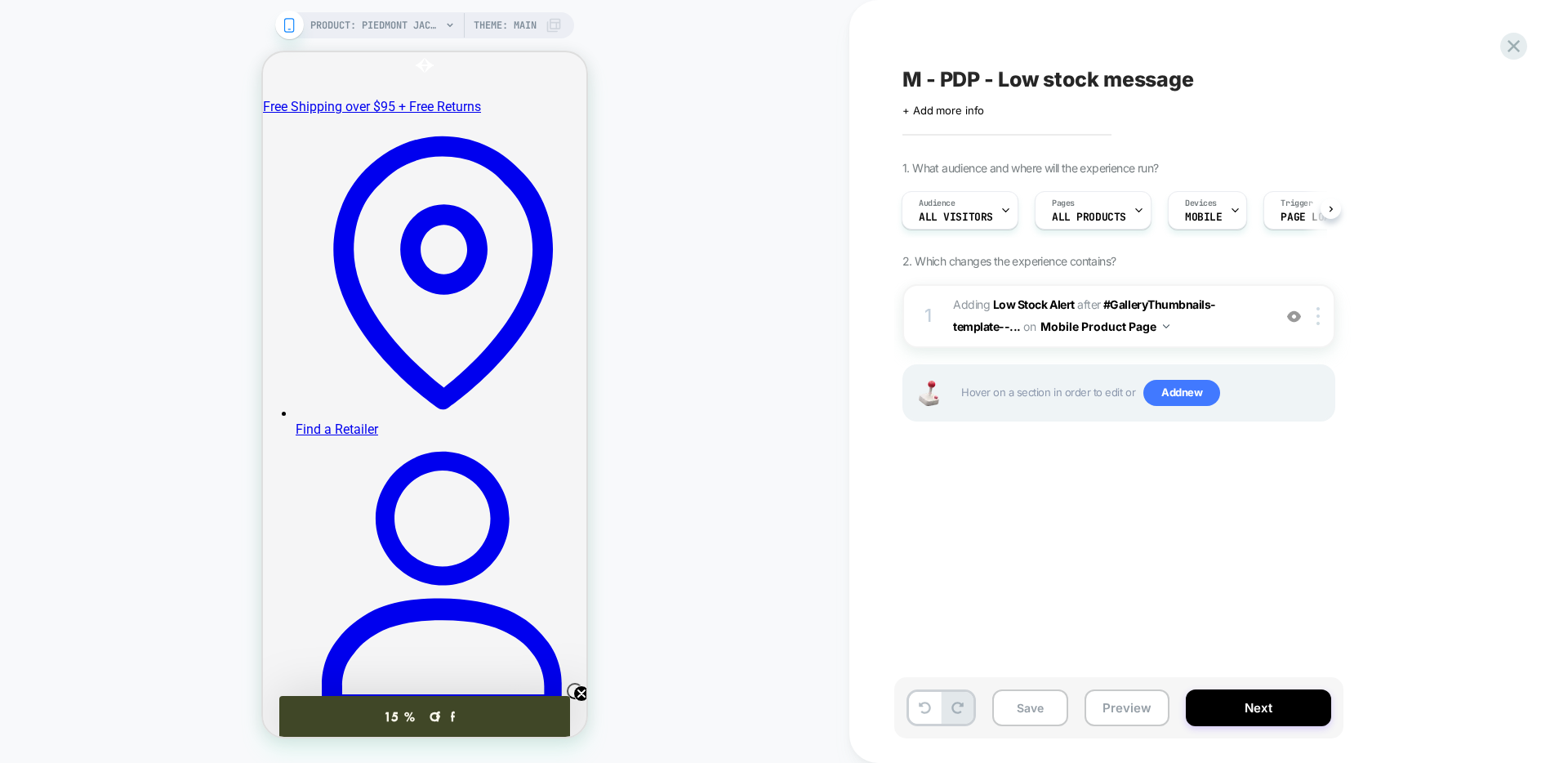
click at [738, 474] on div "PRODUCT: Piedmont Jacket PRODUCT: Piedmont Jacket Theme: MAIN" at bounding box center [424, 381] width 849 height 730
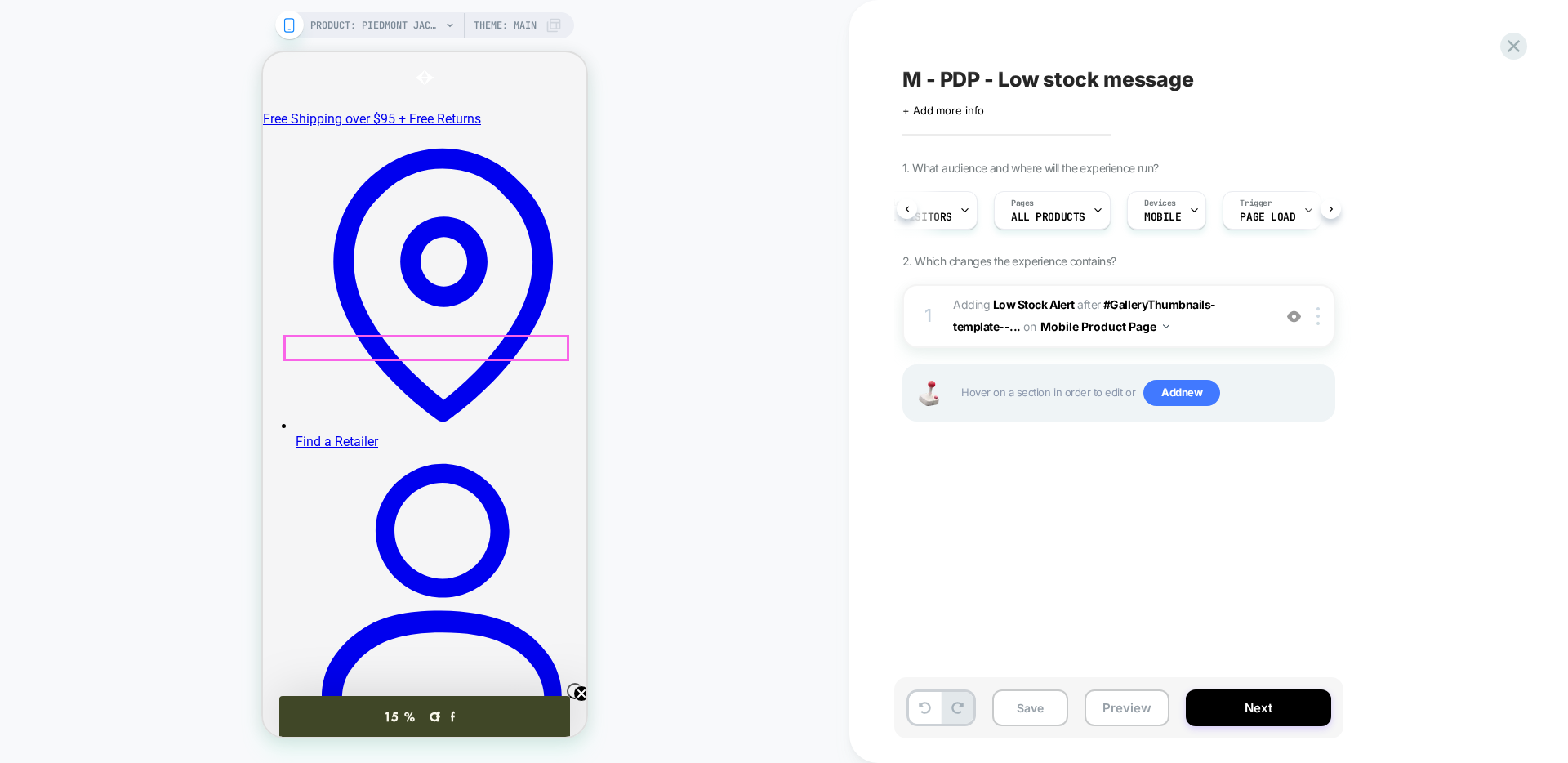
scroll to position [318, 0]
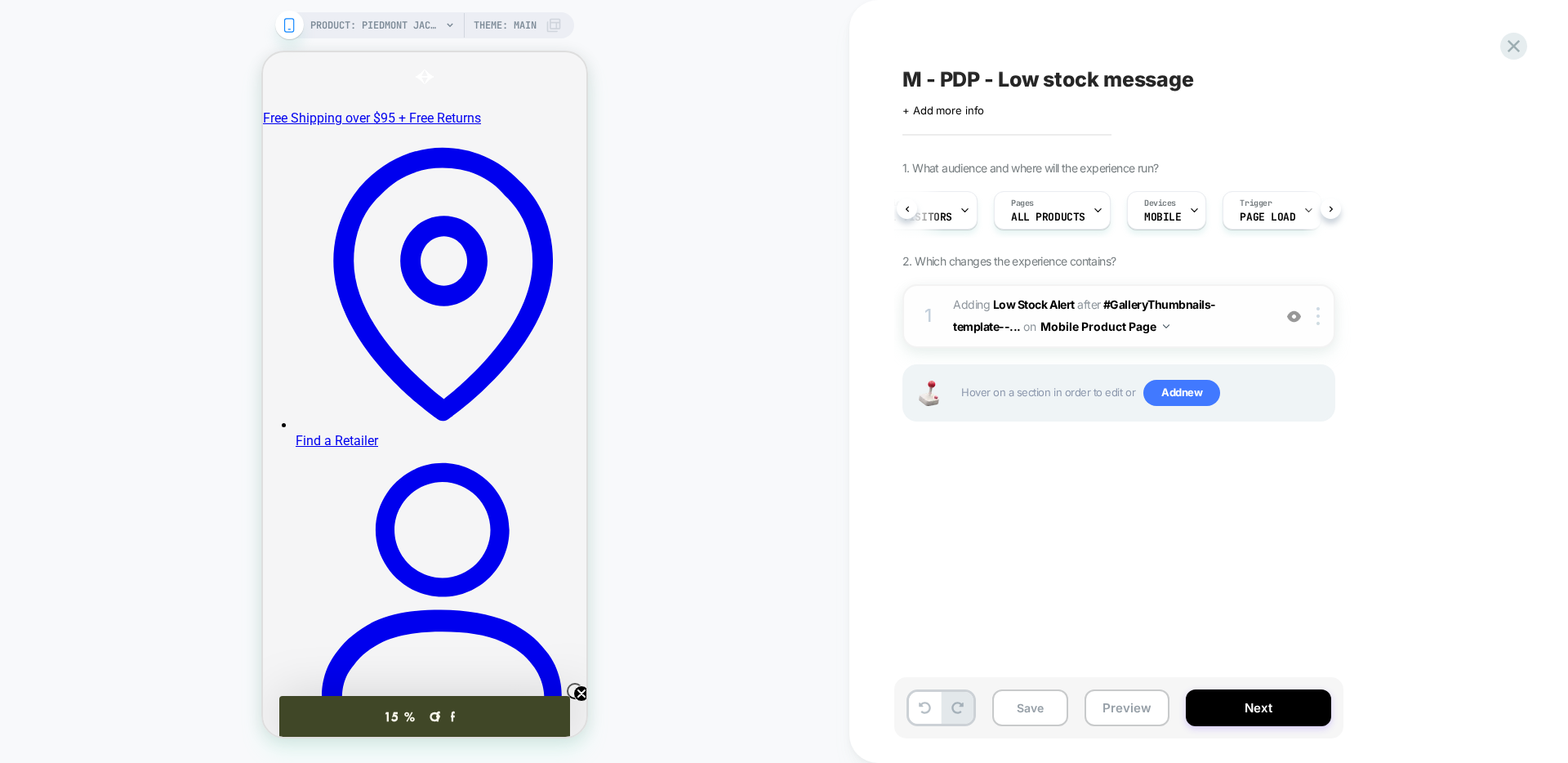
click at [1220, 319] on span "#_loomi_addon_1759174887497 Adding Low Stock Alert AFTER #GalleryThumbnails-tem…" at bounding box center [1108, 316] width 311 height 44
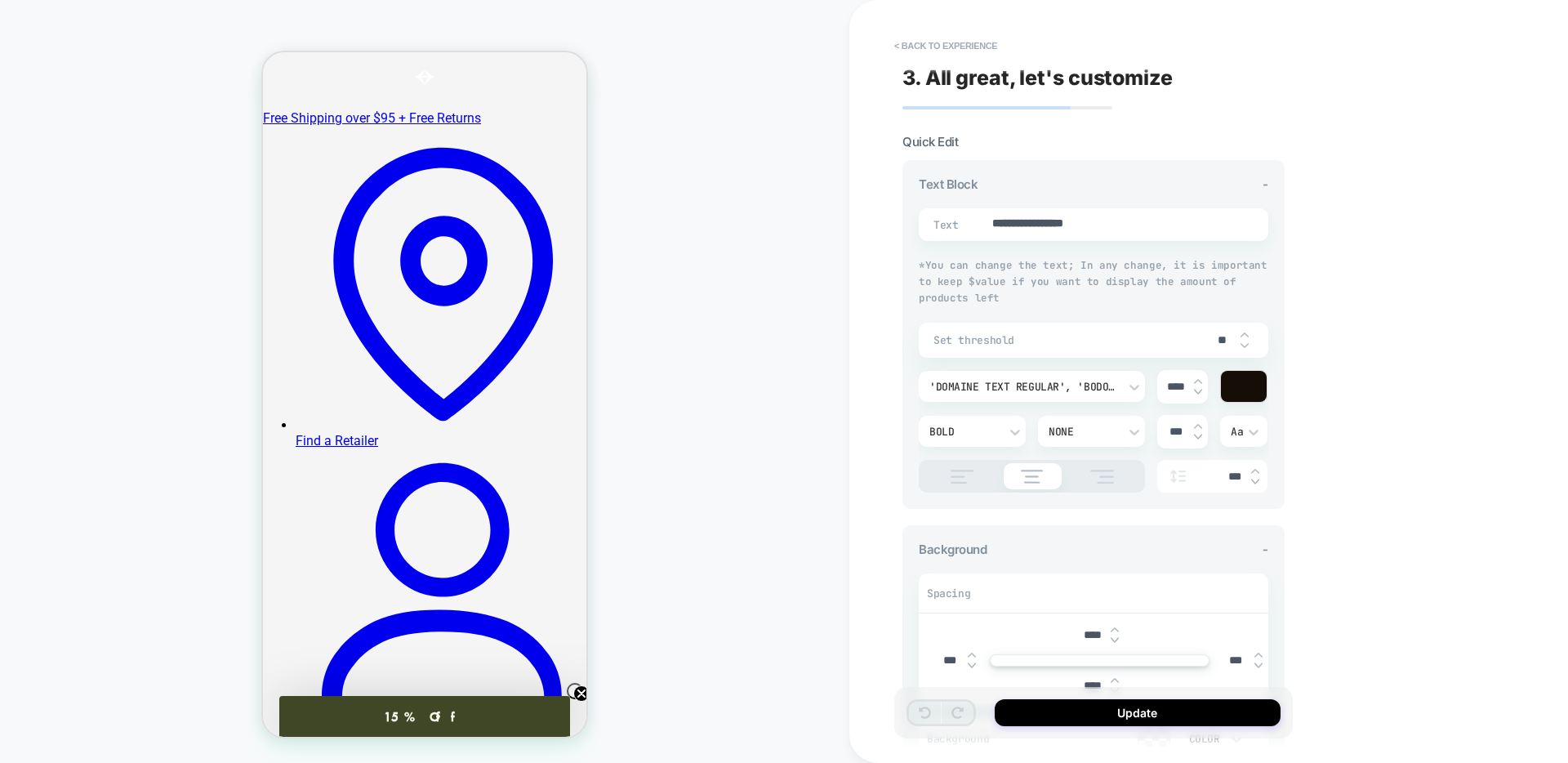
scroll to position [230, 0]
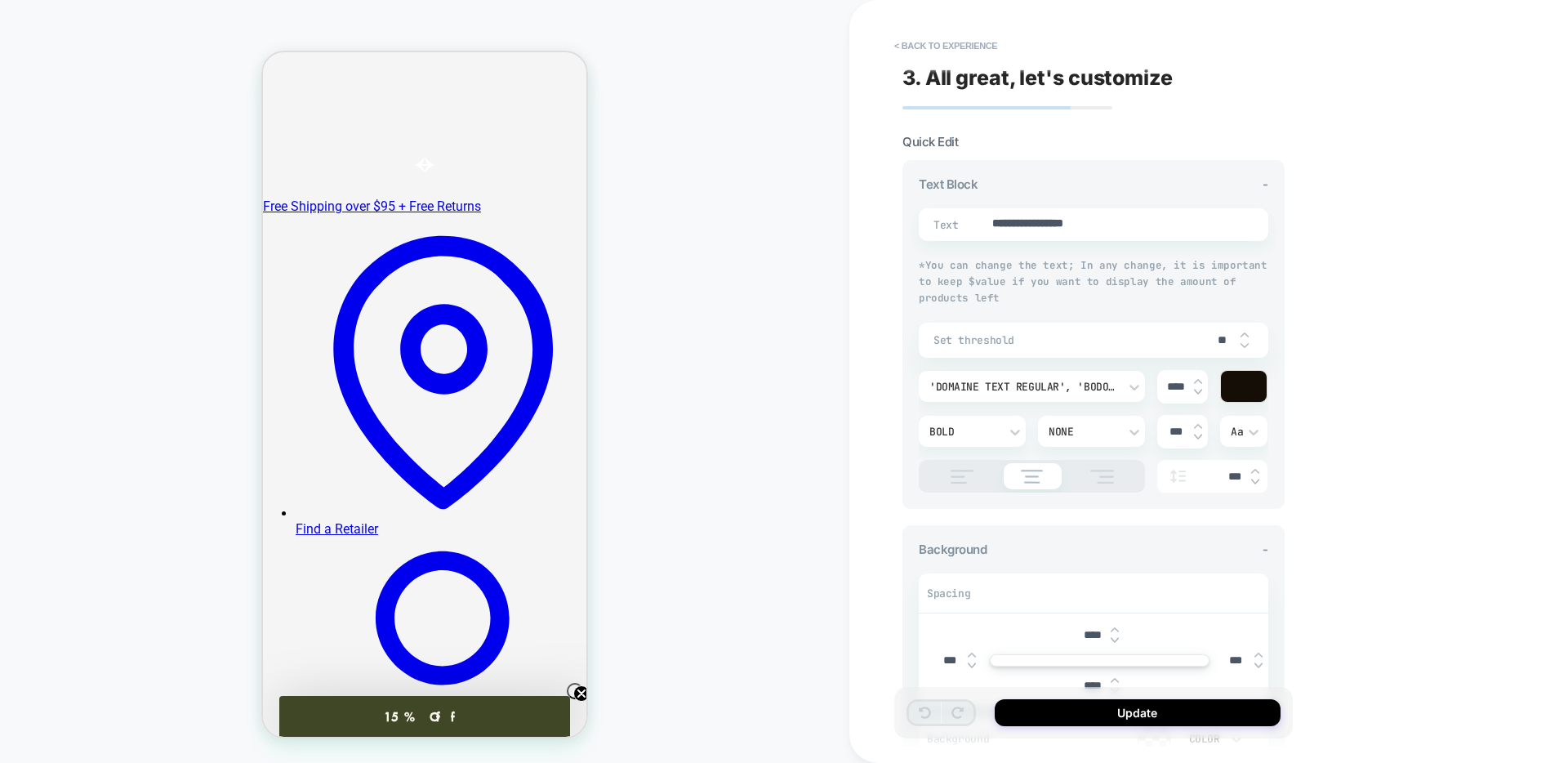
type textarea "*"
click at [929, 48] on button "< Back to experience" at bounding box center [945, 45] width 119 height 26
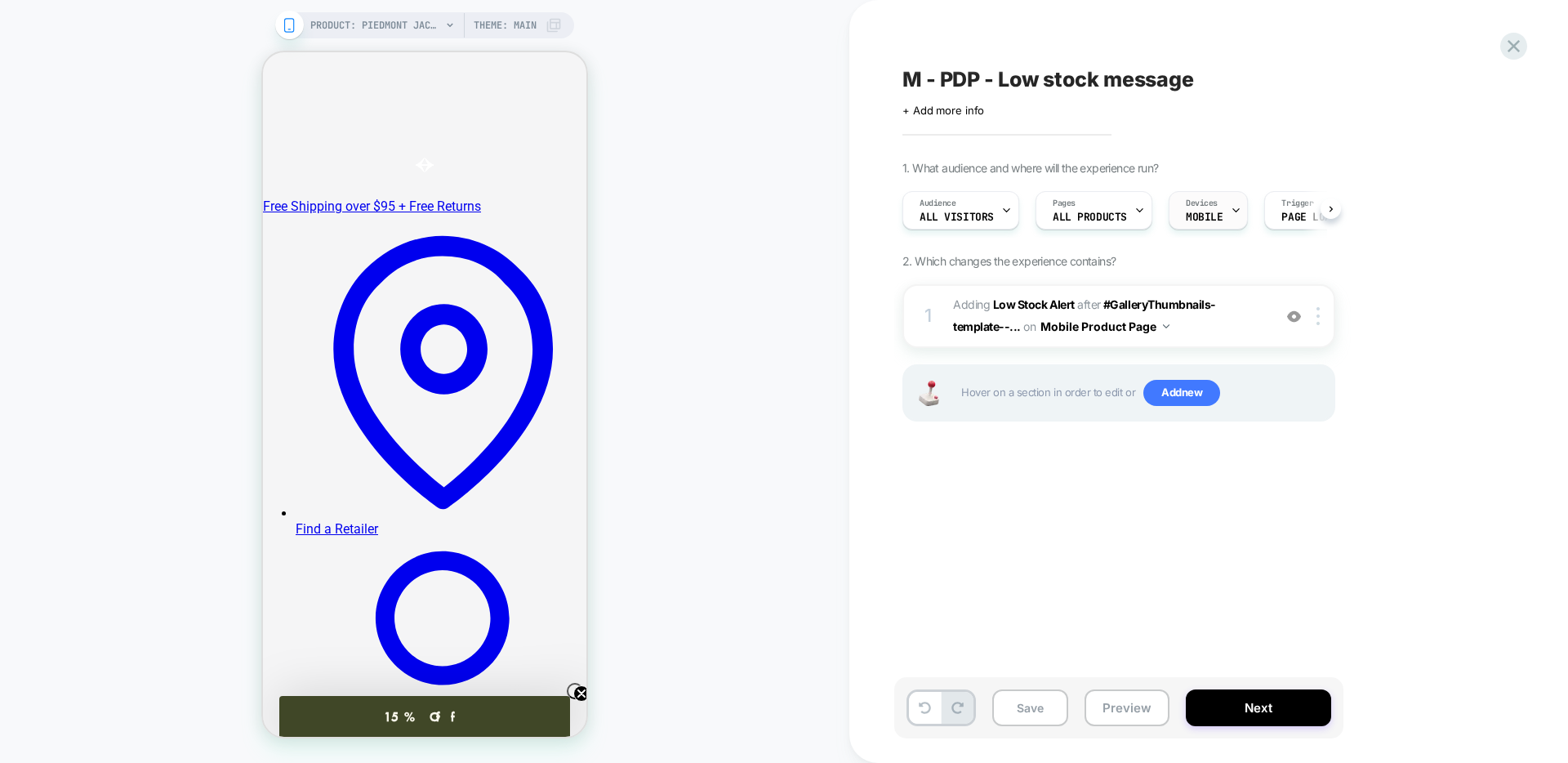
scroll to position [0, 1]
click at [1509, 35] on icon at bounding box center [1514, 46] width 22 height 22
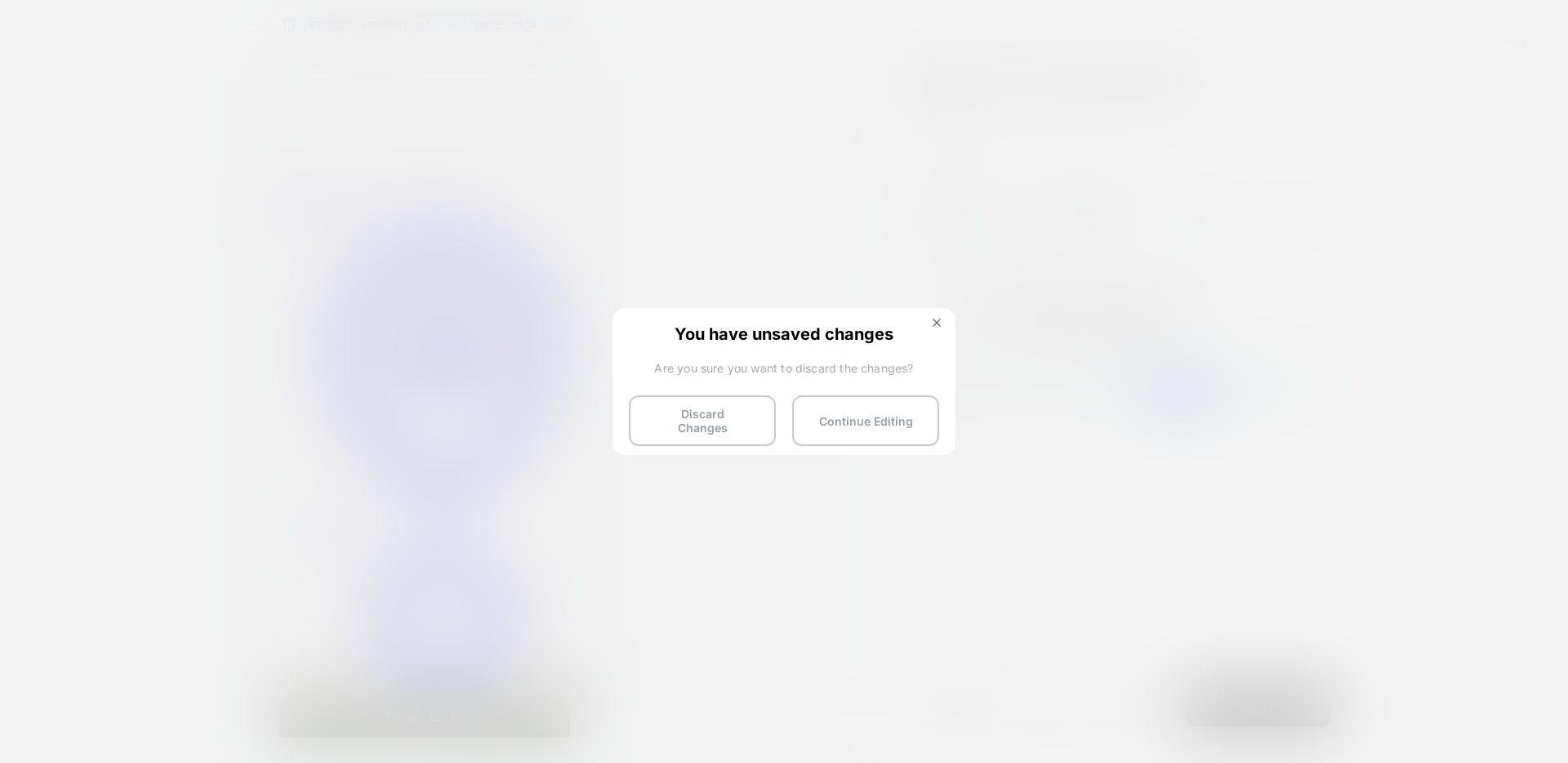
click at [704, 416] on button "Discard Changes" at bounding box center [701, 421] width 147 height 50
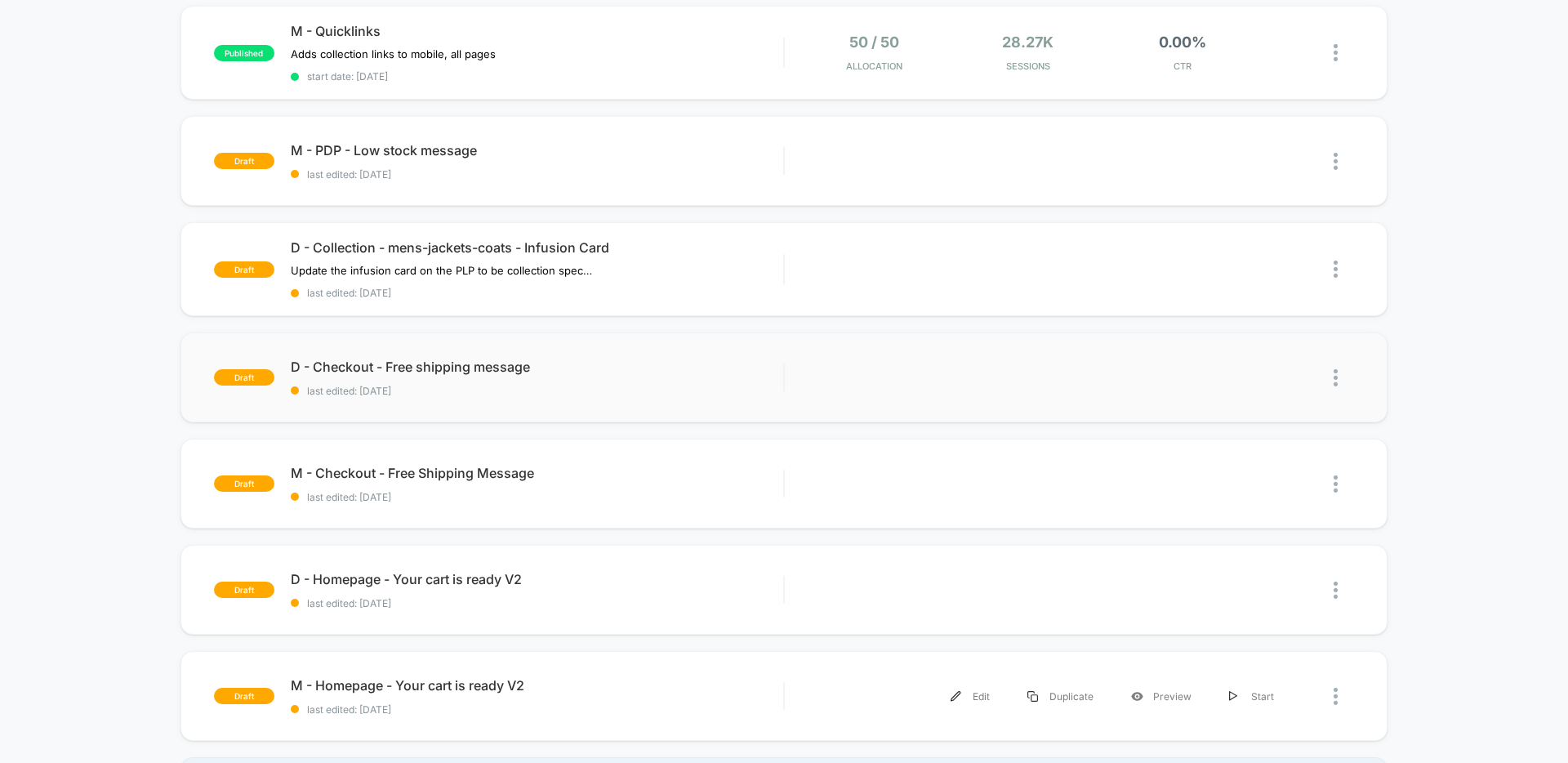
scroll to position [366, 0]
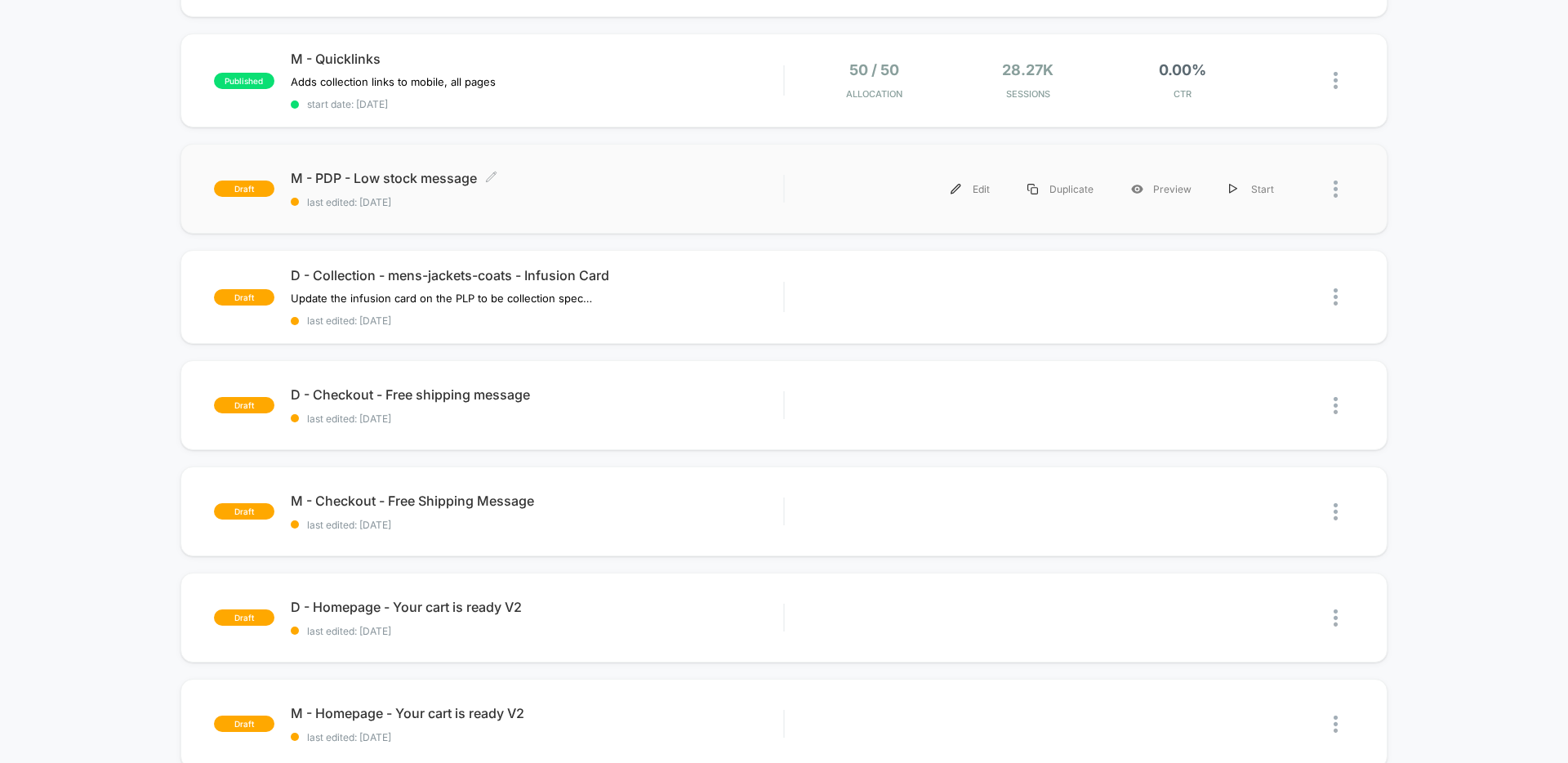
click at [446, 175] on span "M - PDP - Low stock message Click to edit experience details" at bounding box center [536, 178] width 492 height 16
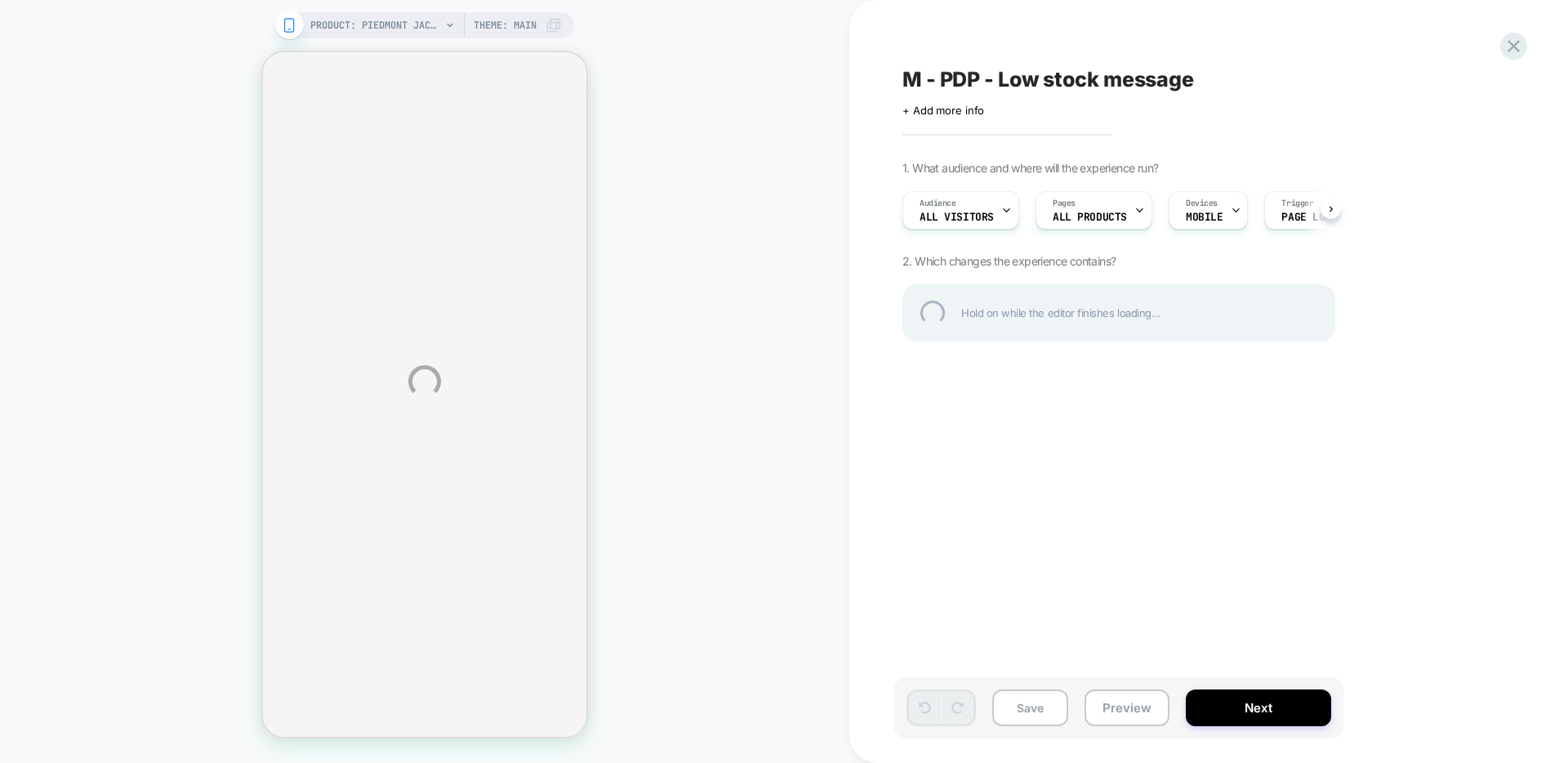
click at [960, 204] on div "PRODUCT: Piedmont Jacket PRODUCT: Piedmont Jacket Theme: MAIN M - PDP - Low sto…" at bounding box center [784, 382] width 1568 height 763
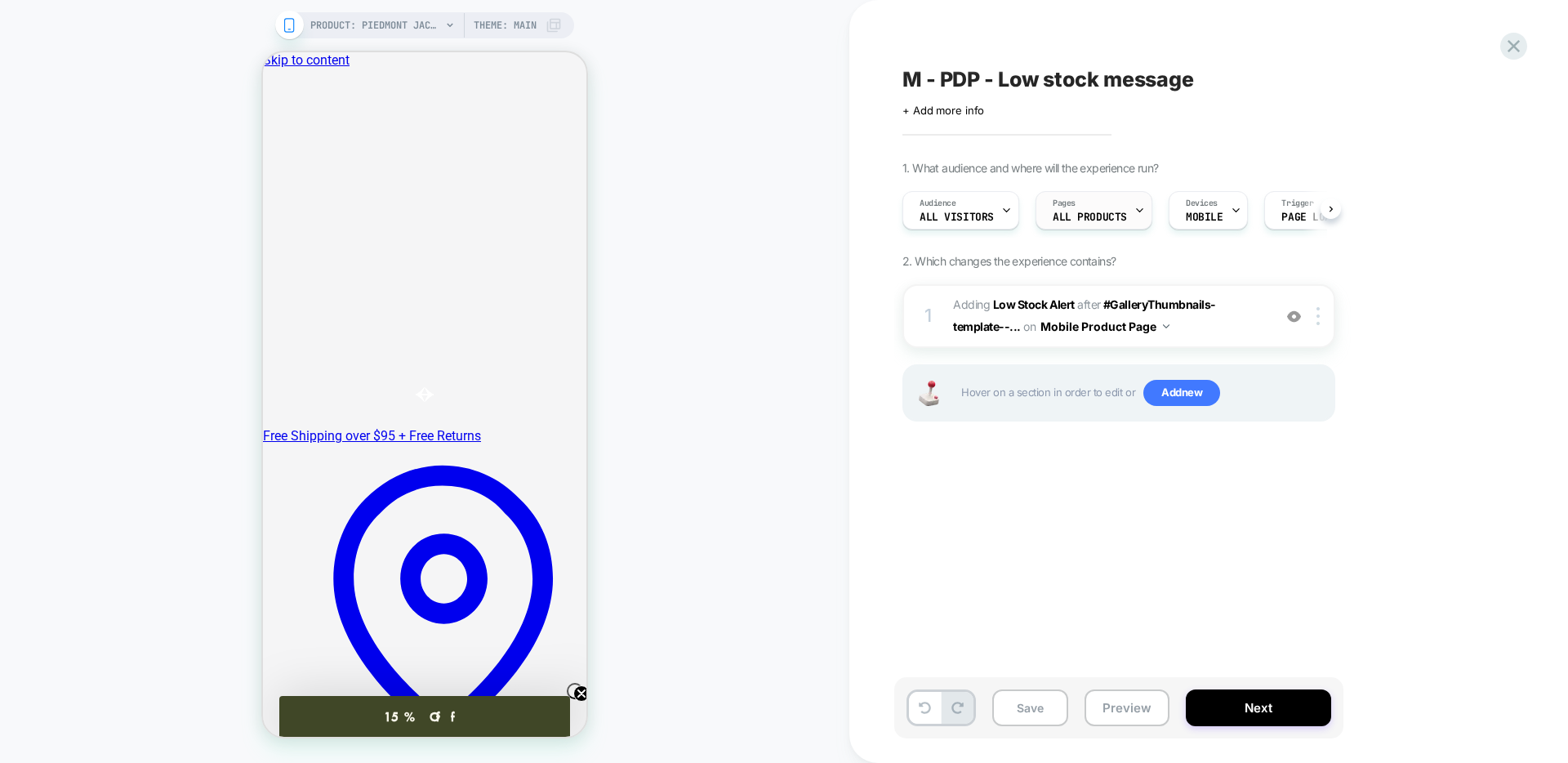
scroll to position [0, 1]
click at [1087, 216] on span "ALL PRODUCTS" at bounding box center [1089, 217] width 75 height 12
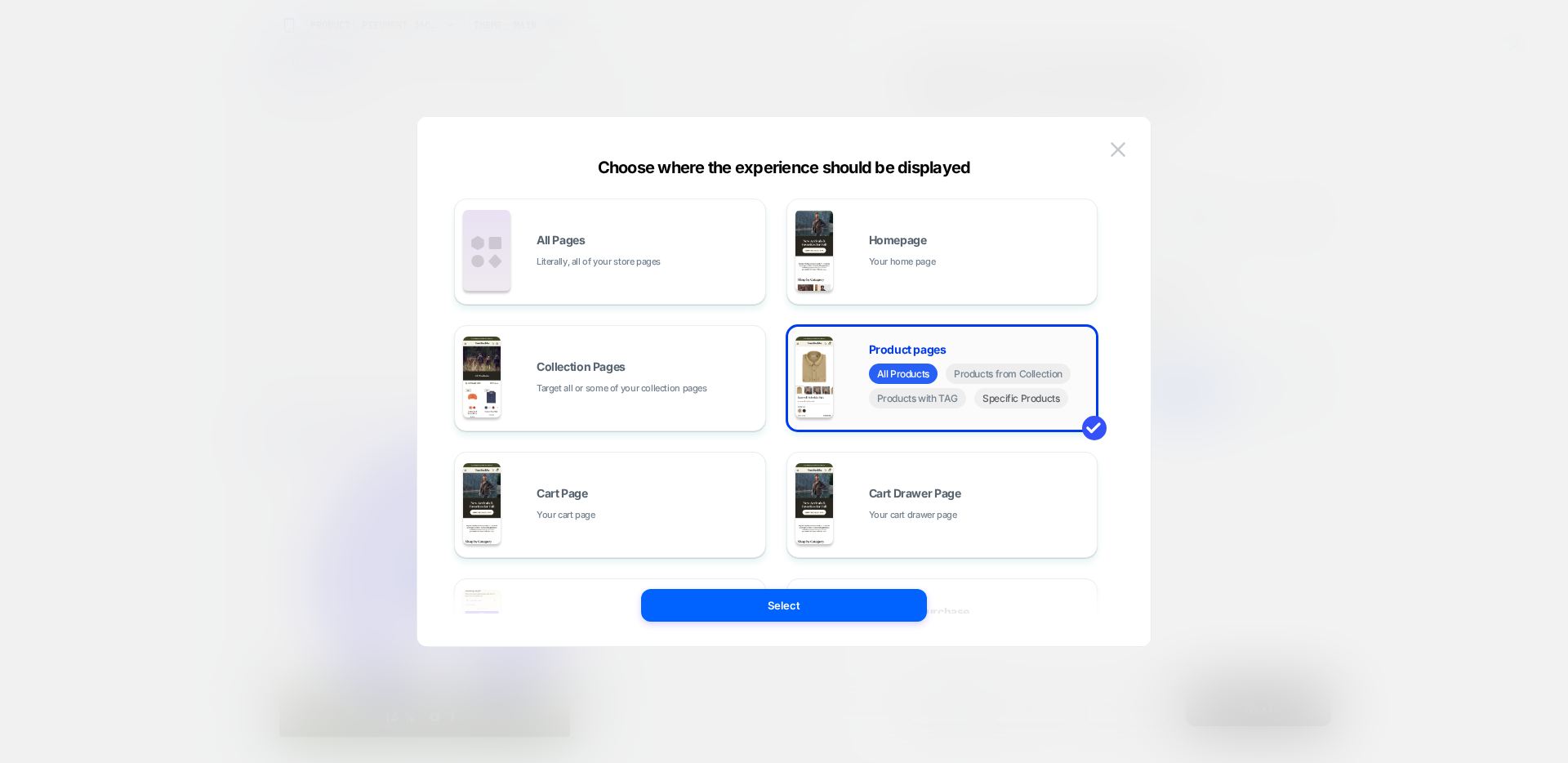
click at [1036, 407] on span "Specific Products" at bounding box center [1021, 398] width 94 height 20
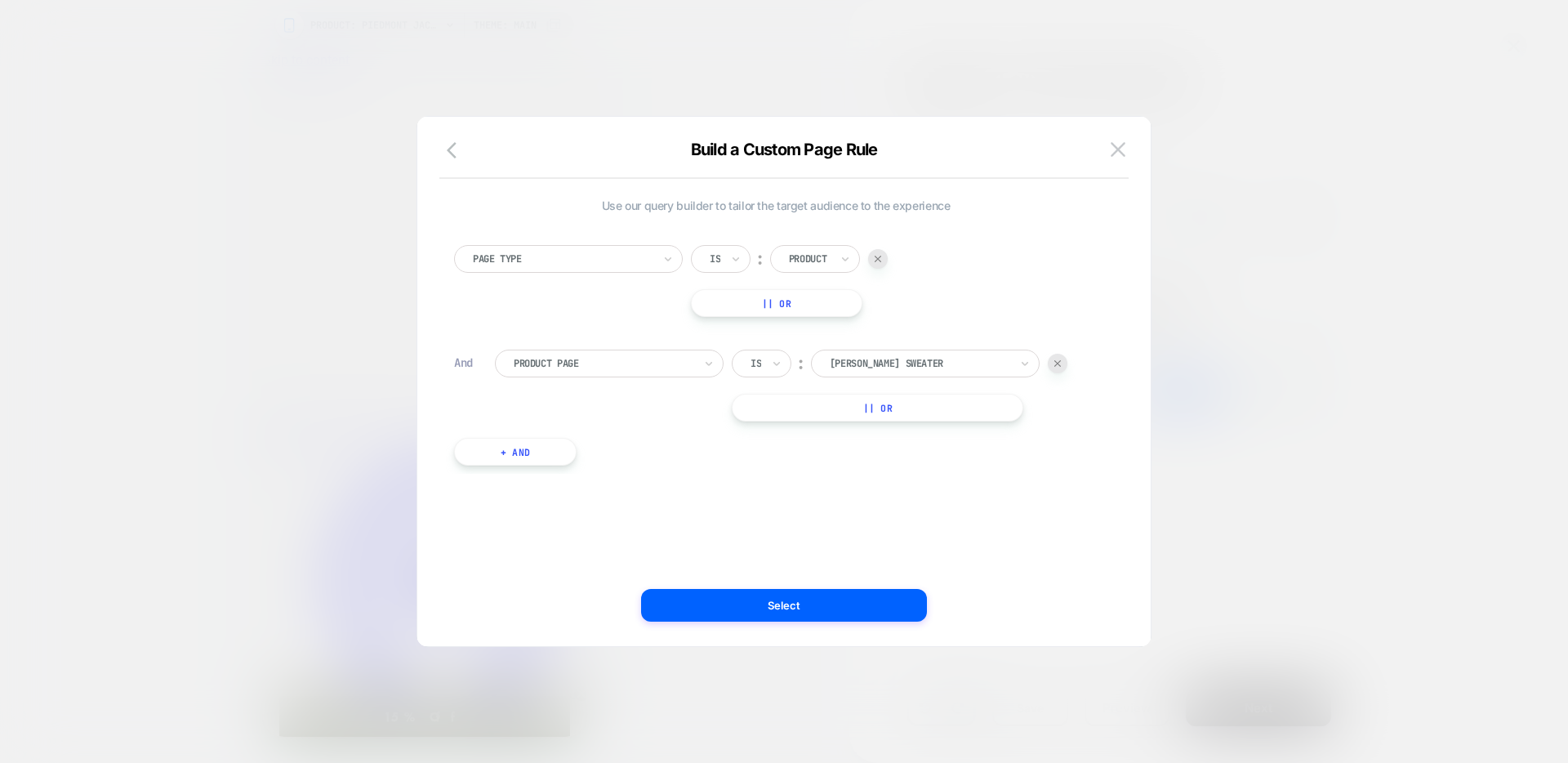
click at [546, 461] on button "+ And" at bounding box center [515, 451] width 122 height 28
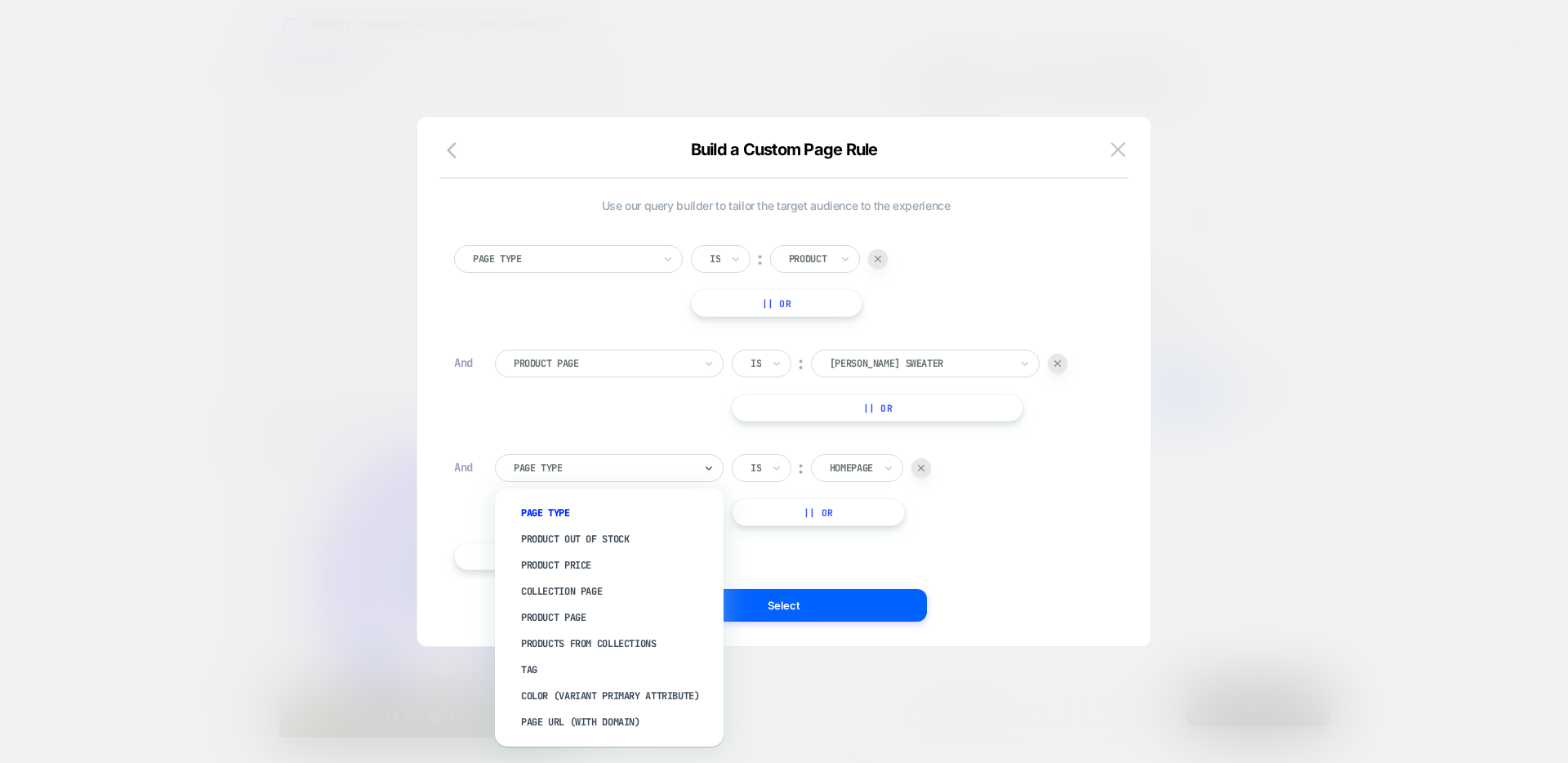
click at [586, 461] on div at bounding box center [603, 469] width 179 height 15
click at [584, 396] on div "Product Page Is ︰ albemarle henley sweater ALBEMARLE HENLEY SWEATER || Or" at bounding box center [795, 386] width 603 height 72
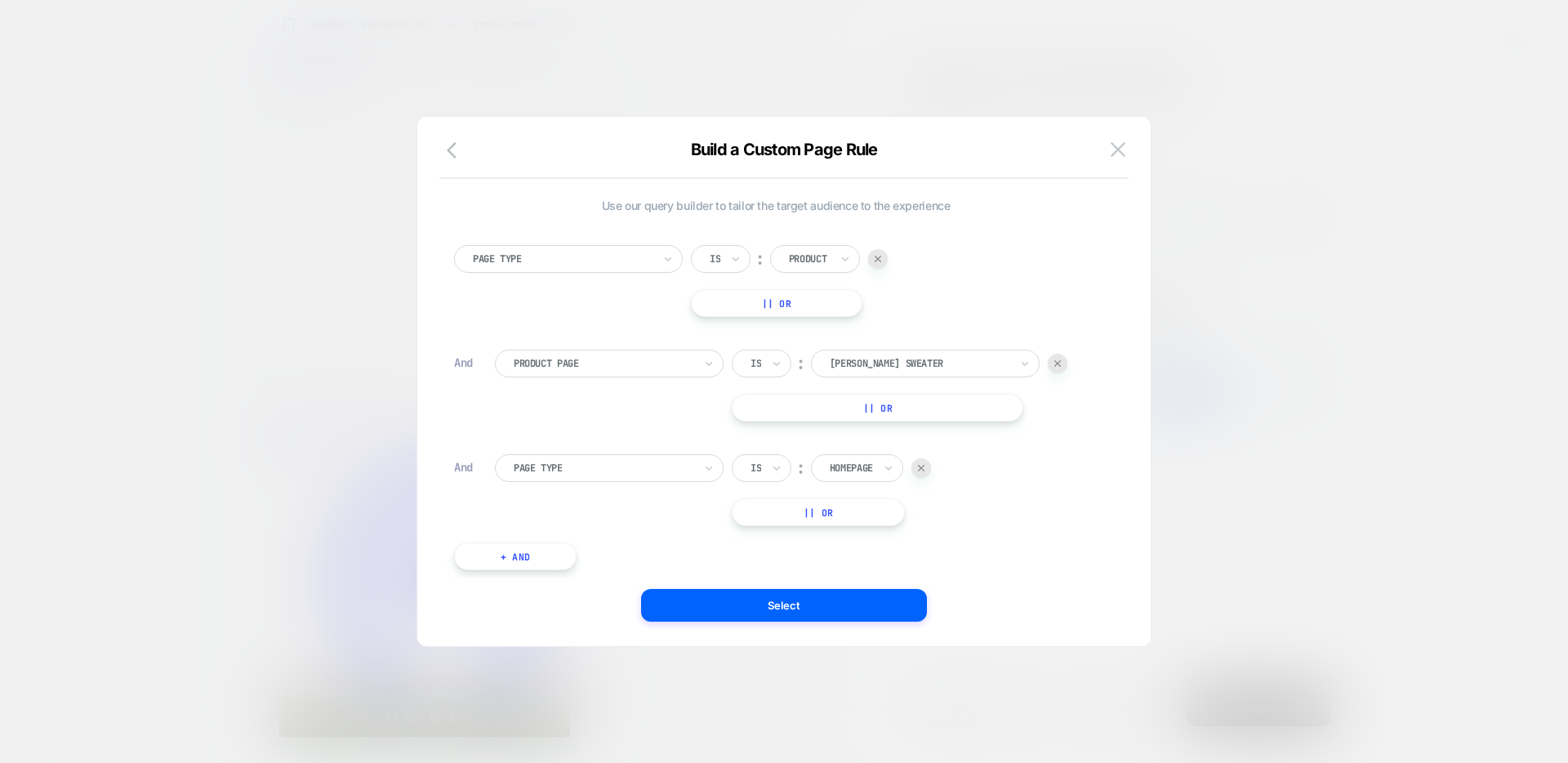
click at [458, 148] on icon "button" at bounding box center [456, 150] width 19 height 19
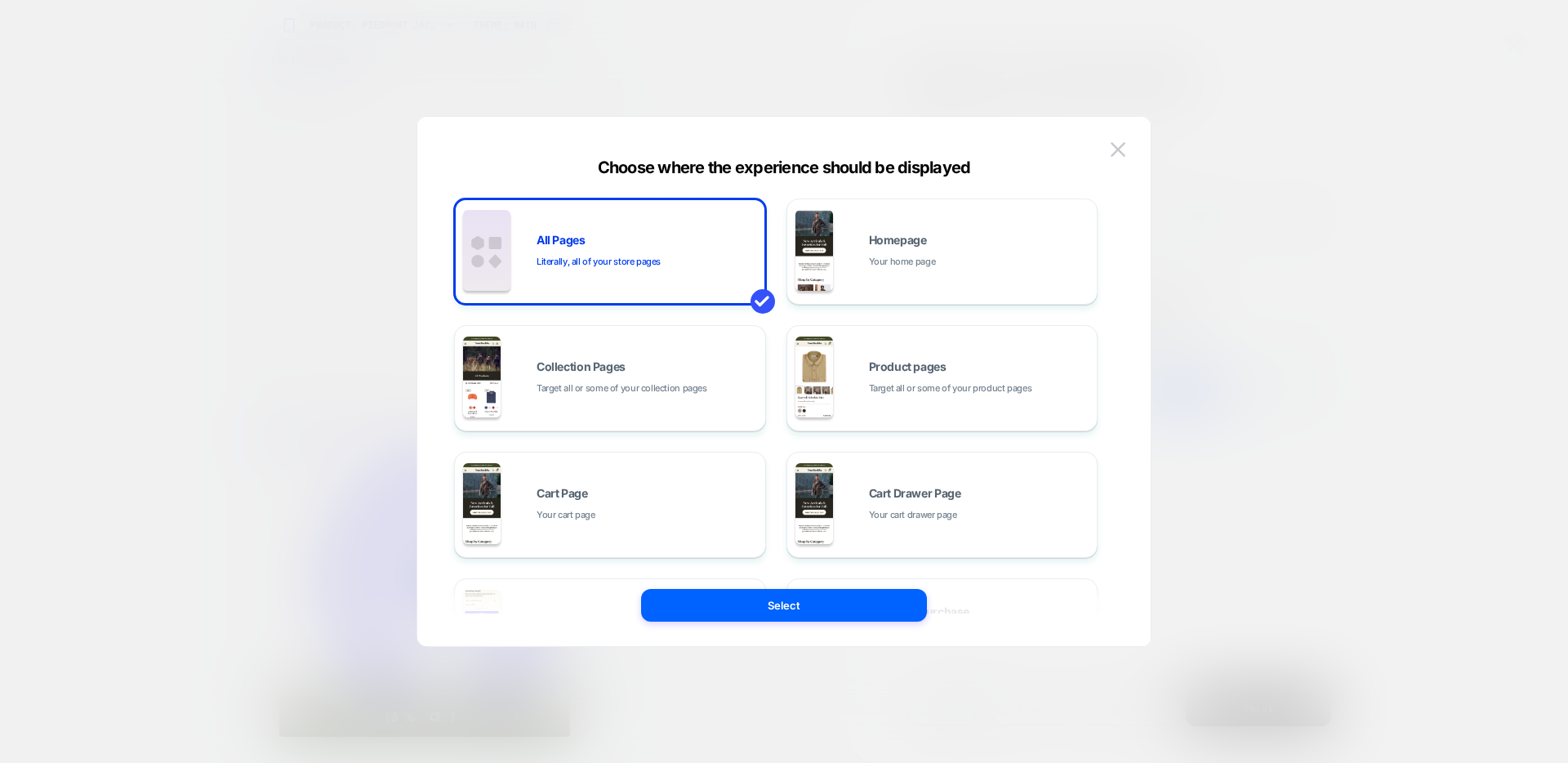
click at [1103, 139] on div "All Pages Literally, all of your store pages Homepage Your home page Collection…" at bounding box center [784, 390] width 684 height 513
click at [941, 401] on div "Product pages Target all or some of your product pages" at bounding box center [942, 378] width 294 height 90
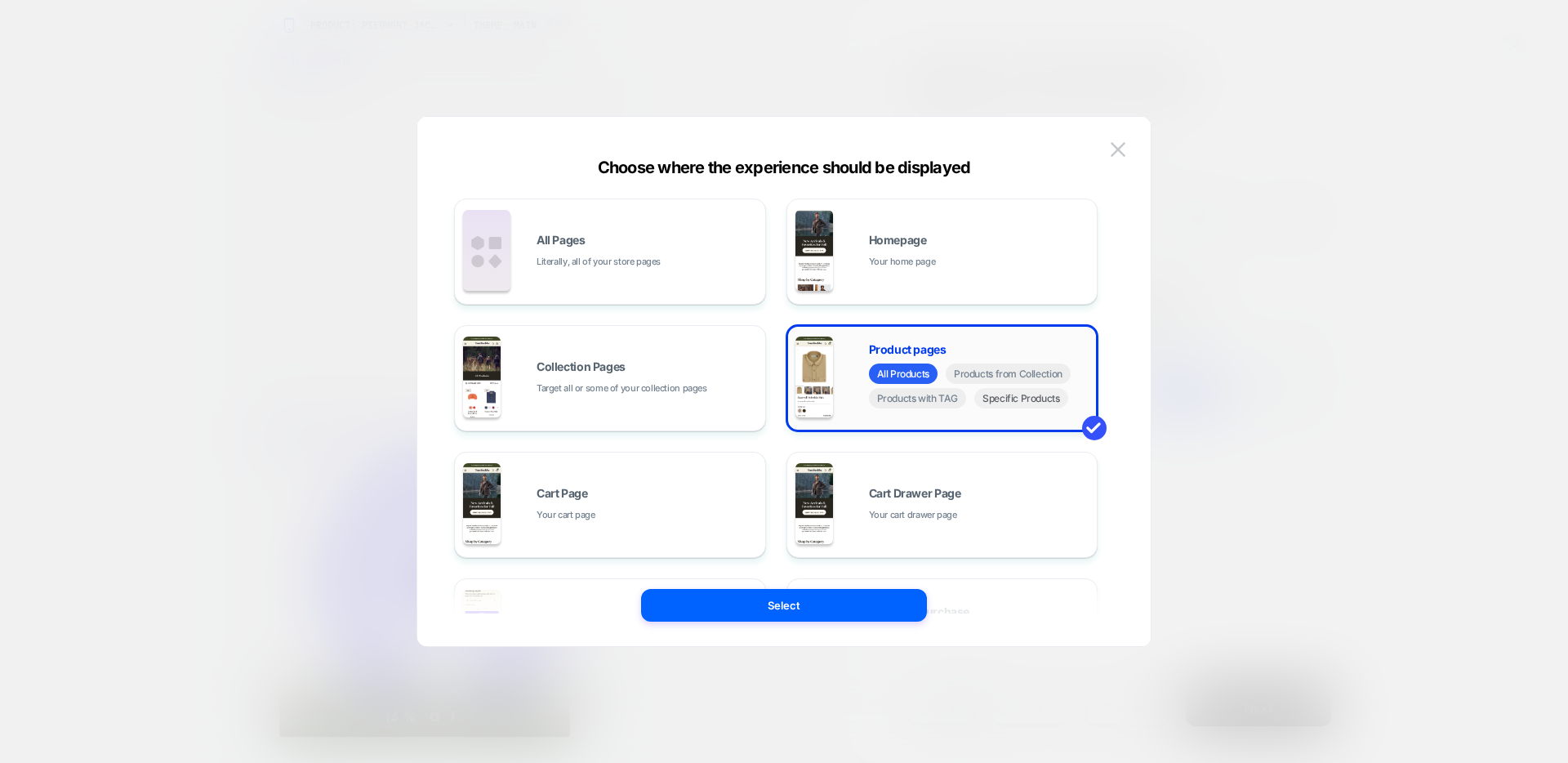
click at [1031, 402] on span "Specific Products" at bounding box center [1021, 398] width 94 height 20
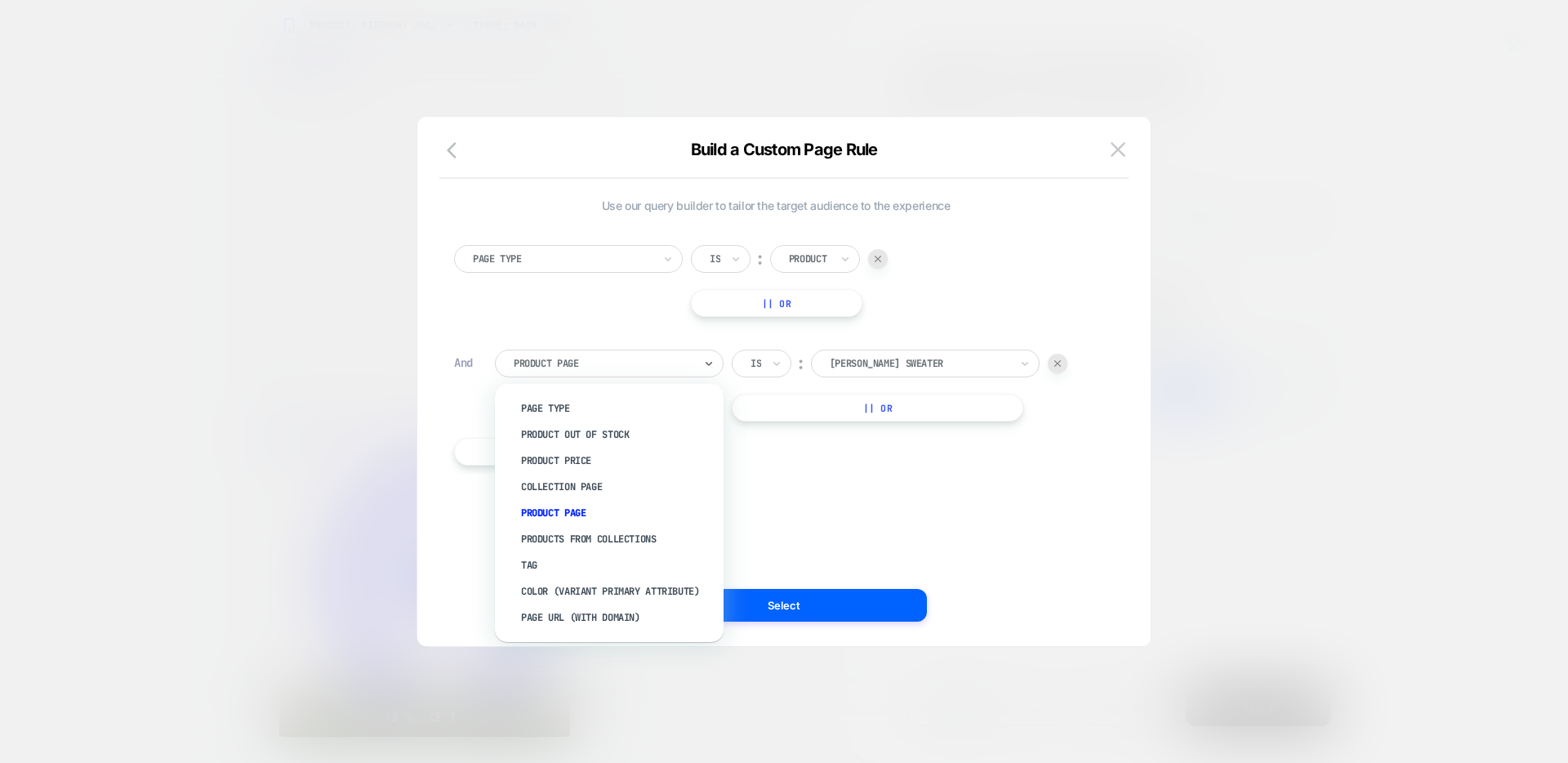
click at [618, 365] on div at bounding box center [603, 364] width 179 height 15
click at [612, 431] on div "Product Out Of Stock" at bounding box center [617, 434] width 212 height 26
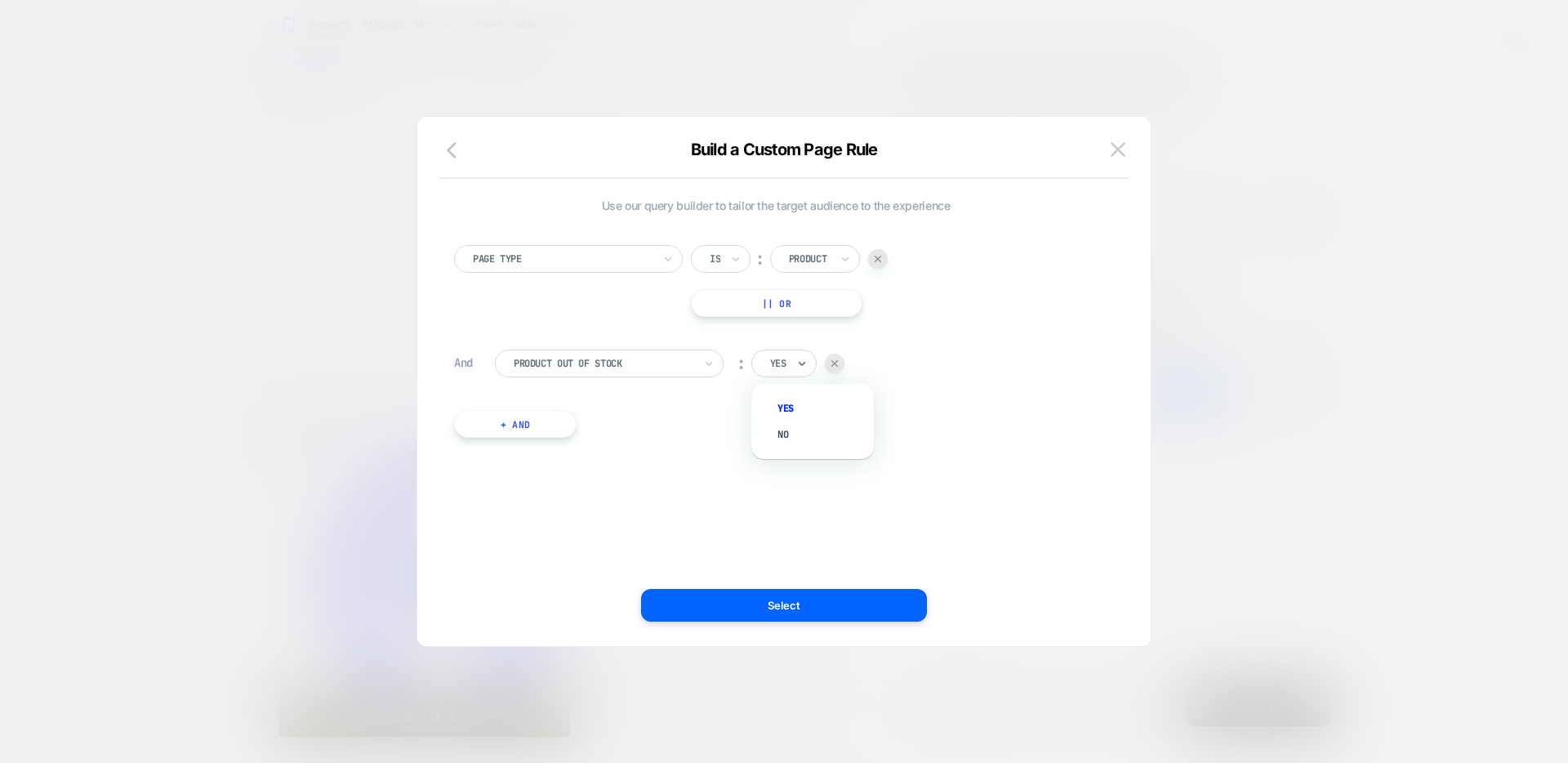
click at [789, 363] on div "yes" at bounding box center [784, 363] width 65 height 28
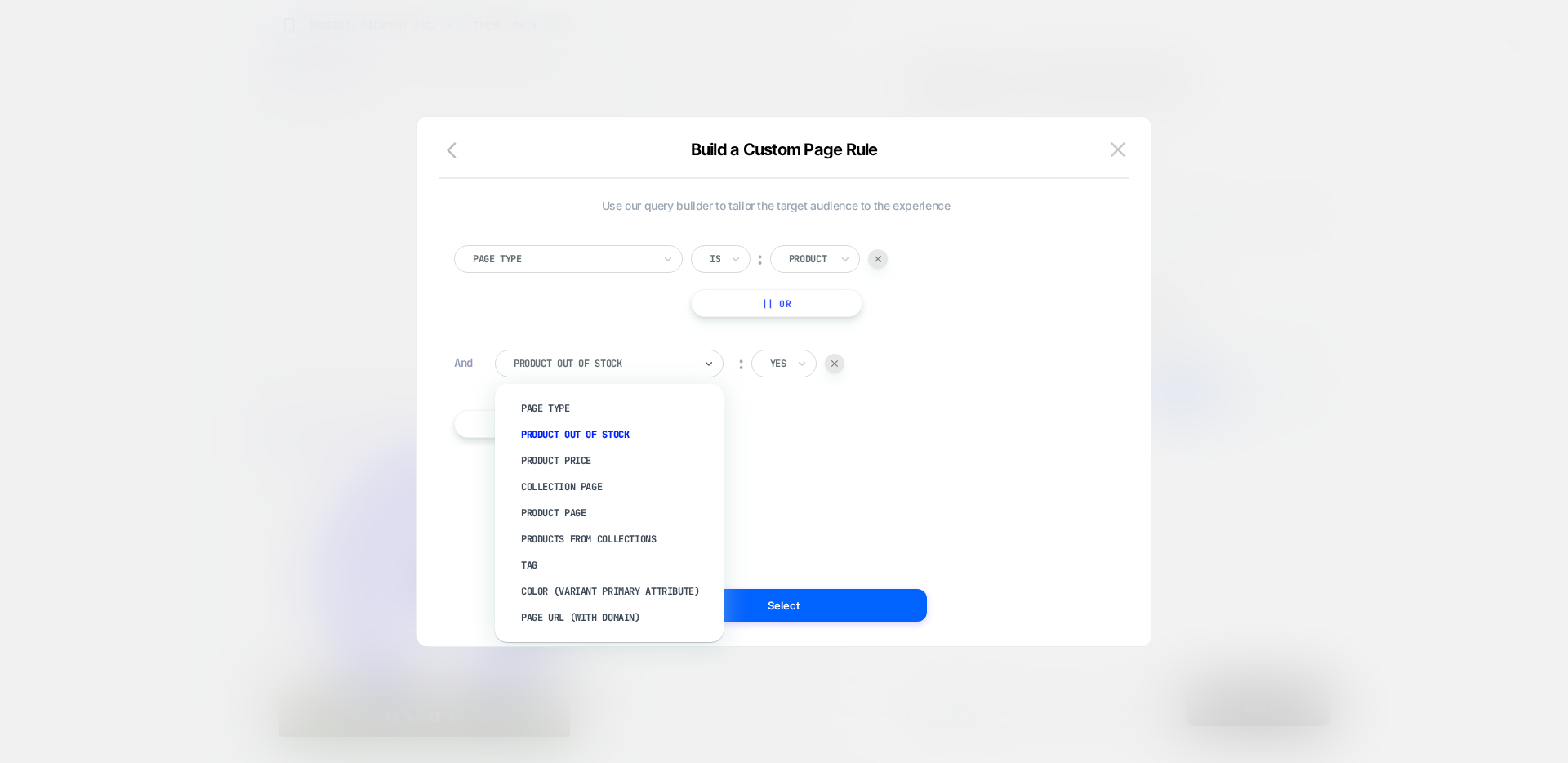
click at [584, 356] on div at bounding box center [603, 364] width 179 height 15
click at [1115, 146] on img at bounding box center [1118, 149] width 15 height 14
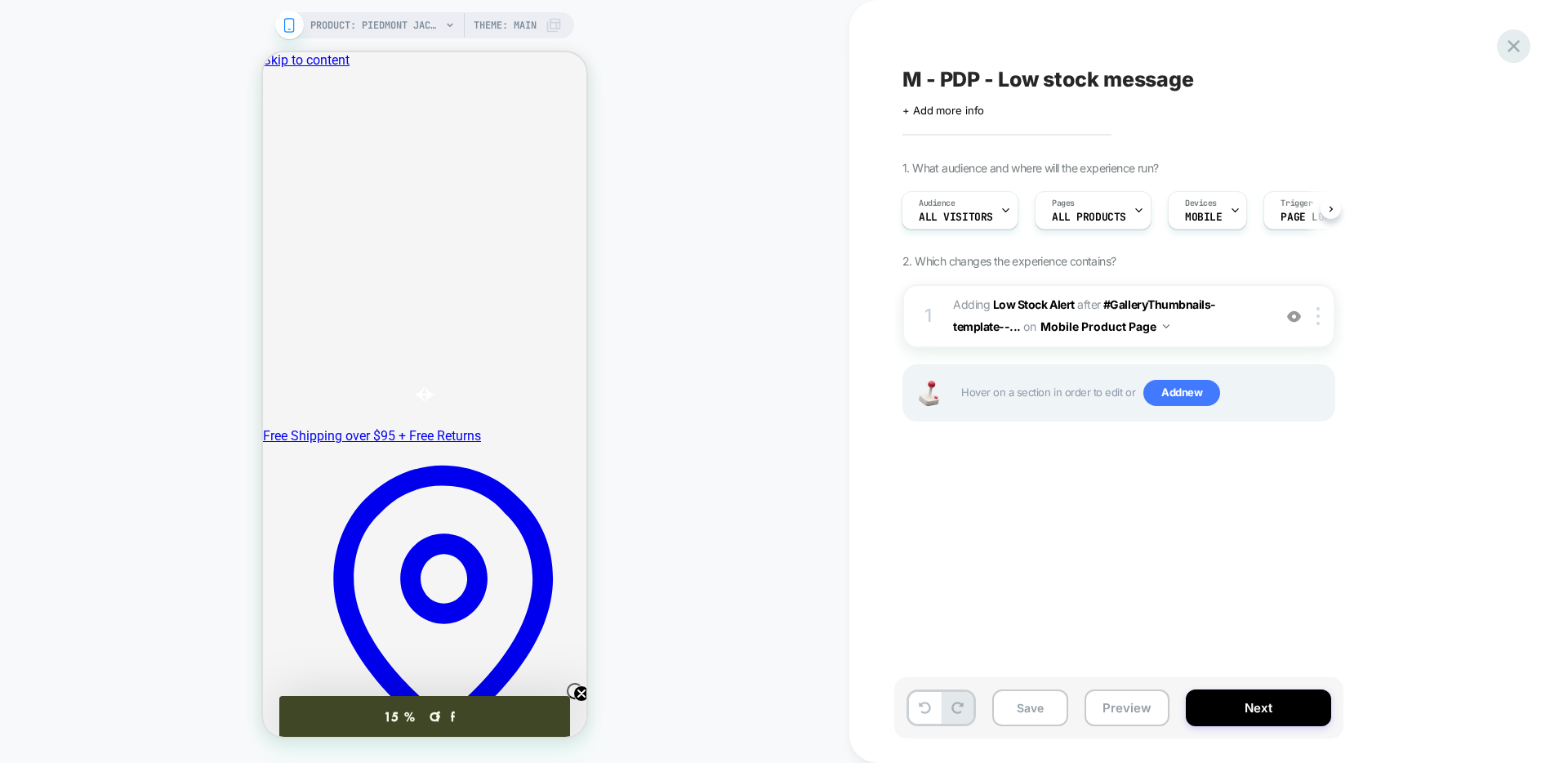
click at [1514, 46] on icon at bounding box center [1514, 46] width 22 height 22
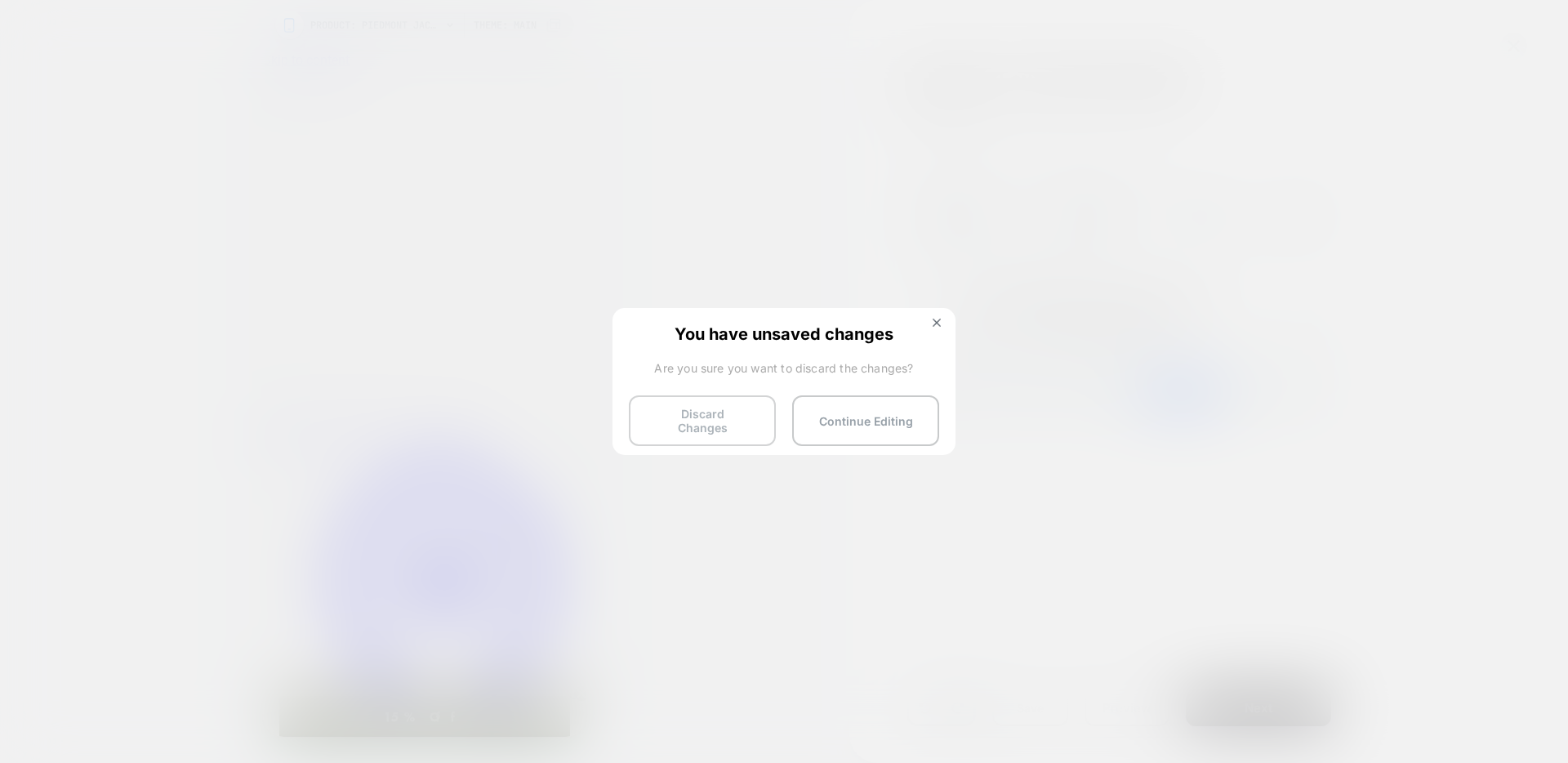
click at [718, 413] on button "Discard Changes" at bounding box center [701, 421] width 147 height 50
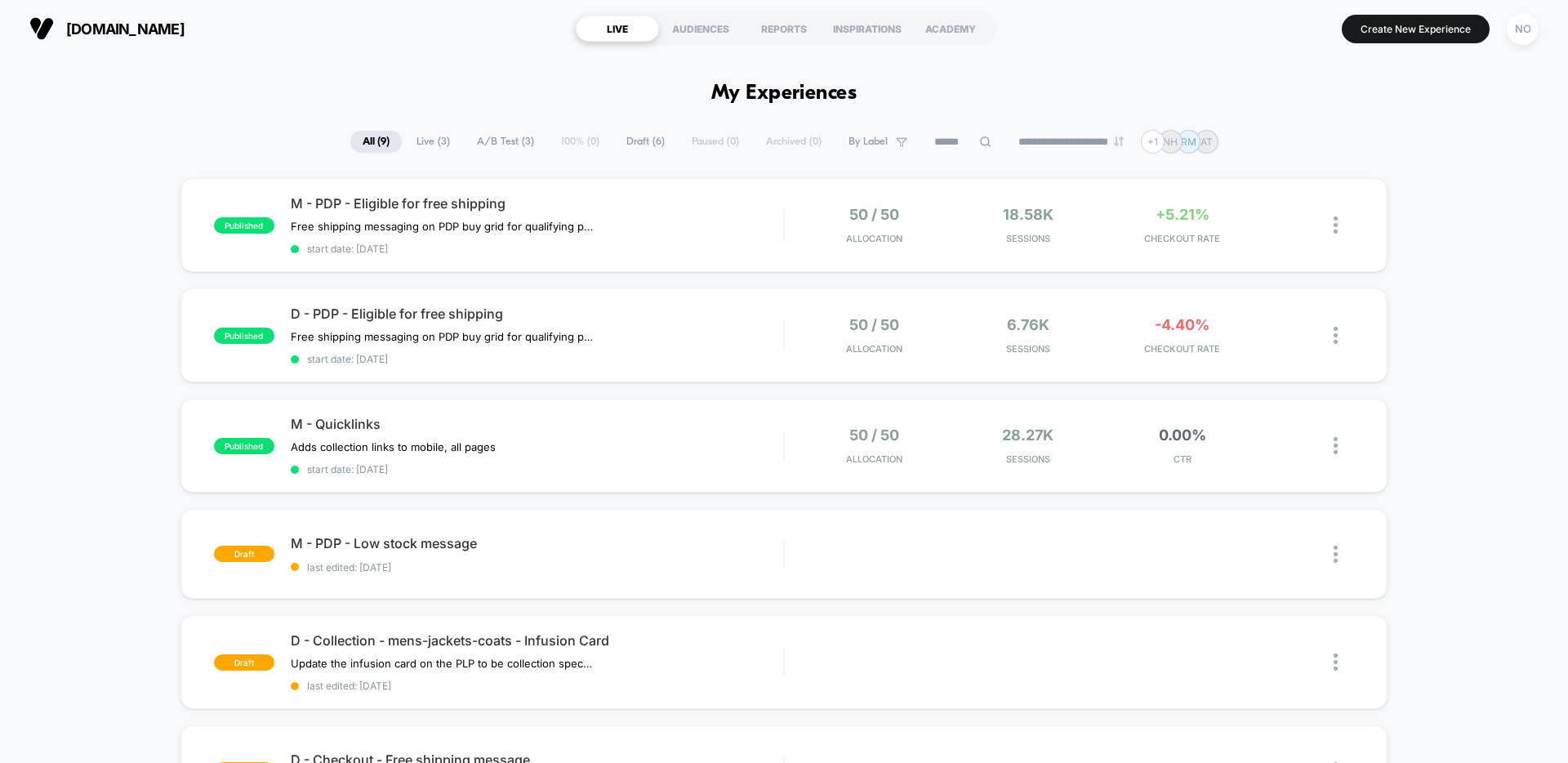
click at [1388, 18] on button "Create New Experience" at bounding box center [1415, 29] width 147 height 29
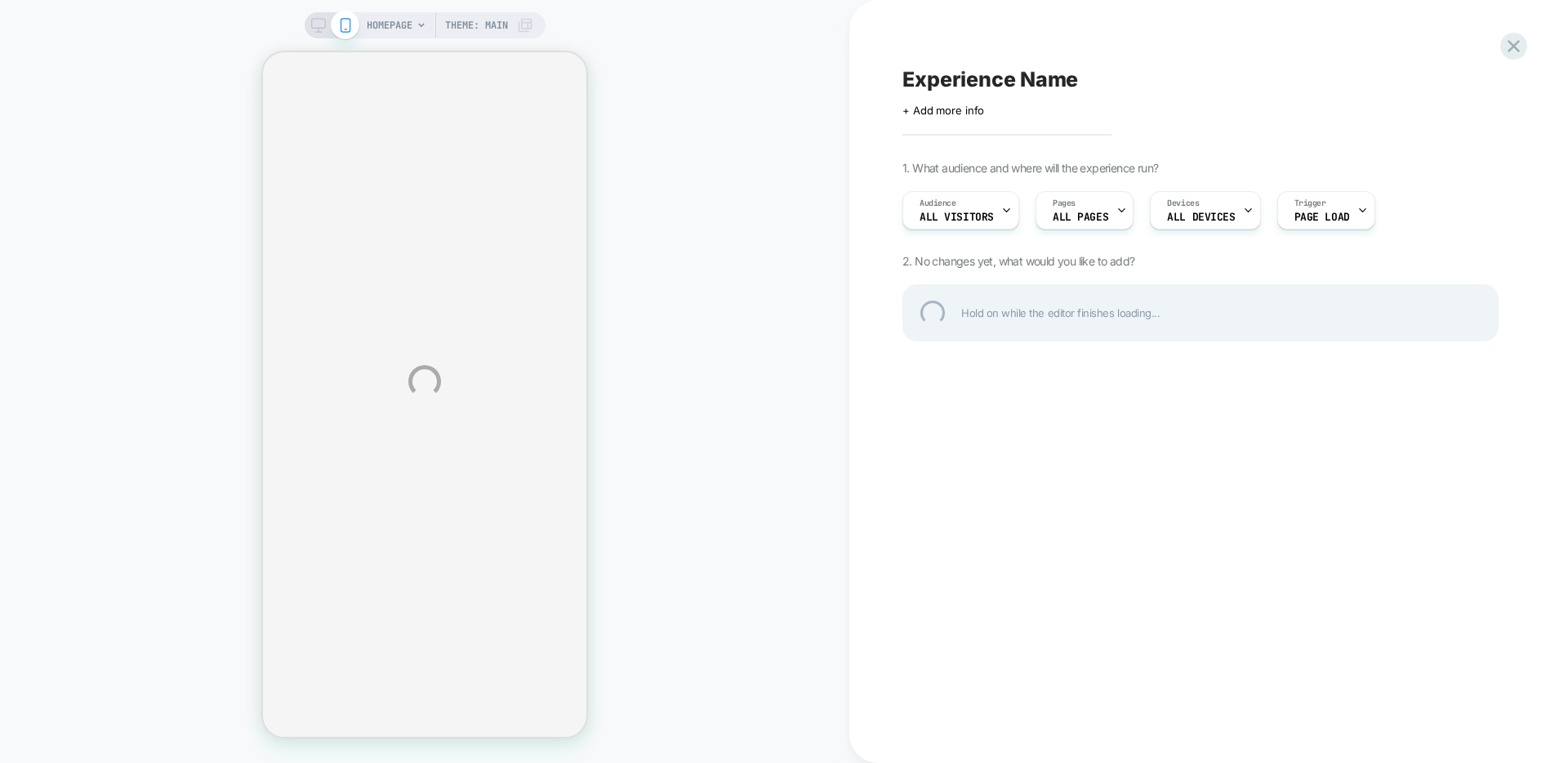
click at [1201, 221] on div "HOMEPAGE Theme: MAIN Experience Name Click to edit experience details + Add mor…" at bounding box center [784, 382] width 1568 height 763
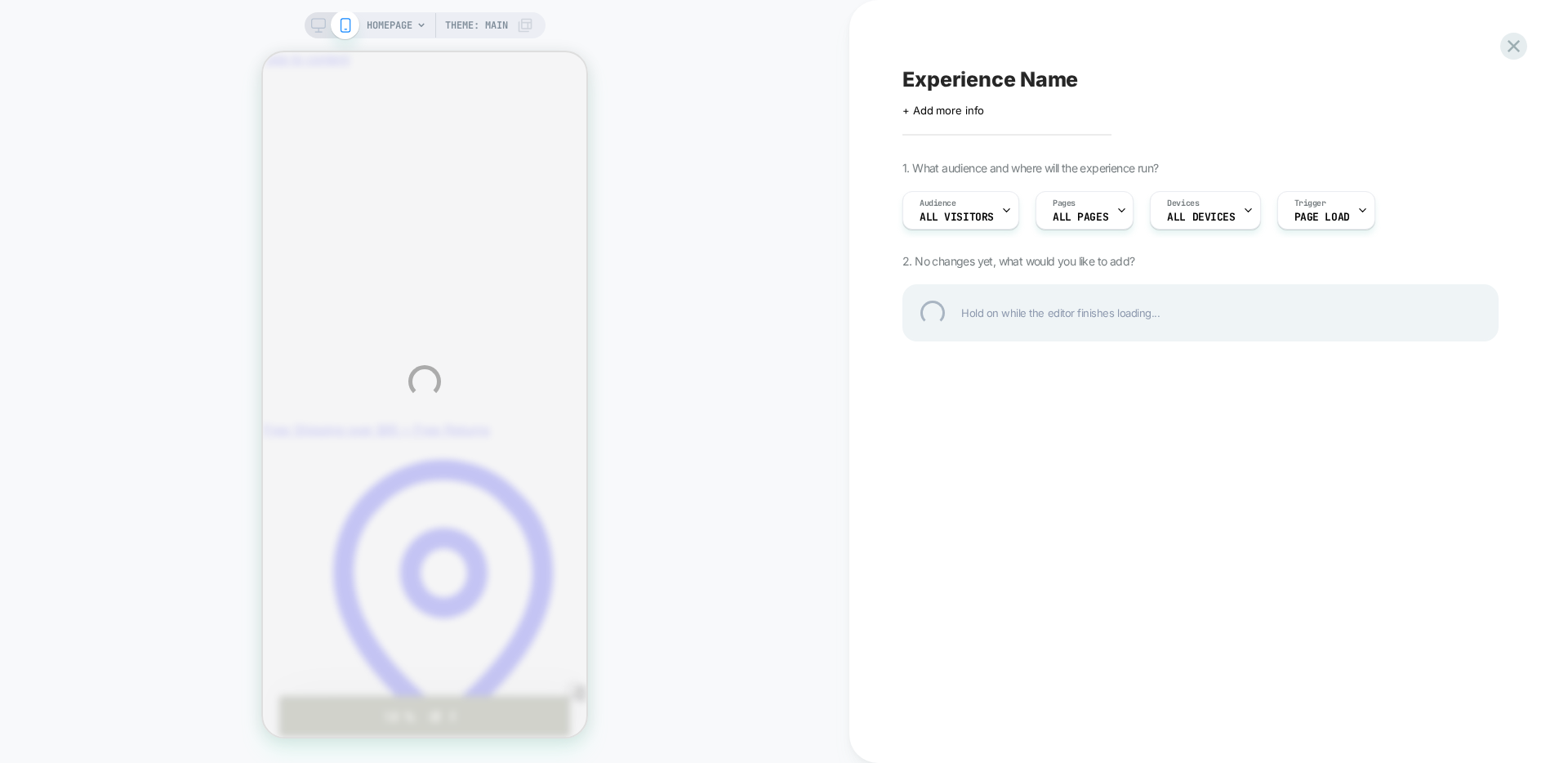
click at [1194, 209] on div "HOMEPAGE Theme: MAIN Experience Name Click to edit experience details + Add mor…" at bounding box center [784, 382] width 1568 height 763
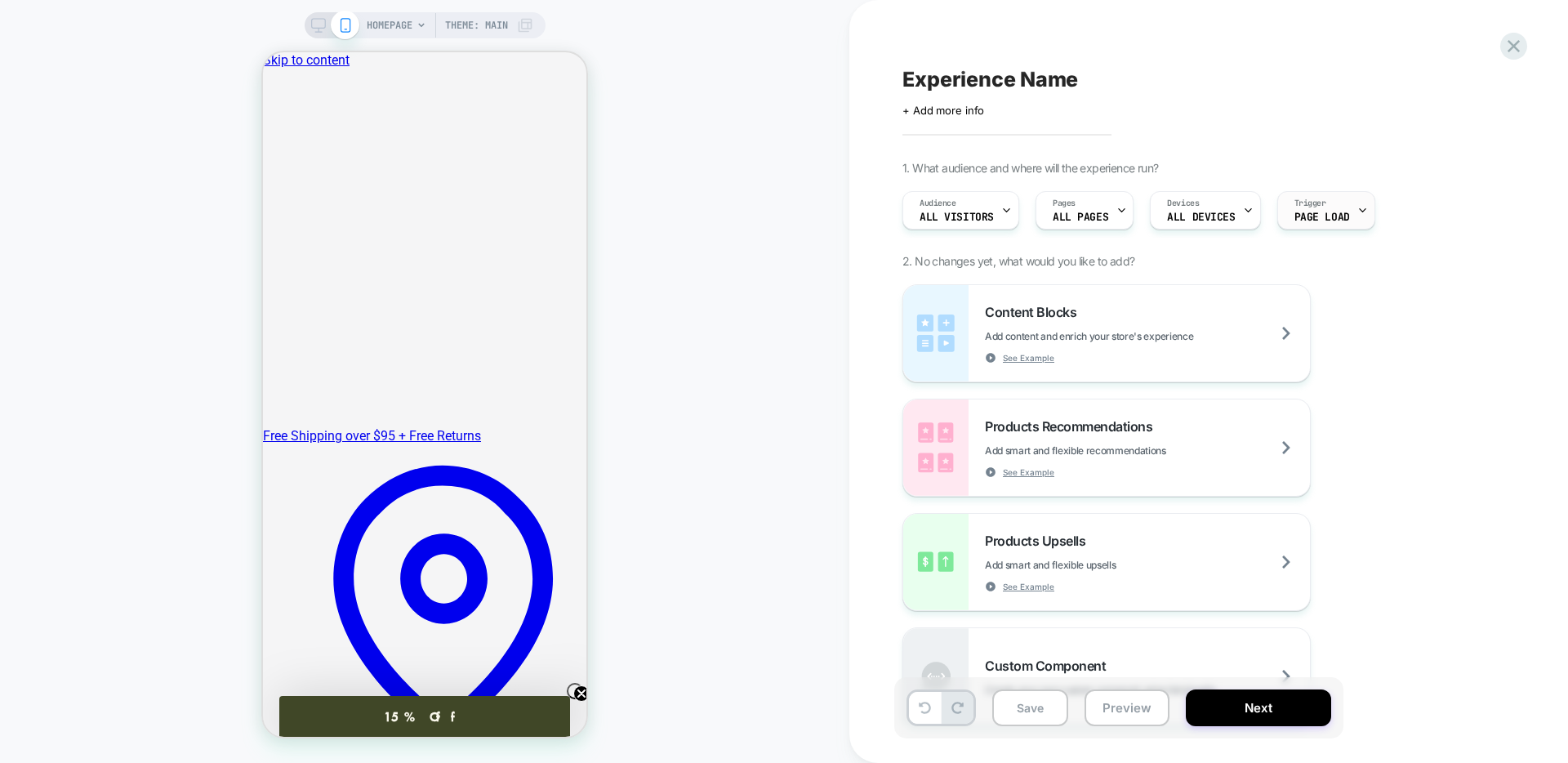
click at [1347, 216] on div "Trigger Page Load" at bounding box center [1322, 210] width 88 height 37
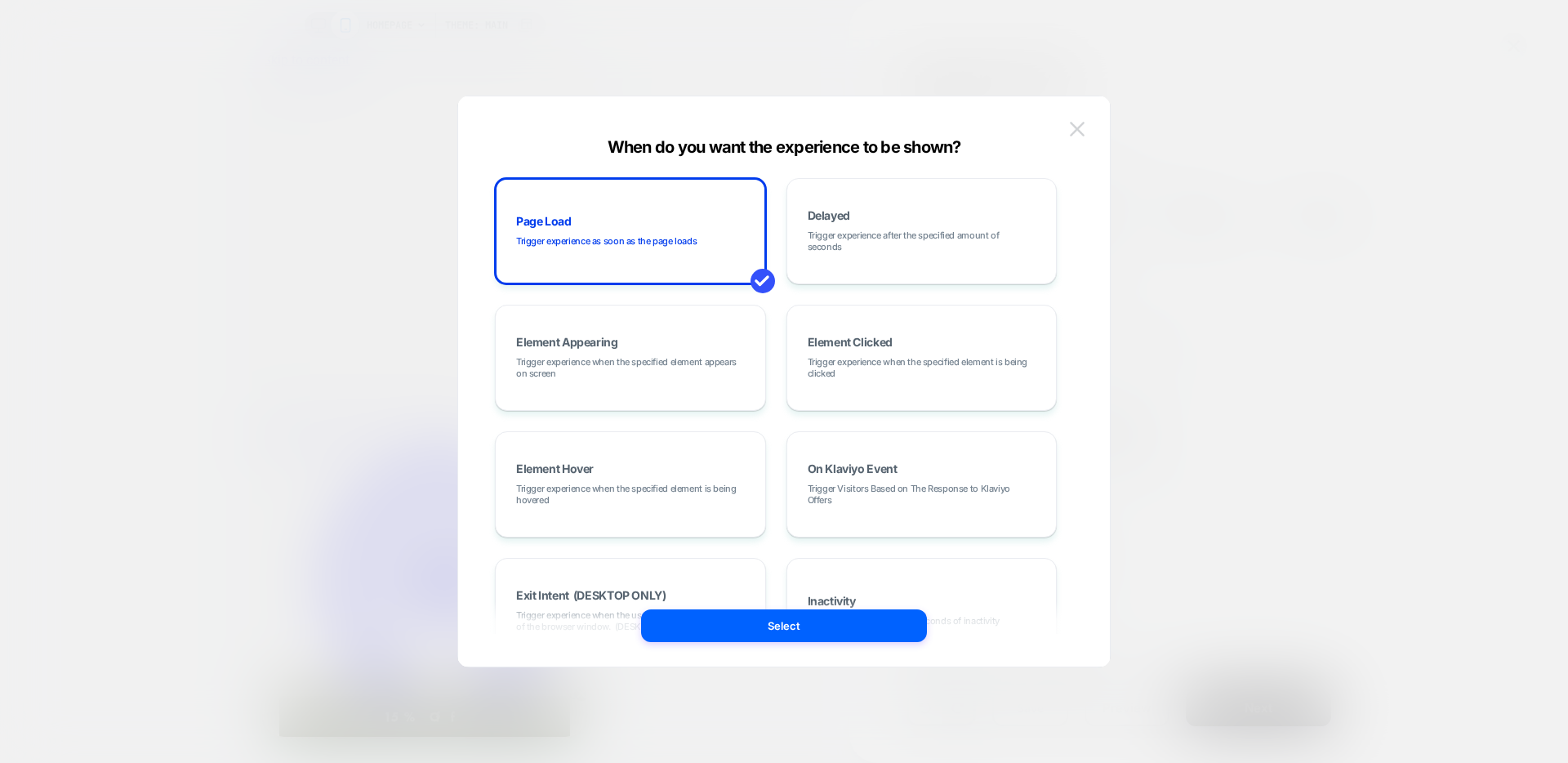
click at [1072, 131] on img at bounding box center [1077, 128] width 15 height 14
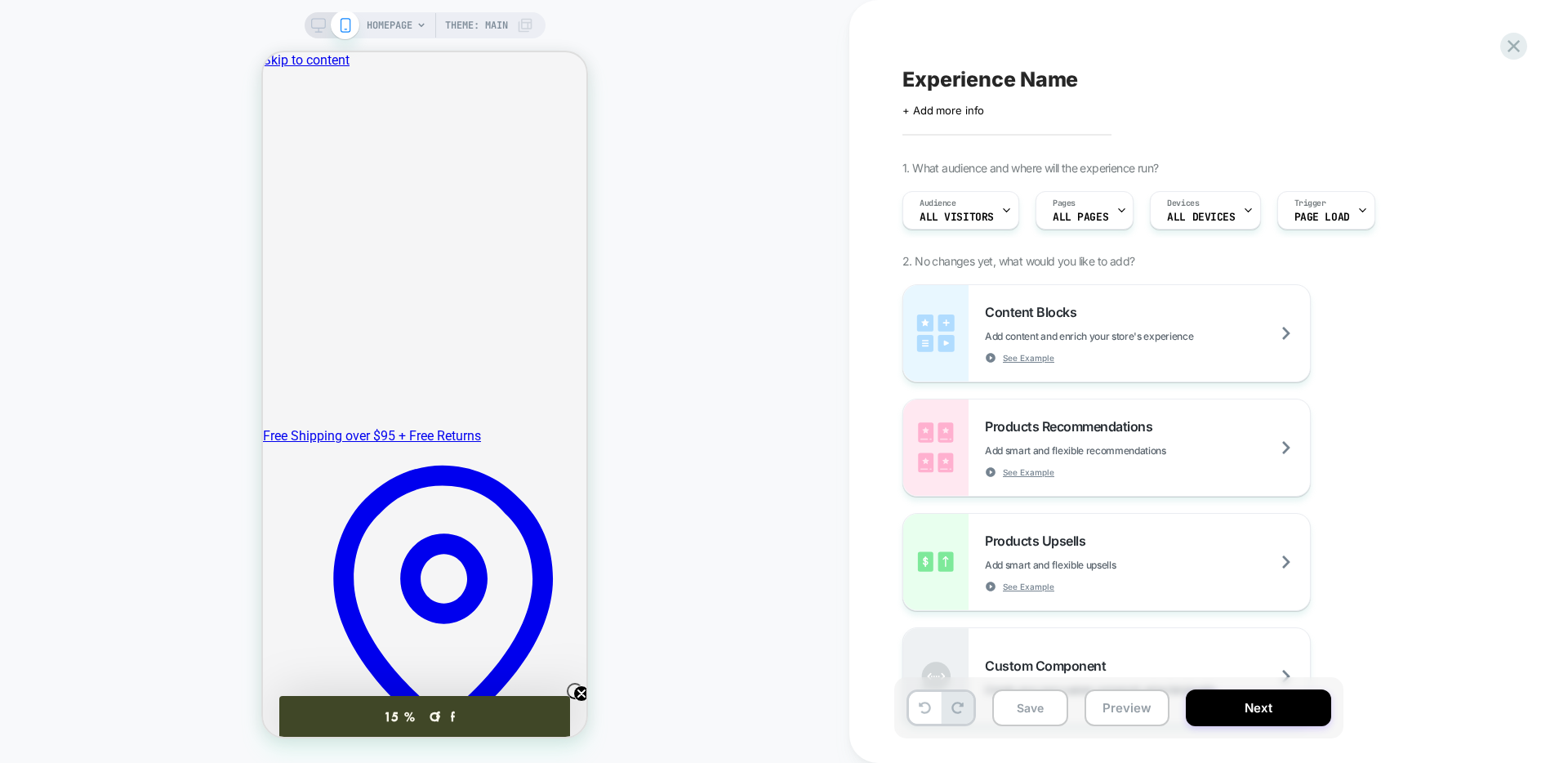
click at [989, 106] on div "+ Add more info" at bounding box center [1066, 111] width 327 height 13
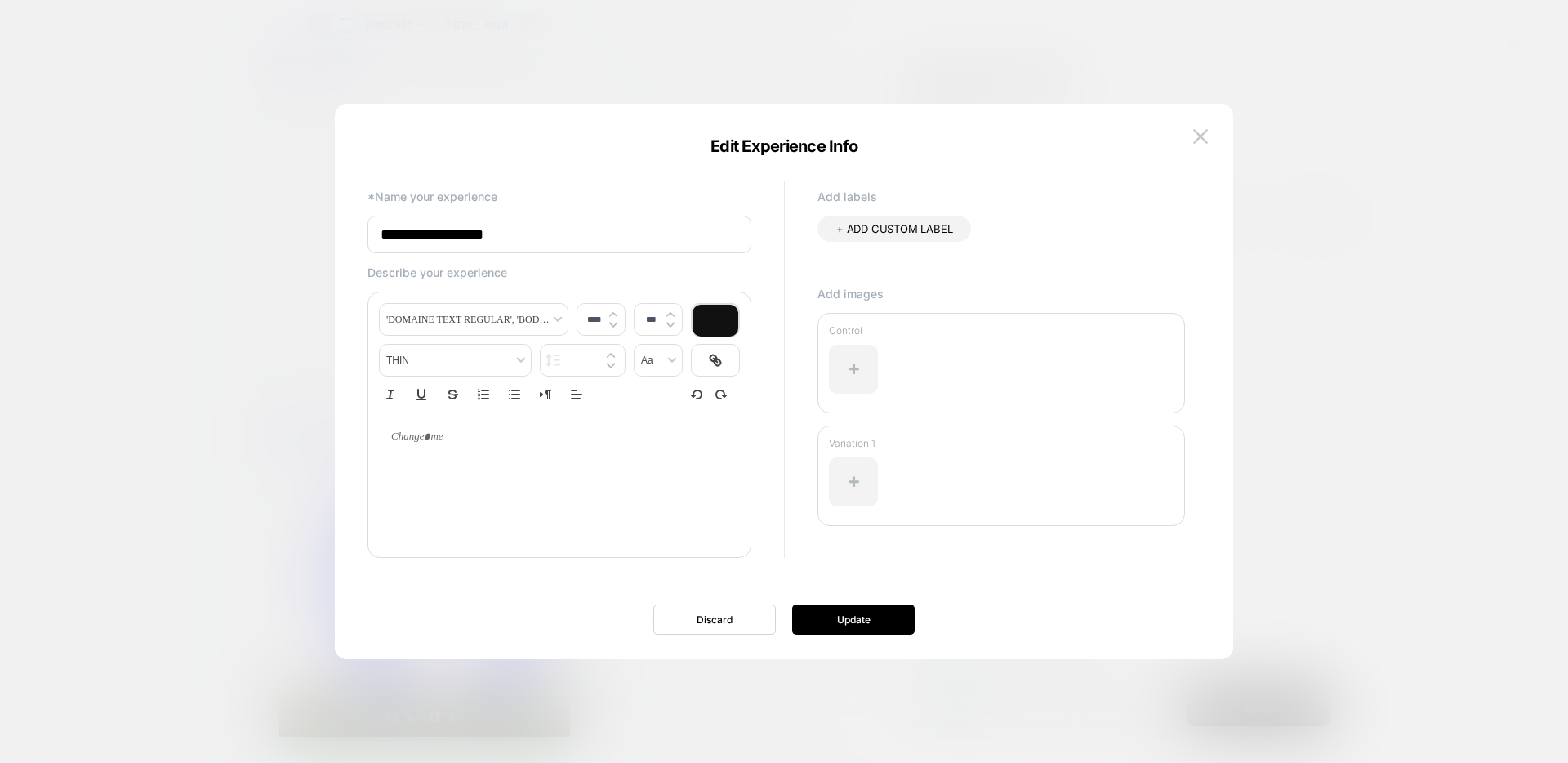
click at [574, 225] on input "**********" at bounding box center [559, 234] width 384 height 38
type input "**********"
click at [857, 615] on button "Update" at bounding box center [853, 620] width 122 height 30
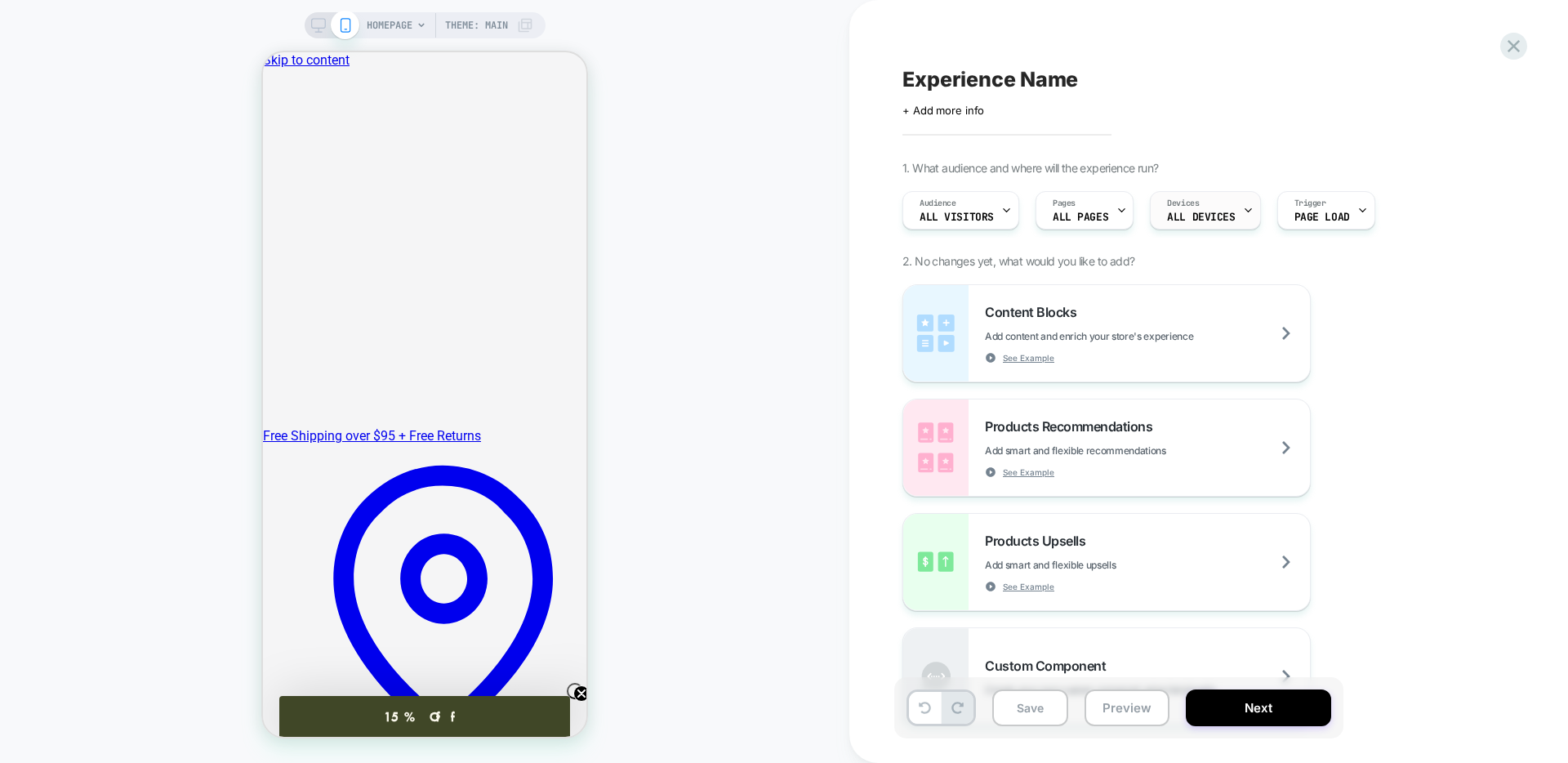
click at [1187, 215] on span "ALL DEVICES" at bounding box center [1200, 217] width 68 height 12
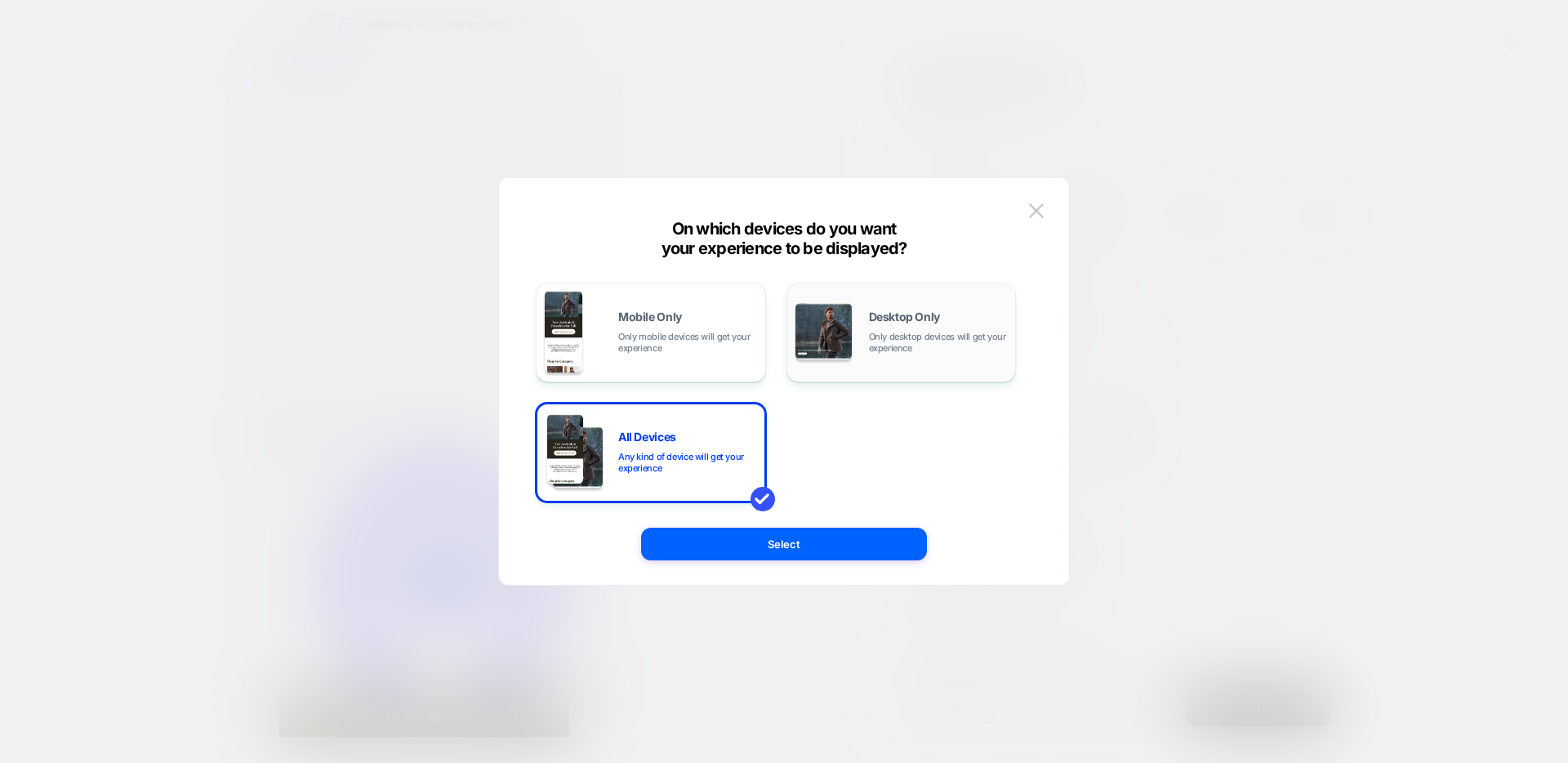
click at [923, 329] on div "Desktop Only Only desktop devices will get your experience" at bounding box center [939, 332] width 139 height 43
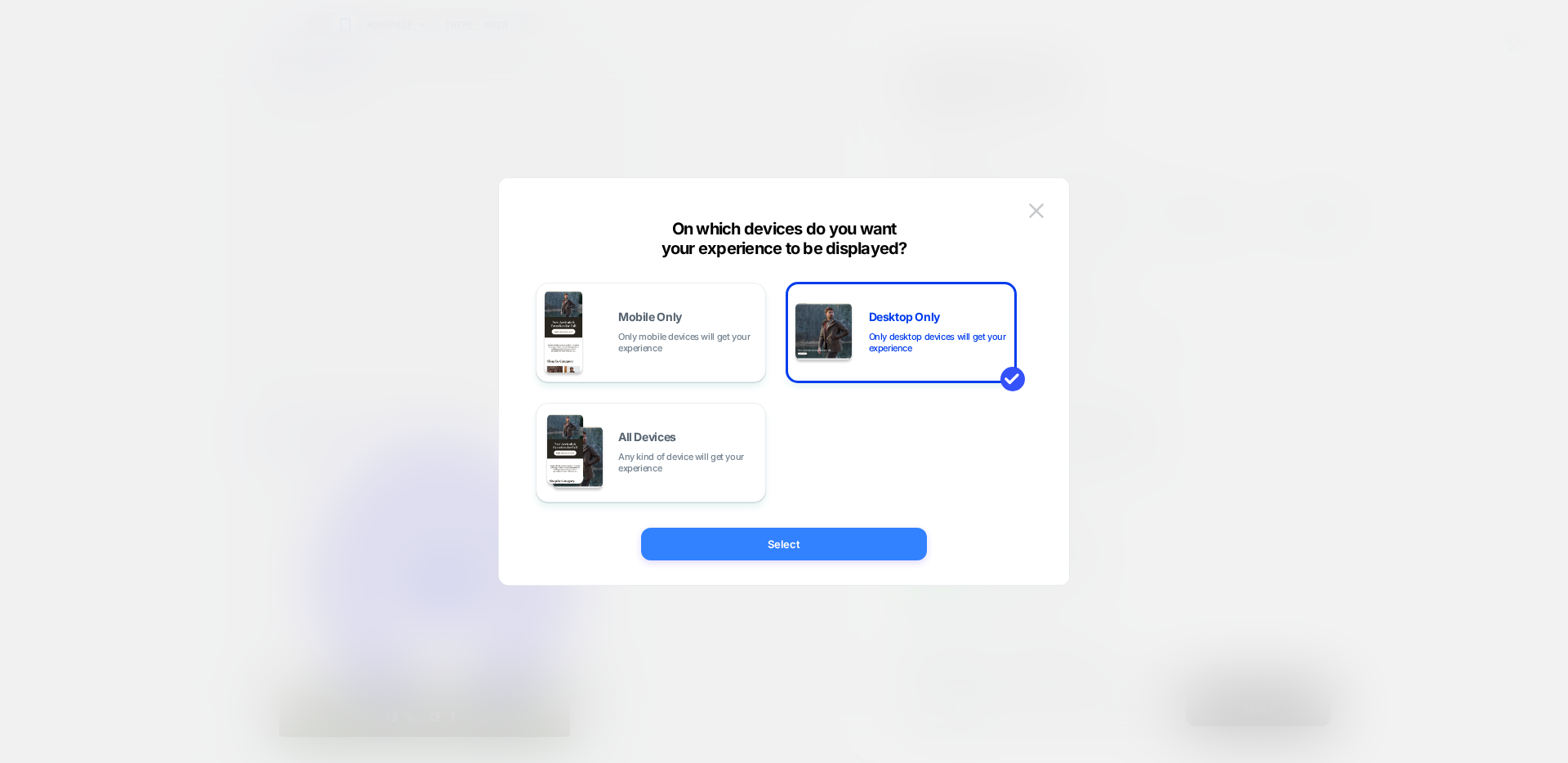
click at [789, 542] on button "Select" at bounding box center [784, 543] width 286 height 33
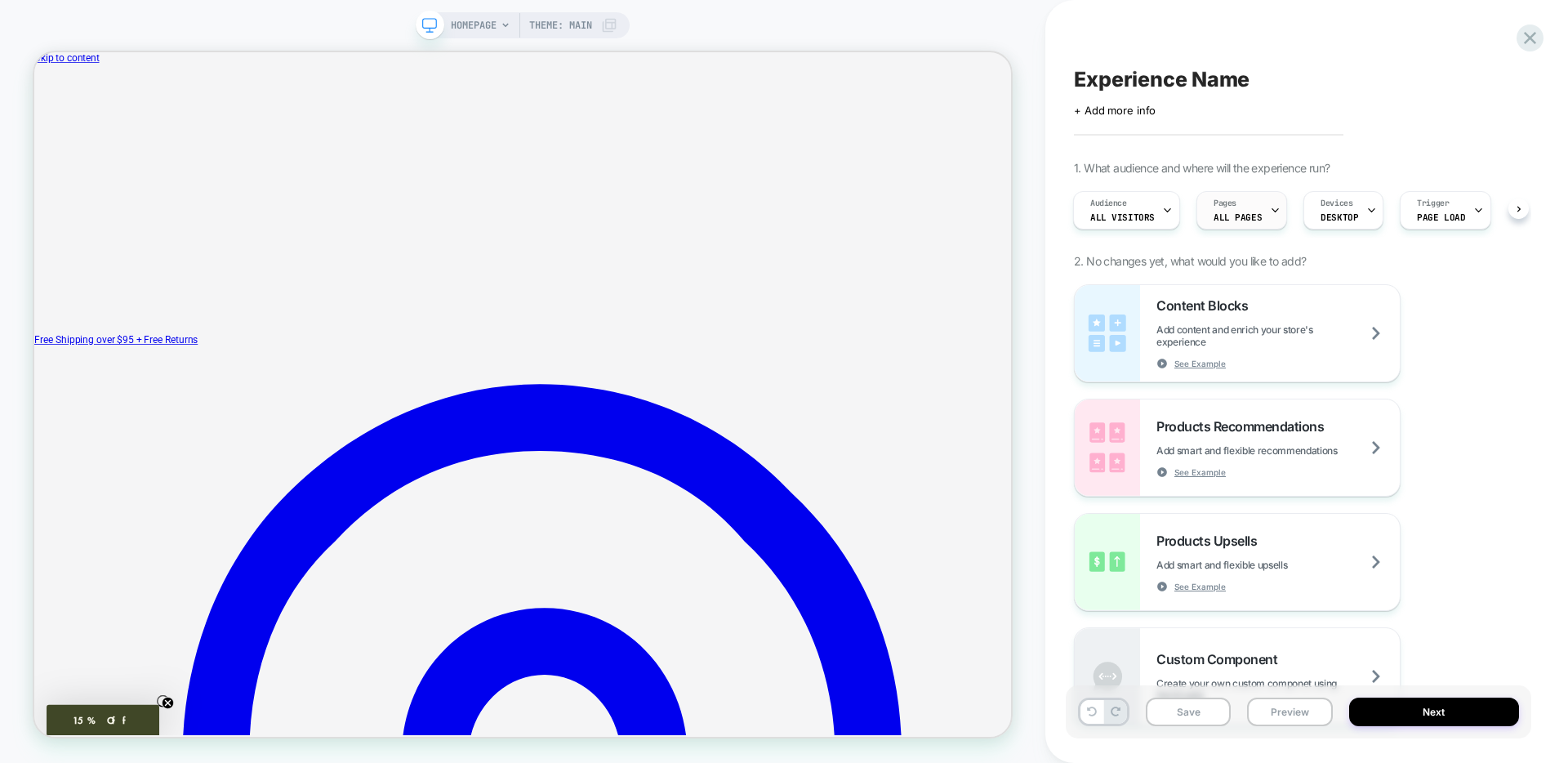
click at [1229, 218] on span "ALL PAGES" at bounding box center [1237, 217] width 48 height 12
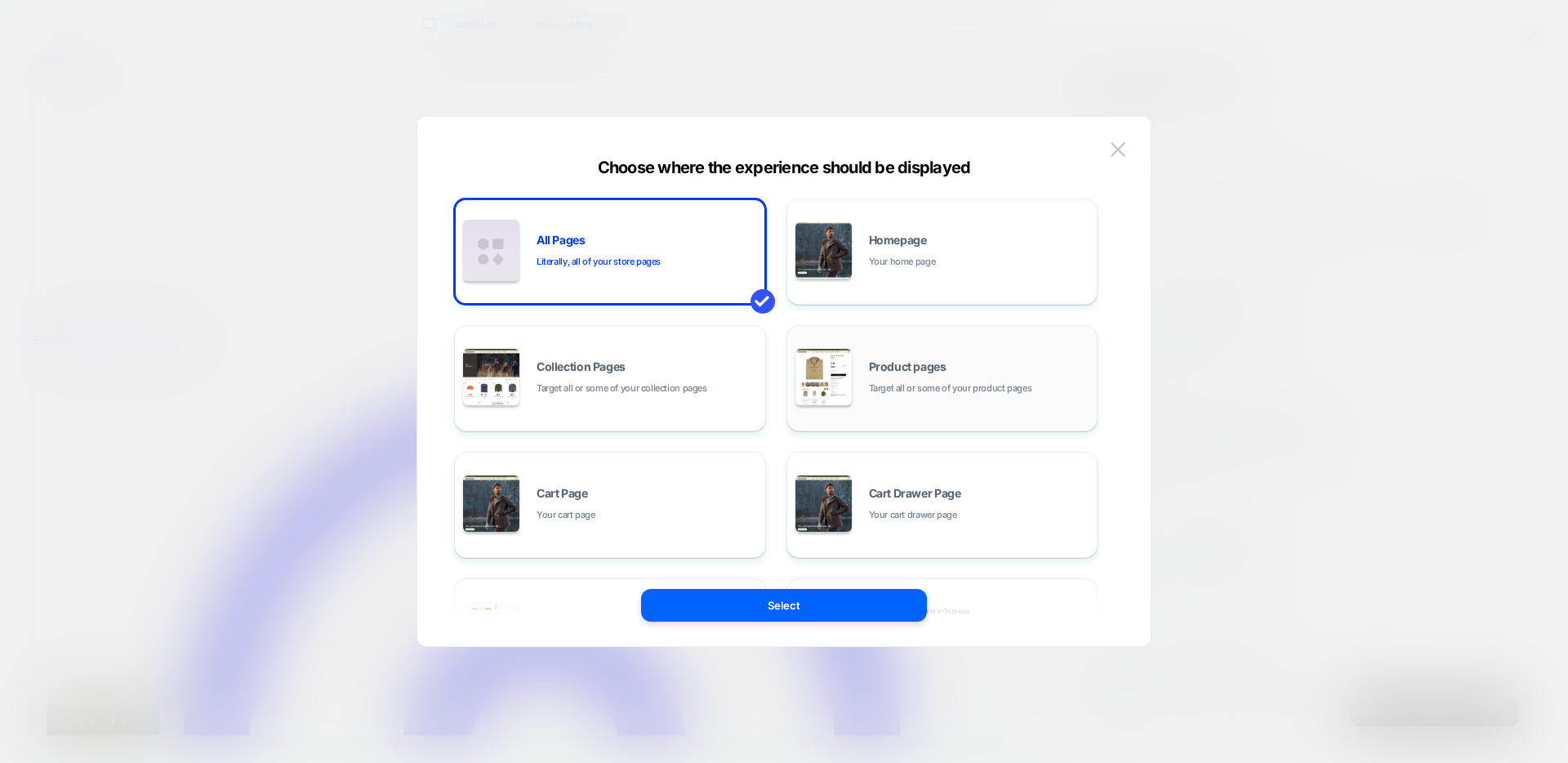
click at [944, 366] on span "Product pages" at bounding box center [908, 367] width 78 height 12
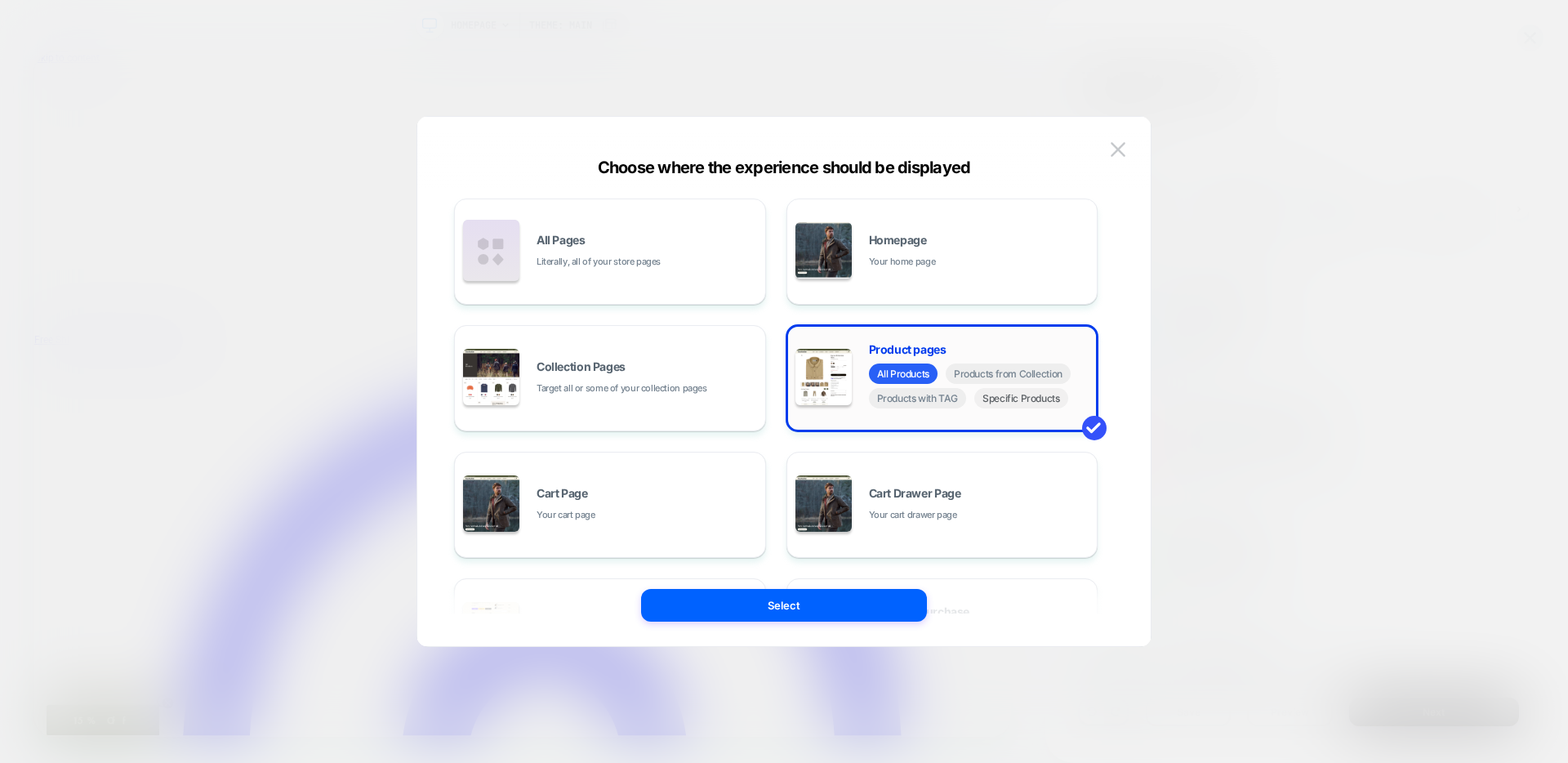
click at [1007, 393] on span "Specific Products" at bounding box center [1021, 398] width 94 height 20
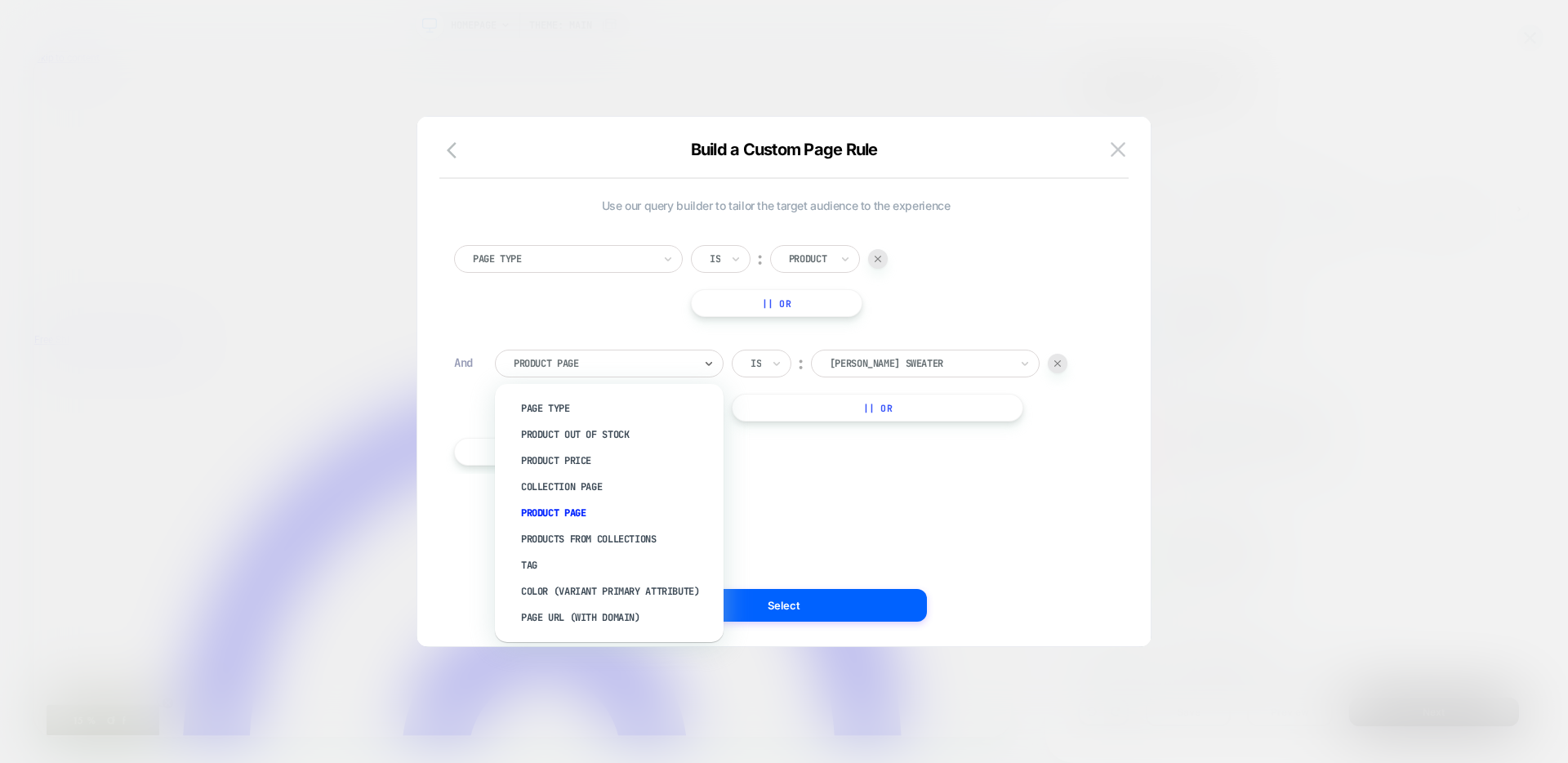
click at [679, 366] on div at bounding box center [603, 364] width 179 height 15
click at [576, 430] on div "Product Out Of Stock" at bounding box center [617, 434] width 212 height 26
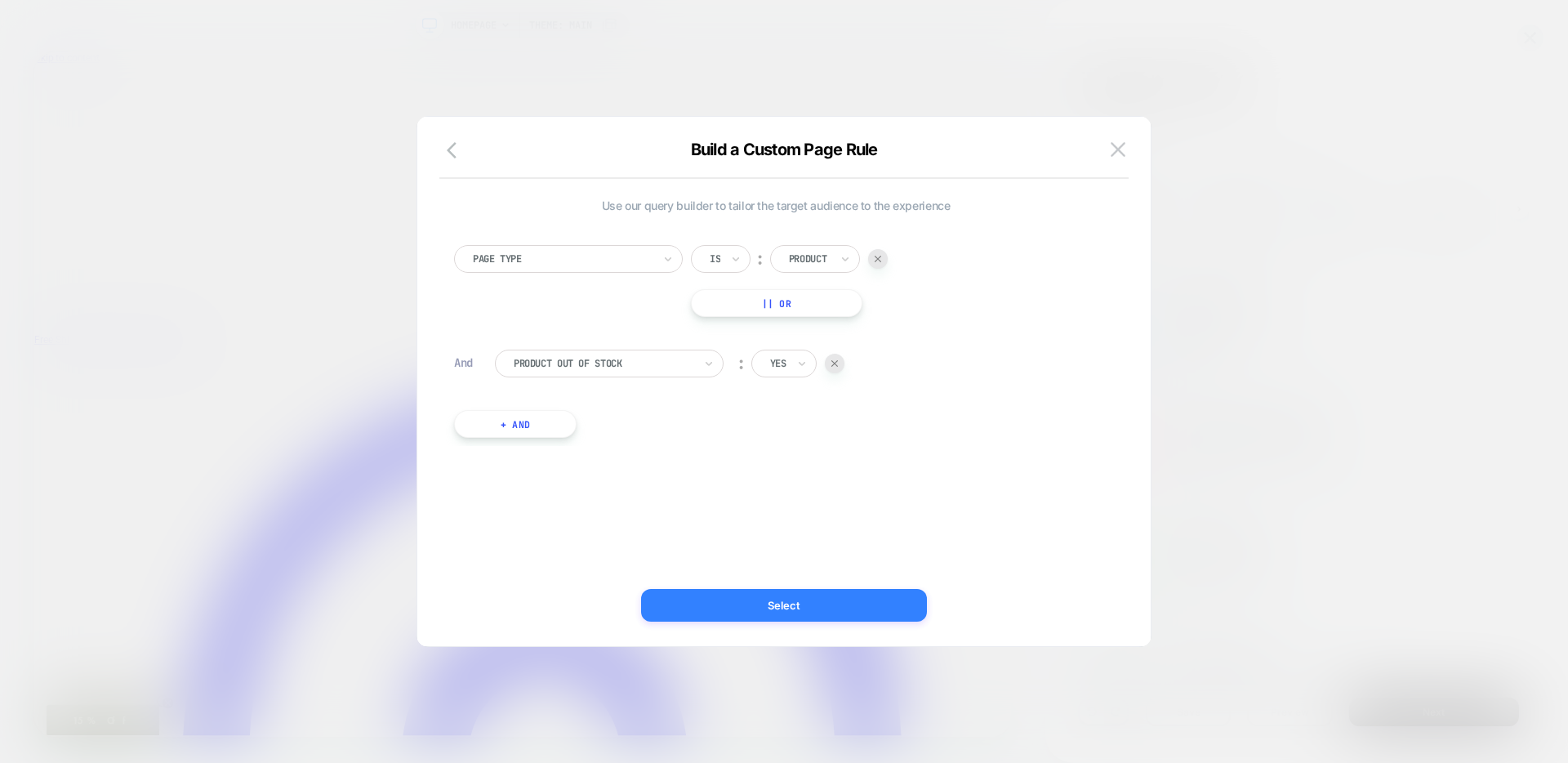
click at [842, 603] on button "Select" at bounding box center [784, 605] width 286 height 33
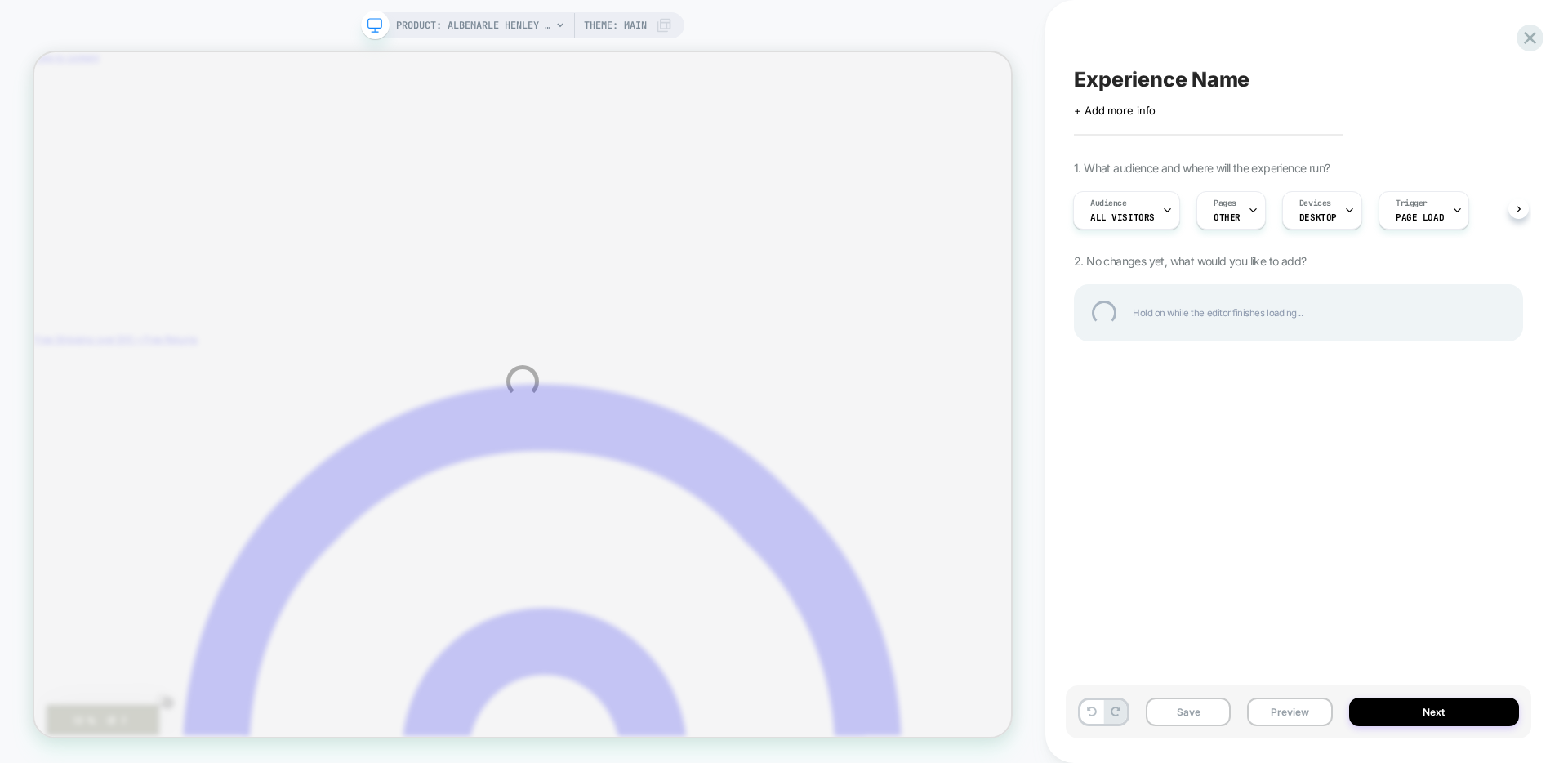
click at [1404, 214] on div "PRODUCT: Albemarle Henley Sweater PRODUCT: Albemarle Henley Sweater Theme: MAIN…" at bounding box center [784, 382] width 1568 height 763
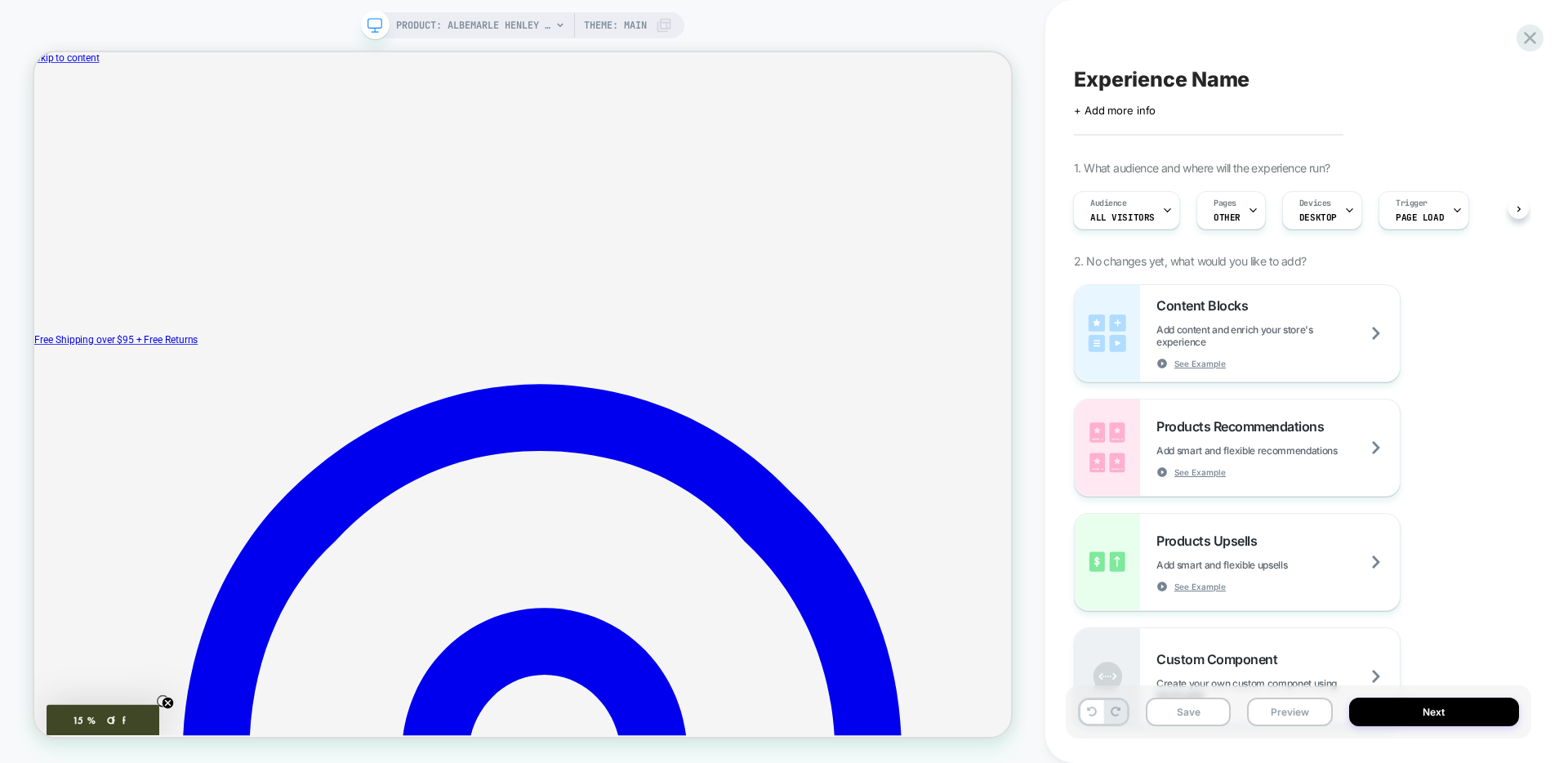
scroll to position [0, 2]
click at [1395, 203] on span "Trigger" at bounding box center [1410, 204] width 32 height 12
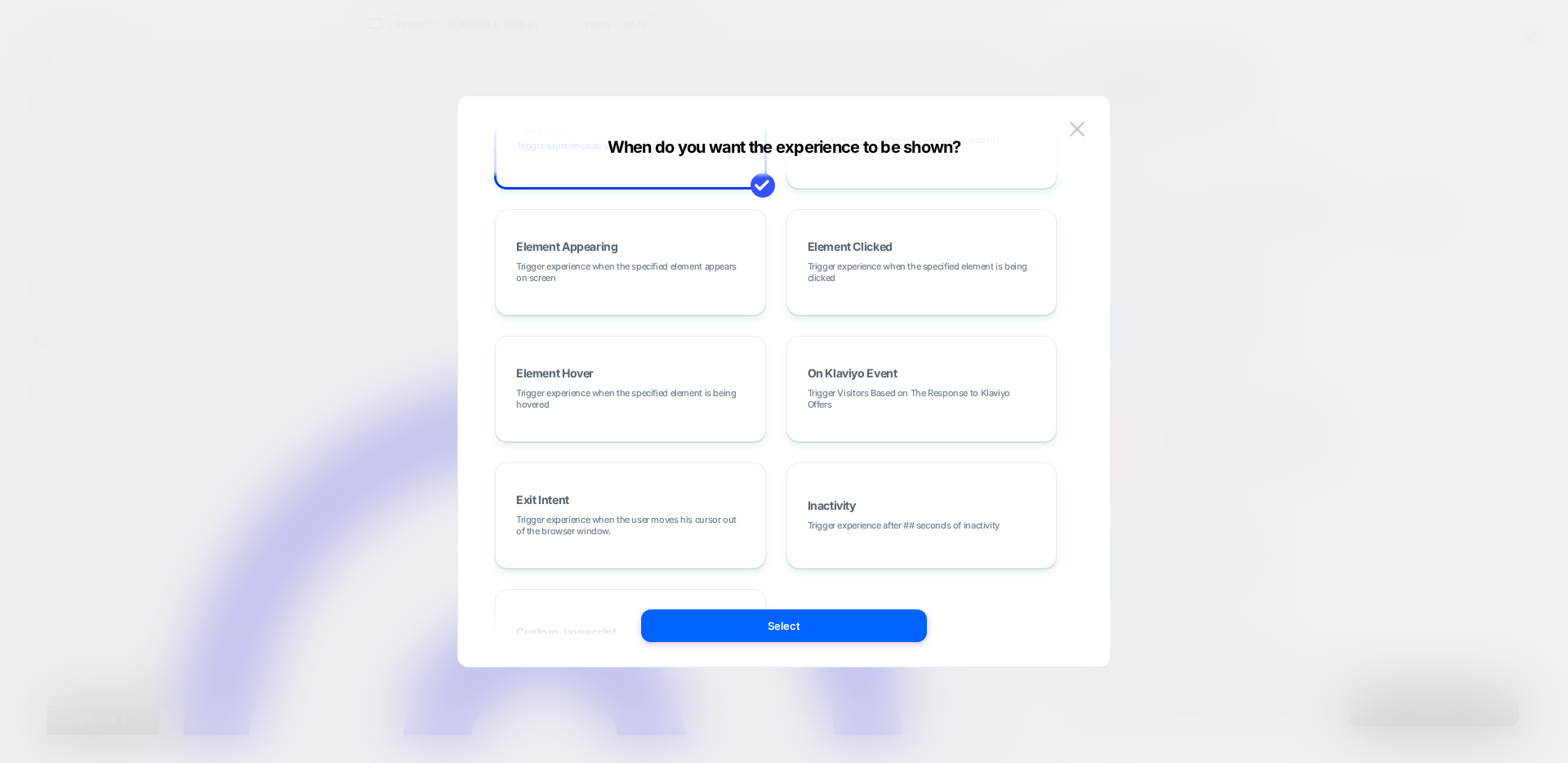
scroll to position [0, 0]
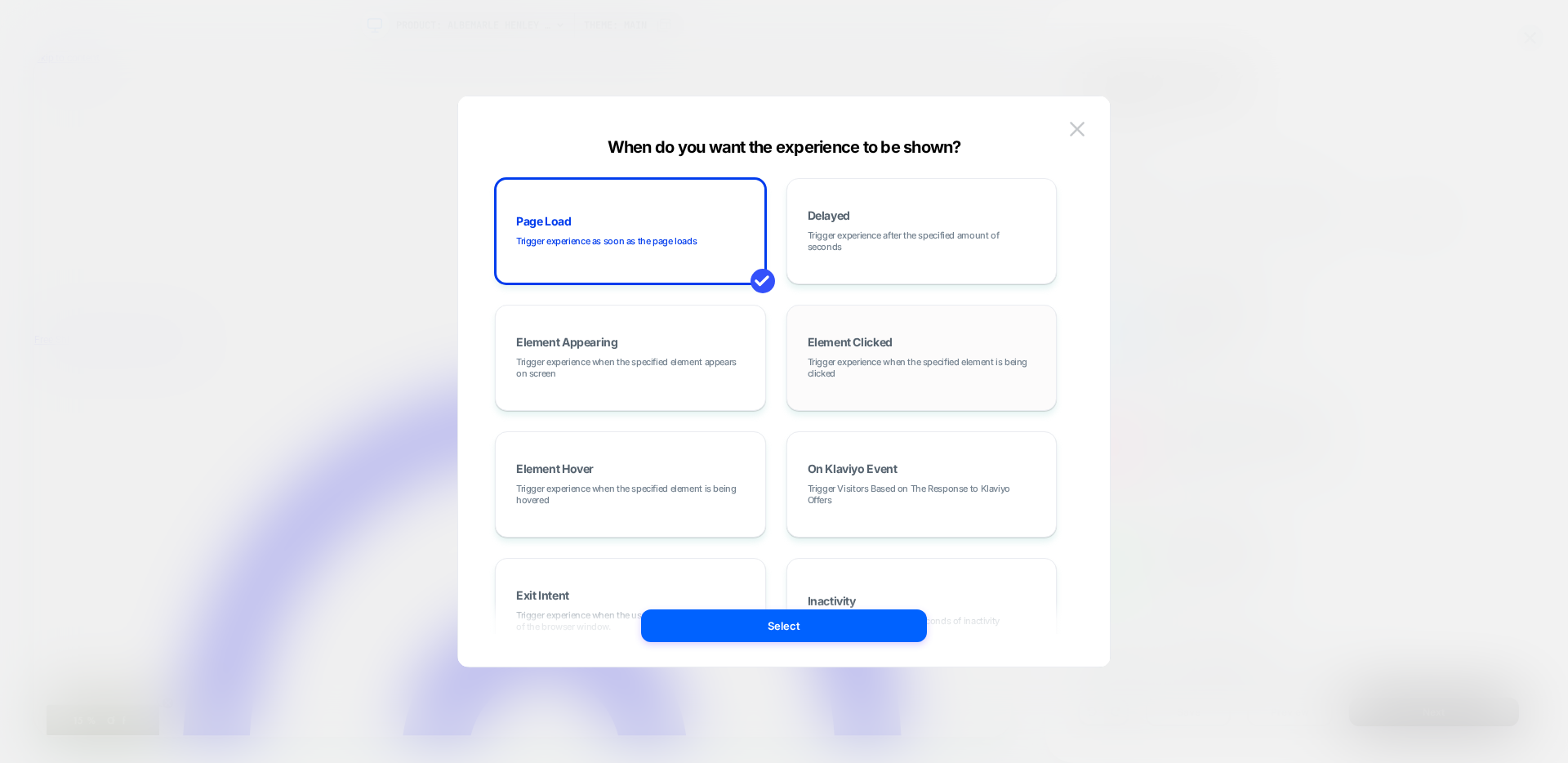
click at [903, 365] on span "Trigger experience when the specified element is being clicked" at bounding box center [922, 367] width 229 height 23
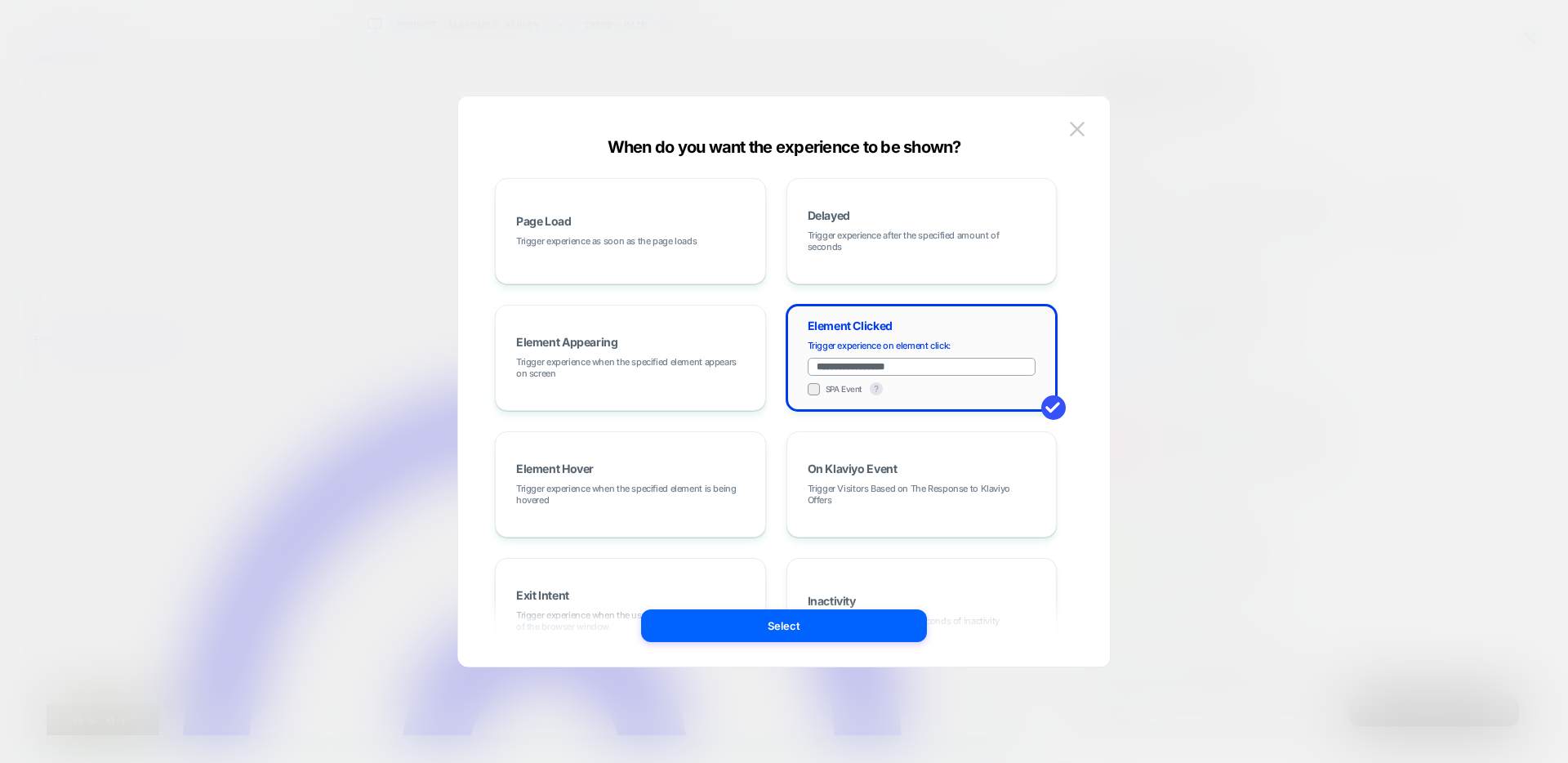
click at [906, 364] on input "**********" at bounding box center [922, 366] width 229 height 18
paste input "****"
click at [815, 367] on input "**********" at bounding box center [922, 366] width 229 height 18
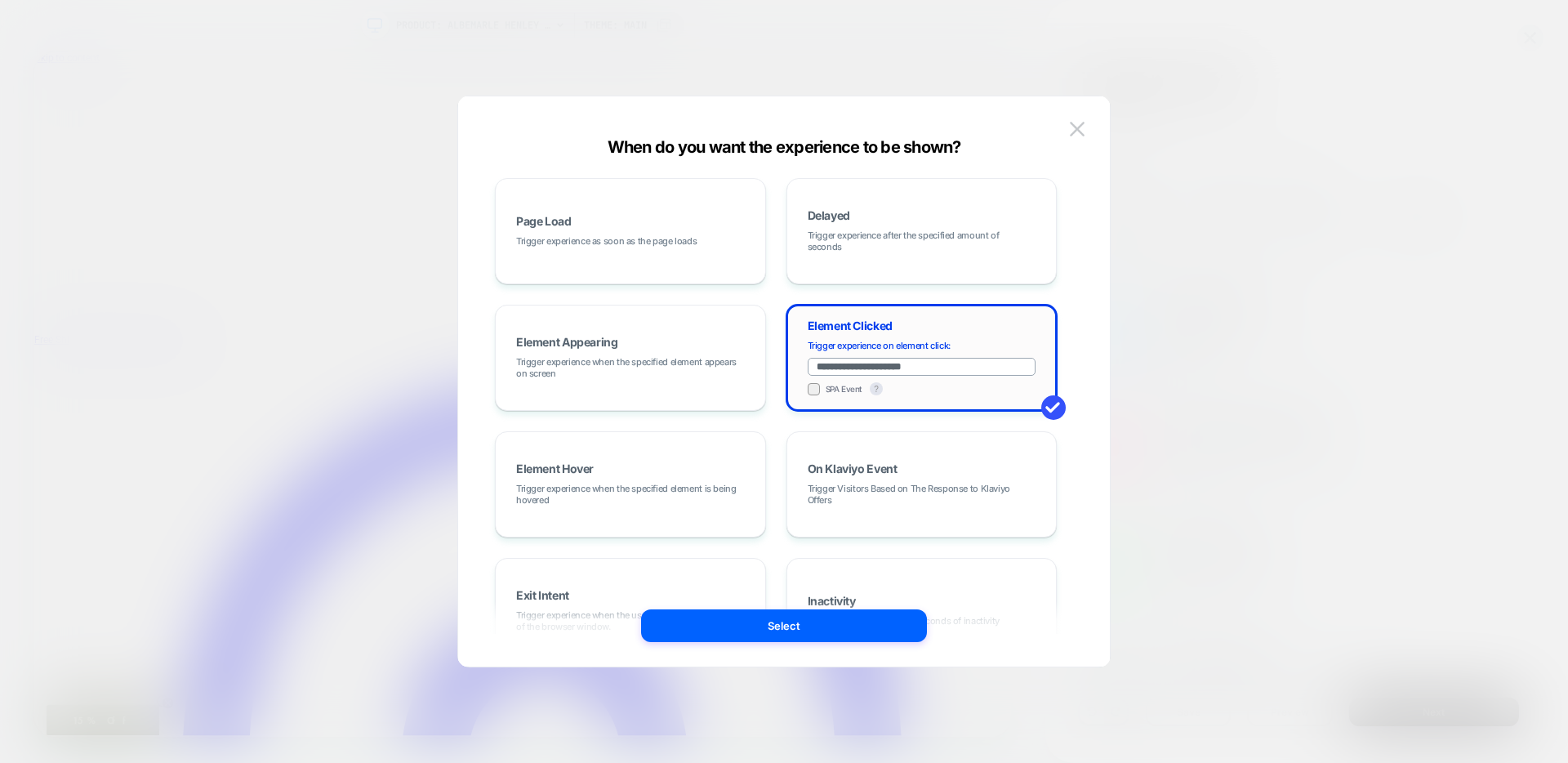
click at [886, 364] on input "**********" at bounding box center [922, 366] width 229 height 18
drag, startPoint x: 930, startPoint y: 364, endPoint x: 856, endPoint y: 365, distance: 74.0
click at [856, 365] on input "**********" at bounding box center [922, 366] width 229 height 18
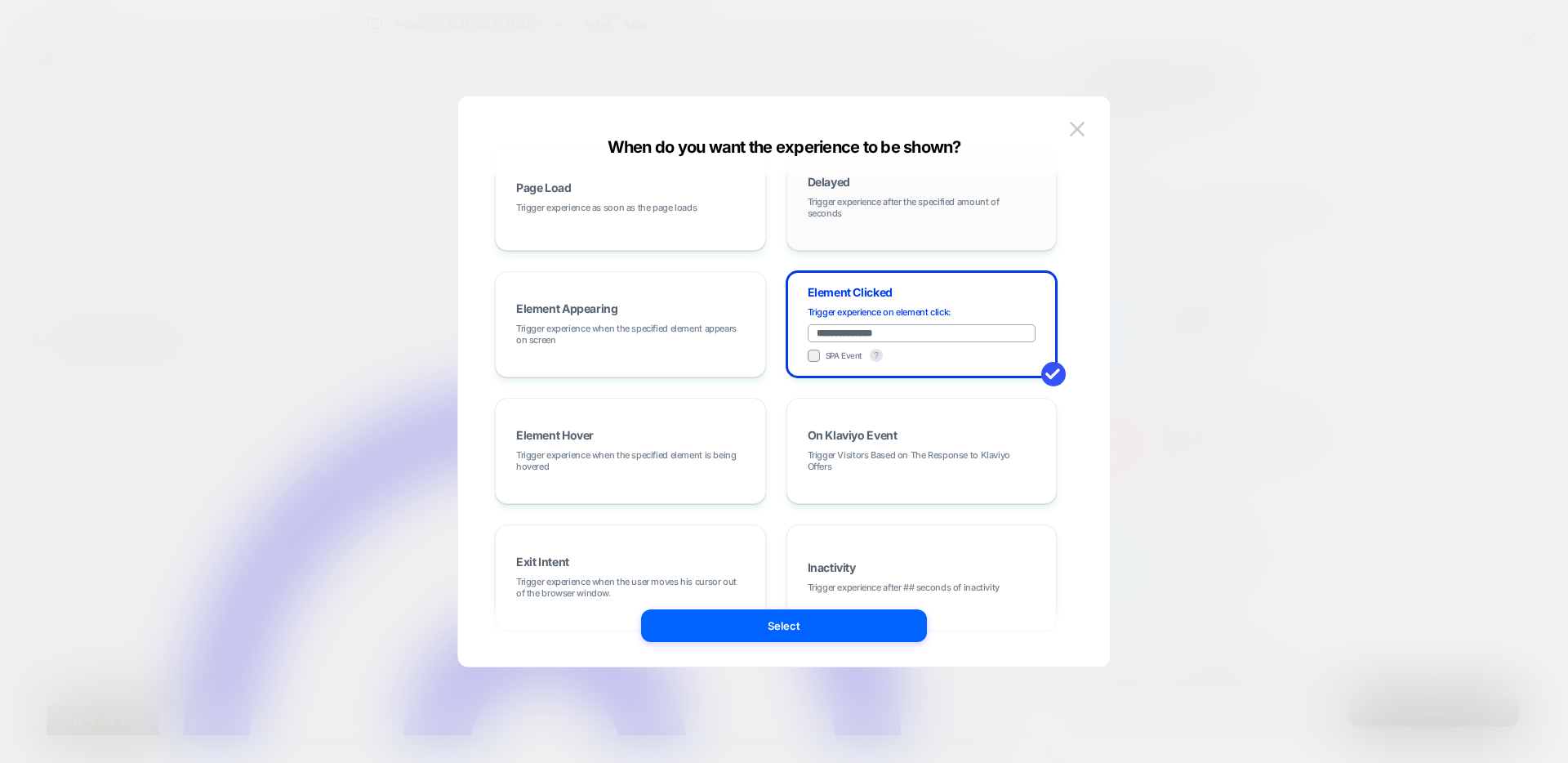
scroll to position [33, 0]
type input "**********"
click at [850, 624] on button "Select" at bounding box center [784, 625] width 286 height 33
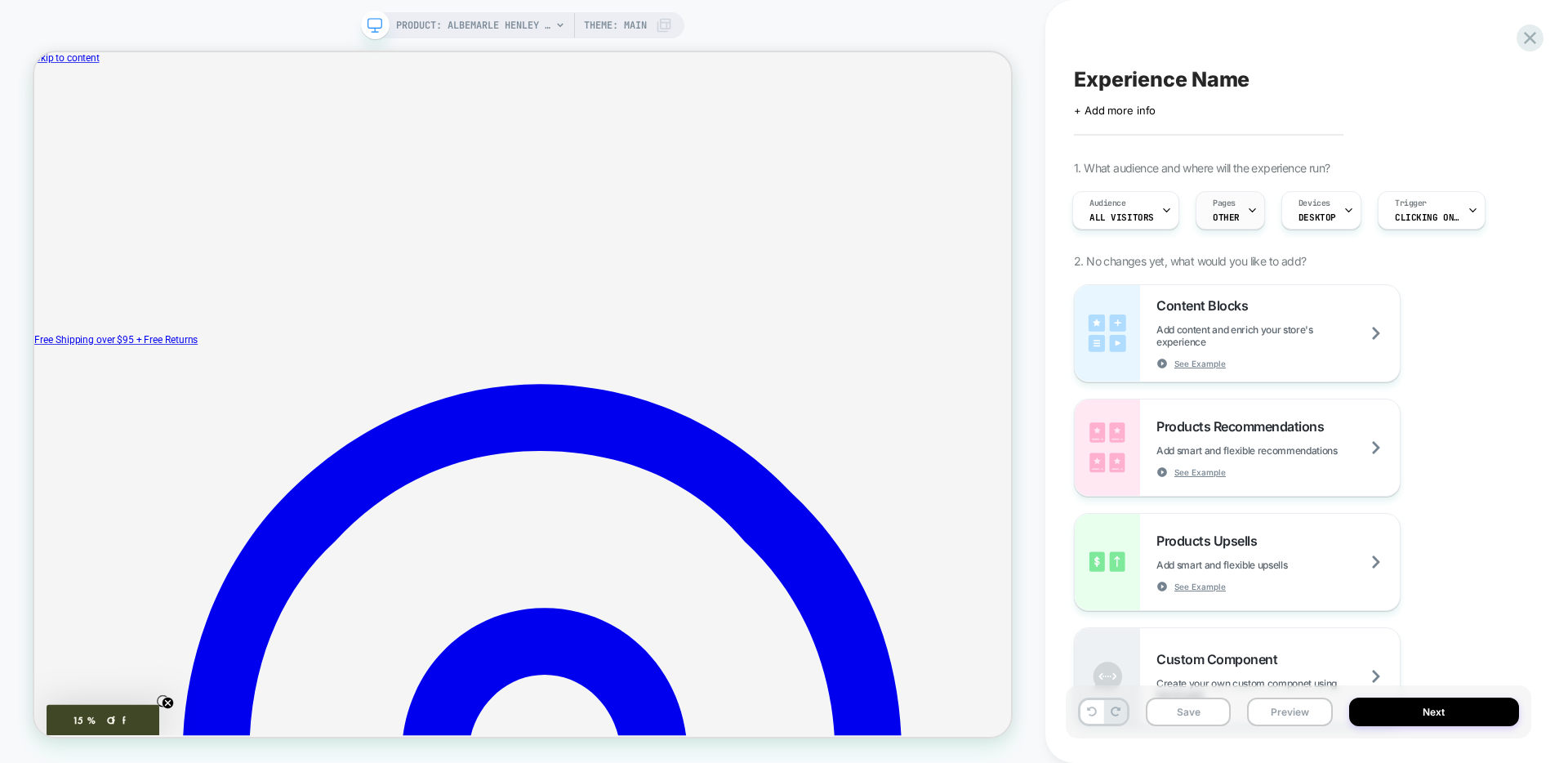
click at [1224, 215] on span "OTHER" at bounding box center [1226, 217] width 27 height 12
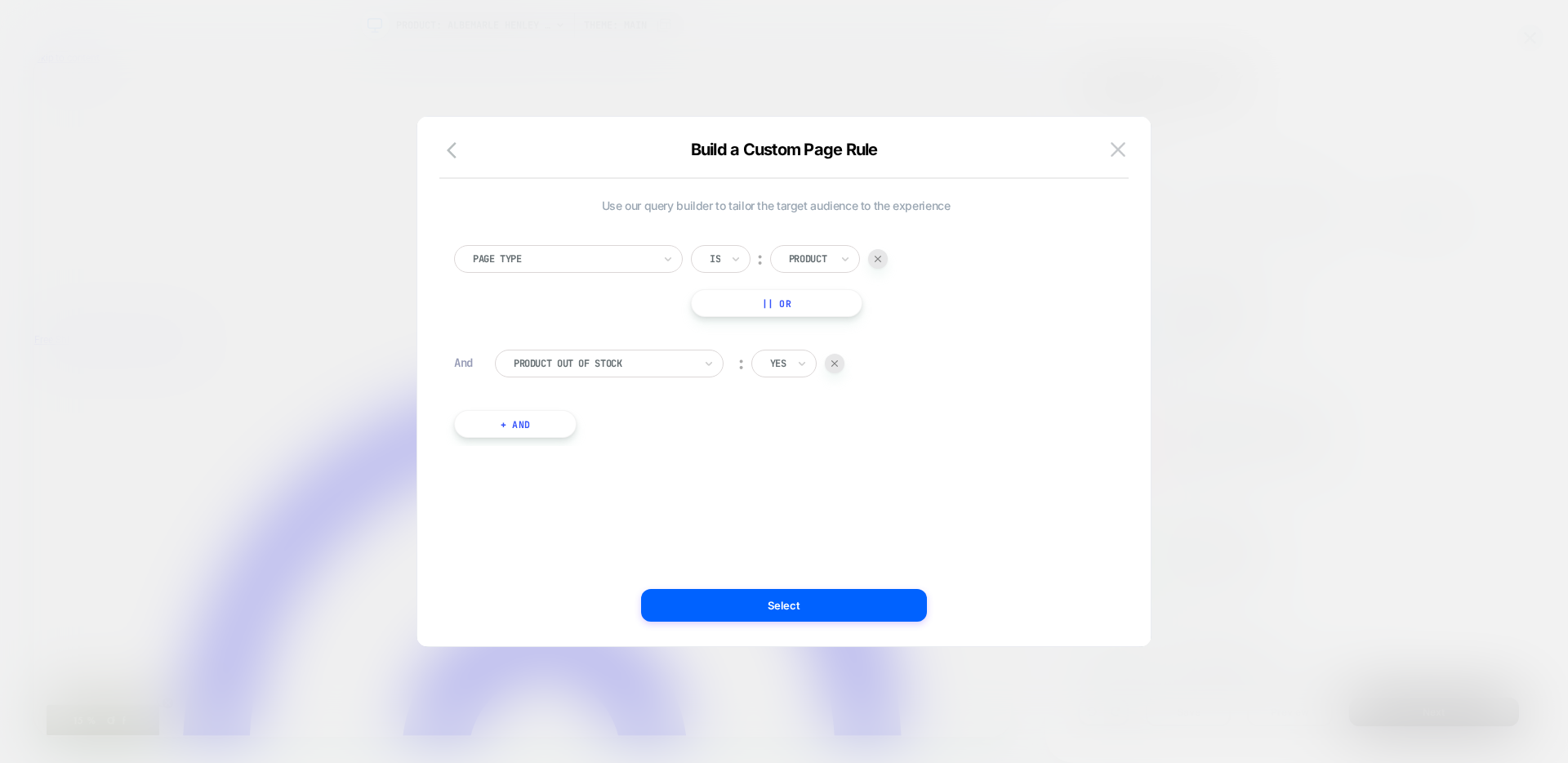
click at [1117, 138] on button at bounding box center [1117, 149] width 24 height 24
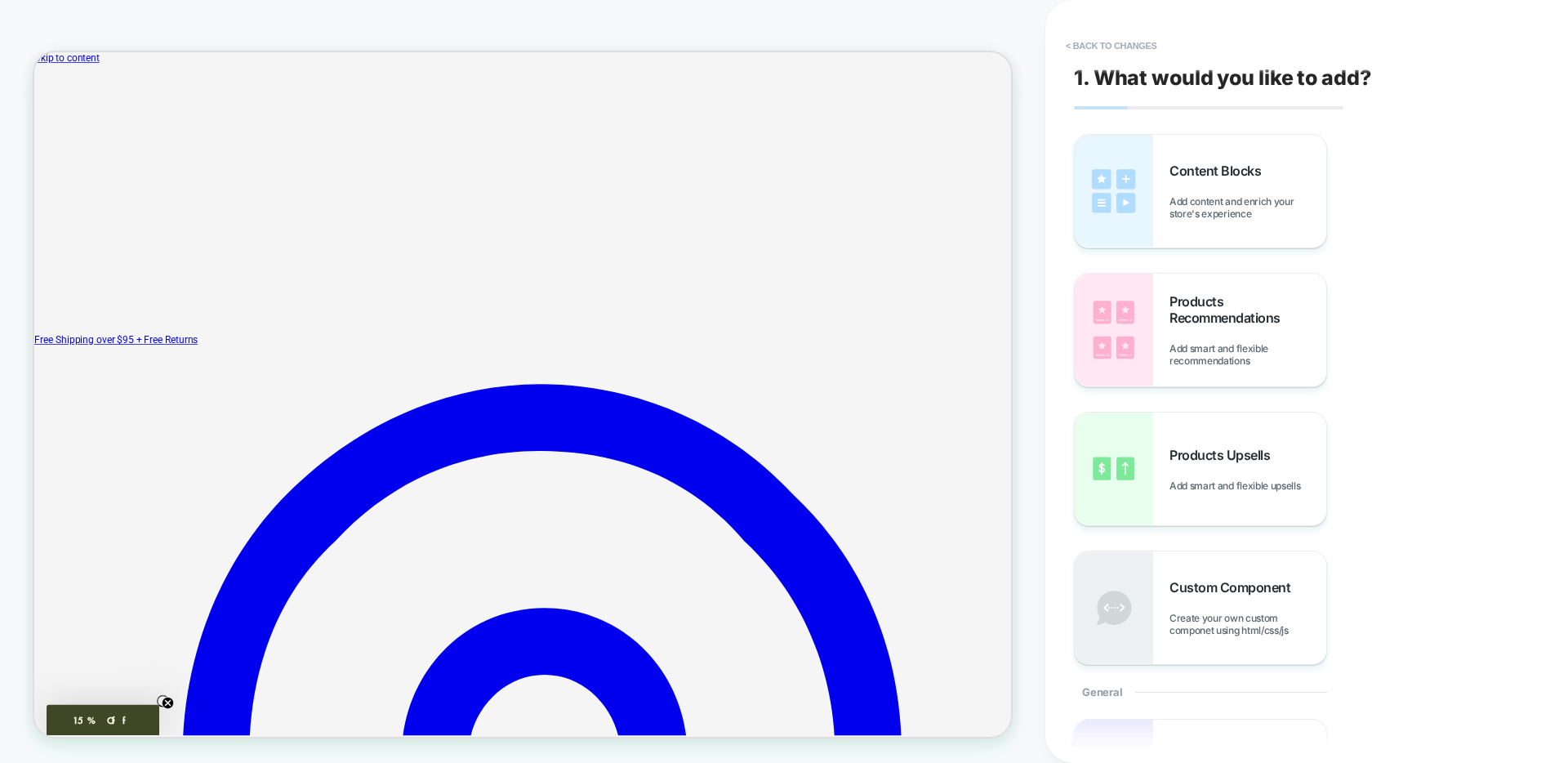
scroll to position [0, 1]
click at [1143, 239] on img at bounding box center [1114, 191] width 79 height 112
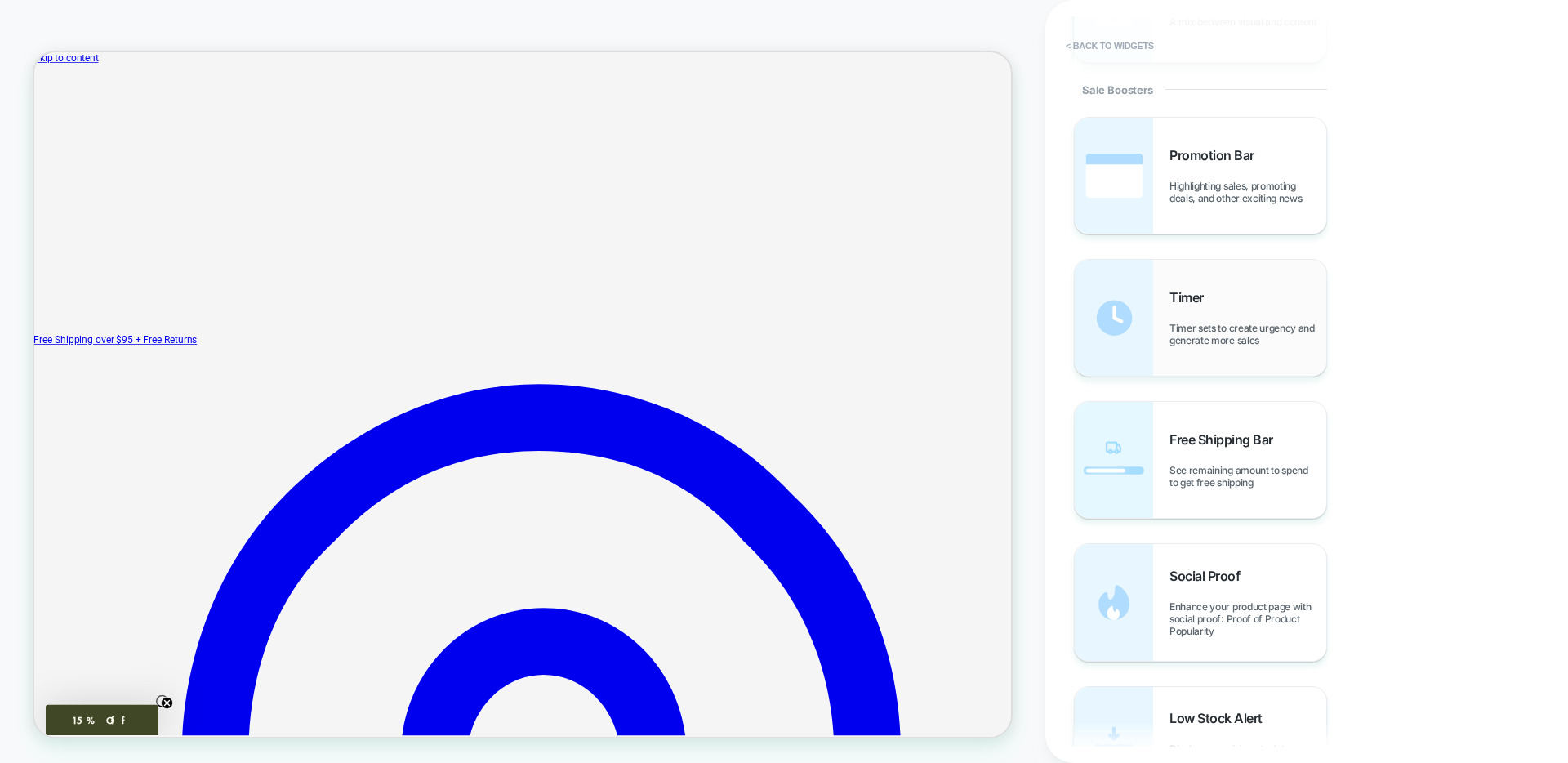
scroll to position [1589, 0]
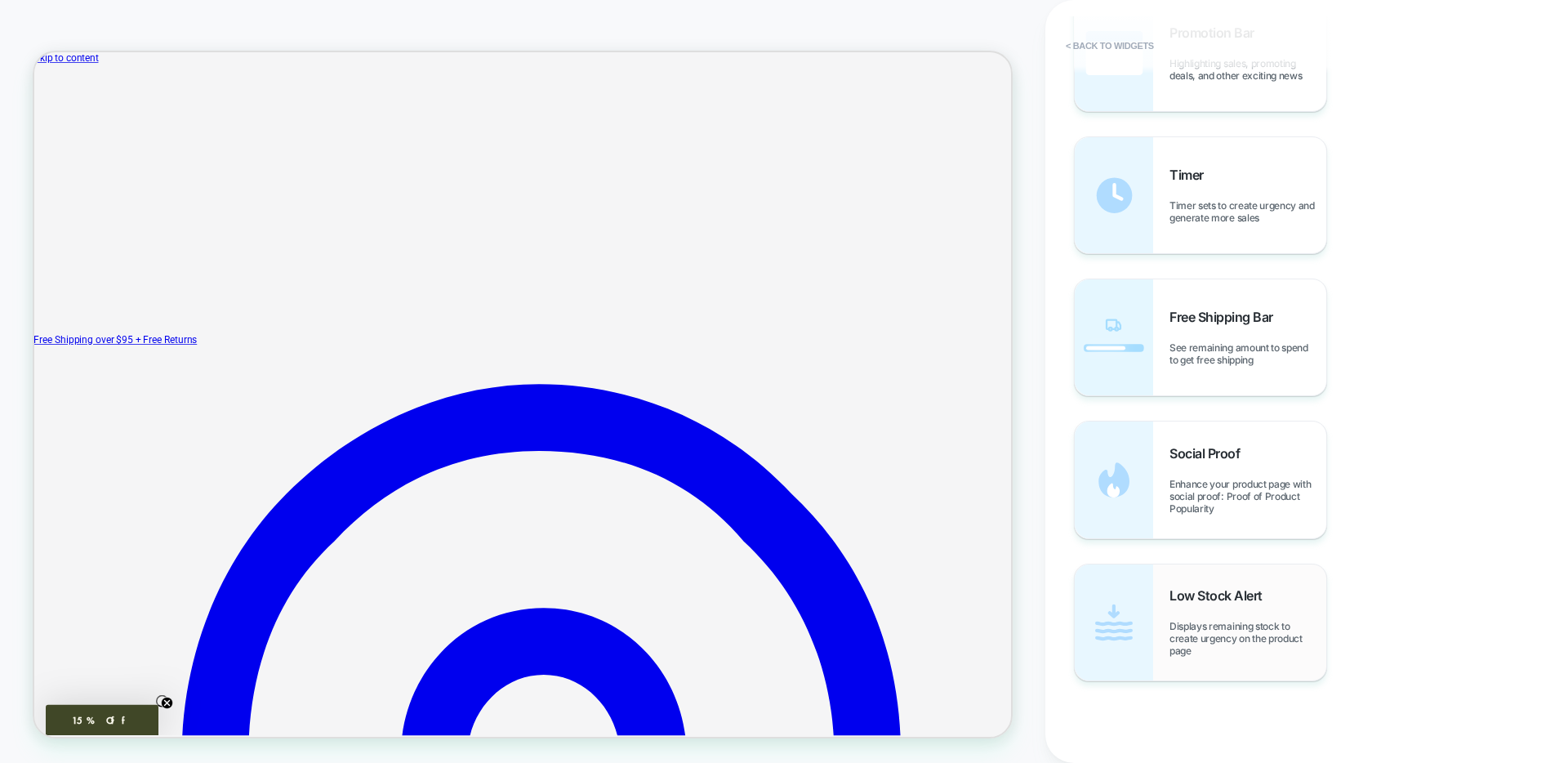
click at [1217, 615] on div "Low Stock Alert Displays remaining stock to create urgency on the product page" at bounding box center [1247, 622] width 157 height 70
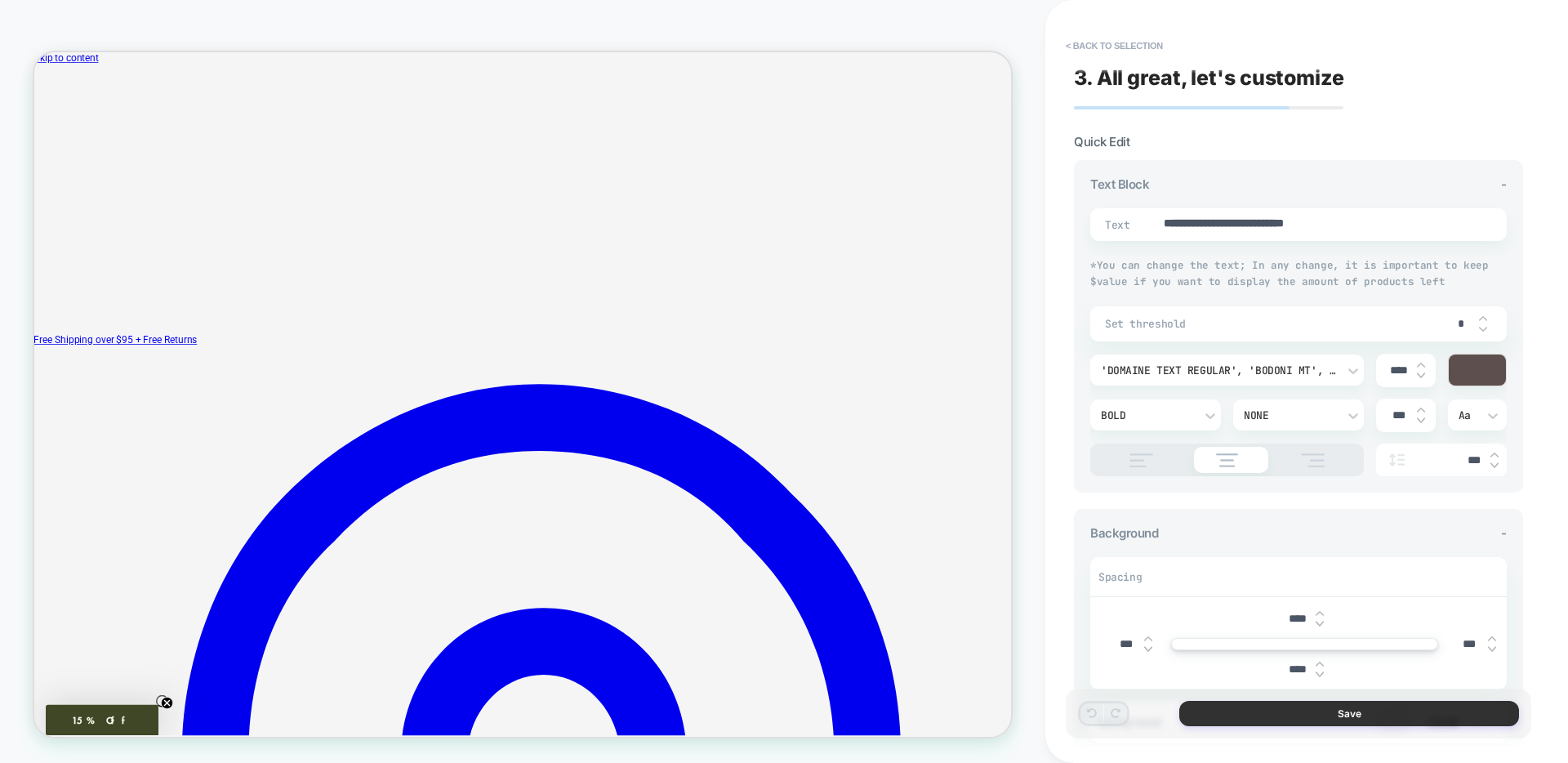
click at [1374, 710] on button "Save" at bounding box center [1348, 714] width 339 height 25
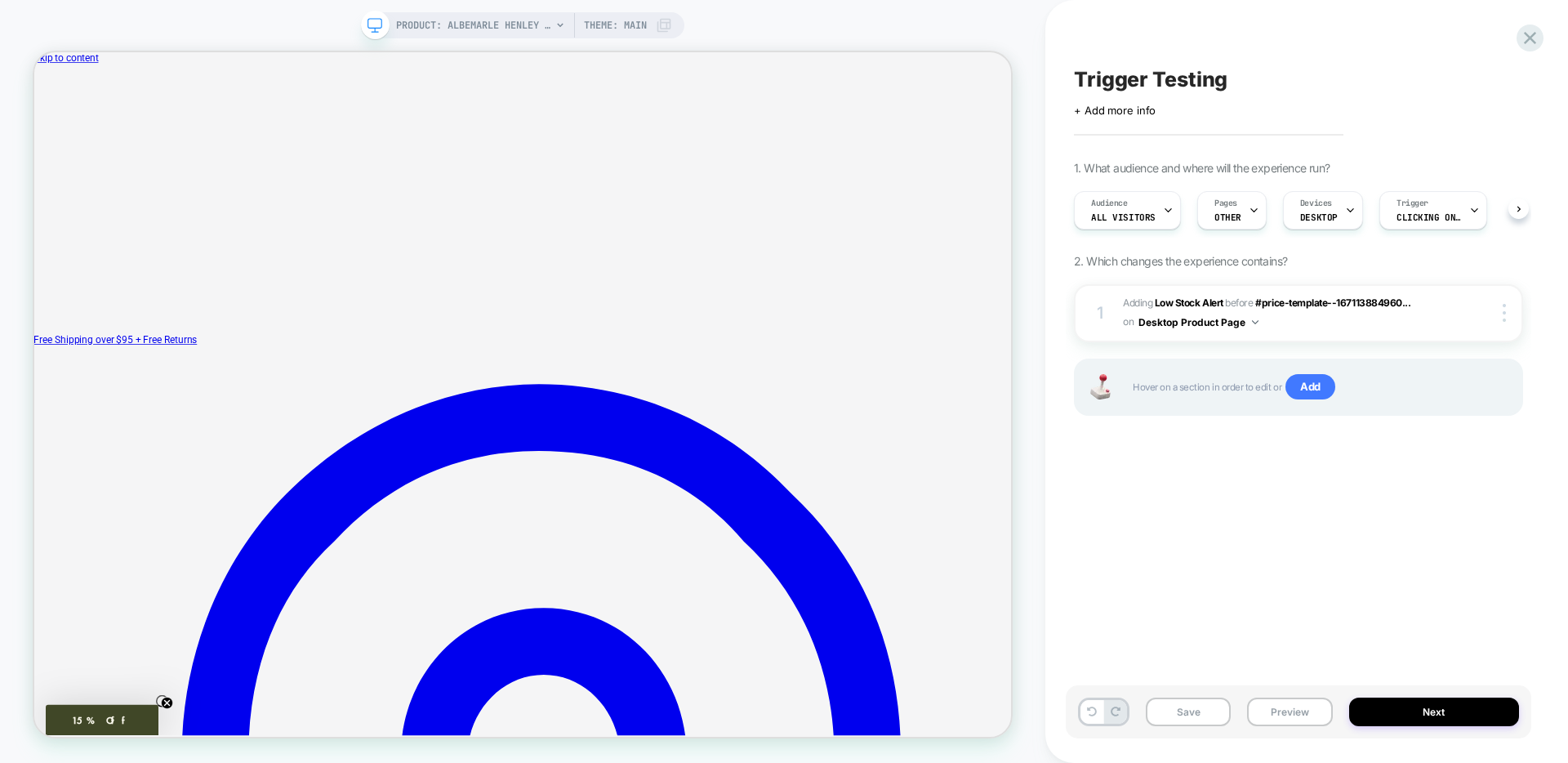
scroll to position [0, 1]
click at [1172, 708] on button "Save" at bounding box center [1188, 712] width 85 height 29
click at [1282, 715] on button "Preview" at bounding box center [1289, 712] width 85 height 29
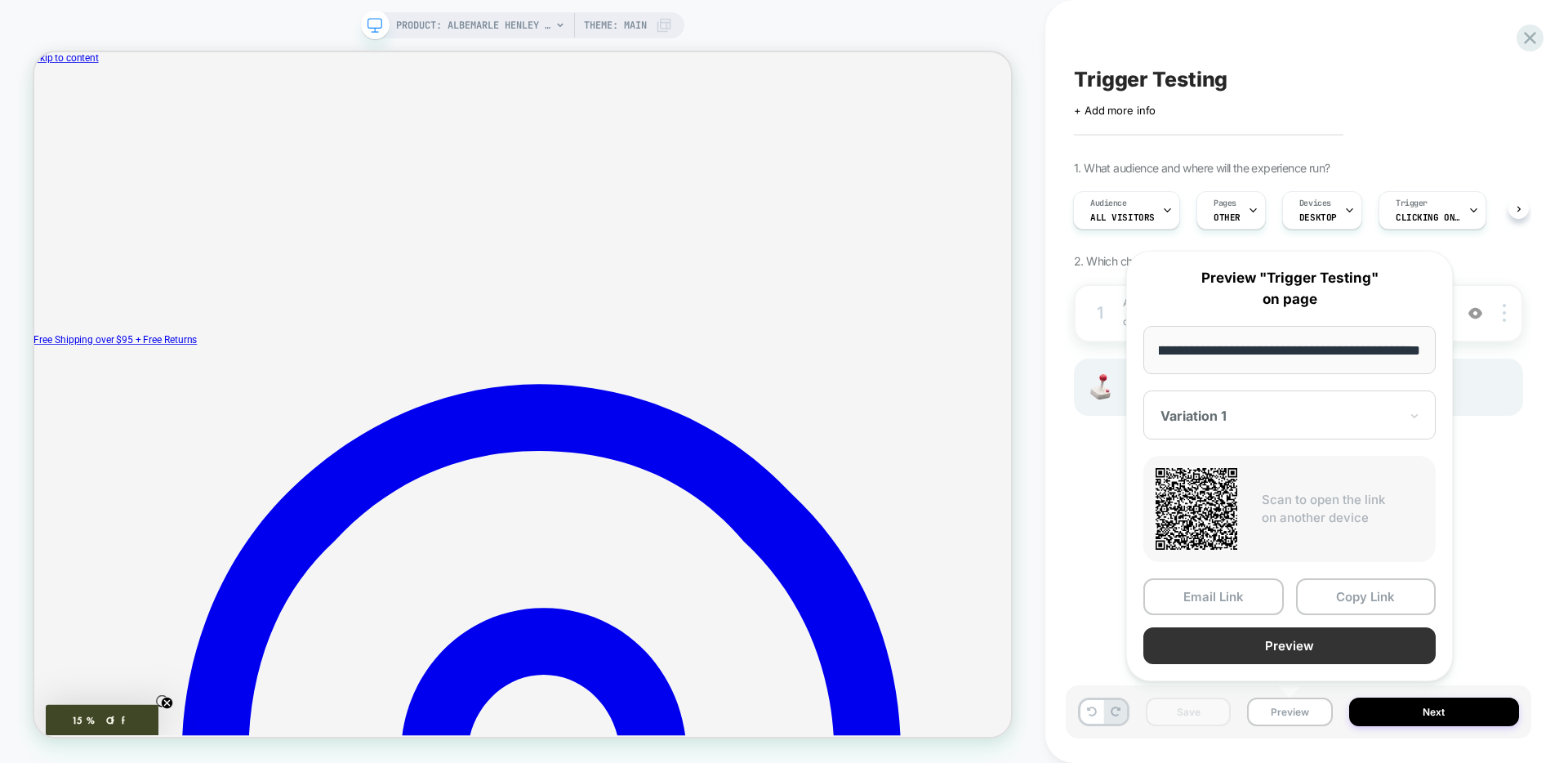
scroll to position [0, 0]
click at [1222, 649] on button "Preview" at bounding box center [1289, 646] width 292 height 37
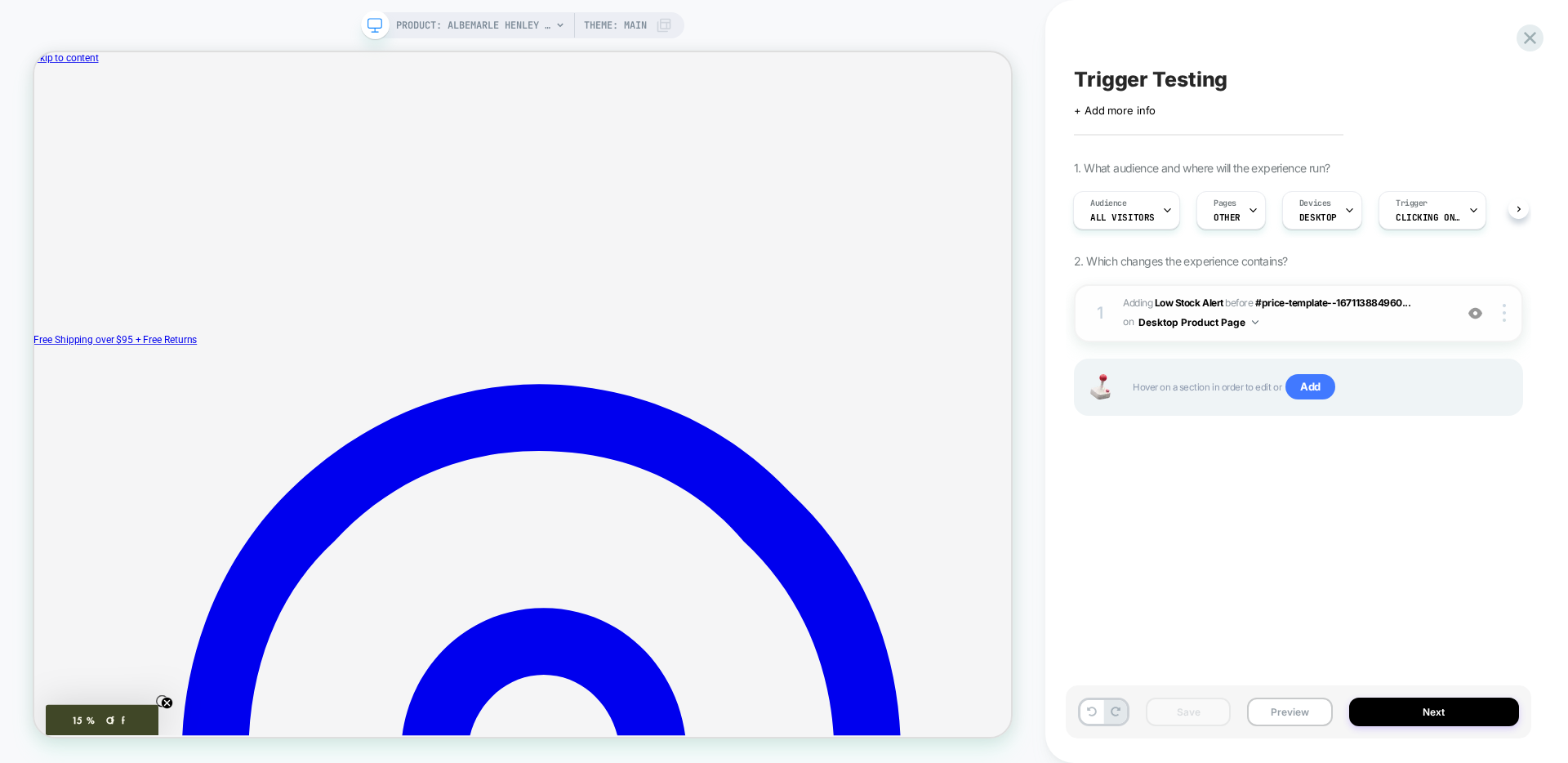
click at [1338, 327] on span "#_loomi_addon_1759181709221 Adding Low Stock Alert BEFORE #price-template--1671…" at bounding box center [1284, 314] width 323 height 39
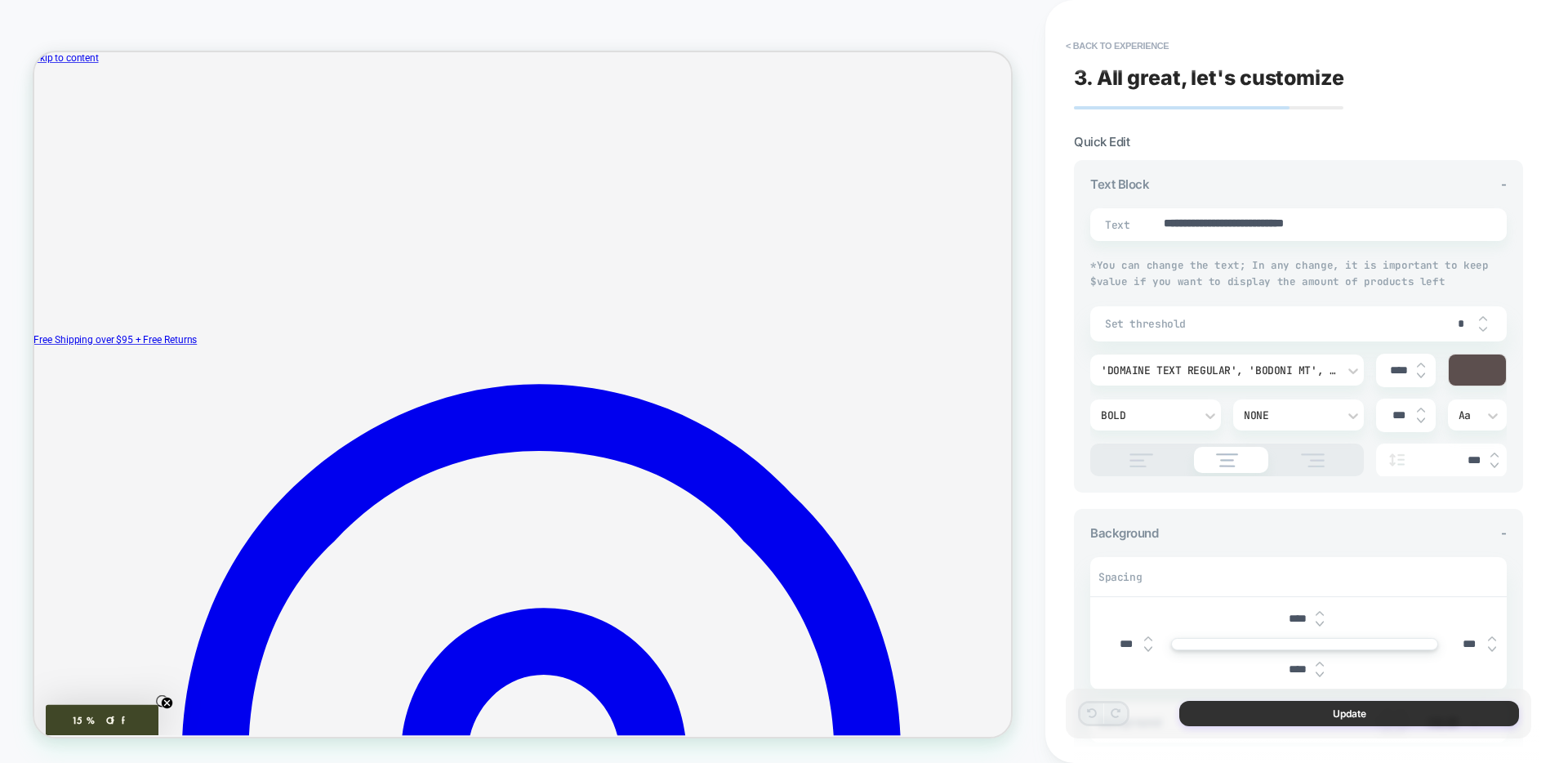
click at [1350, 719] on button "Update" at bounding box center [1348, 714] width 339 height 25
type textarea "*"
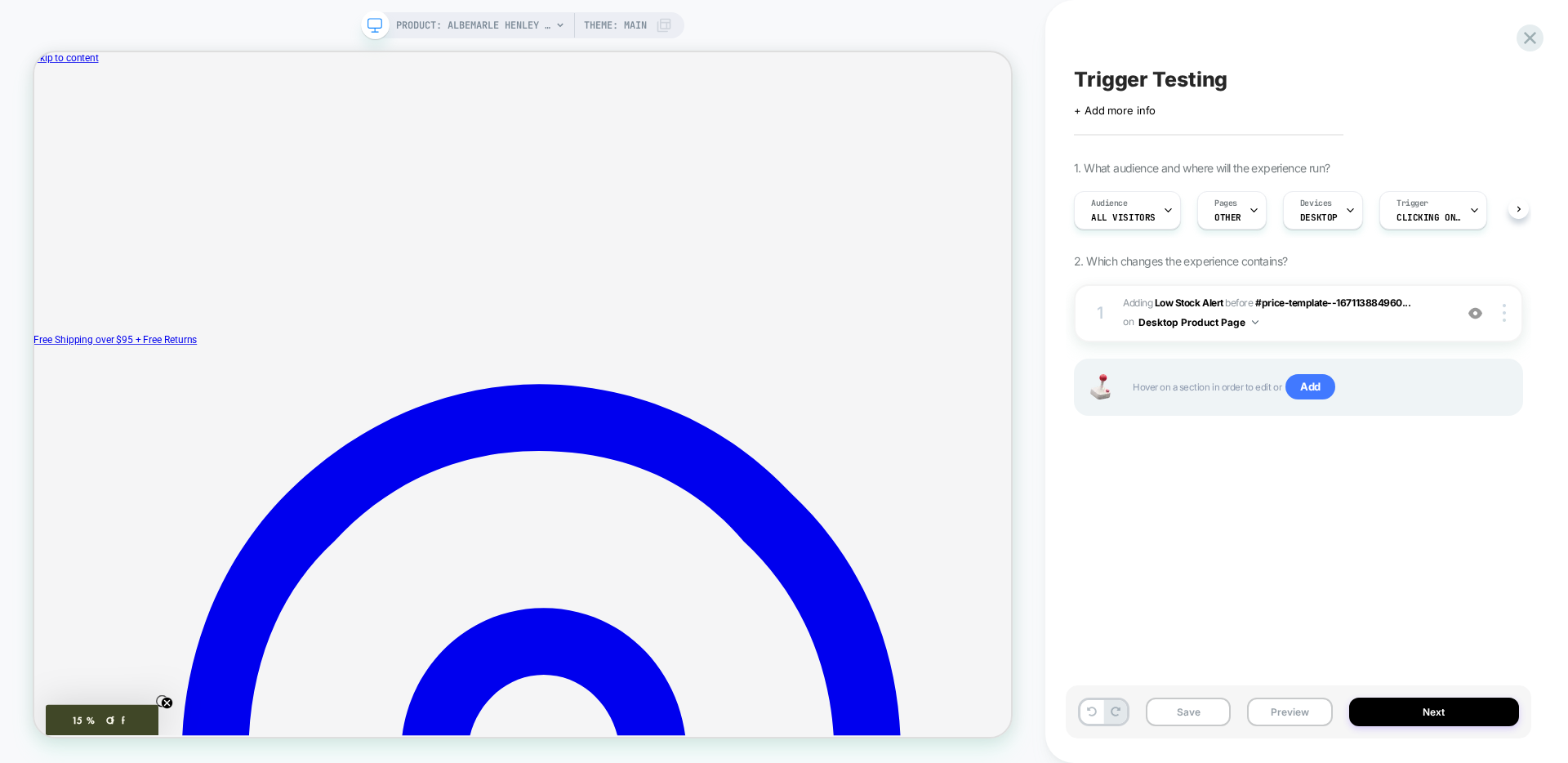
scroll to position [0, 1]
click at [1193, 712] on button "Save" at bounding box center [1188, 712] width 85 height 29
click at [1297, 716] on button "Preview" at bounding box center [1289, 712] width 85 height 29
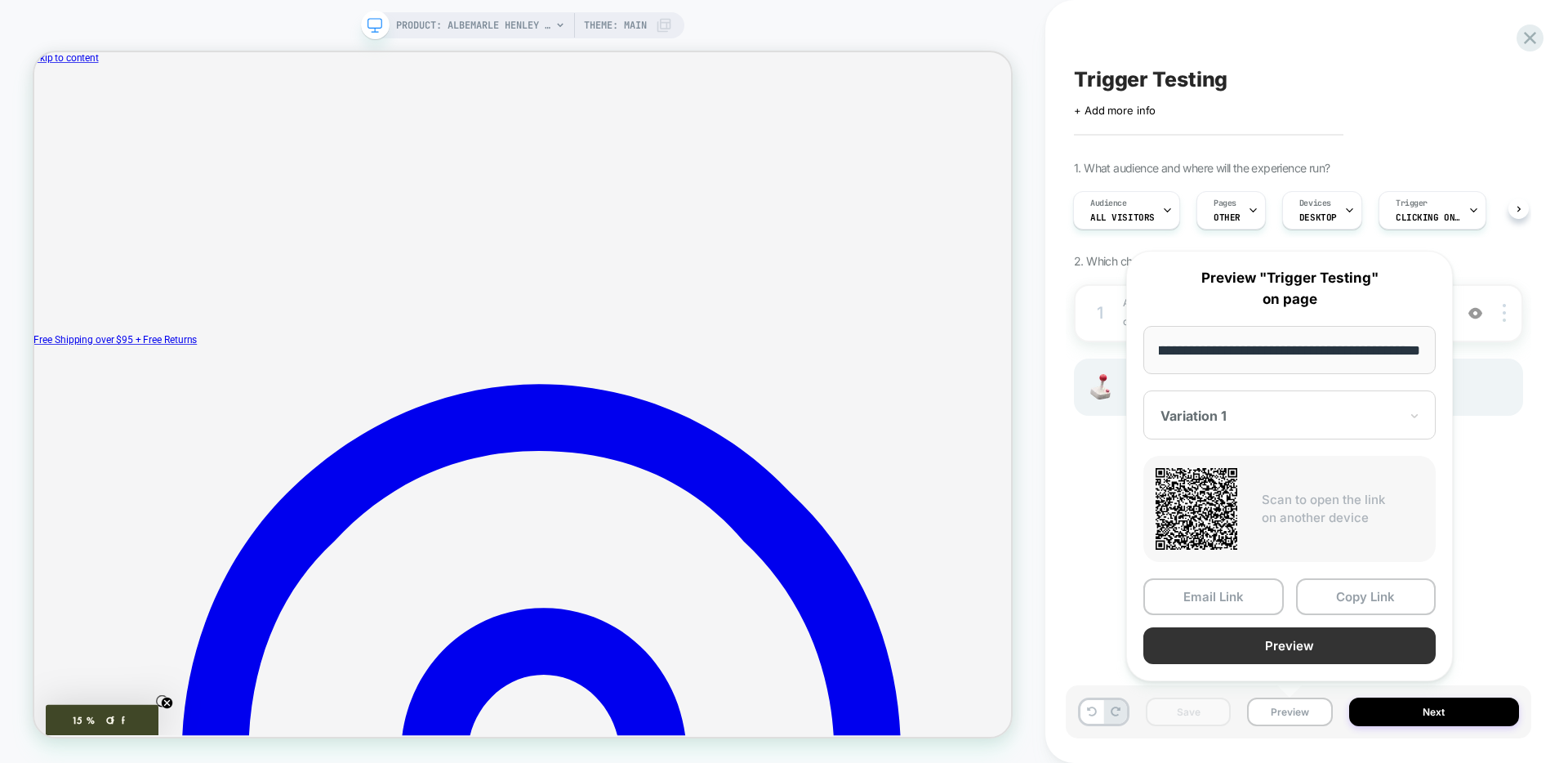
scroll to position [0, 0]
click at [1261, 657] on button "Preview" at bounding box center [1289, 646] width 292 height 37
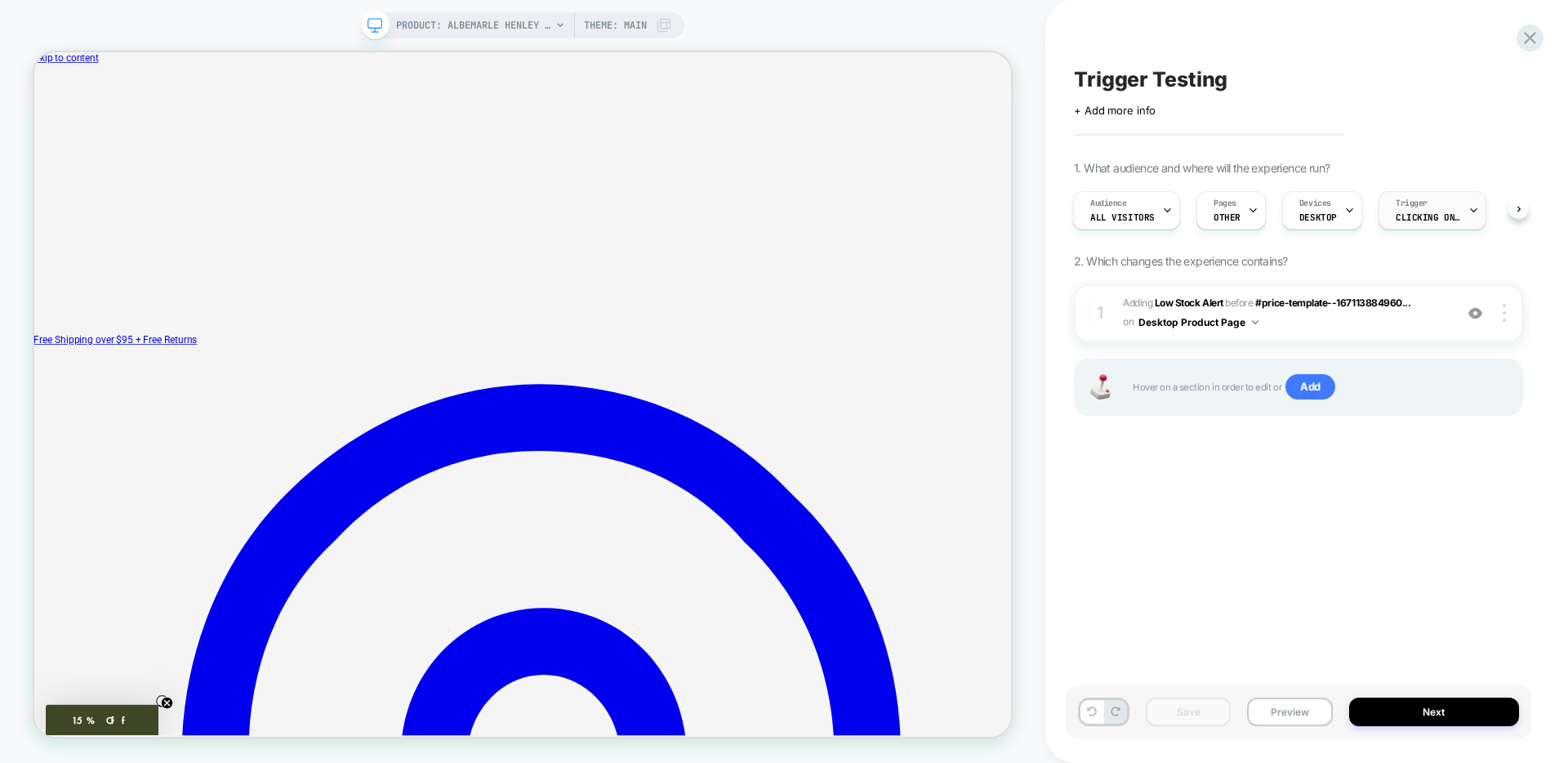
click at [1405, 211] on span "Clicking on variant-radios" at bounding box center [1428, 217] width 65 height 12
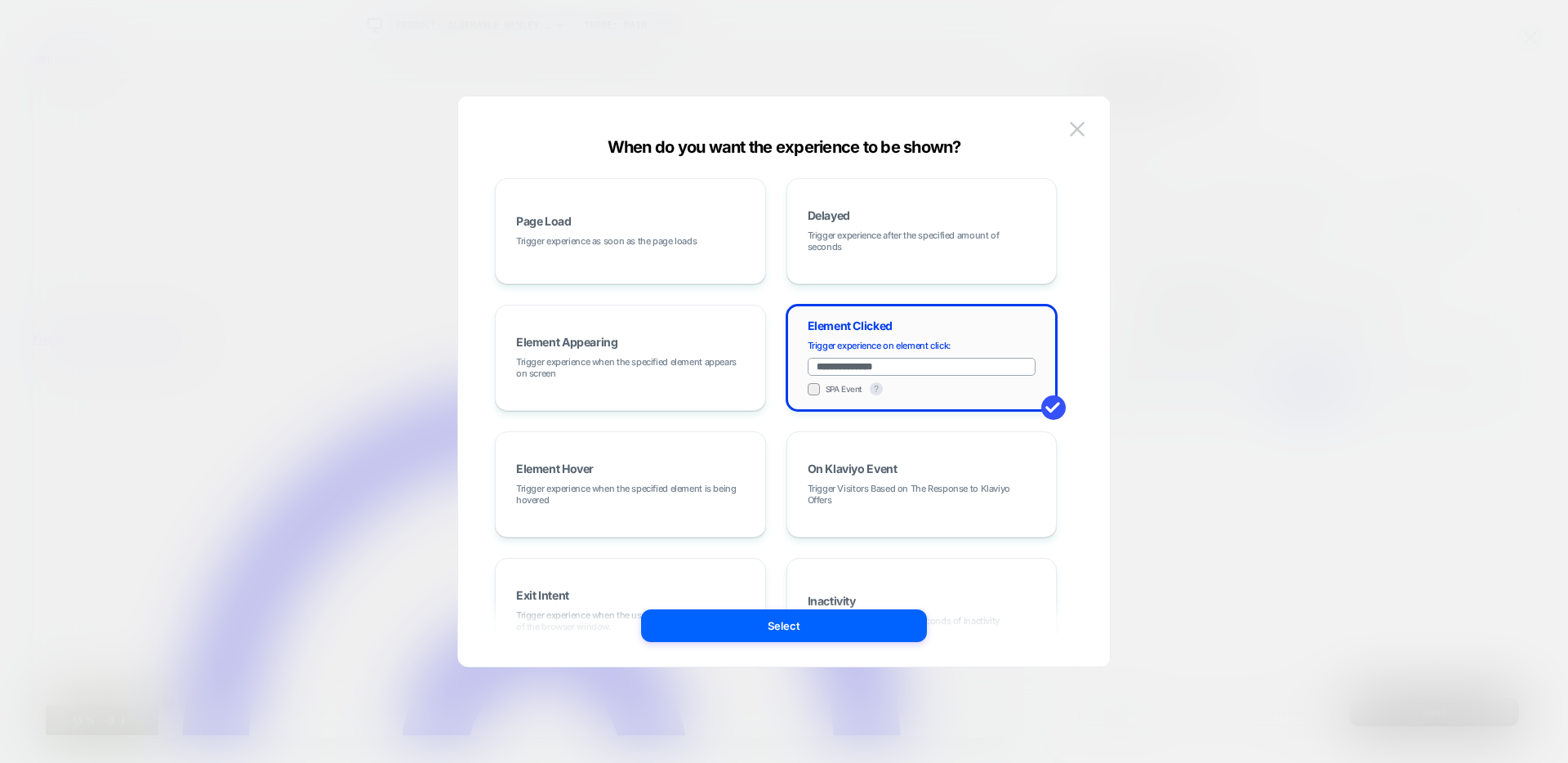
click at [903, 361] on input "**********" at bounding box center [922, 366] width 229 height 18
type input "*****"
click at [681, 623] on button "Select" at bounding box center [784, 625] width 286 height 33
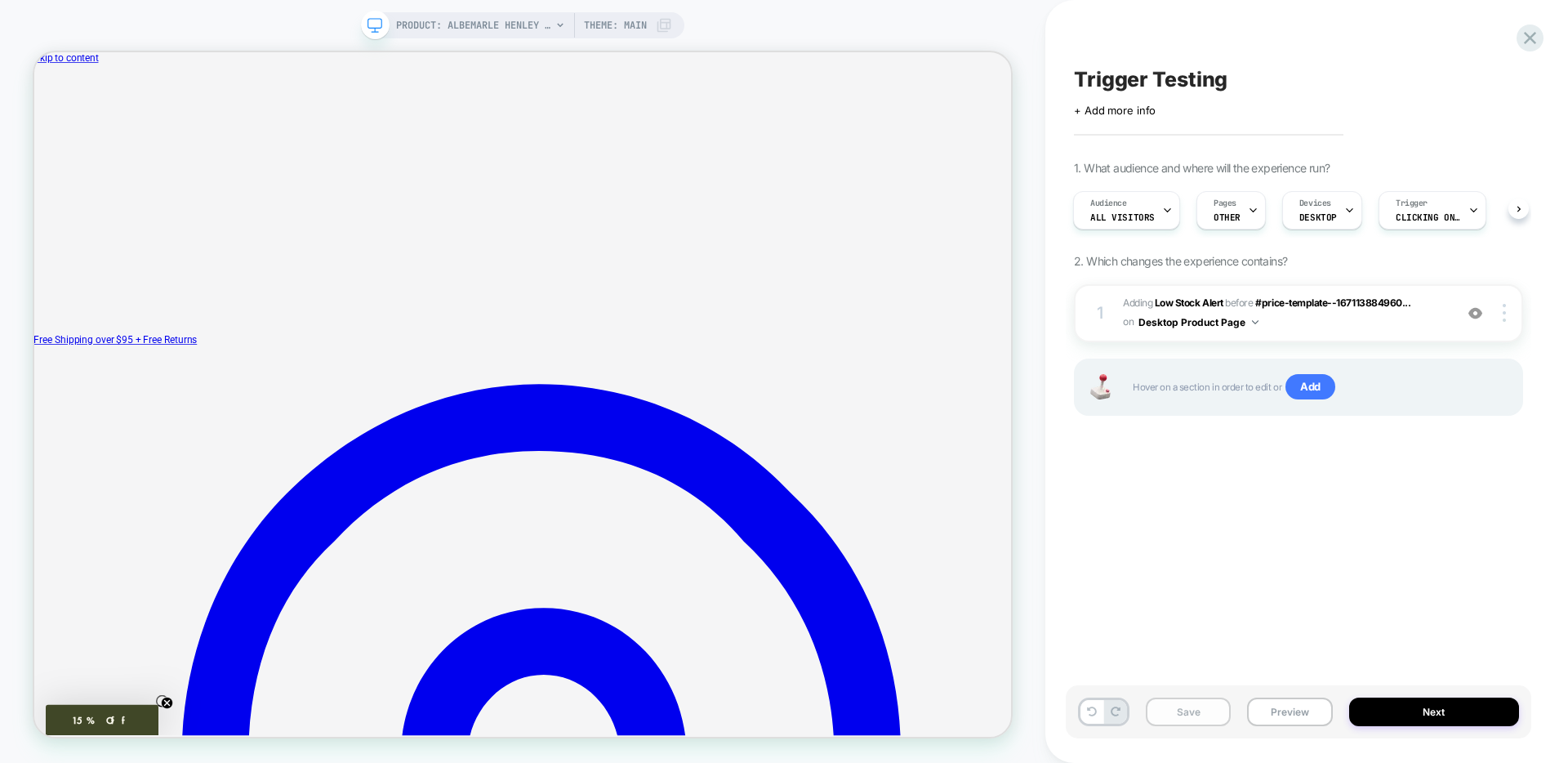
click at [1183, 712] on button "Save" at bounding box center [1188, 712] width 85 height 29
click at [1279, 707] on button "Preview" at bounding box center [1289, 712] width 85 height 29
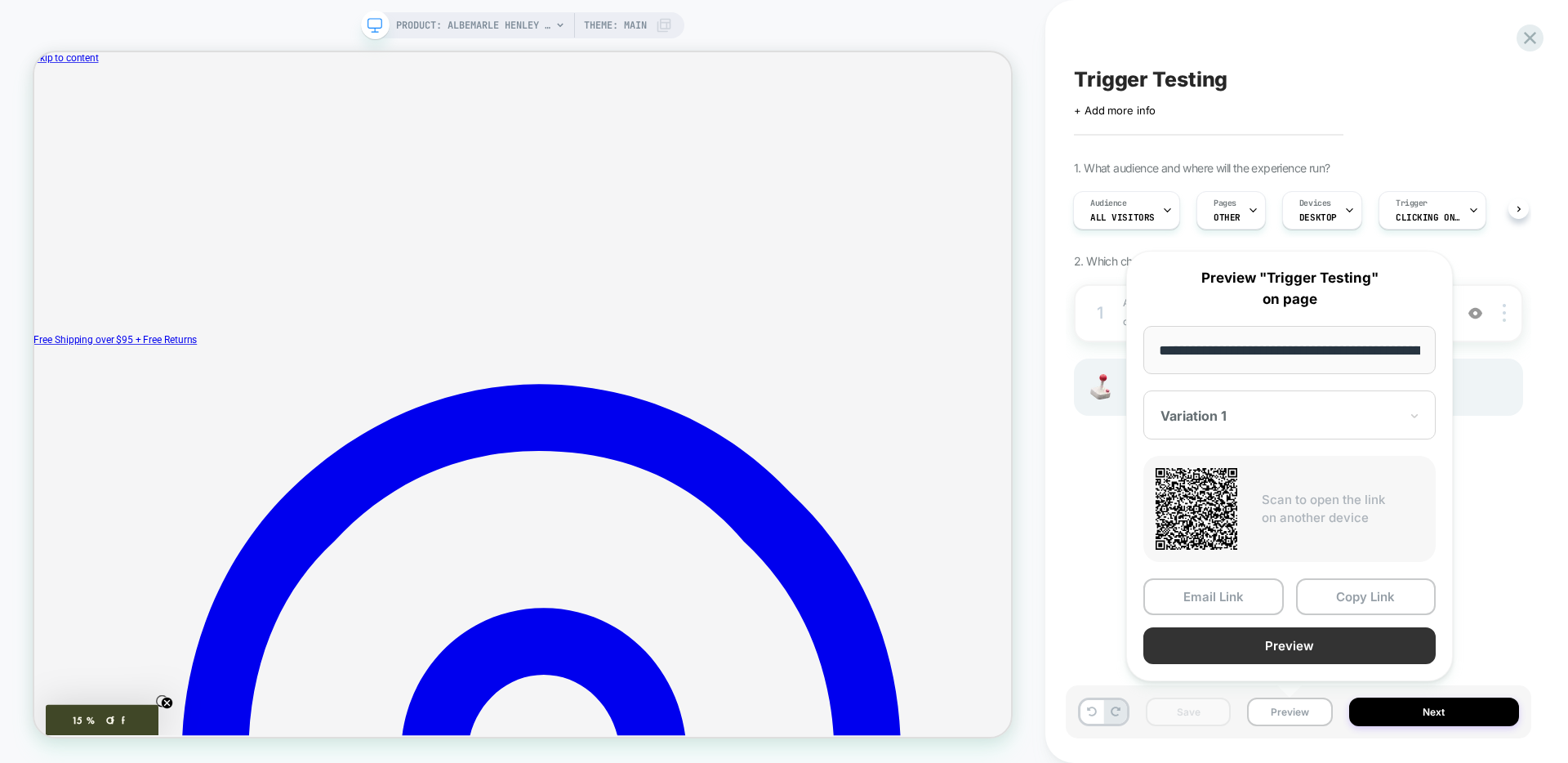
click at [1219, 631] on button "Preview" at bounding box center [1289, 646] width 292 height 37
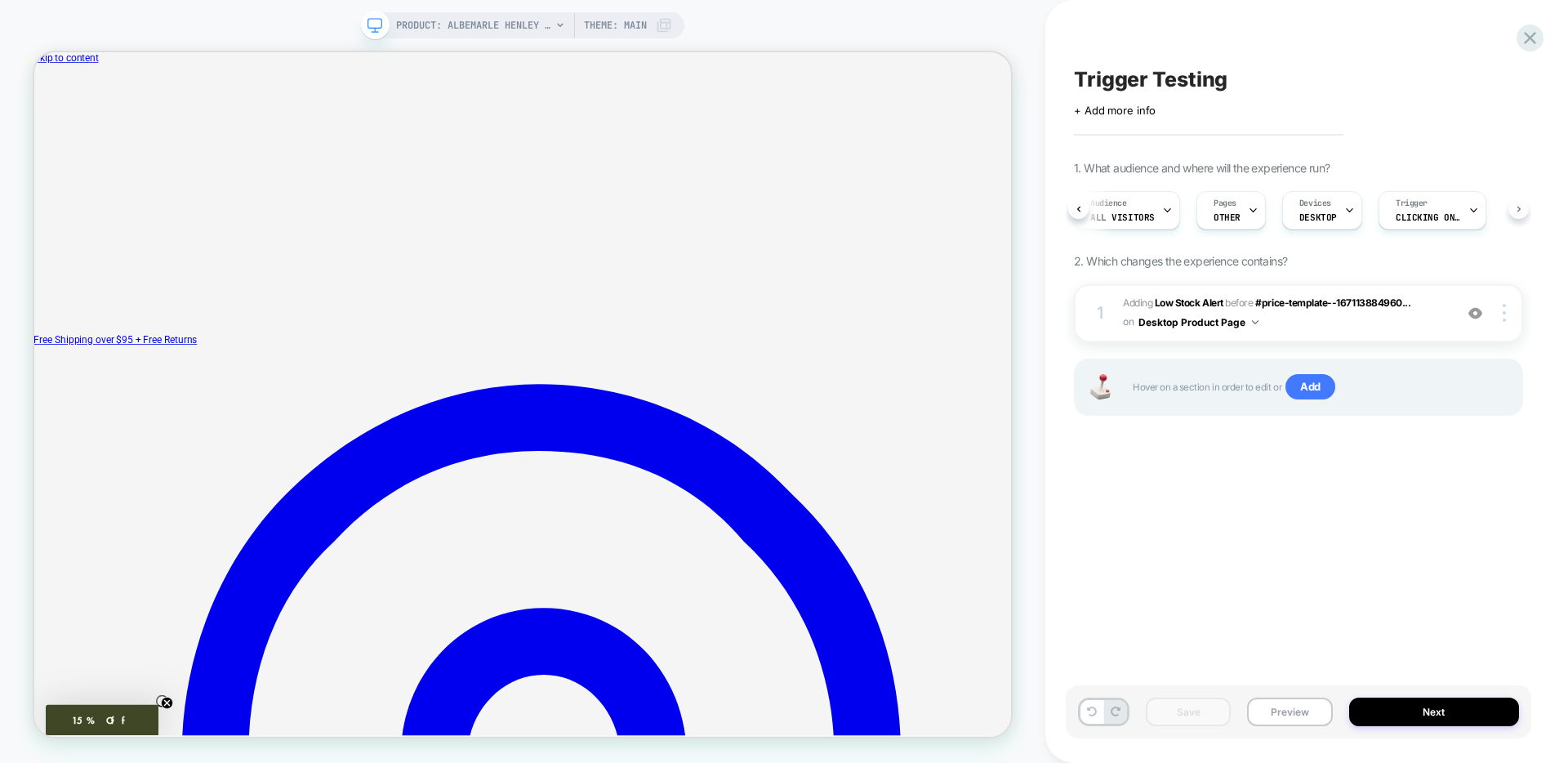
scroll to position [0, 13]
click at [1426, 214] on span "Clicking on label" at bounding box center [1416, 217] width 65 height 12
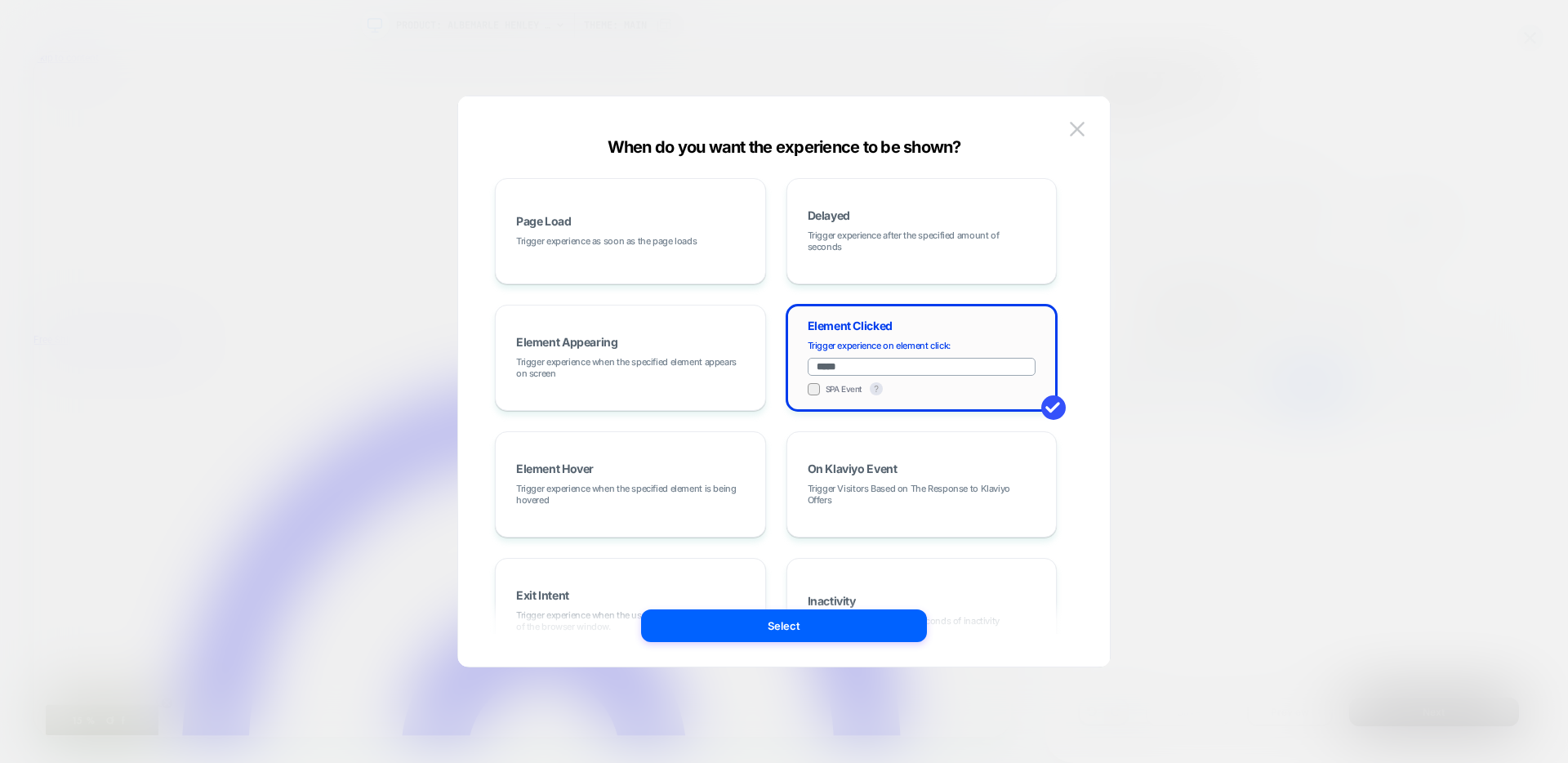
click at [848, 345] on div "Trigger experience on element click: ***** SPA Event ?" at bounding box center [922, 367] width 229 height 55
click at [873, 387] on button "?" at bounding box center [877, 389] width 13 height 13
click at [890, 368] on input "*****" at bounding box center [922, 366] width 229 height 18
click at [830, 367] on input "*****" at bounding box center [922, 366] width 229 height 18
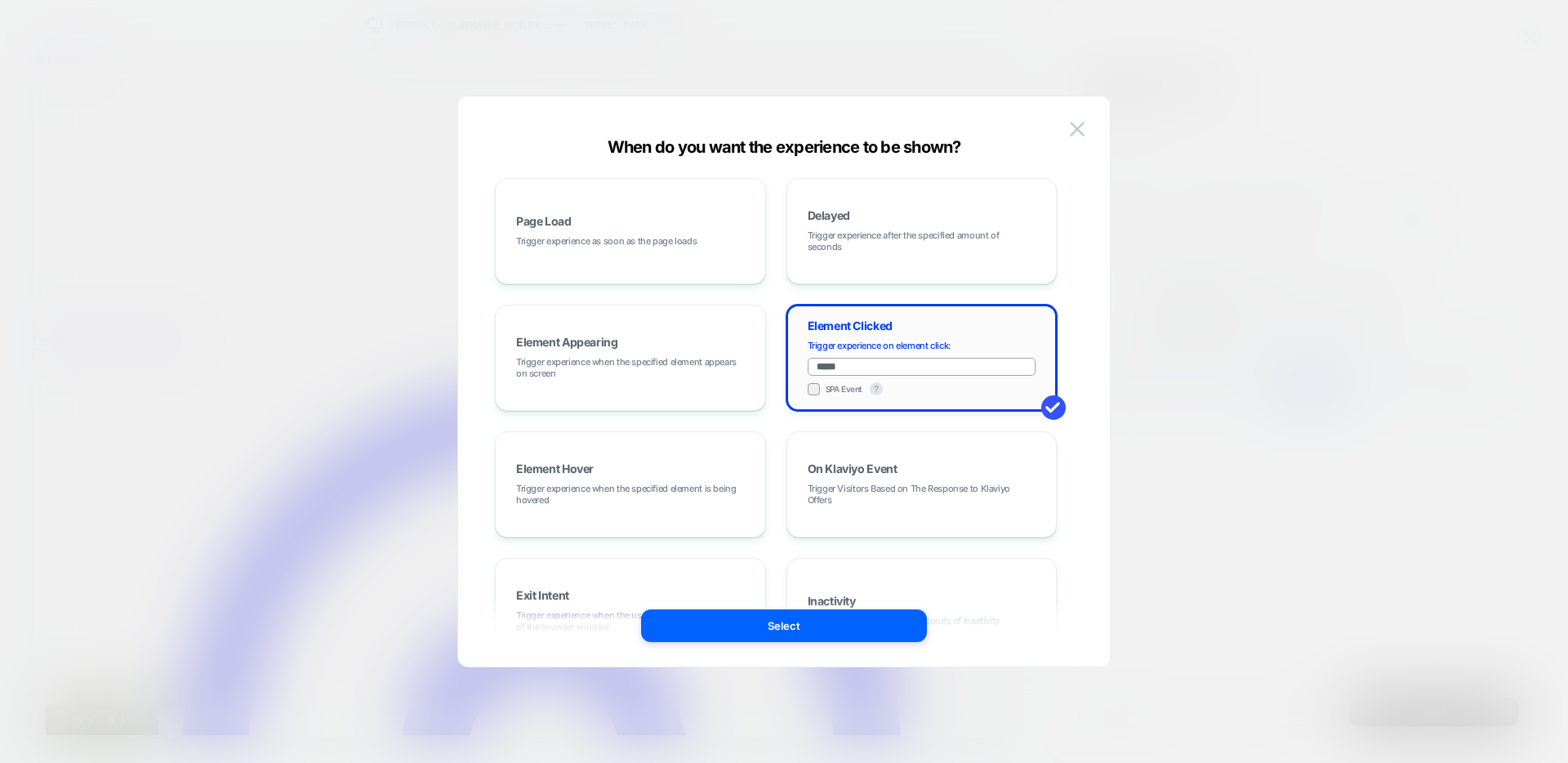
click at [830, 367] on input "*****" at bounding box center [922, 366] width 229 height 18
click at [837, 366] on input "*****" at bounding box center [922, 366] width 229 height 18
paste input "**********"
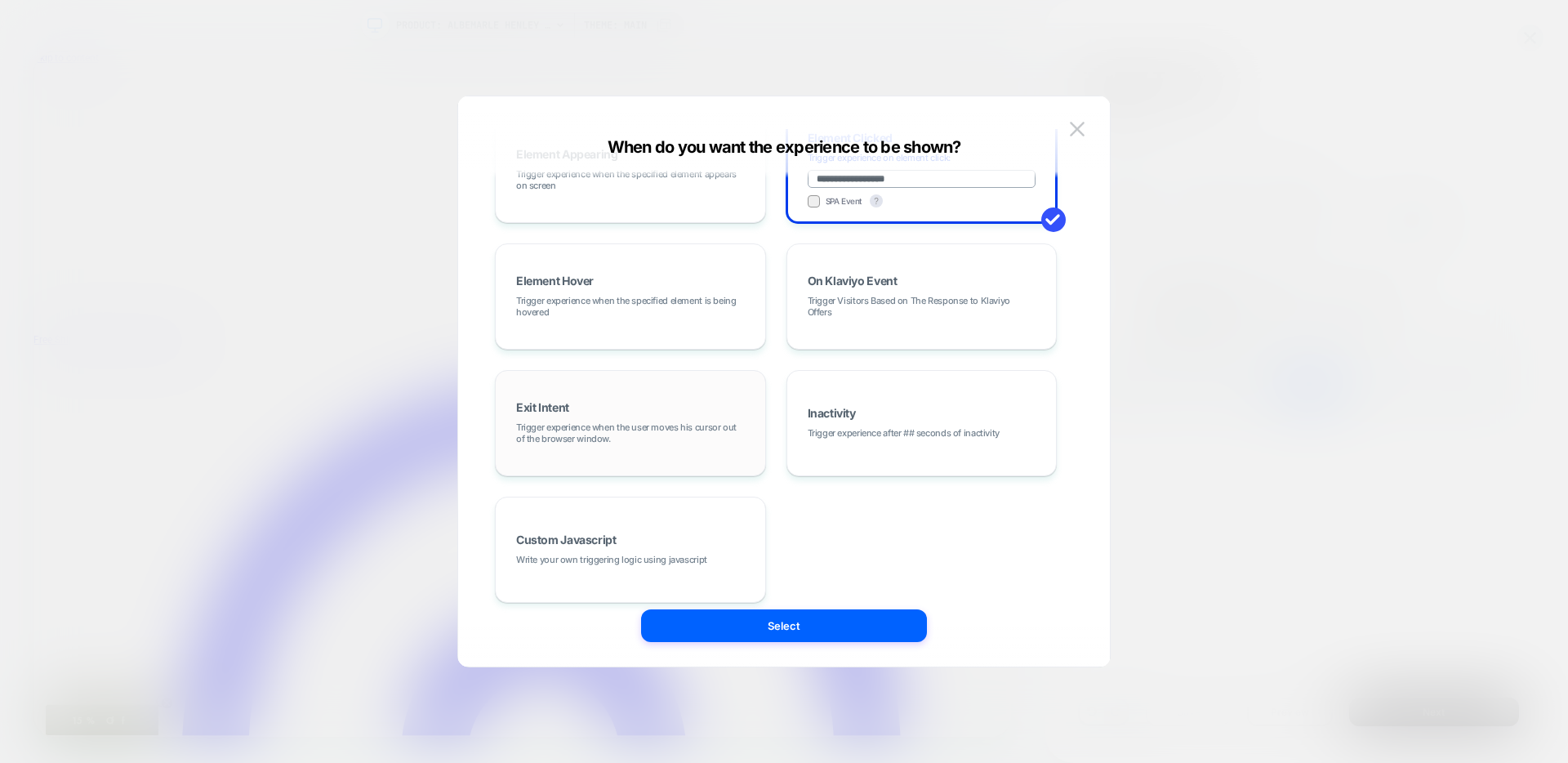
scroll to position [206, 0]
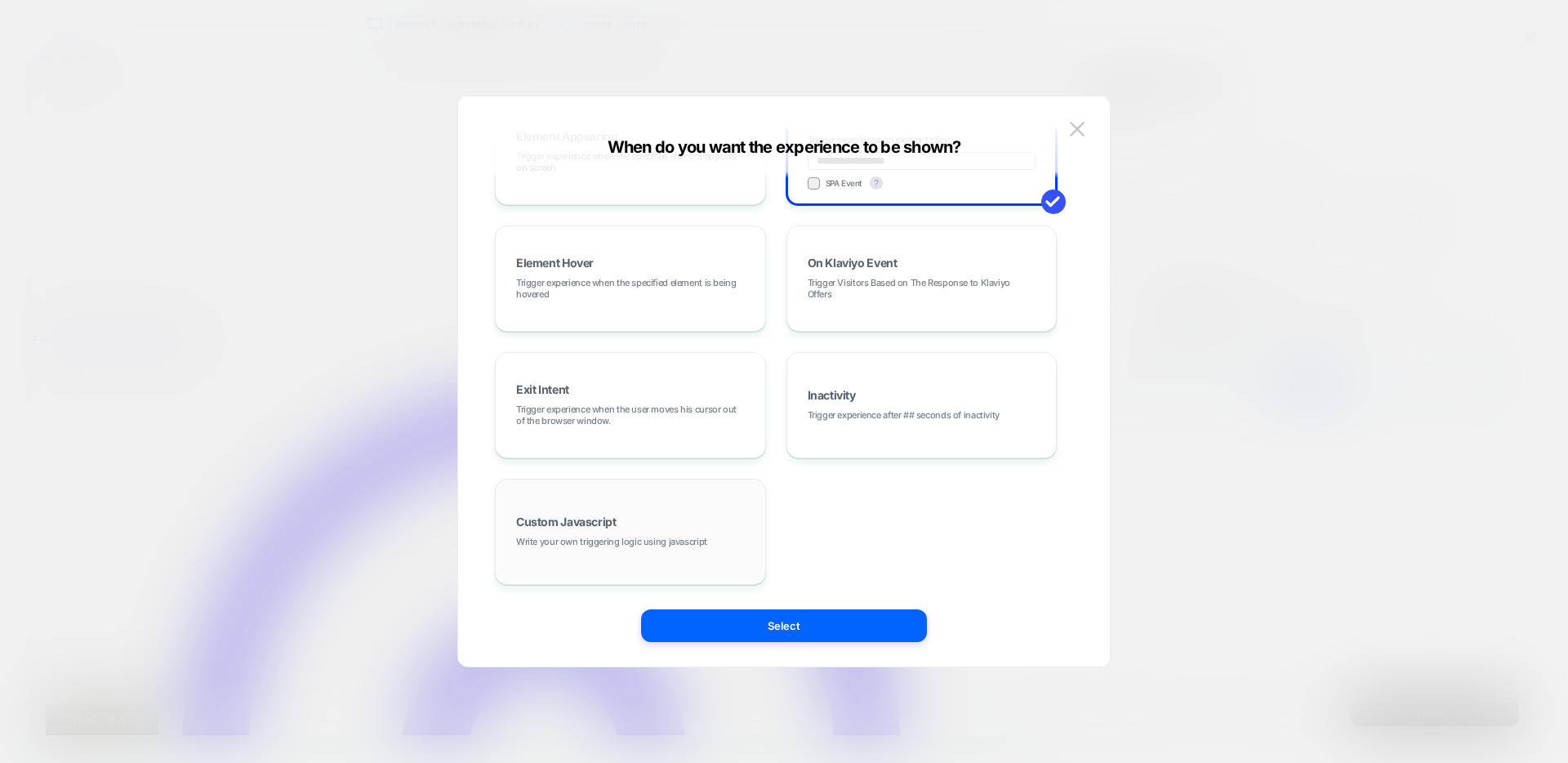
type input "**********"
click at [703, 552] on div "Custom Javascript Write your own triggering logic using javascript" at bounding box center [630, 532] width 253 height 88
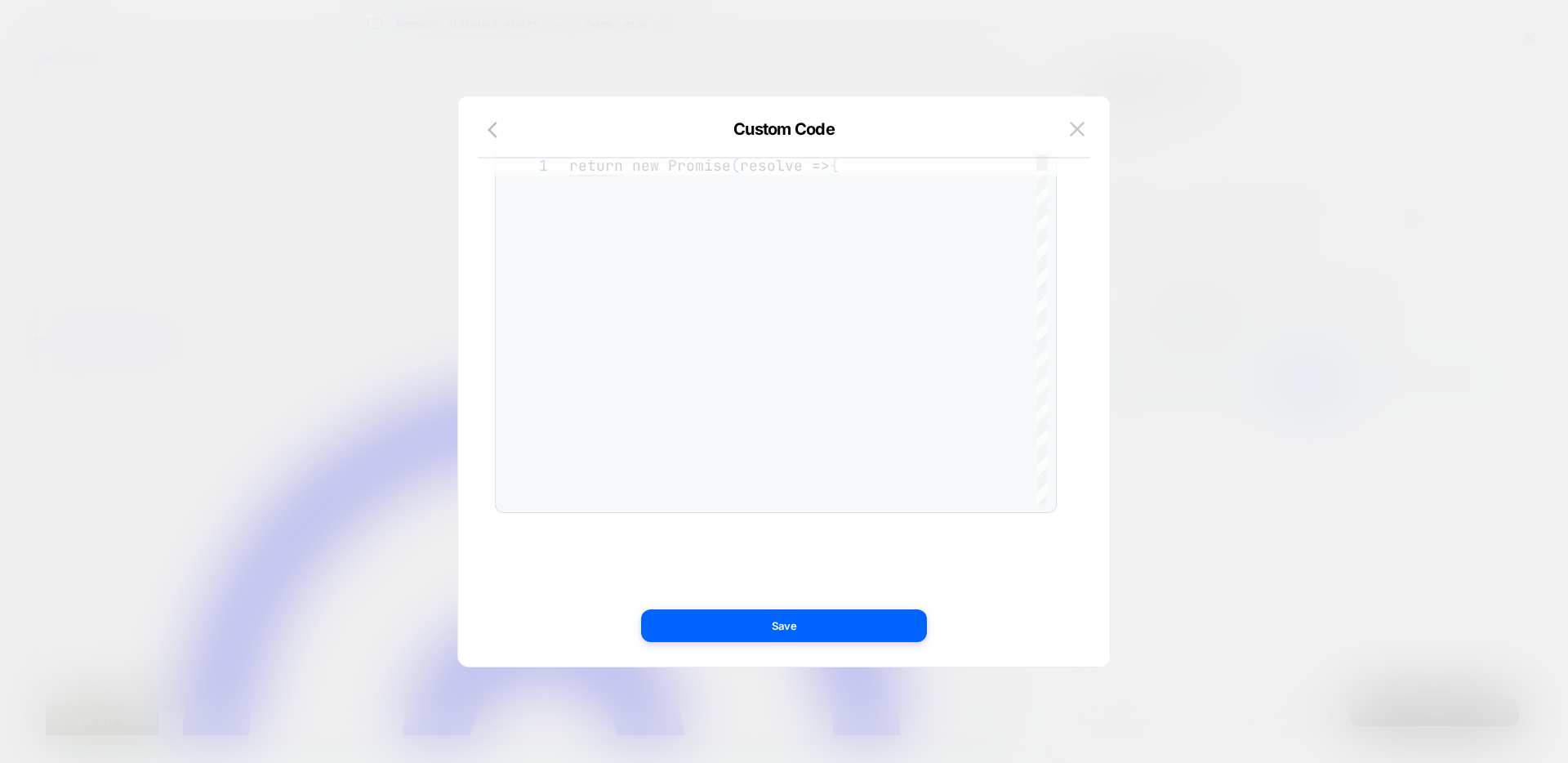
scroll to position [66, 0]
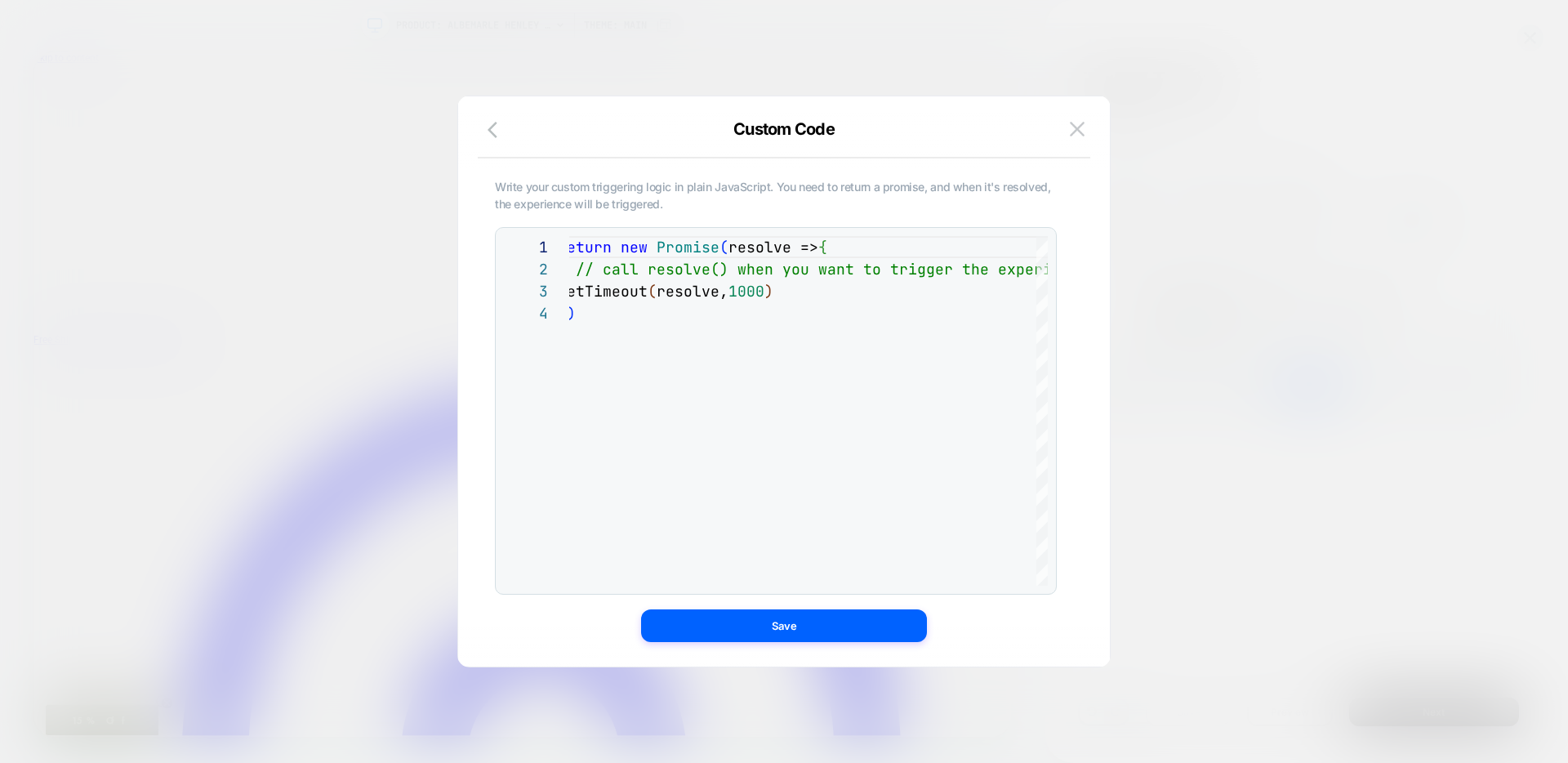
click at [1086, 135] on button at bounding box center [1076, 128] width 24 height 24
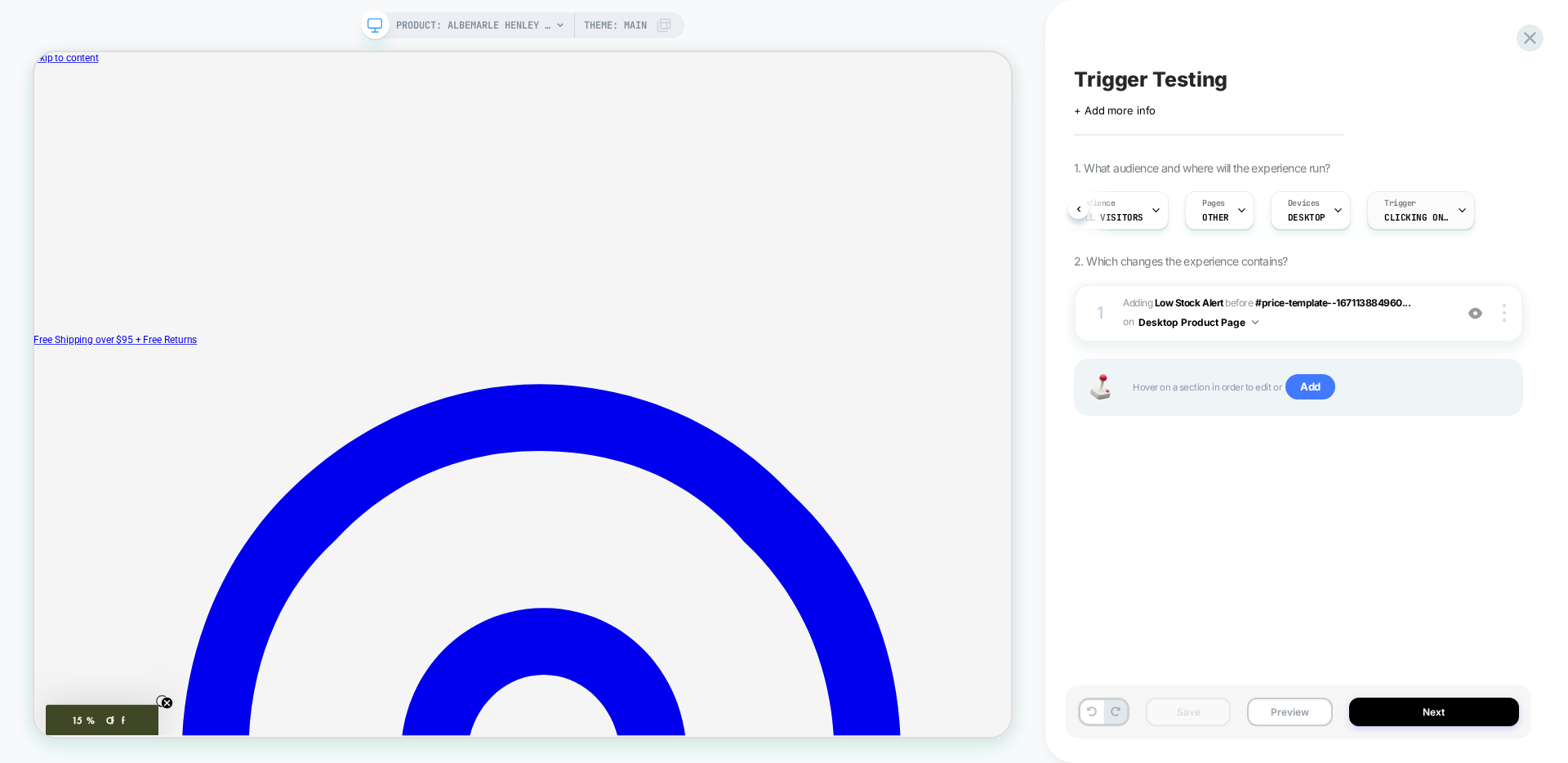
click at [1396, 213] on span "Clicking on label" at bounding box center [1416, 217] width 65 height 12
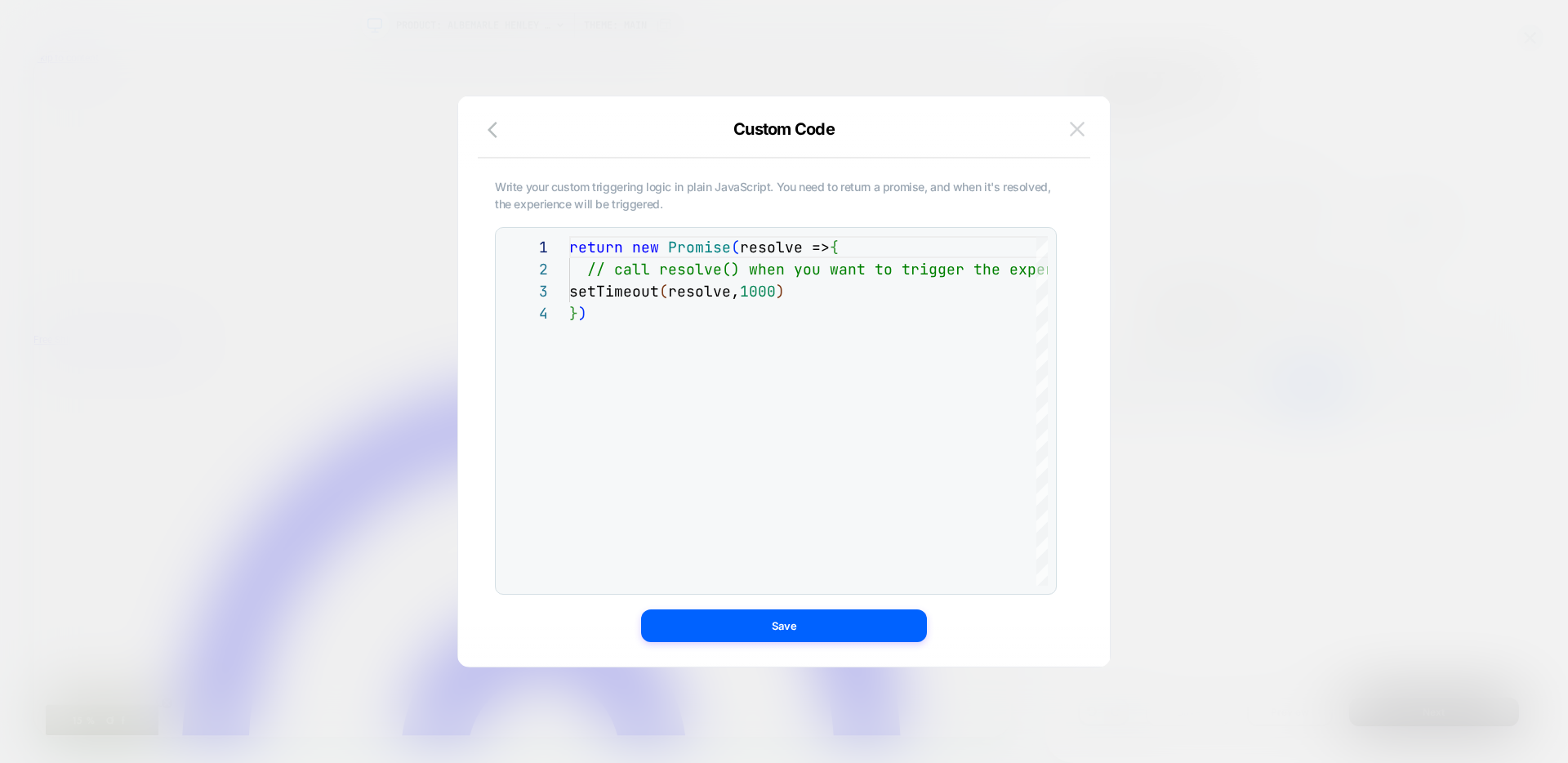
click at [1081, 130] on img at bounding box center [1077, 128] width 15 height 14
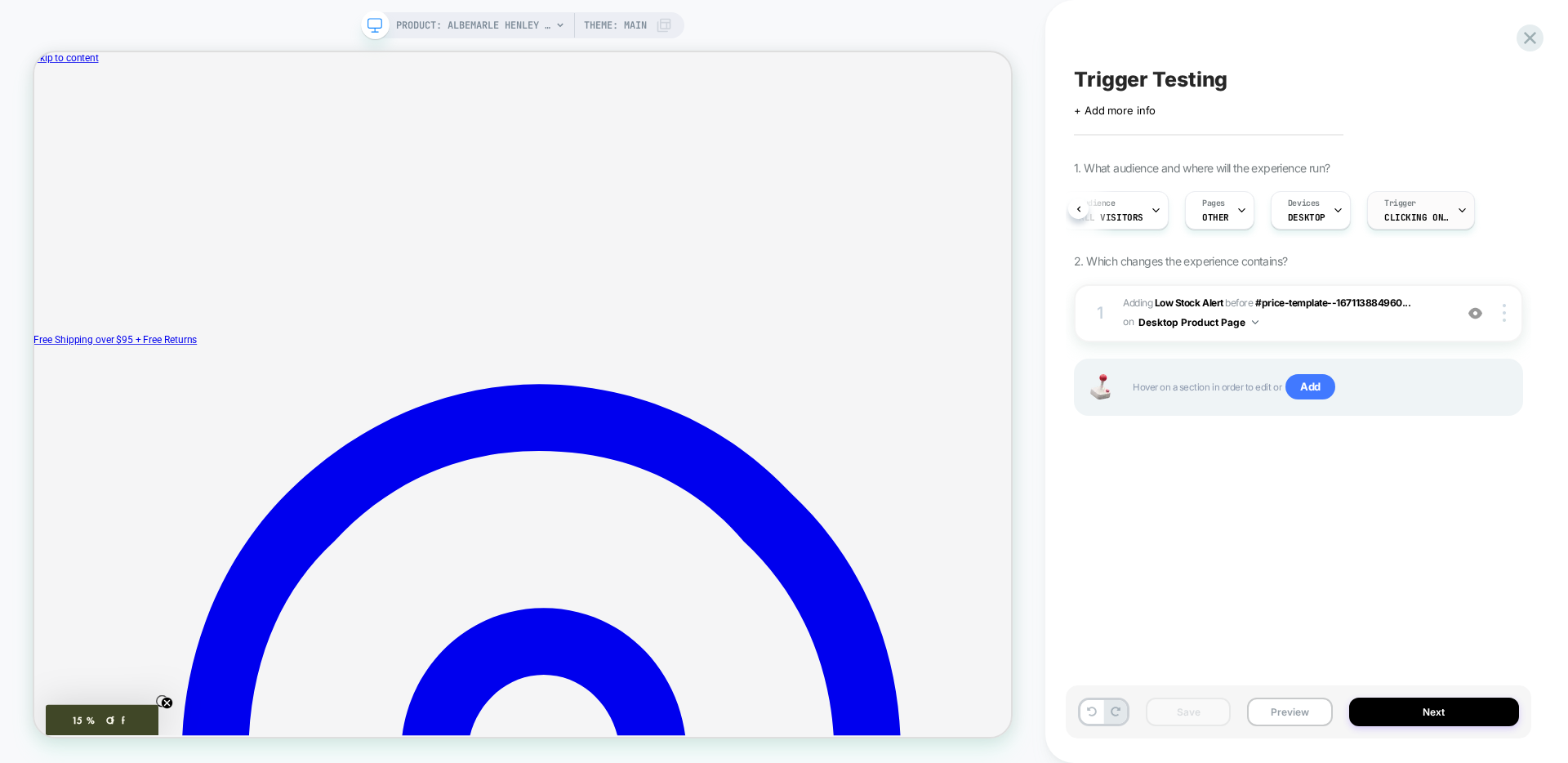
click at [1398, 211] on span "Clicking on label" at bounding box center [1416, 217] width 65 height 12
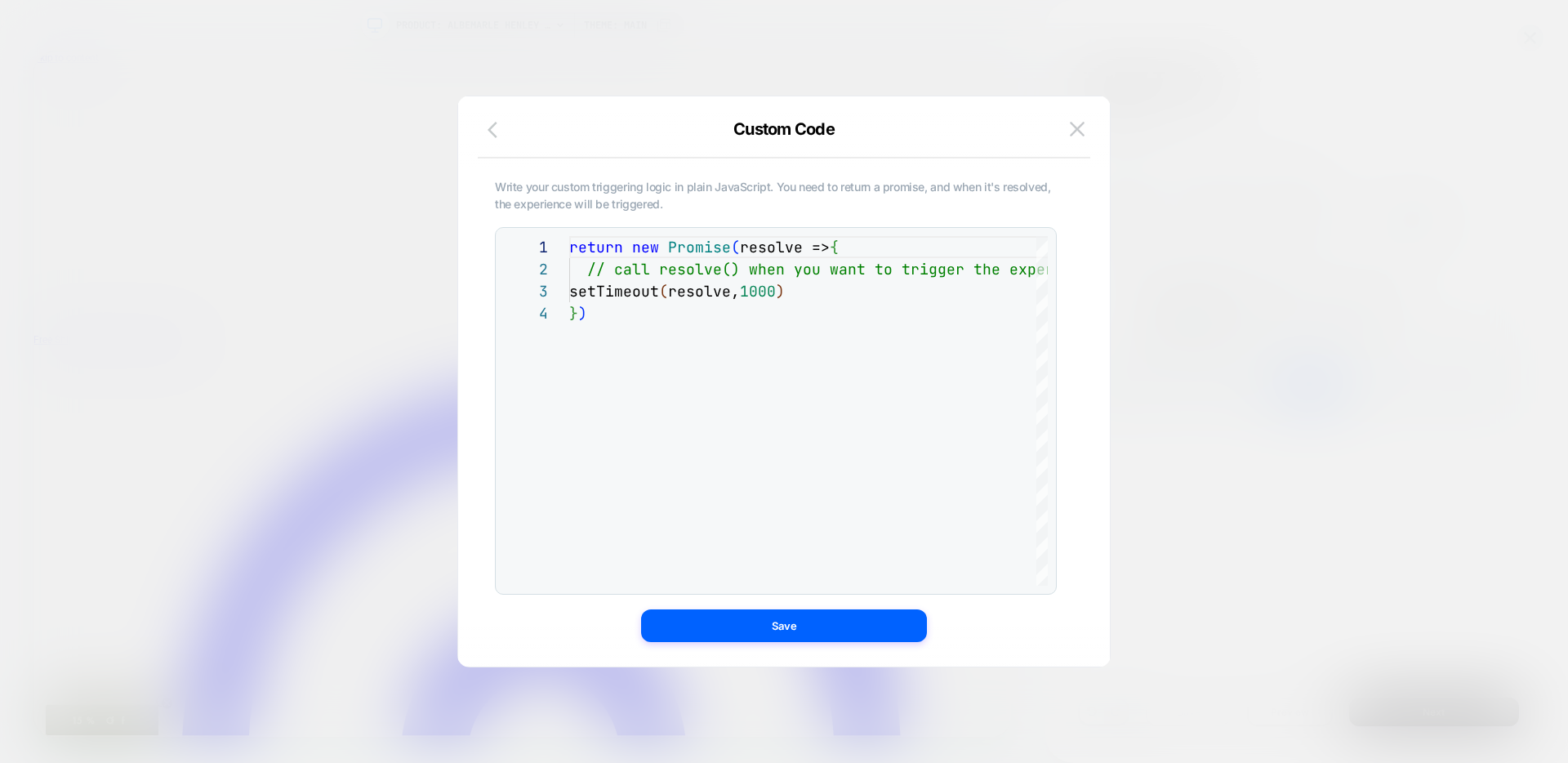
click at [491, 127] on icon "button" at bounding box center [493, 129] width 10 height 16
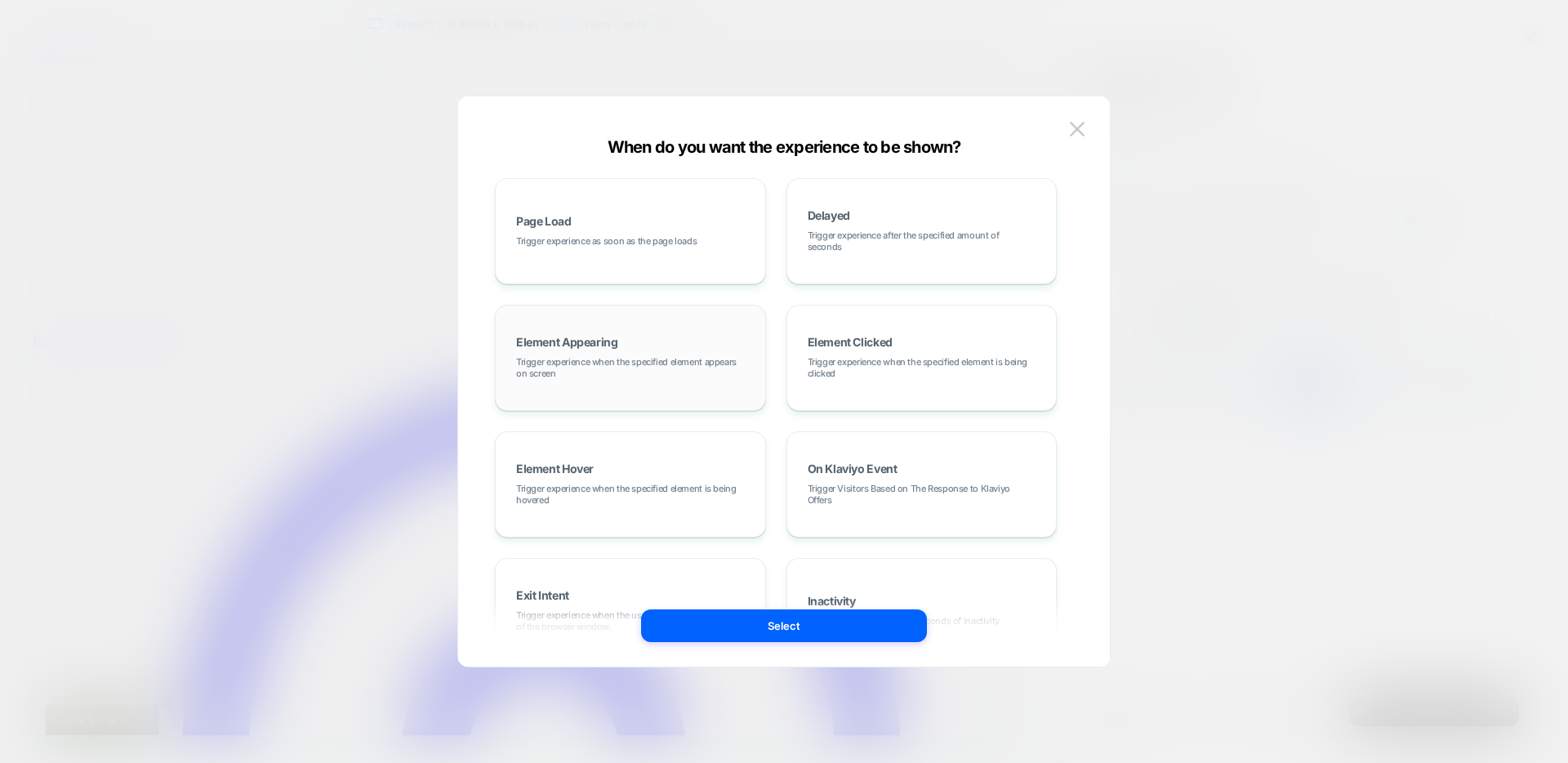
click at [639, 387] on div "Element Appearing Trigger experience when the specified element appears on scre…" at bounding box center [630, 357] width 253 height 88
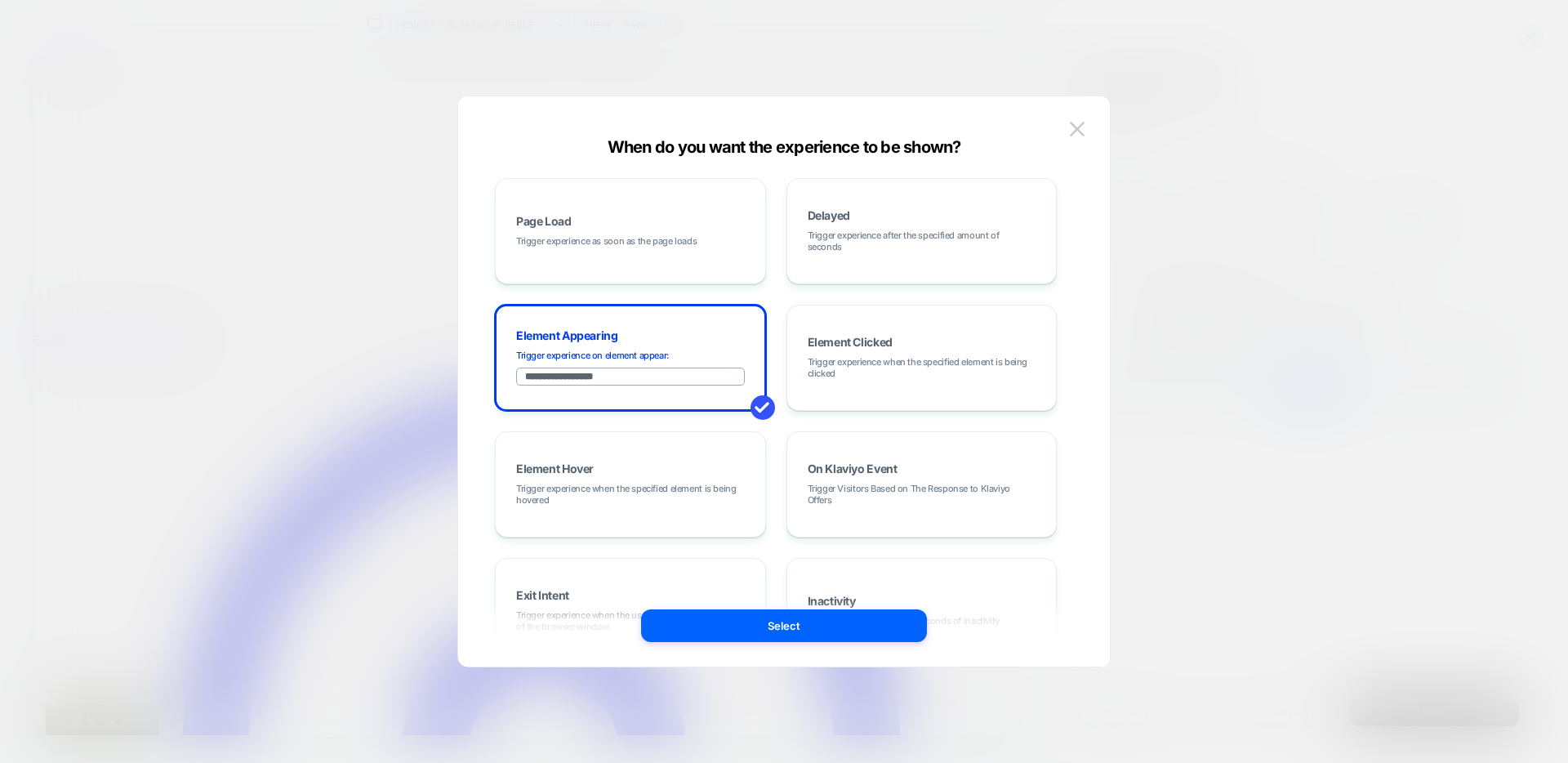
drag, startPoint x: 639, startPoint y: 376, endPoint x: 416, endPoint y: 380, distance: 223.0
click at [1065, 238] on div "**********" at bounding box center [1290, 210] width 449 height 54
paste input "**********"
type input "**********"
click at [806, 619] on button "Select" at bounding box center [784, 625] width 286 height 33
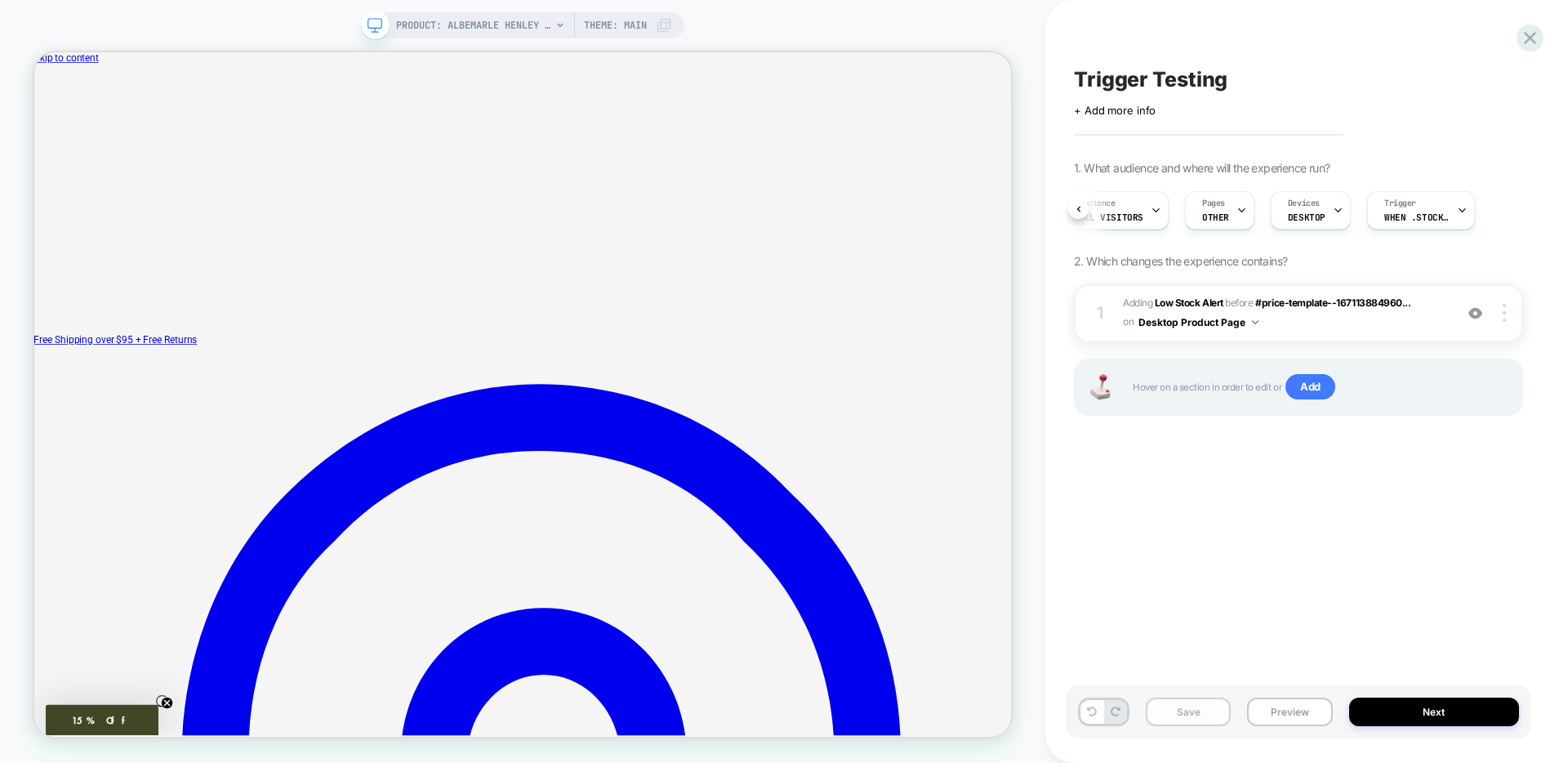
click at [1190, 710] on button "Save" at bounding box center [1188, 712] width 85 height 29
click at [1249, 703] on button "Preview" at bounding box center [1289, 712] width 85 height 29
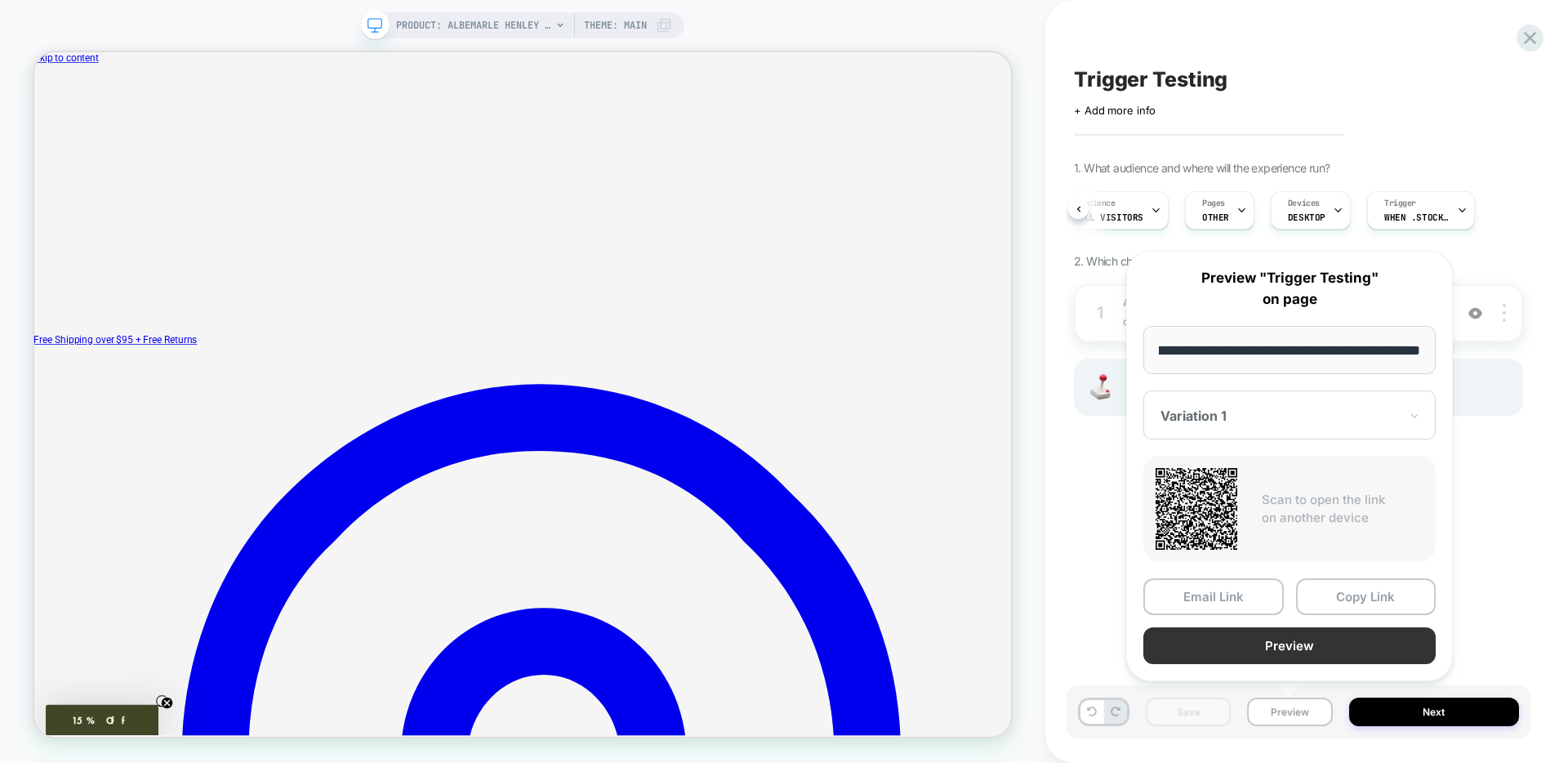
scroll to position [0, 0]
click at [1199, 638] on button "Preview" at bounding box center [1289, 646] width 292 height 37
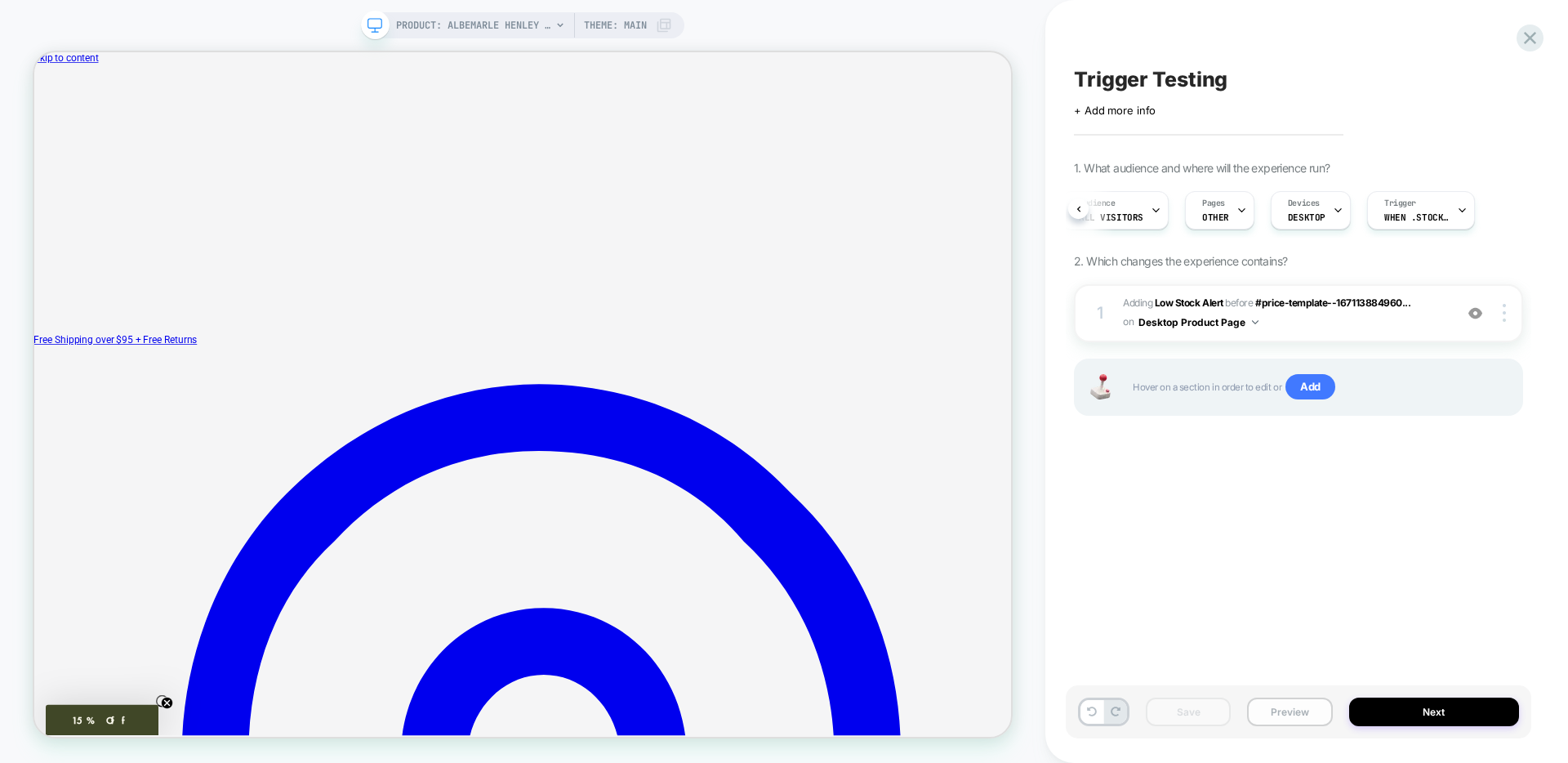
click at [1286, 708] on button "Preview" at bounding box center [1289, 712] width 85 height 29
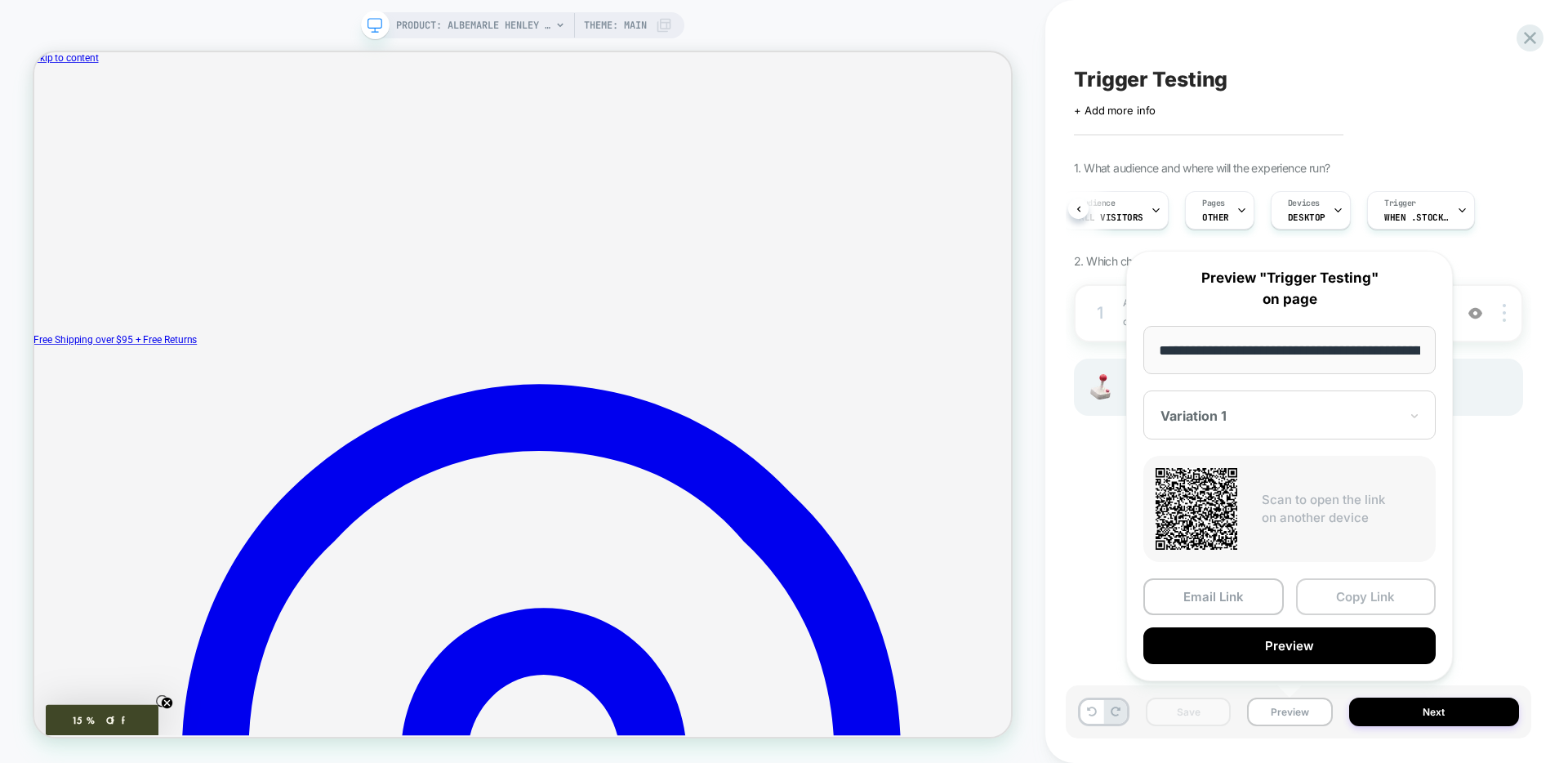
click at [1394, 590] on button "Copy Link" at bounding box center [1366, 597] width 141 height 37
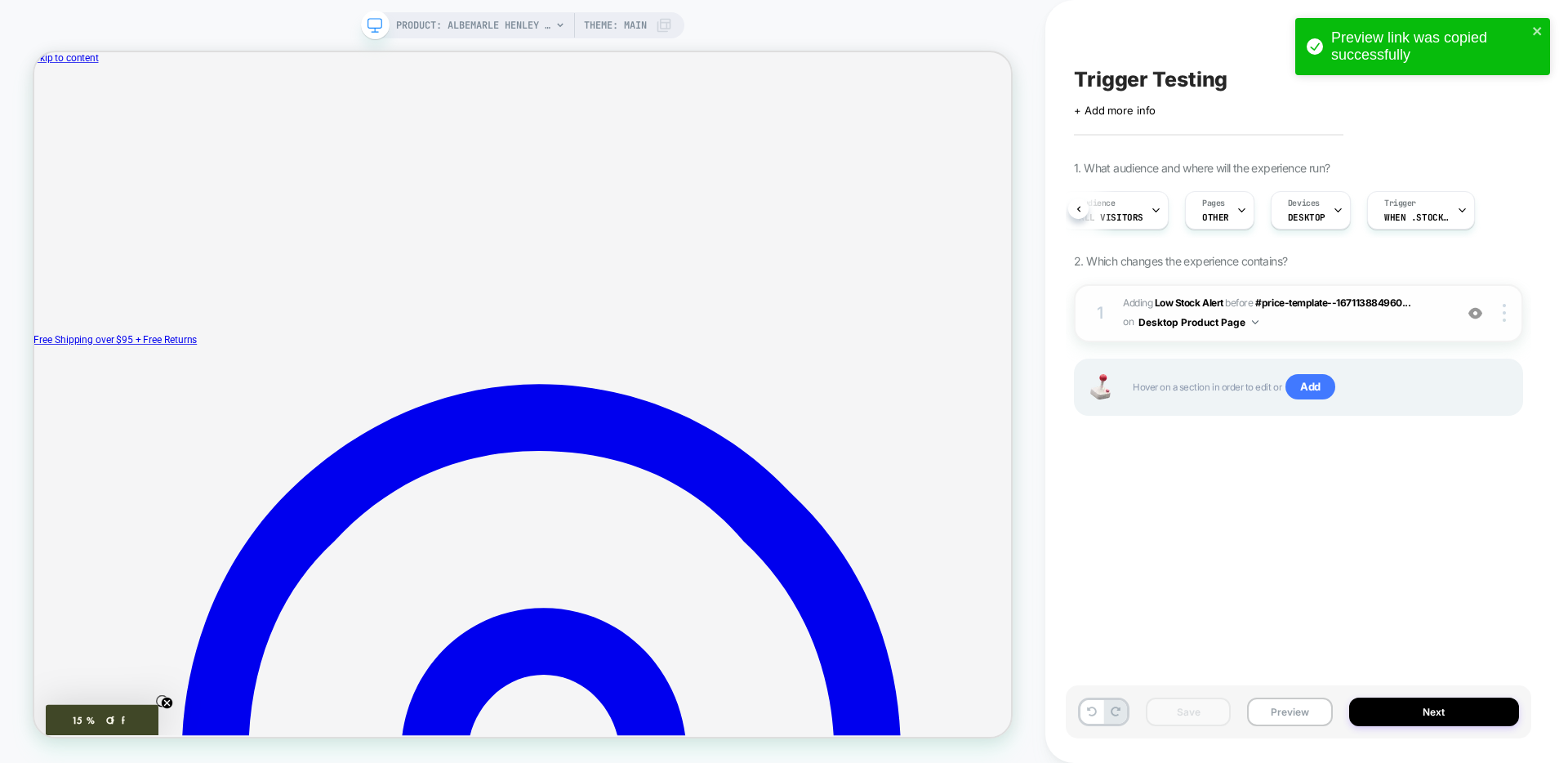
click at [1296, 317] on span "#_loomi_addon_1759181709221 Adding Low Stock Alert BEFORE #price-template--1671…" at bounding box center [1284, 314] width 323 height 39
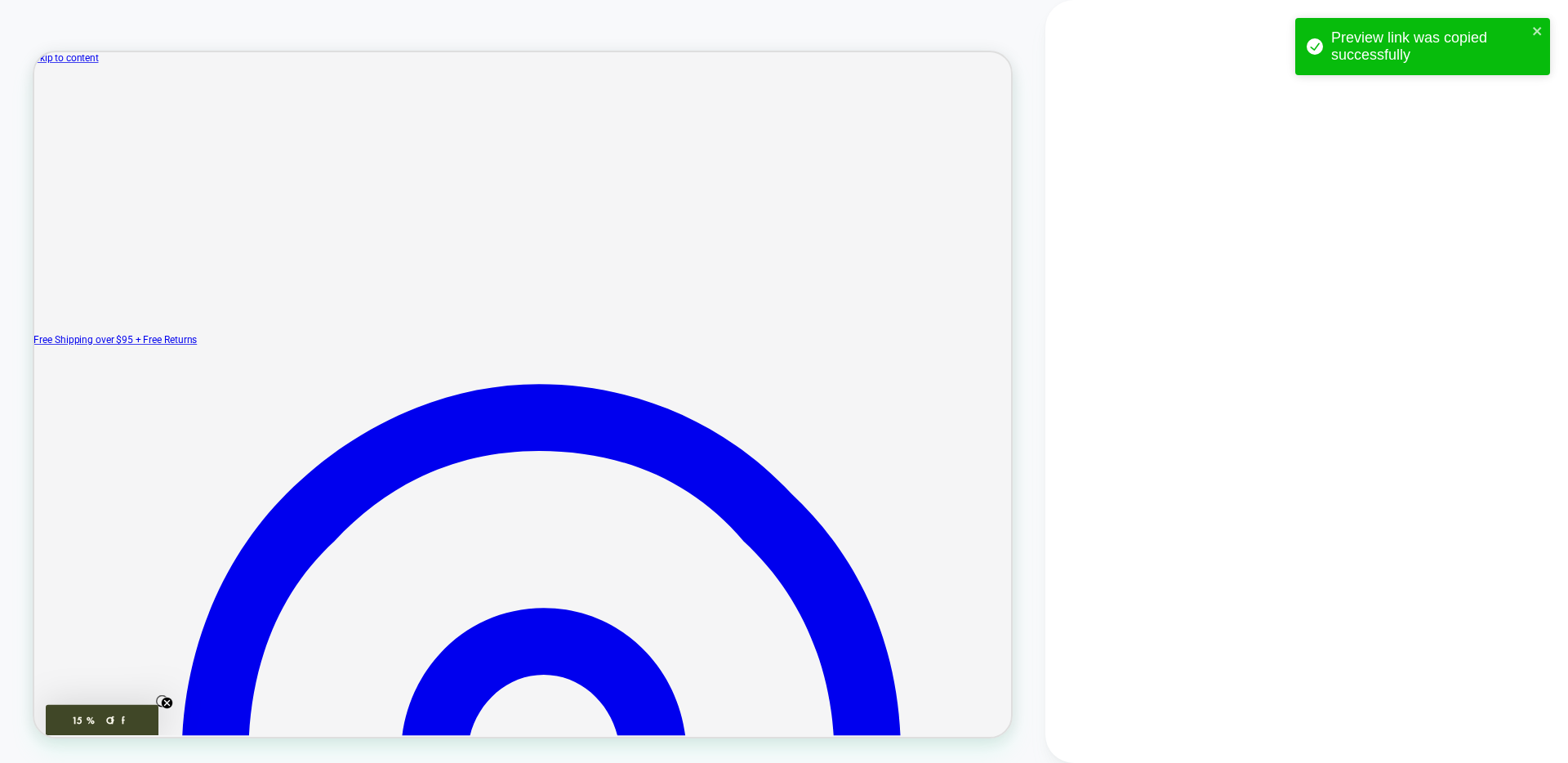
type textarea "*"
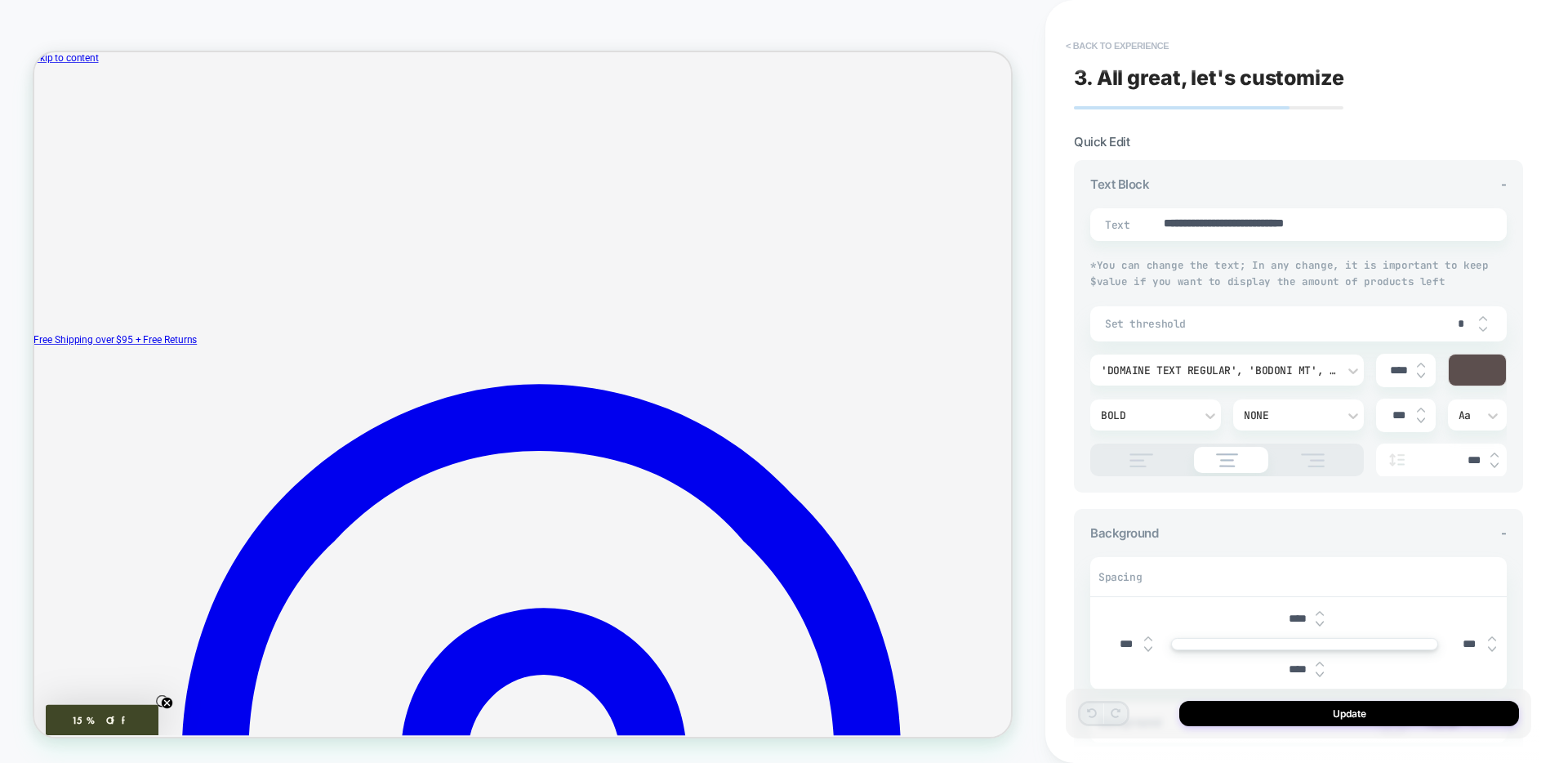
click at [1111, 44] on button "< Back to experience" at bounding box center [1117, 45] width 119 height 26
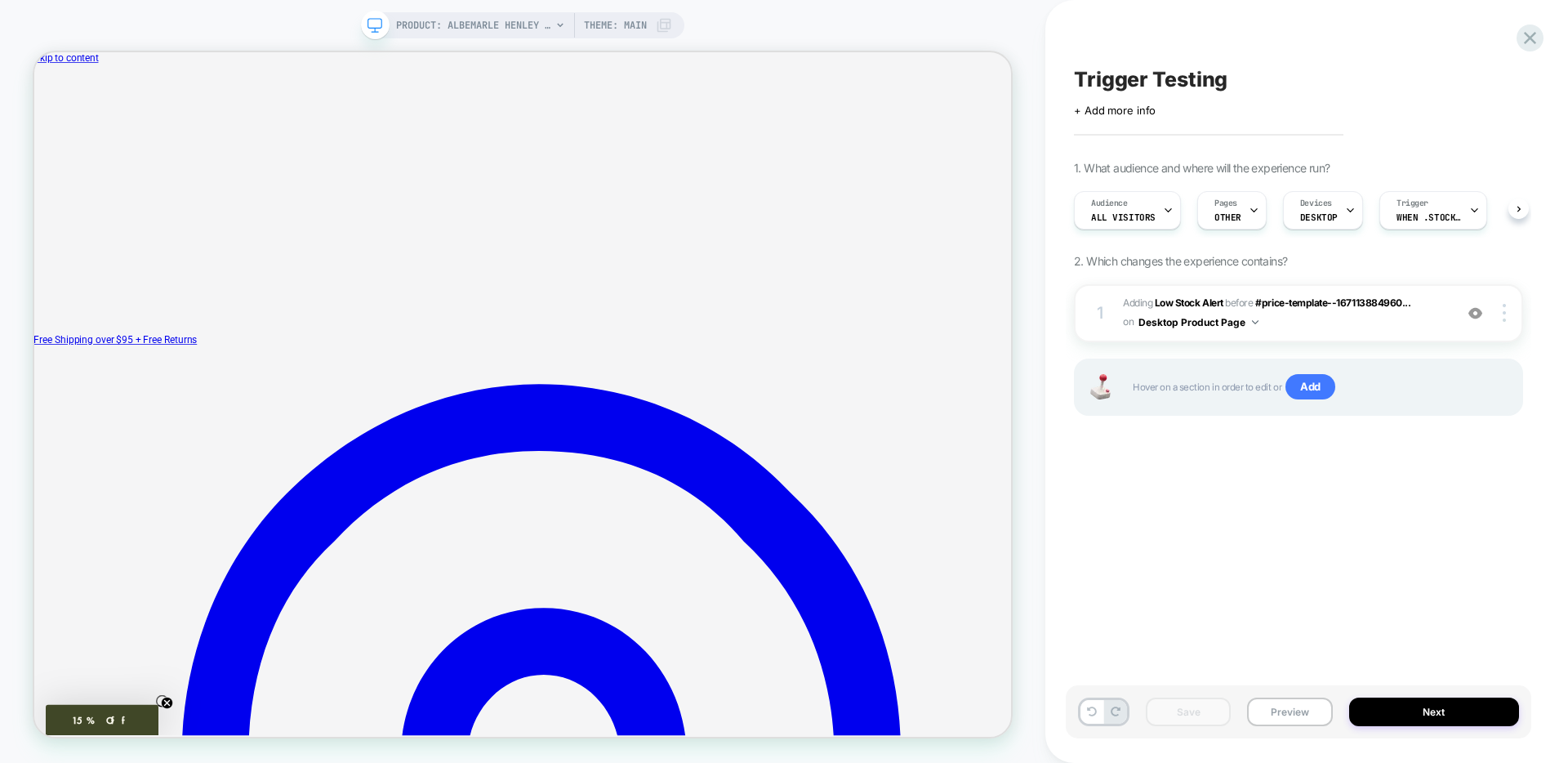
scroll to position [0, 1]
click at [1248, 222] on div at bounding box center [1253, 210] width 11 height 37
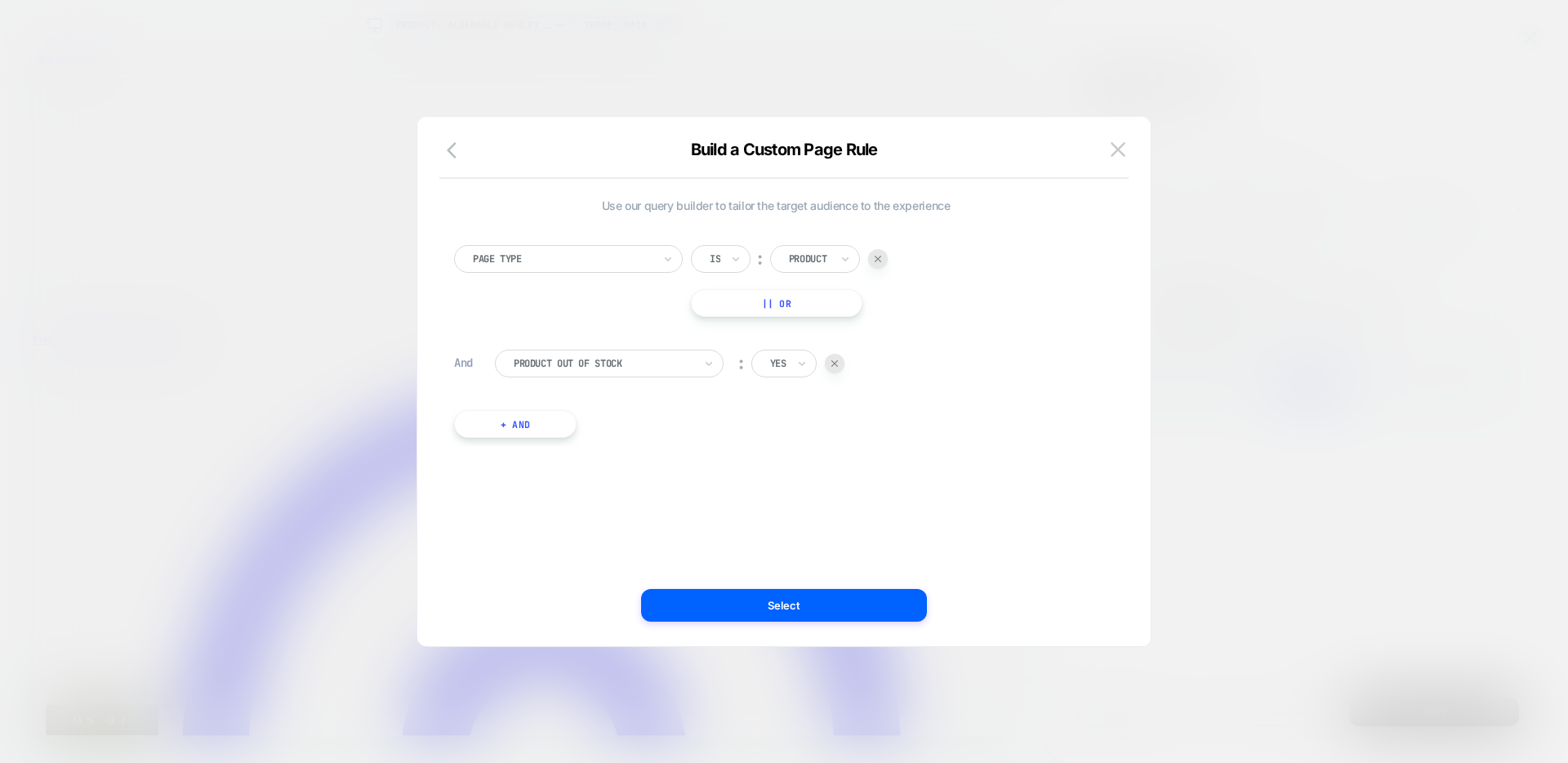
click at [831, 358] on div at bounding box center [834, 363] width 19 height 19
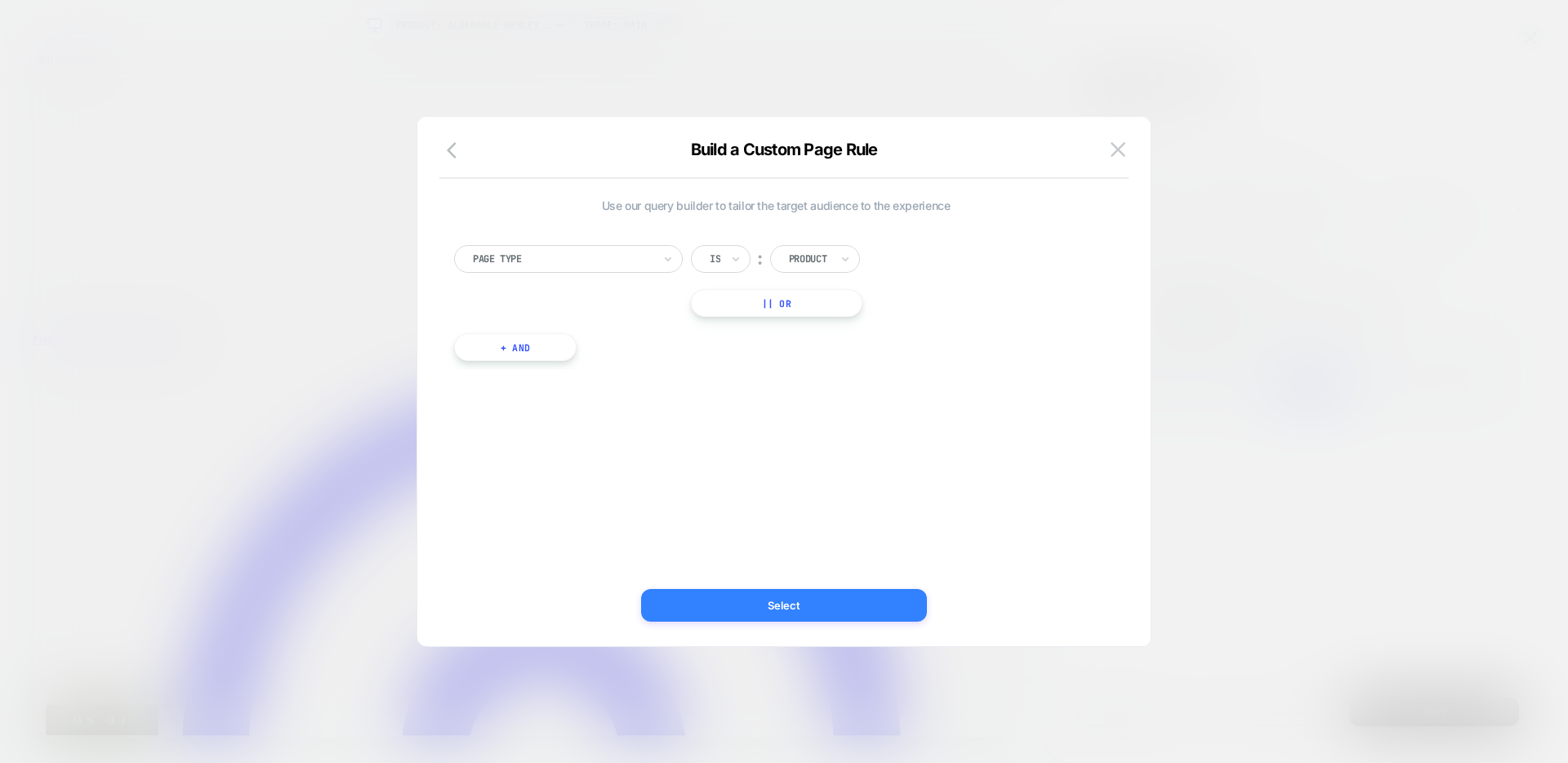
click at [862, 602] on button "Select" at bounding box center [784, 605] width 286 height 33
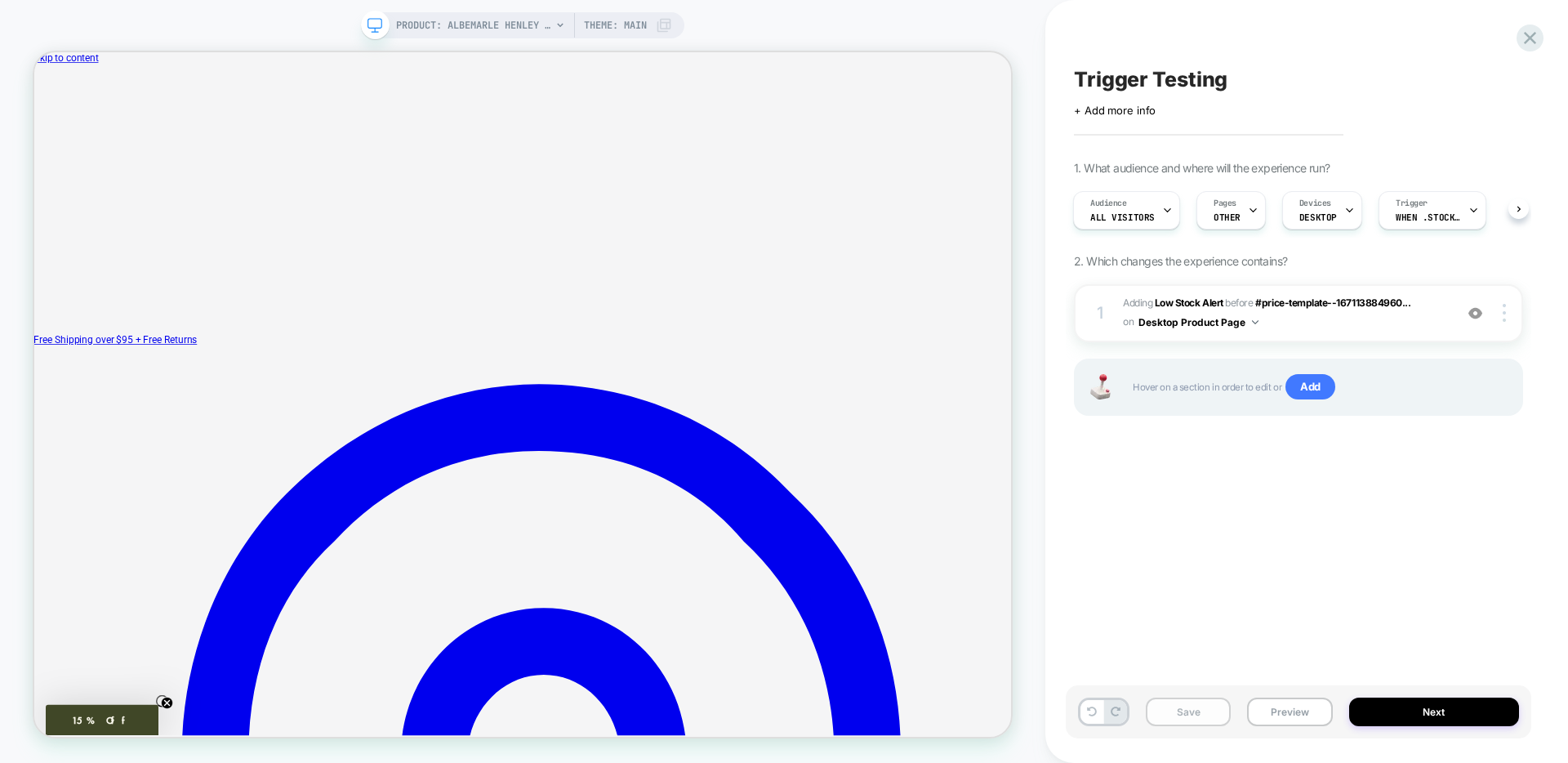
click at [1184, 723] on button "Save" at bounding box center [1188, 712] width 85 height 29
click at [1396, 216] on span "When .stock-status appears" at bounding box center [1428, 217] width 65 height 12
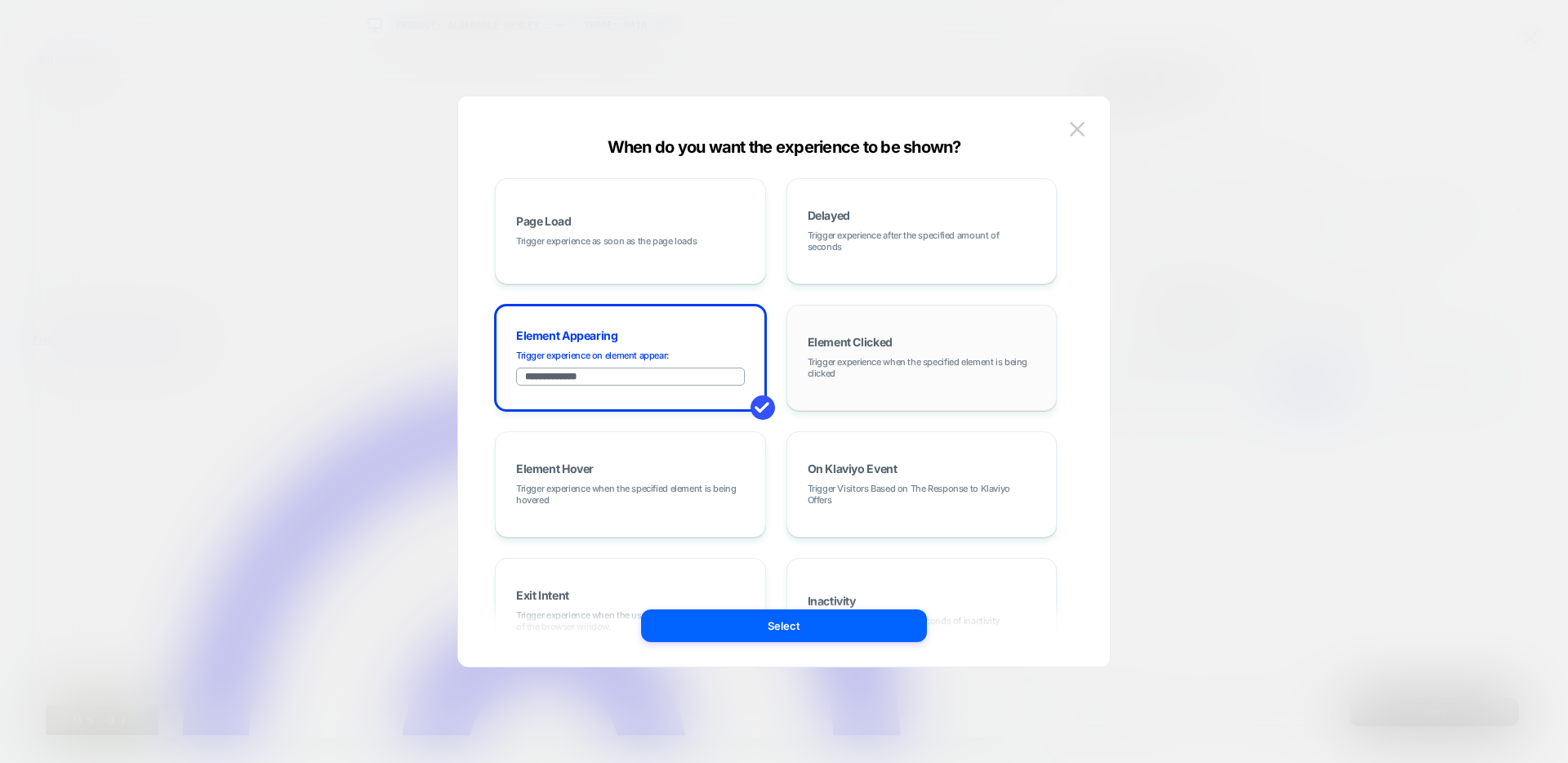
click at [887, 369] on span "Trigger experience when the specified element is being clicked" at bounding box center [922, 367] width 229 height 23
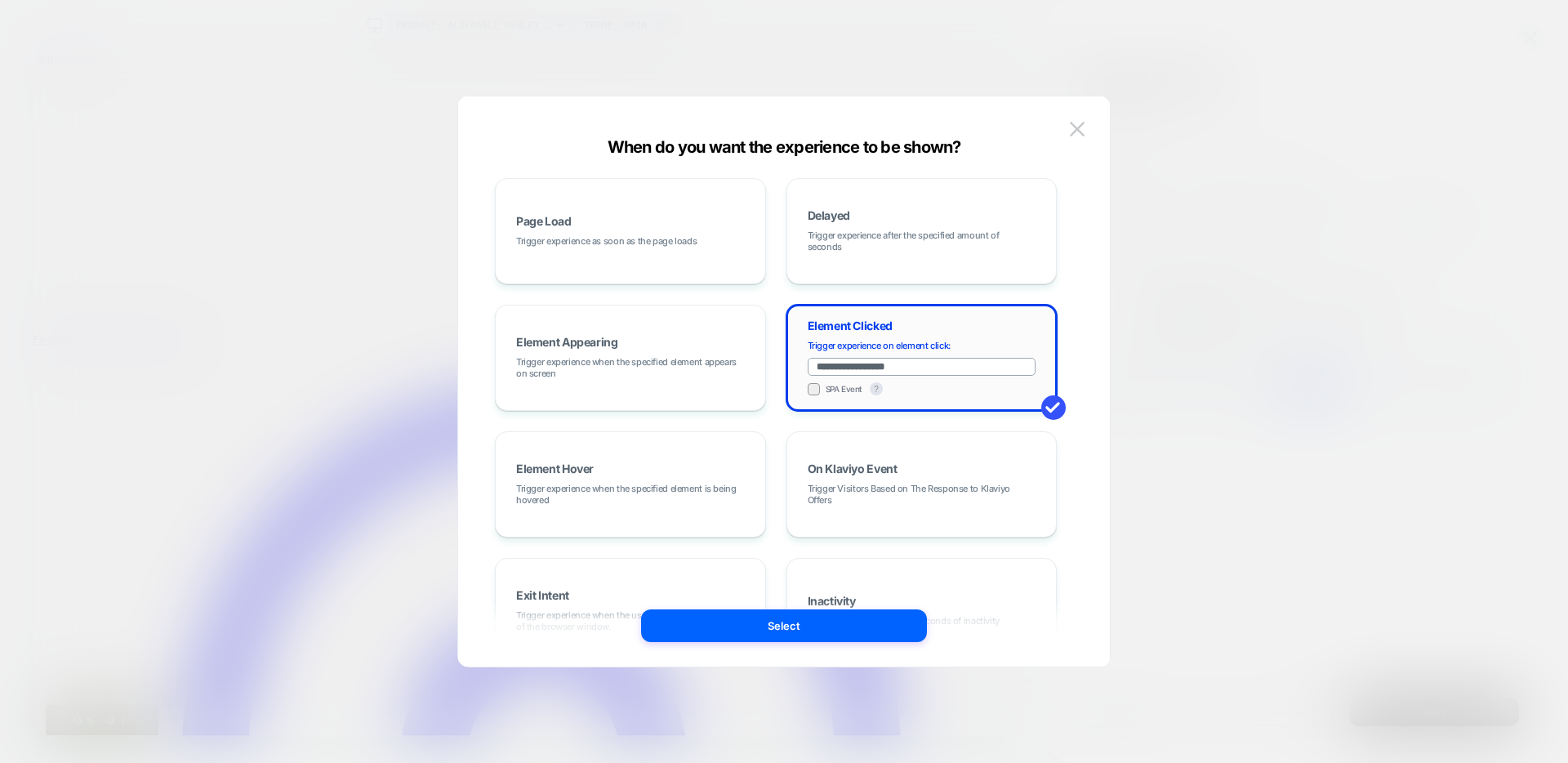
click at [912, 366] on input "**********" at bounding box center [922, 366] width 229 height 18
click at [910, 366] on input "**********" at bounding box center [922, 366] width 229 height 18
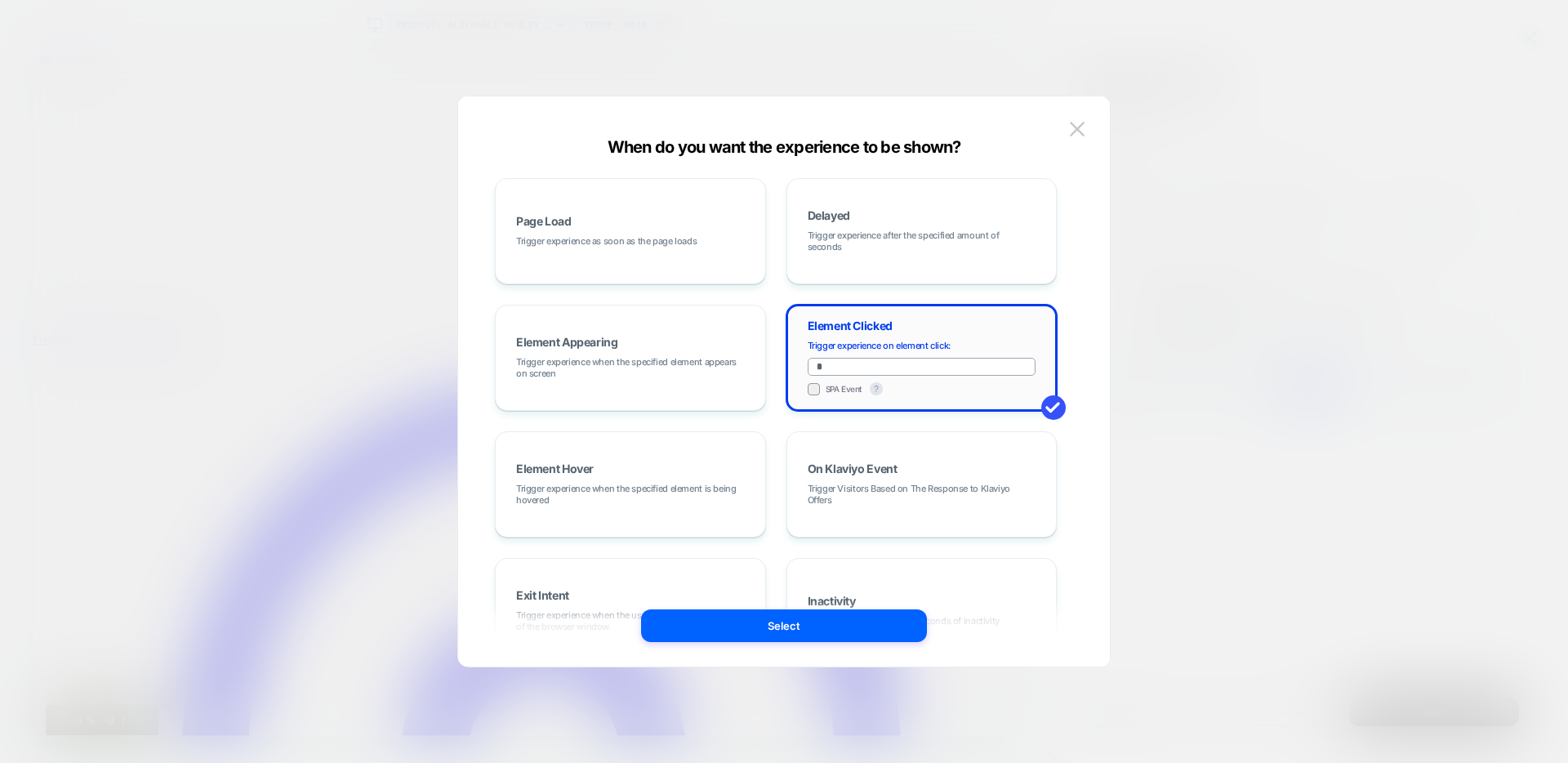
paste input "**********"
type input "**********"
click at [824, 634] on button "Select" at bounding box center [784, 625] width 286 height 33
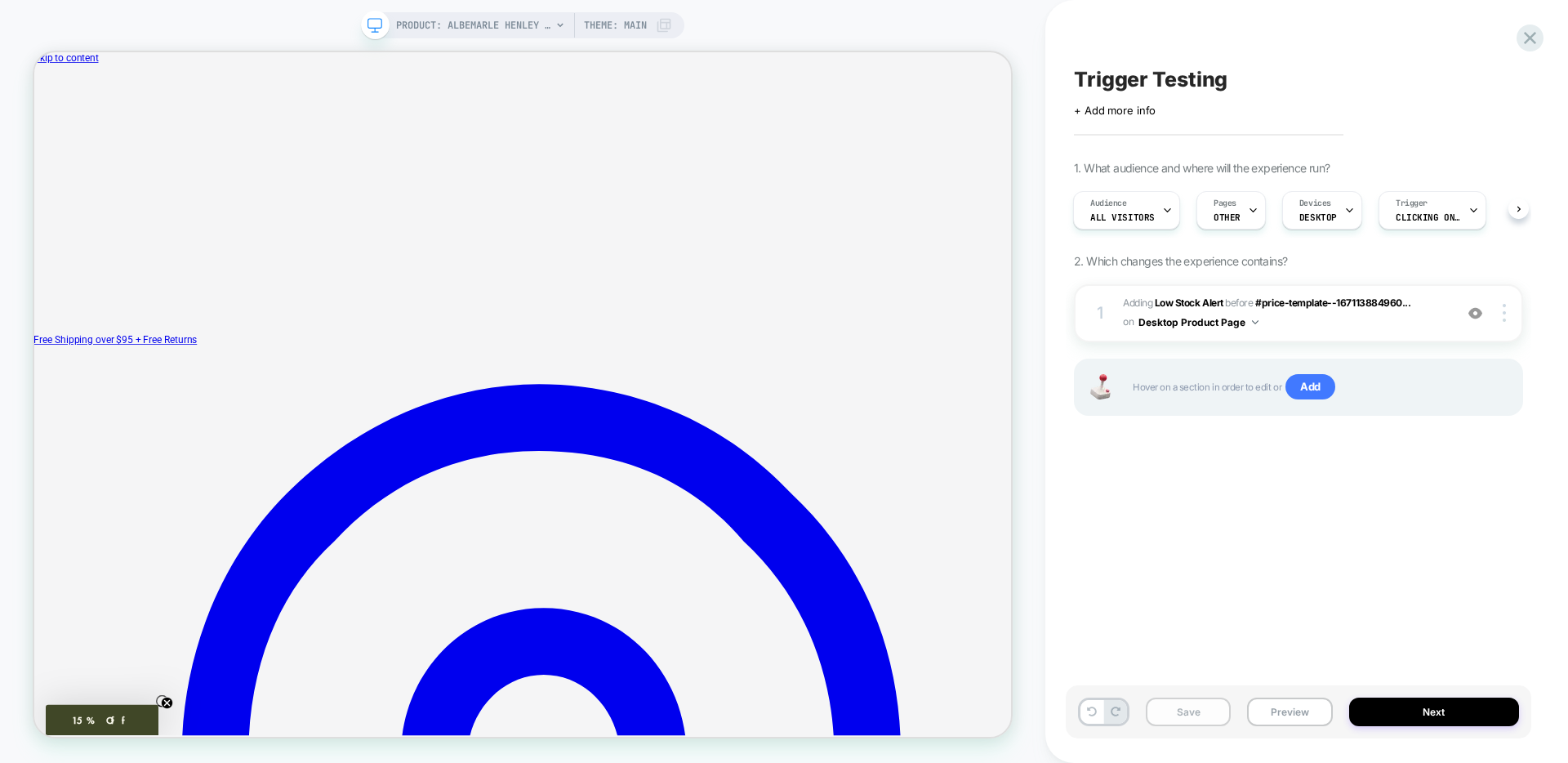
click at [1187, 714] on button "Save" at bounding box center [1188, 712] width 85 height 29
click at [1286, 704] on button "Preview" at bounding box center [1289, 712] width 85 height 29
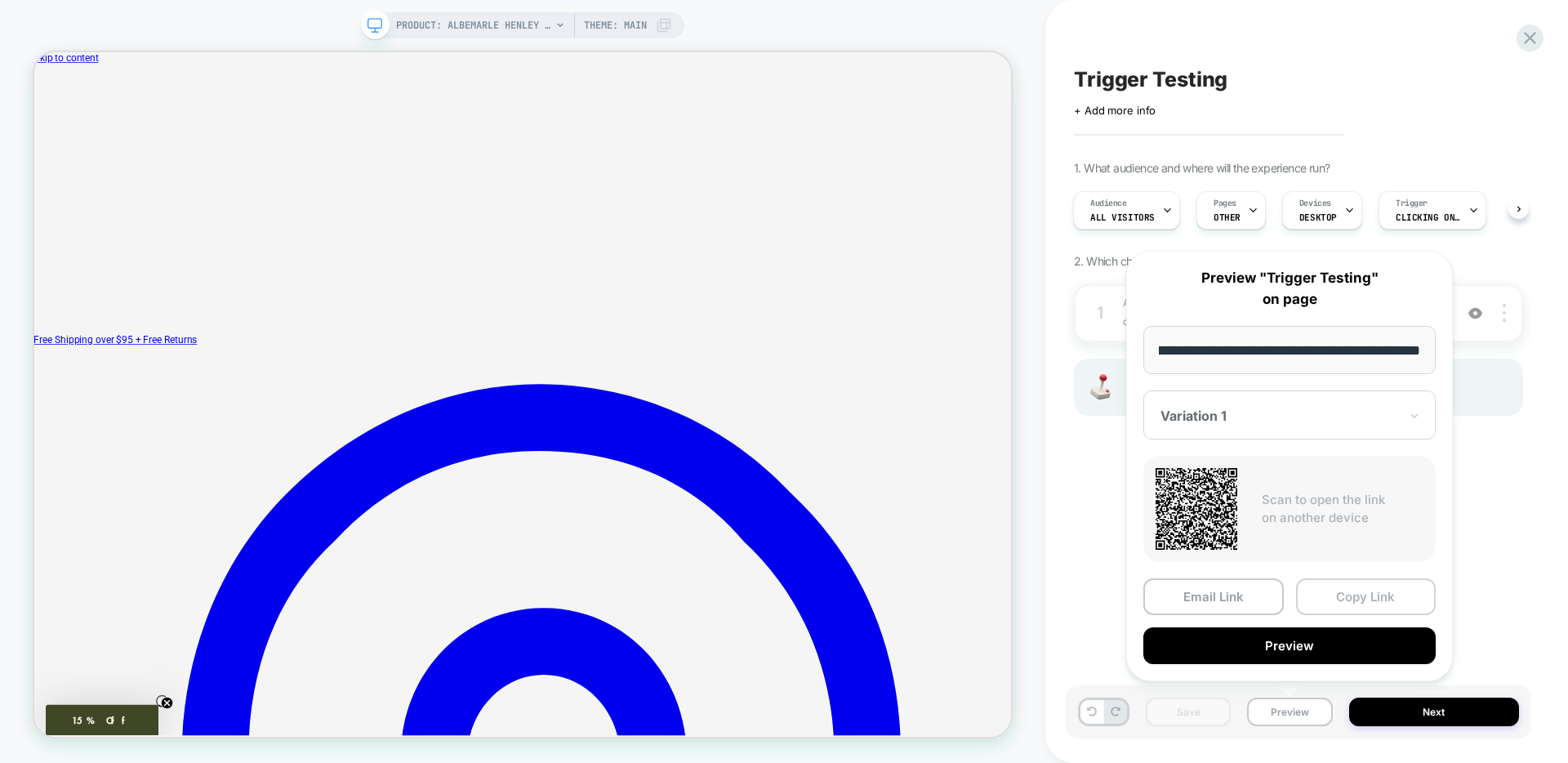
scroll to position [0, 0]
click at [1339, 602] on button "Copy Link" at bounding box center [1366, 597] width 141 height 37
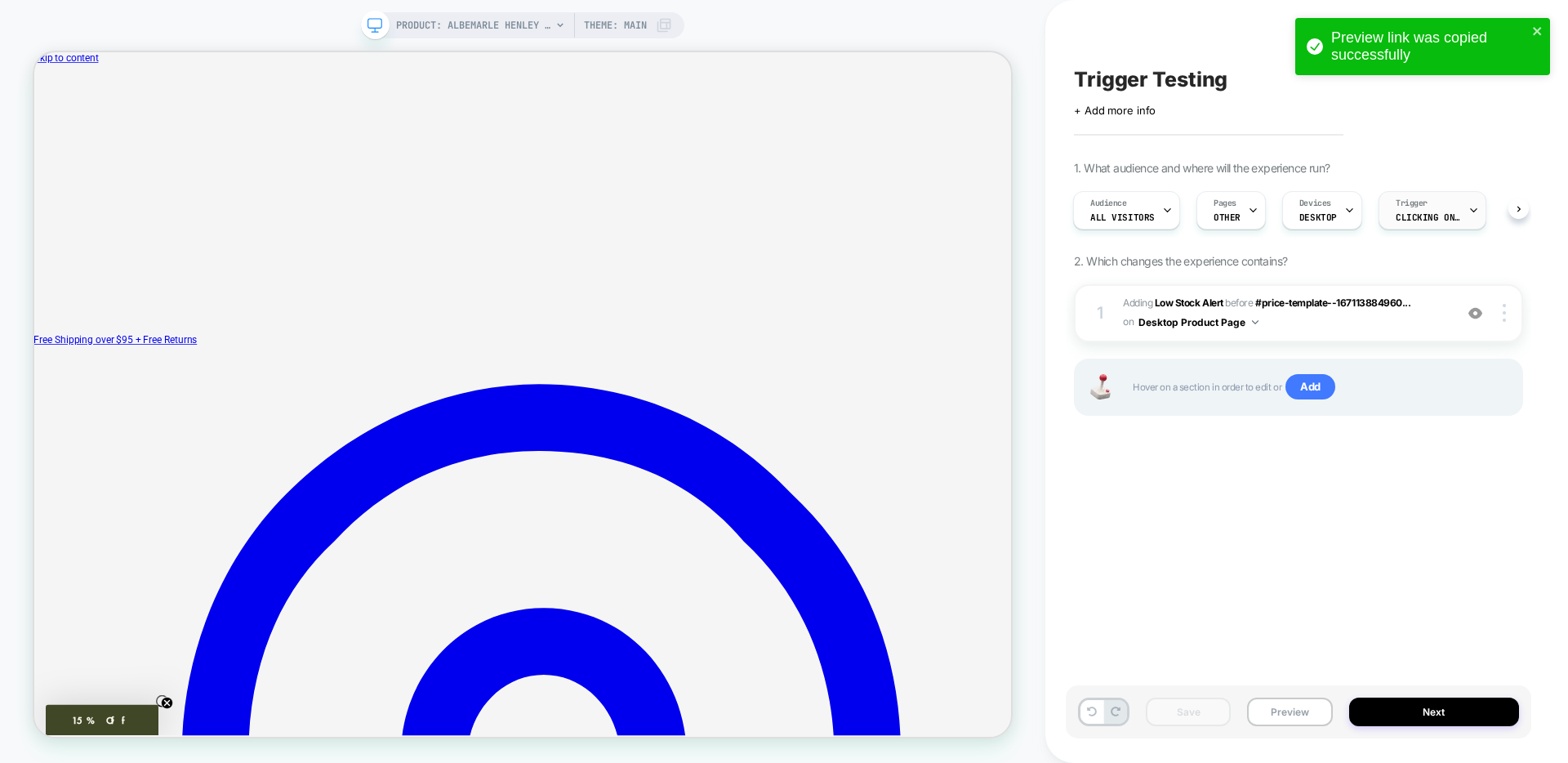
click at [1449, 206] on div "Trigger Clicking on .color-swatch-img" at bounding box center [1428, 210] width 98 height 37
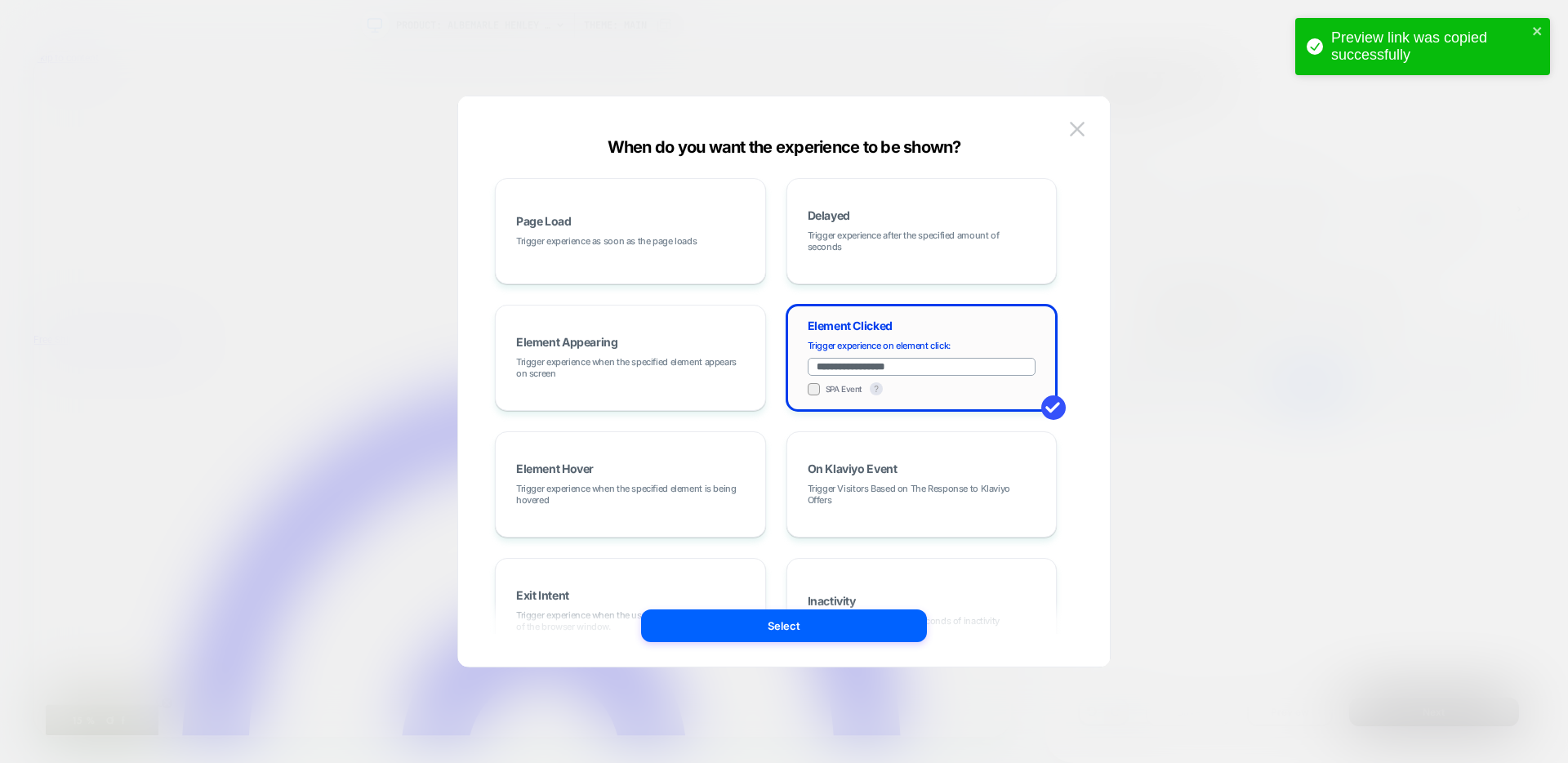
click at [912, 365] on input "**********" at bounding box center [922, 366] width 229 height 18
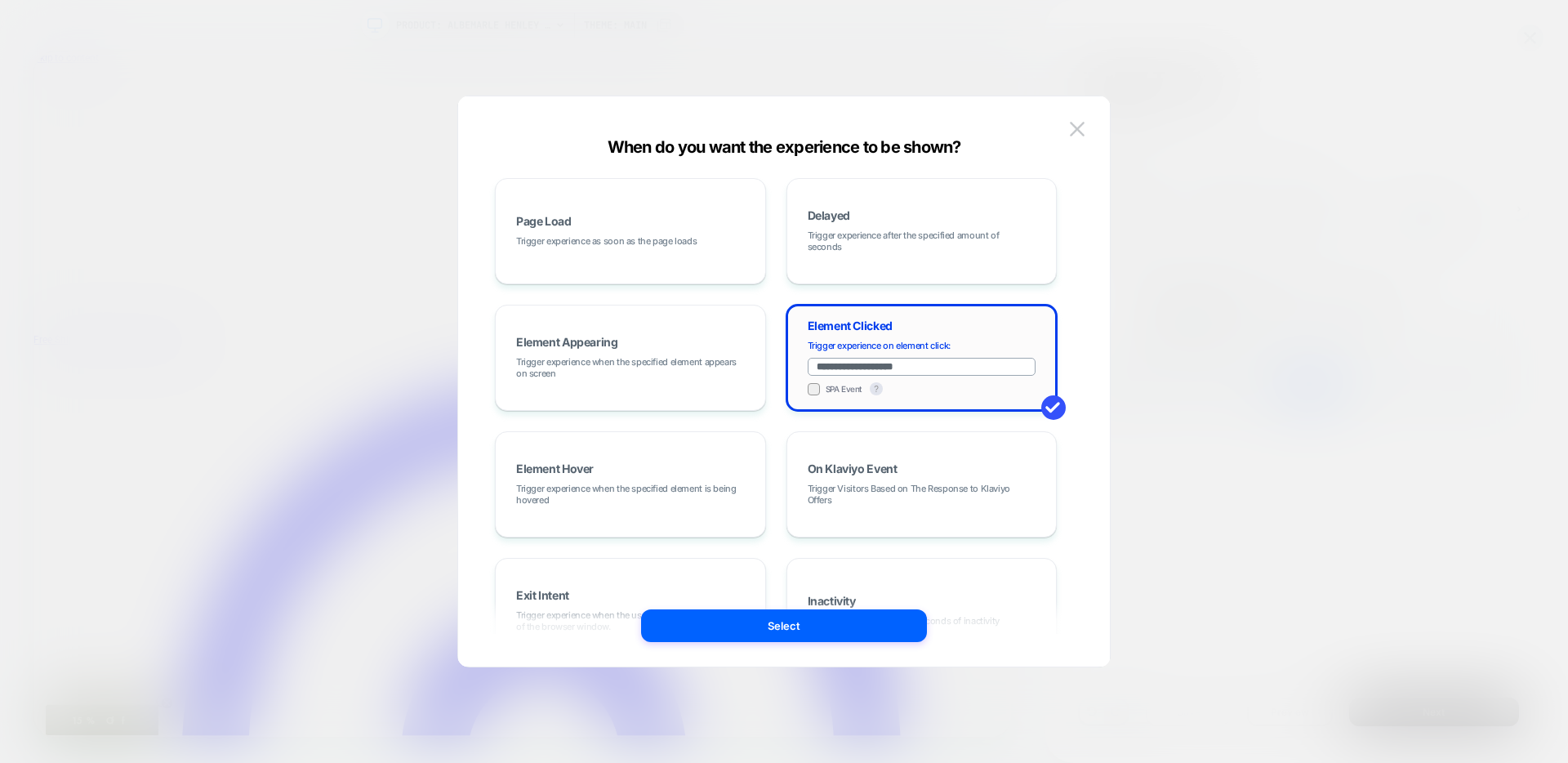
paste input "**********"
drag, startPoint x: 907, startPoint y: 365, endPoint x: 921, endPoint y: 381, distance: 21.3
click at [907, 366] on input "**********" at bounding box center [922, 366] width 229 height 18
type input "**********"
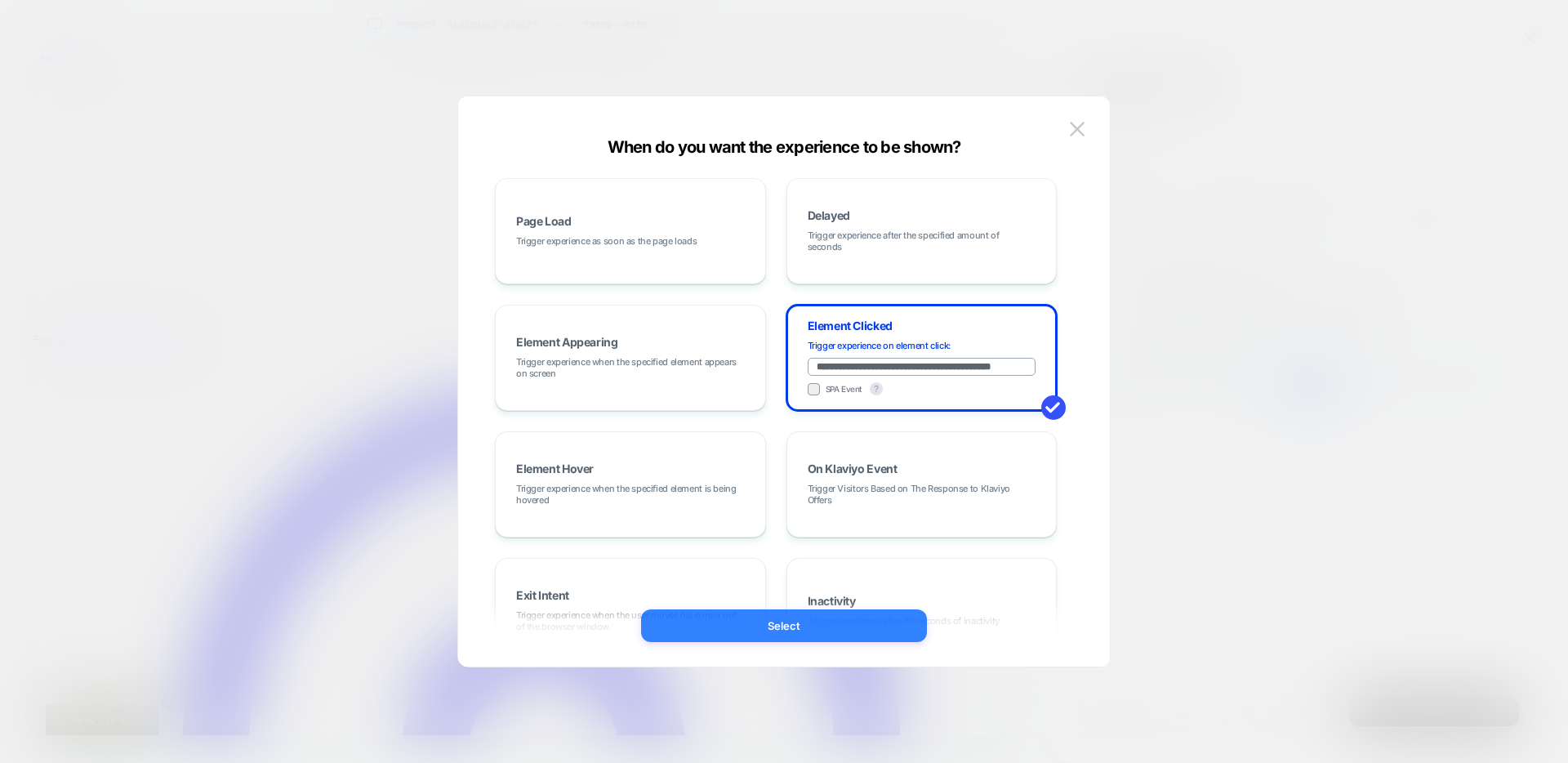
click at [893, 633] on button "Select" at bounding box center [784, 625] width 286 height 33
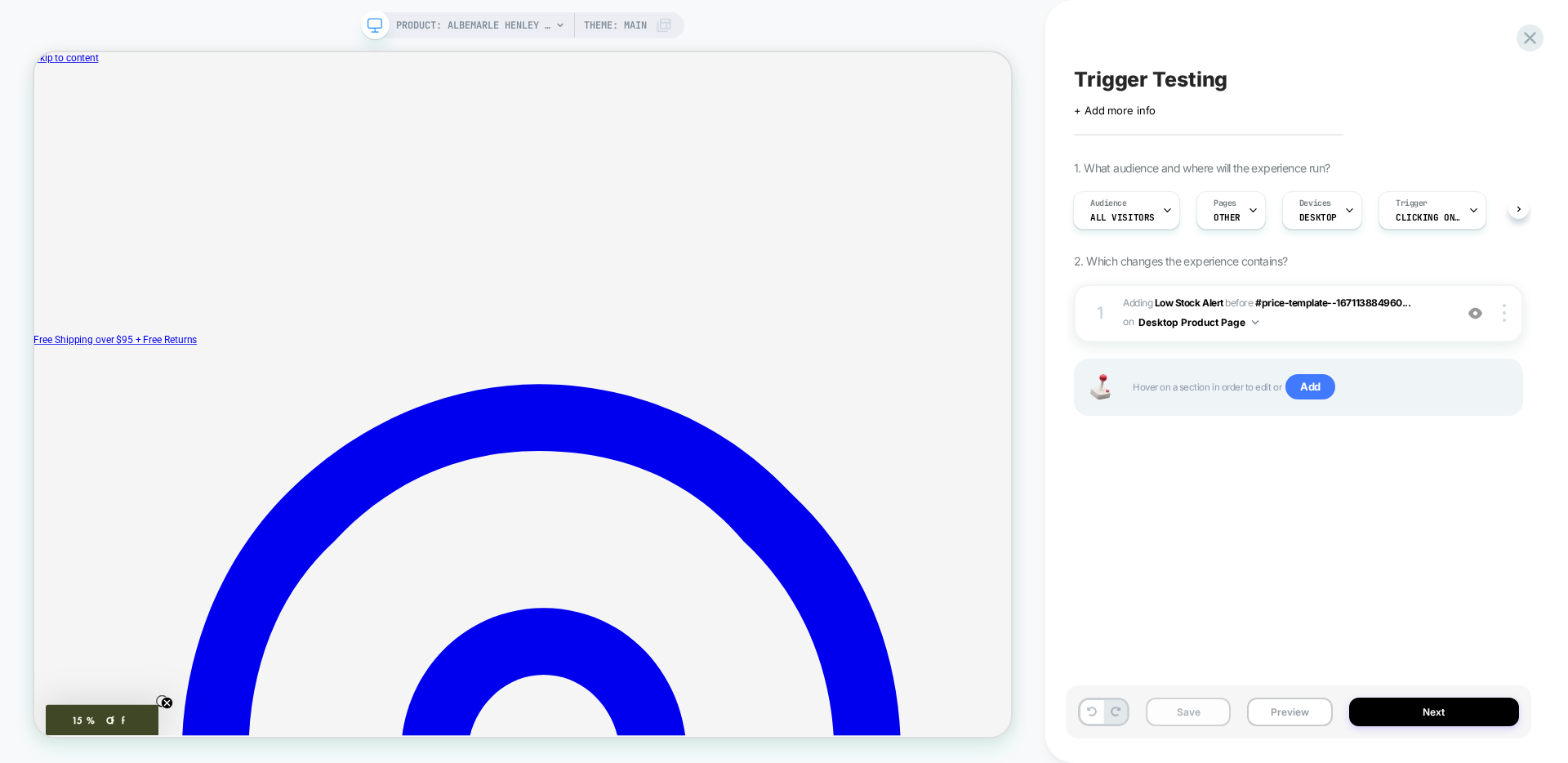
drag, startPoint x: 1151, startPoint y: 716, endPoint x: 1162, endPoint y: 715, distance: 11.0
click at [1160, 716] on button "Save" at bounding box center [1188, 712] width 85 height 29
click at [1297, 703] on button "Preview" at bounding box center [1289, 712] width 85 height 29
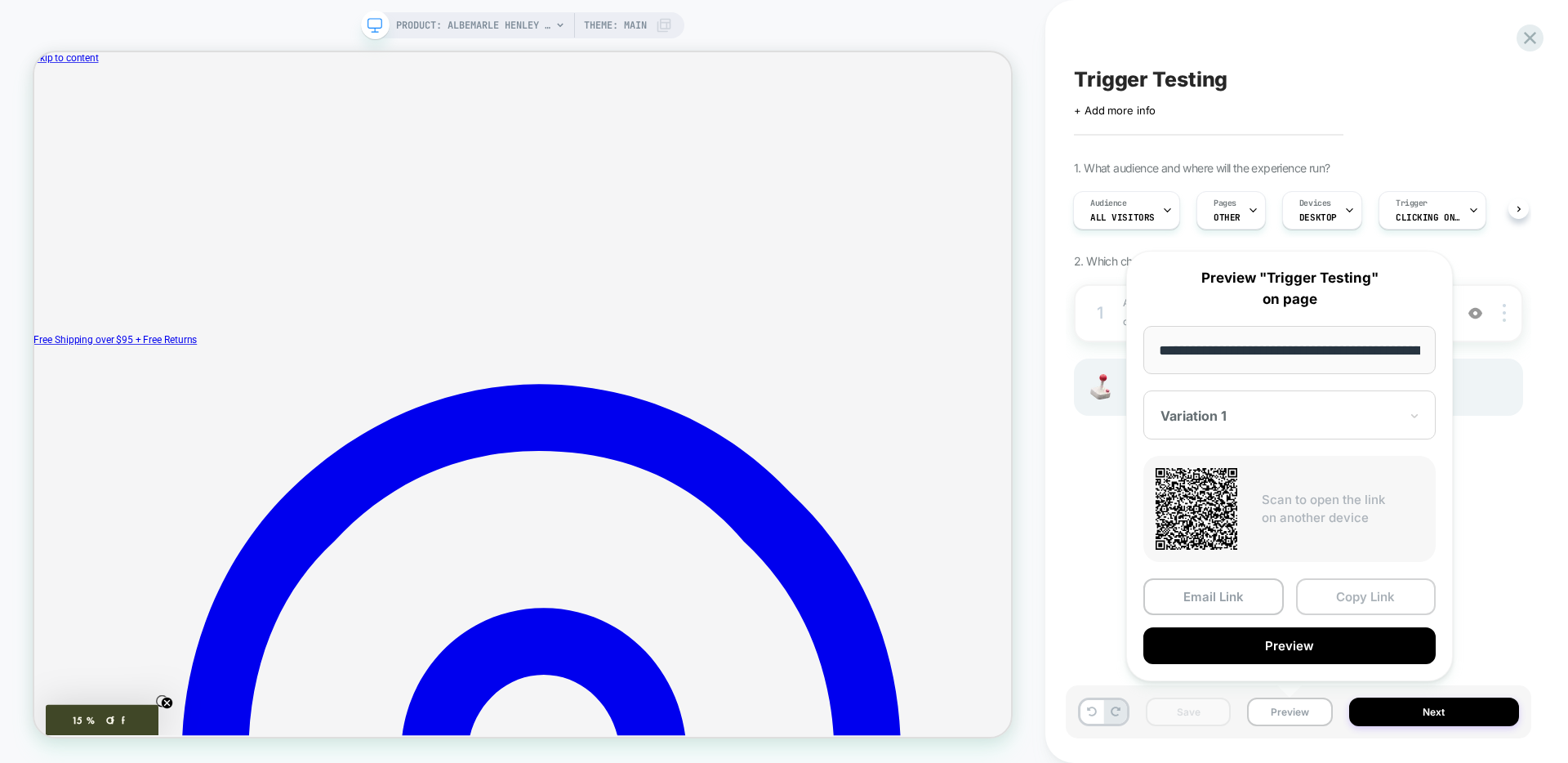
click at [1399, 597] on button "Copy Link" at bounding box center [1366, 597] width 141 height 37
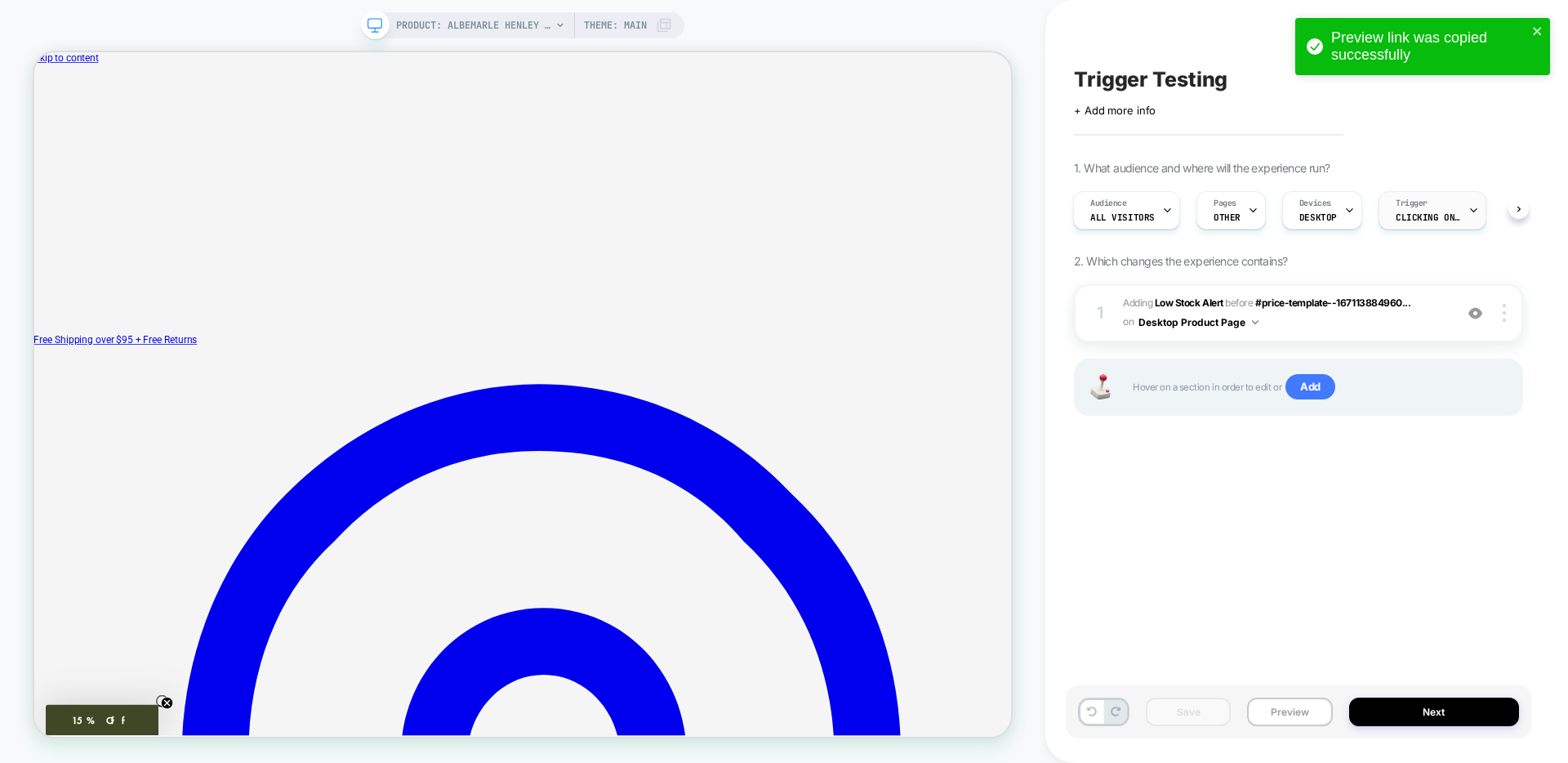
click at [1433, 219] on span "Clicking on .color-swatch-img, .product-form-radio span" at bounding box center [1428, 217] width 65 height 12
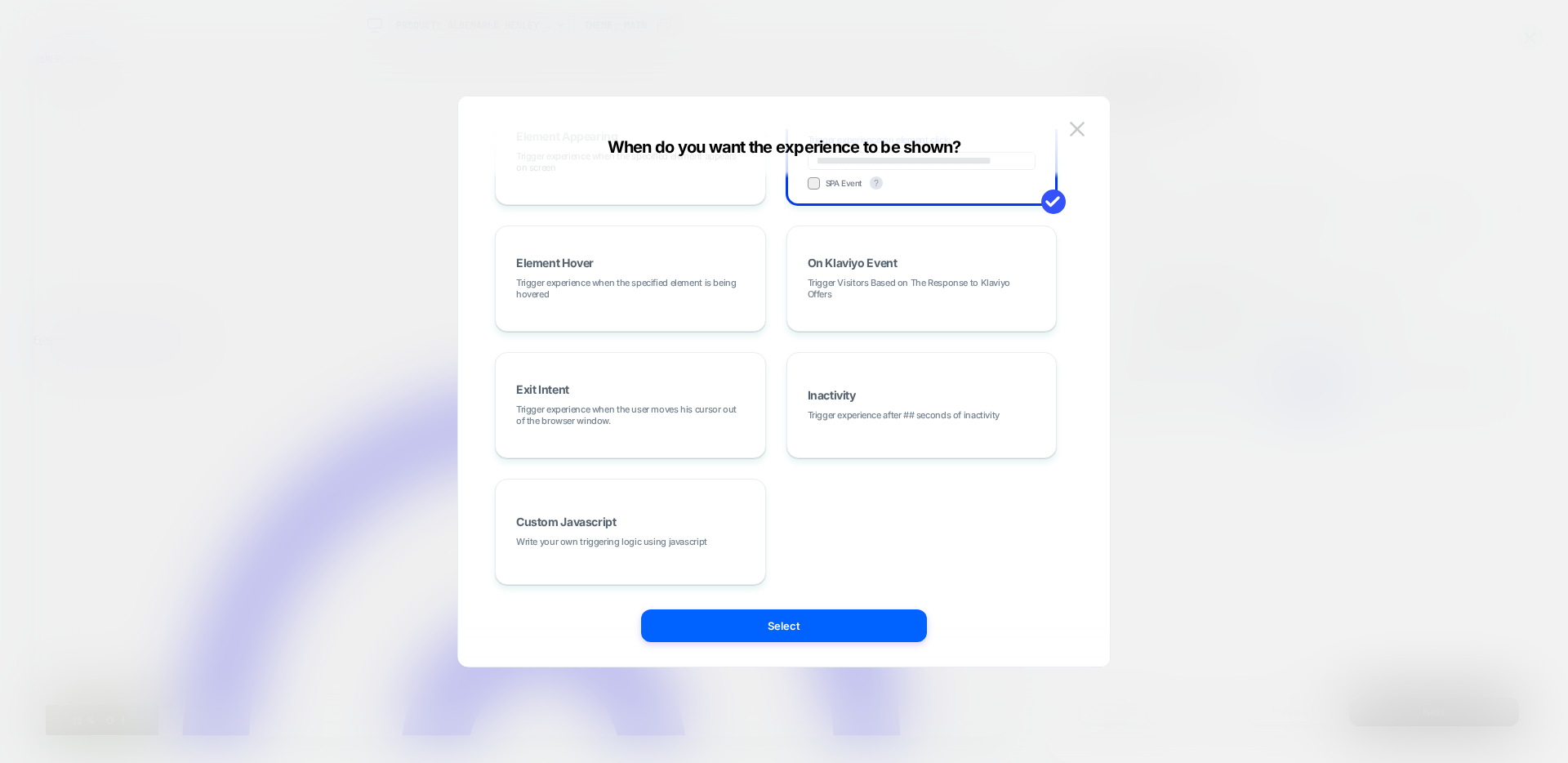
scroll to position [206, 0]
click at [1078, 129] on img at bounding box center [1077, 128] width 15 height 14
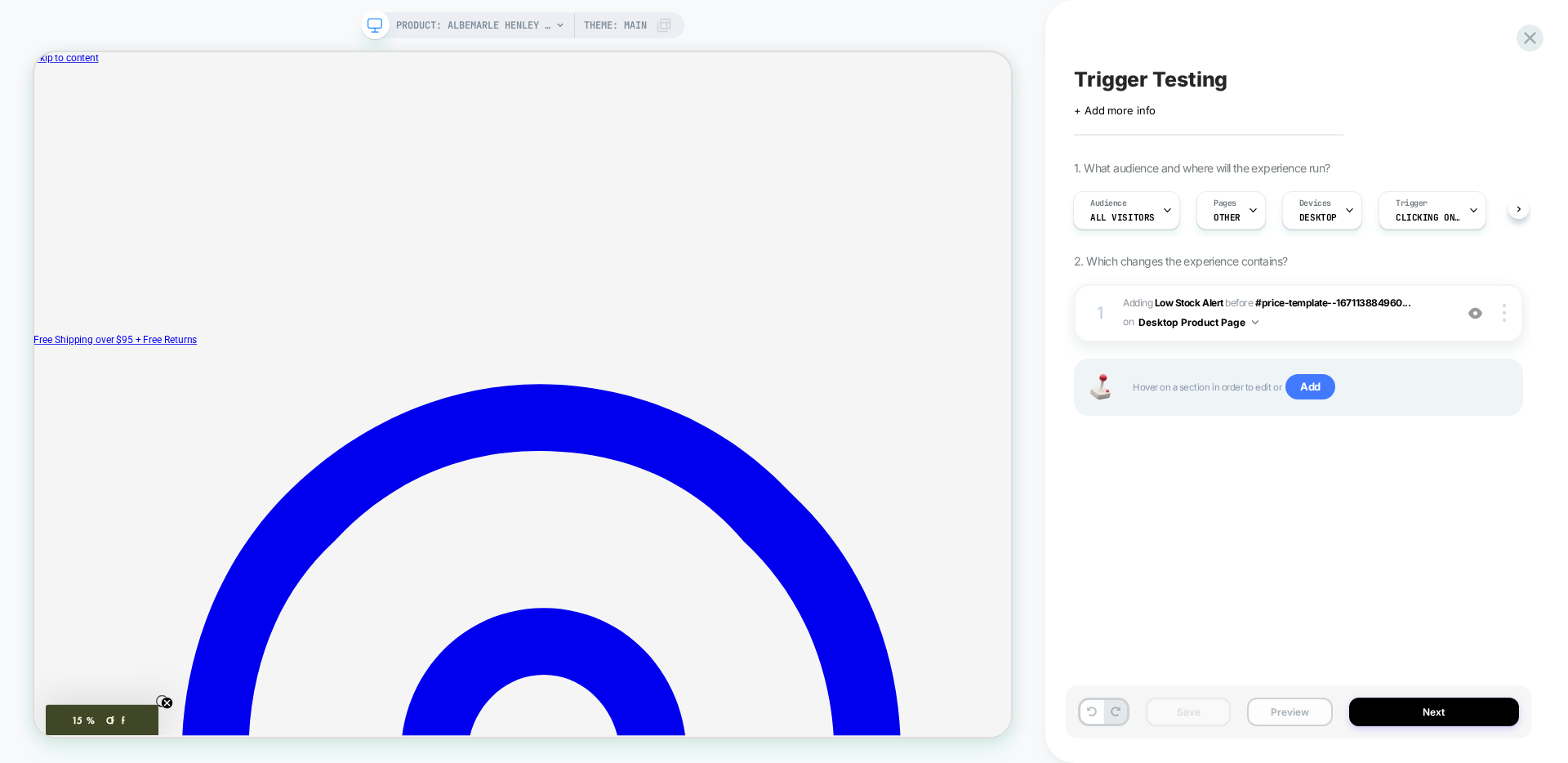
click at [1301, 714] on button "Preview" at bounding box center [1289, 712] width 85 height 29
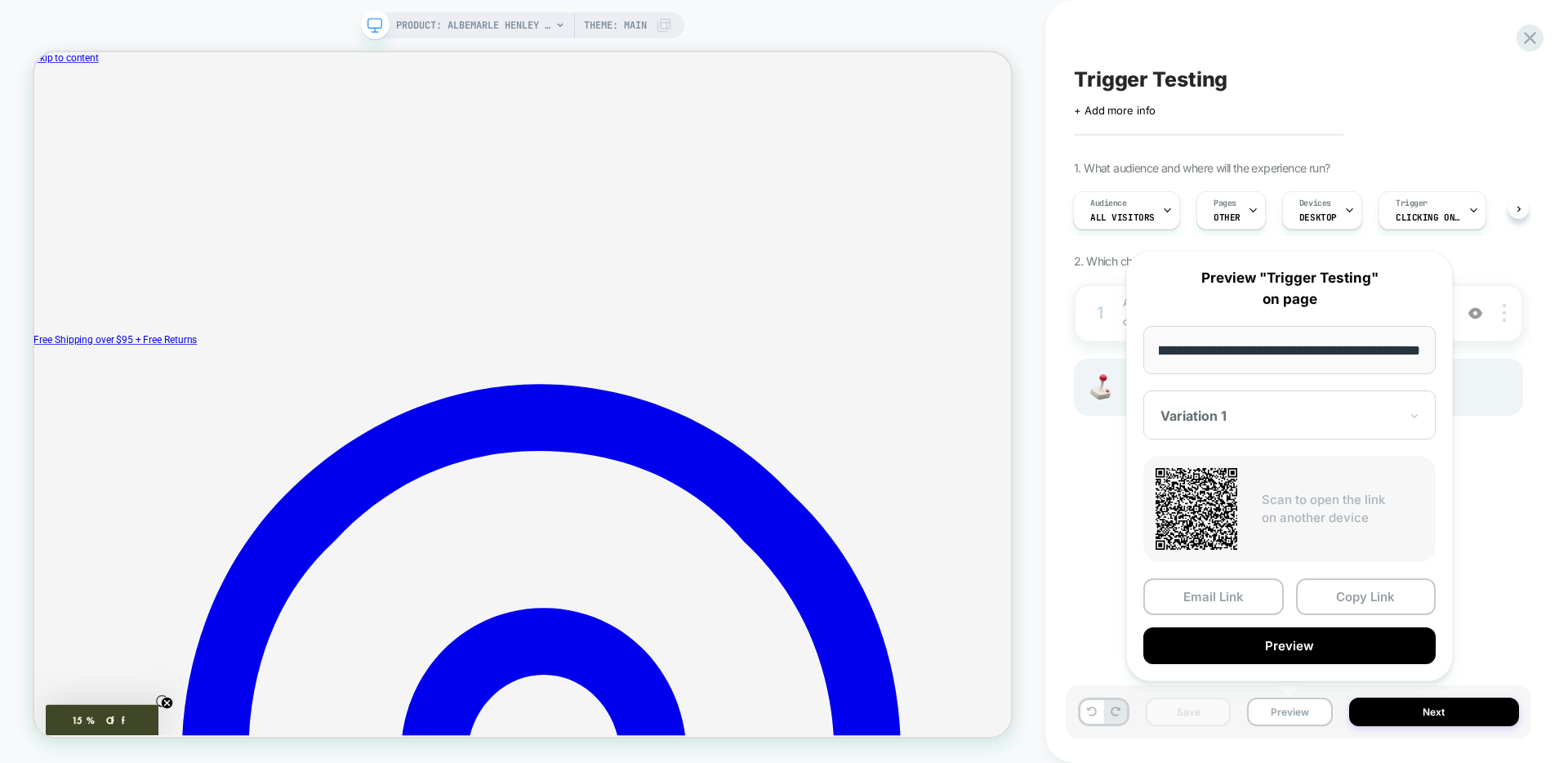
scroll to position [0, 0]
click at [1257, 651] on button "Preview" at bounding box center [1289, 646] width 292 height 37
